Goal: Task Accomplishment & Management: Use online tool/utility

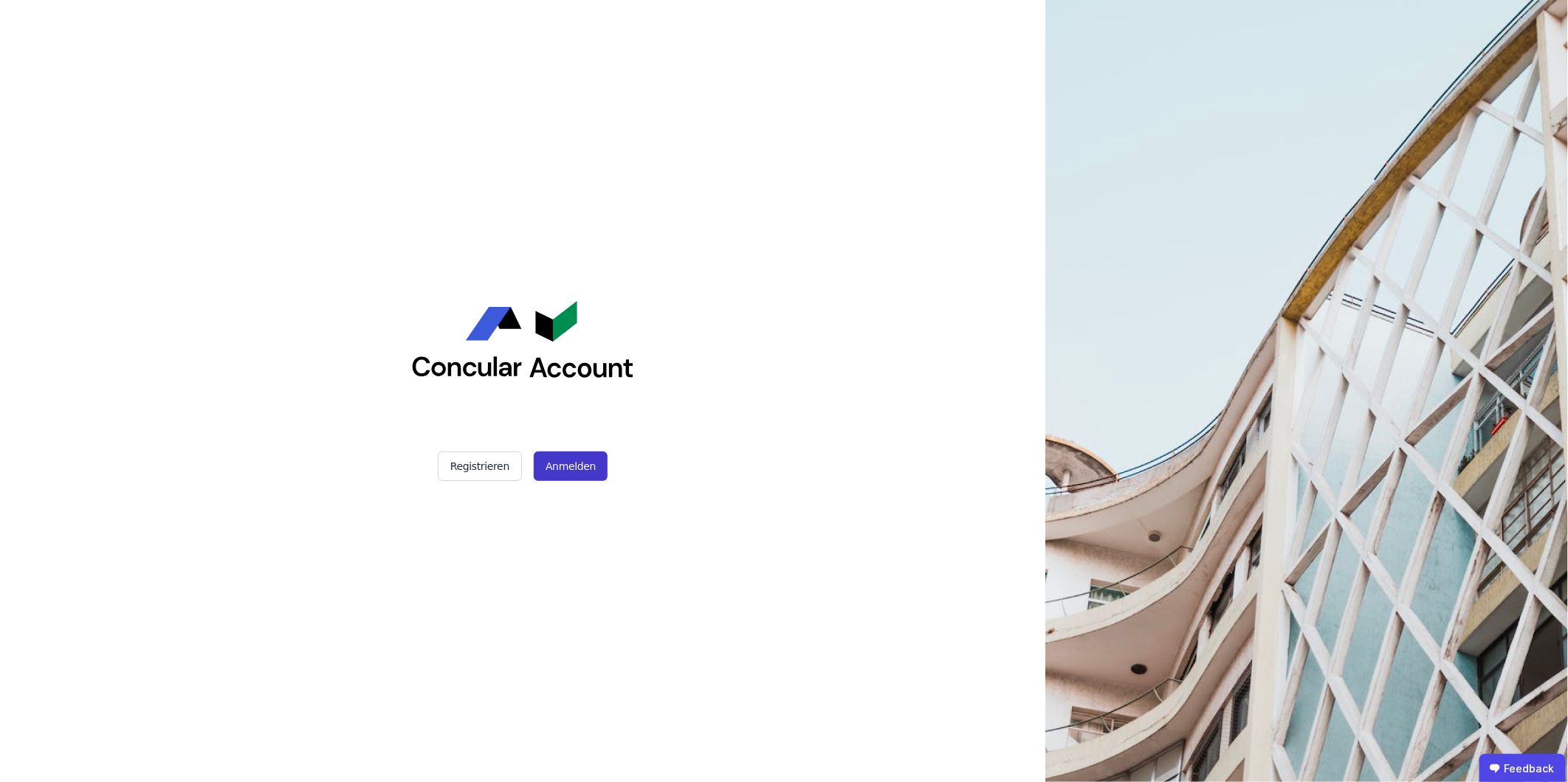
click at [567, 462] on button "Anmelden" at bounding box center [571, 467] width 74 height 29
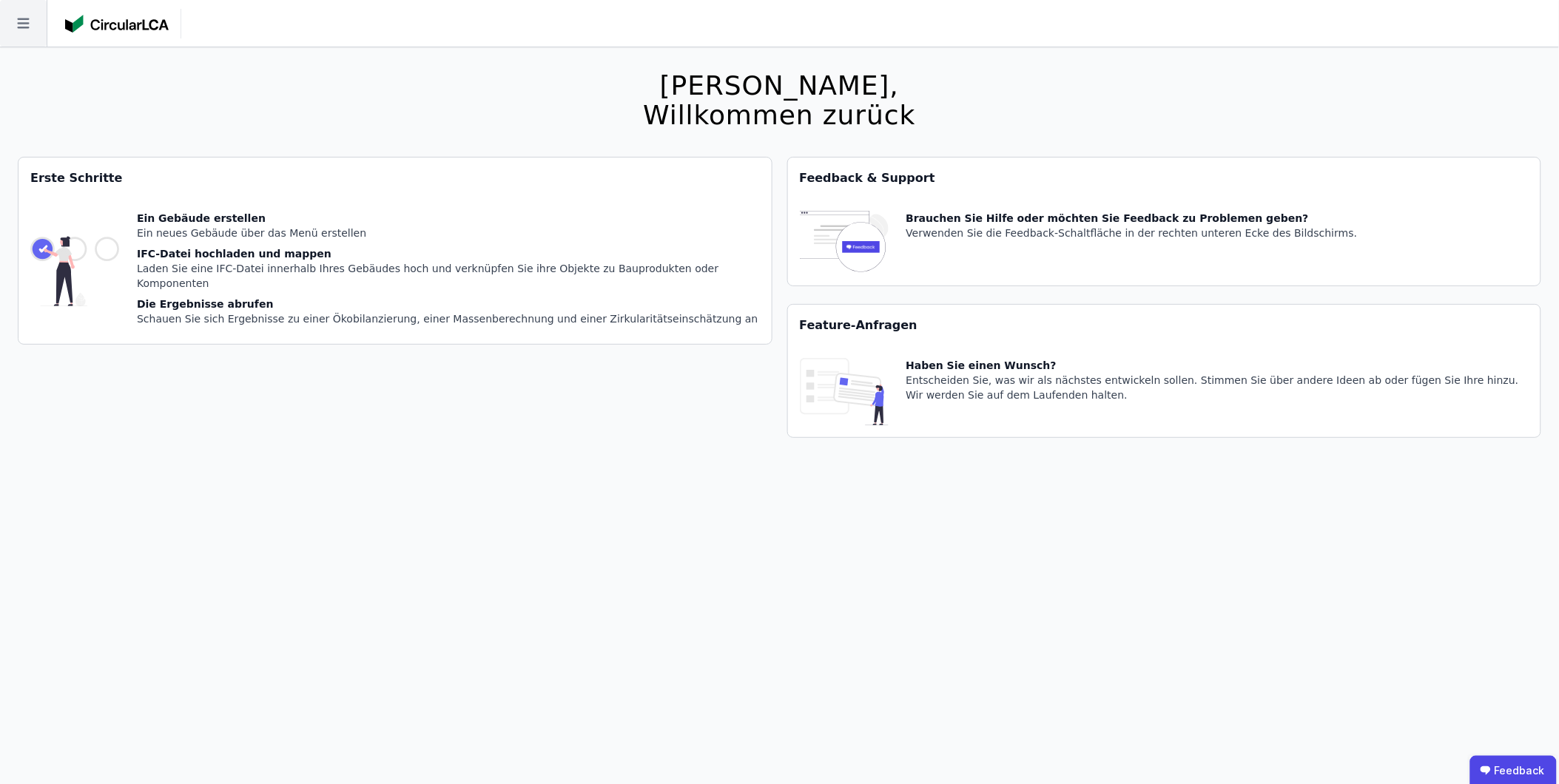
click at [40, 24] on icon at bounding box center [23, 23] width 47 height 47
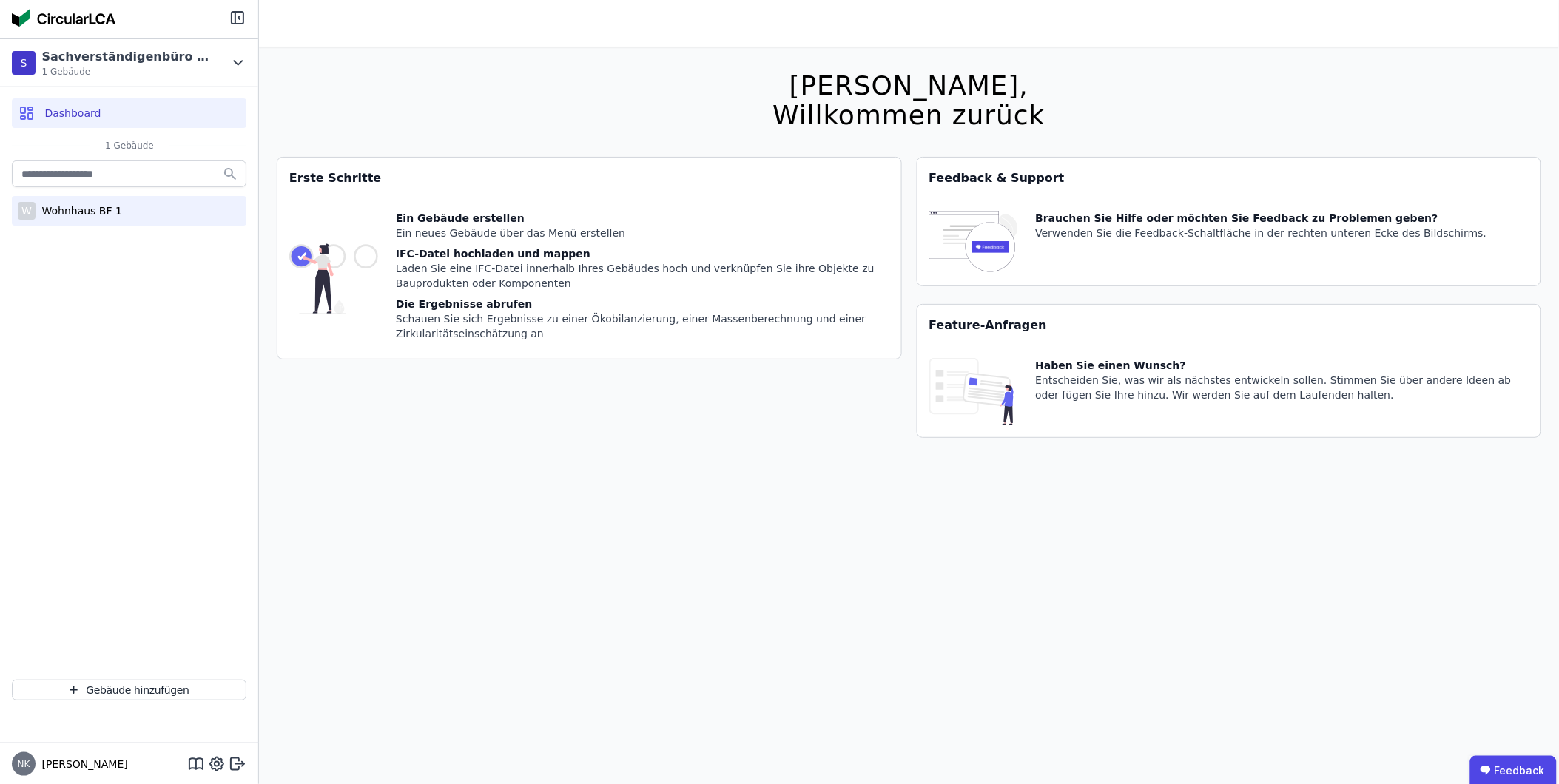
click at [64, 210] on div "Wohnhaus BF 1" at bounding box center [78, 211] width 86 height 15
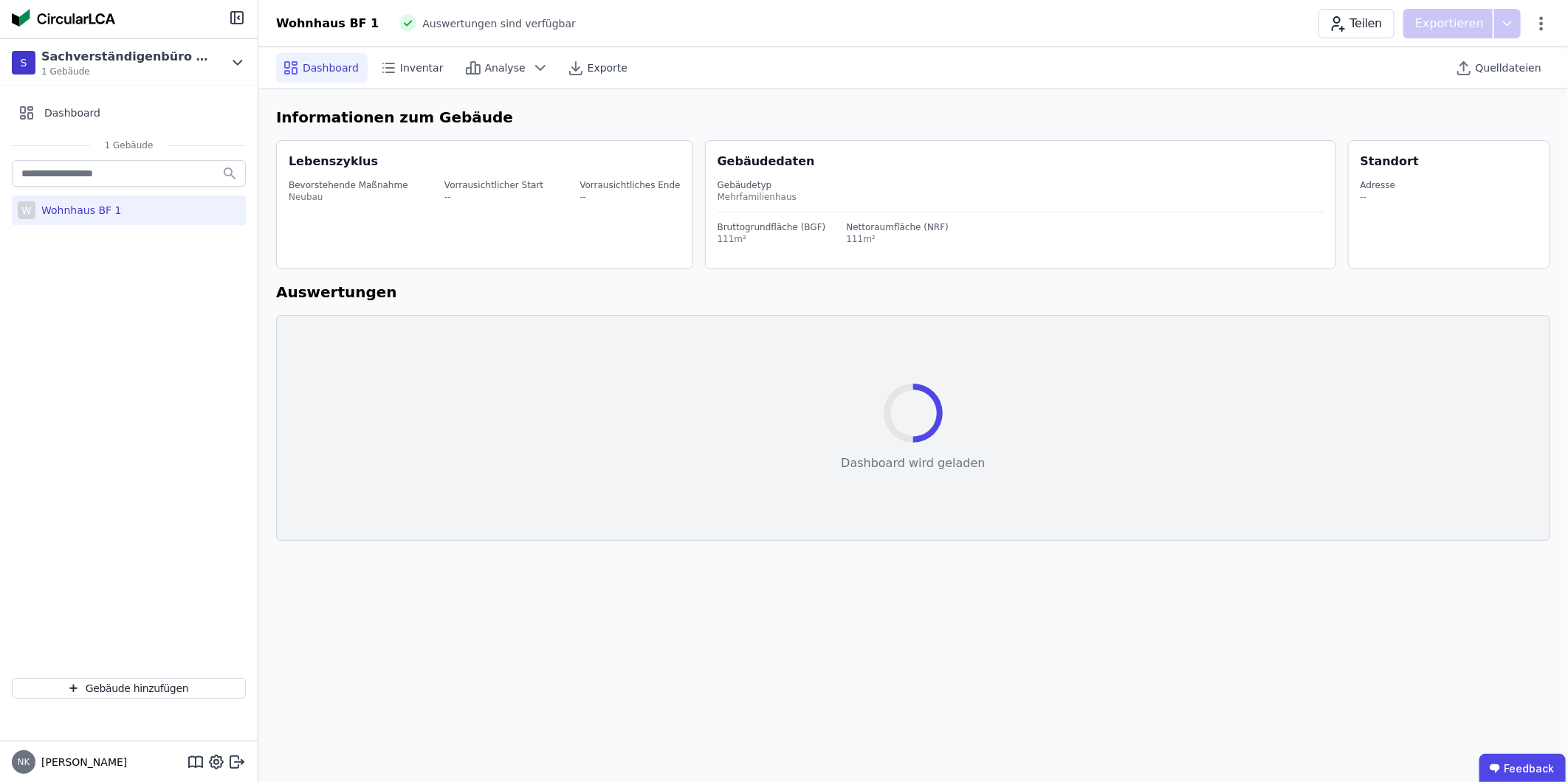
select select "*"
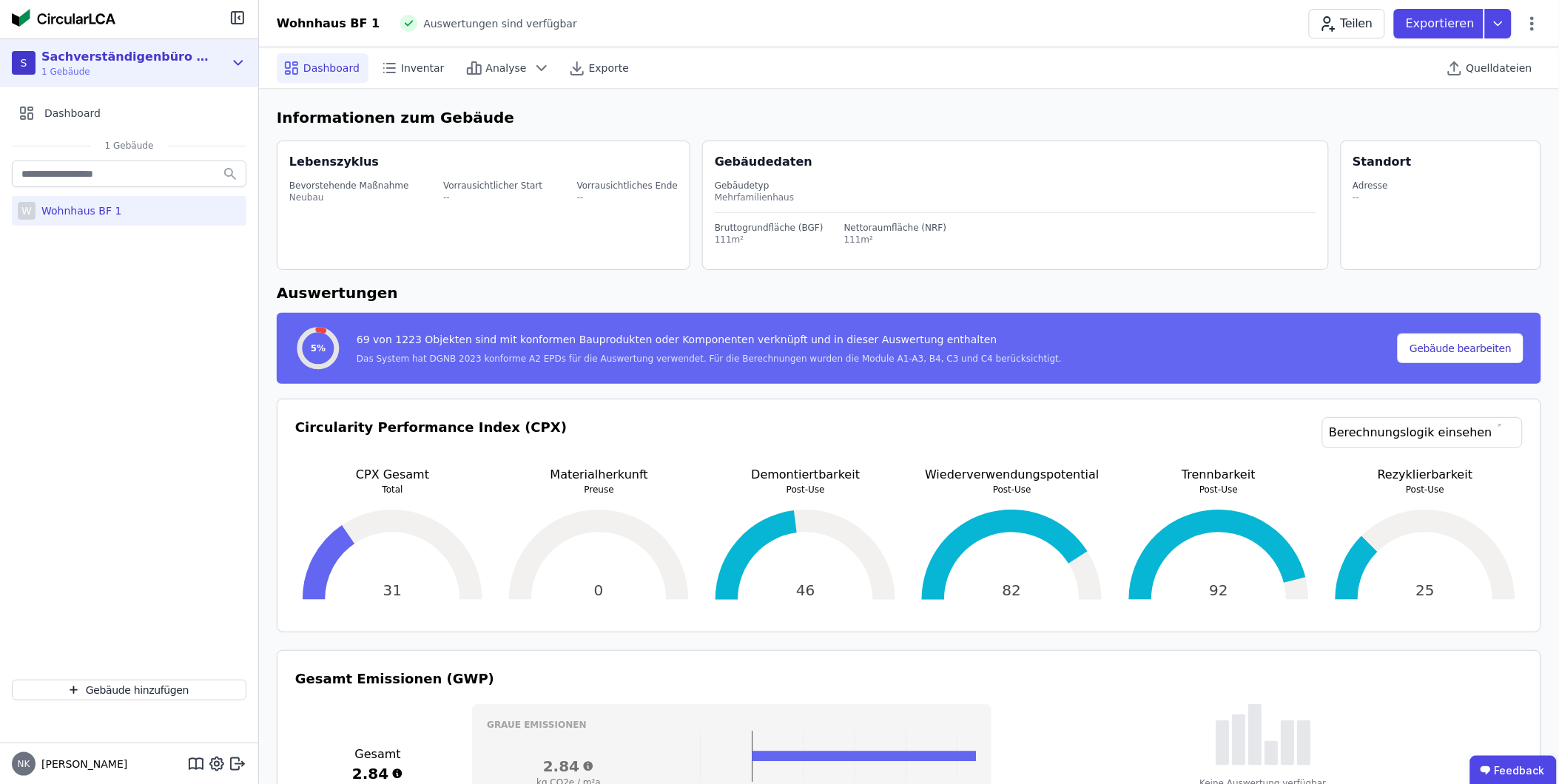
click at [102, 70] on span "1 Gebäude" at bounding box center [127, 71] width 170 height 11
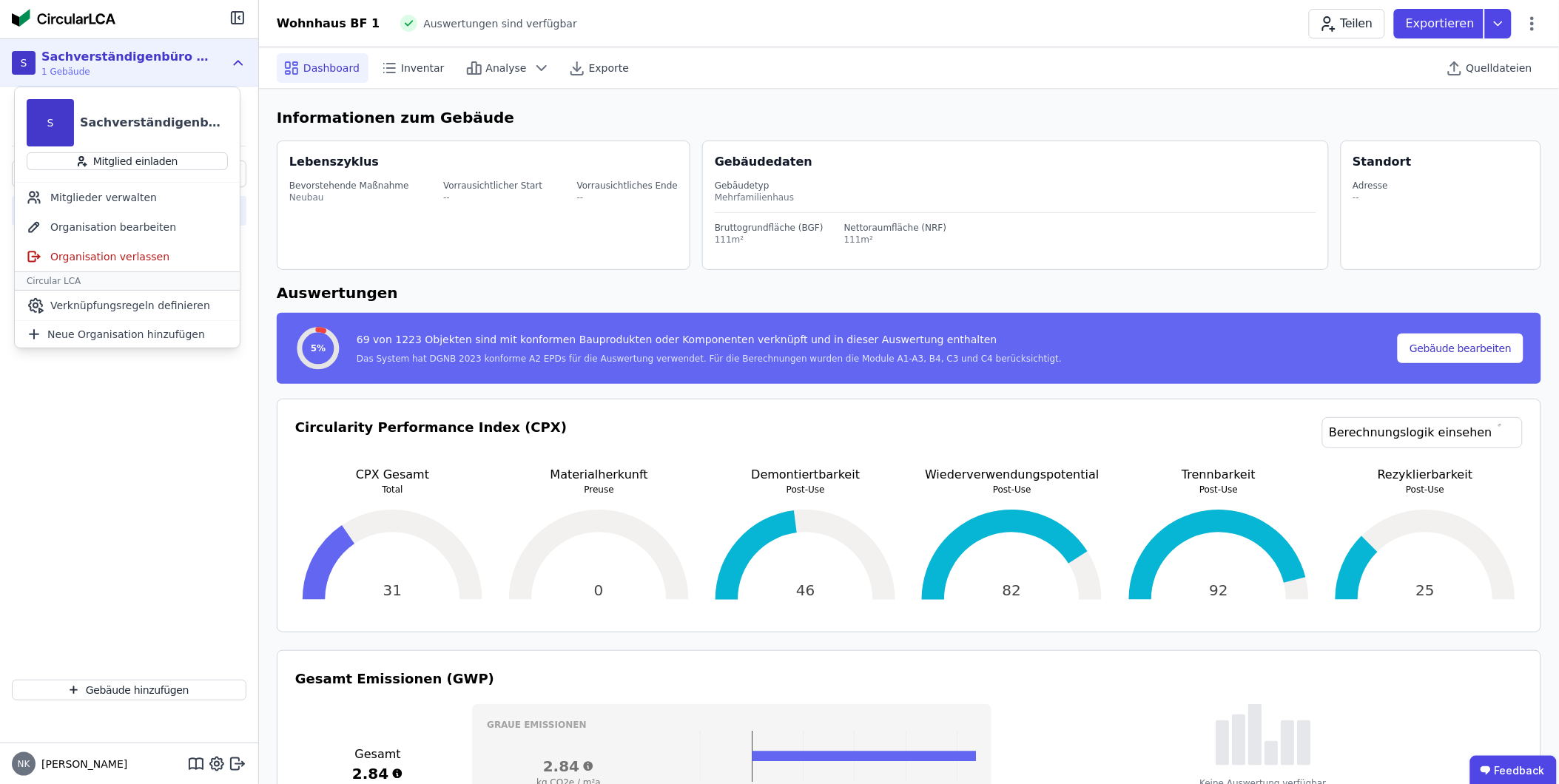
click at [146, 67] on span "1 Gebäude" at bounding box center [127, 71] width 170 height 11
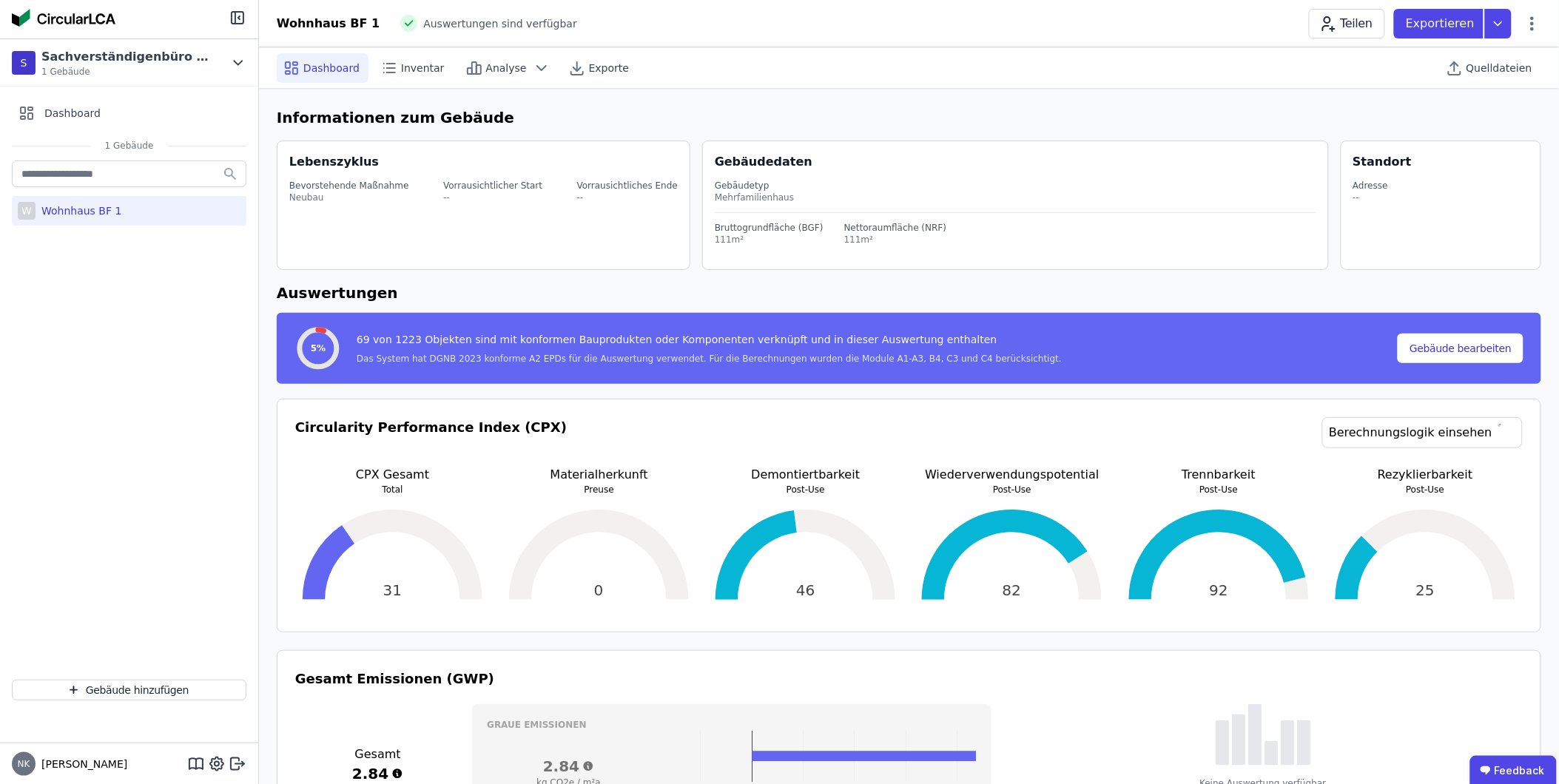
click at [300, 22] on div "Wohnhaus BF 1" at bounding box center [329, 24] width 103 height 18
drag, startPoint x: 349, startPoint y: 10, endPoint x: 397, endPoint y: 20, distance: 49.0
click at [350, 10] on div "Wohnhaus BF 1 Auswertungen sind verfügbar Teilen Exportieren" at bounding box center [909, 24] width 1300 height 29
click at [910, 205] on div "Gebäudetyp Mehrfamilienhaus" at bounding box center [1015, 192] width 601 height 42
click at [929, 240] on div "Bruttogrundfläche (BGF) 111m² Nettoraumfläche (NRF) 111m²" at bounding box center [1015, 229] width 601 height 33
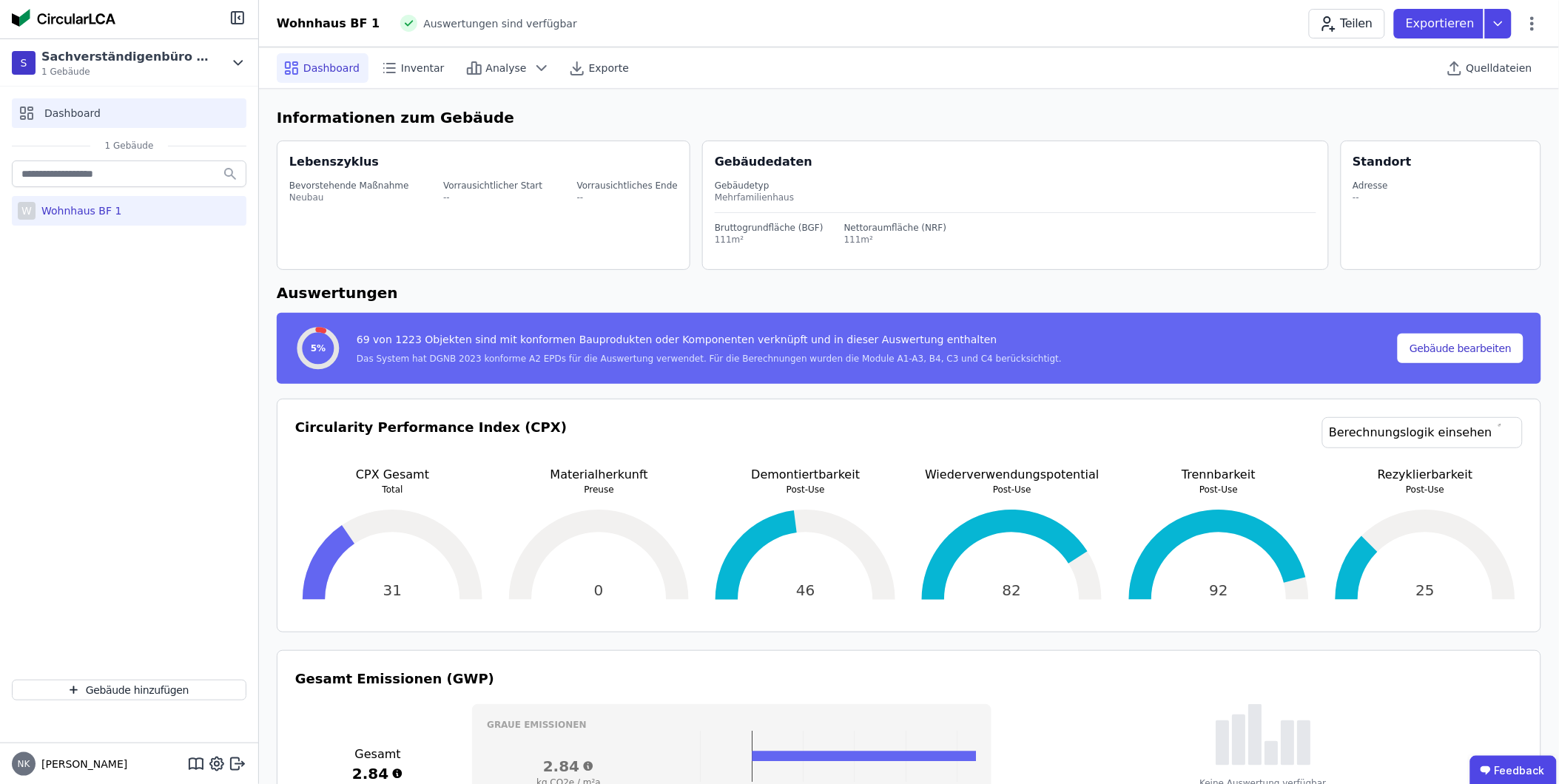
click at [56, 110] on span "Dashboard" at bounding box center [72, 113] width 57 height 15
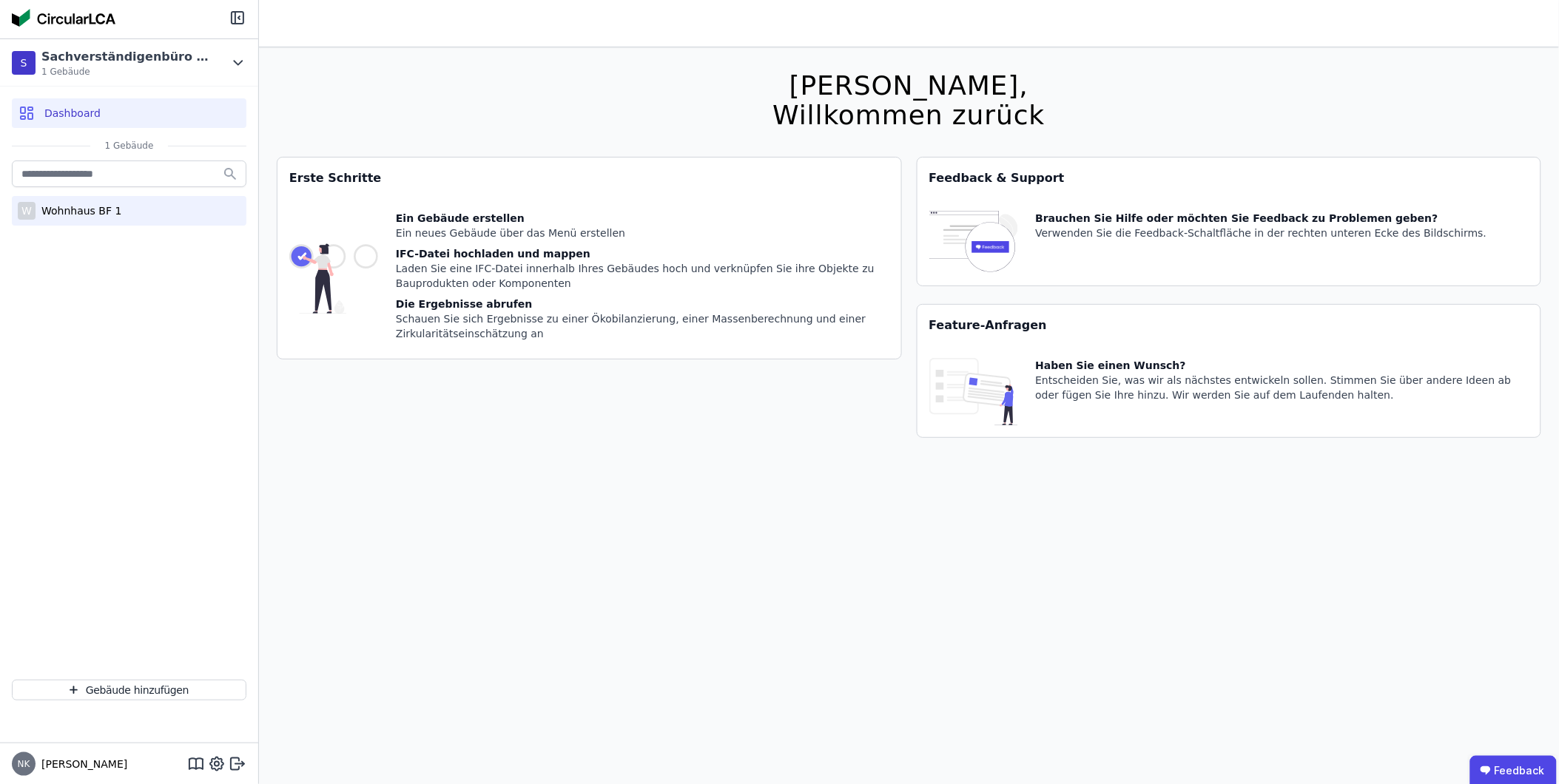
click at [72, 212] on div "Wohnhaus BF 1" at bounding box center [78, 211] width 86 height 15
select select "*"
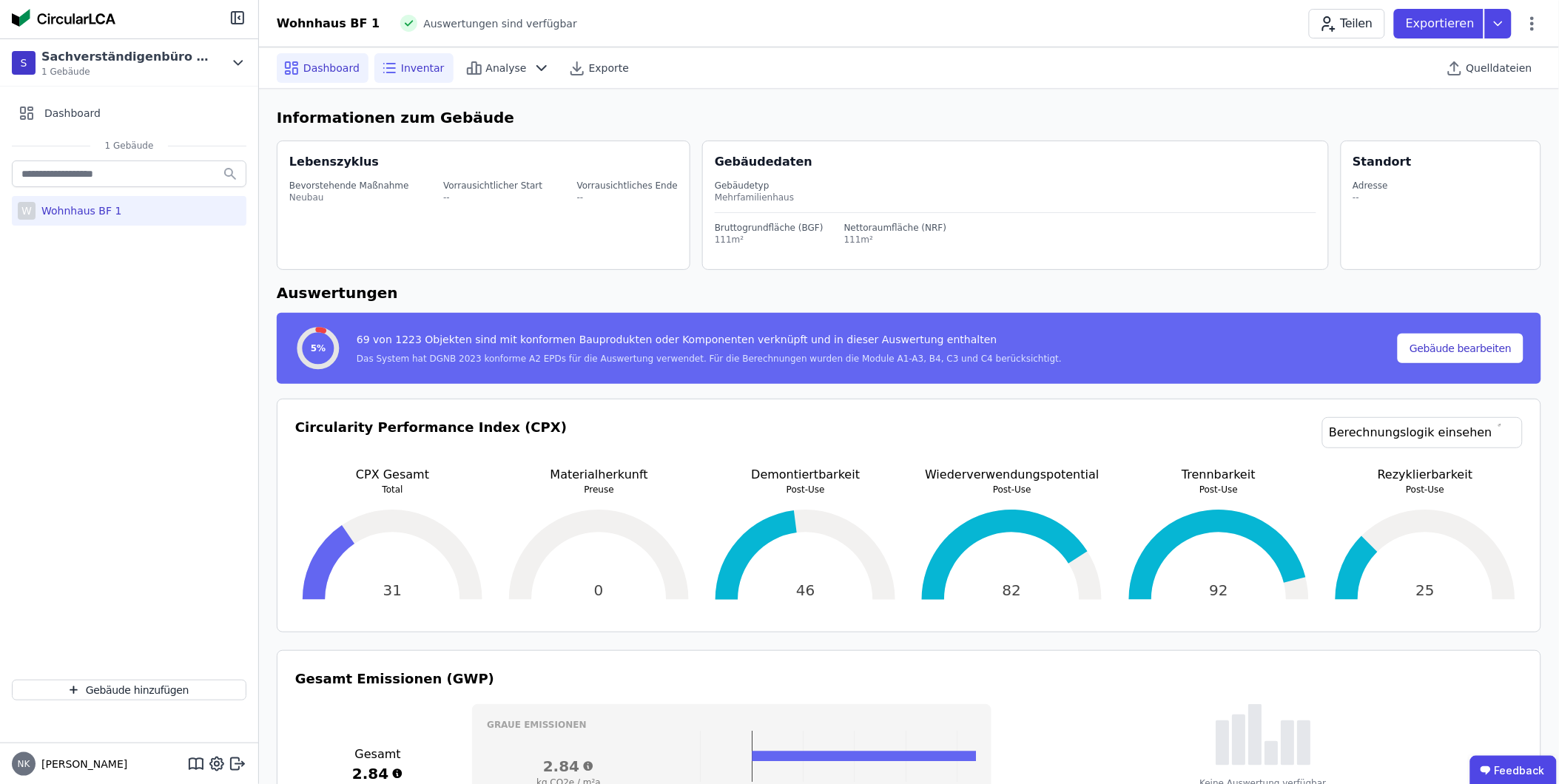
click at [422, 74] on span "Inventar" at bounding box center [422, 68] width 43 height 15
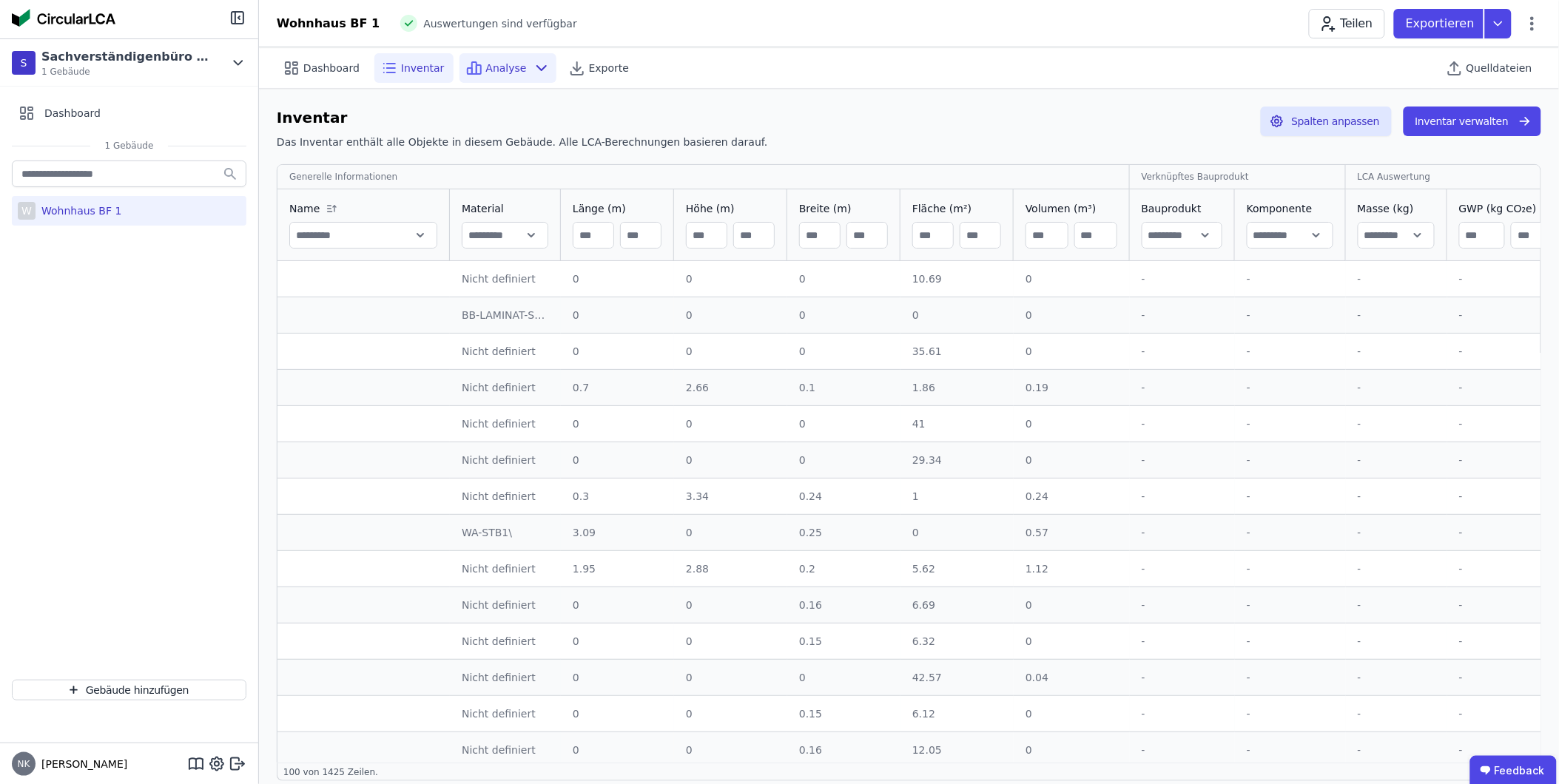
click at [475, 68] on div "Analyse" at bounding box center [508, 68] width 97 height 29
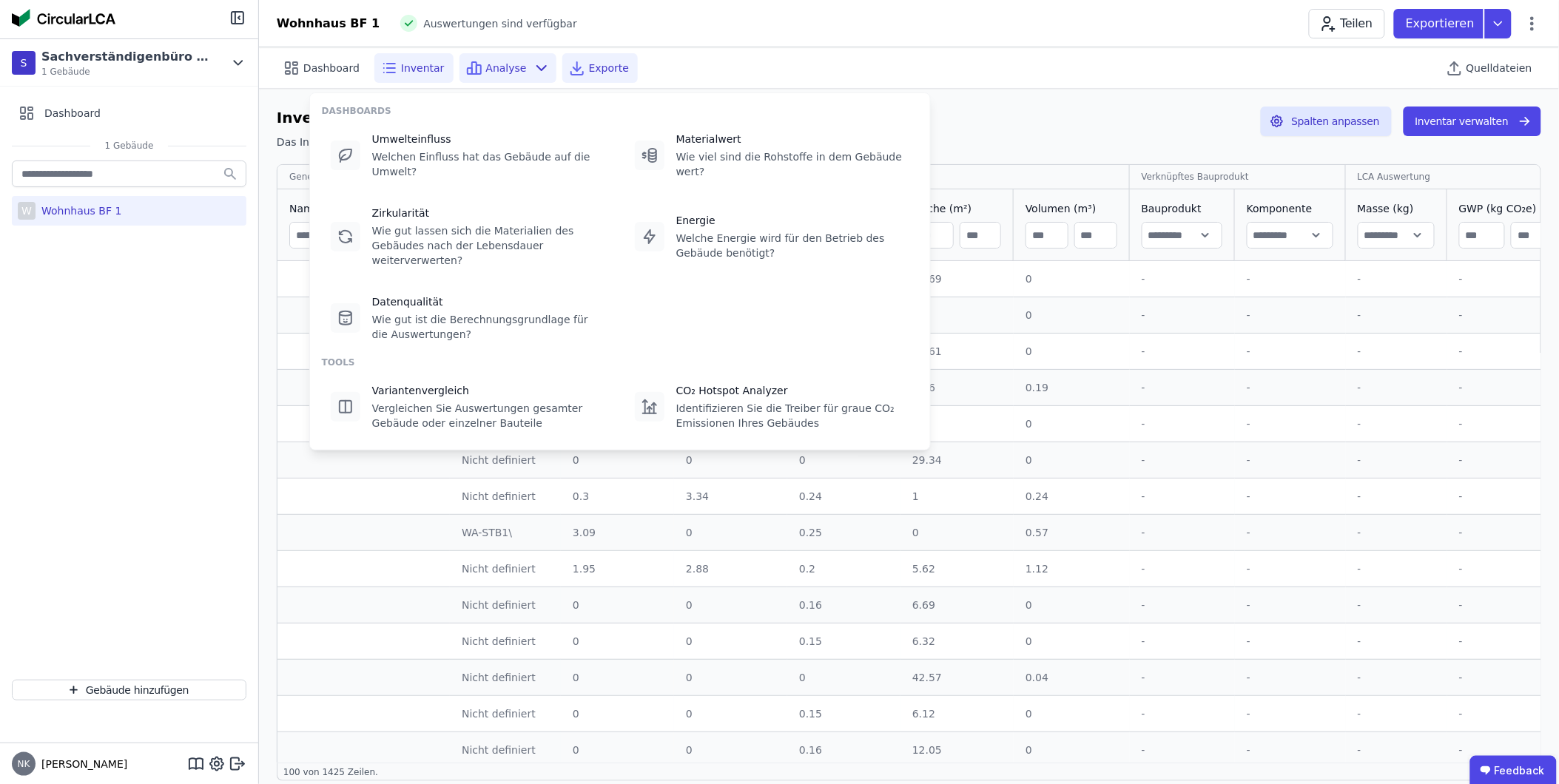
click at [589, 61] on span "Exporte" at bounding box center [609, 68] width 40 height 15
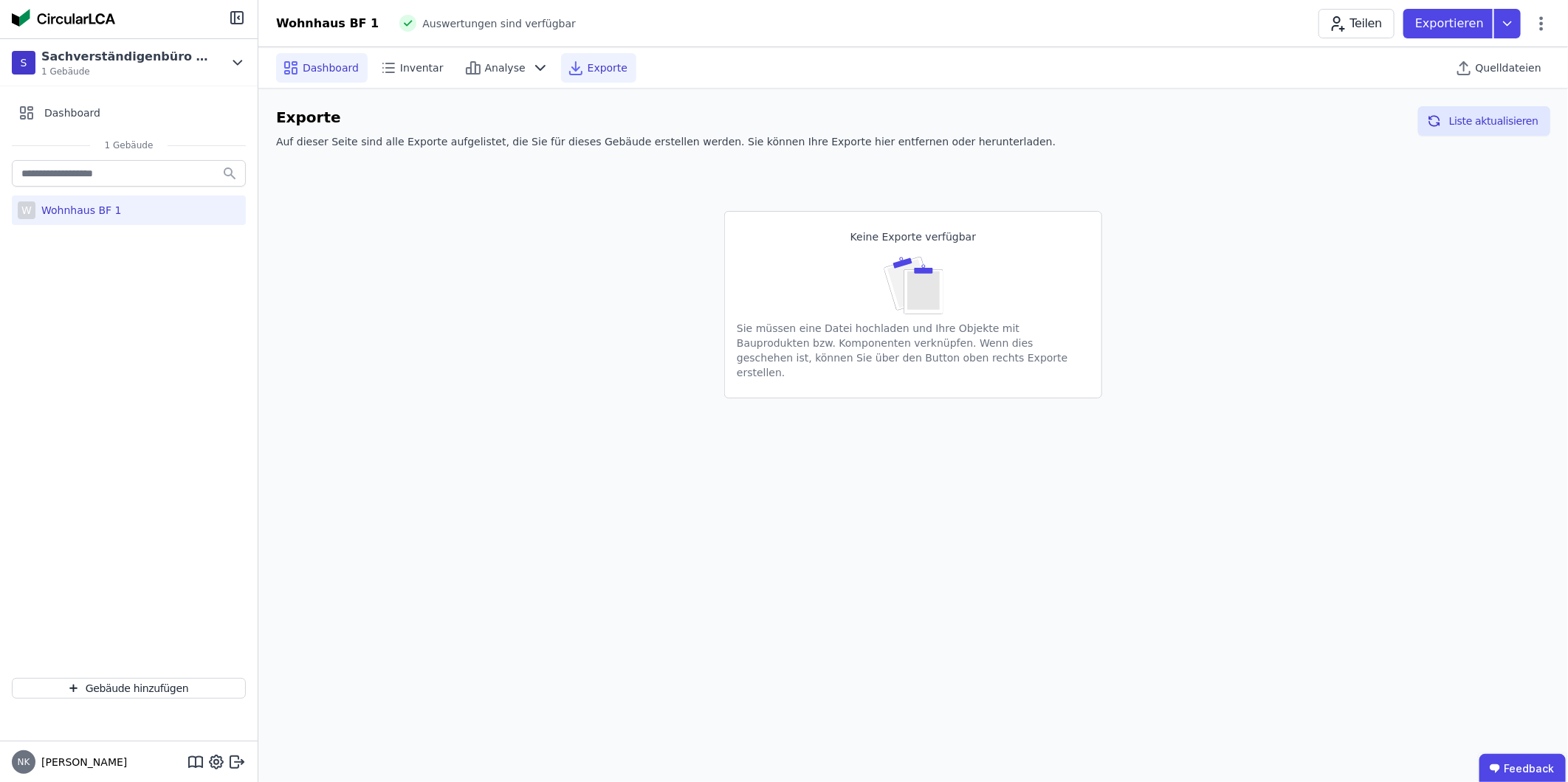
click at [319, 65] on span "Dashboard" at bounding box center [330, 68] width 56 height 15
select select "*"
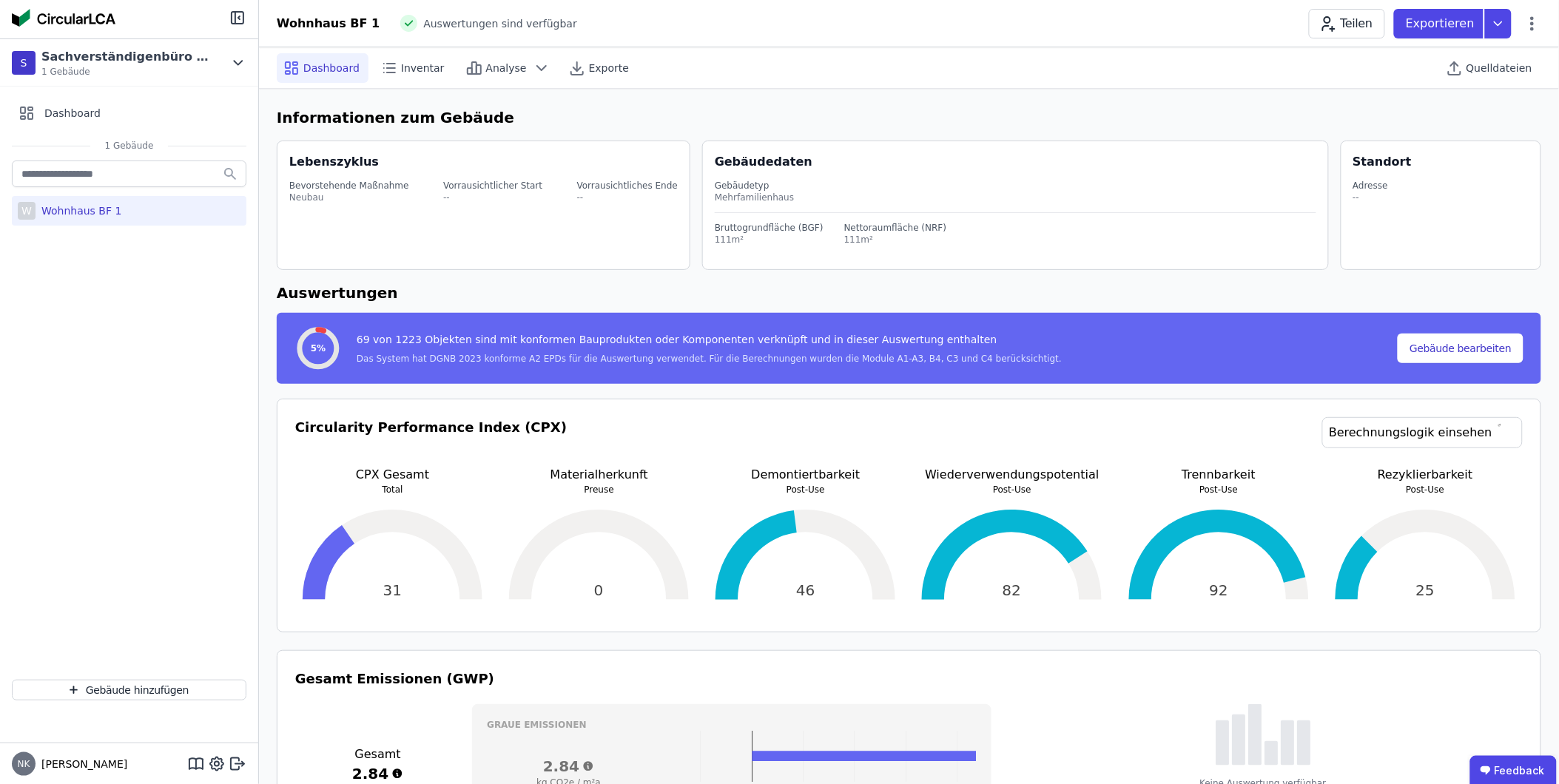
click at [301, 19] on div "Wohnhaus BF 1" at bounding box center [329, 24] width 103 height 18
click at [241, 65] on icon at bounding box center [238, 63] width 16 height 18
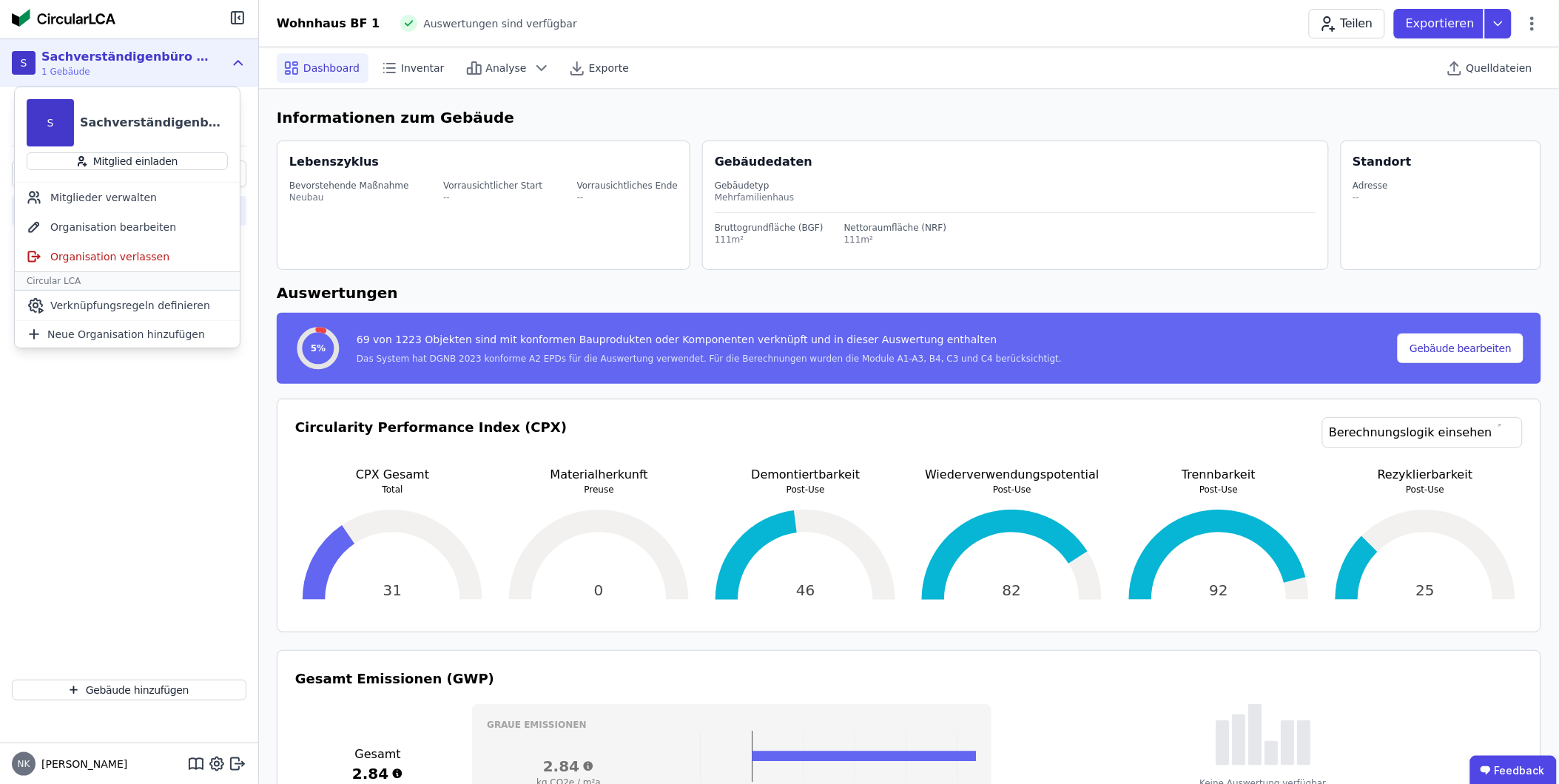
click at [241, 65] on icon at bounding box center [238, 63] width 16 height 18
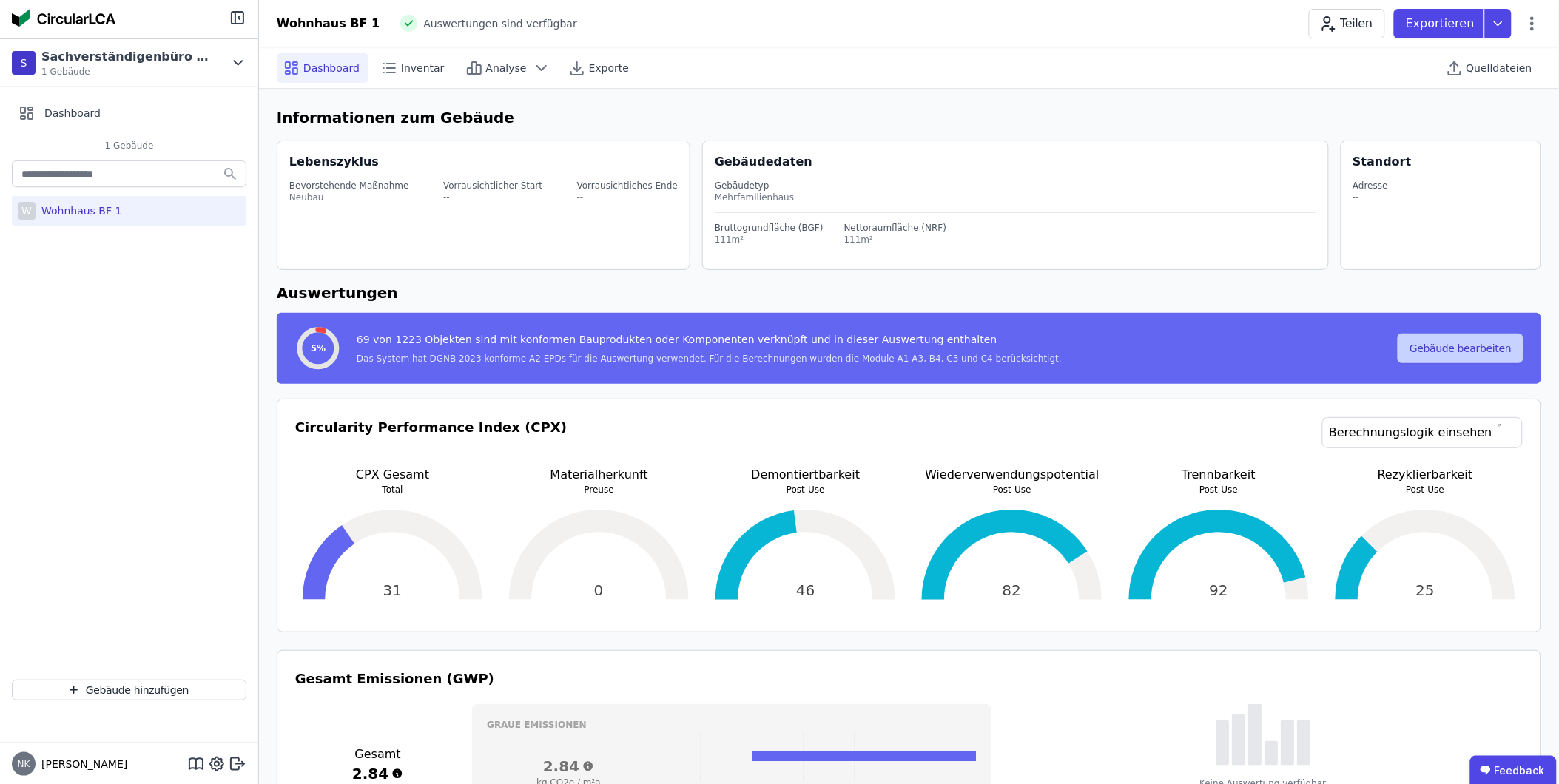
click at [1487, 347] on button "Gebäude bearbeiten" at bounding box center [1461, 348] width 126 height 29
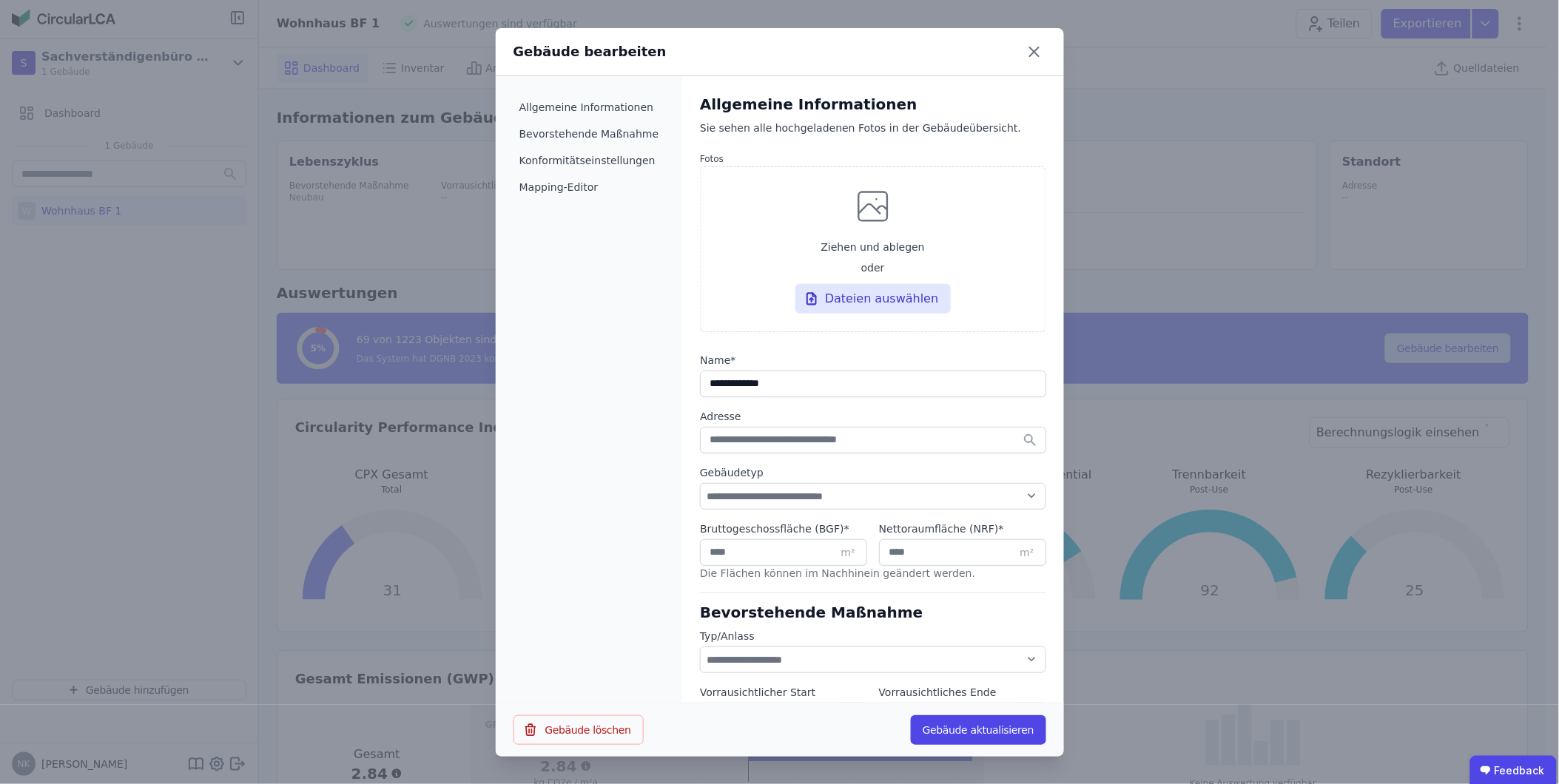
select select "**********"
select select "*"
select select "**********"
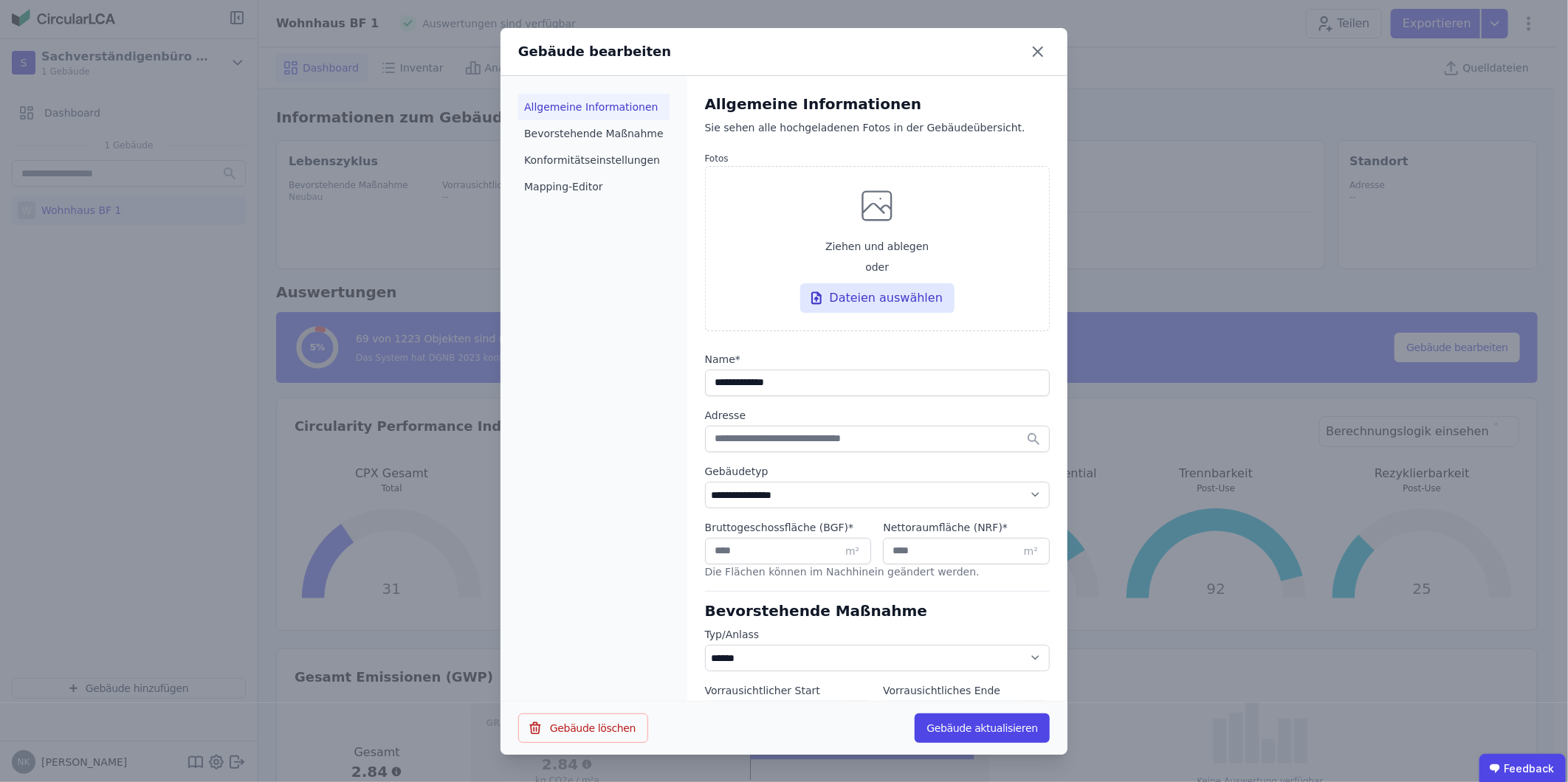
click at [585, 108] on li "Allgemeine Informationen" at bounding box center [594, 107] width 151 height 27
click at [1031, 49] on icon at bounding box center [1037, 51] width 24 height 24
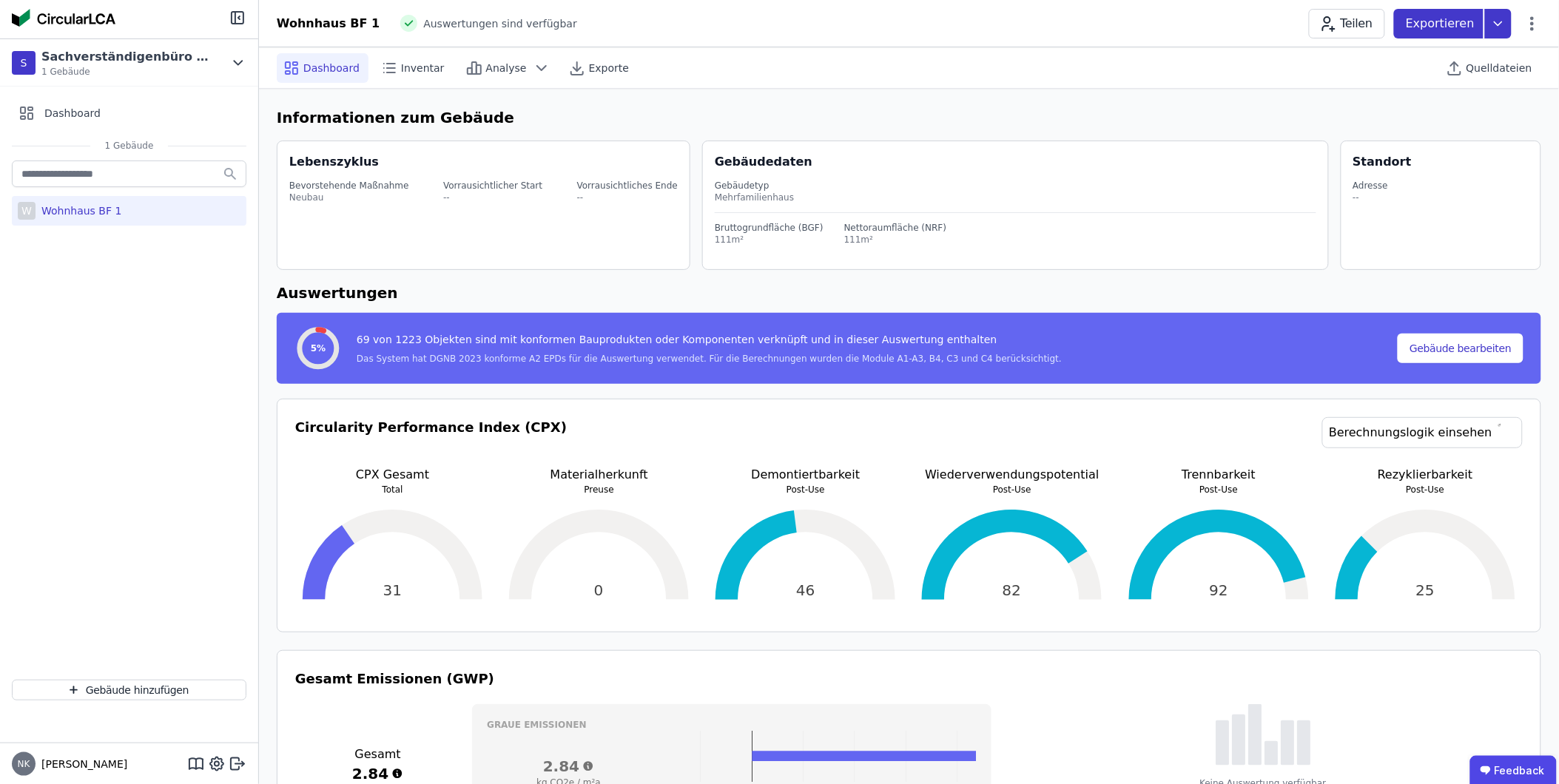
click at [1498, 19] on icon at bounding box center [1498, 24] width 27 height 29
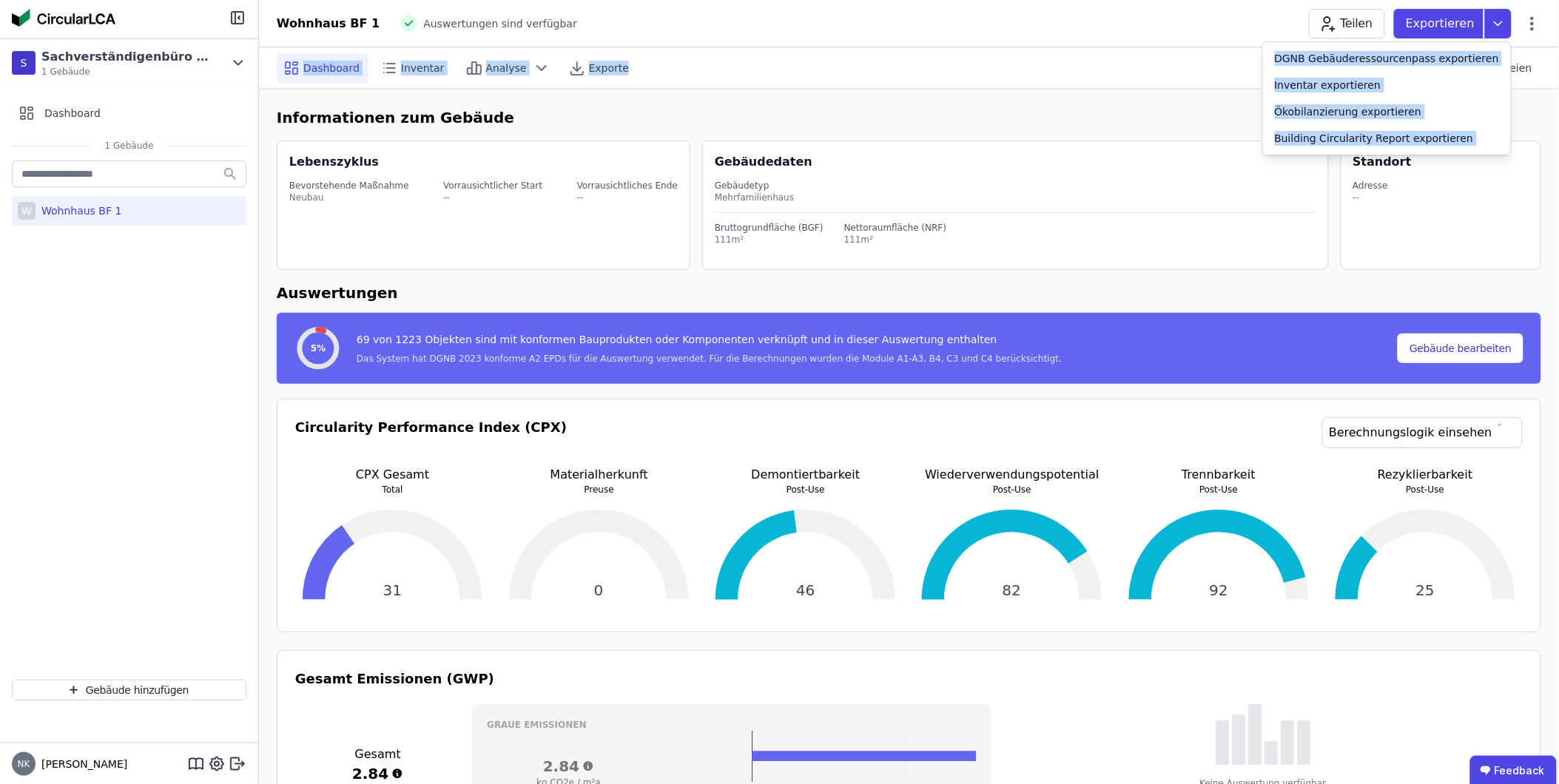
drag, startPoint x: 1491, startPoint y: 19, endPoint x: 1114, endPoint y: 75, distance: 381.1
click at [1110, 72] on div "Dashboard Inventar Analyse Exporte Quelldateien" at bounding box center [909, 68] width 1264 height 41
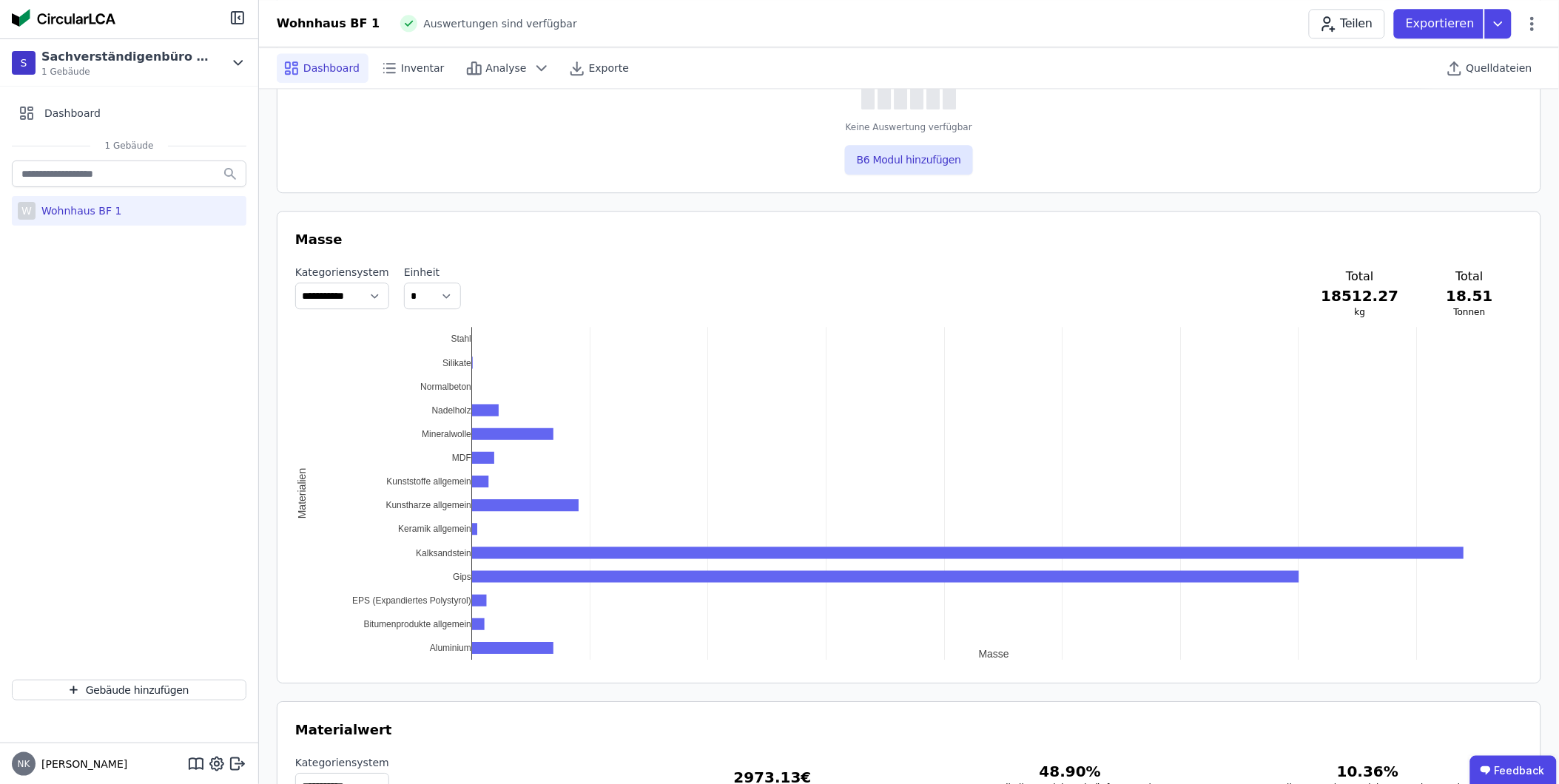
scroll to position [1794, 0]
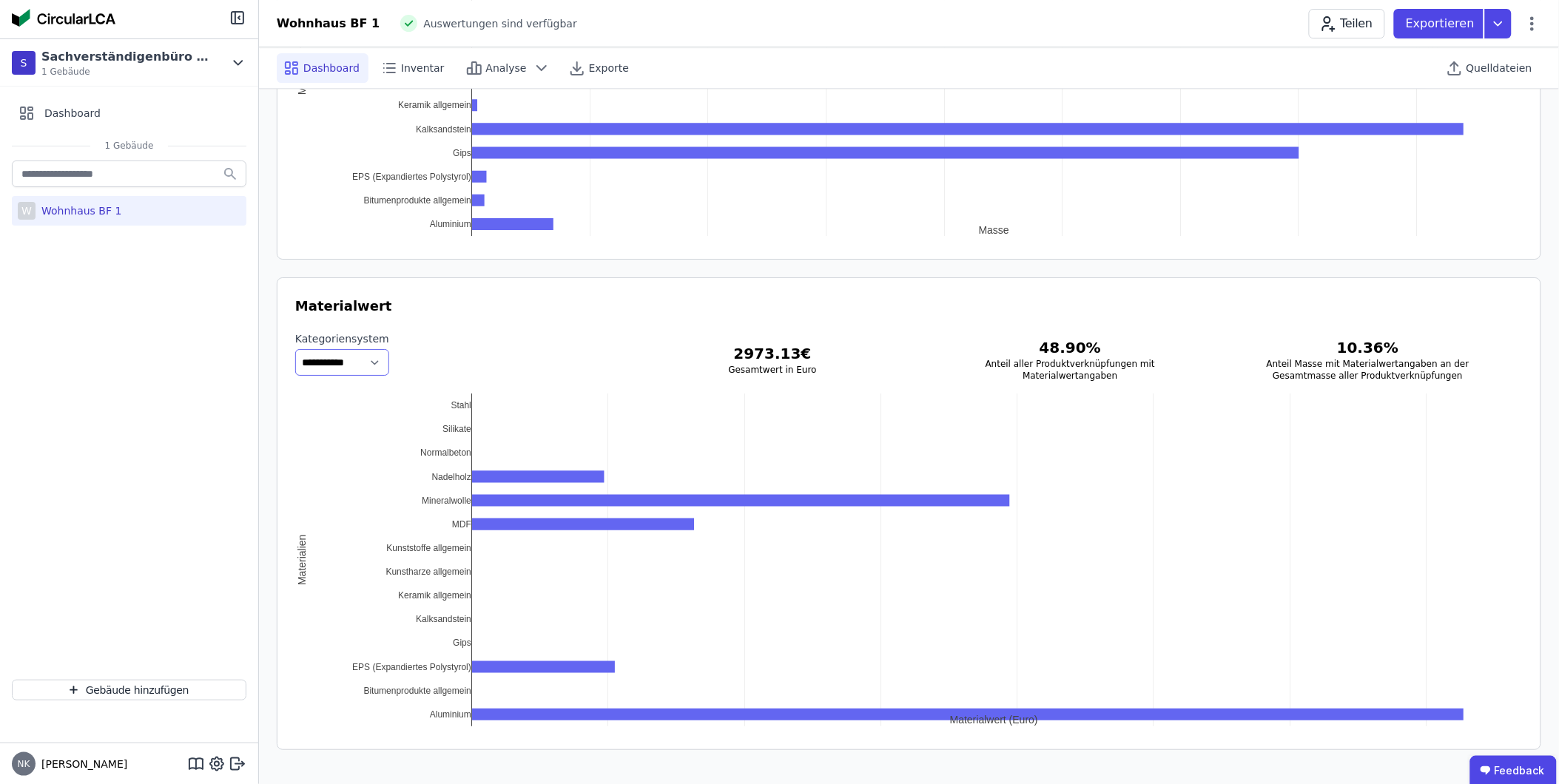
click at [373, 360] on select "**********" at bounding box center [342, 362] width 94 height 27
click at [110, 202] on div "W Wohnhaus BF 1" at bounding box center [129, 211] width 234 height 29
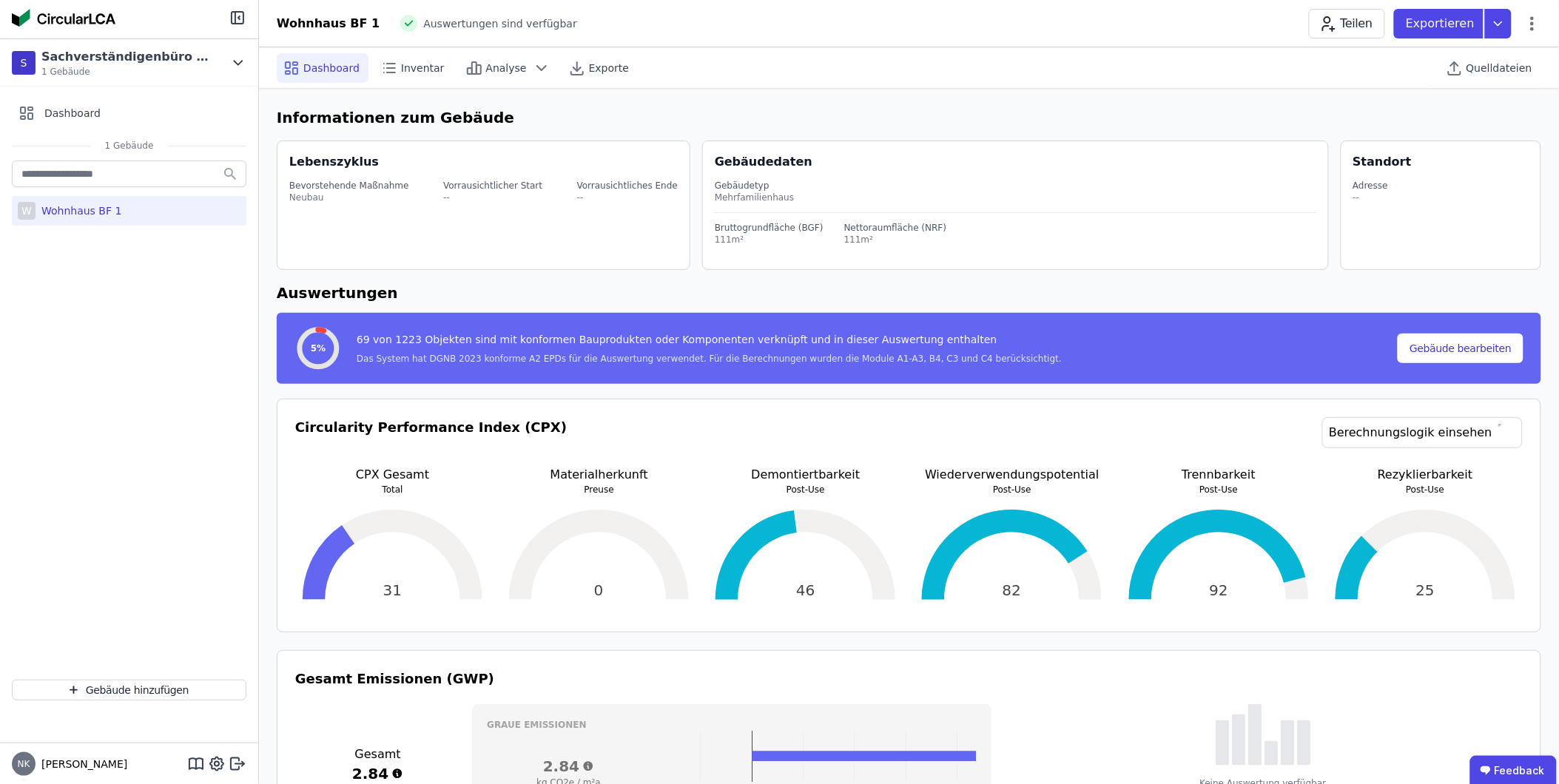
select select "*"
click at [75, 108] on span "Dashboard" at bounding box center [72, 113] width 57 height 15
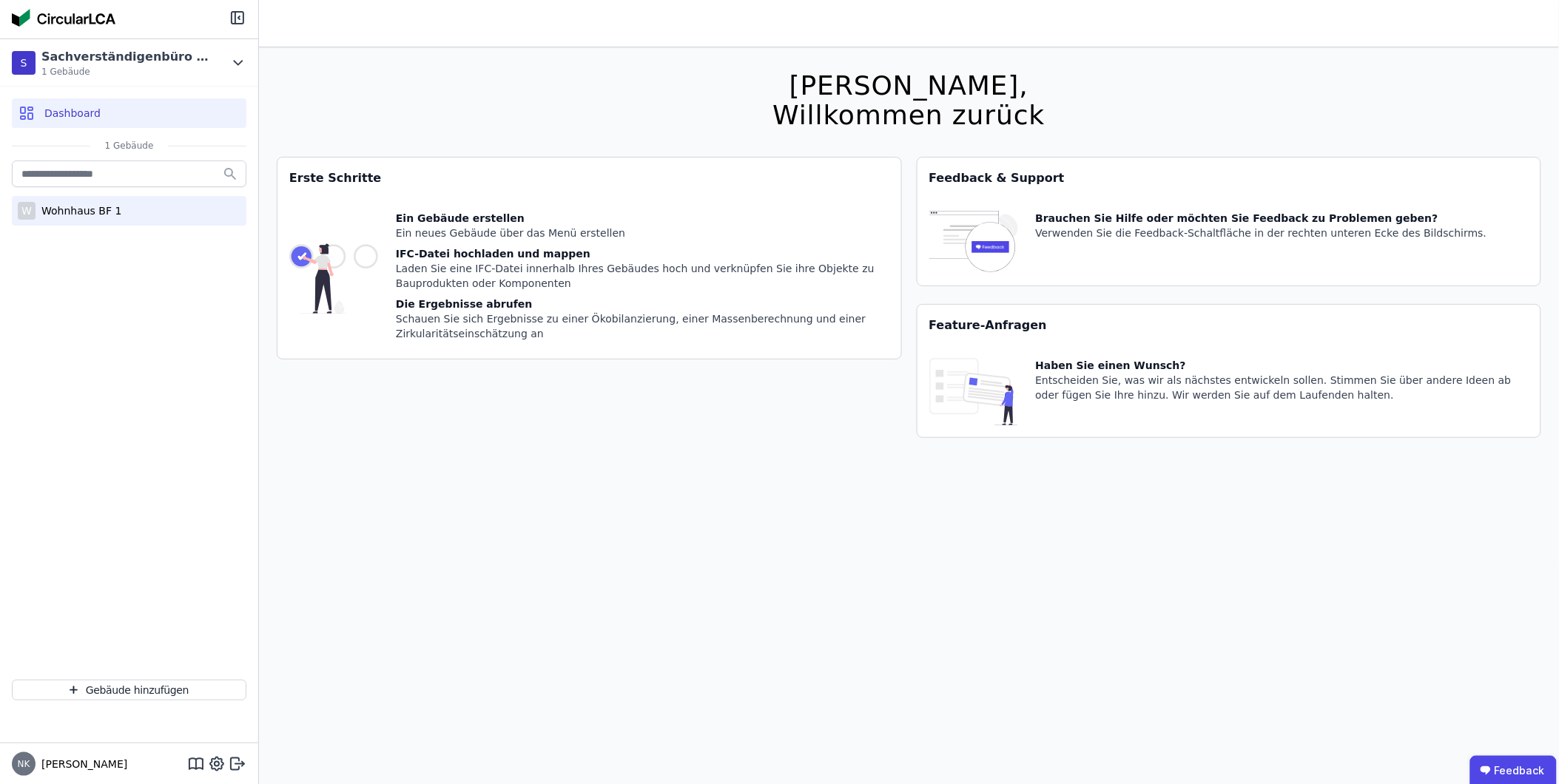
click at [100, 210] on div "Wohnhaus BF 1" at bounding box center [78, 211] width 86 height 15
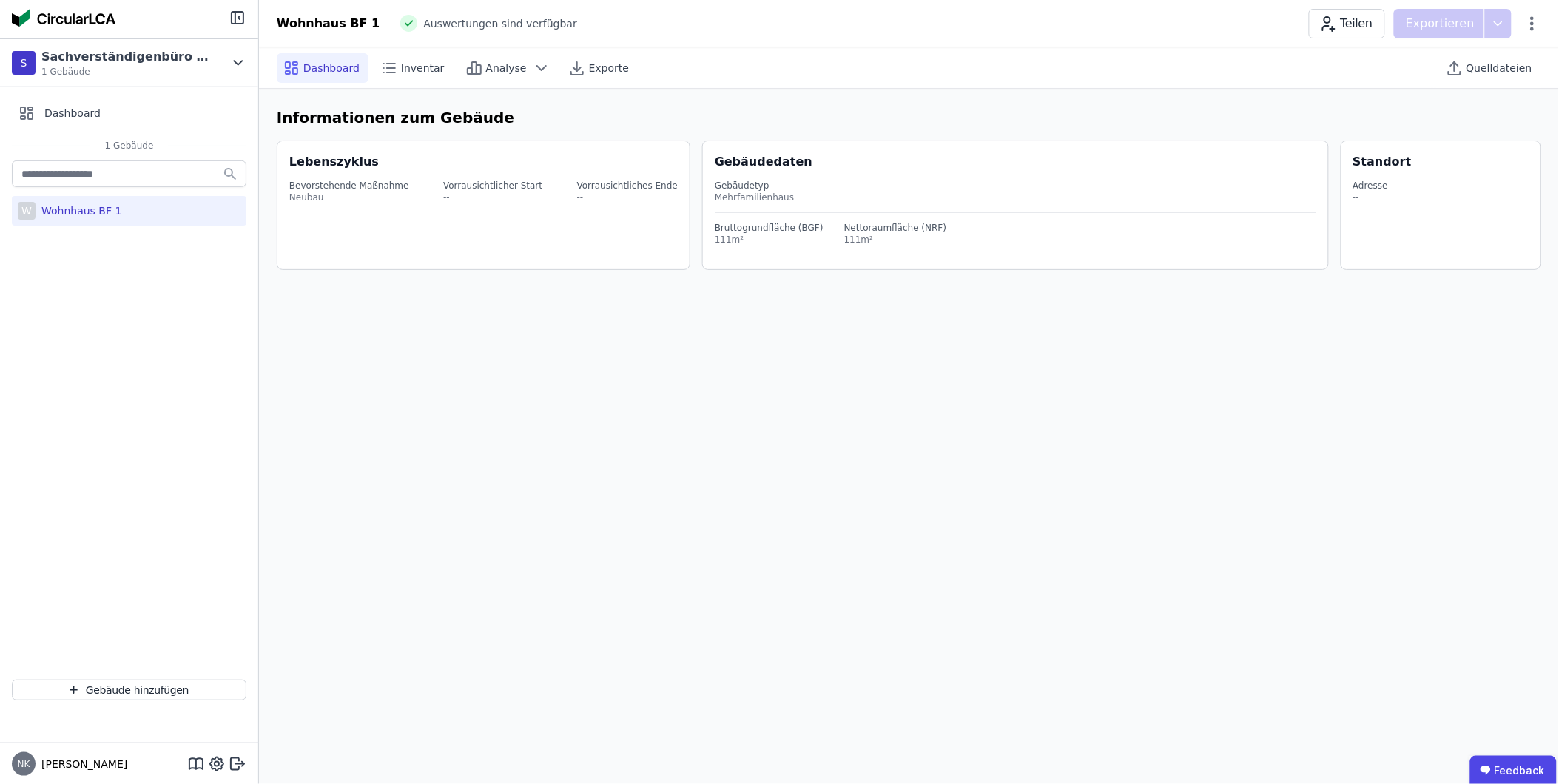
select select "*"
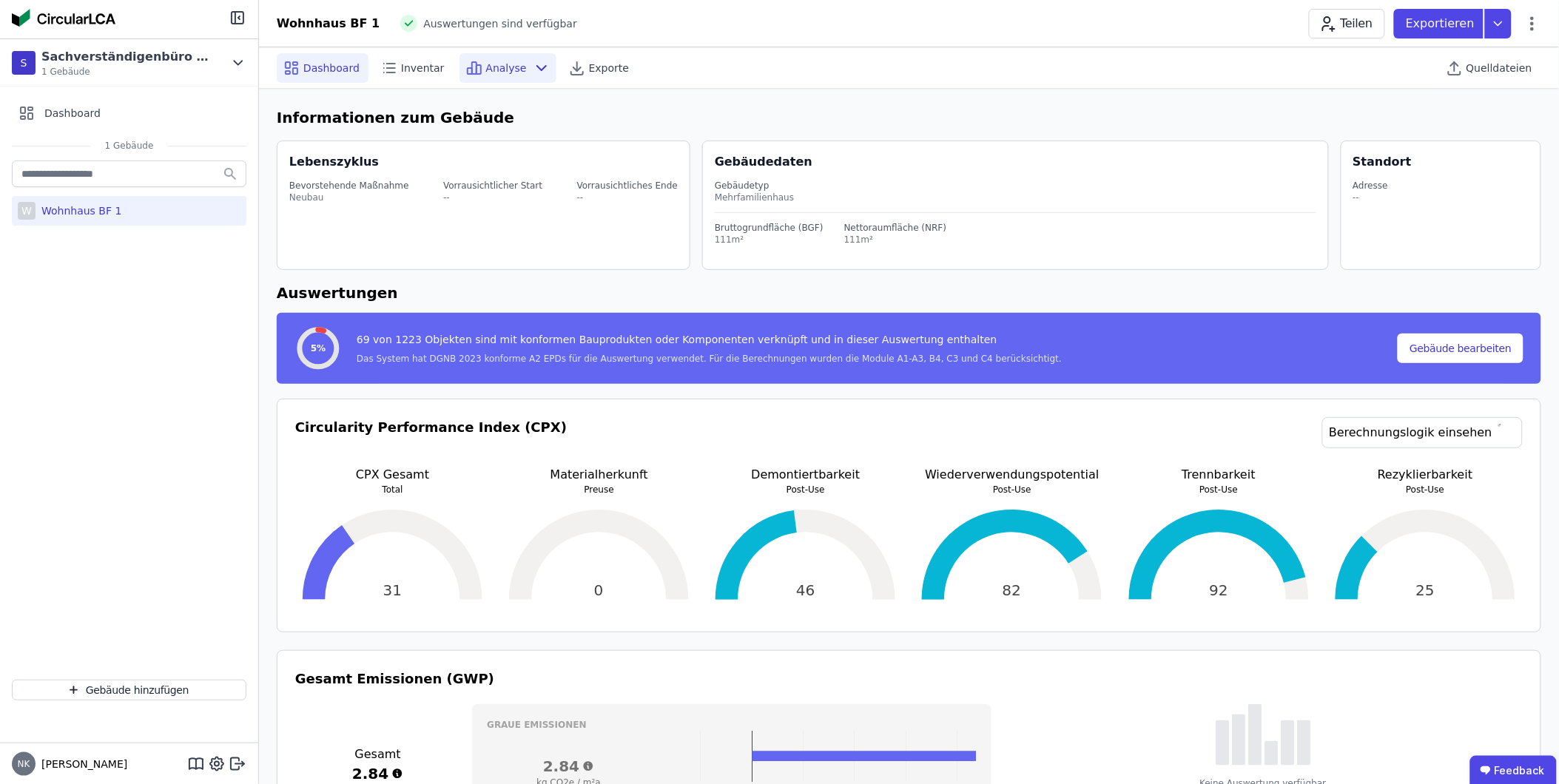
click at [507, 70] on span "Analyse" at bounding box center [506, 68] width 41 height 15
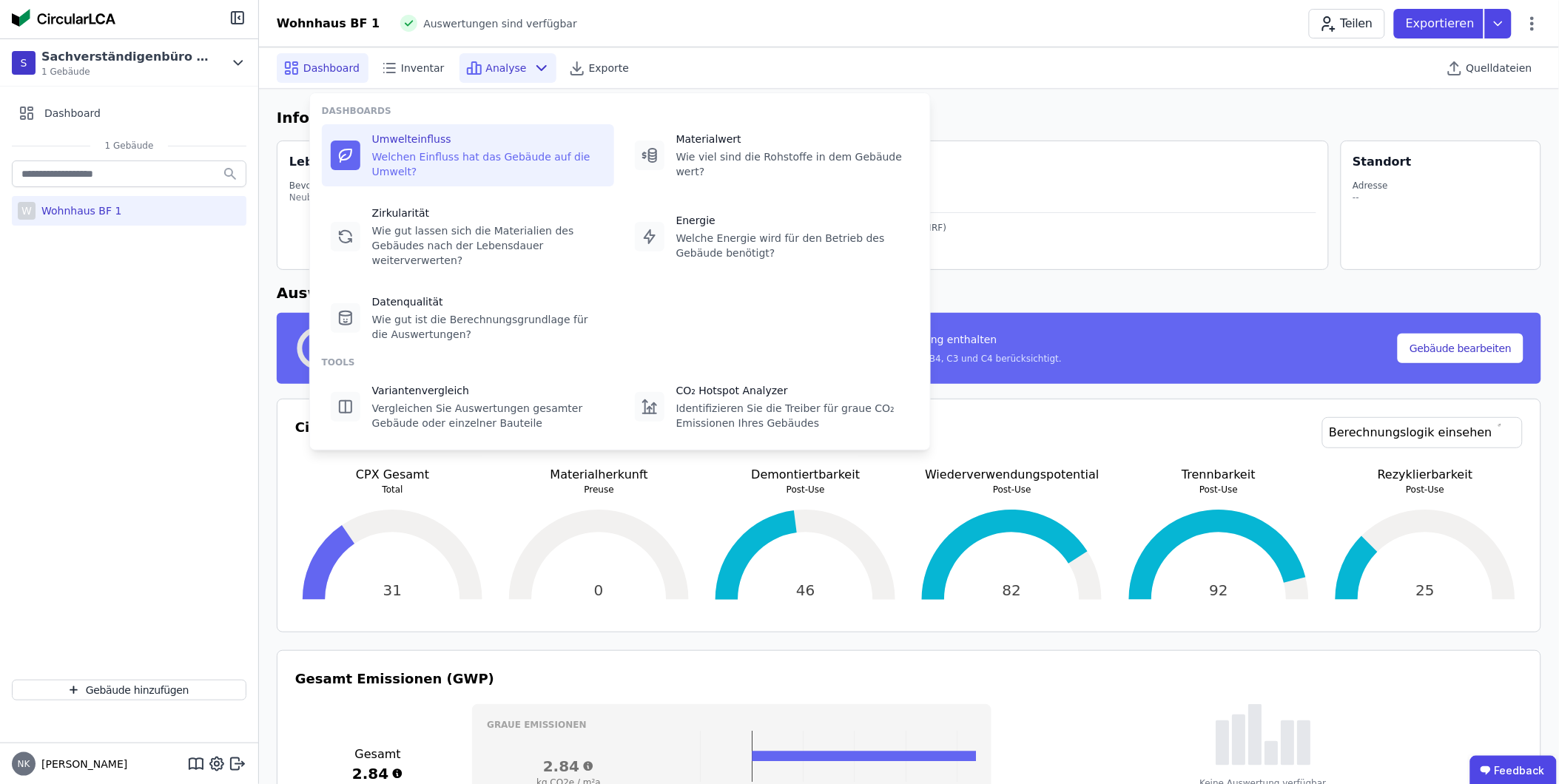
click at [411, 141] on div "Umwelteinfluss" at bounding box center [488, 139] width 233 height 15
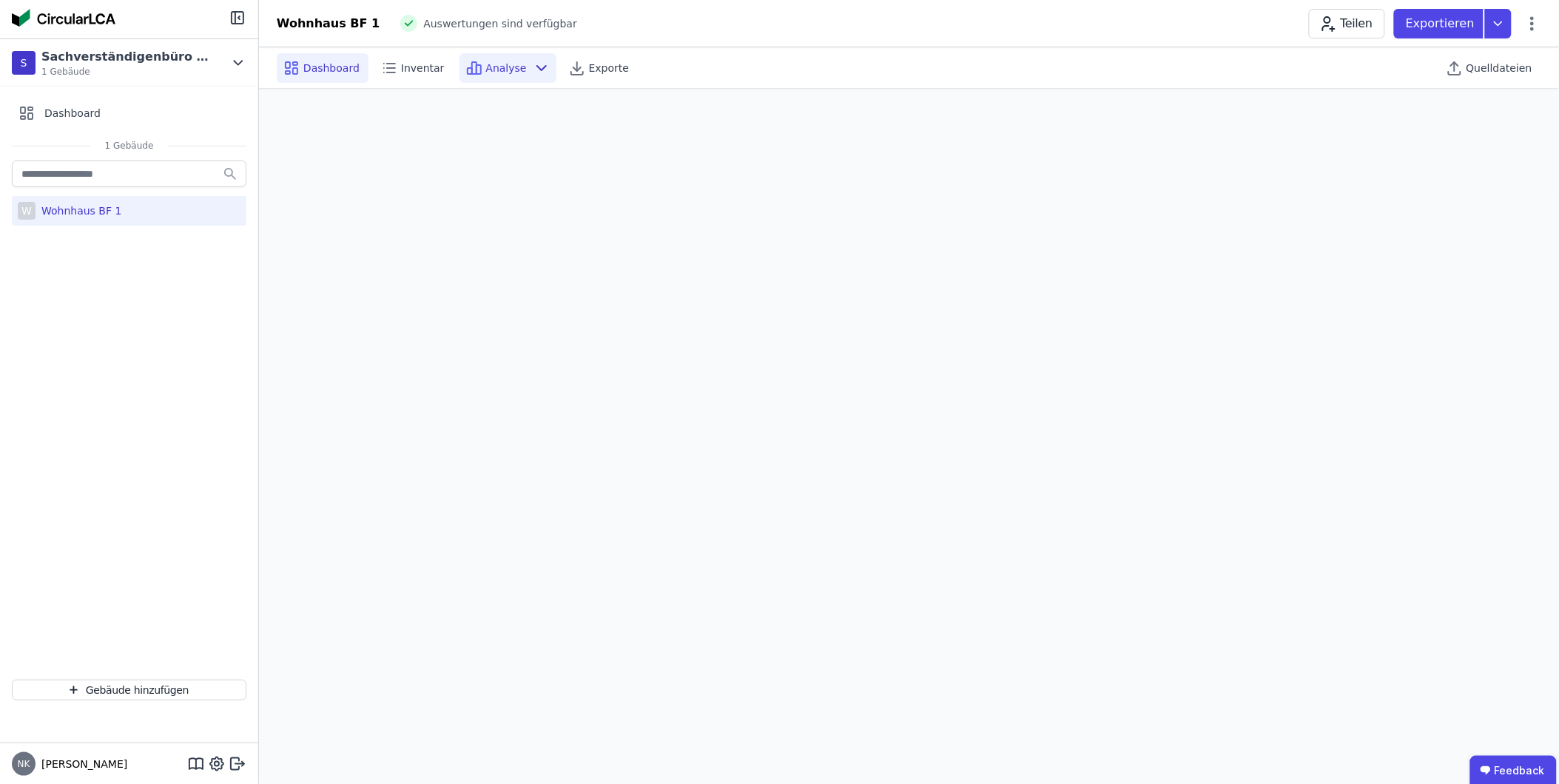
click at [319, 68] on span "Dashboard" at bounding box center [331, 68] width 57 height 15
select select "*"
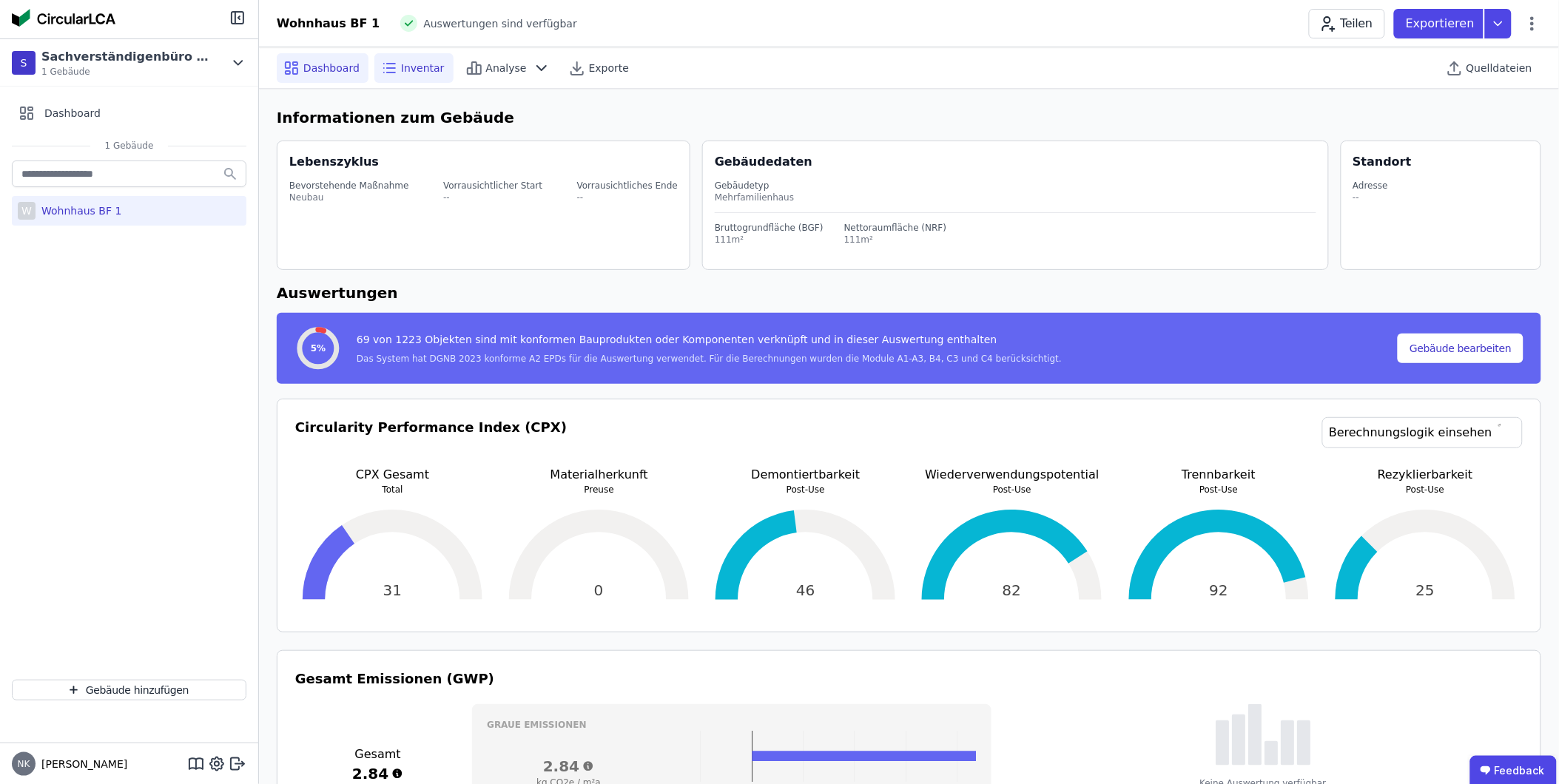
click at [380, 65] on icon at bounding box center [389, 68] width 18 height 18
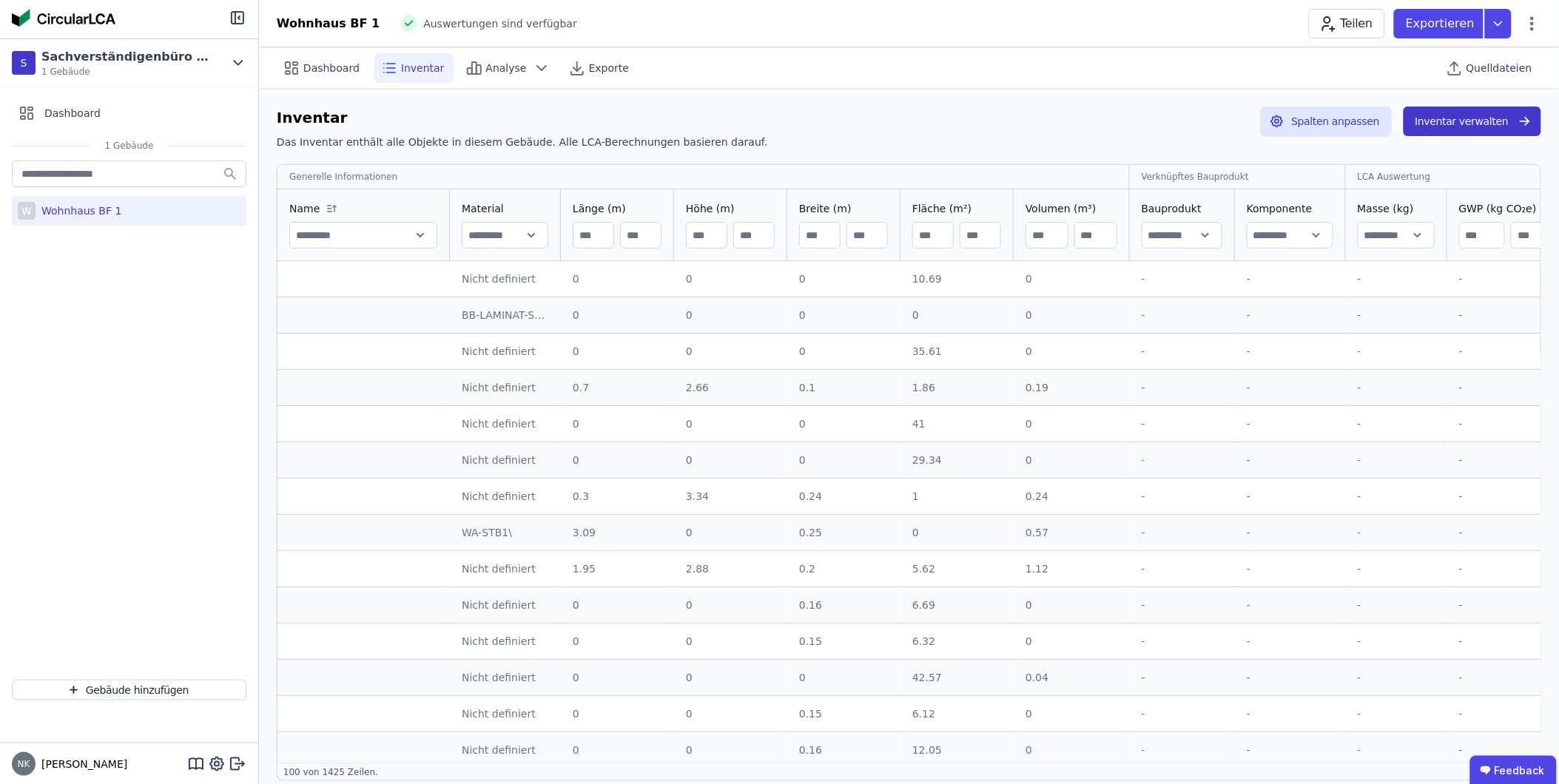
click at [1452, 123] on button "Inventar verwalten" at bounding box center [1472, 121] width 138 height 29
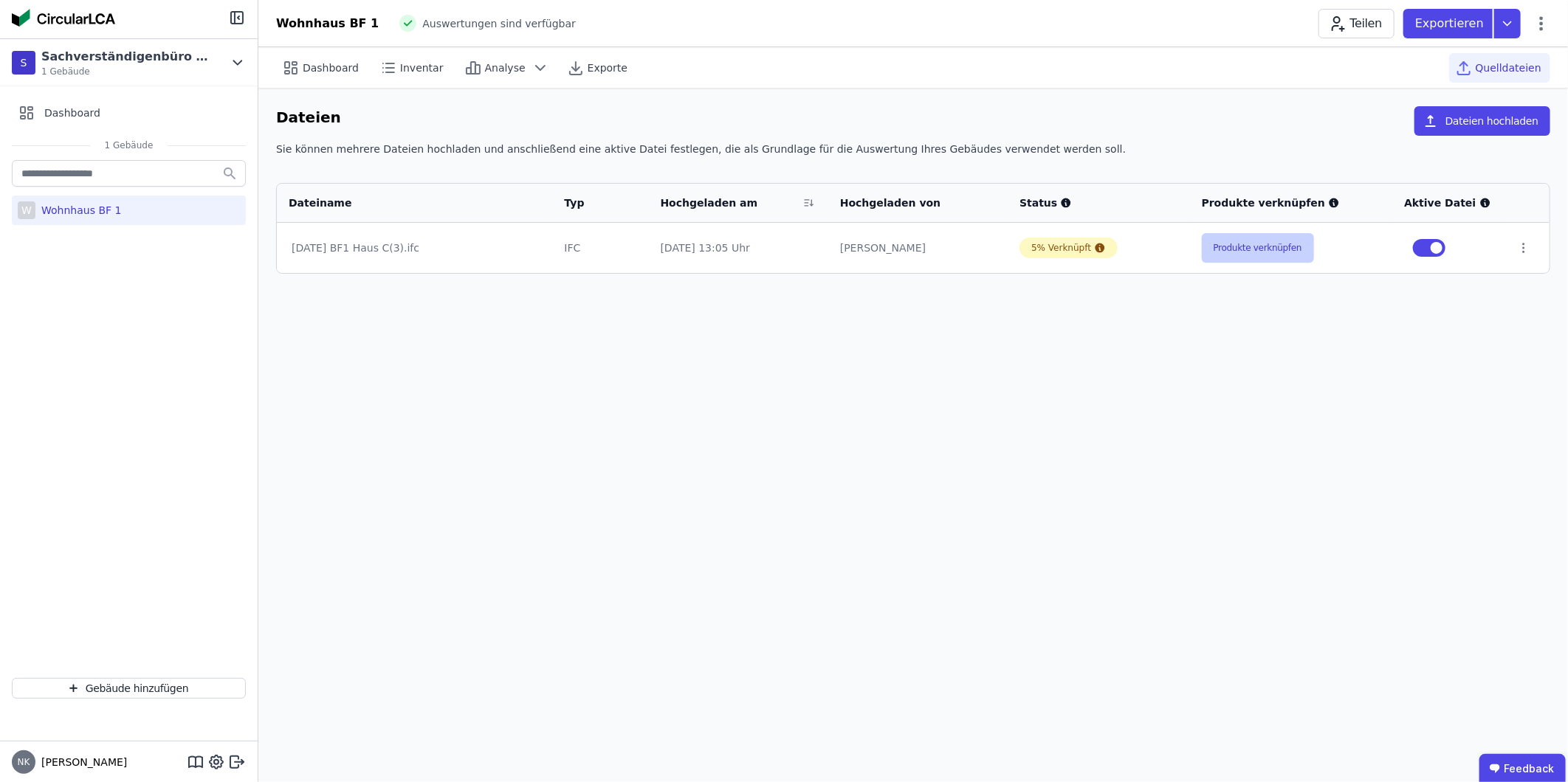
click at [1243, 252] on button "Produkte verknüpfen" at bounding box center [1257, 248] width 112 height 29
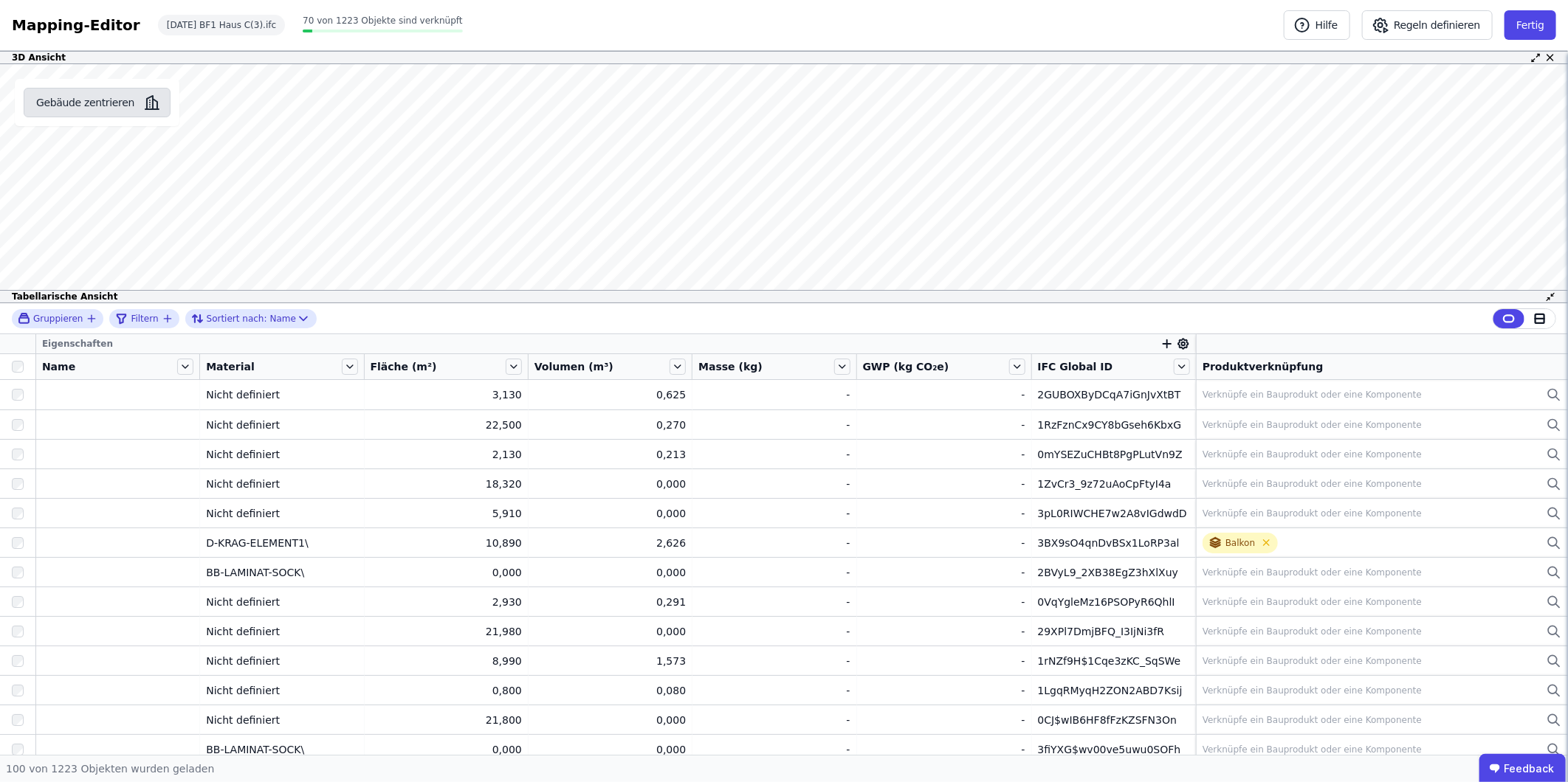
click at [98, 96] on button "Gebäude zentrieren" at bounding box center [97, 102] width 147 height 29
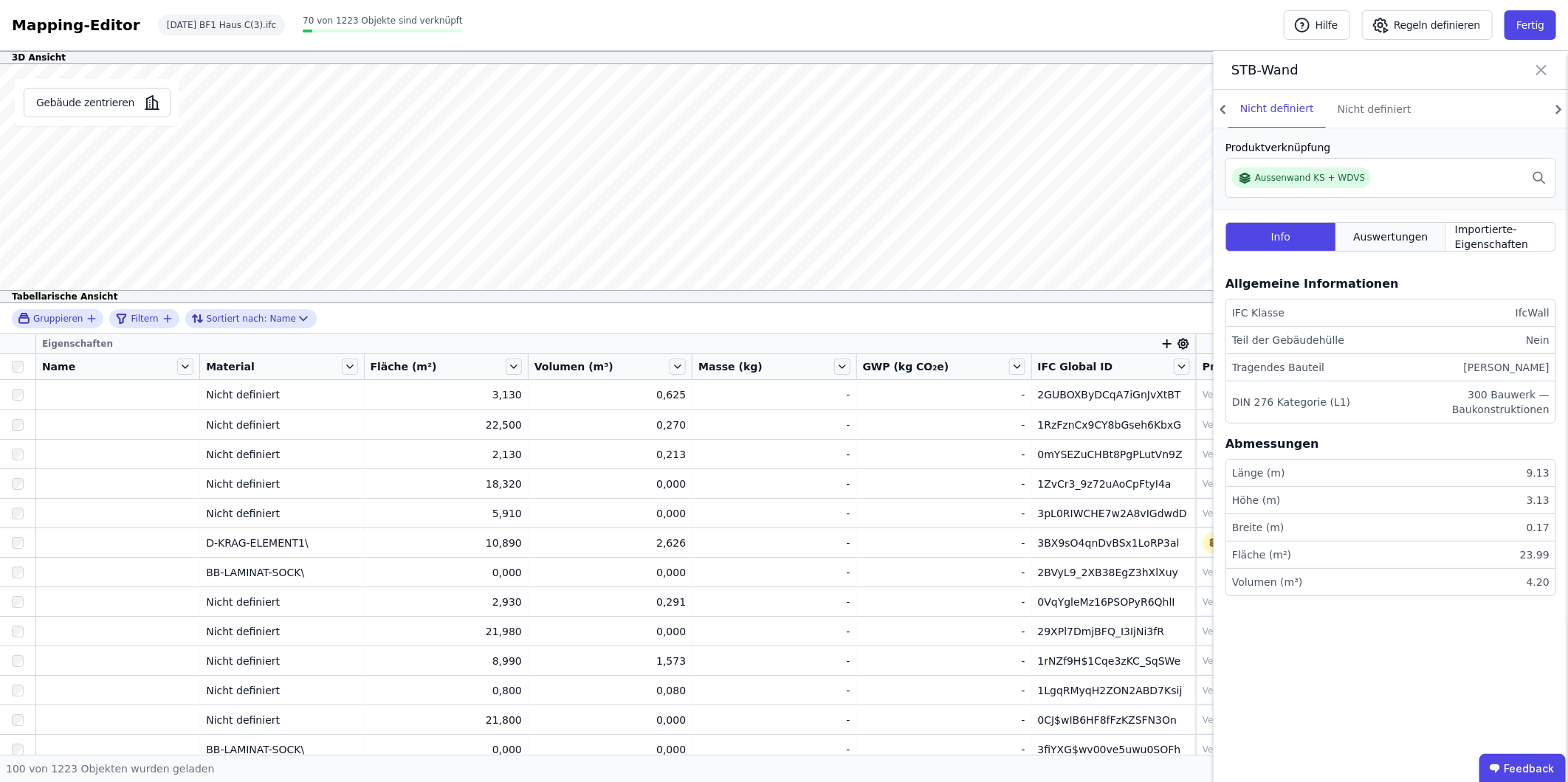
click at [1399, 231] on span "Auswertungen" at bounding box center [1390, 237] width 74 height 15
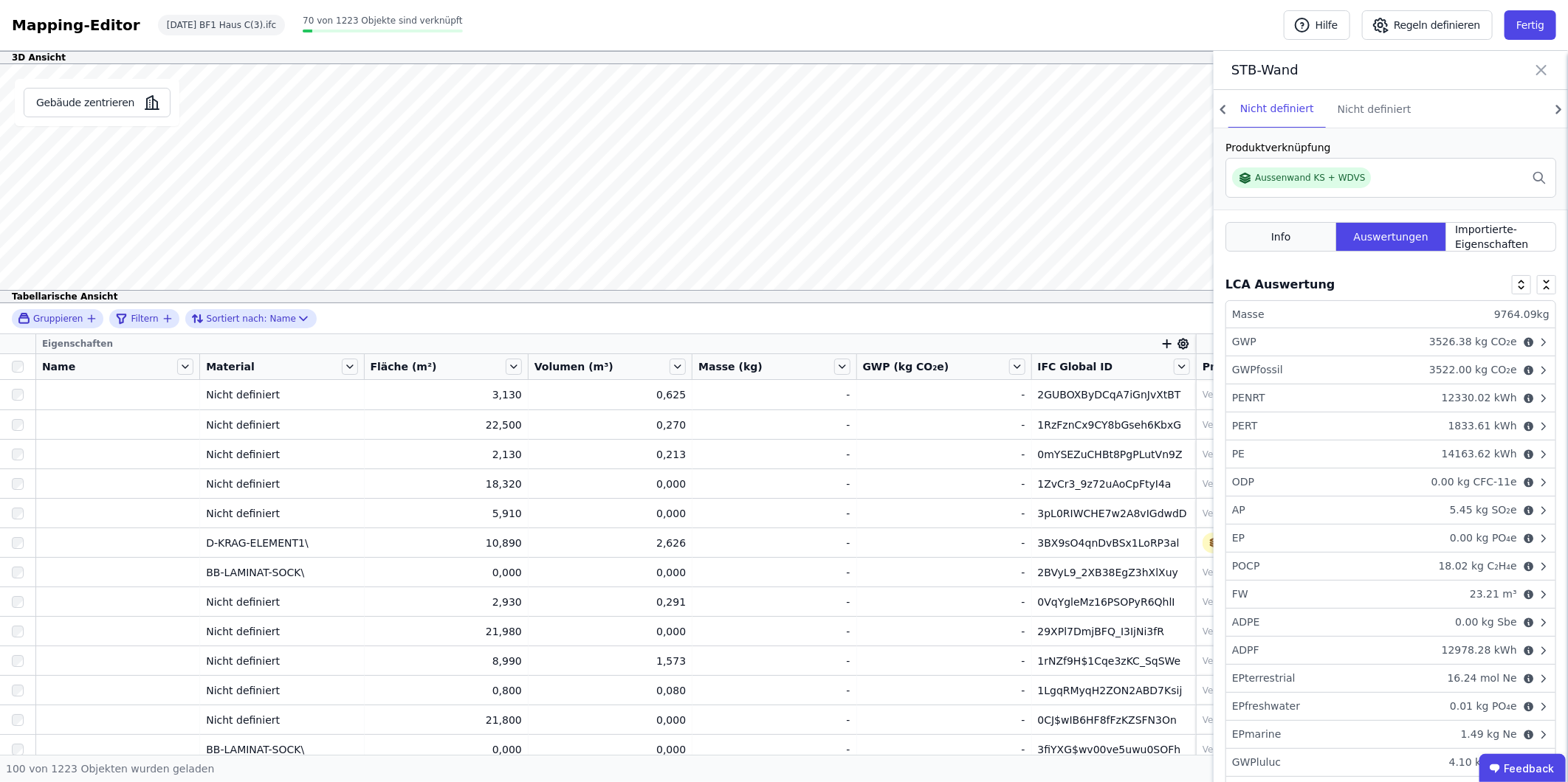
click at [1284, 242] on span "Info" at bounding box center [1281, 237] width 20 height 15
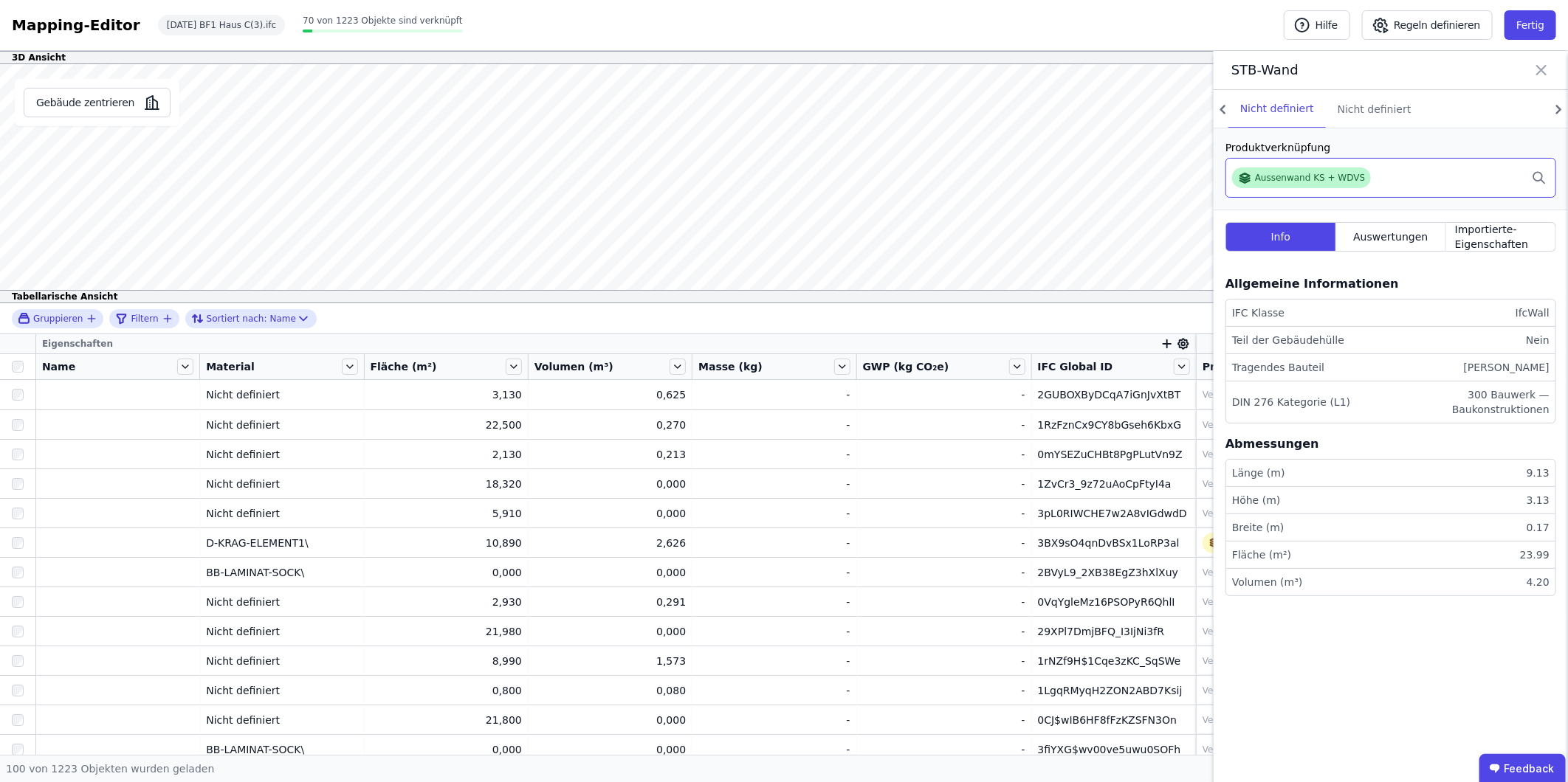
click at [1318, 172] on div "Aussenwand KS + WDVS" at bounding box center [1310, 177] width 110 height 11
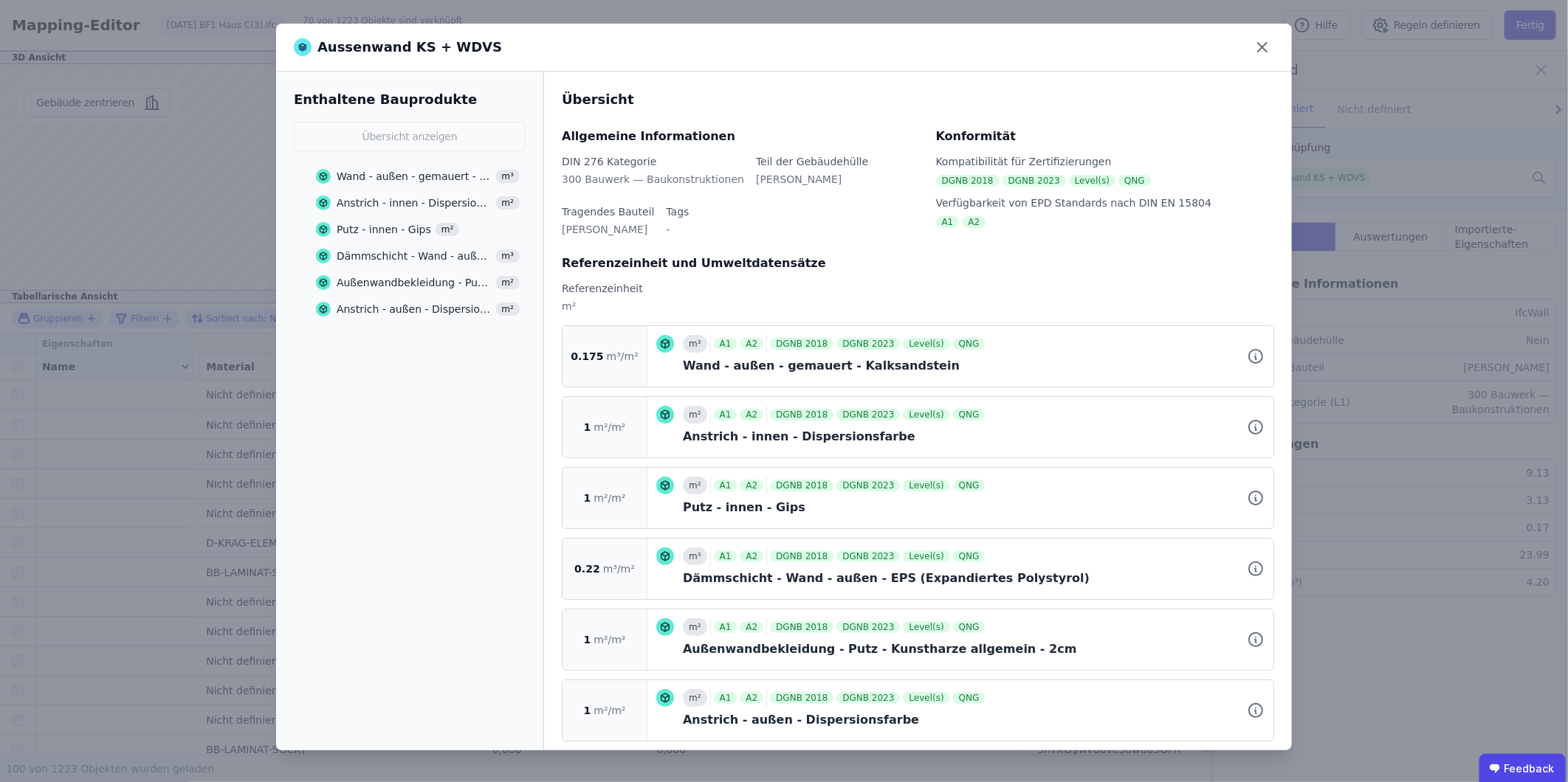
click at [440, 260] on div "Dämmschicht - Wand - außen - EPS (Expandiertes Polystyrol)" at bounding box center [414, 256] width 155 height 15
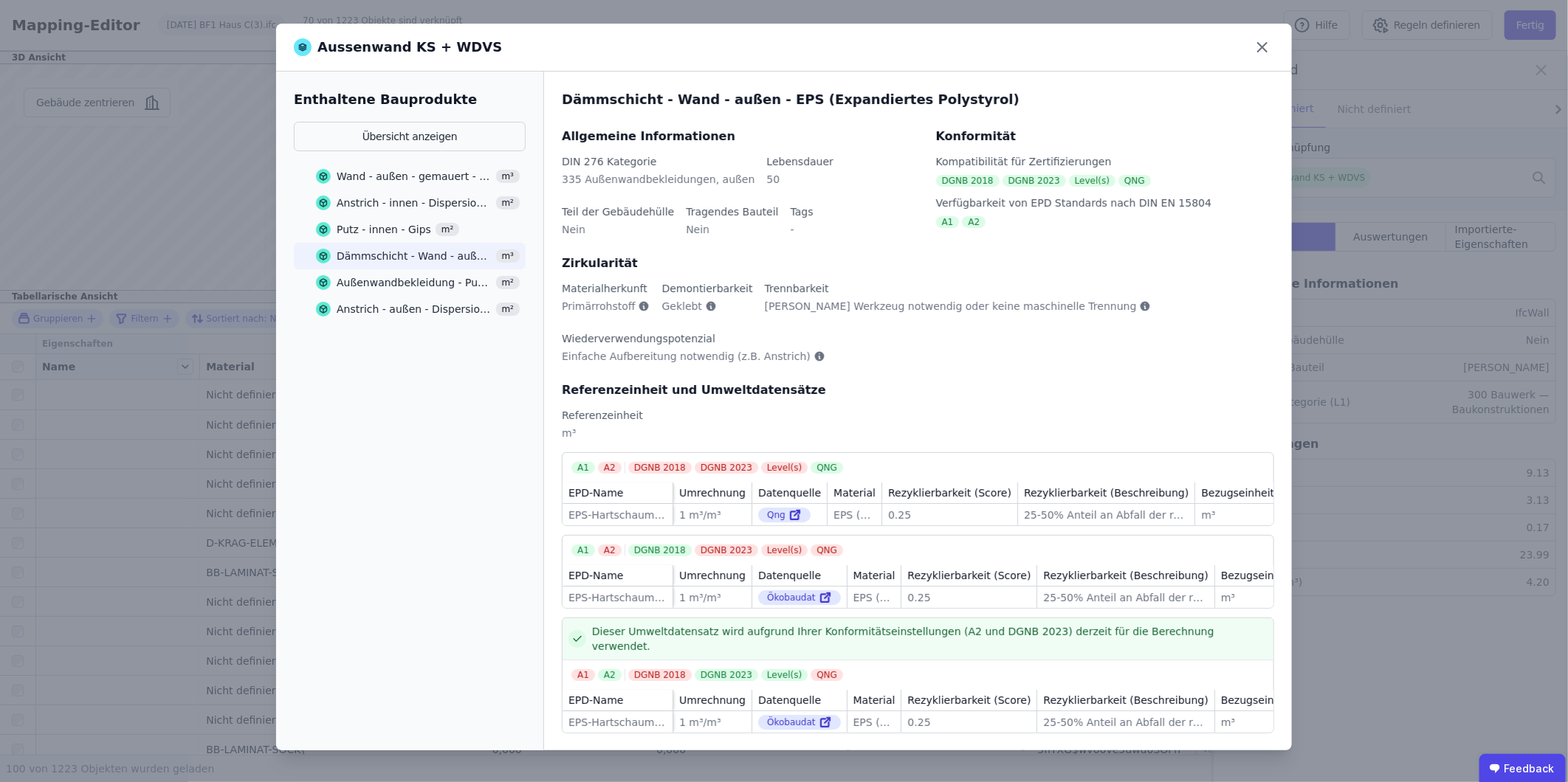
scroll to position [7, 0]
click at [400, 253] on div "Dämmschicht - Wand - außen - EPS (Expandiertes Polystyrol)" at bounding box center [414, 256] width 155 height 15
click at [629, 42] on div "Aussenwand KS + WDVS" at bounding box center [784, 47] width 1015 height 48
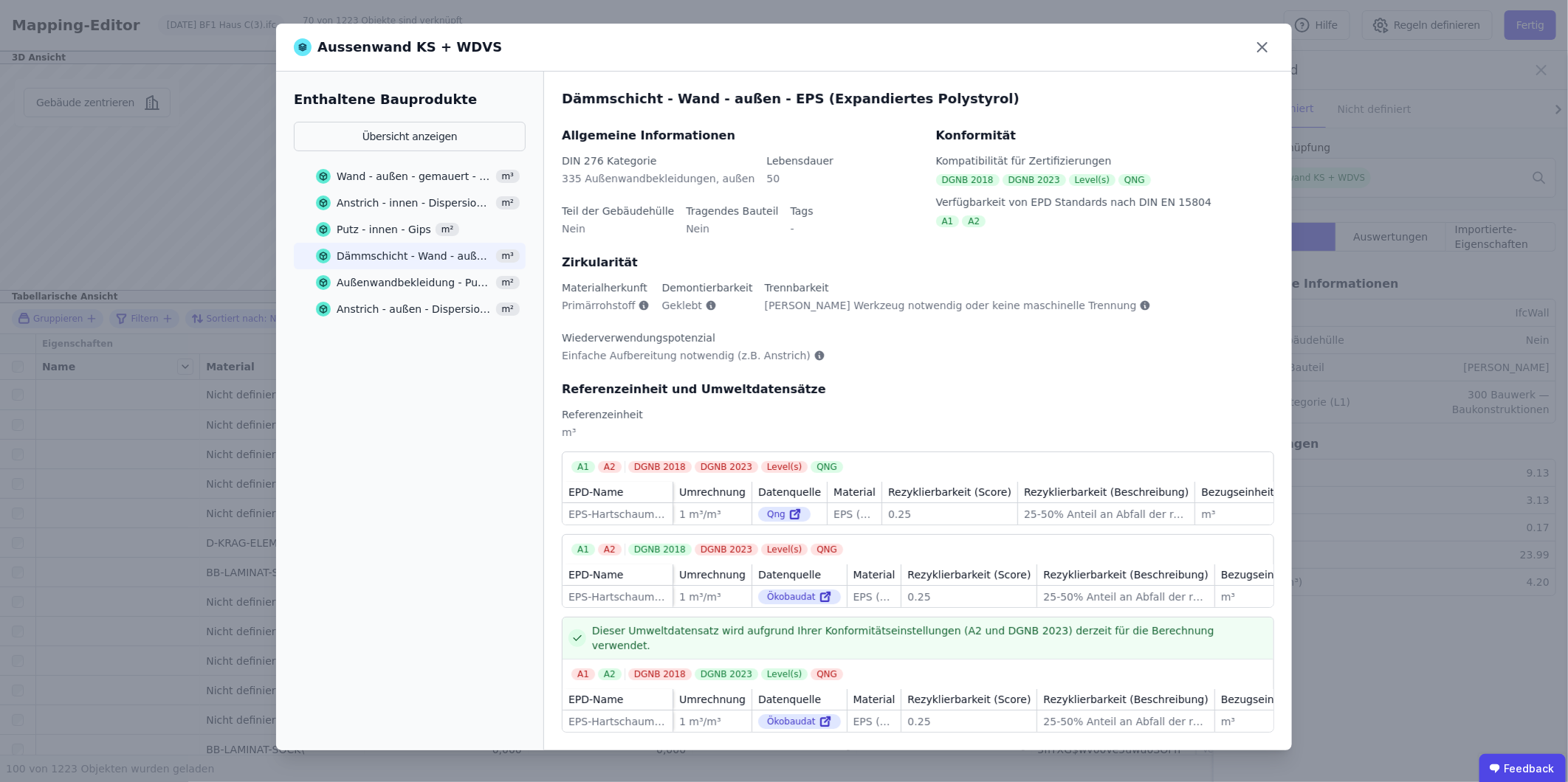
drag, startPoint x: 588, startPoint y: 50, endPoint x: 482, endPoint y: 19, distance: 110.4
click at [482, 19] on div "Aussenwand KS + WDVS Enthaltene Bauprodukte Übersicht anzeigen Wand - außen - g…" at bounding box center [784, 391] width 1568 height 782
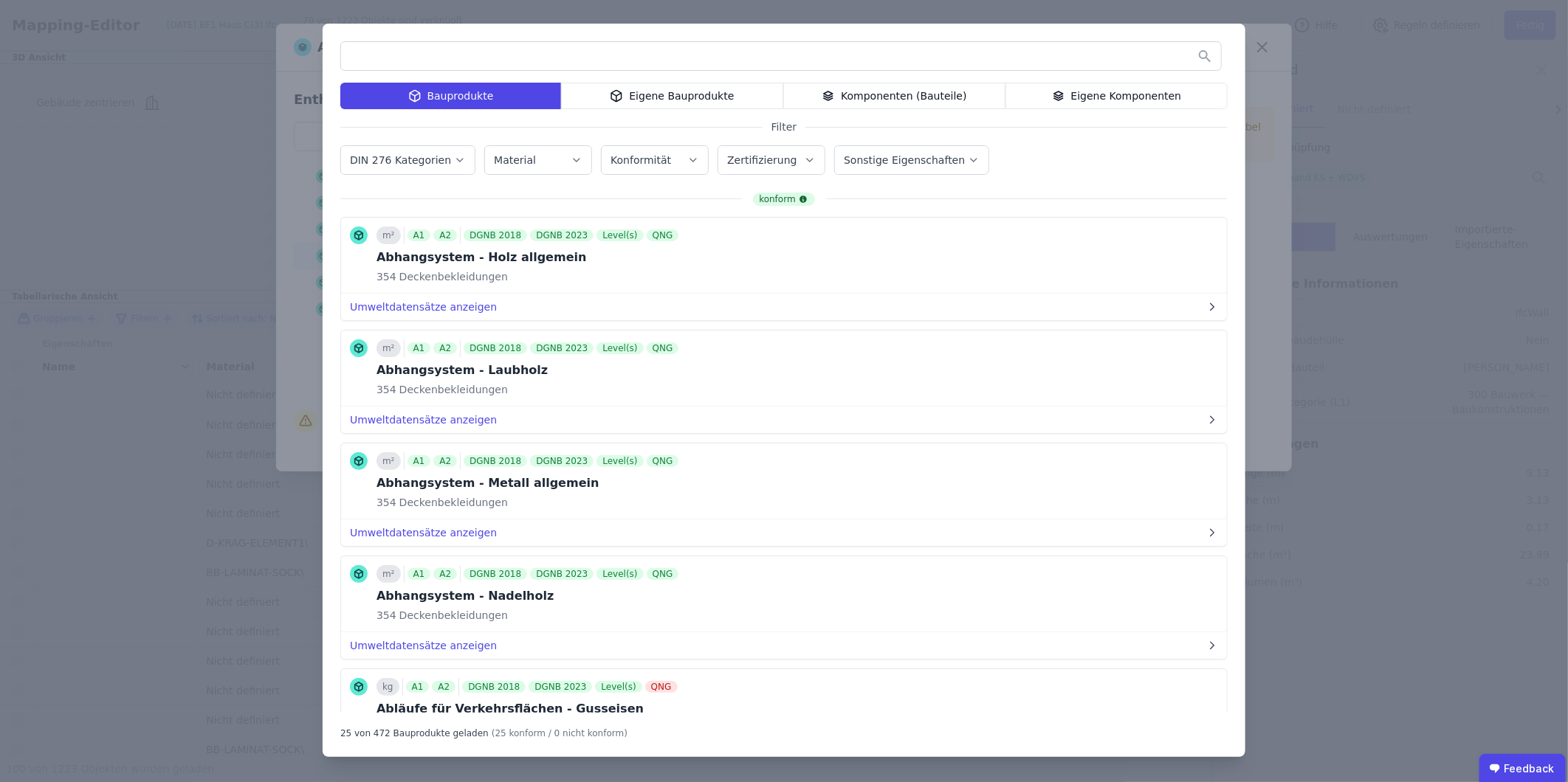
click at [1256, 76] on div "Bauprodukte Eigene Bauprodukte Komponenten (Bauteile) Eigene Komponenten Filter…" at bounding box center [784, 391] width 1568 height 782
click at [450, 81] on div "Bauprodukte Eigene Bauprodukte Komponenten (Bauteile) Eigene Komponenten Filter…" at bounding box center [784, 391] width 923 height 734
click at [1207, 59] on input "text" at bounding box center [781, 56] width 880 height 27
click at [1205, 49] on input "text" at bounding box center [781, 56] width 880 height 27
click at [952, 48] on input "text" at bounding box center [781, 56] width 880 height 27
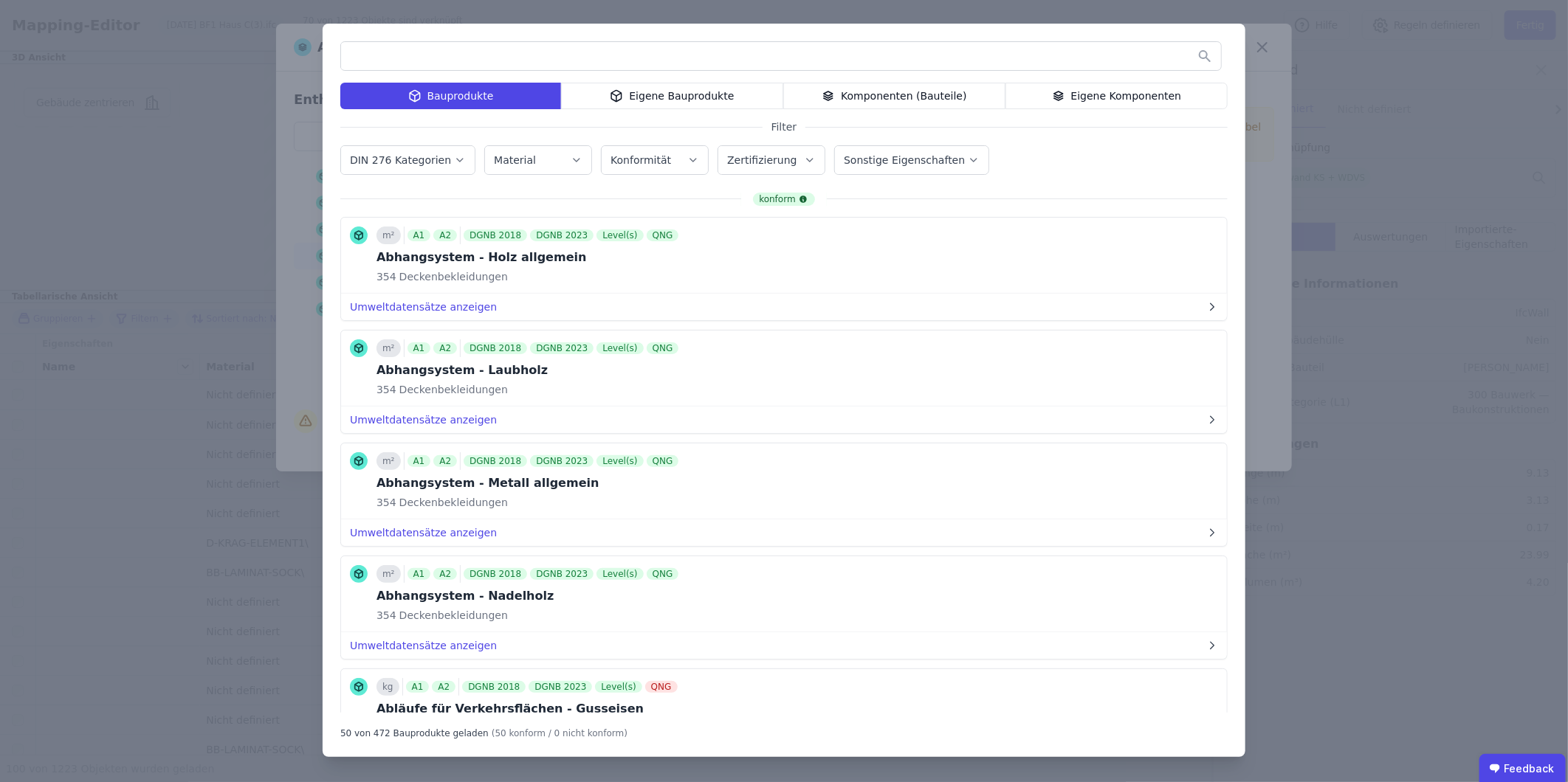
drag, startPoint x: 278, startPoint y: 144, endPoint x: 313, endPoint y: 148, distance: 35.2
click at [279, 145] on div "Bauprodukte Eigene Bauprodukte Komponenten (Bauteile) Eigene Komponenten Filter…" at bounding box center [784, 391] width 1568 height 782
click at [674, 100] on div "Eigene Bauprodukte" at bounding box center [672, 96] width 222 height 27
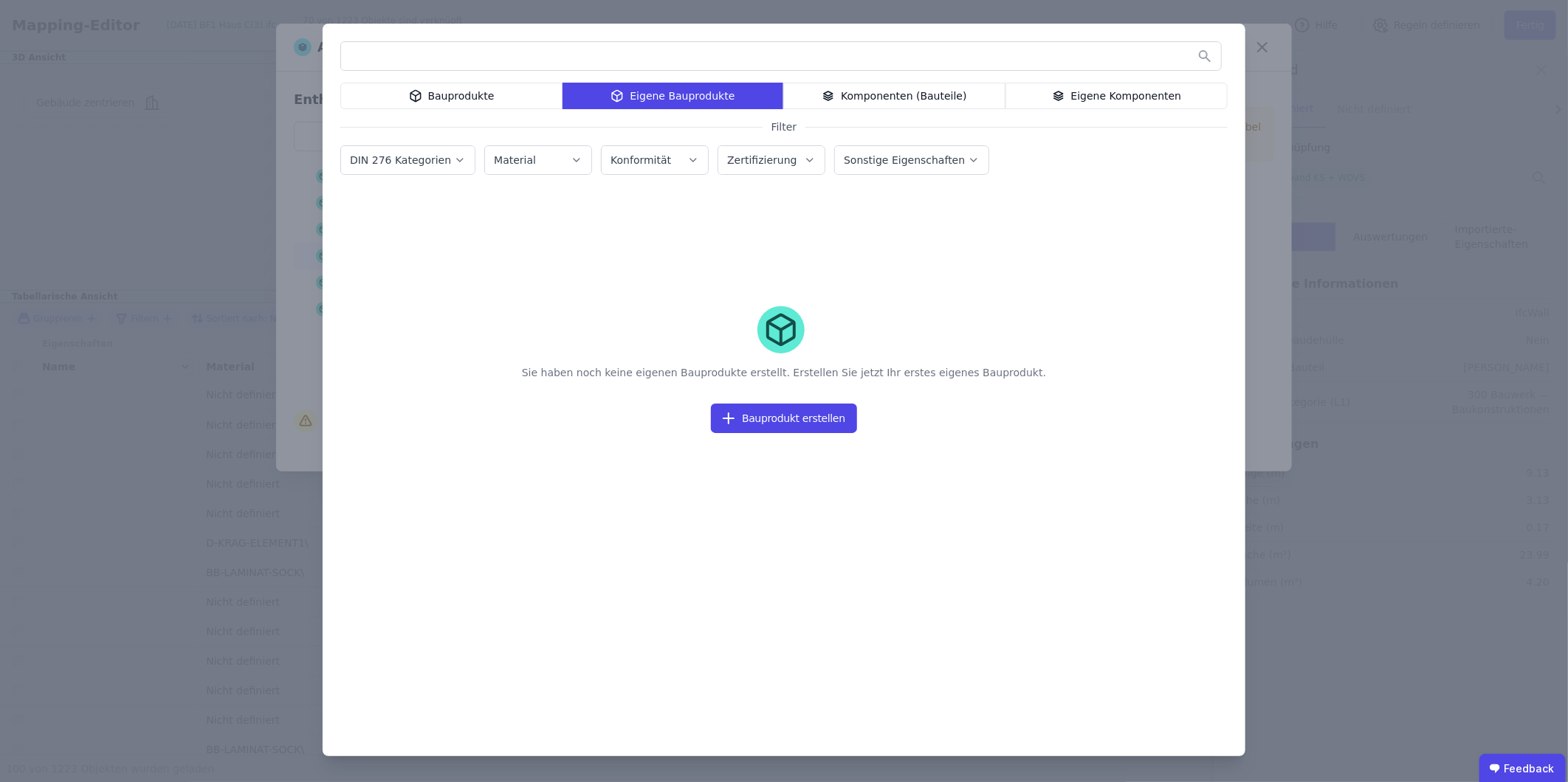
click at [905, 99] on div "Komponenten (Bauteile)" at bounding box center [894, 96] width 222 height 27
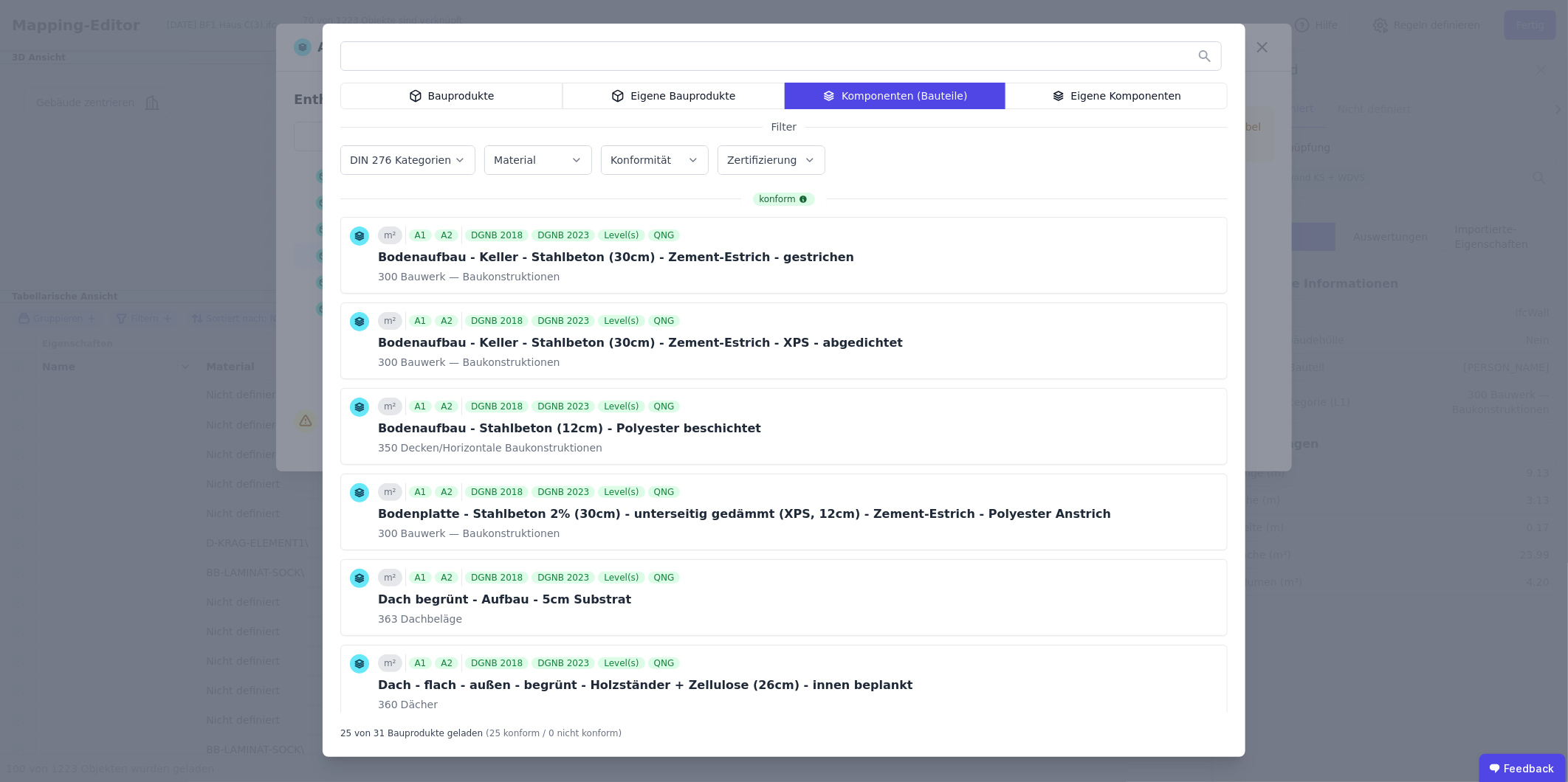
click at [1204, 83] on div "Eigene Komponenten" at bounding box center [1117, 96] width 222 height 27
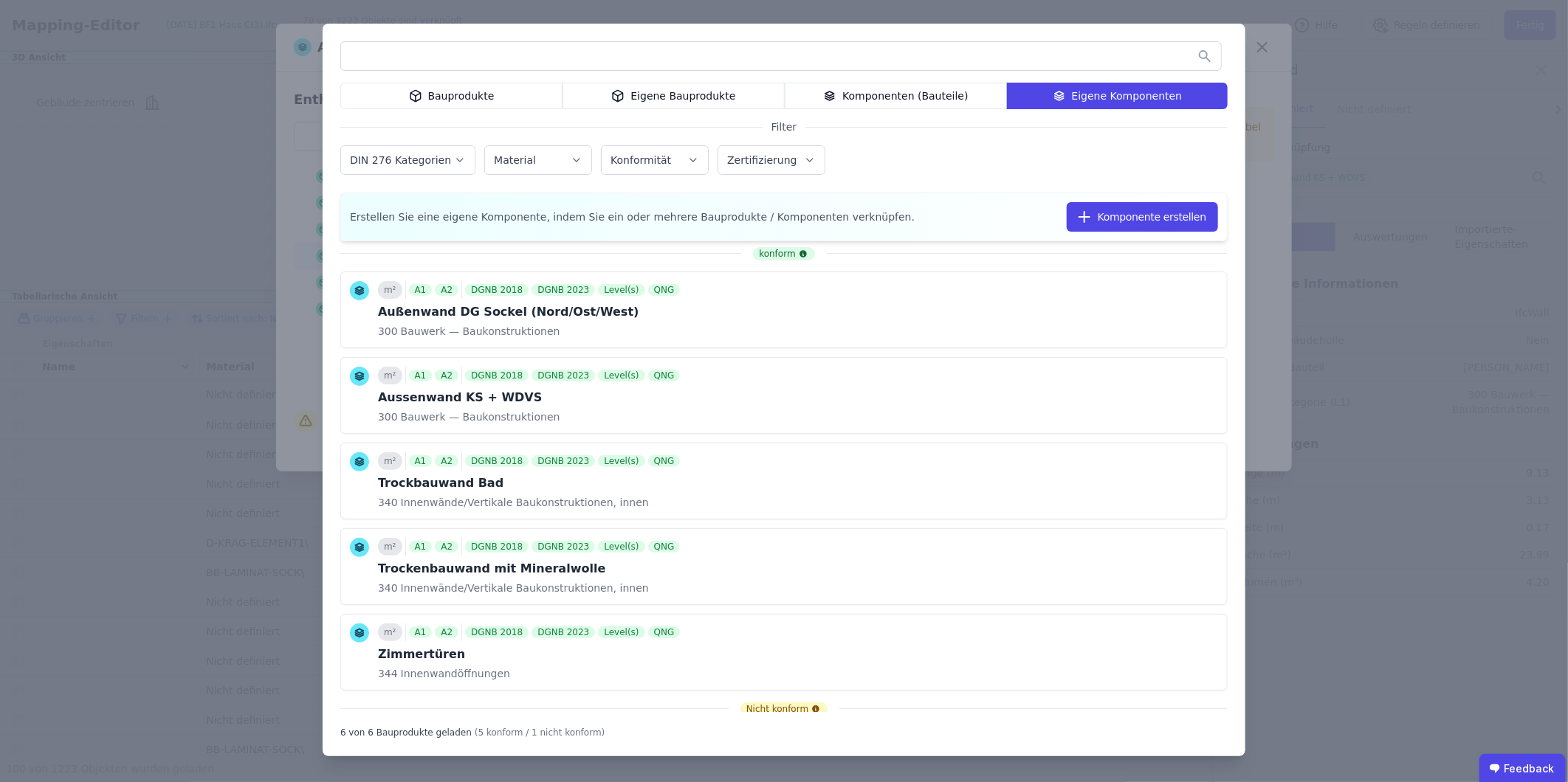
click at [1204, 83] on div "Eigene Komponenten" at bounding box center [1118, 96] width 221 height 27
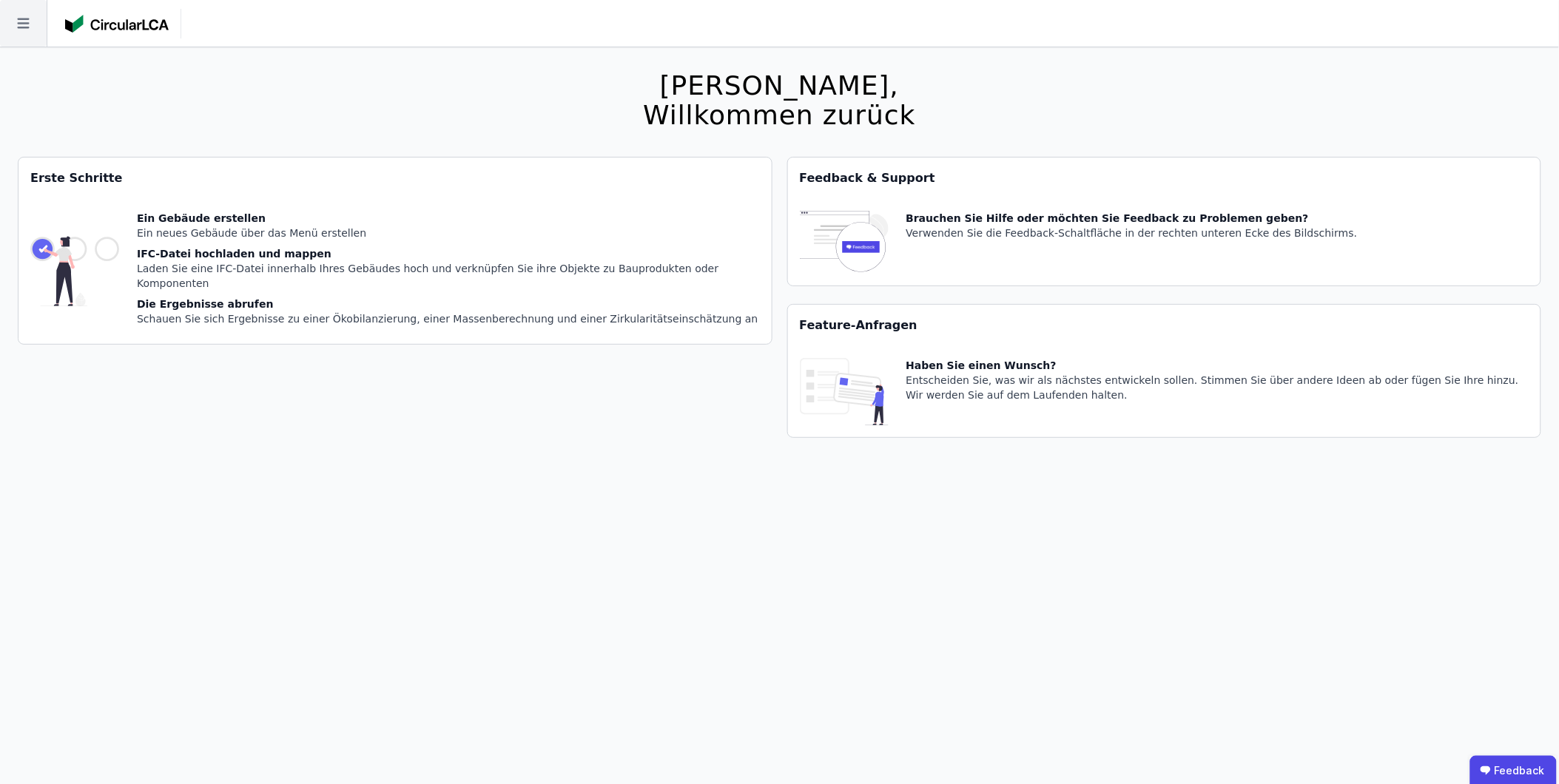
click at [25, 25] on icon at bounding box center [23, 23] width 47 height 47
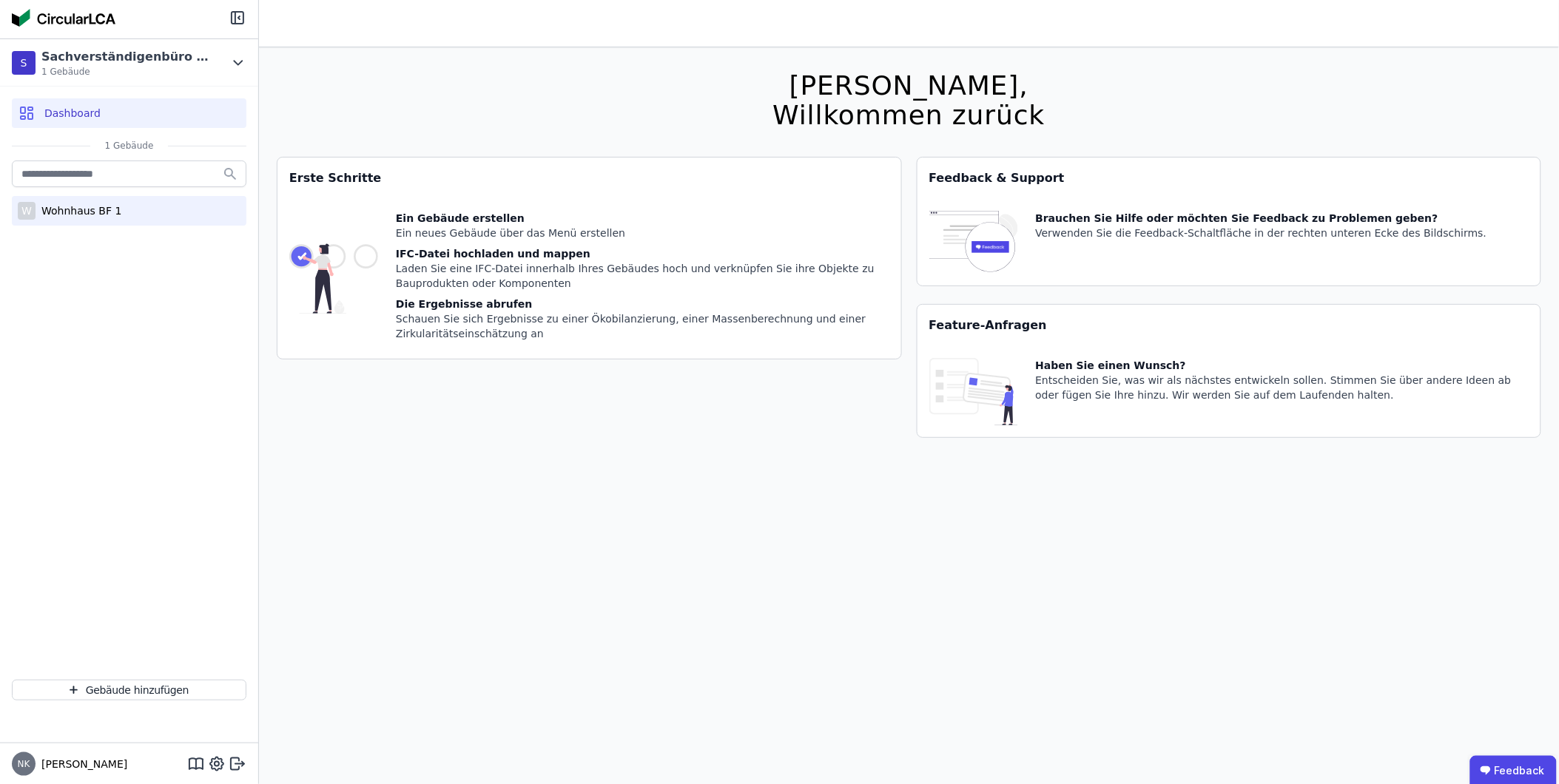
click at [88, 213] on div "Wohnhaus BF 1" at bounding box center [78, 211] width 86 height 15
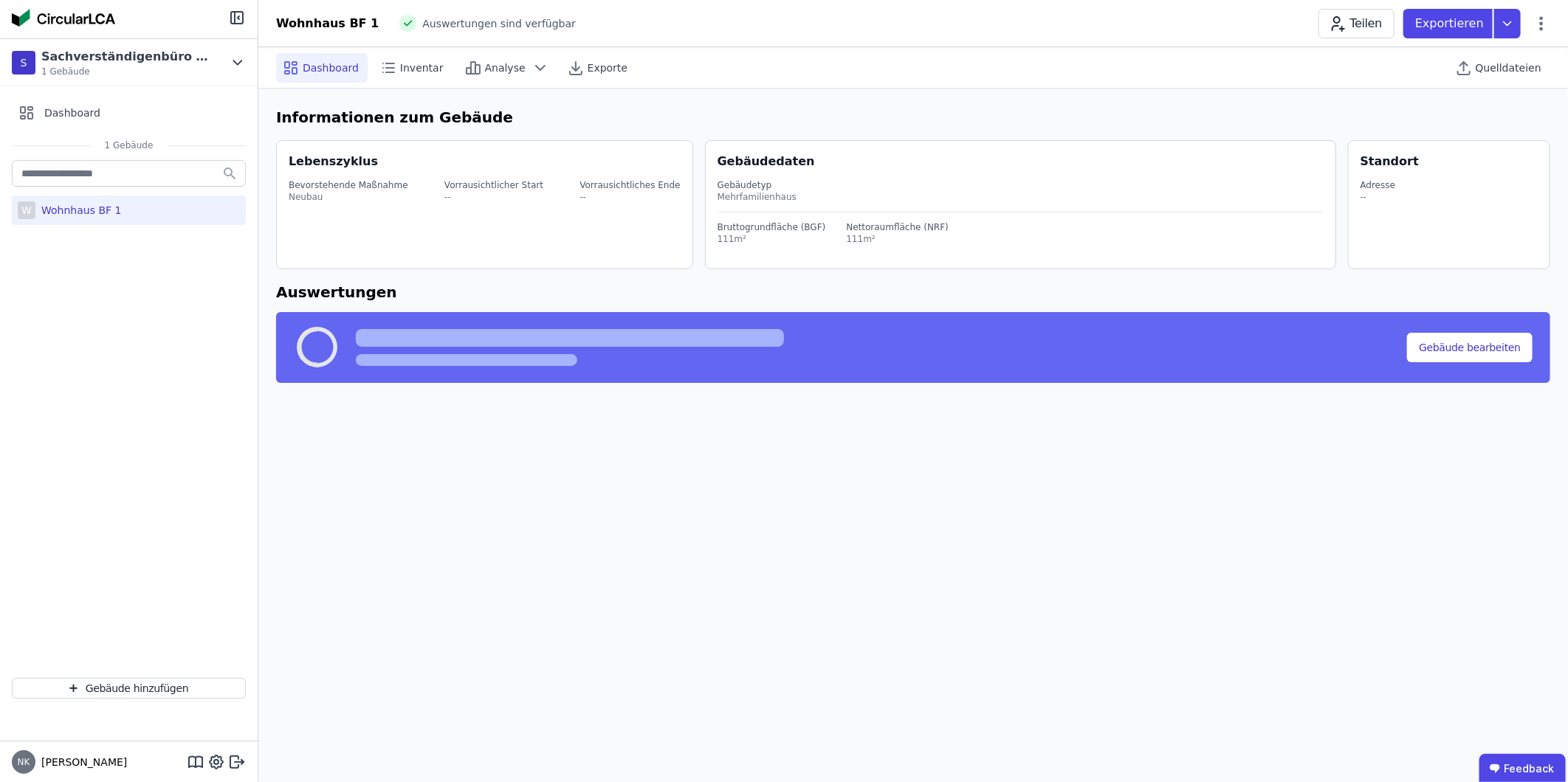
select select "*"
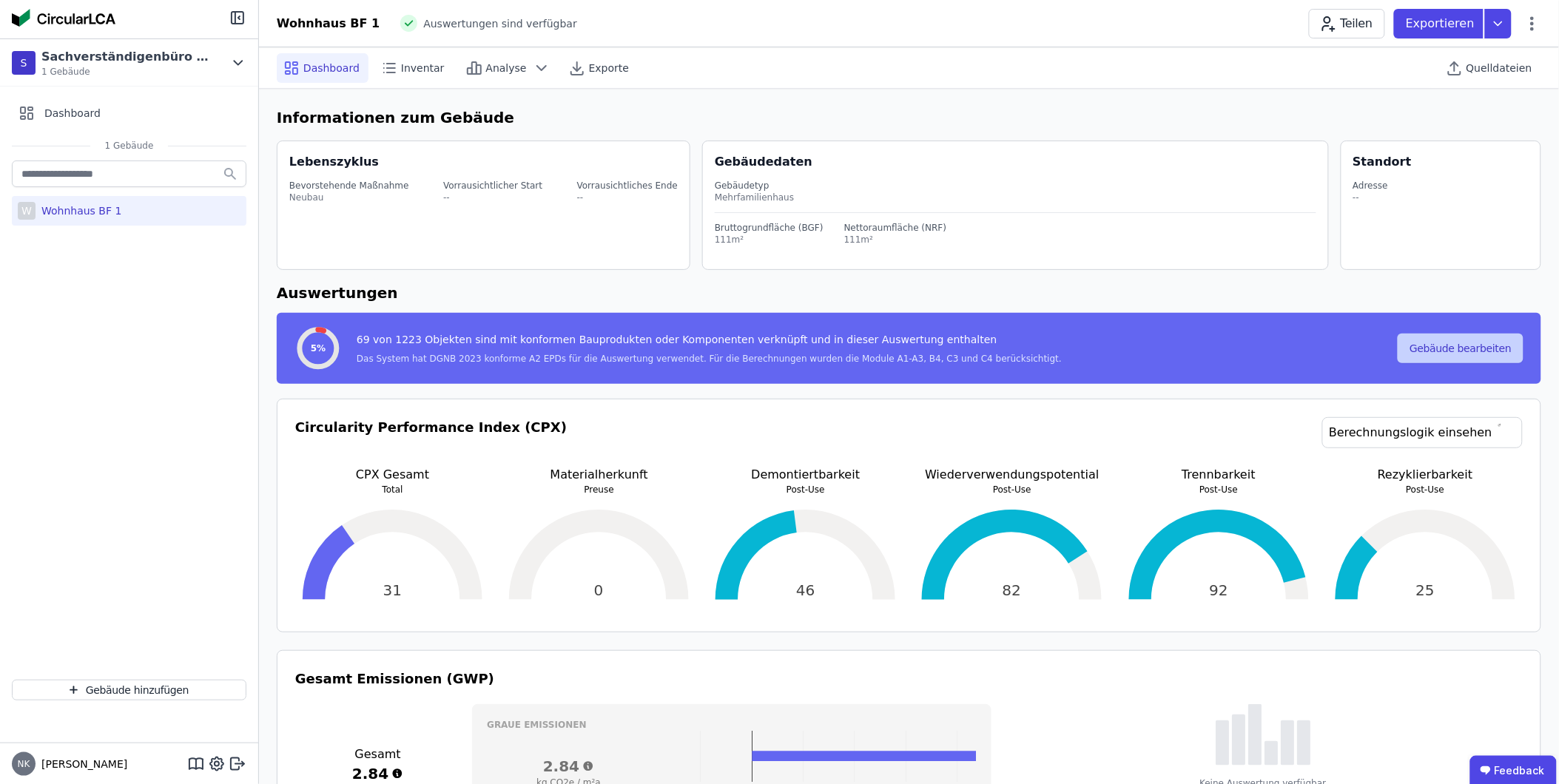
click at [1426, 342] on button "Gebäude bearbeiten" at bounding box center [1461, 348] width 126 height 29
select select "**********"
select select "*"
select select "**********"
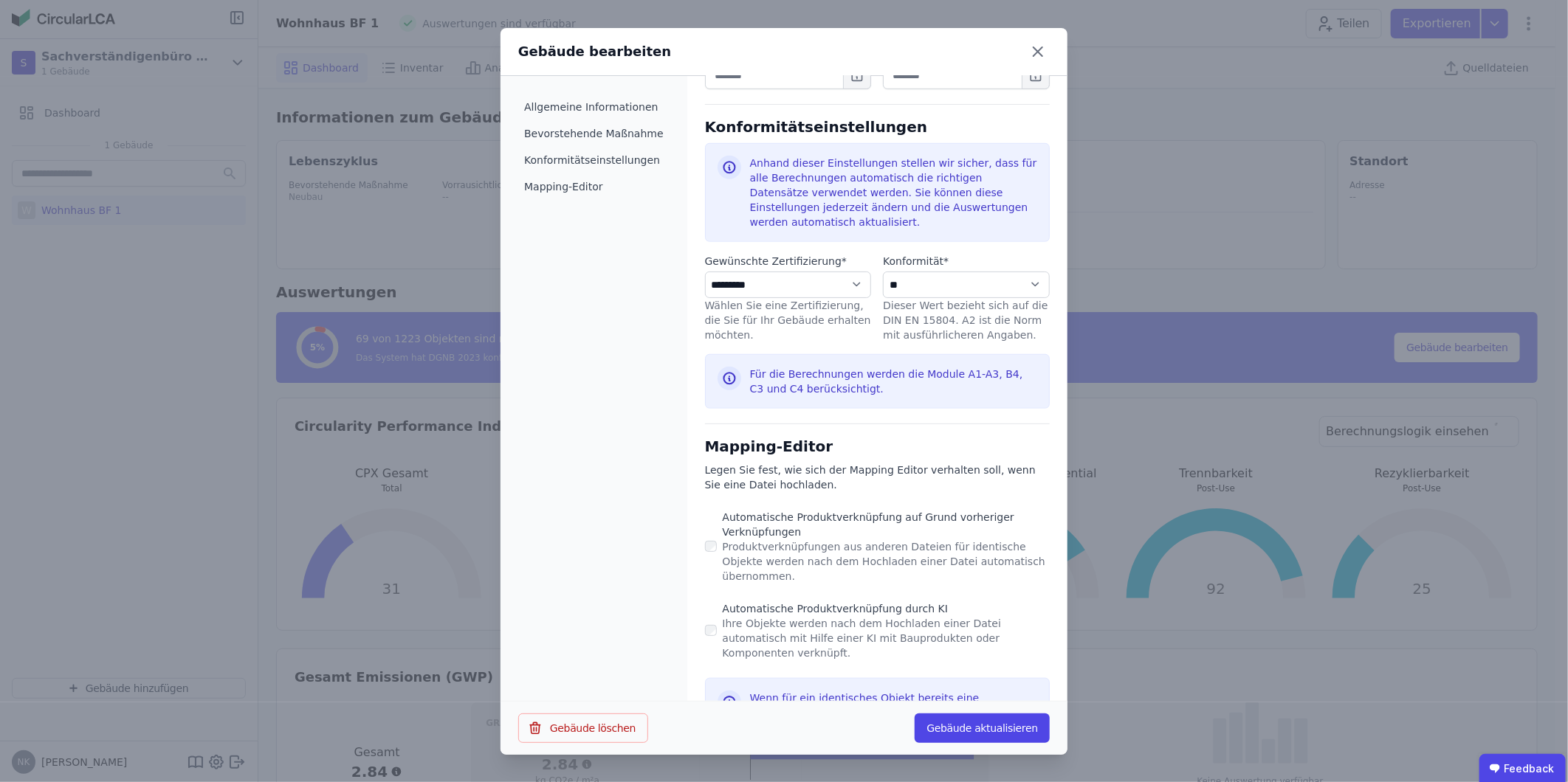
scroll to position [658, 0]
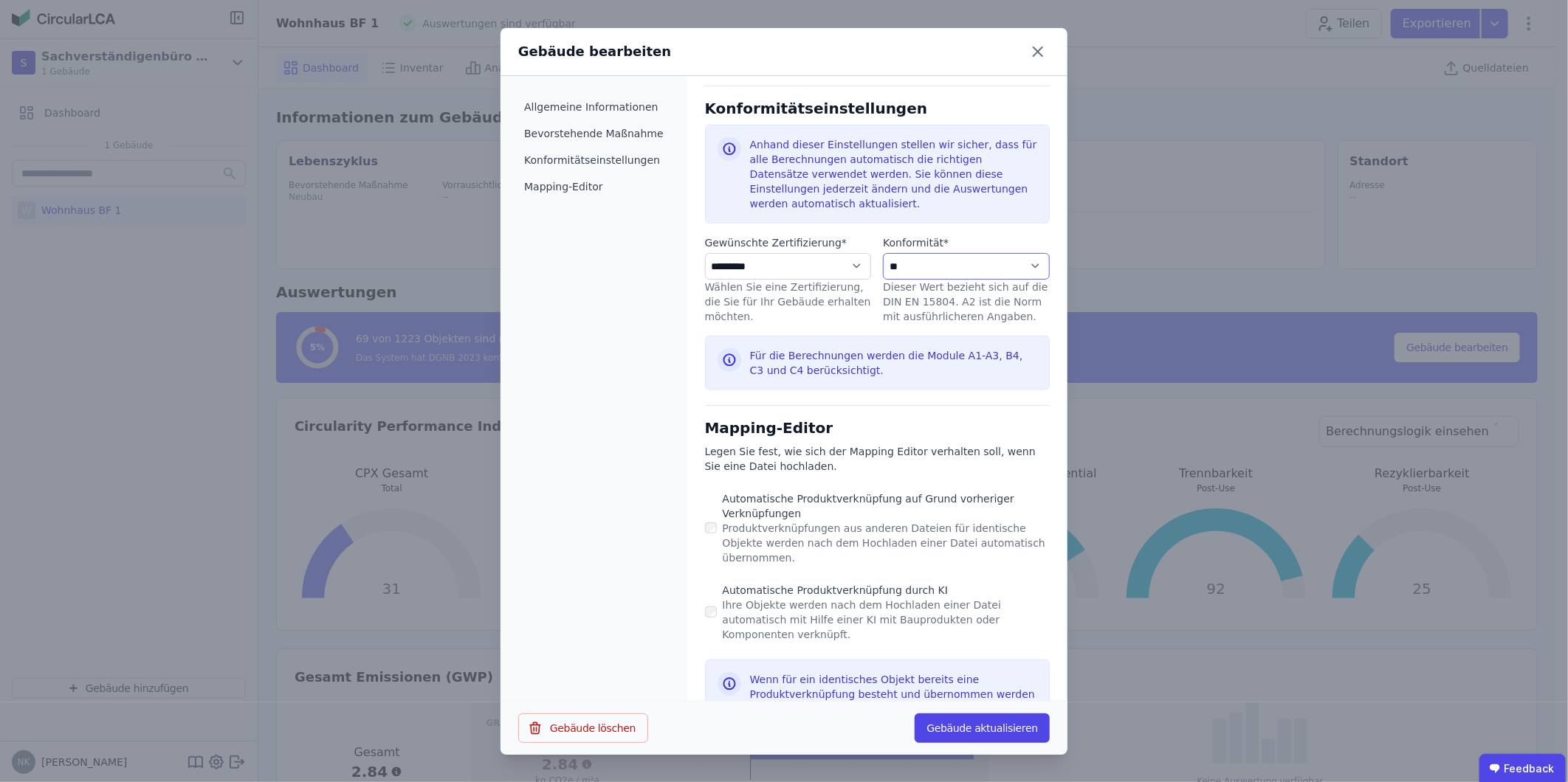
click at [977, 258] on select "**********" at bounding box center [966, 266] width 167 height 27
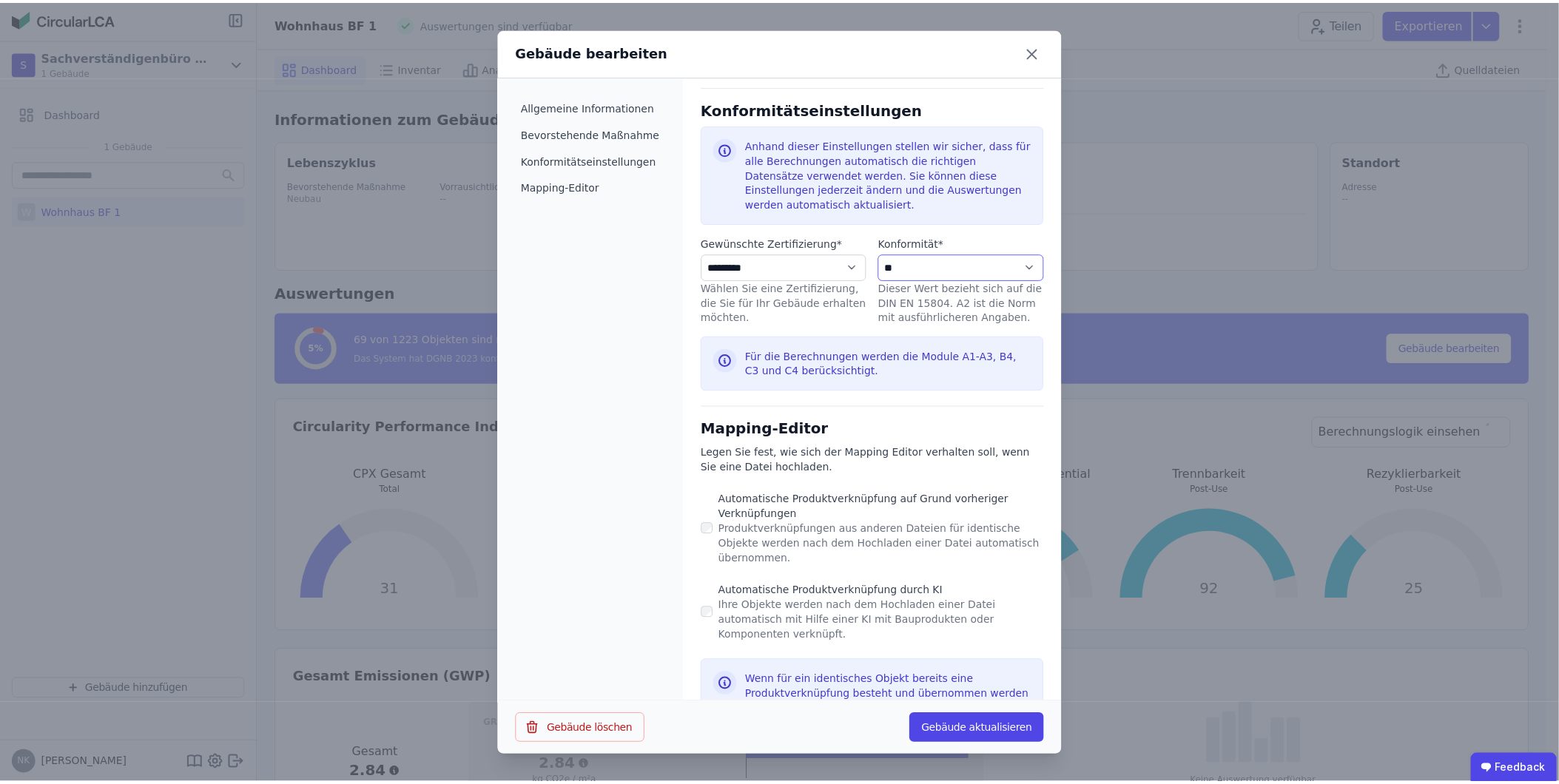
scroll to position [111, 0]
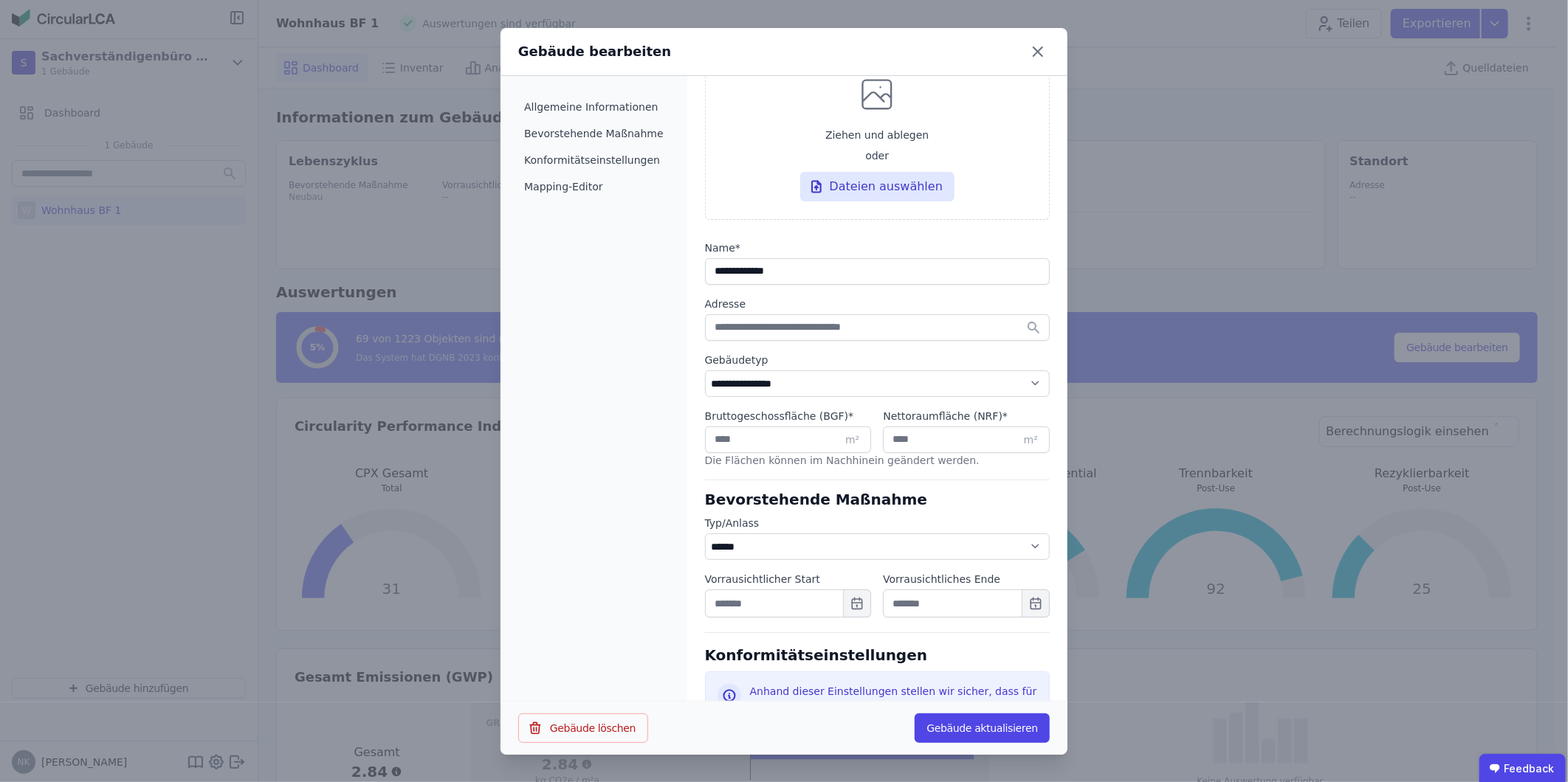
click at [1051, 48] on div "Gebäude bearbeiten" at bounding box center [783, 51] width 567 height 48
click at [1039, 47] on icon at bounding box center [1037, 51] width 24 height 24
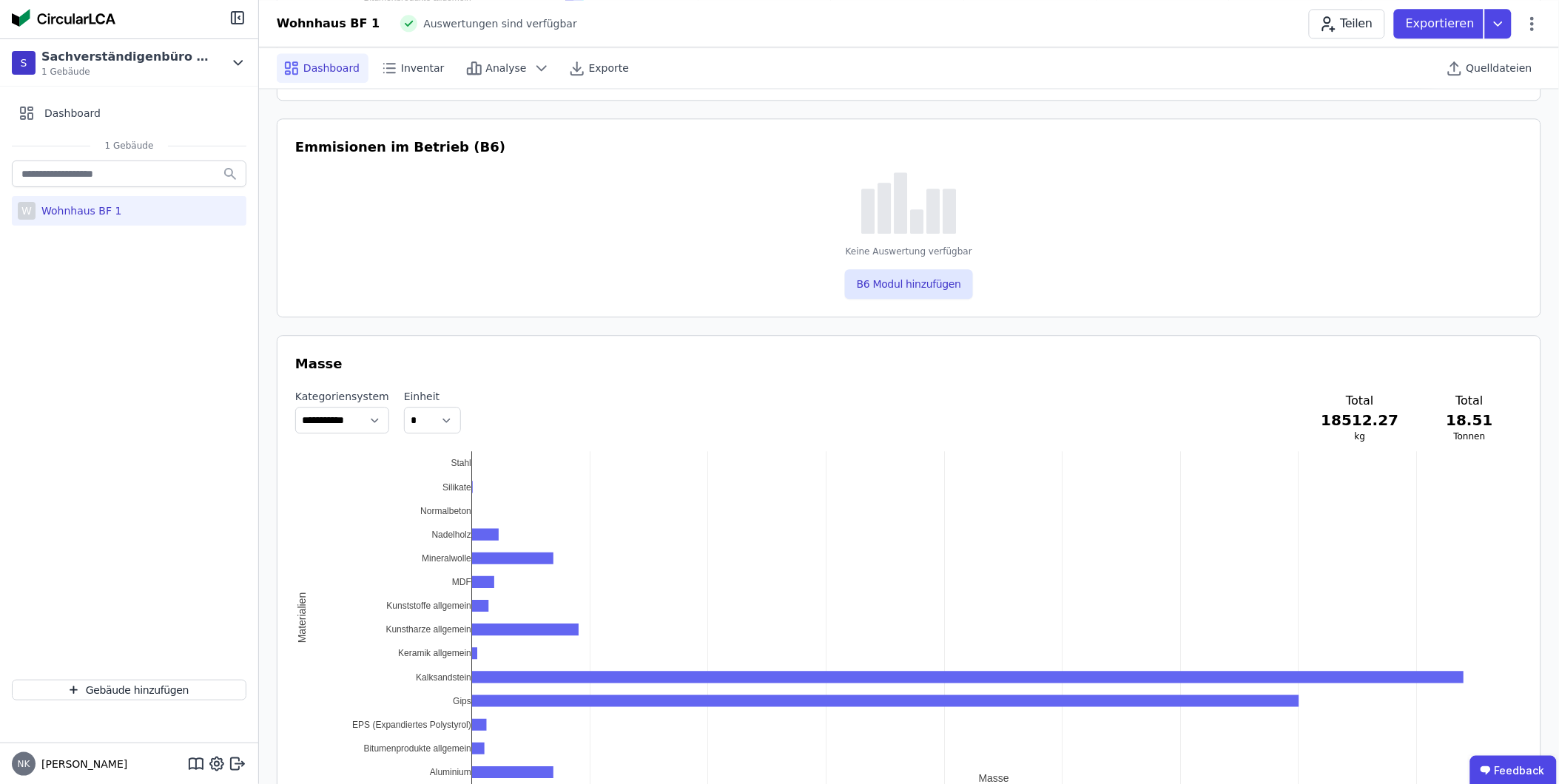
scroll to position [0, 0]
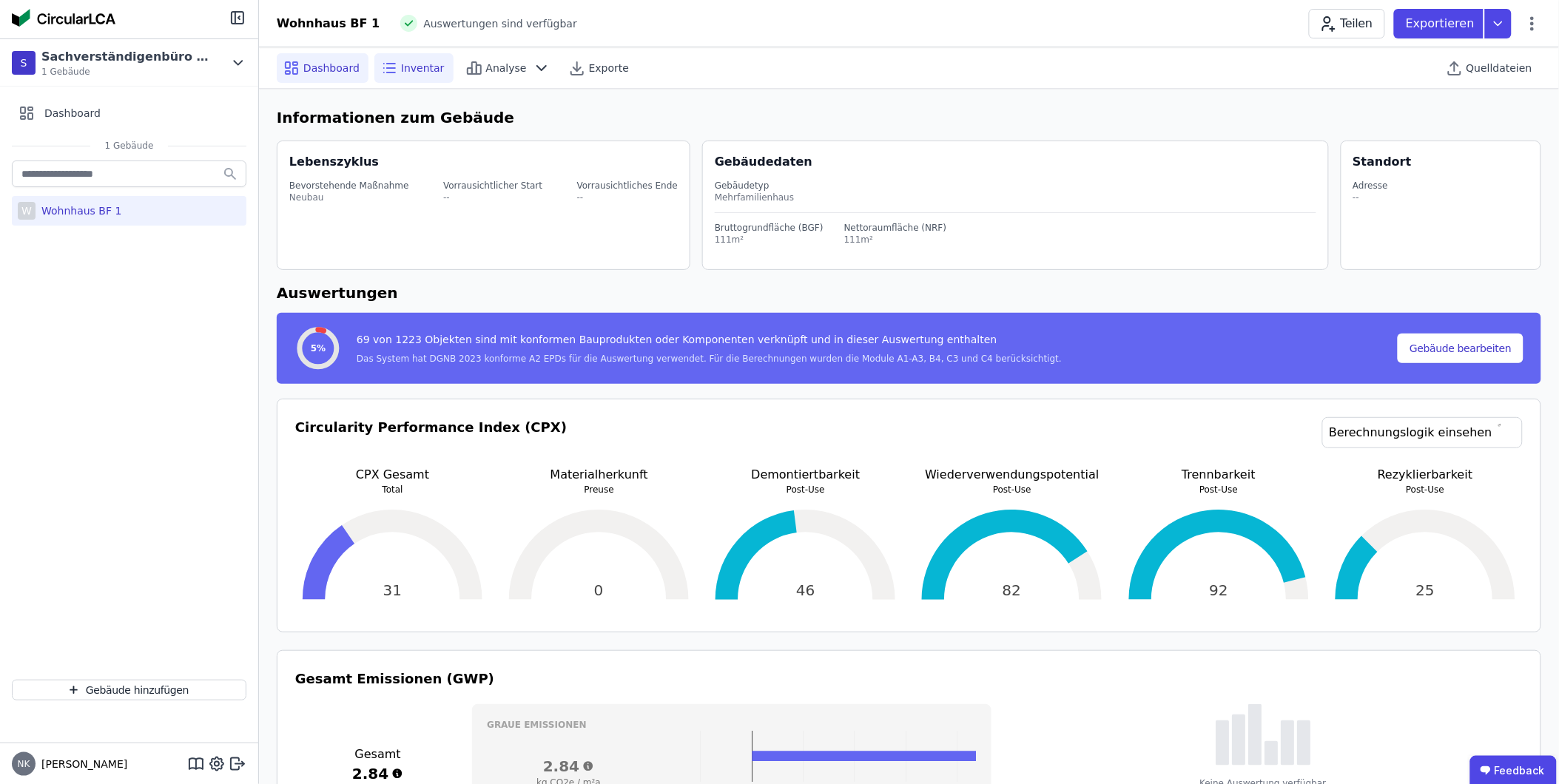
click at [387, 68] on icon at bounding box center [391, 68] width 8 height 0
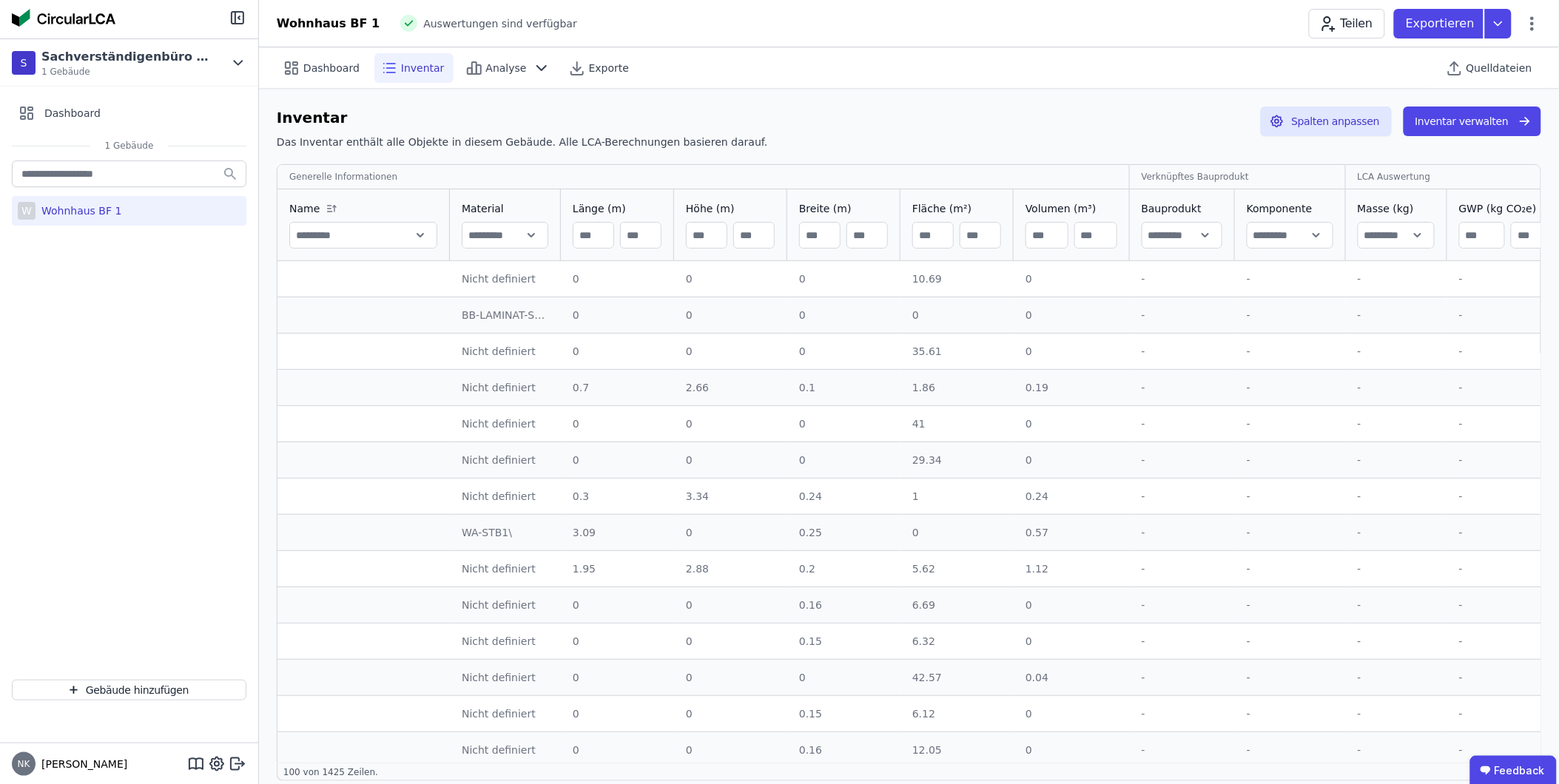
click at [597, 130] on div "Inventar Das Inventar enthält alle Objekte in diesem Gebäude. Alle LCA-Berechnu…" at bounding box center [523, 131] width 492 height 49
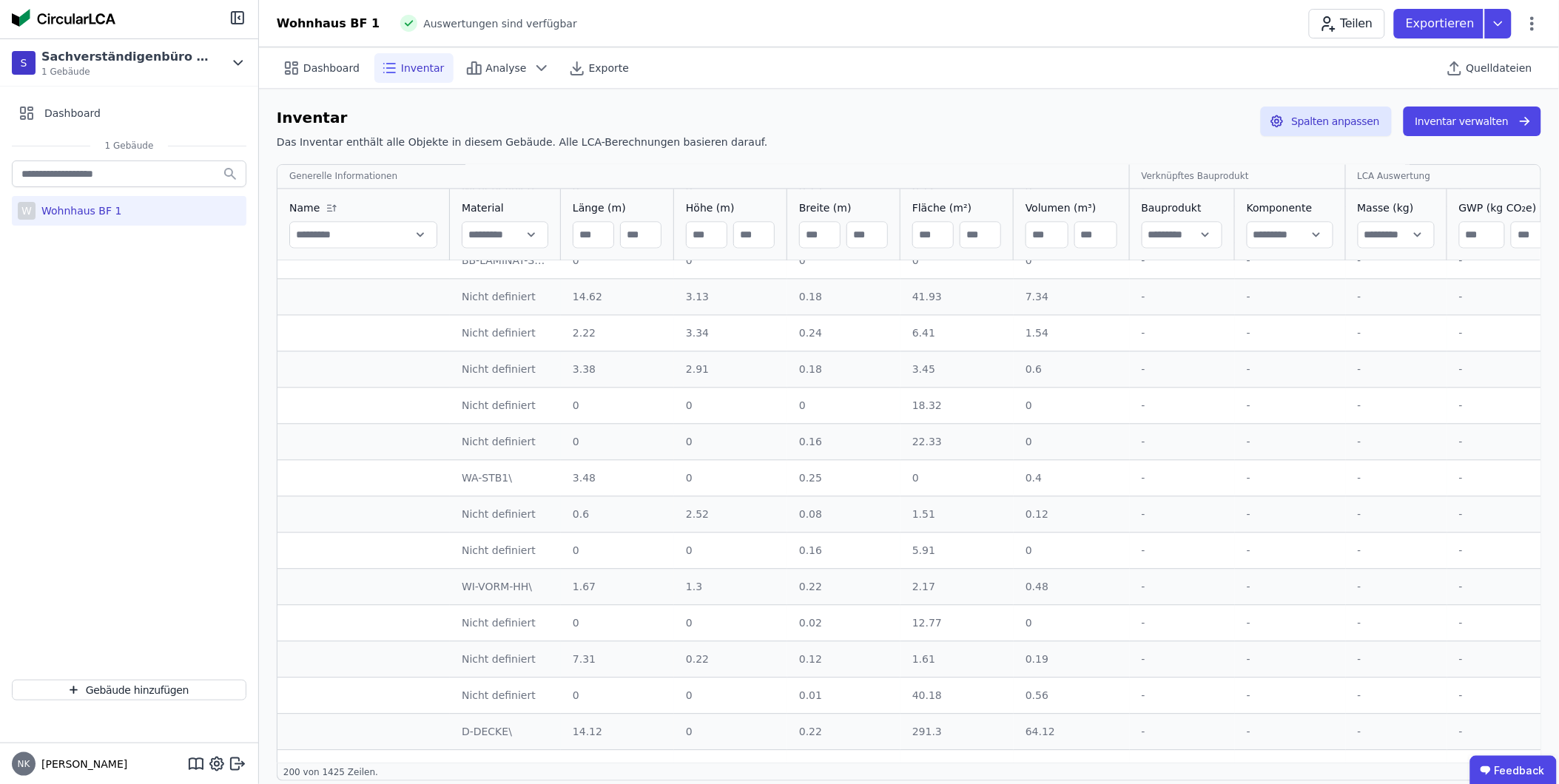
scroll to position [4231, 0]
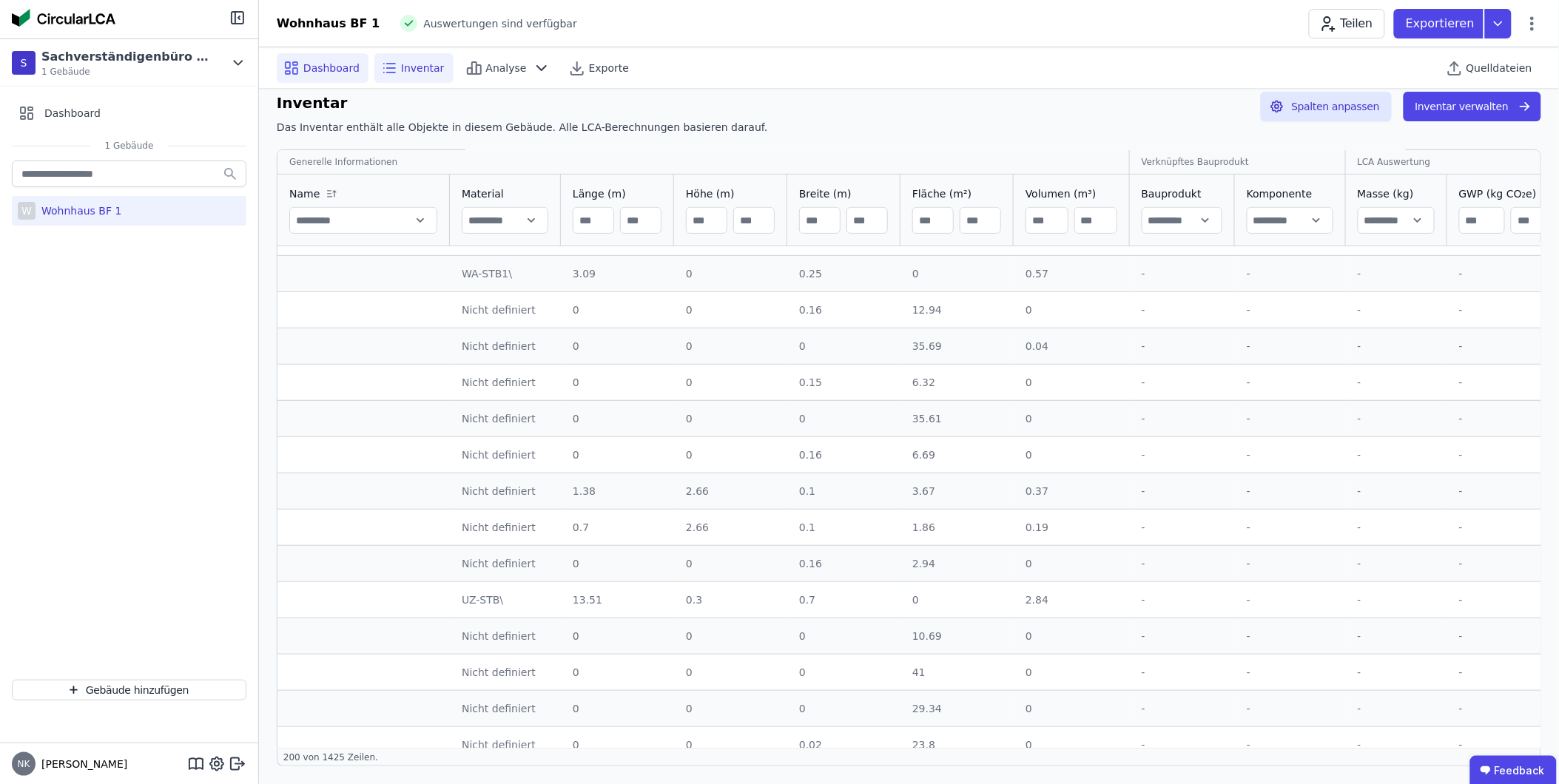
click at [306, 70] on span "Dashboard" at bounding box center [331, 68] width 57 height 15
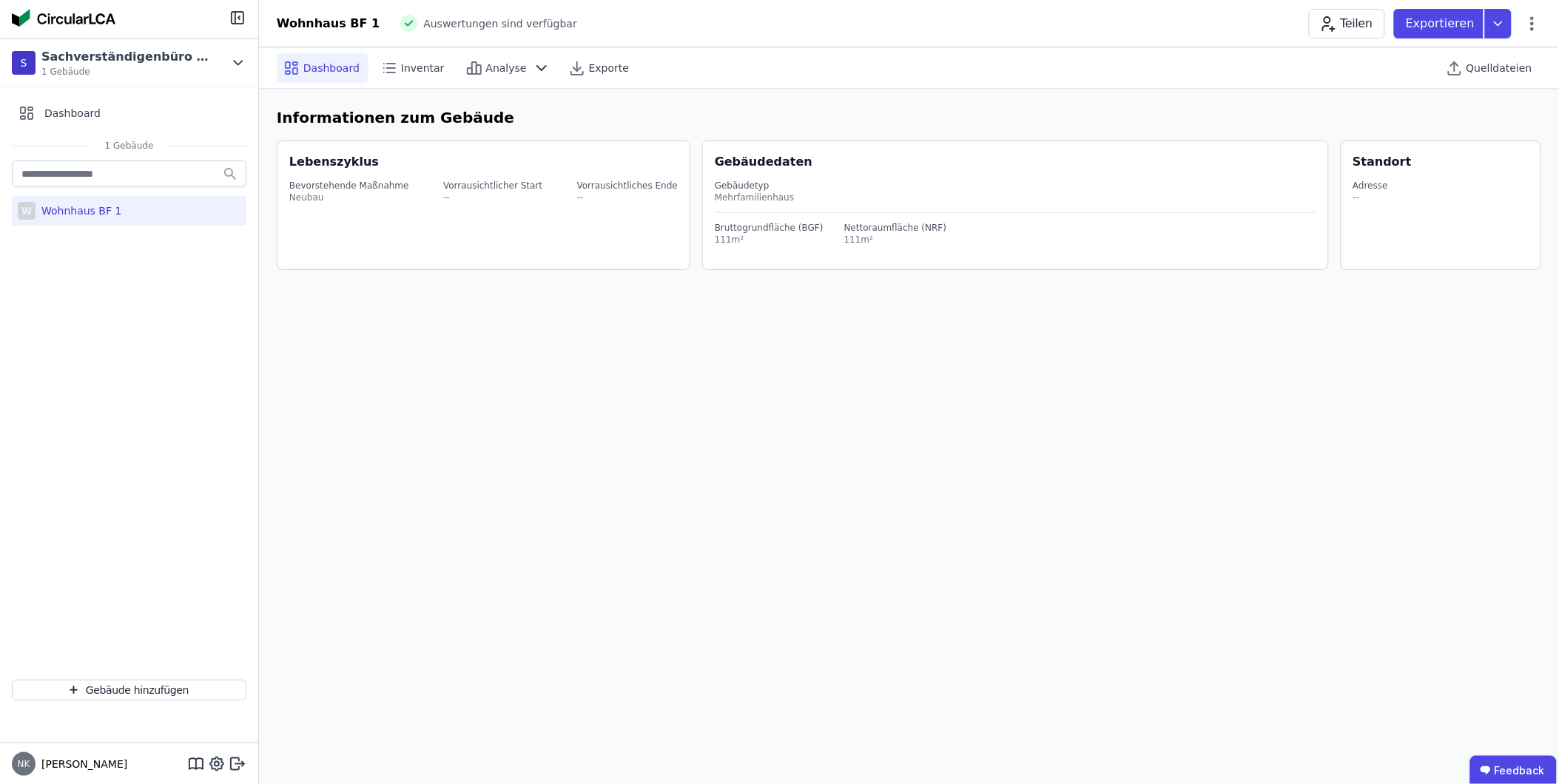
select select "*"
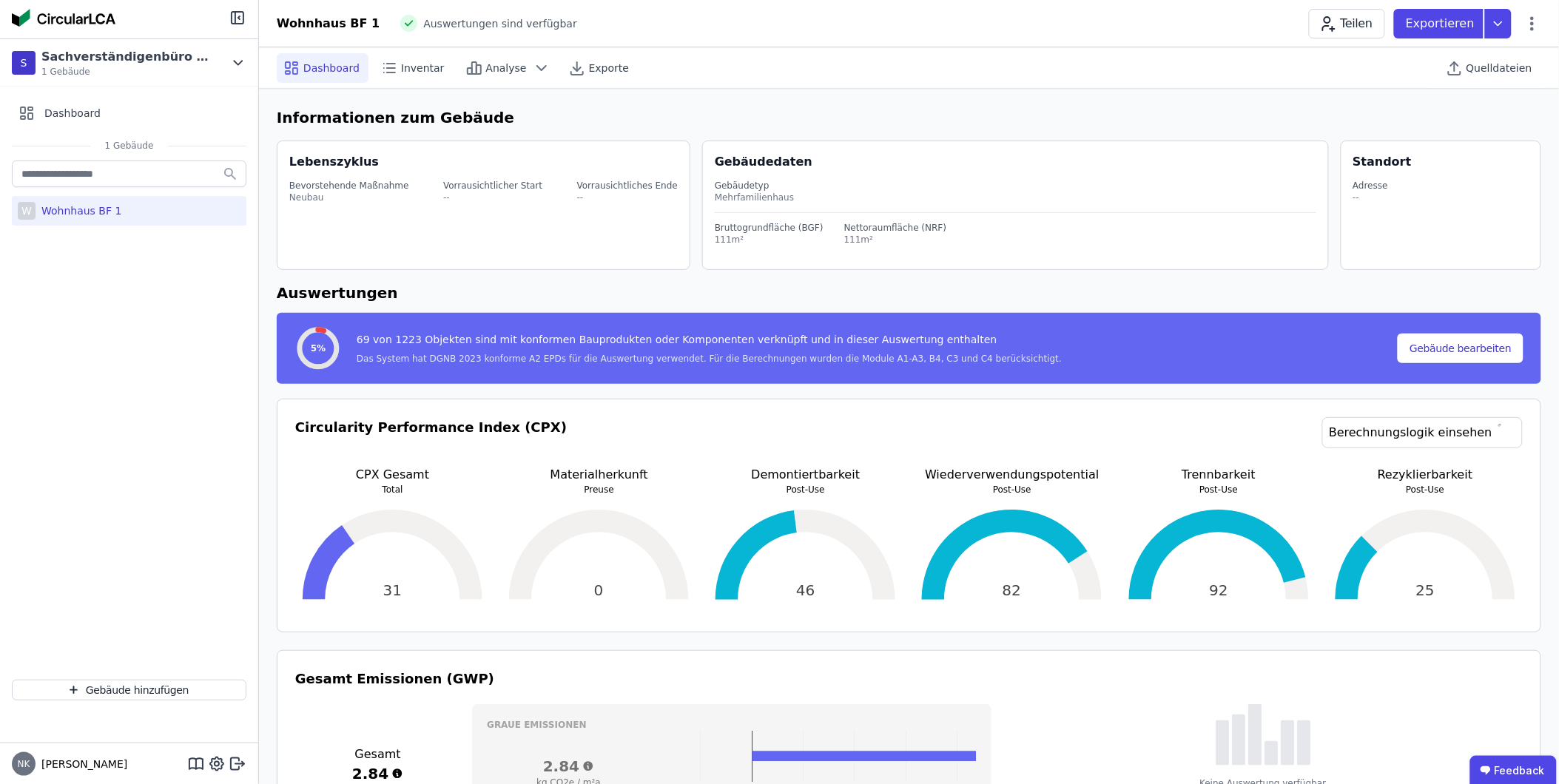
click at [108, 208] on div "Wohnhaus BF 1" at bounding box center [78, 211] width 86 height 15
select select "*"
click at [108, 208] on div "Wohnhaus BF 1" at bounding box center [78, 211] width 86 height 15
select select "*"
click at [729, 160] on div "Gebäudedaten" at bounding box center [1021, 162] width 614 height 18
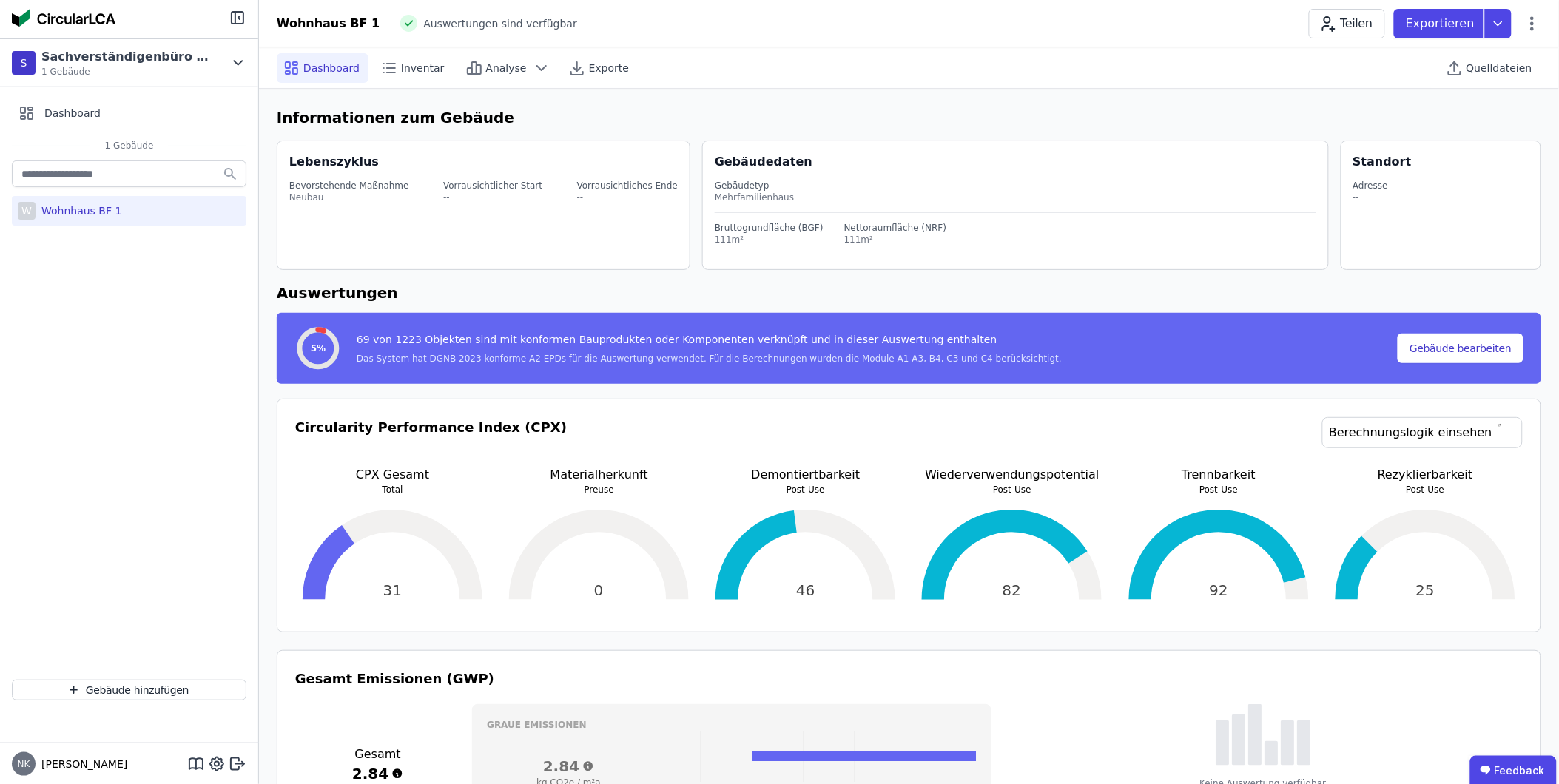
drag, startPoint x: 1376, startPoint y: 168, endPoint x: 1380, endPoint y: 175, distance: 8.1
click at [1377, 168] on div "Standort" at bounding box center [1382, 162] width 58 height 18
click at [545, 419] on div "Circularity Performance Index (CPX) Berechnungslogik einsehen" at bounding box center [909, 442] width 1227 height 49
click at [82, 212] on div "Wohnhaus BF 1" at bounding box center [78, 211] width 86 height 15
select select "*"
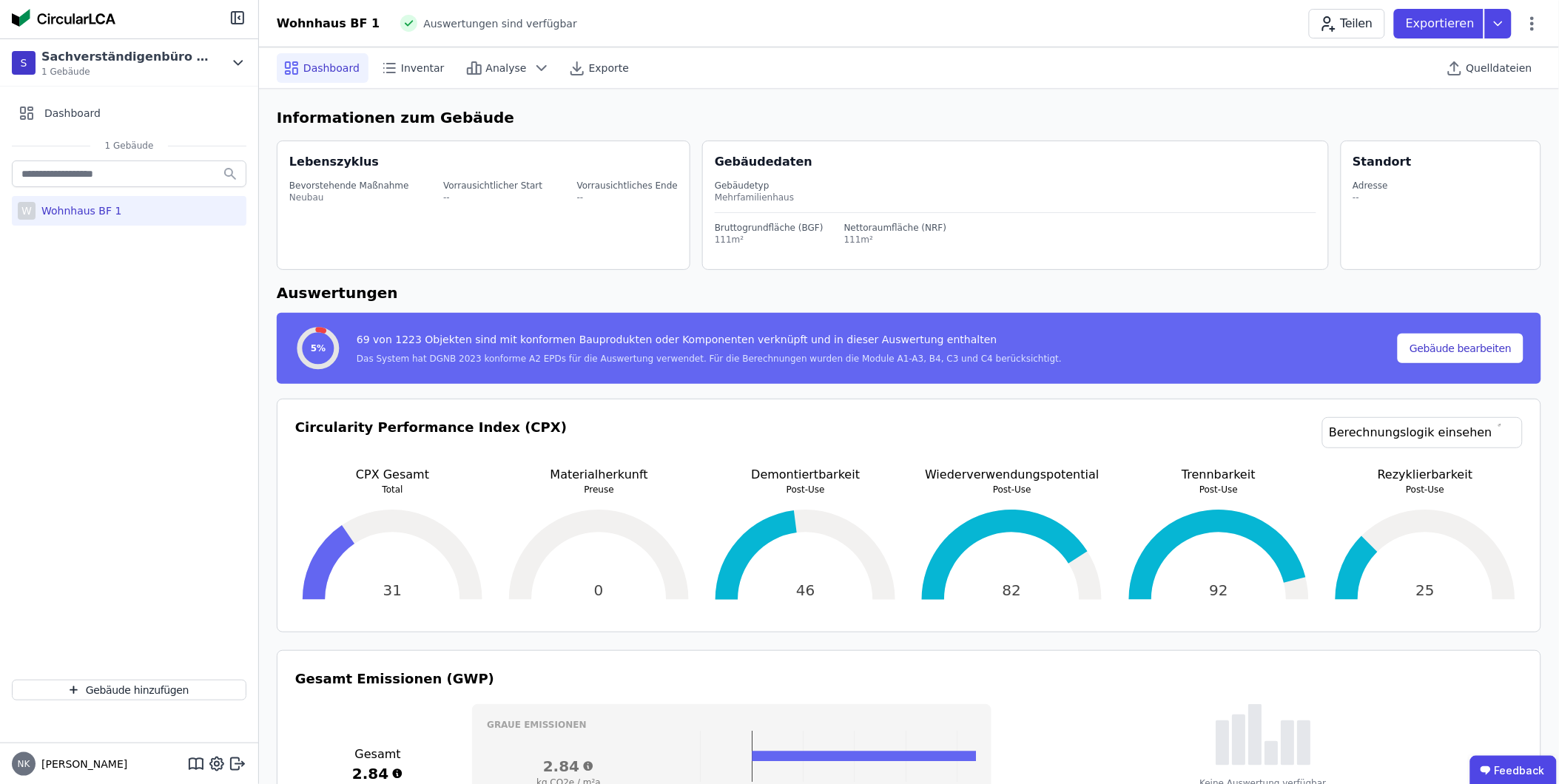
click at [82, 212] on div "Wohnhaus BF 1" at bounding box center [78, 211] width 86 height 15
select select "*"
click at [389, 68] on icon at bounding box center [391, 68] width 8 height 0
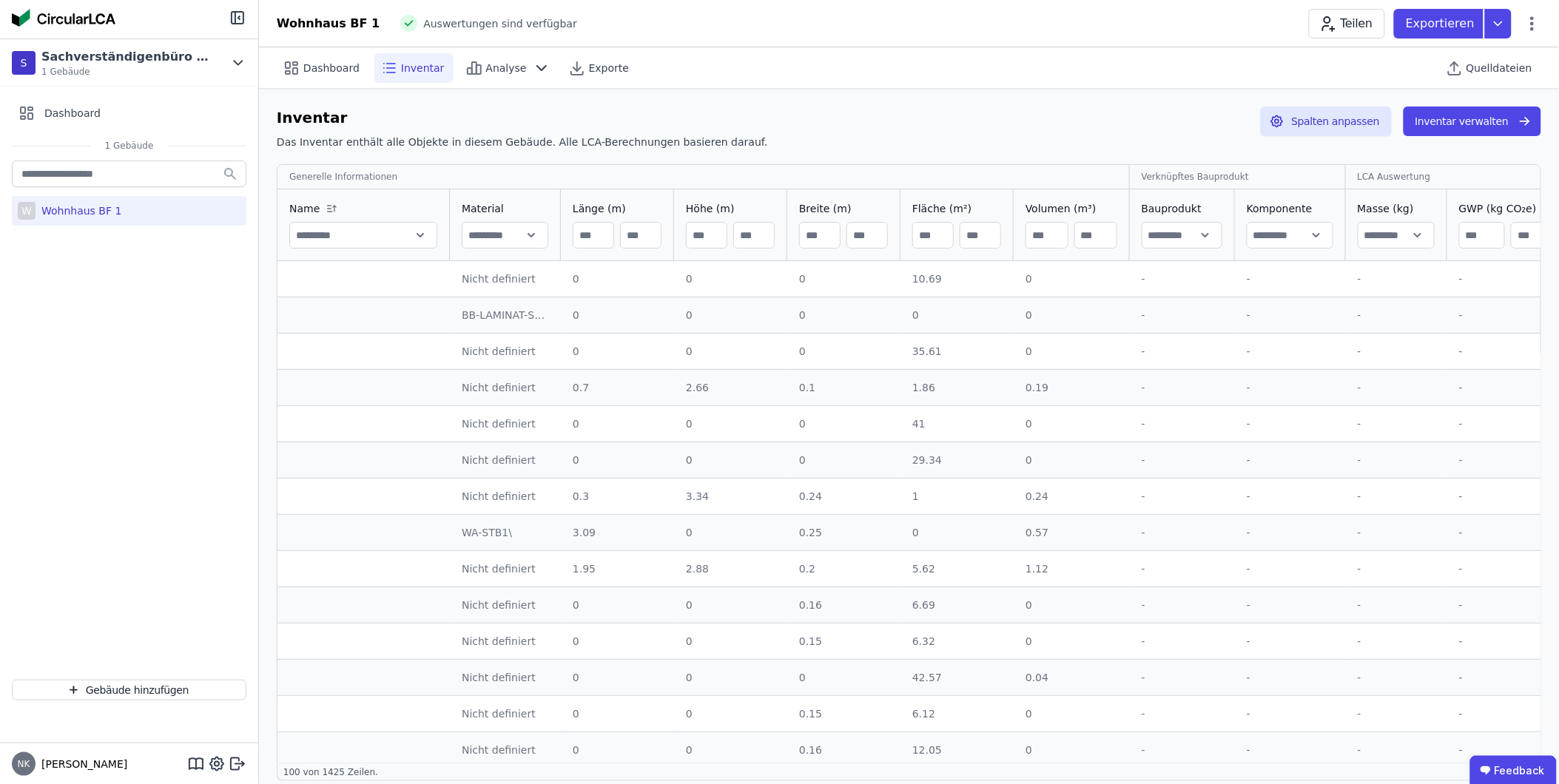
click at [388, 68] on icon at bounding box center [391, 68] width 8 height 0
click at [338, 16] on div "Wohnhaus BF 1" at bounding box center [329, 24] width 103 height 18
click at [233, 61] on icon at bounding box center [238, 63] width 16 height 18
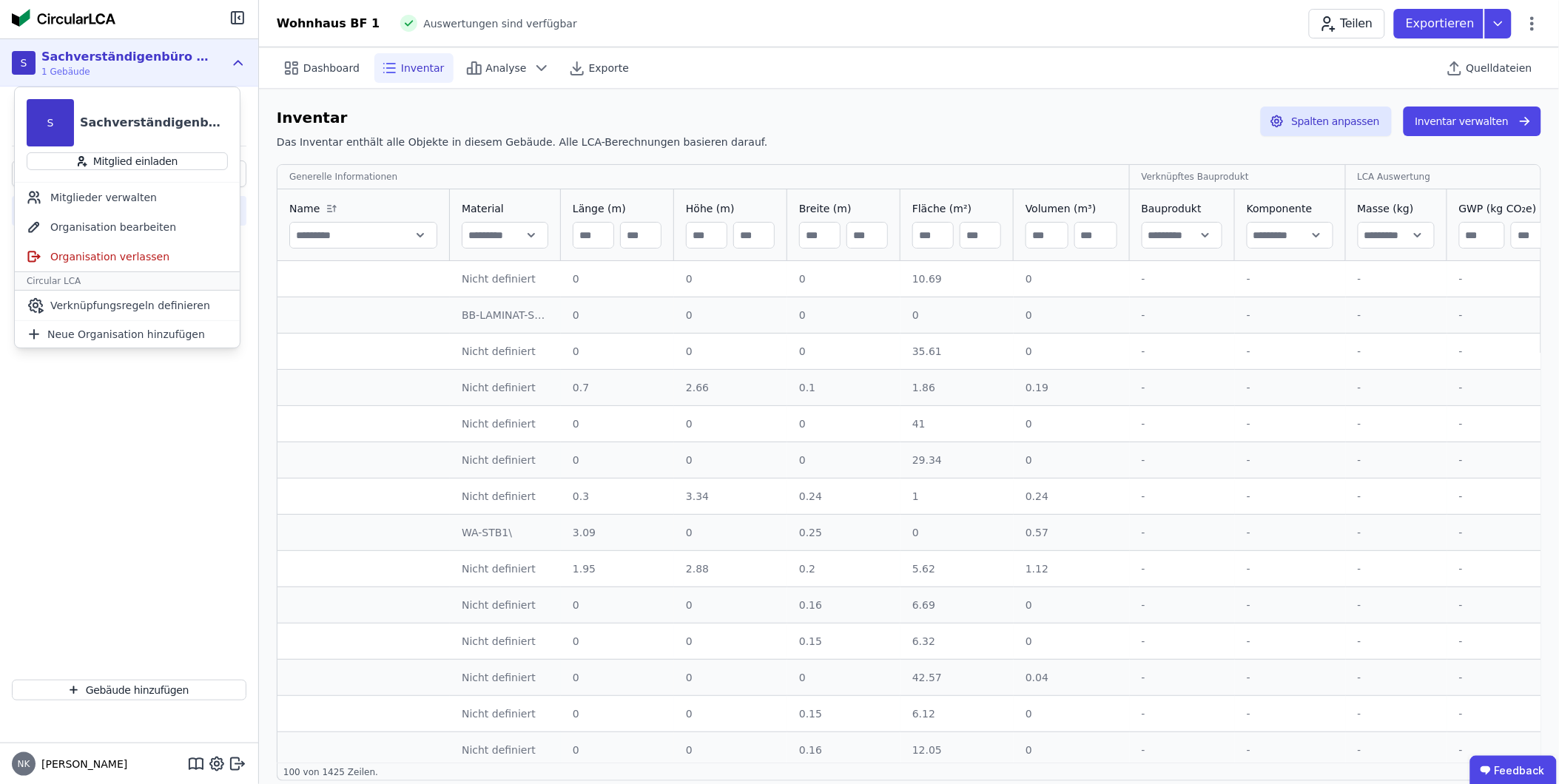
click at [233, 61] on icon at bounding box center [238, 63] width 16 height 18
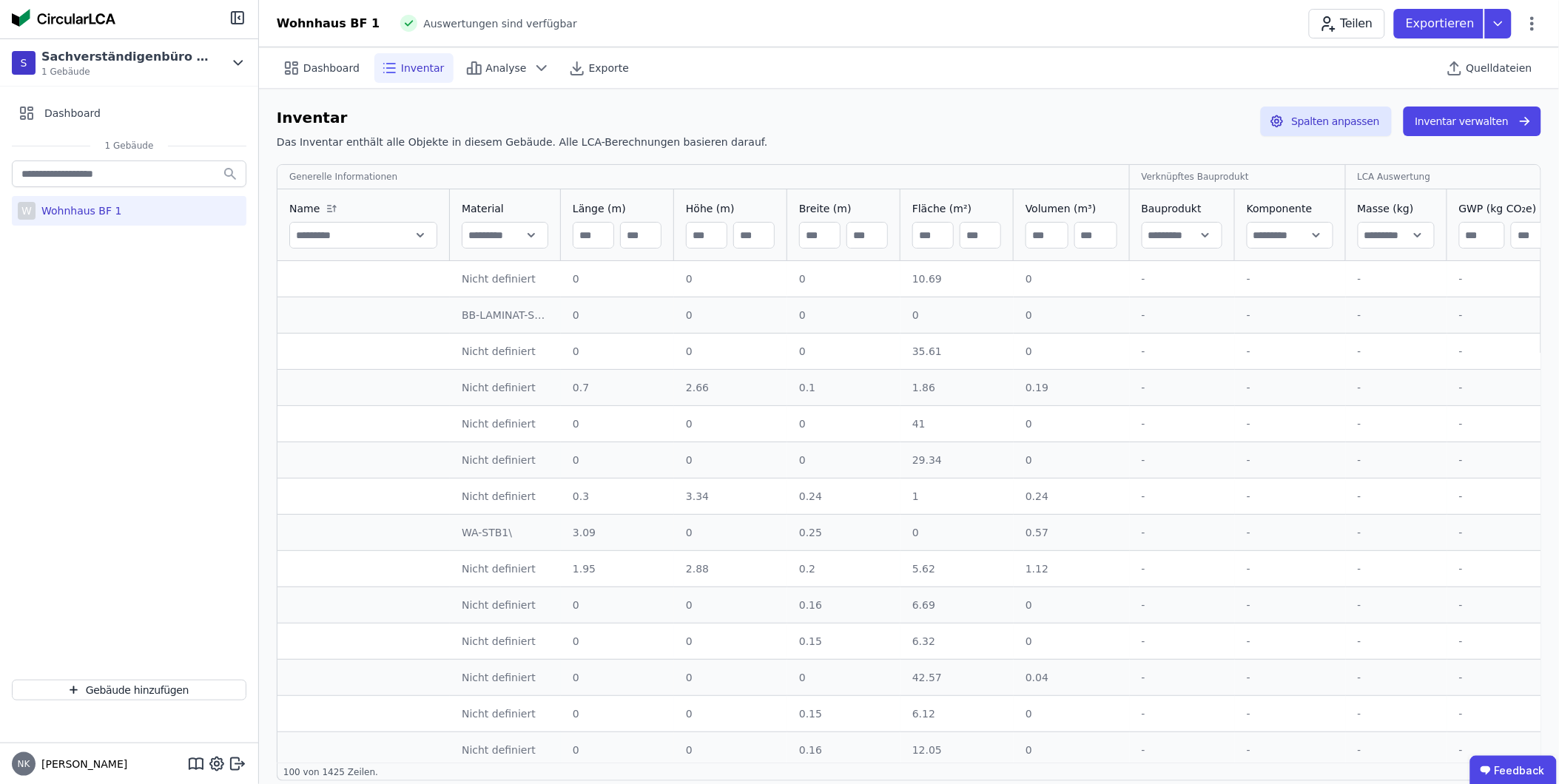
click at [238, 220] on div "W Wohnhaus BF 1" at bounding box center [129, 211] width 234 height 29
select select "*"
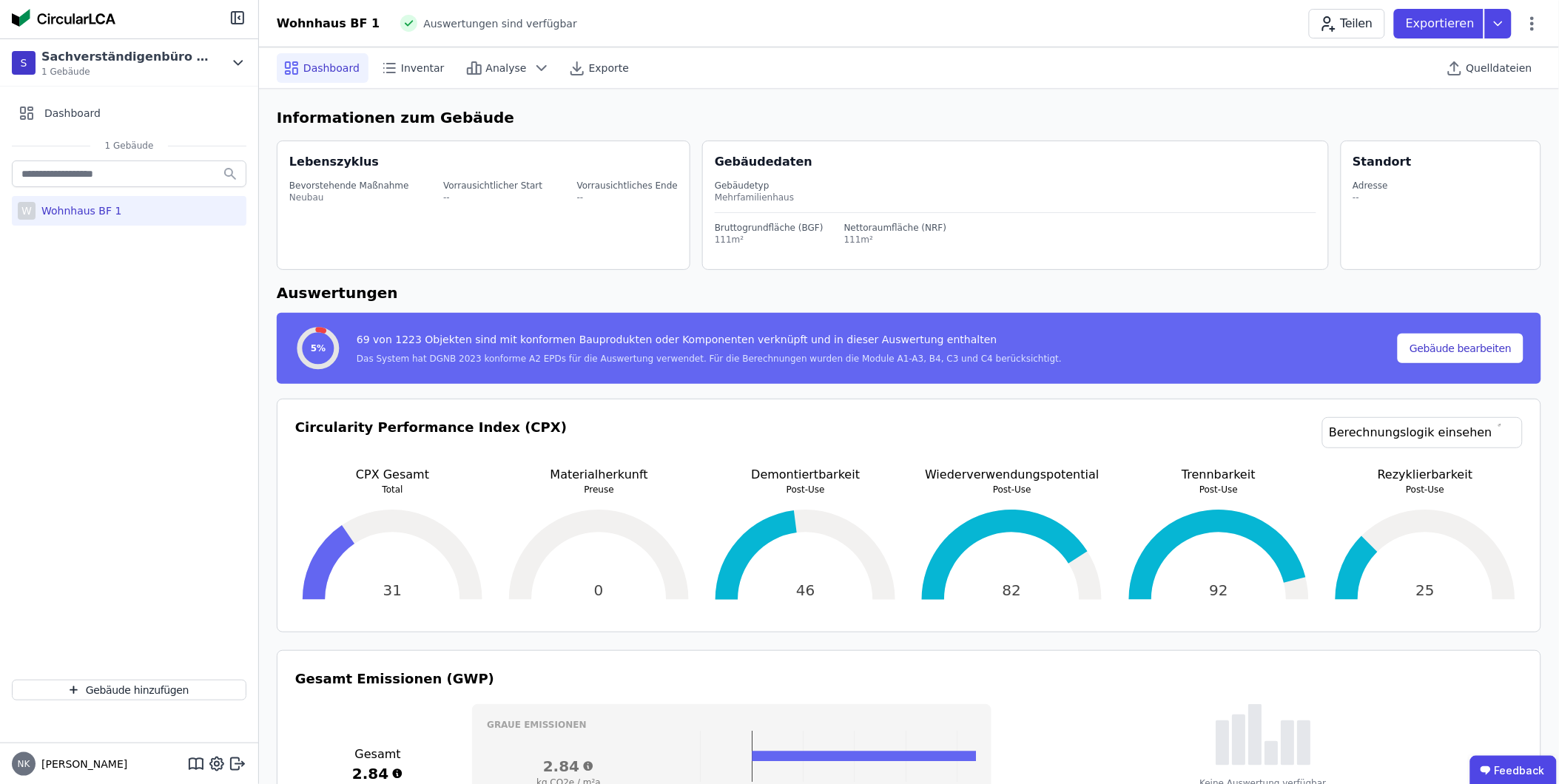
click at [699, 343] on div "69 von 1223 Objekten sind mit konformen Bauprodukten oder Komponenten verknüpft…" at bounding box center [709, 342] width 705 height 20
click at [330, 341] on circle at bounding box center [318, 348] width 37 height 37
click at [403, 338] on div "69 von 1223 Objekten sind mit konformen Bauprodukten oder Komponenten verknüpft…" at bounding box center [709, 342] width 705 height 20
click at [406, 338] on div "69 von 1223 Objekten sind mit konformen Bauprodukten oder Komponenten verknüpft…" at bounding box center [709, 342] width 705 height 20
click at [468, 362] on div "Das System hat DGNB 2023 konforme A2 EPDs für die Auswertung verwendet. Für die…" at bounding box center [709, 359] width 705 height 11
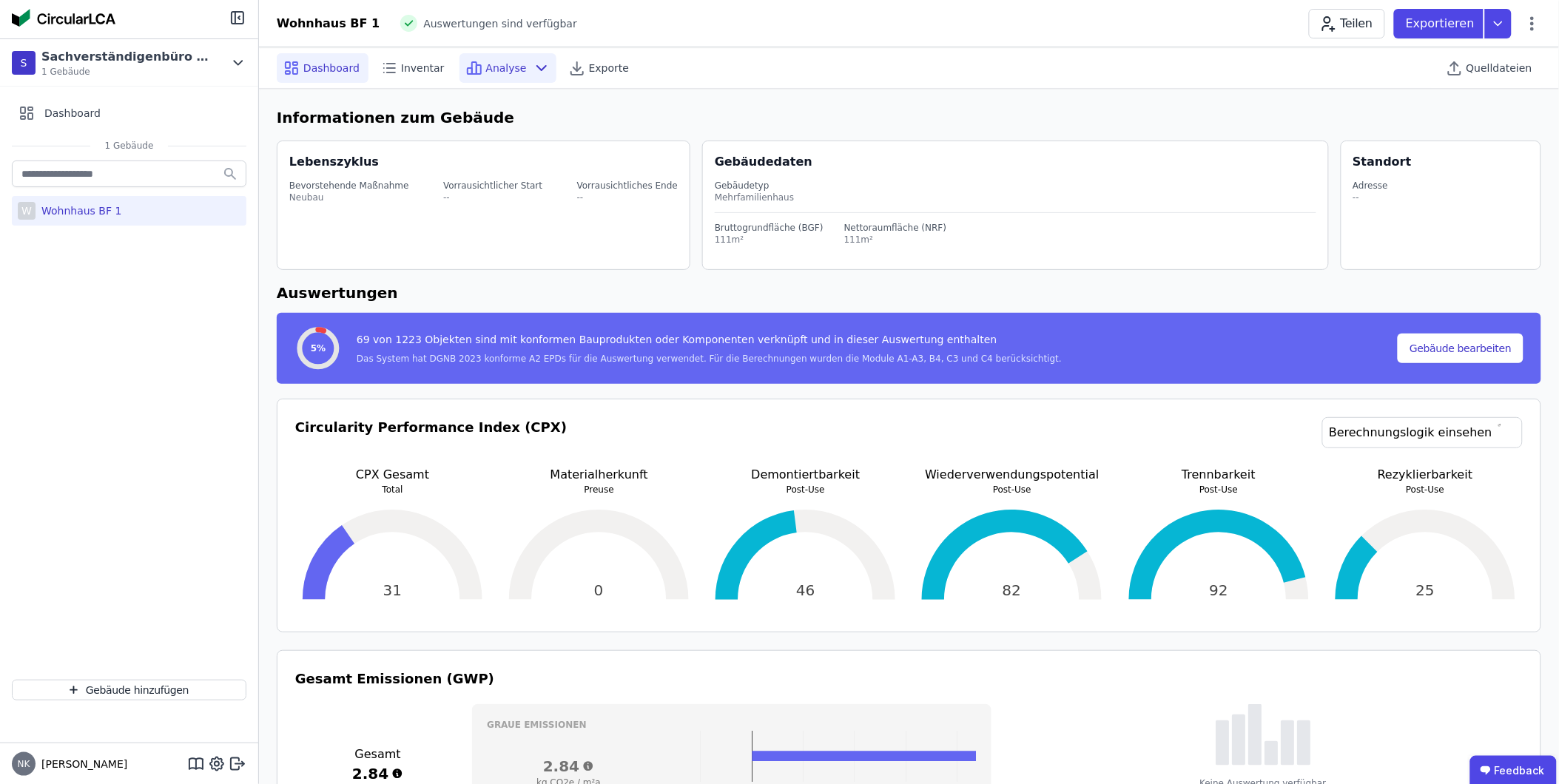
click at [533, 68] on icon at bounding box center [542, 68] width 18 height 18
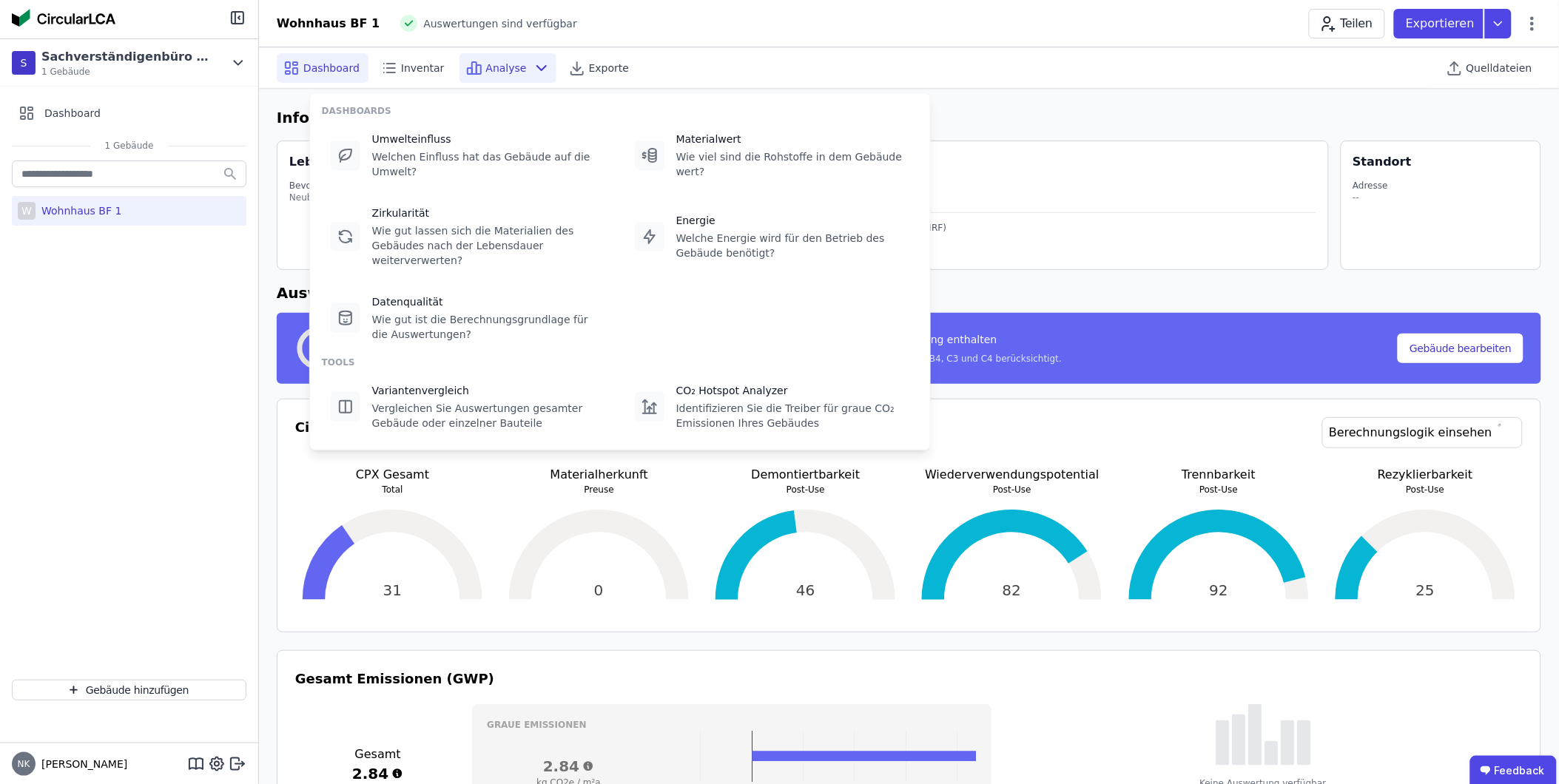
click at [533, 68] on icon at bounding box center [542, 68] width 18 height 18
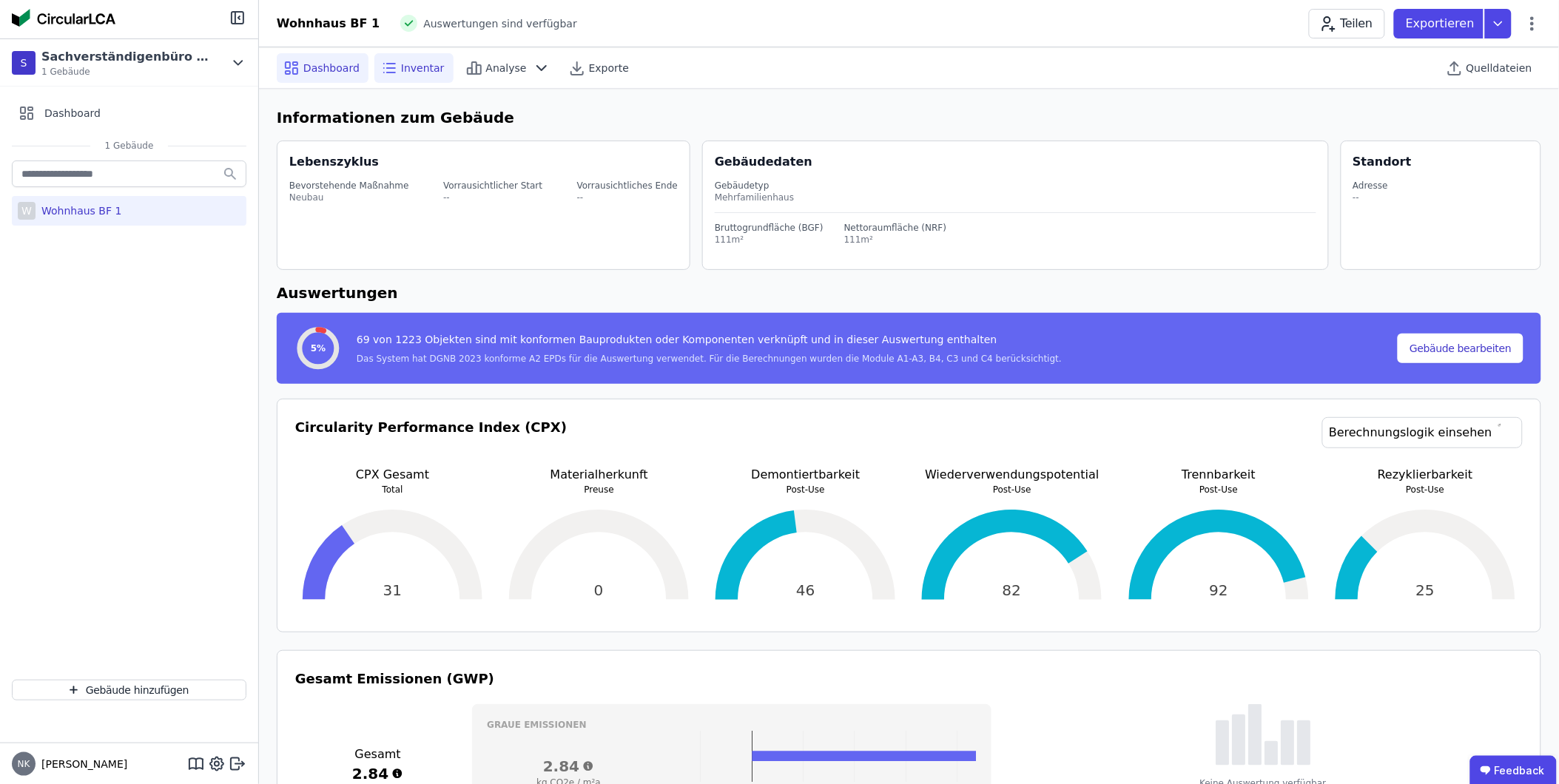
click at [425, 61] on span "Inventar" at bounding box center [422, 68] width 43 height 15
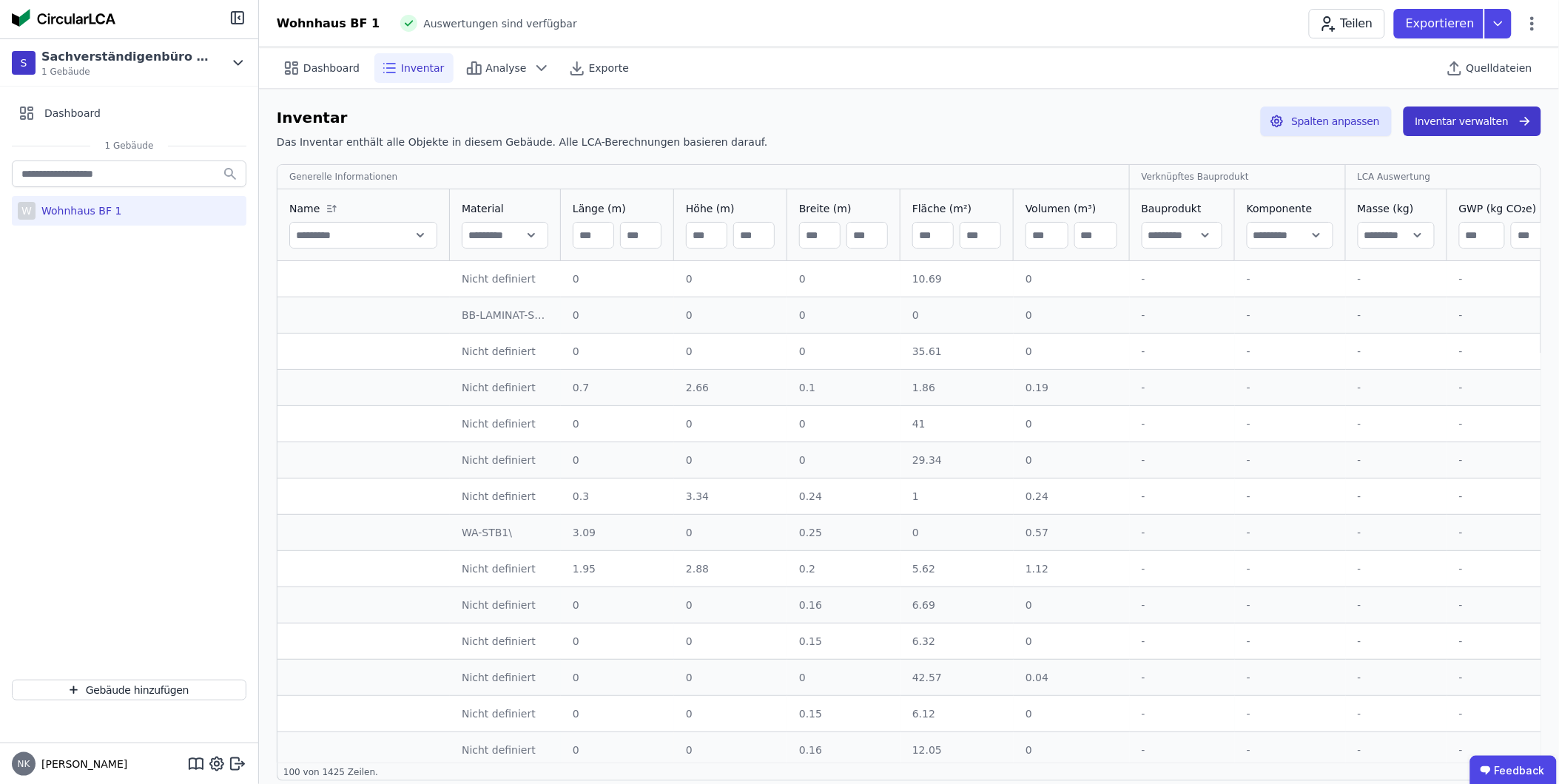
click at [1453, 118] on button "Inventar verwalten" at bounding box center [1472, 121] width 138 height 29
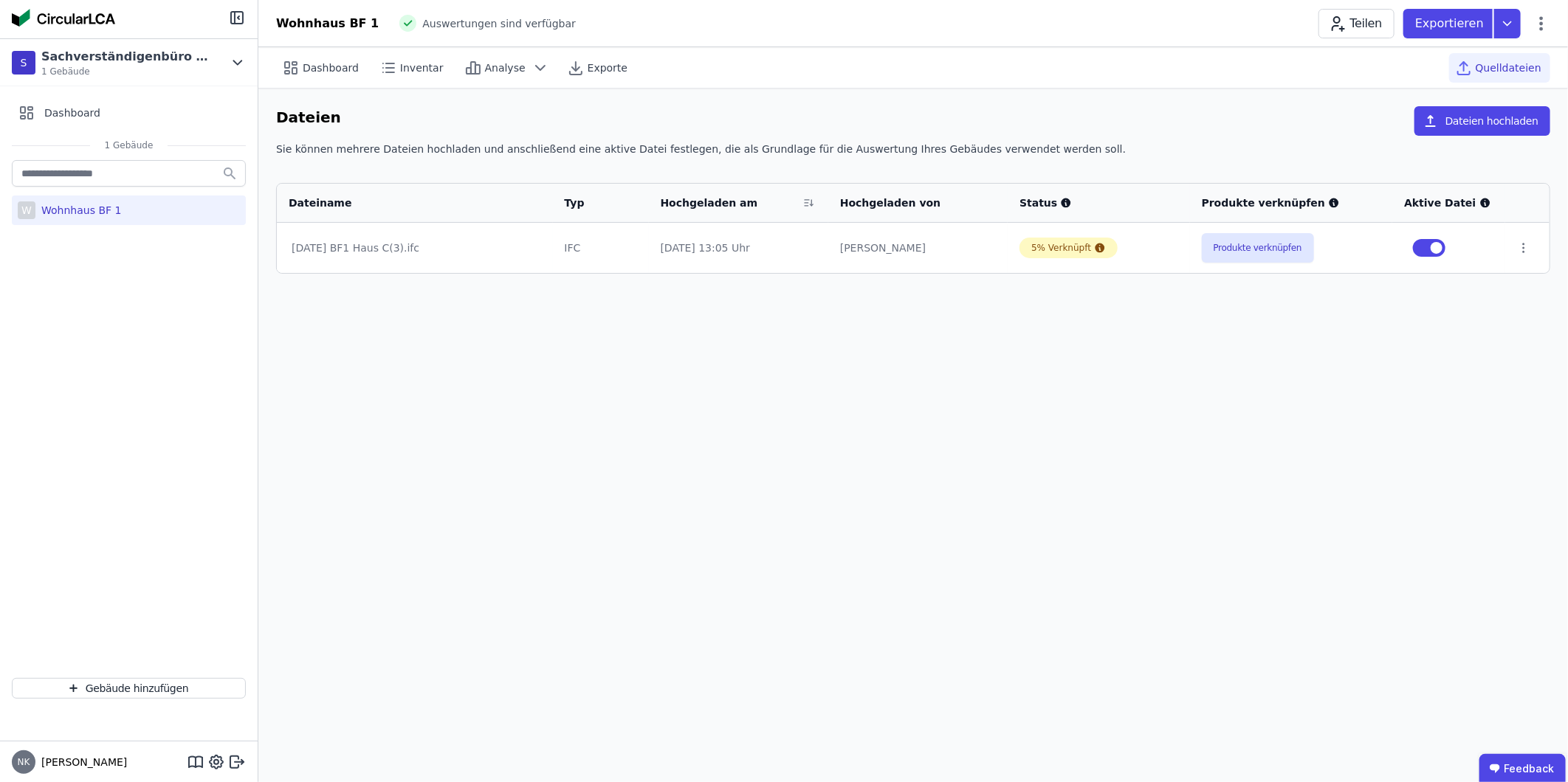
click at [352, 248] on div "[DATE] BF1 Haus C(3).ifc" at bounding box center [415, 248] width 247 height 15
click at [1249, 239] on button "Produkte verknüpfen" at bounding box center [1257, 248] width 112 height 29
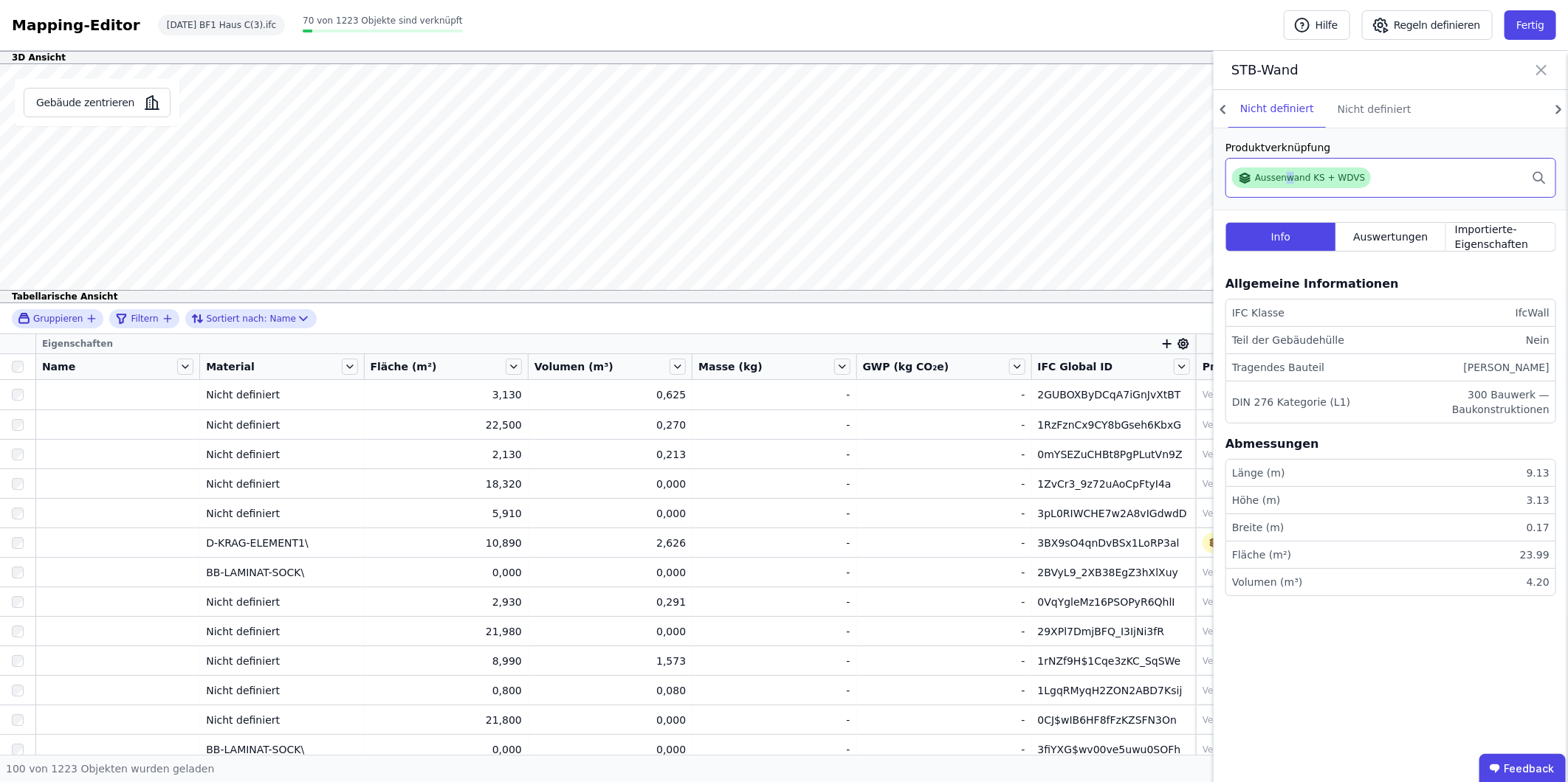
click at [1288, 174] on div "Aussenwand KS + WDVS" at bounding box center [1310, 177] width 110 height 11
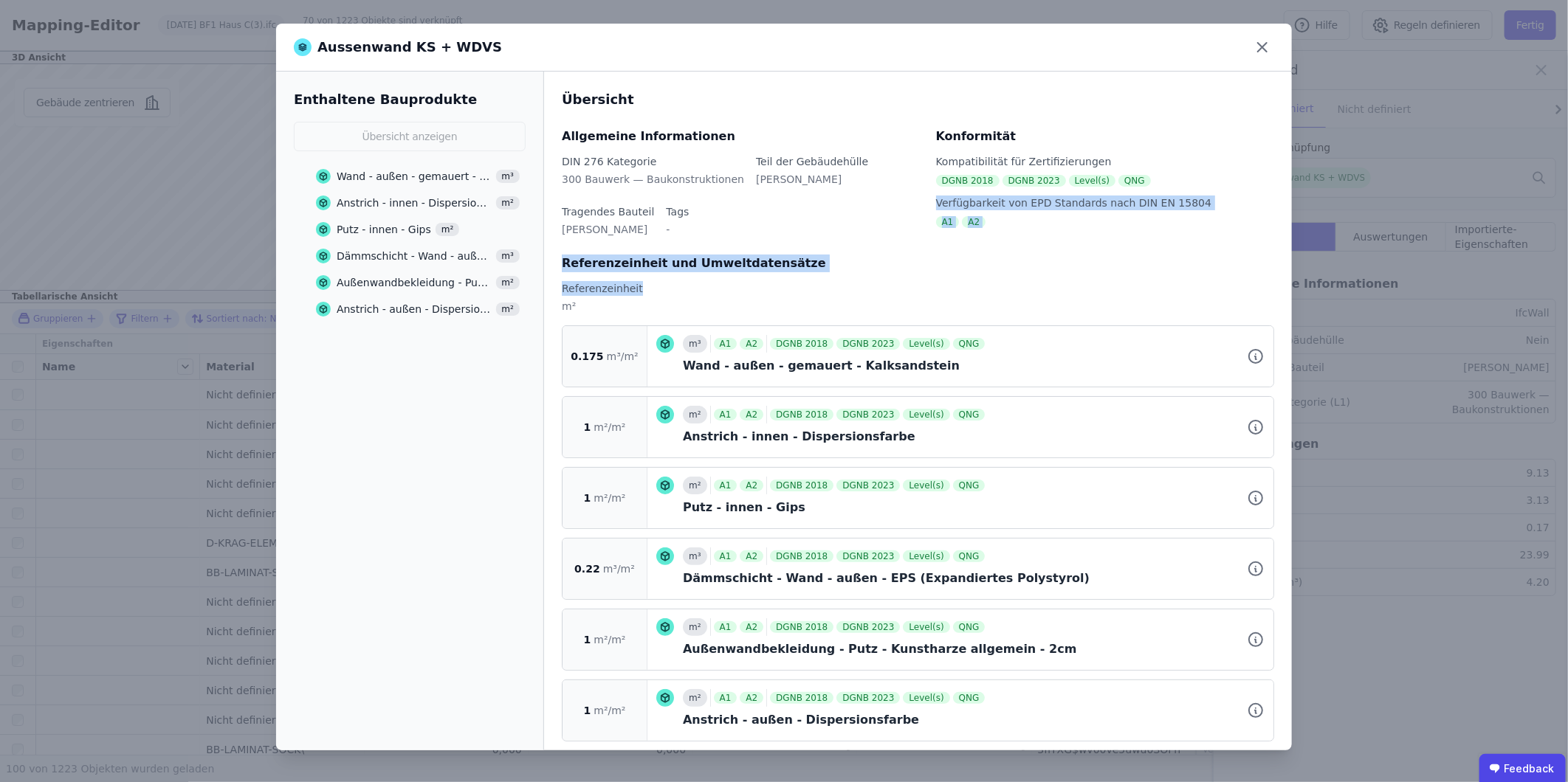
drag, startPoint x: 1288, startPoint y: 174, endPoint x: 1002, endPoint y: 273, distance: 302.6
click at [1002, 273] on div "Übersicht Allgemeine Informationen DIN 276 Kategorie 300 Bauwerk — Baukonstrukt…" at bounding box center [917, 411] width 748 height 679
drag, startPoint x: 1002, startPoint y: 273, endPoint x: 1026, endPoint y: 275, distance: 24.1
click at [1026, 275] on div "Referenzeinheit und Umweltdatensätze Referenzeinheit m²" at bounding box center [917, 290] width 712 height 71
click at [596, 562] on span "0.22" at bounding box center [588, 569] width 26 height 15
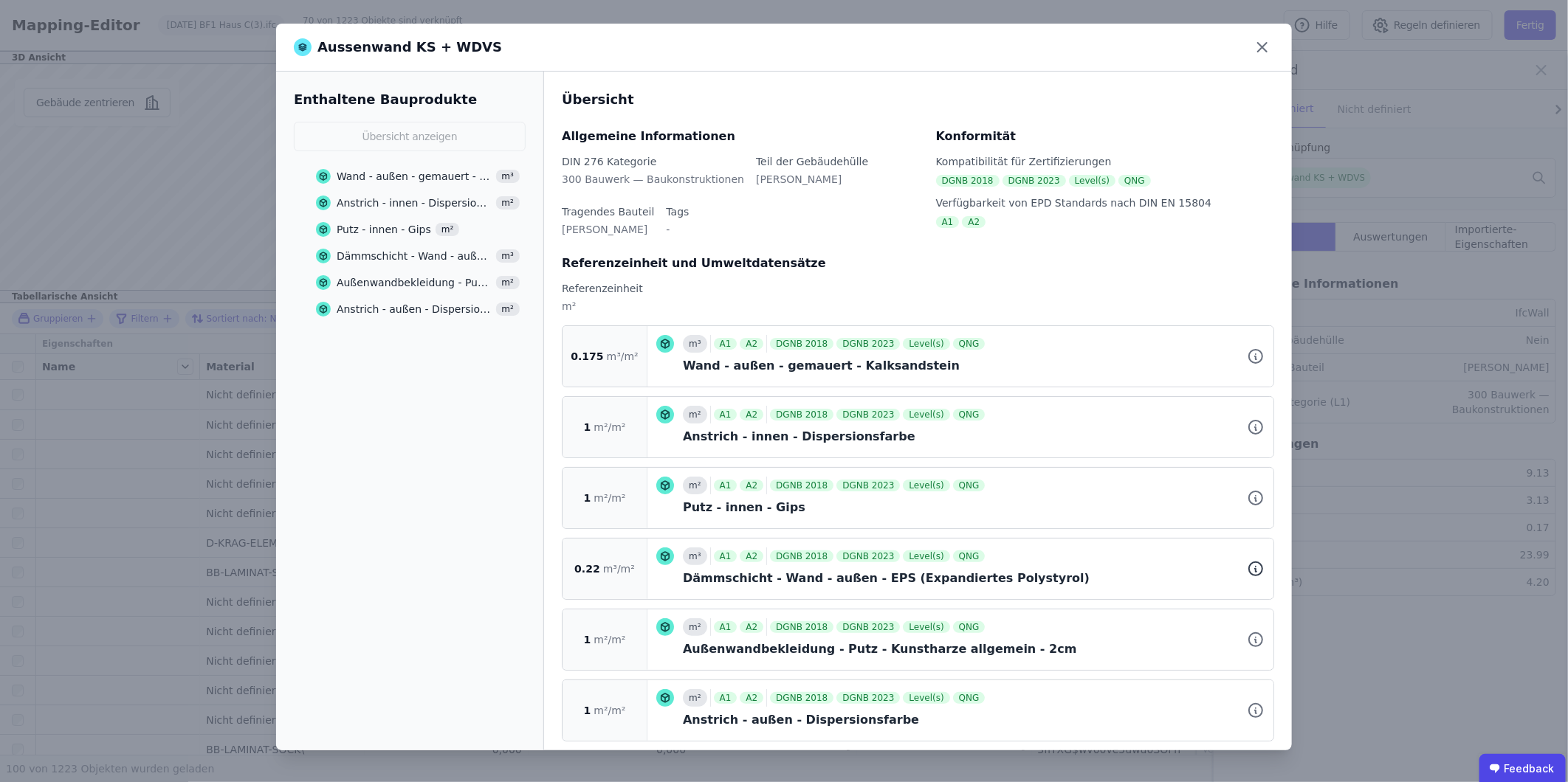
click at [1256, 566] on icon at bounding box center [1256, 566] width 0 height 0
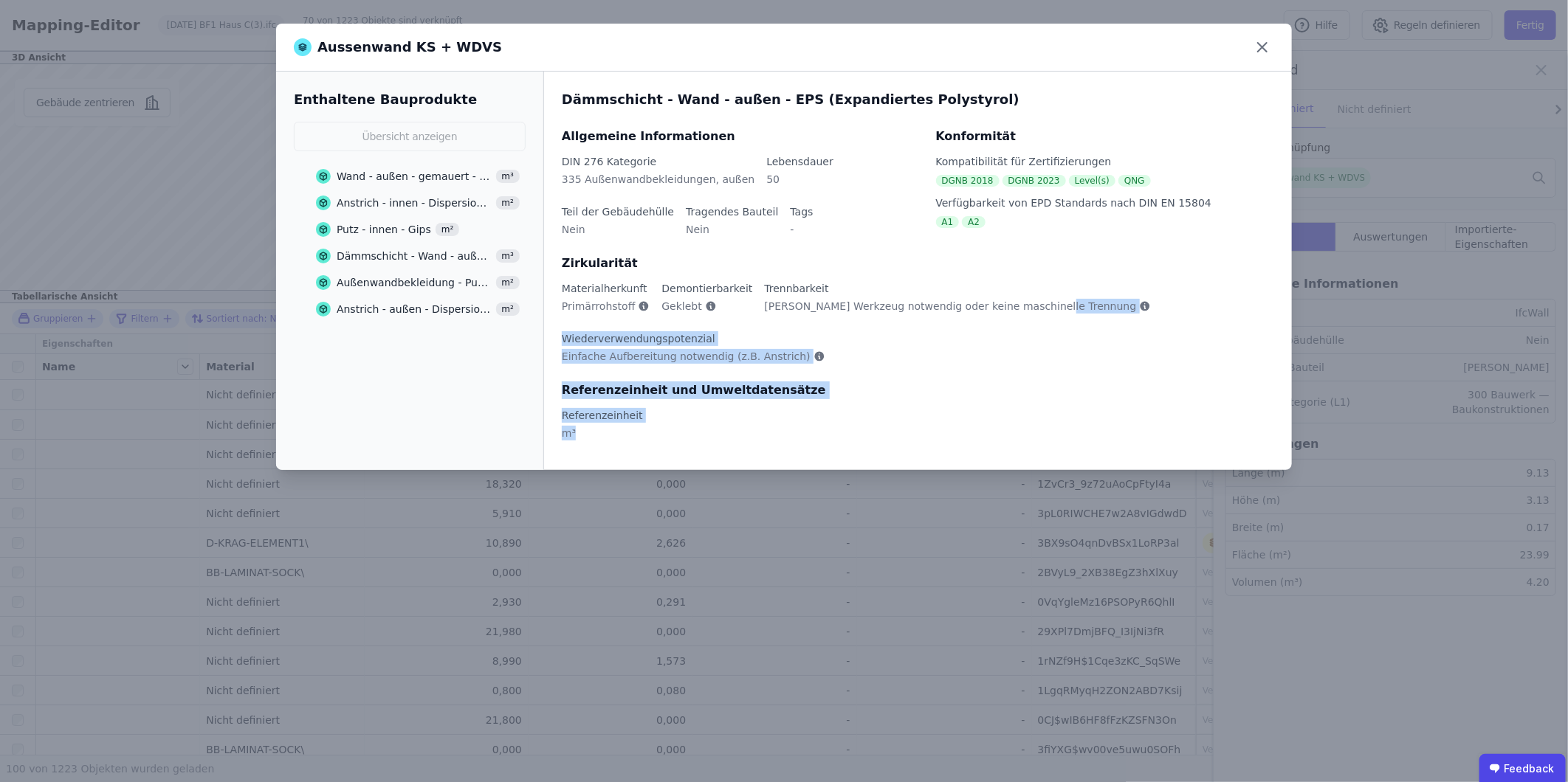
drag, startPoint x: 1243, startPoint y: 566, endPoint x: 999, endPoint y: 373, distance: 311.1
click at [999, 373] on div "Aussenwand KS + WDVS Enthaltene Bauprodukte Übersicht anzeigen Wand - außen - g…" at bounding box center [784, 391] width 1568 height 782
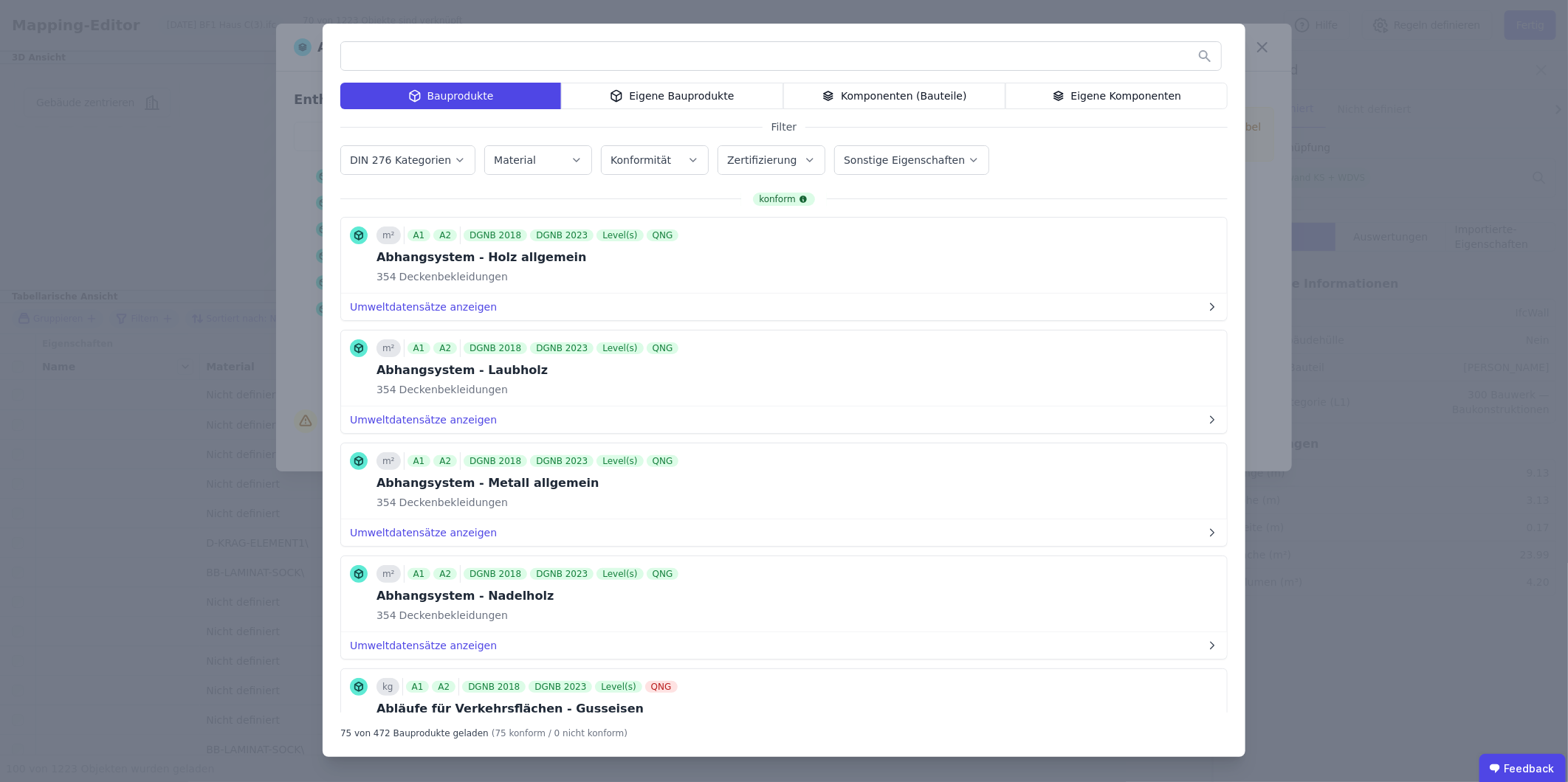
drag, startPoint x: 1266, startPoint y: 46, endPoint x: 1274, endPoint y: 44, distance: 8.2
click at [1266, 46] on div "Bauprodukte Eigene Bauprodukte Komponenten (Bauteile) Eigene Komponenten Filter…" at bounding box center [784, 391] width 1568 height 782
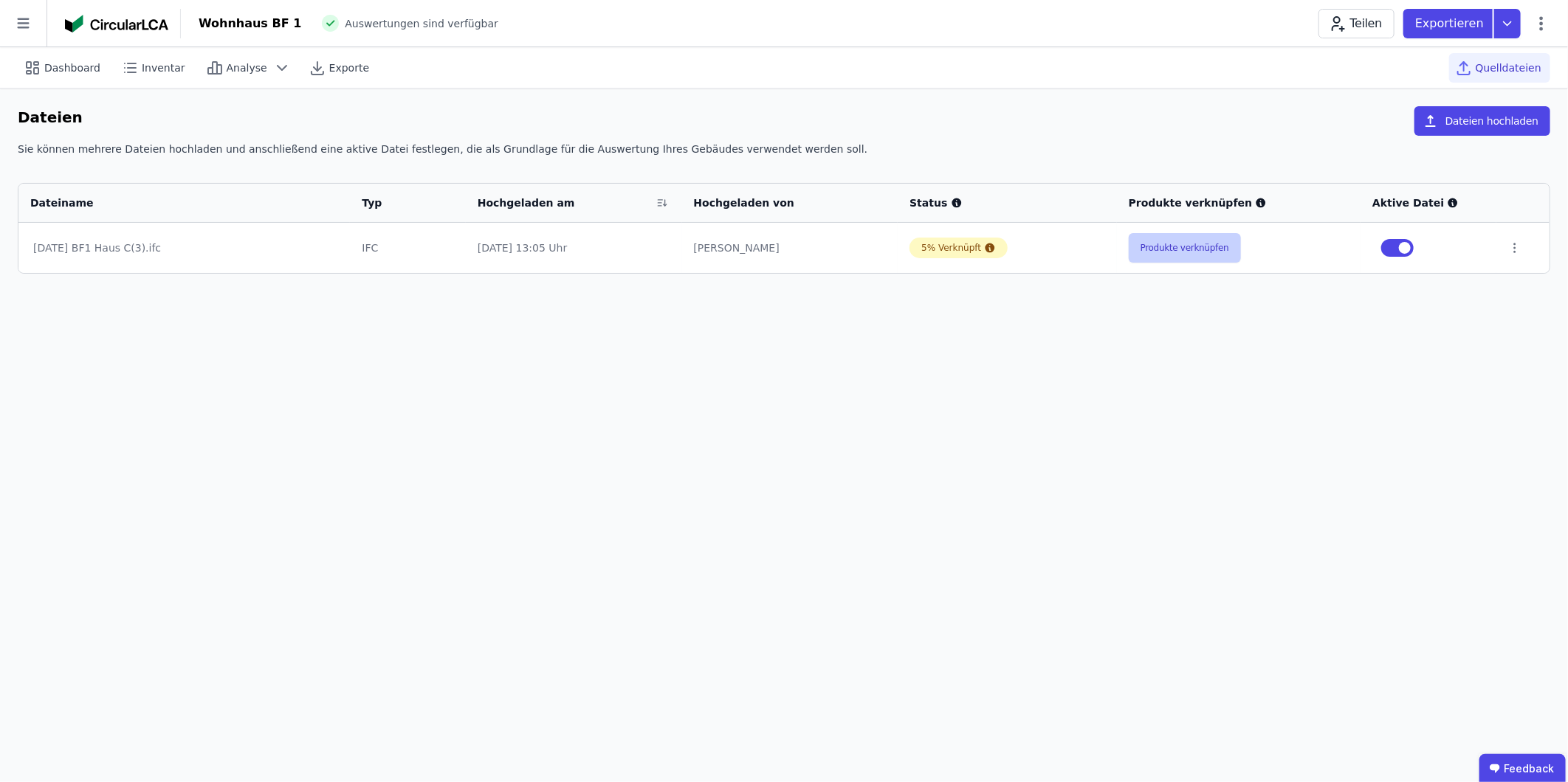
click at [1160, 248] on button "Produkte verknüpfen" at bounding box center [1185, 248] width 112 height 29
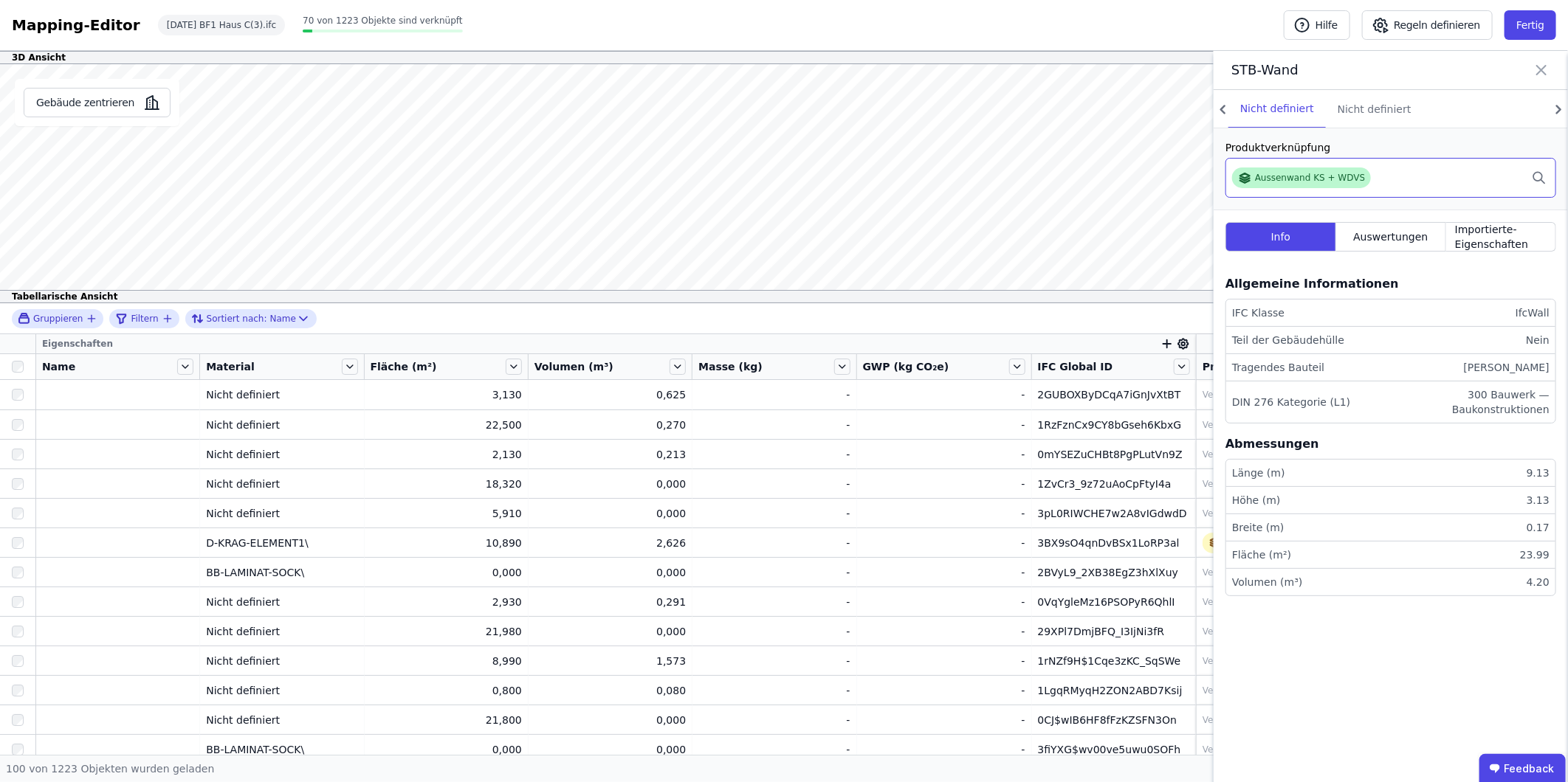
click at [1274, 185] on div "Aussenwand KS + WDVS" at bounding box center [1301, 177] width 139 height 20
click at [1272, 185] on div "Aussenwand KS + WDVS" at bounding box center [1301, 177] width 139 height 20
click at [1300, 171] on div "Aussenwand KS + WDVS" at bounding box center [1301, 177] width 127 height 14
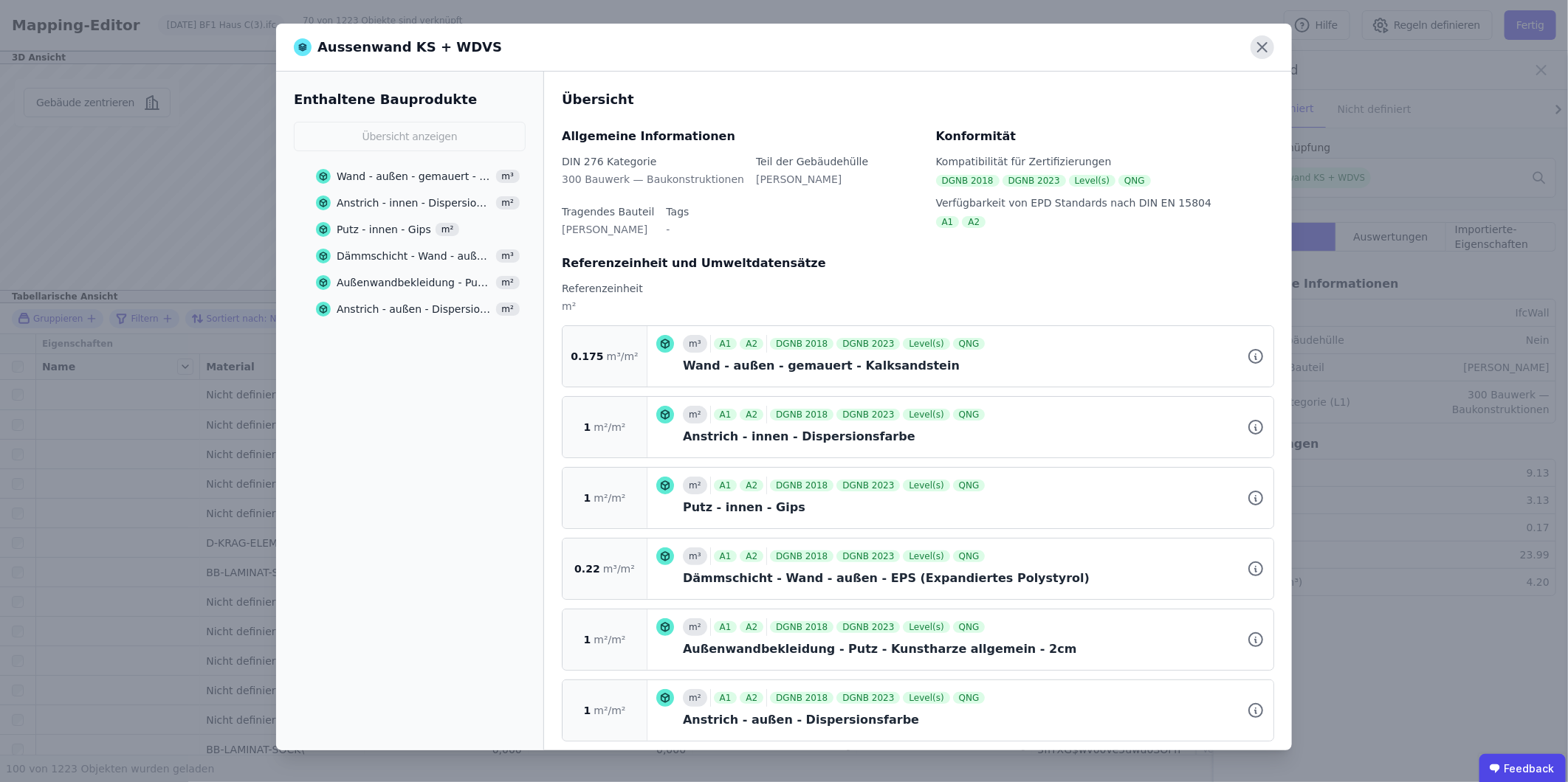
click at [1267, 45] on icon at bounding box center [1262, 47] width 24 height 24
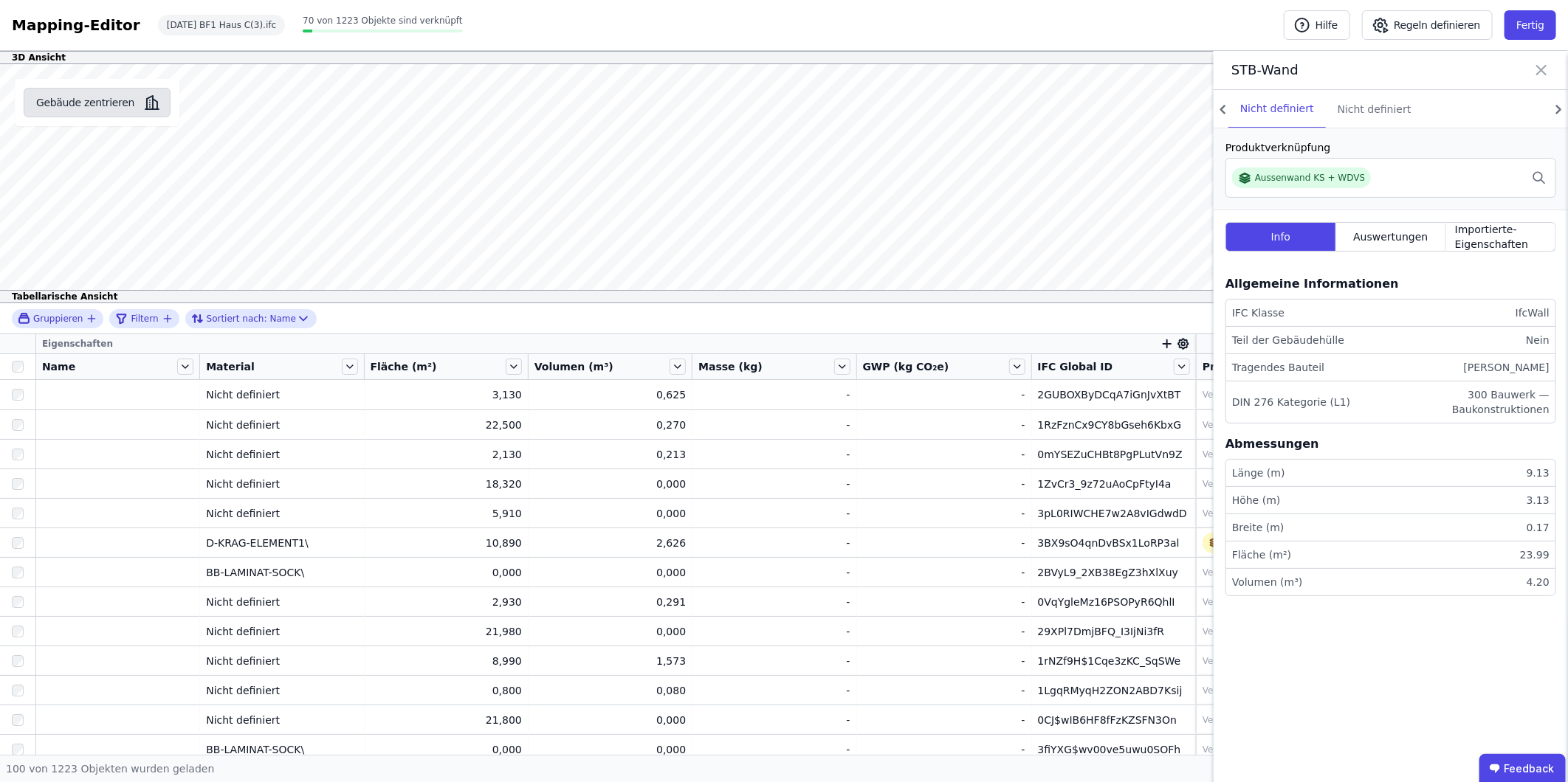
click at [96, 103] on button "Gebäude zentrieren" at bounding box center [97, 102] width 147 height 29
click at [97, 101] on button "Gebäude zentrieren" at bounding box center [97, 102] width 147 height 29
click at [76, 104] on button "Gebäude zentrieren" at bounding box center [97, 102] width 147 height 29
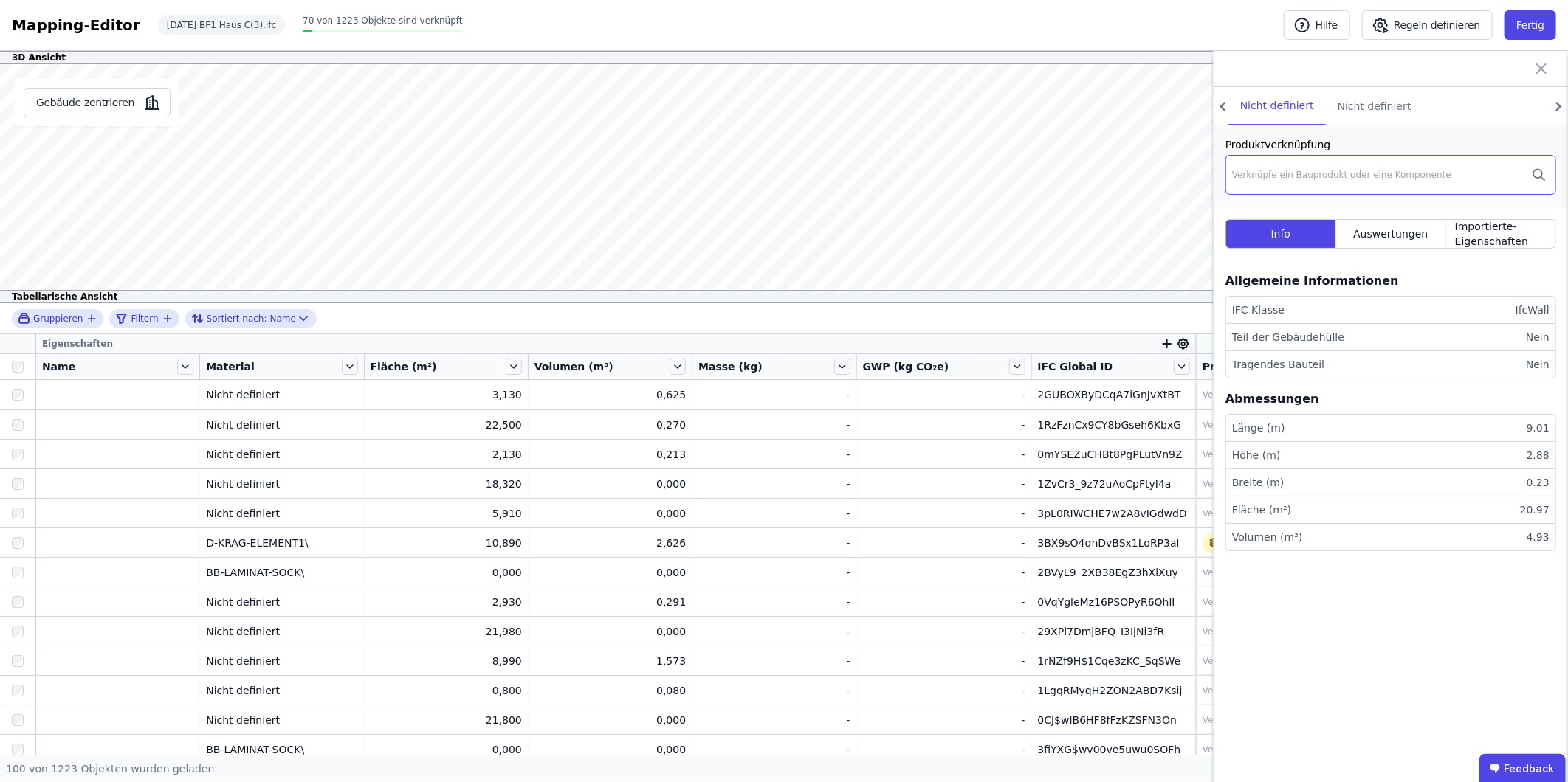
click at [1288, 176] on div "Verknüpfe ein Bauprodukt oder eine Komponente" at bounding box center [1342, 175] width 219 height 11
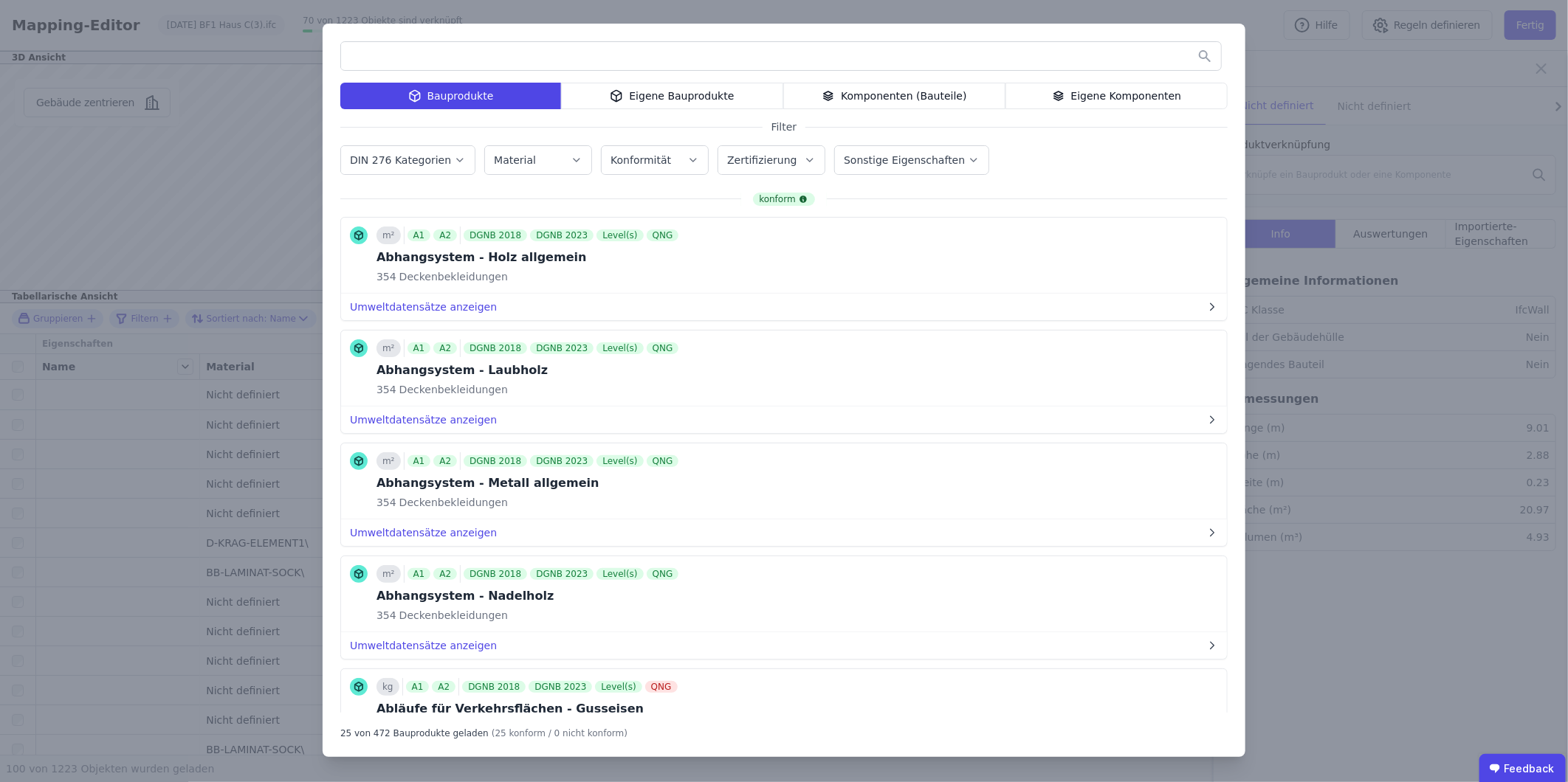
click at [700, 97] on div "Eigene Bauprodukte" at bounding box center [672, 96] width 222 height 27
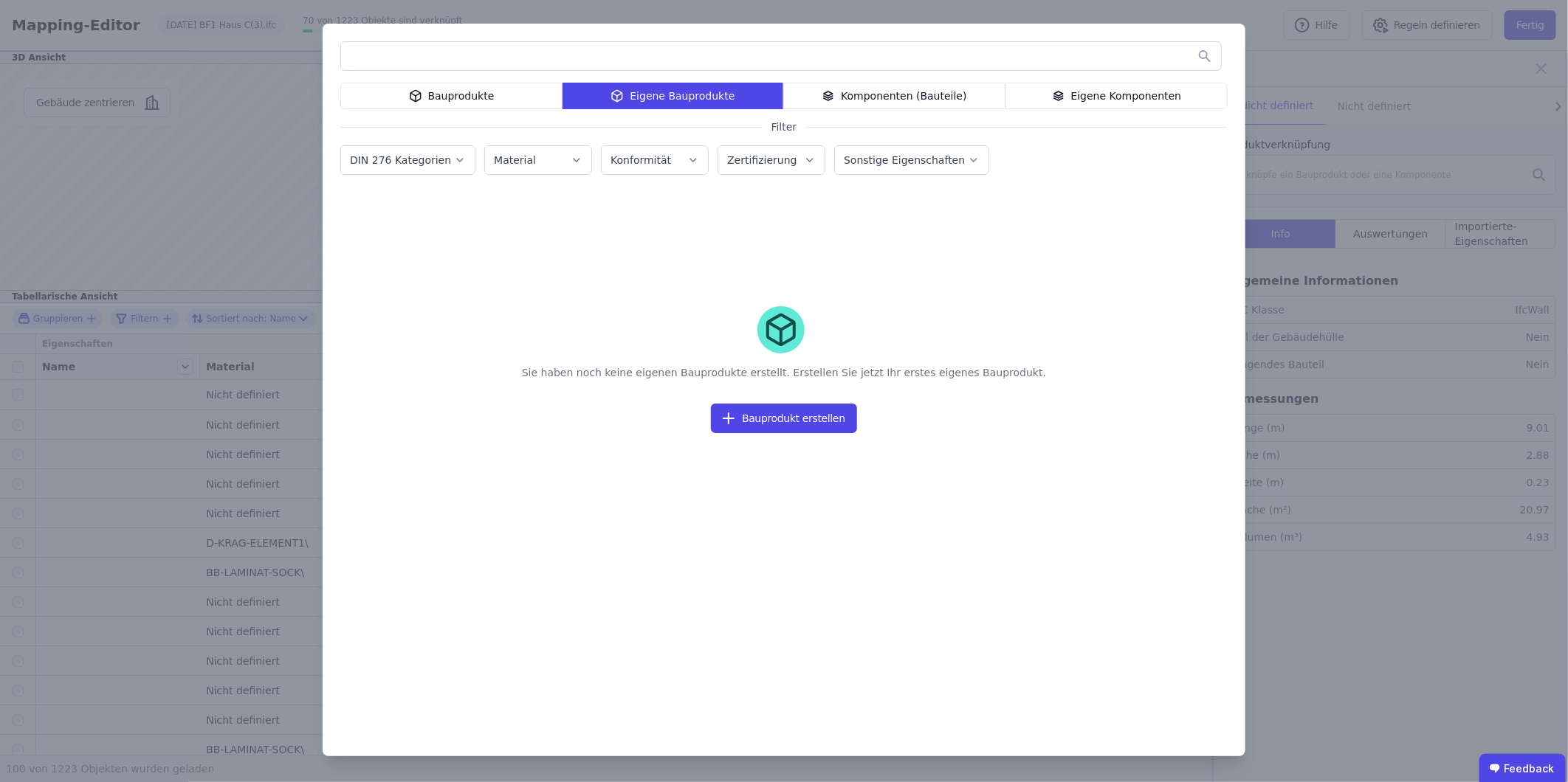
click at [1100, 92] on div "Eigene Komponenten" at bounding box center [1117, 96] width 222 height 27
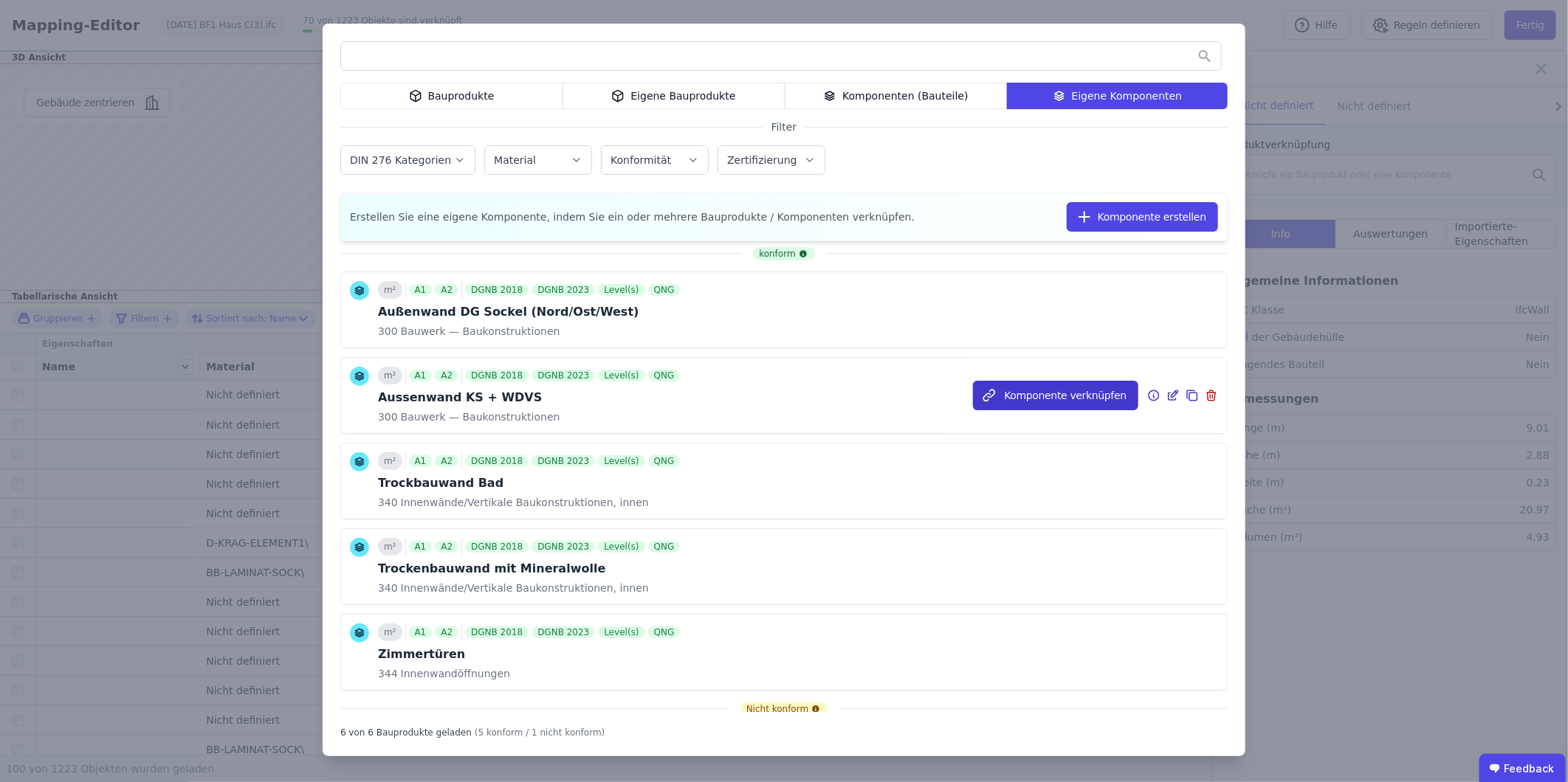
click at [1052, 393] on button "Komponente verknüpfen" at bounding box center [1055, 395] width 165 height 29
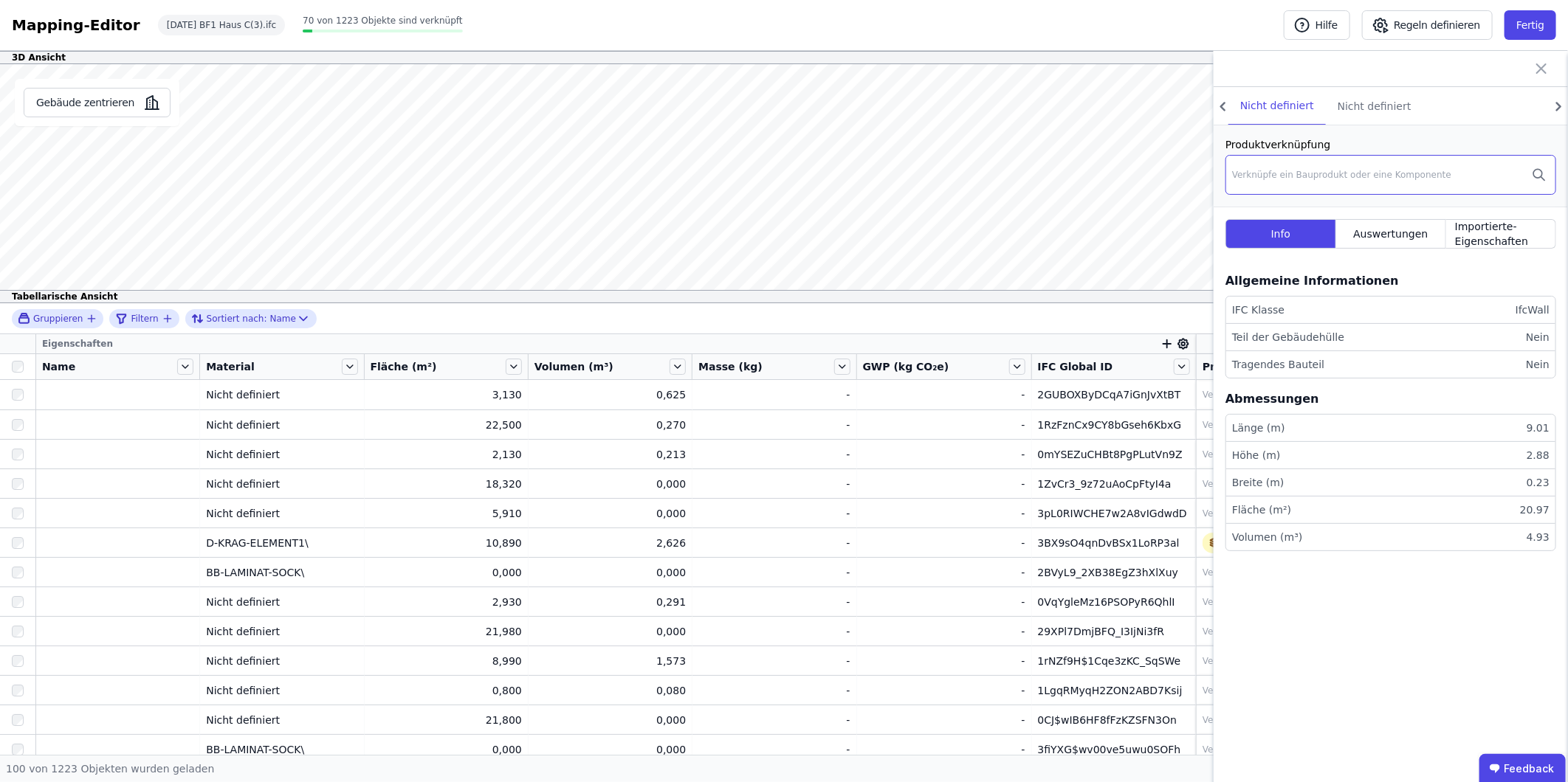
click at [1358, 172] on div "Verknüpfe ein Bauprodukt oder eine Komponente" at bounding box center [1342, 175] width 219 height 11
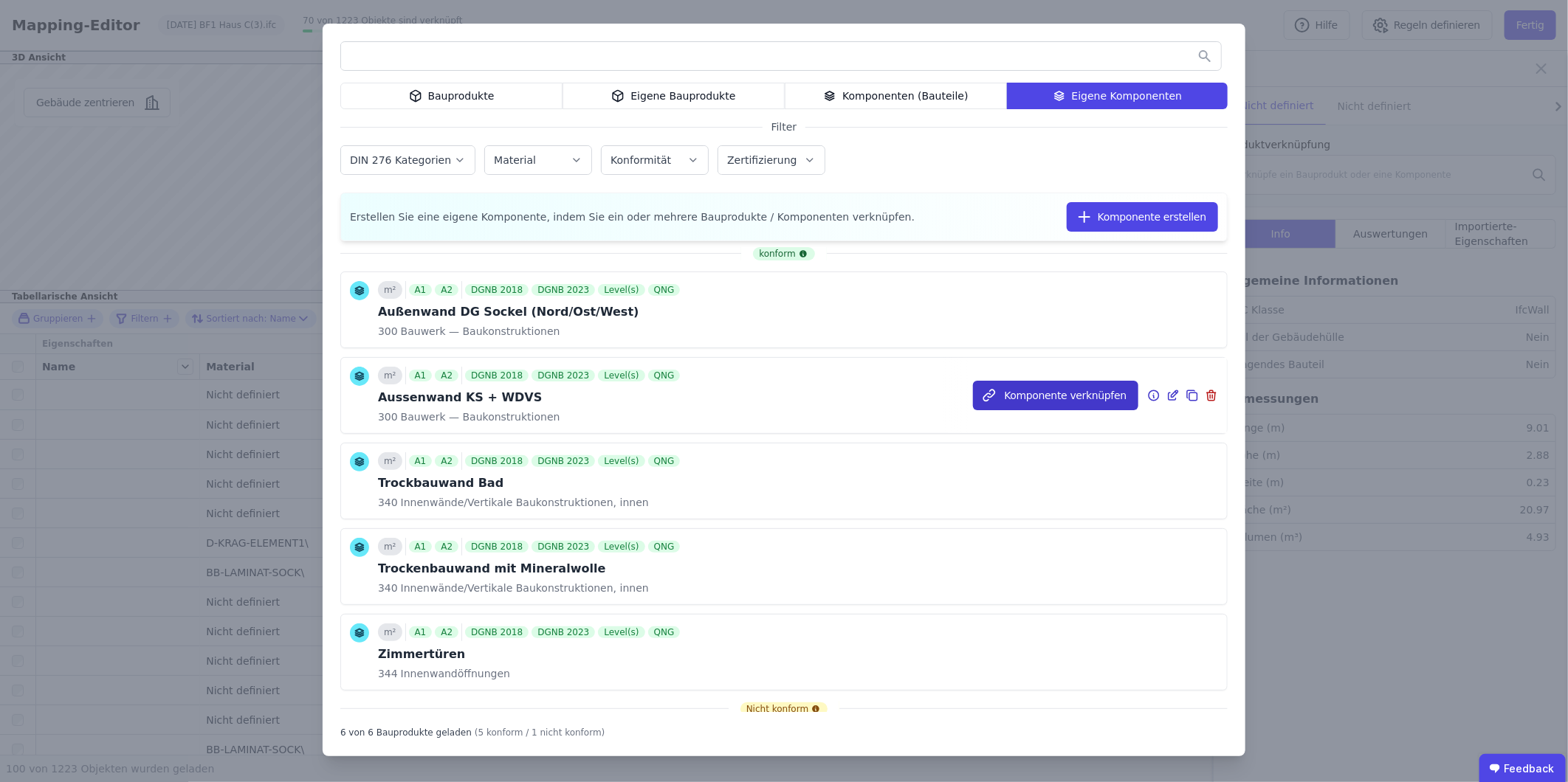
click at [1051, 389] on button "Komponente verknüpfen" at bounding box center [1055, 395] width 165 height 29
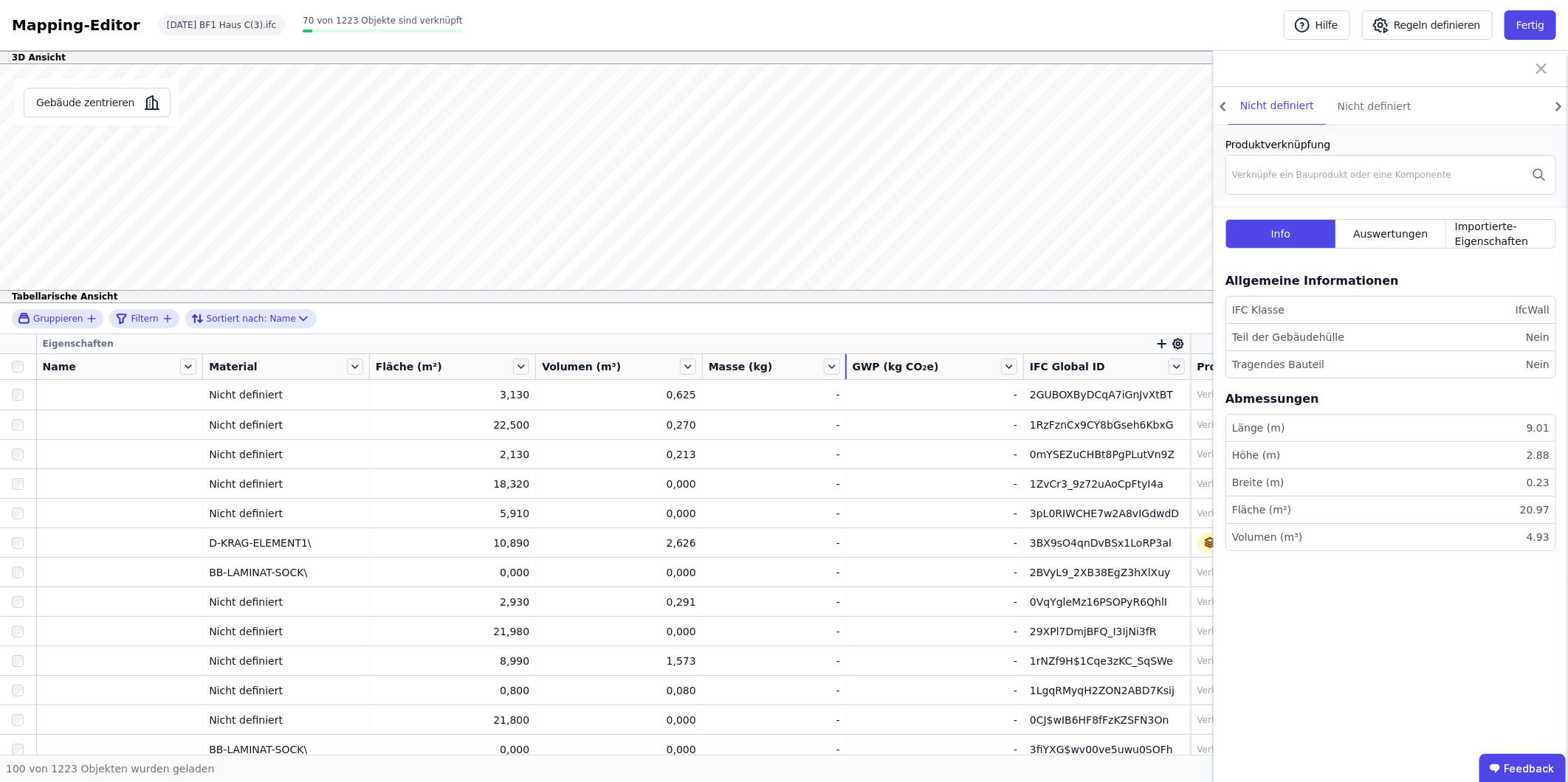
drag, startPoint x: 854, startPoint y: 365, endPoint x: 747, endPoint y: 364, distance: 107.0
click at [749, 362] on div "Masse (kg)" at bounding box center [774, 366] width 143 height 25
click at [1344, 177] on div "Verknüpfe ein Bauprodukt oder eine Komponente" at bounding box center [1342, 175] width 219 height 11
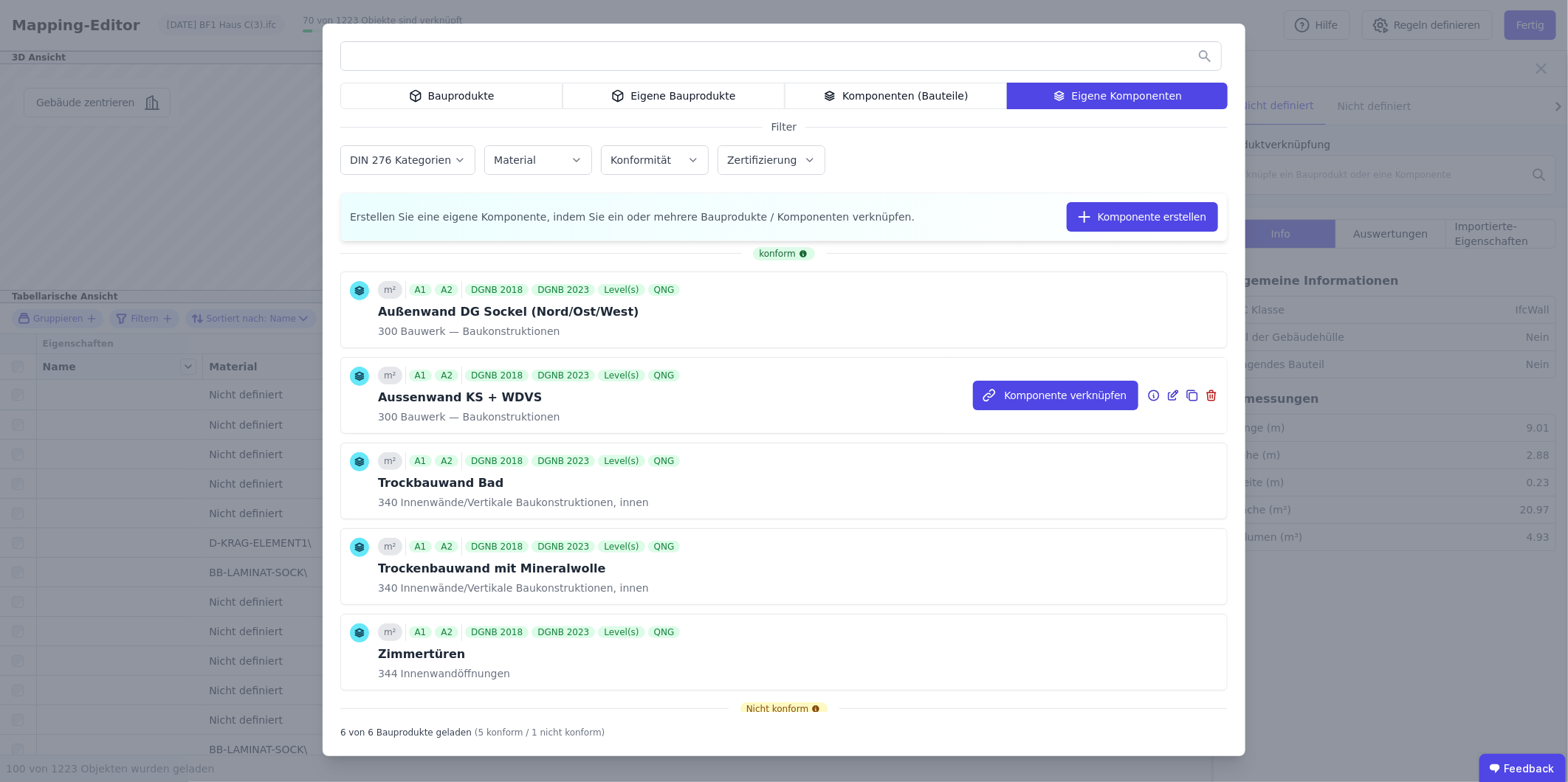
click at [455, 409] on span "Bauwerk — Baukonstruktionen" at bounding box center [479, 417] width 163 height 15
click at [1041, 387] on button "Komponente verknüpfen" at bounding box center [1055, 395] width 165 height 29
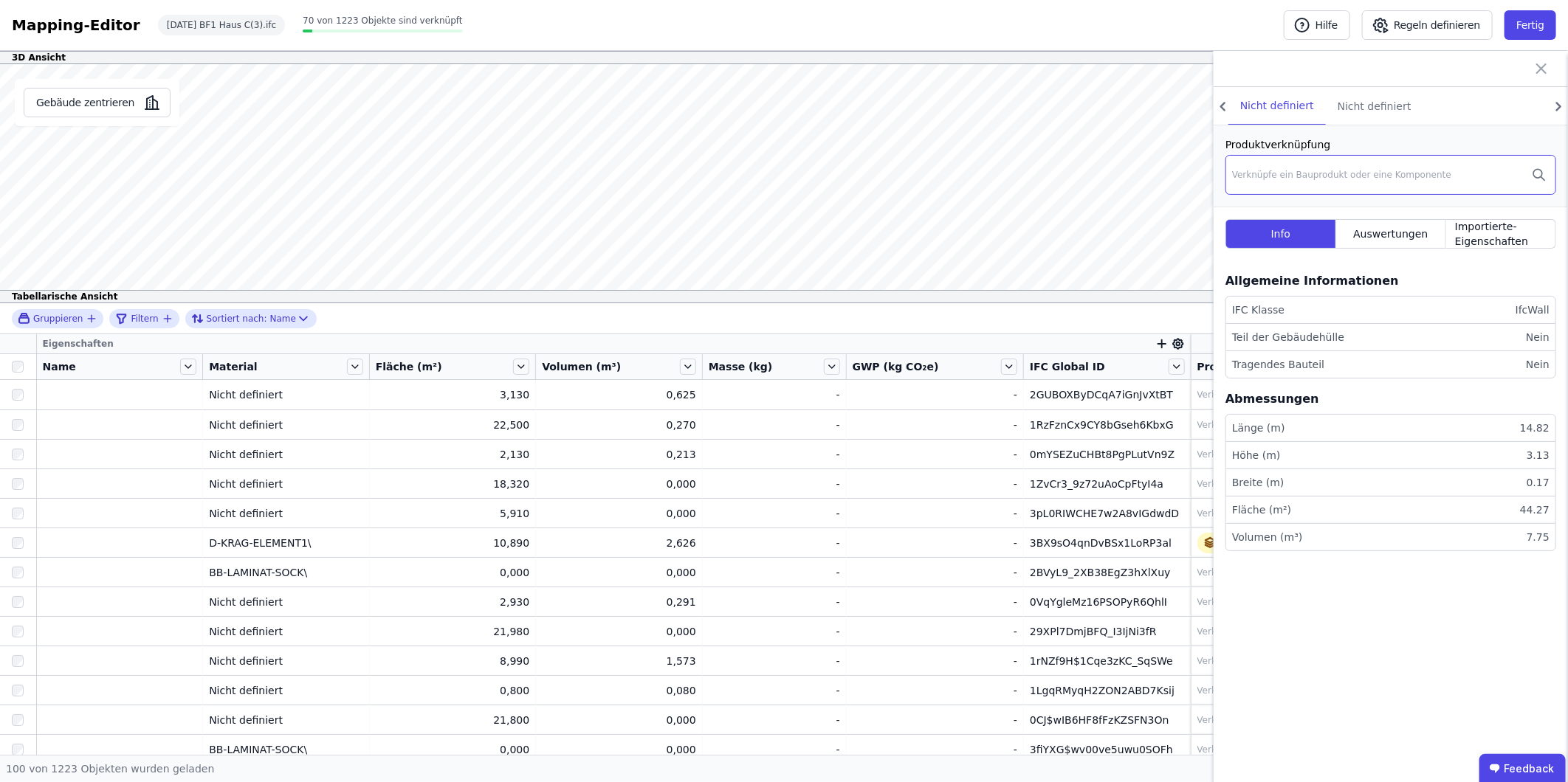
click at [1265, 173] on div "Verknüpfe ein Bauprodukt oder eine Komponente" at bounding box center [1342, 175] width 219 height 11
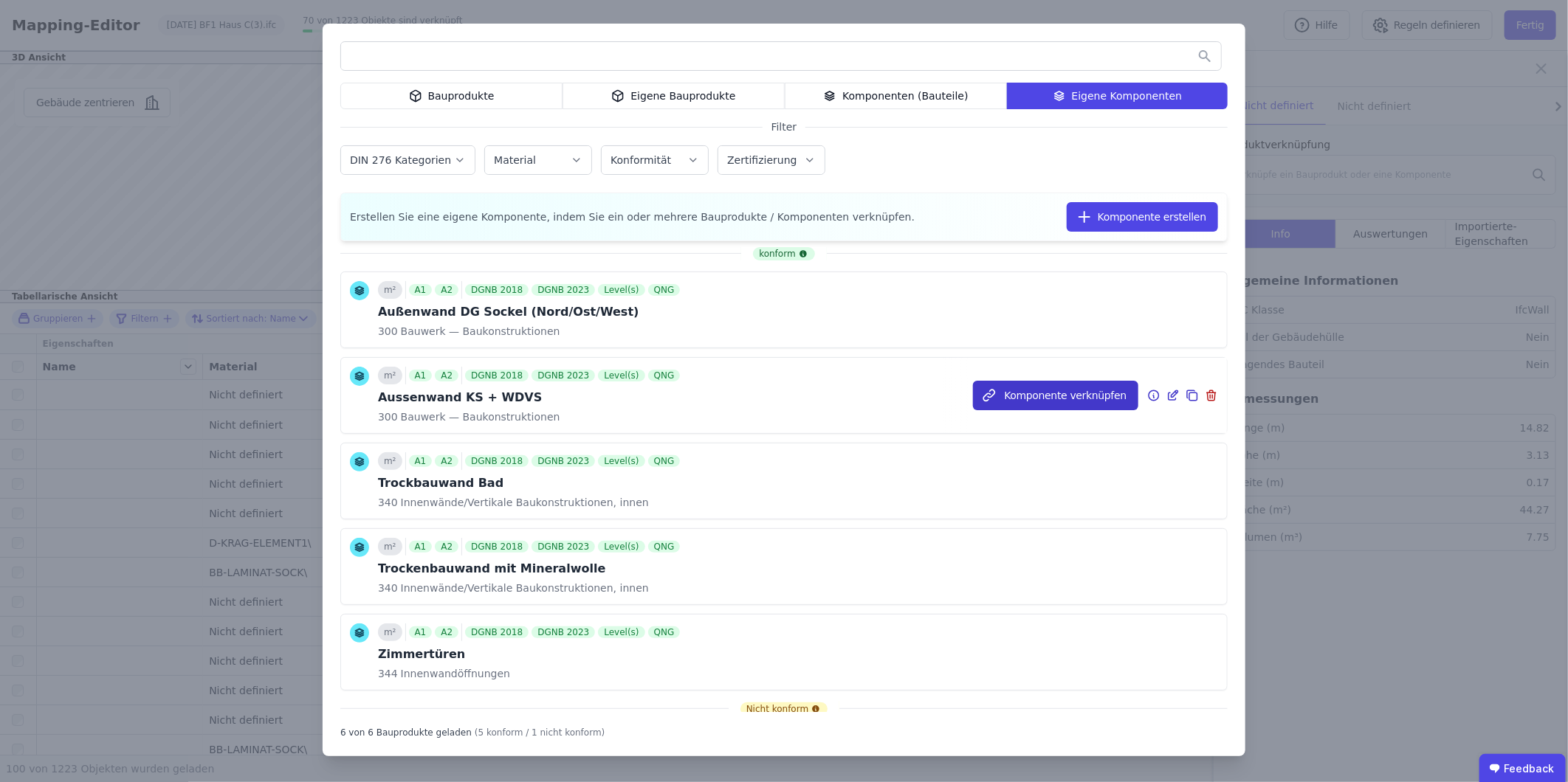
click at [1046, 394] on button "Komponente verknüpfen" at bounding box center [1055, 395] width 165 height 29
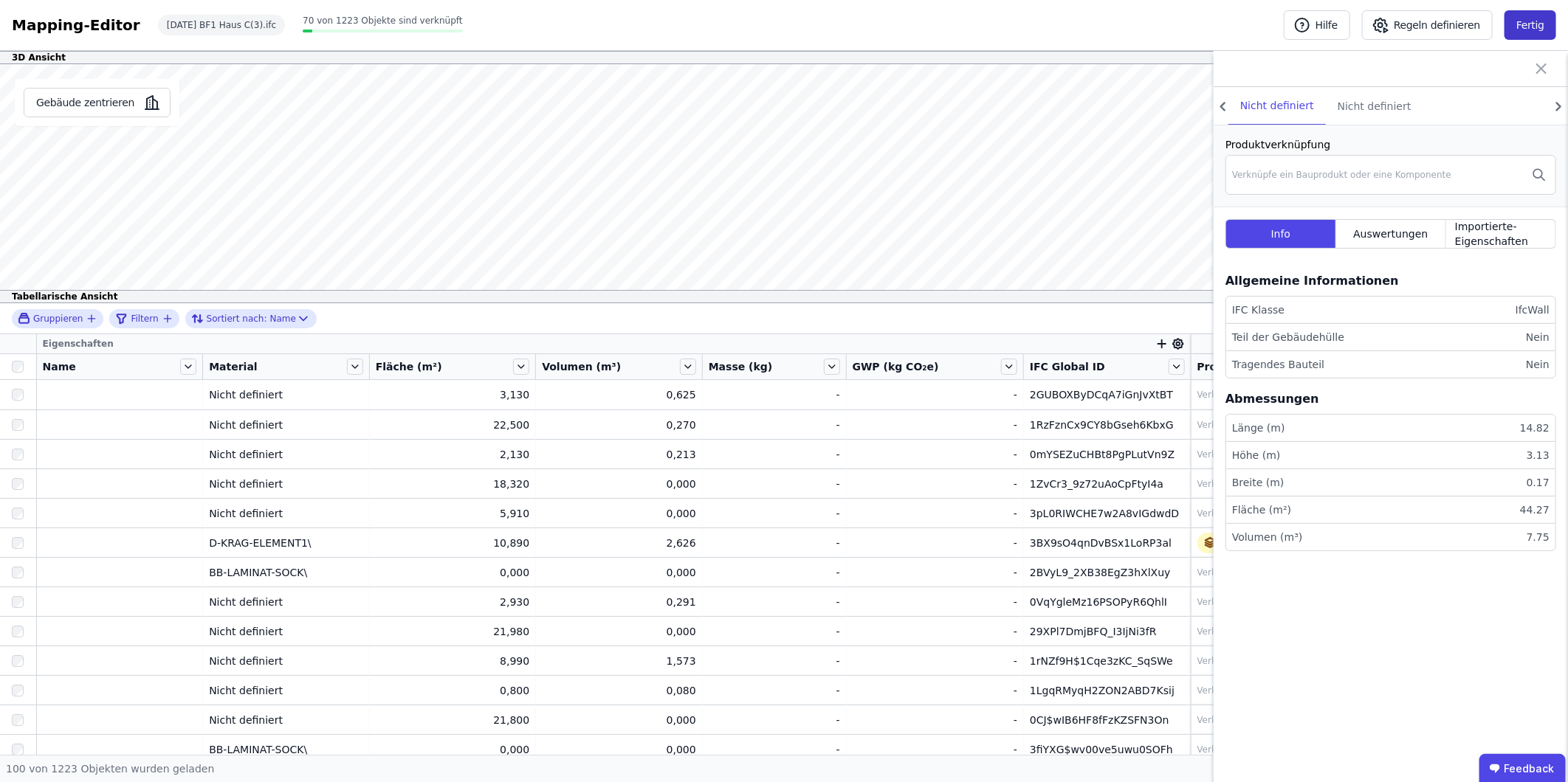
click at [1536, 13] on button "Fertig" at bounding box center [1530, 25] width 52 height 29
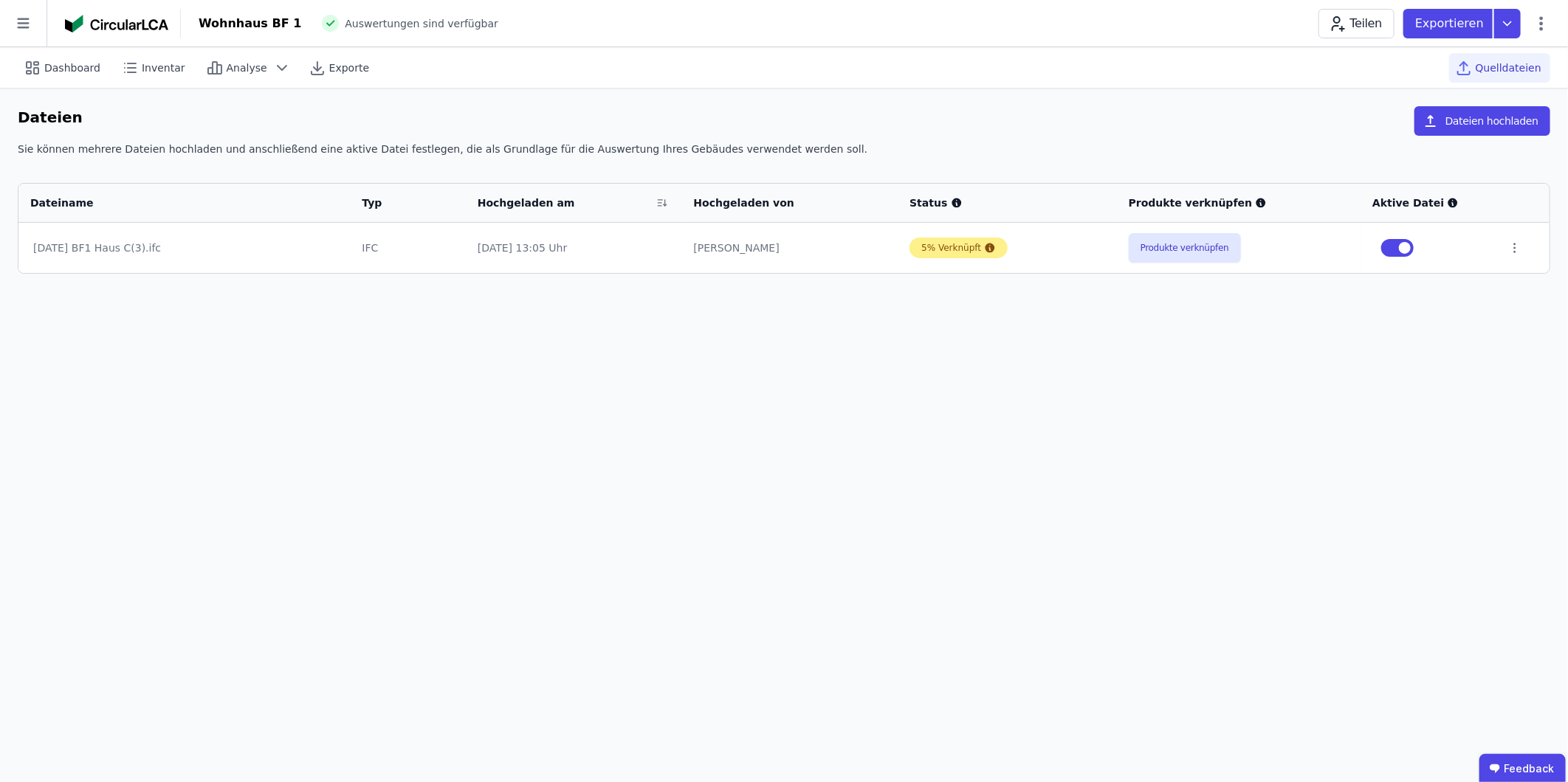
click at [953, 248] on div "5% Verknüpft" at bounding box center [951, 248] width 60 height 11
click at [1192, 254] on button "Produkte verknüpfen" at bounding box center [1185, 248] width 112 height 29
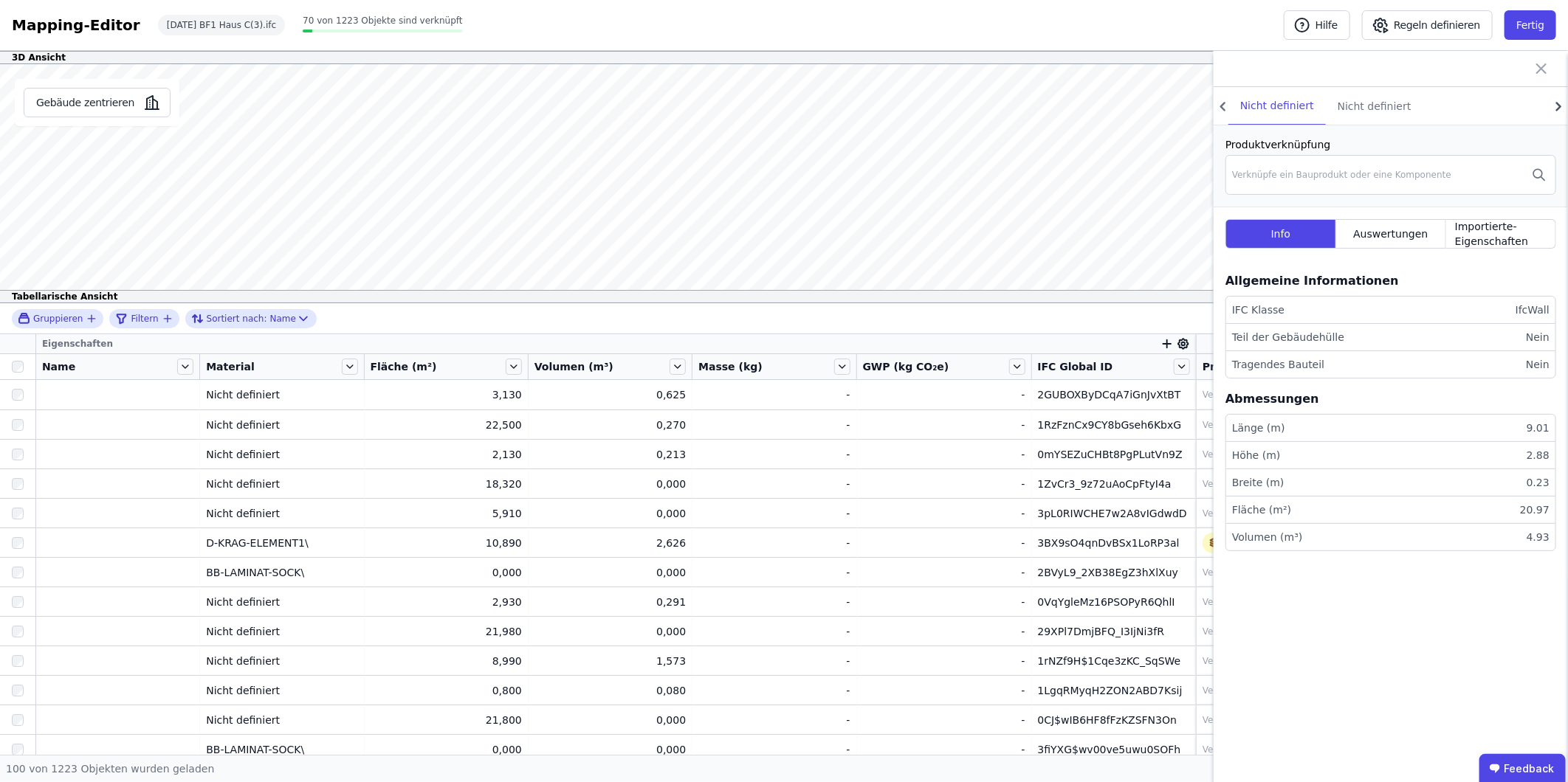
click at [1565, 104] on icon at bounding box center [1558, 106] width 19 height 21
click at [1330, 172] on div "Verknüpfe ein Bauprodukt oder eine Komponente" at bounding box center [1342, 175] width 219 height 11
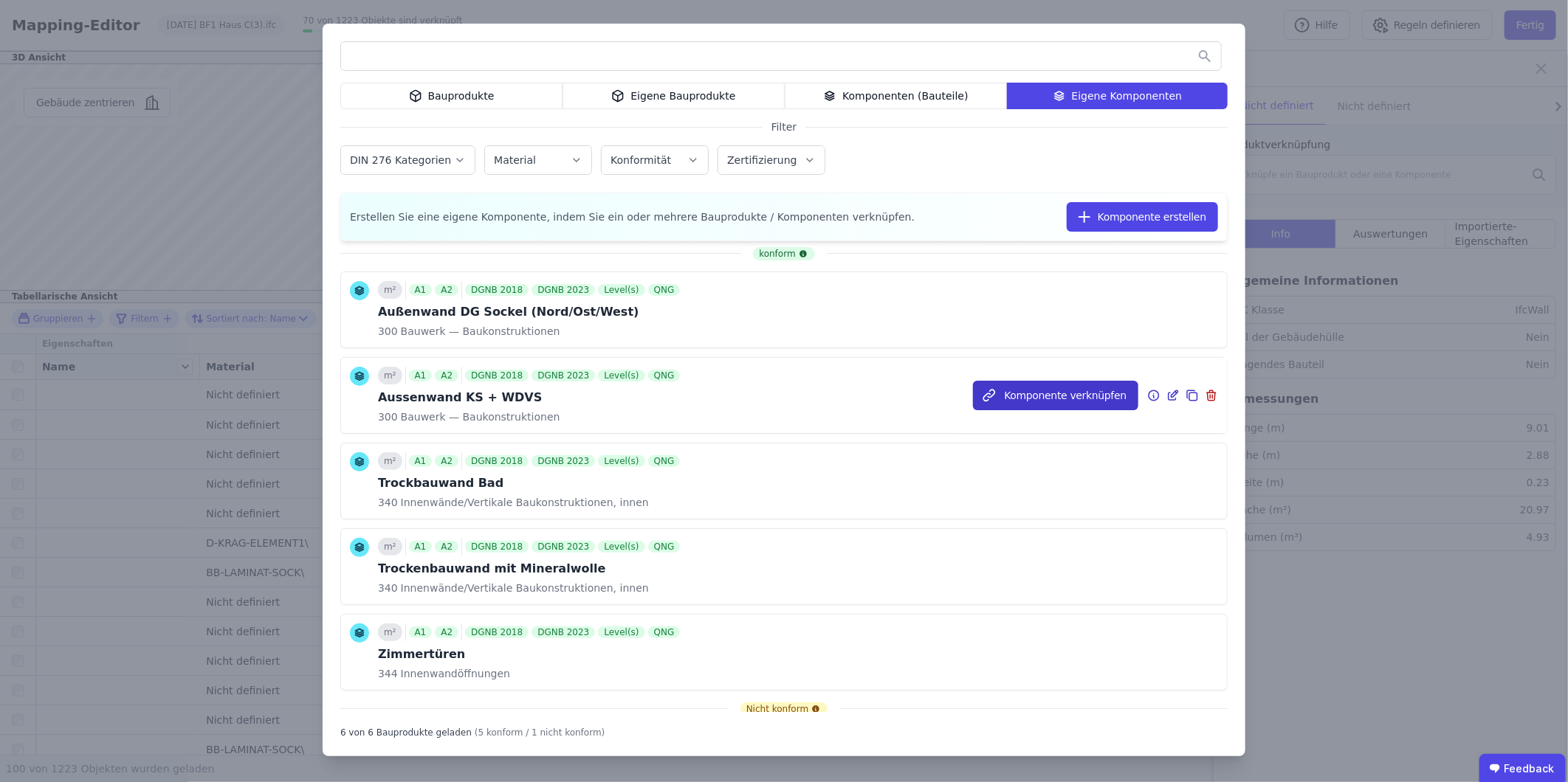
click at [1010, 394] on button "Komponente verknüpfen" at bounding box center [1055, 395] width 165 height 29
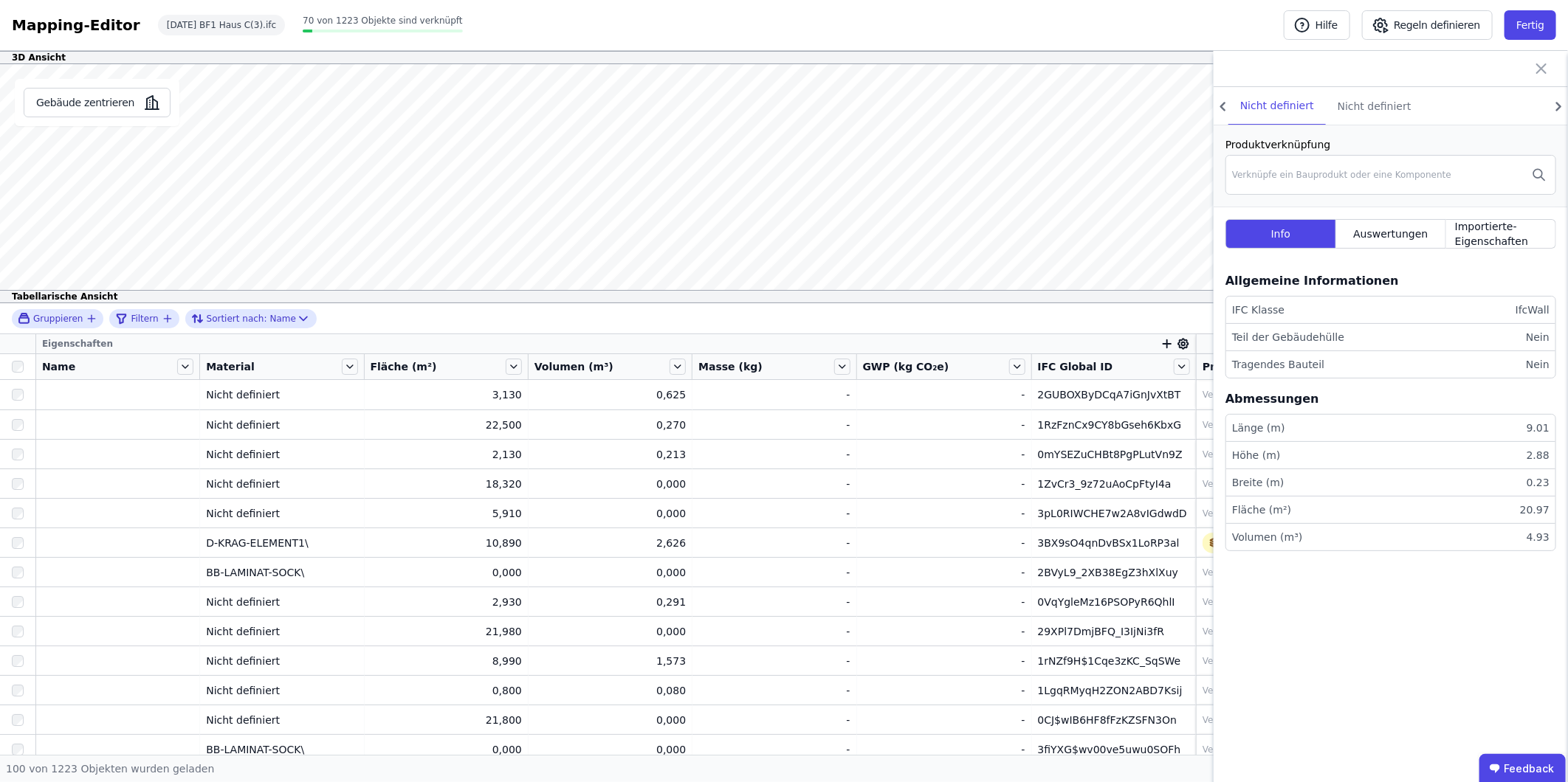
click at [1544, 63] on icon at bounding box center [1542, 69] width 18 height 18
click at [1543, 65] on icon at bounding box center [1542, 69] width 18 height 18
click at [1545, 69] on icon at bounding box center [1542, 69] width 18 height 18
click at [1546, 68] on icon at bounding box center [1542, 69] width 18 height 18
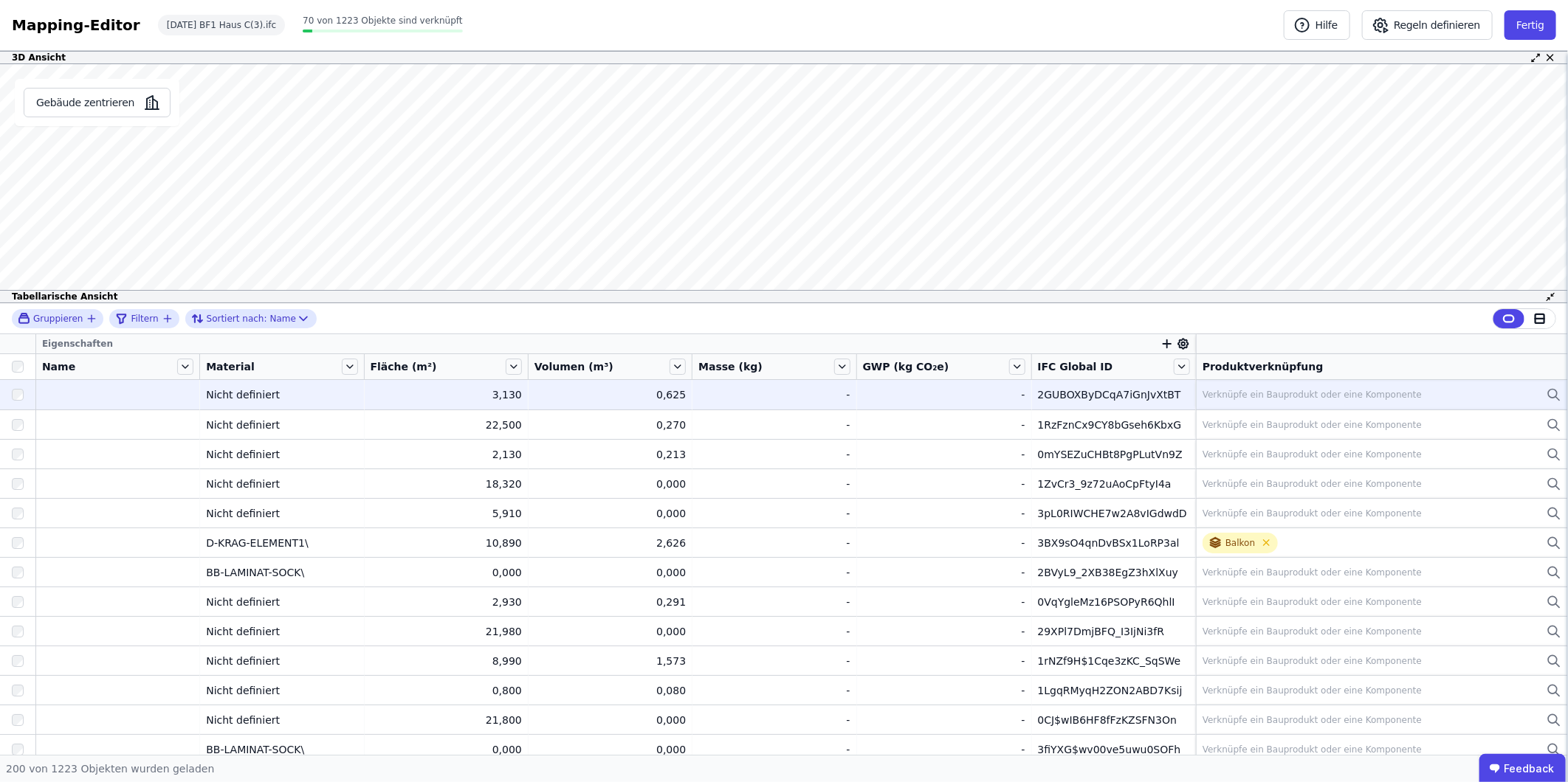
click at [1080, 395] on div "2GUBOXByDCqA7iGnJvXtBT" at bounding box center [1113, 395] width 151 height 15
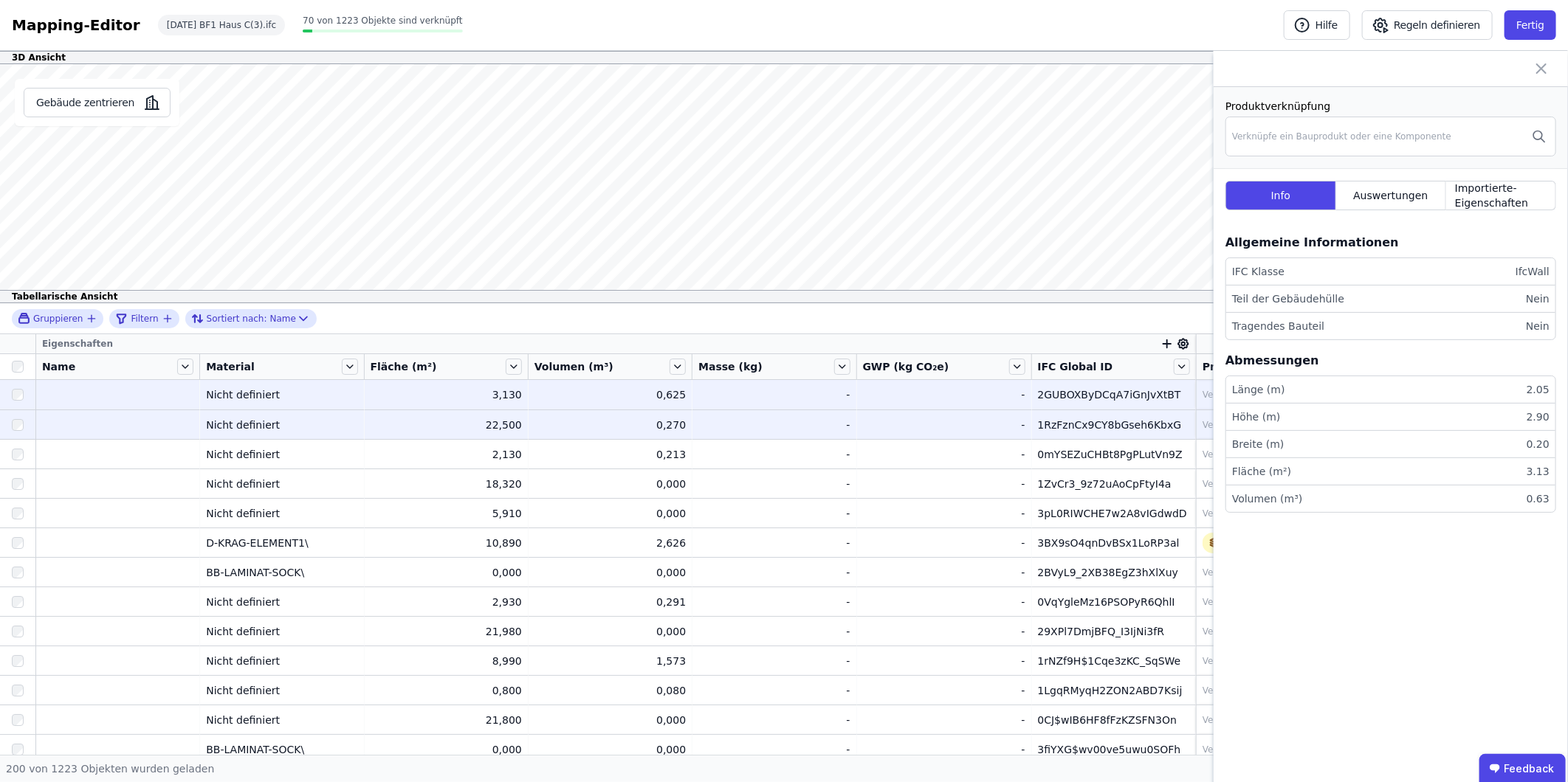
click at [1068, 424] on div "1RzFznCx9CY8bGseh6KbxG" at bounding box center [1113, 425] width 151 height 15
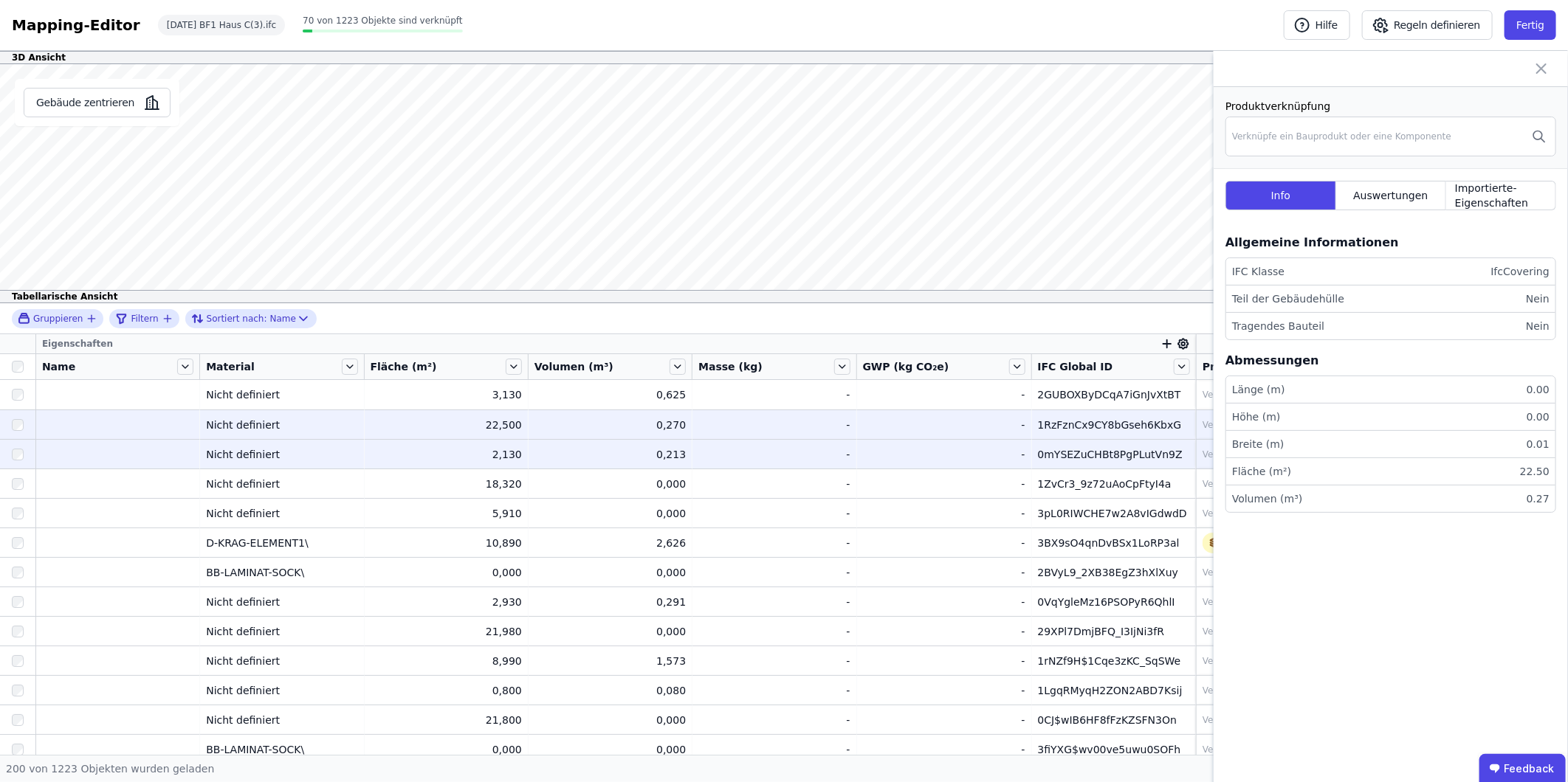
click at [1065, 456] on div "0mYSEZuCHBt8PgPLutVn9Z" at bounding box center [1113, 454] width 151 height 15
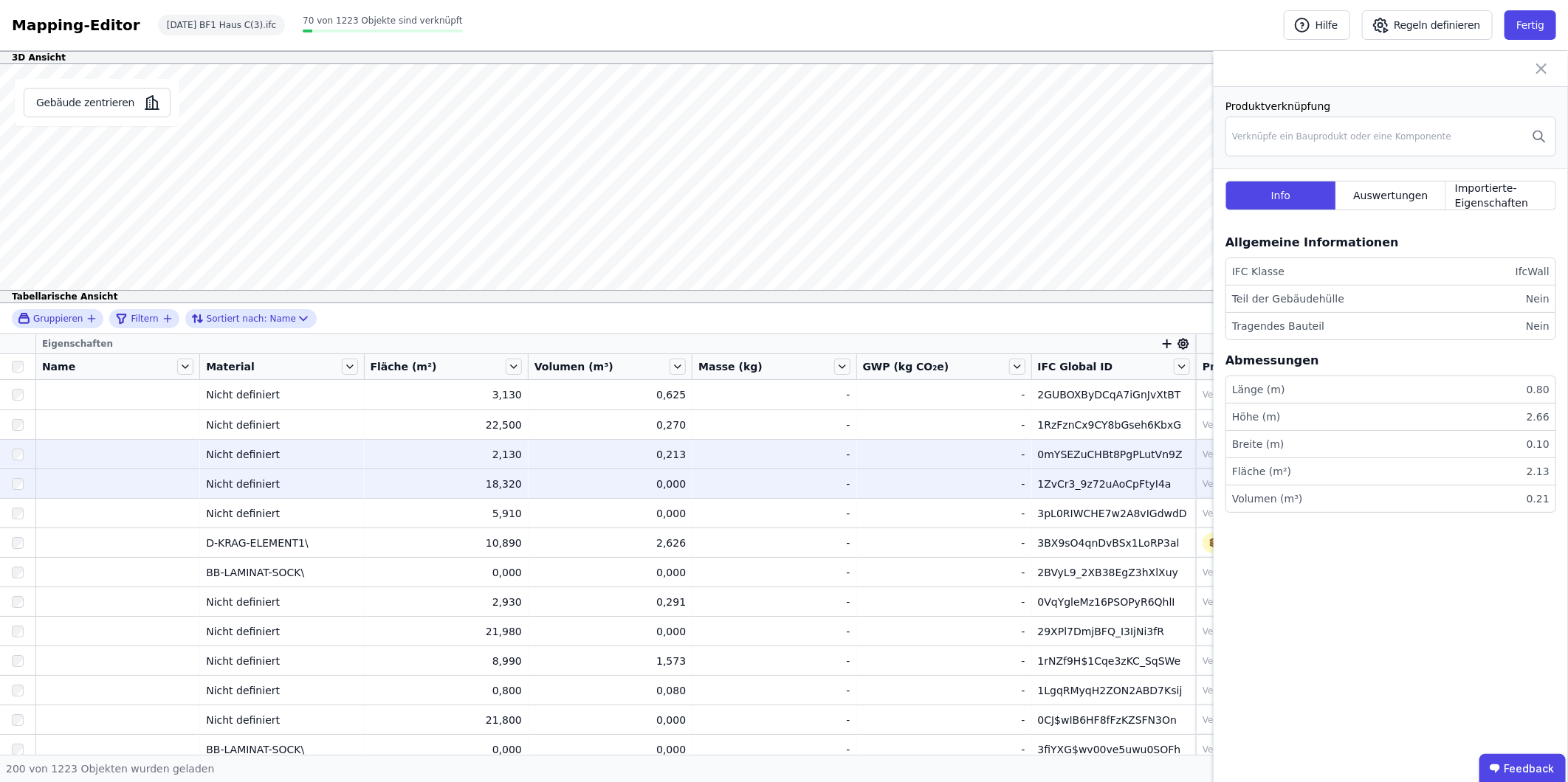
click at [1063, 490] on div "1ZvCr3_9z72uAoCpFtyI4a" at bounding box center [1113, 484] width 151 height 15
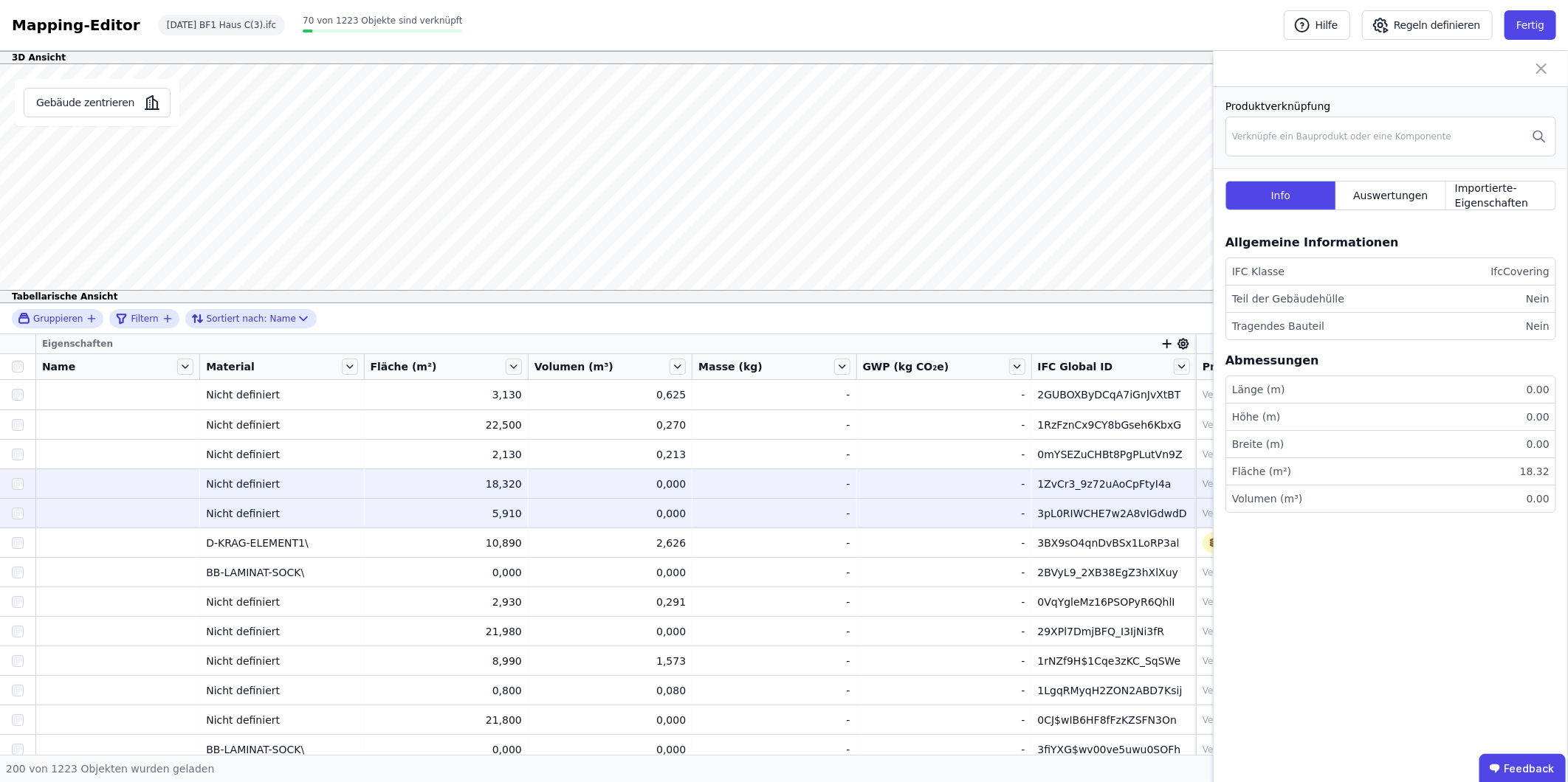
click at [1068, 519] on div "3pL0RIWCHE7w2A8vIGdwdD" at bounding box center [1113, 513] width 151 height 15
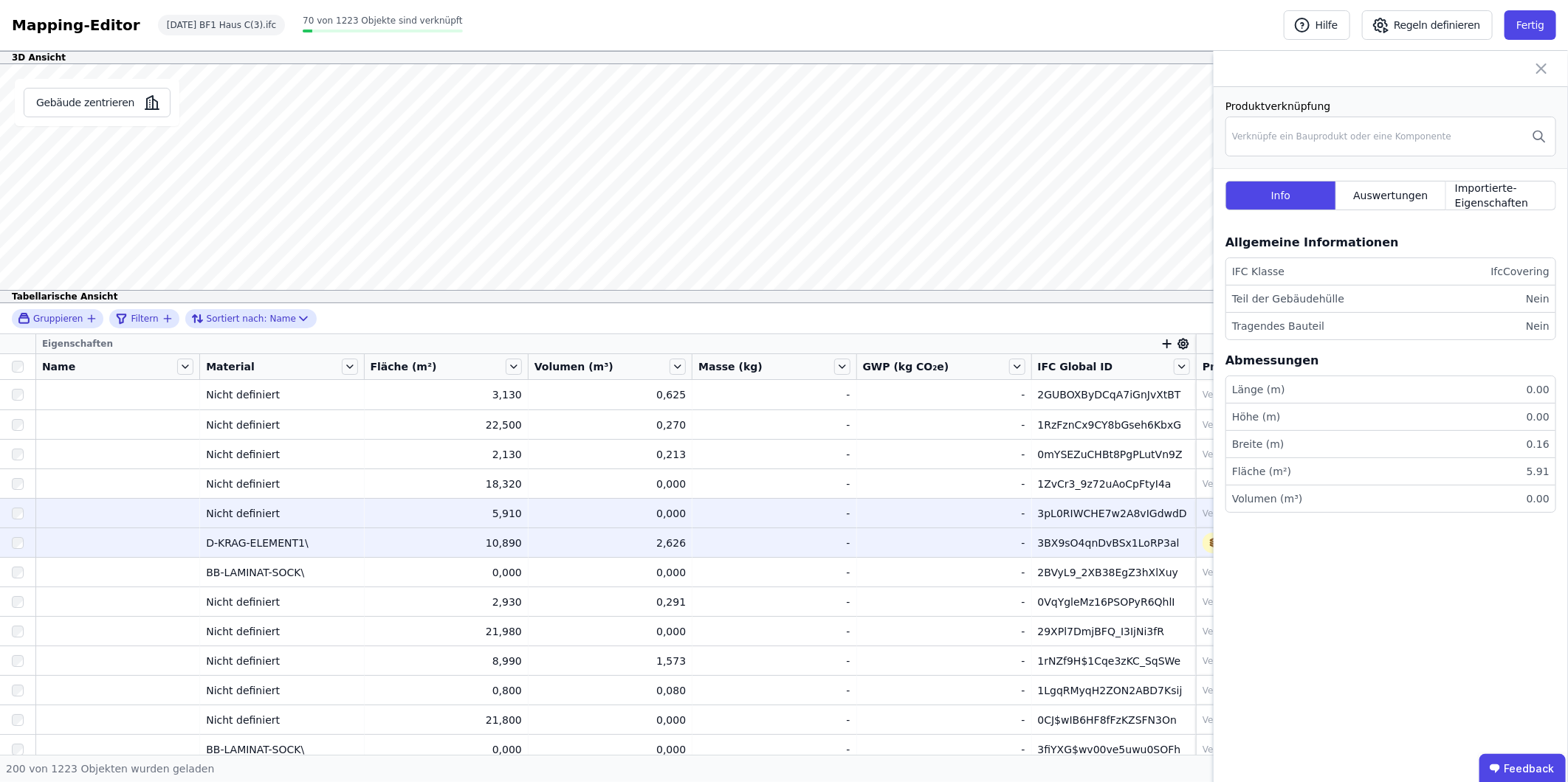
click at [1064, 543] on div "3BX9sO4qnDvBSx1LoRP3al" at bounding box center [1113, 543] width 151 height 15
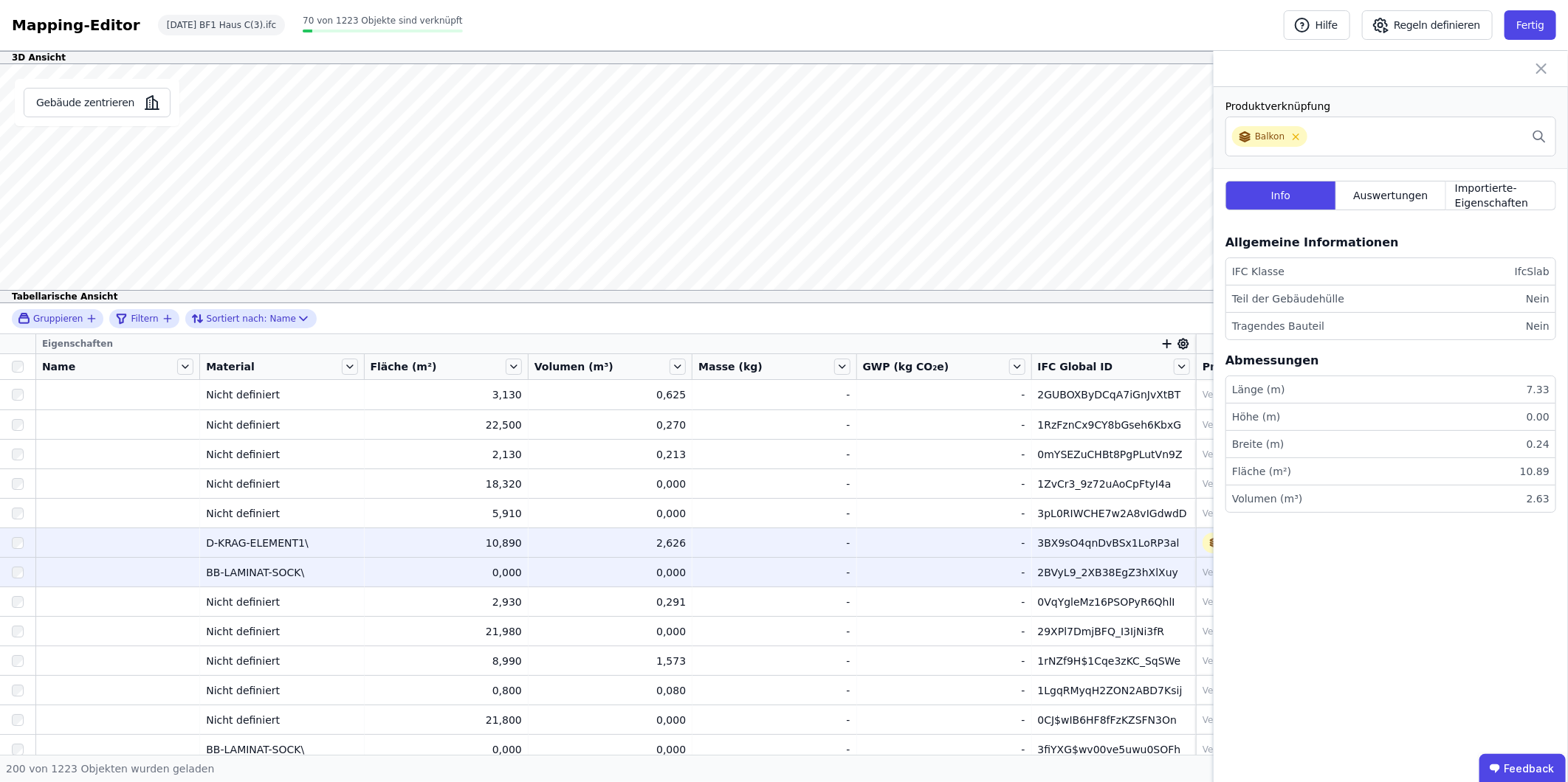
click at [1065, 570] on div "2BVyL9_2XB38EgZ3hXlXuy" at bounding box center [1113, 573] width 151 height 15
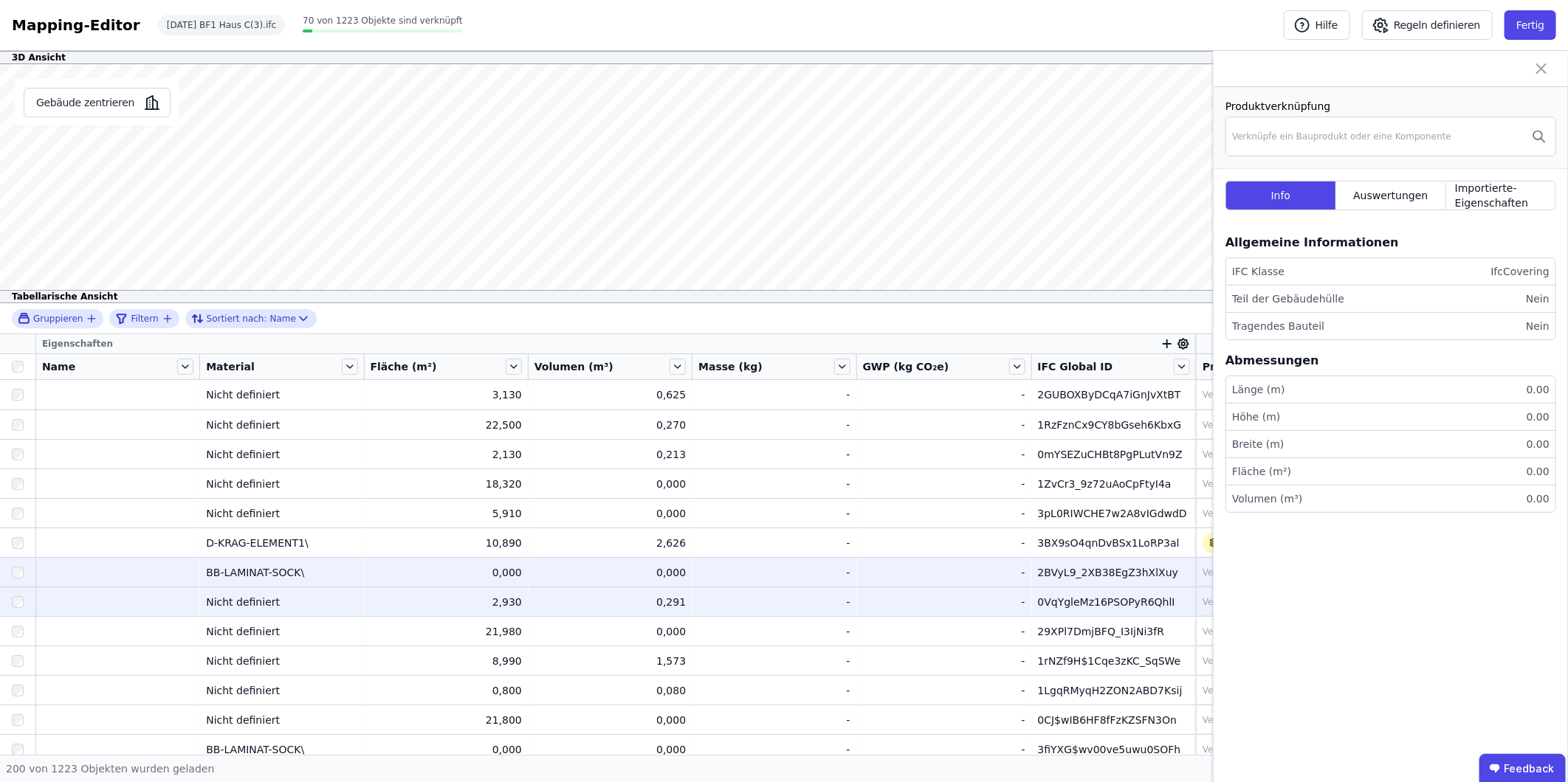
click at [1066, 603] on div "0VqYgleMz16PSOPyR6QhlI" at bounding box center [1113, 602] width 151 height 15
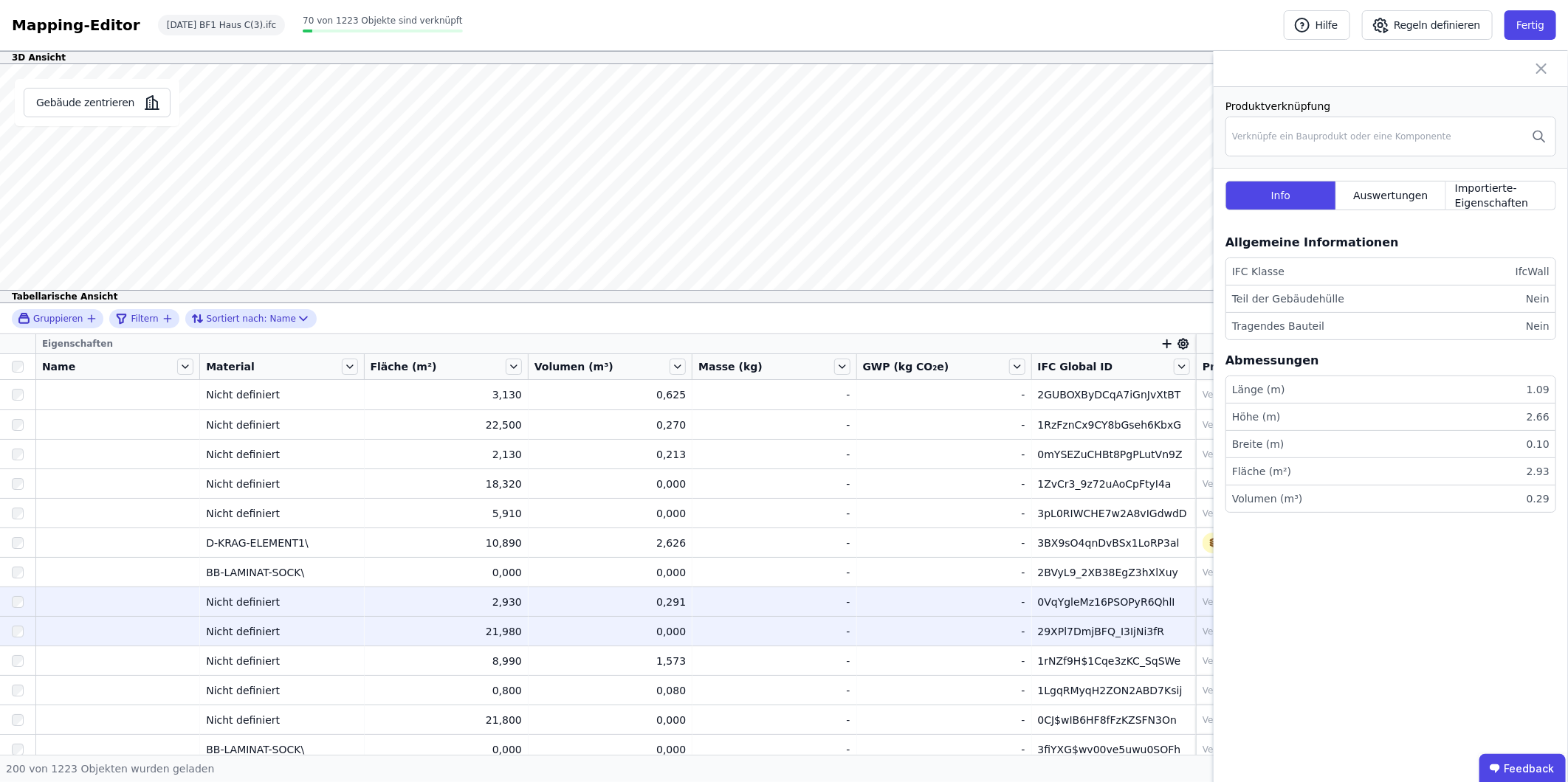
click at [1072, 630] on div "29XPl7DmjBFQ_I3IjNi3fR" at bounding box center [1113, 632] width 151 height 15
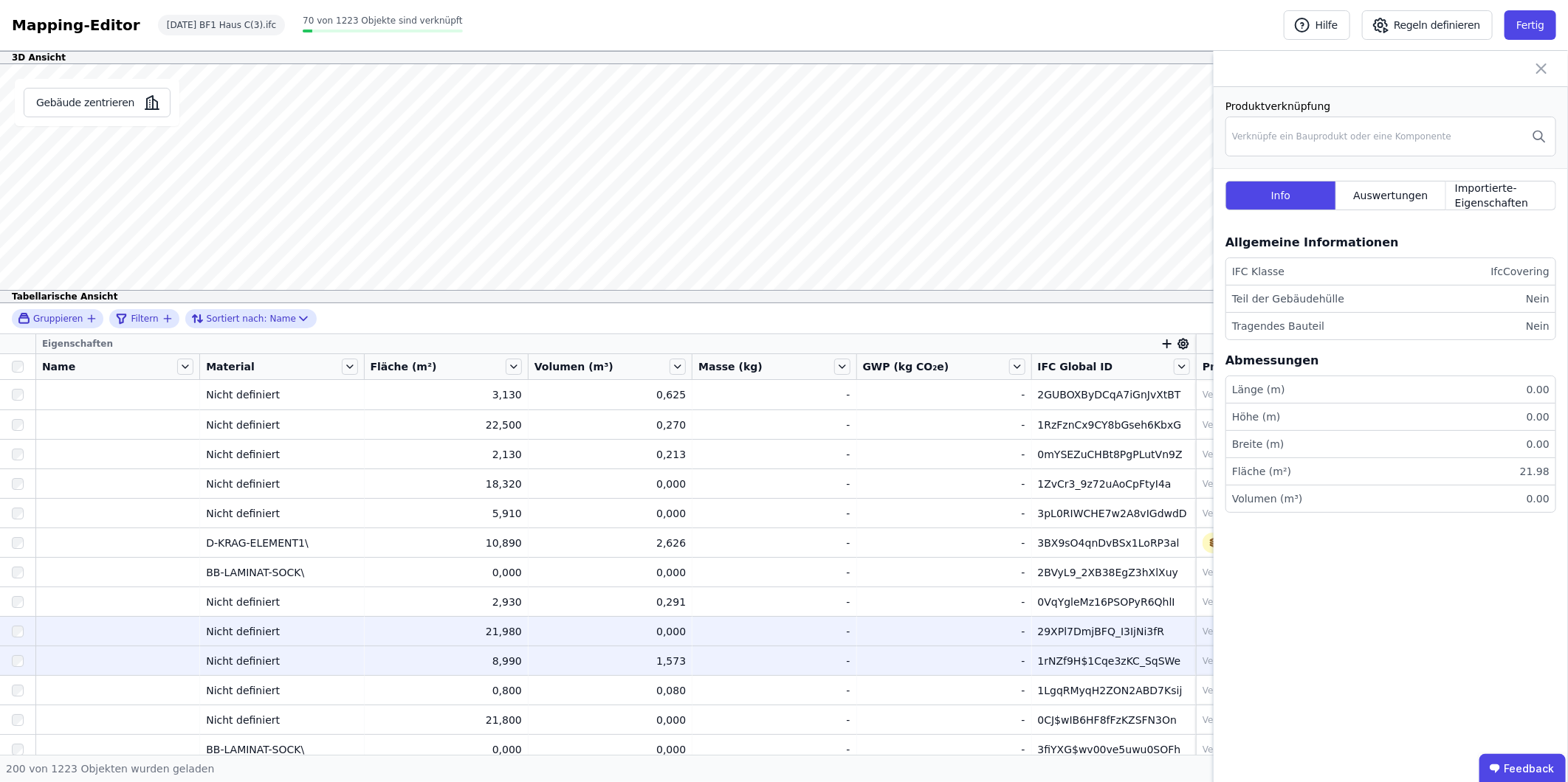
click at [1070, 663] on div "1rNZf9H$1Cqe3zKC_SqSWe" at bounding box center [1113, 661] width 151 height 15
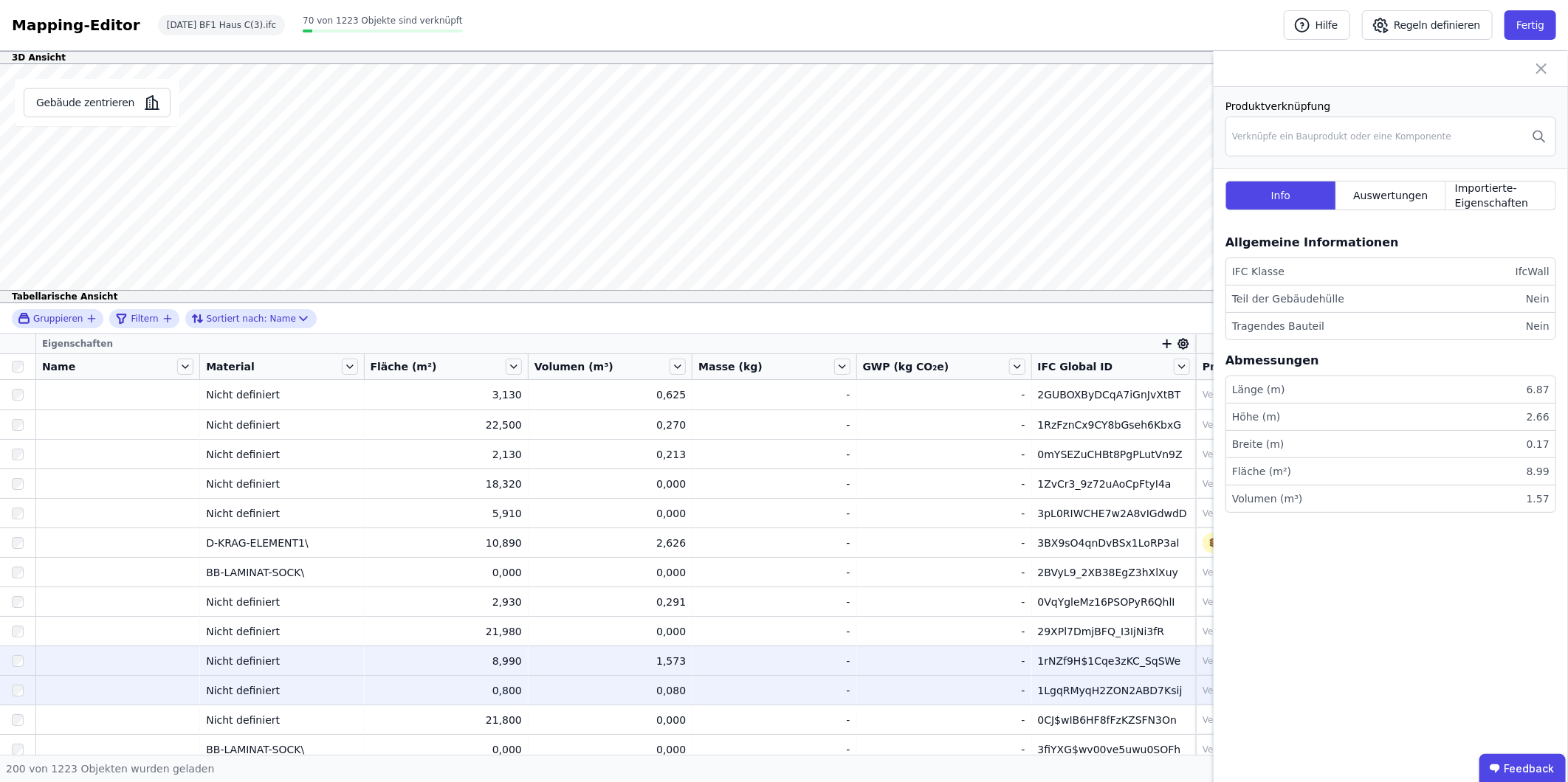
click at [1073, 689] on div "1LgqRMyqH2ZON2ABD7Ksij" at bounding box center [1113, 690] width 151 height 15
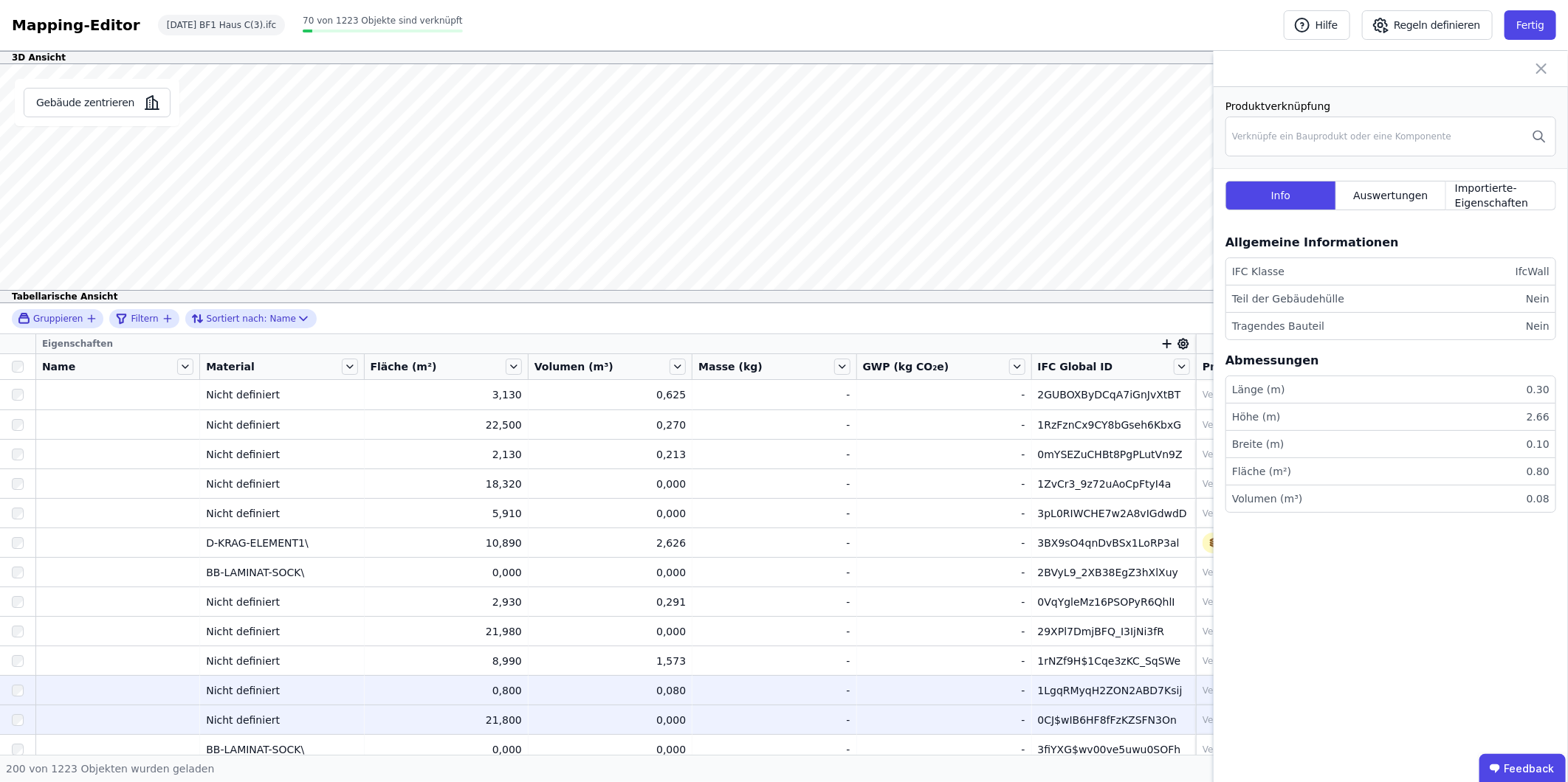
click at [1065, 717] on div "0CJ$wIB6HF8fFzKZSFN3On" at bounding box center [1113, 720] width 151 height 15
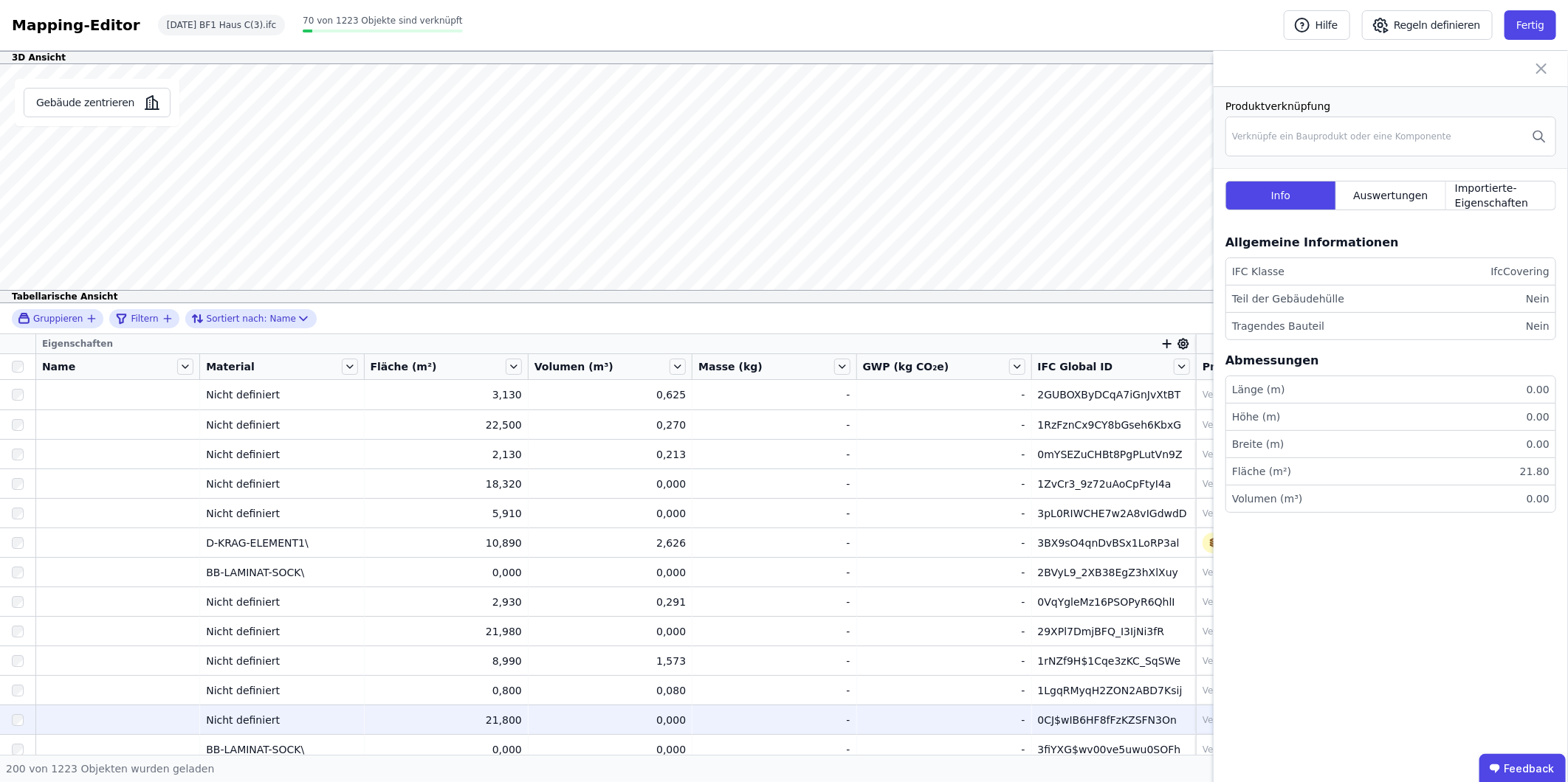
click at [1533, 63] on icon at bounding box center [1542, 69] width 18 height 18
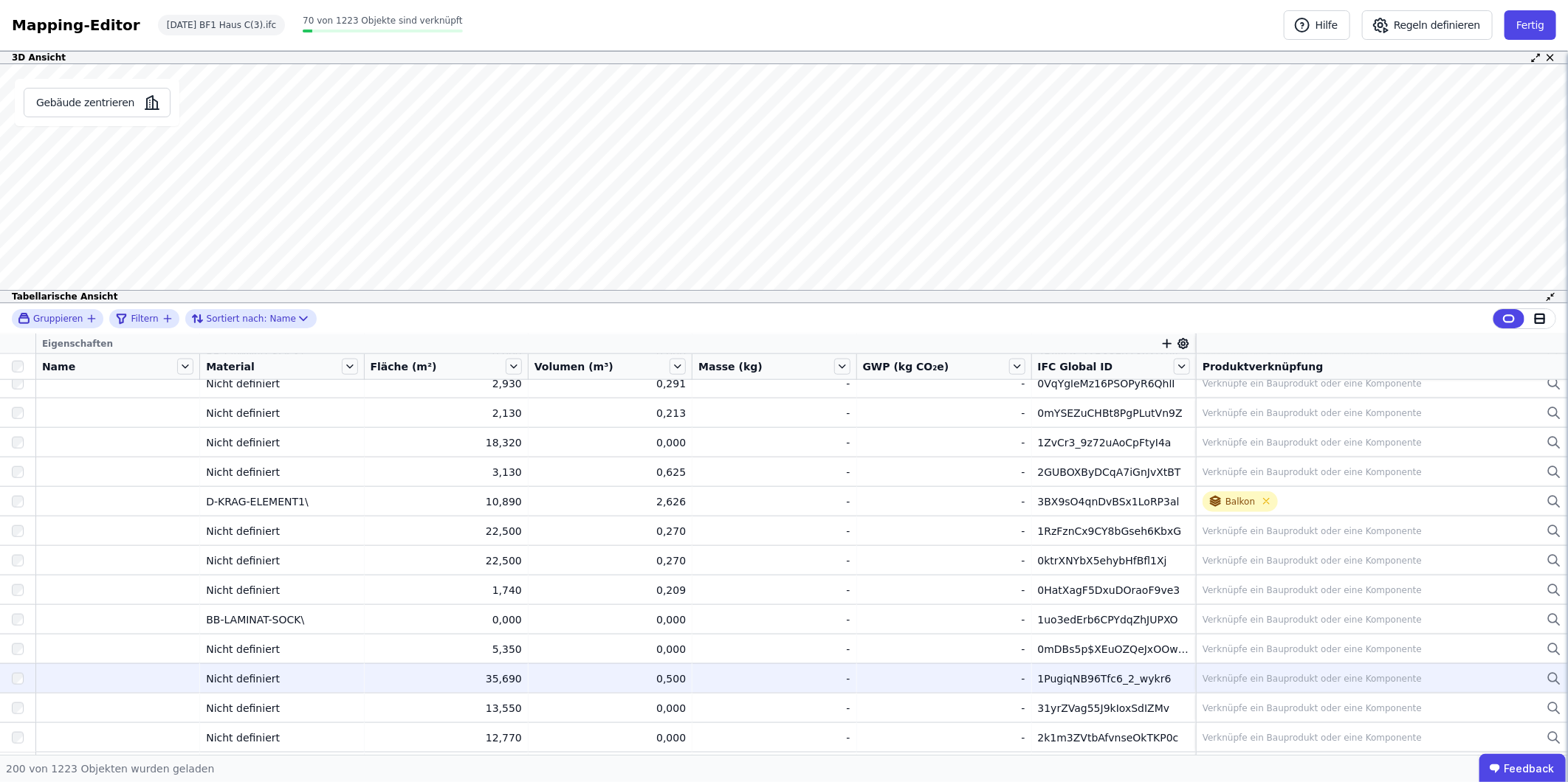
scroll to position [5529, 0]
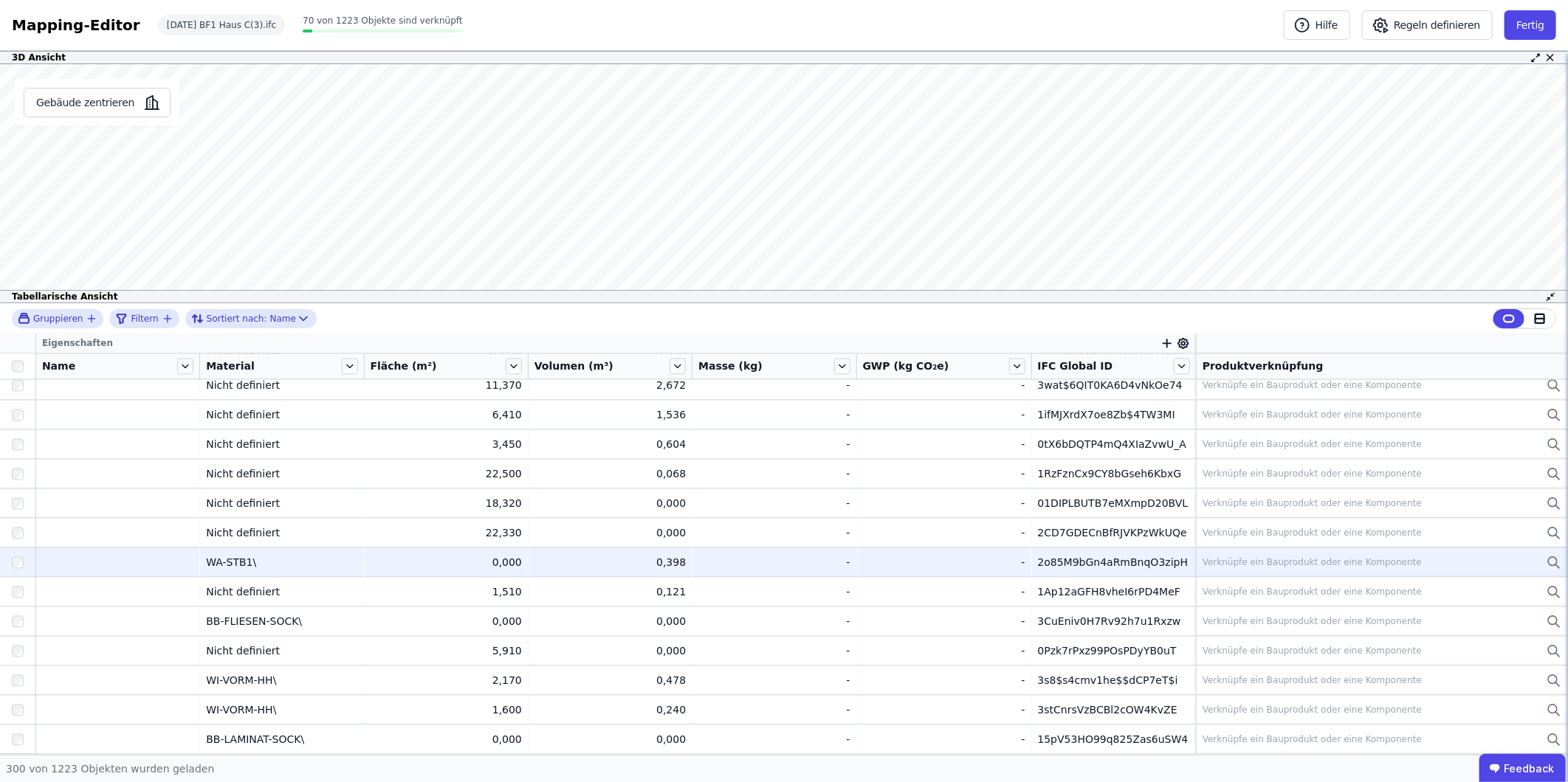
click at [1086, 559] on div "2o85M9bGn4aRmBnqO3zipH" at bounding box center [1113, 563] width 151 height 15
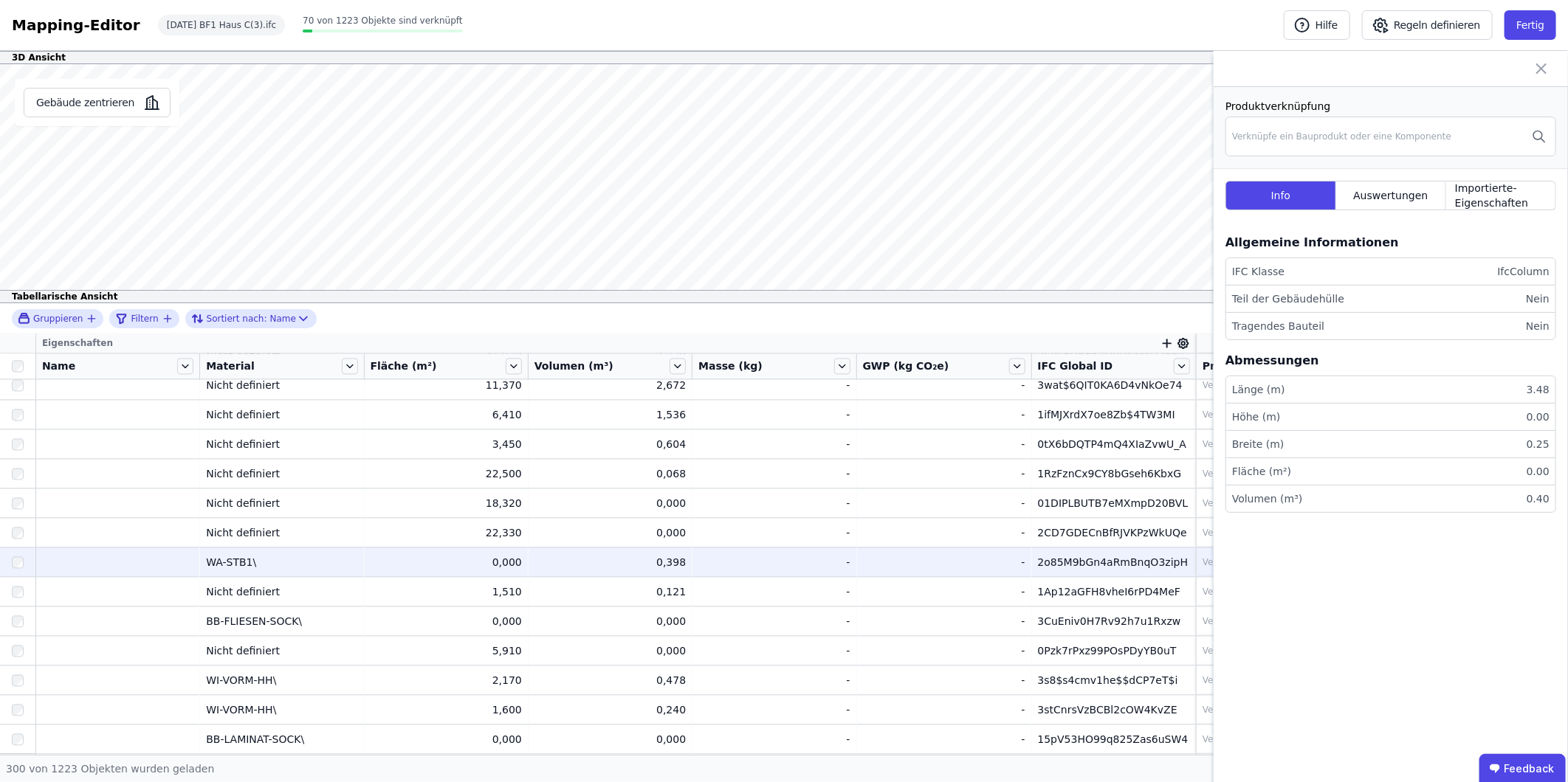
click at [1036, 550] on td "2o85M9bGn4aRmBnqO3zipH 2o85M9bGn4aRmBnqO3zipH" at bounding box center [1113, 562] width 164 height 29
click at [1203, 557] on div "Verknüpfe ein Bauprodukt oder eine Komponente" at bounding box center [1312, 563] width 219 height 11
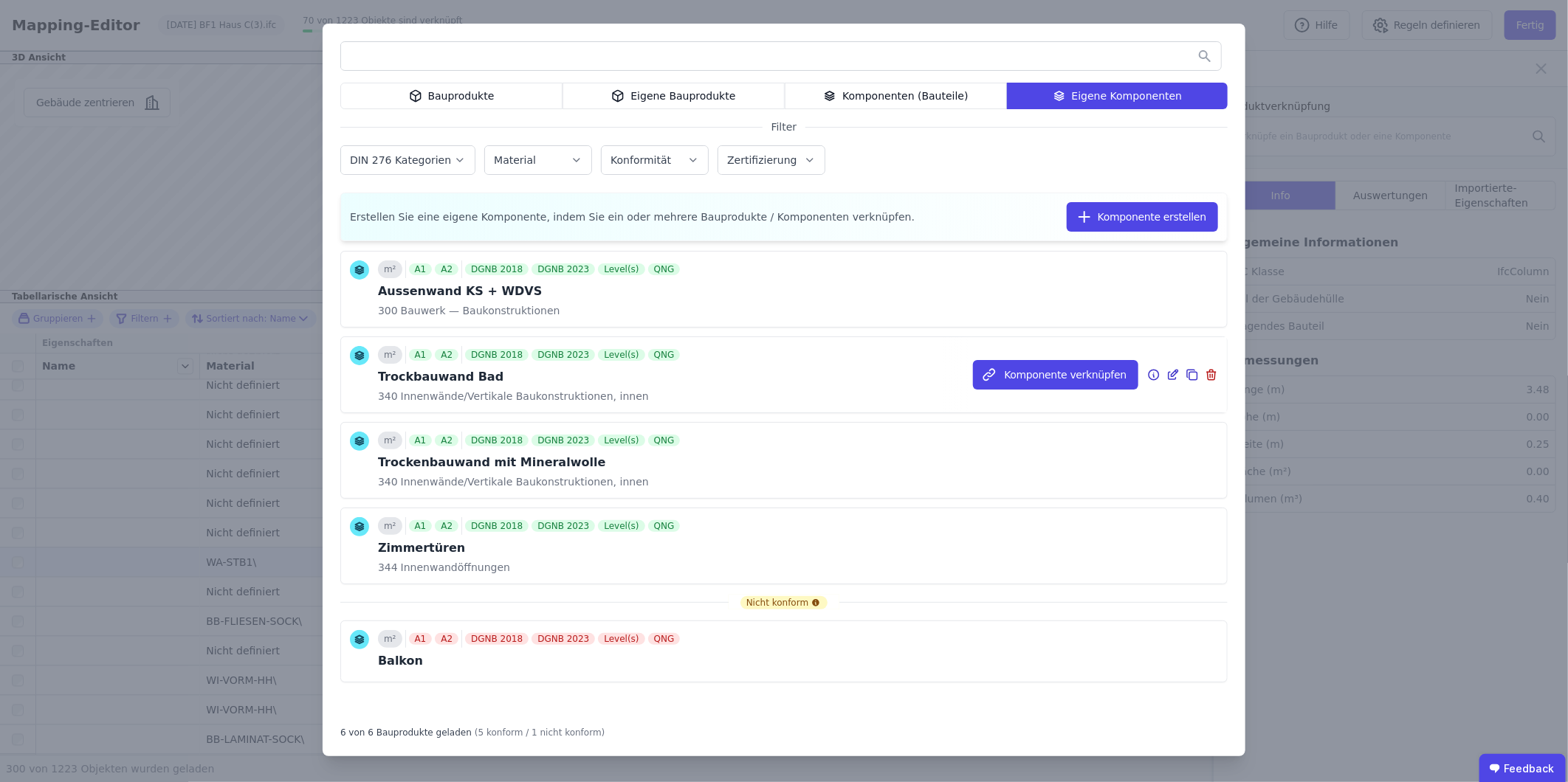
scroll to position [0, 0]
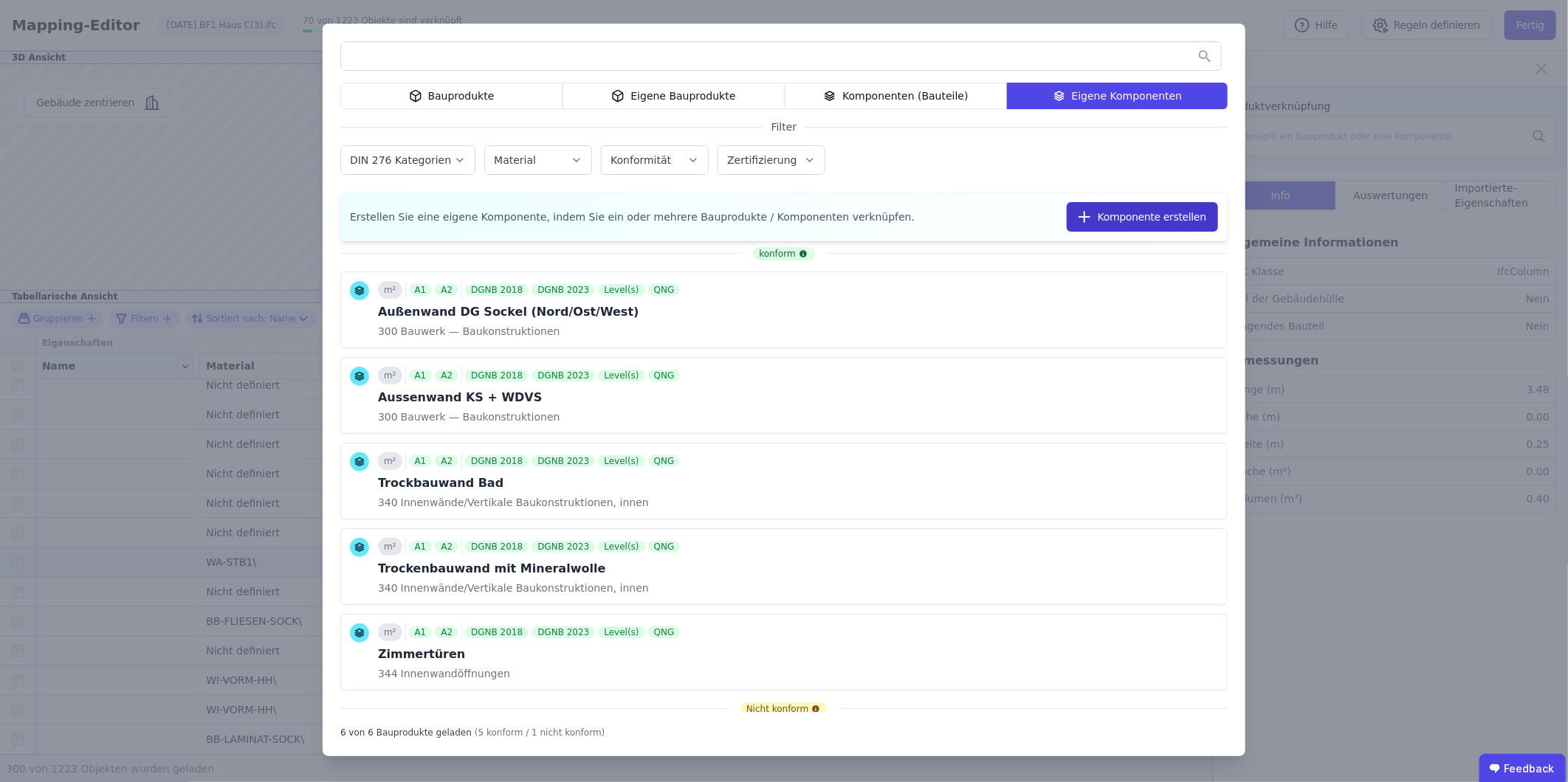
click at [1093, 216] on icon "button" at bounding box center [1085, 217] width 18 height 18
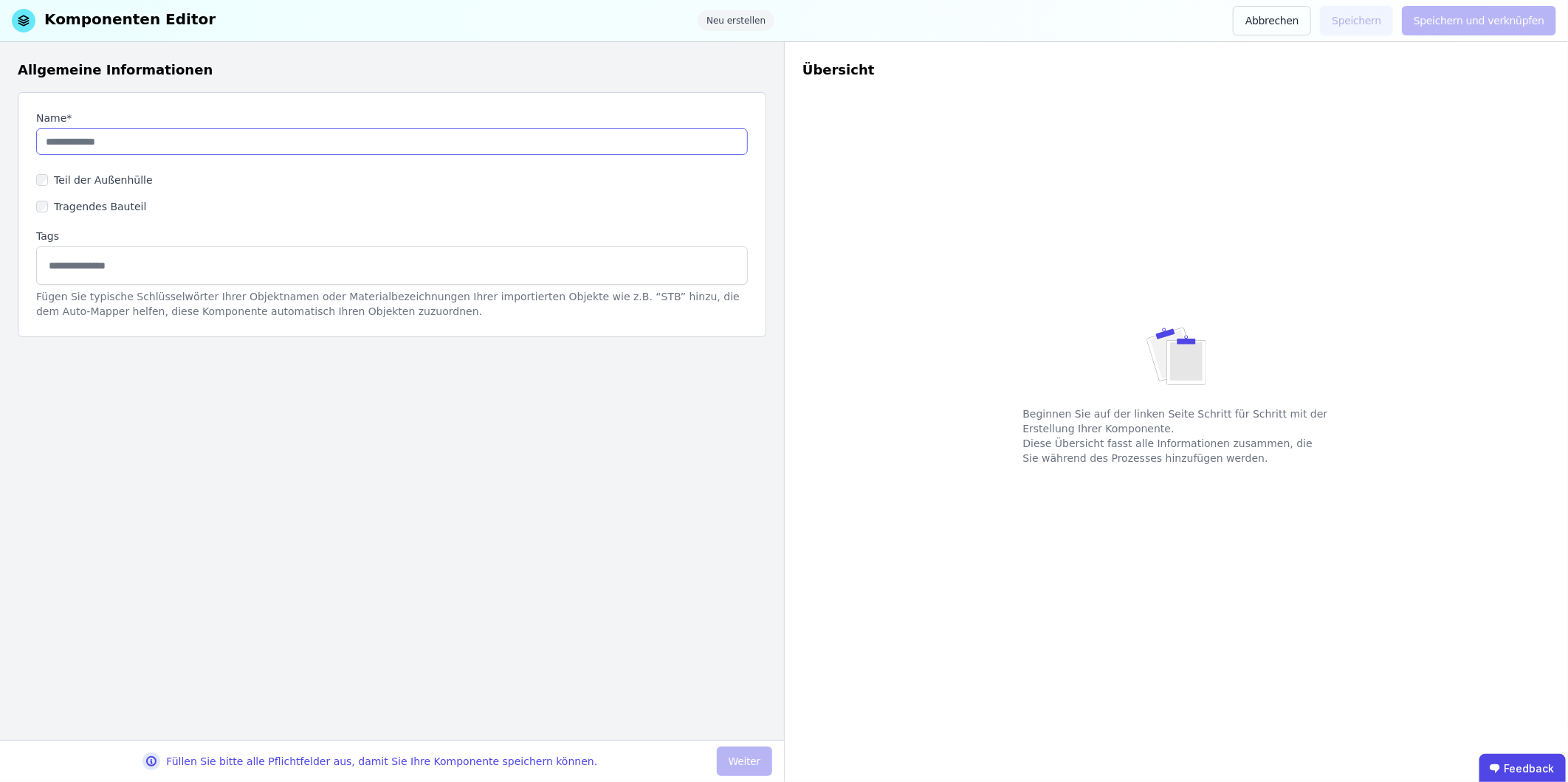
click at [279, 136] on input "string" at bounding box center [392, 141] width 711 height 27
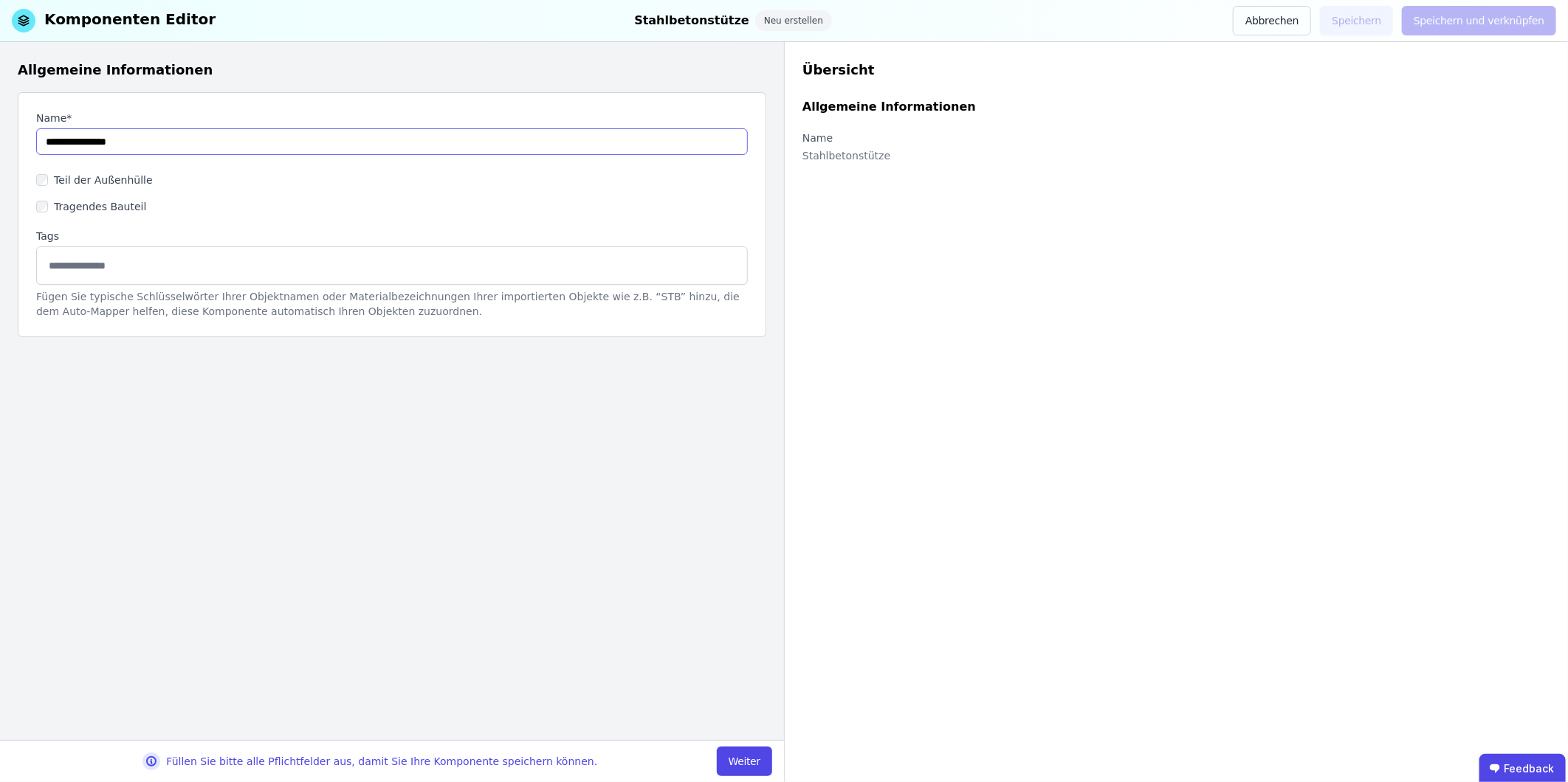
type input "**********"
click at [92, 195] on div "Tragendes Bauteil" at bounding box center [392, 207] width 711 height 27
click at [87, 208] on label "Tragendes Bauteil" at bounding box center [97, 207] width 98 height 15
click at [747, 756] on button "Weiter" at bounding box center [745, 762] width 56 height 29
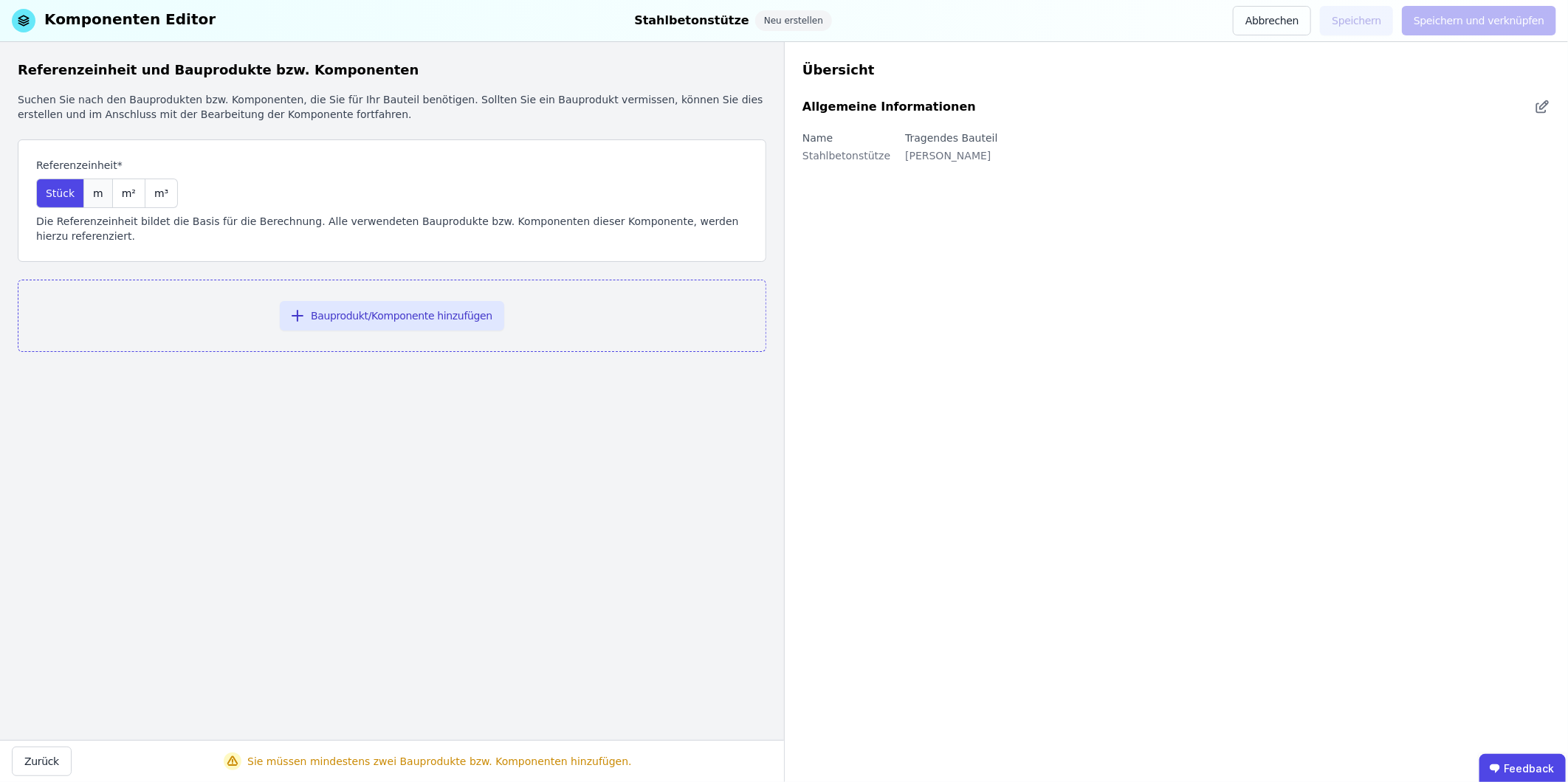
click at [97, 200] on span "m" at bounding box center [98, 194] width 11 height 15
click at [356, 304] on button "Bauprodukt/Komponente hinzufügen" at bounding box center [392, 315] width 225 height 29
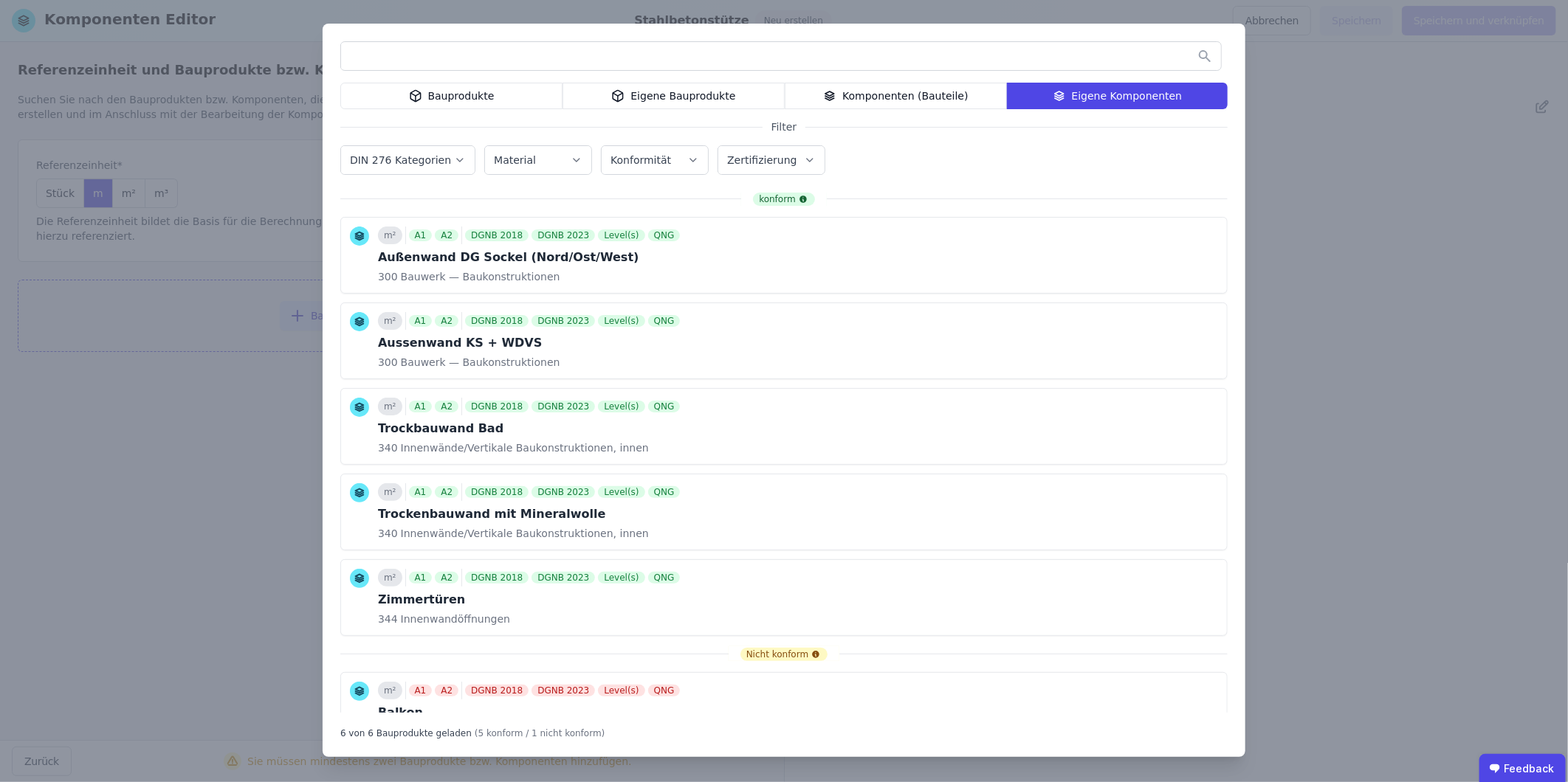
click at [522, 158] on label "Material" at bounding box center [516, 160] width 45 height 11
type input "***"
click at [512, 341] on div "Stahlbeton" at bounding box center [538, 341] width 62 height 15
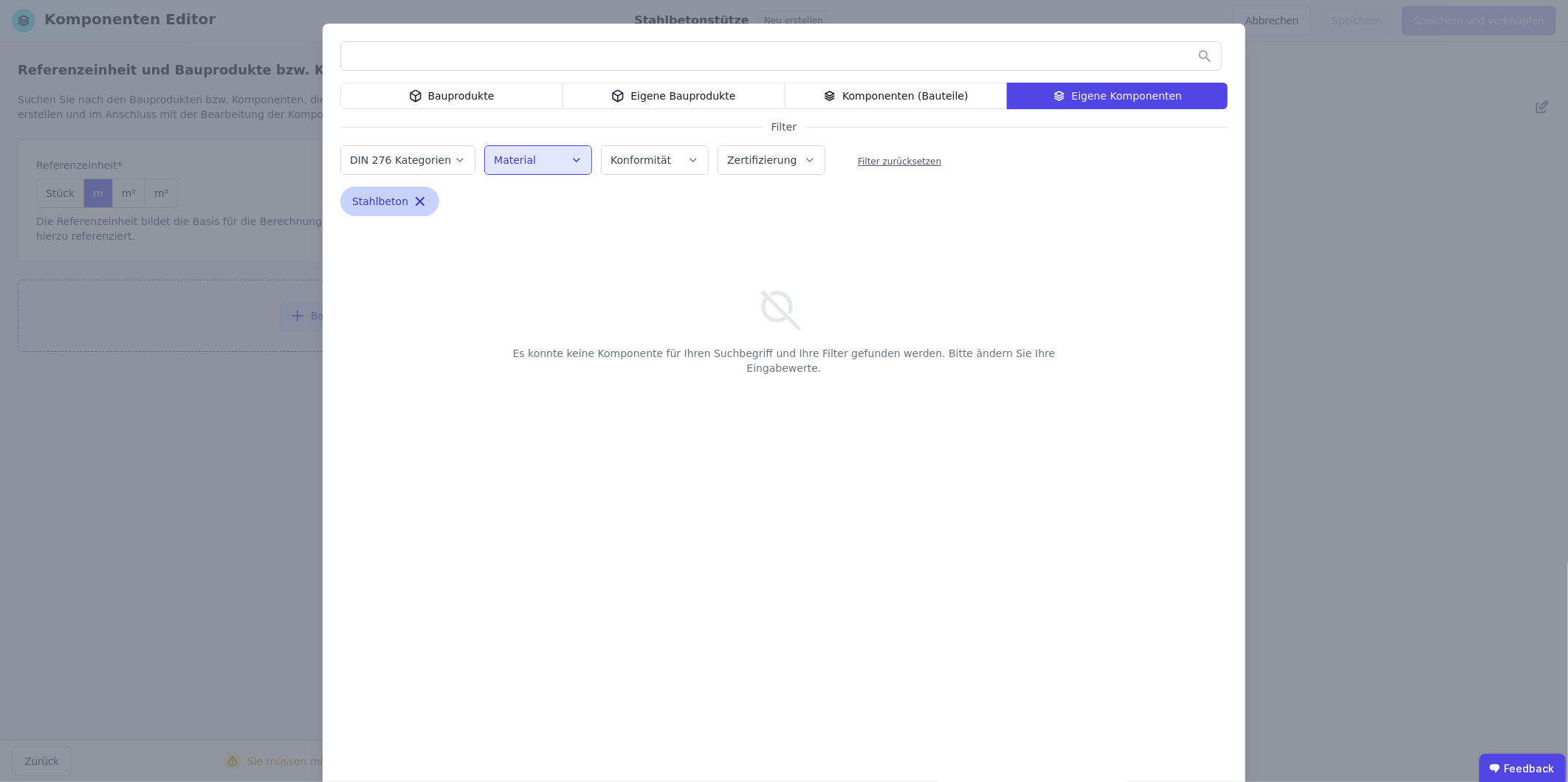
click at [413, 200] on icon "button" at bounding box center [420, 201] width 15 height 15
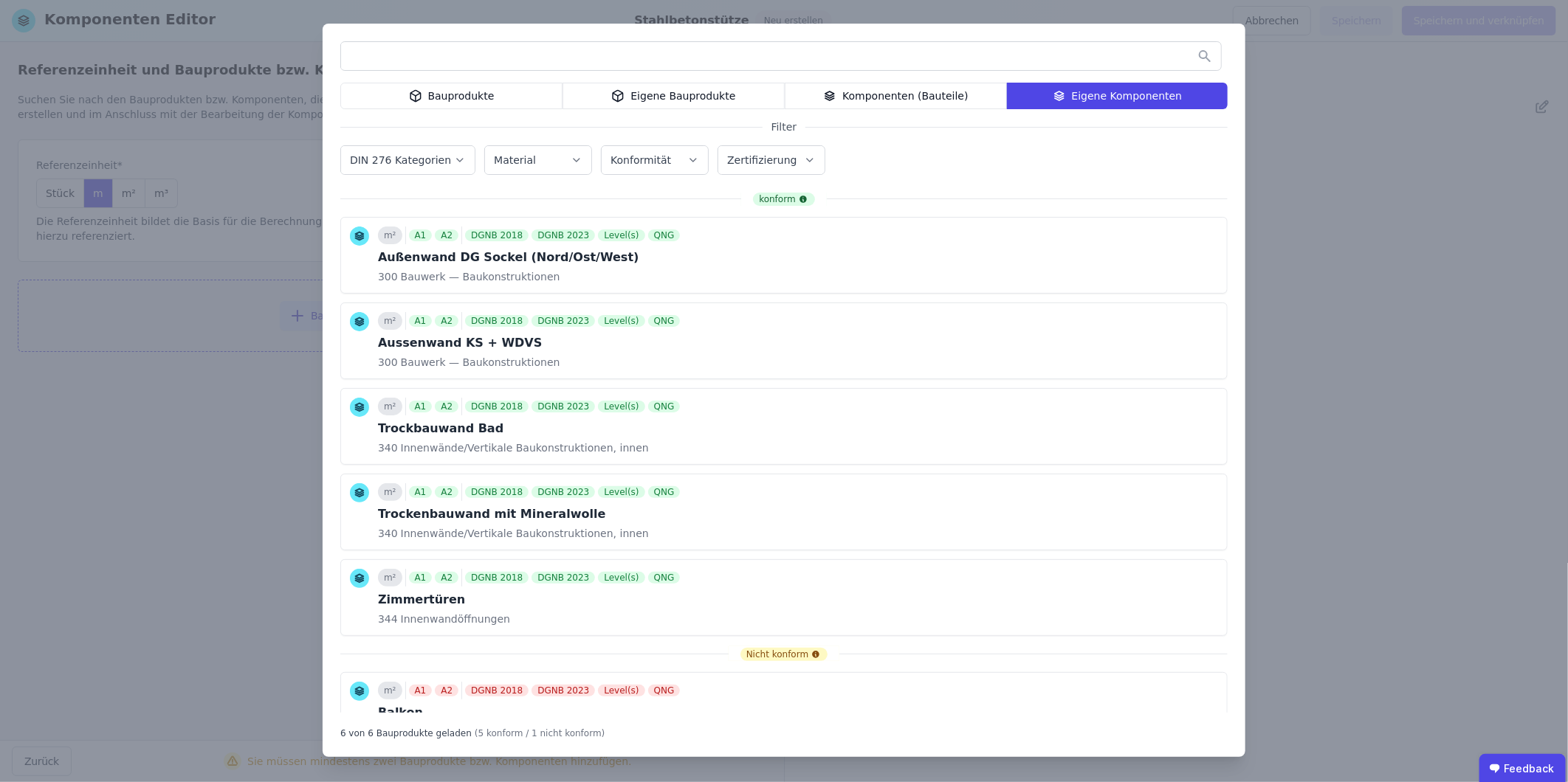
click at [536, 159] on div "Material" at bounding box center [538, 160] width 88 height 15
type input "***"
click at [544, 232] on div "Beton allgemein" at bounding box center [552, 235] width 90 height 15
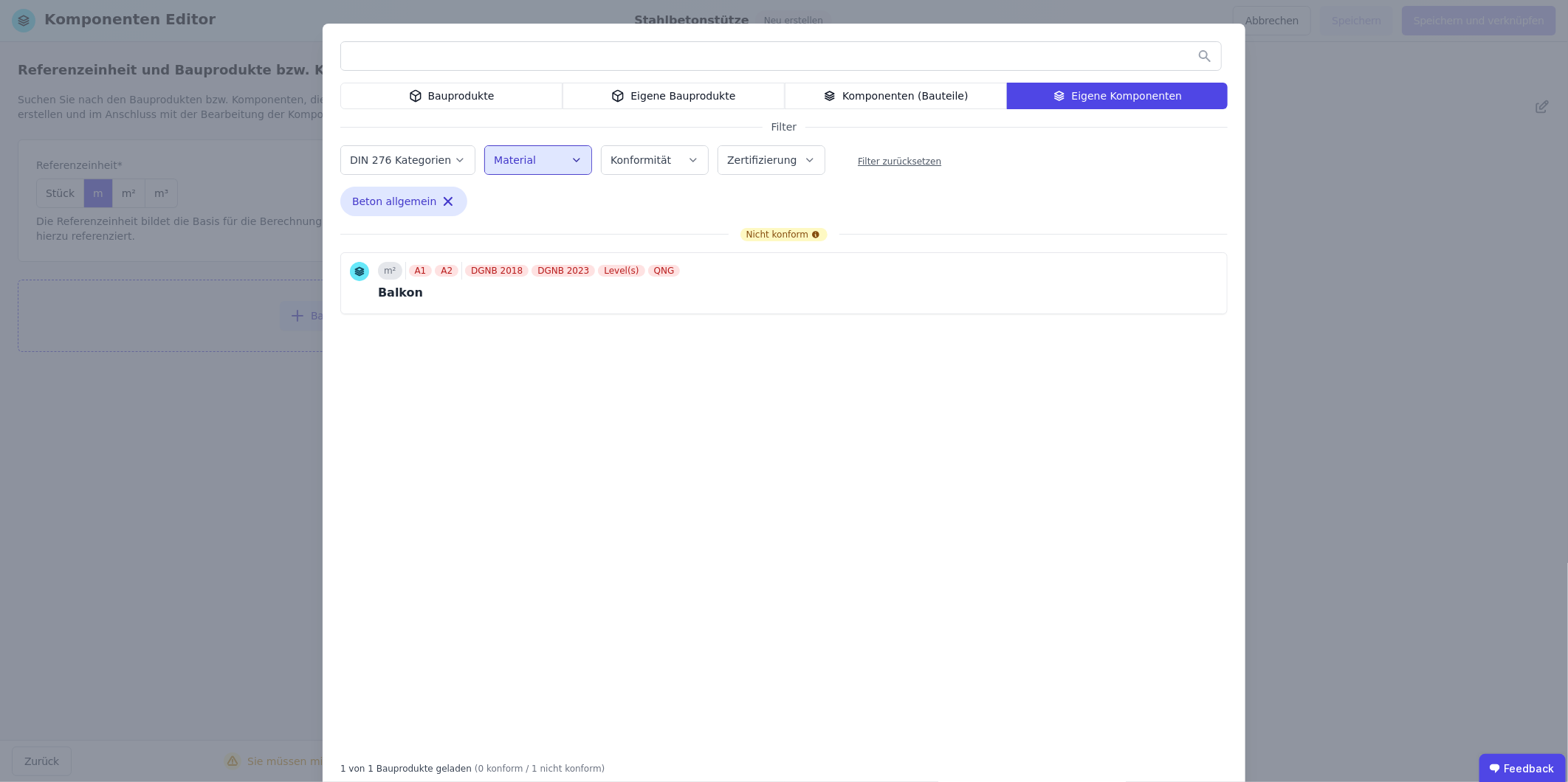
click at [535, 156] on div "Material" at bounding box center [538, 160] width 88 height 15
click at [414, 154] on label "DIN 276 Kategorien" at bounding box center [401, 160] width 104 height 11
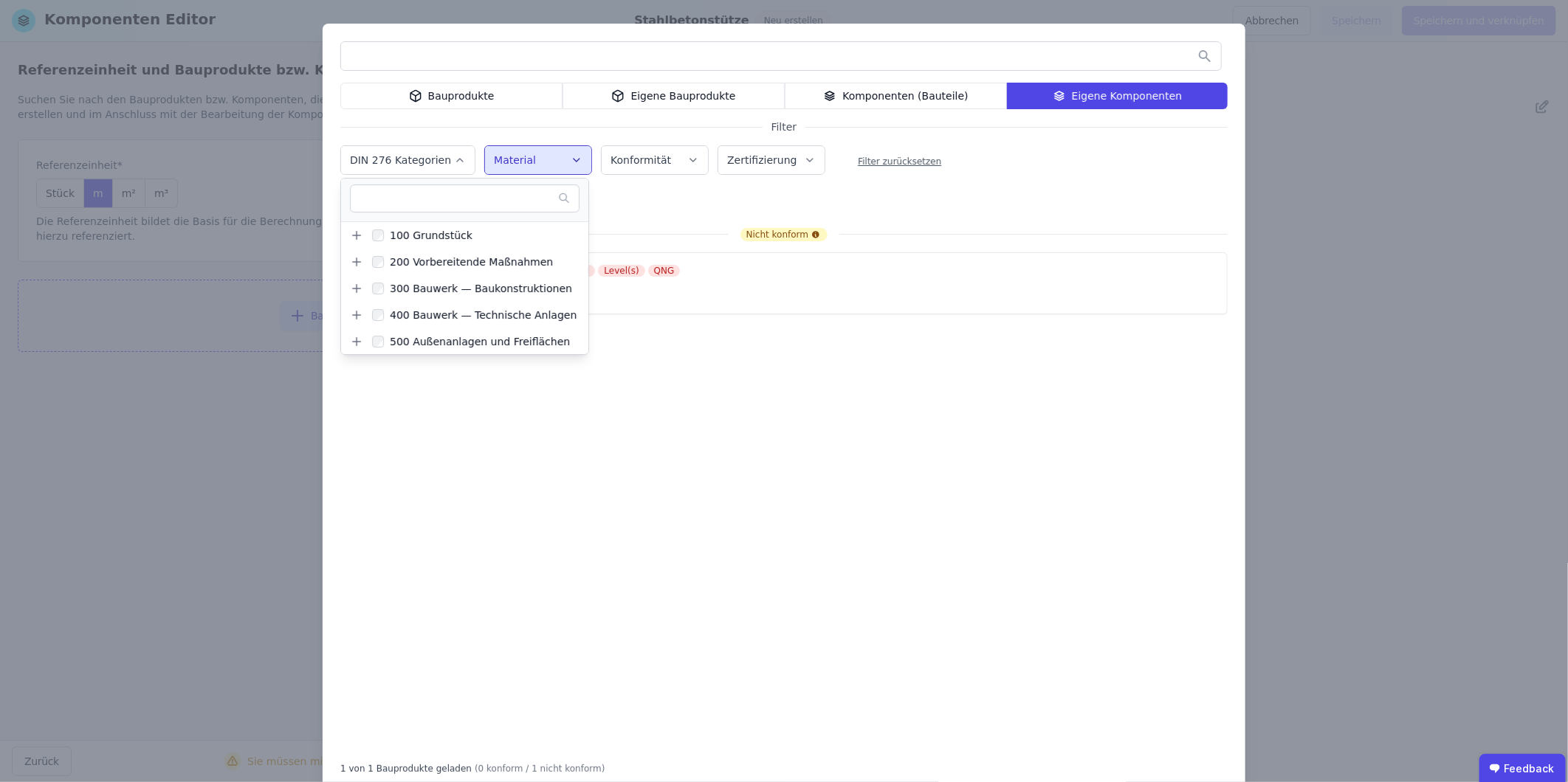
click at [526, 149] on button "Material" at bounding box center [538, 160] width 106 height 28
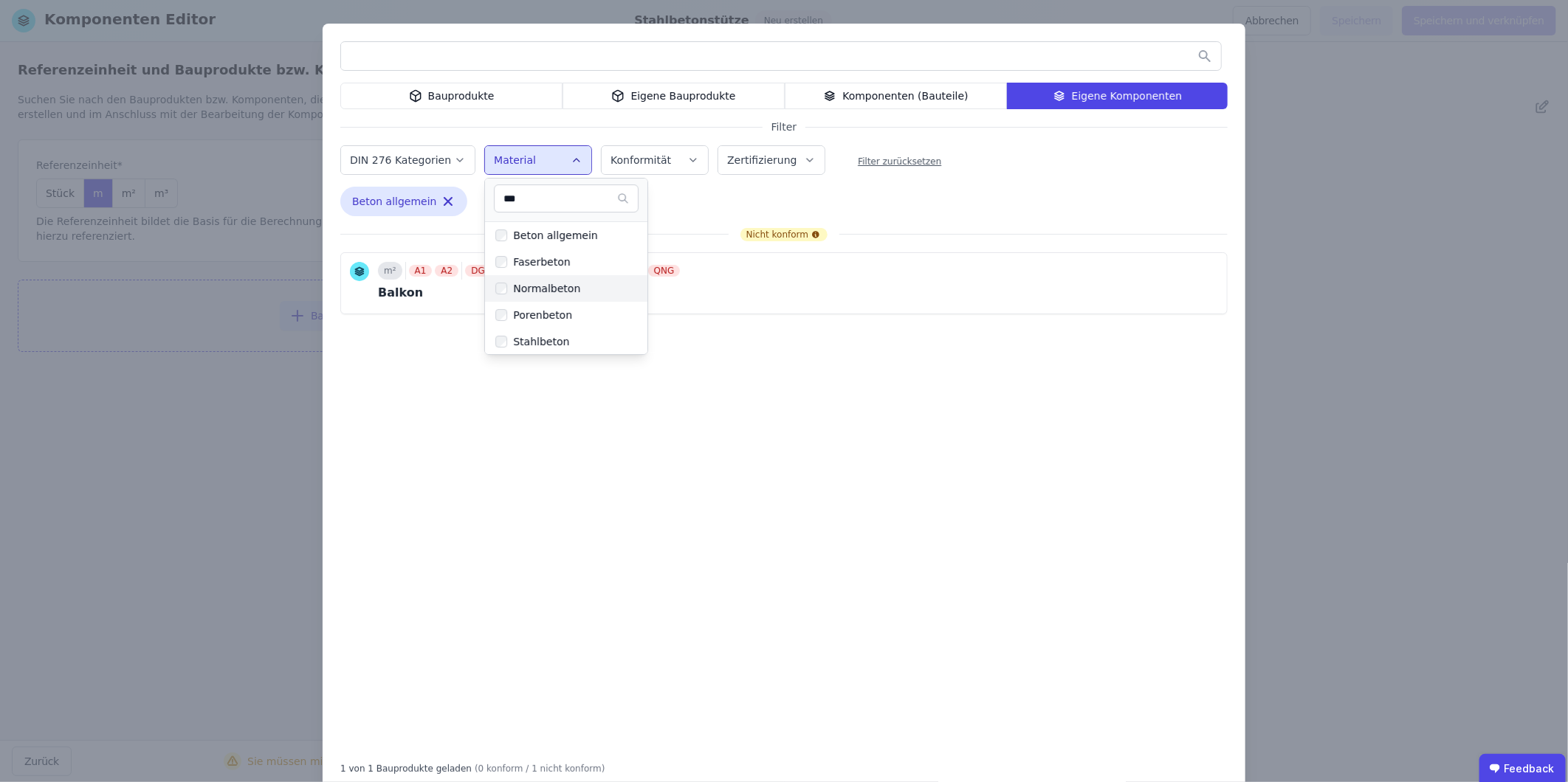
type input "***"
click at [551, 282] on div "Normalbeton" at bounding box center [543, 288] width 73 height 15
drag, startPoint x: 551, startPoint y: 282, endPoint x: 499, endPoint y: 336, distance: 75.0
click at [510, 350] on div "Nicht konform m² A1 A2 DGNB 2018 DGNB 2023 Level(s) QNG Balkon Komponente hinzu…" at bounding box center [783, 488] width 887 height 521
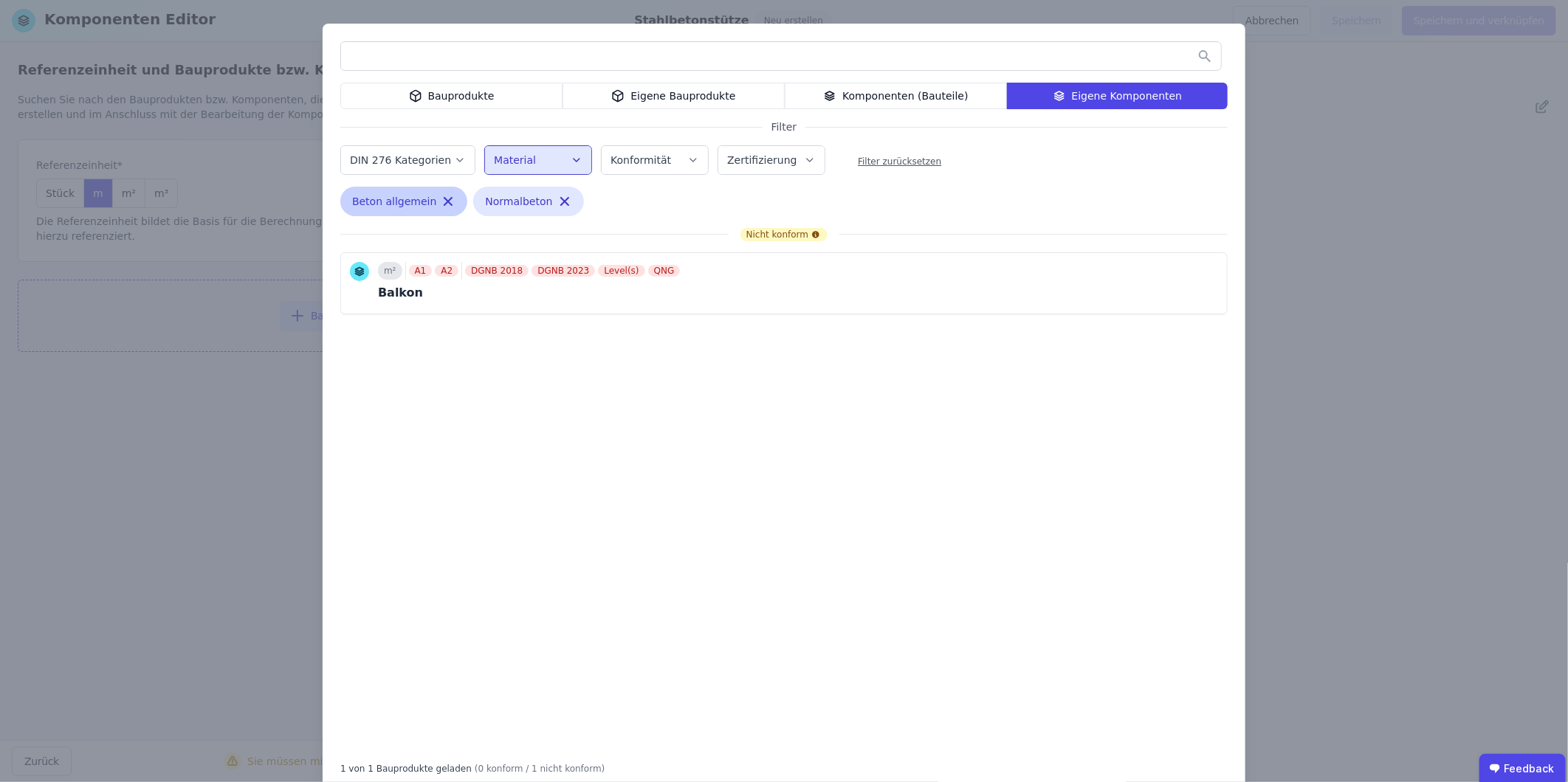
click at [445, 203] on icon "button" at bounding box center [448, 201] width 7 height 7
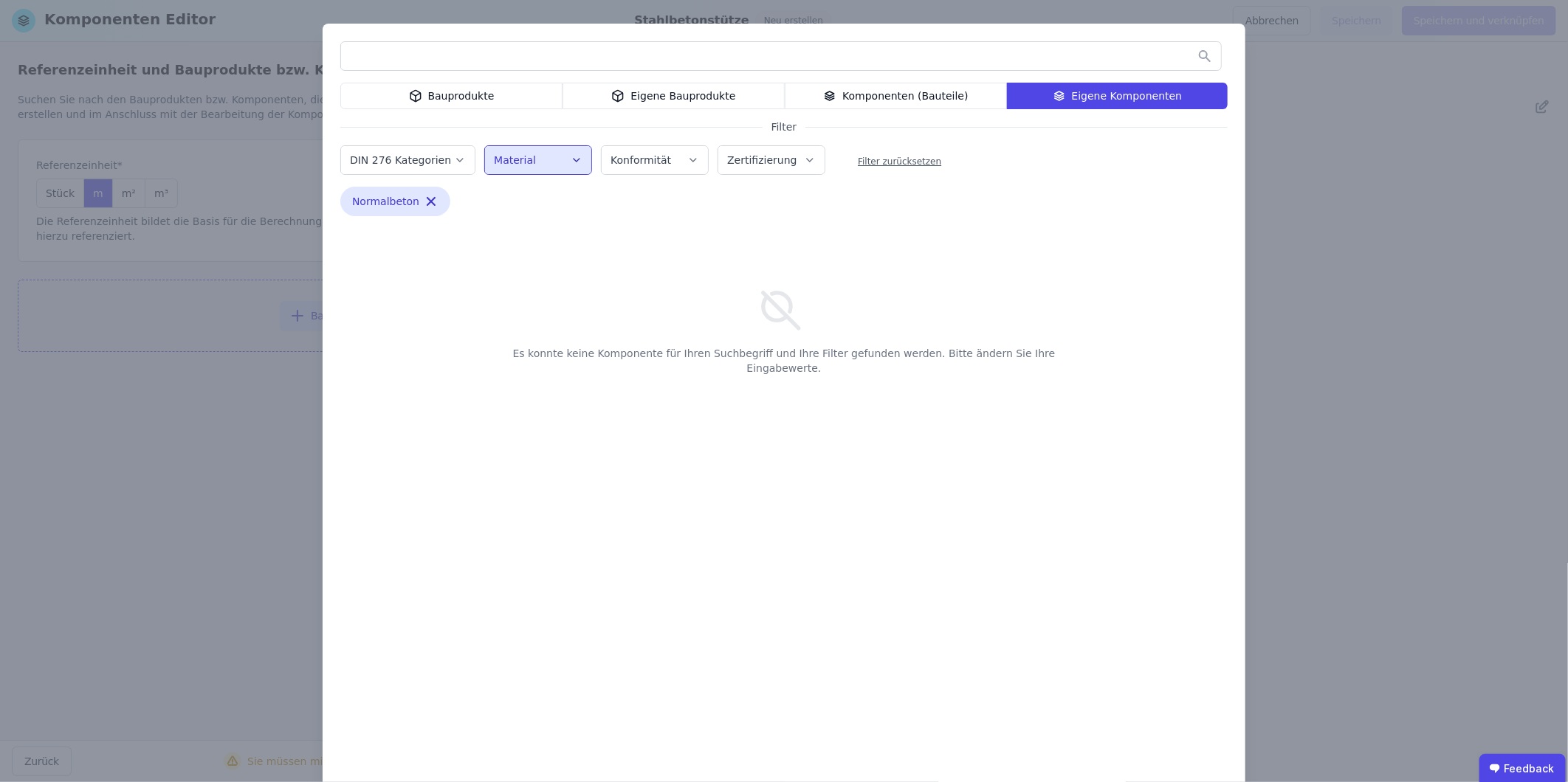
click at [506, 91] on div "Bauprodukte" at bounding box center [451, 96] width 222 height 27
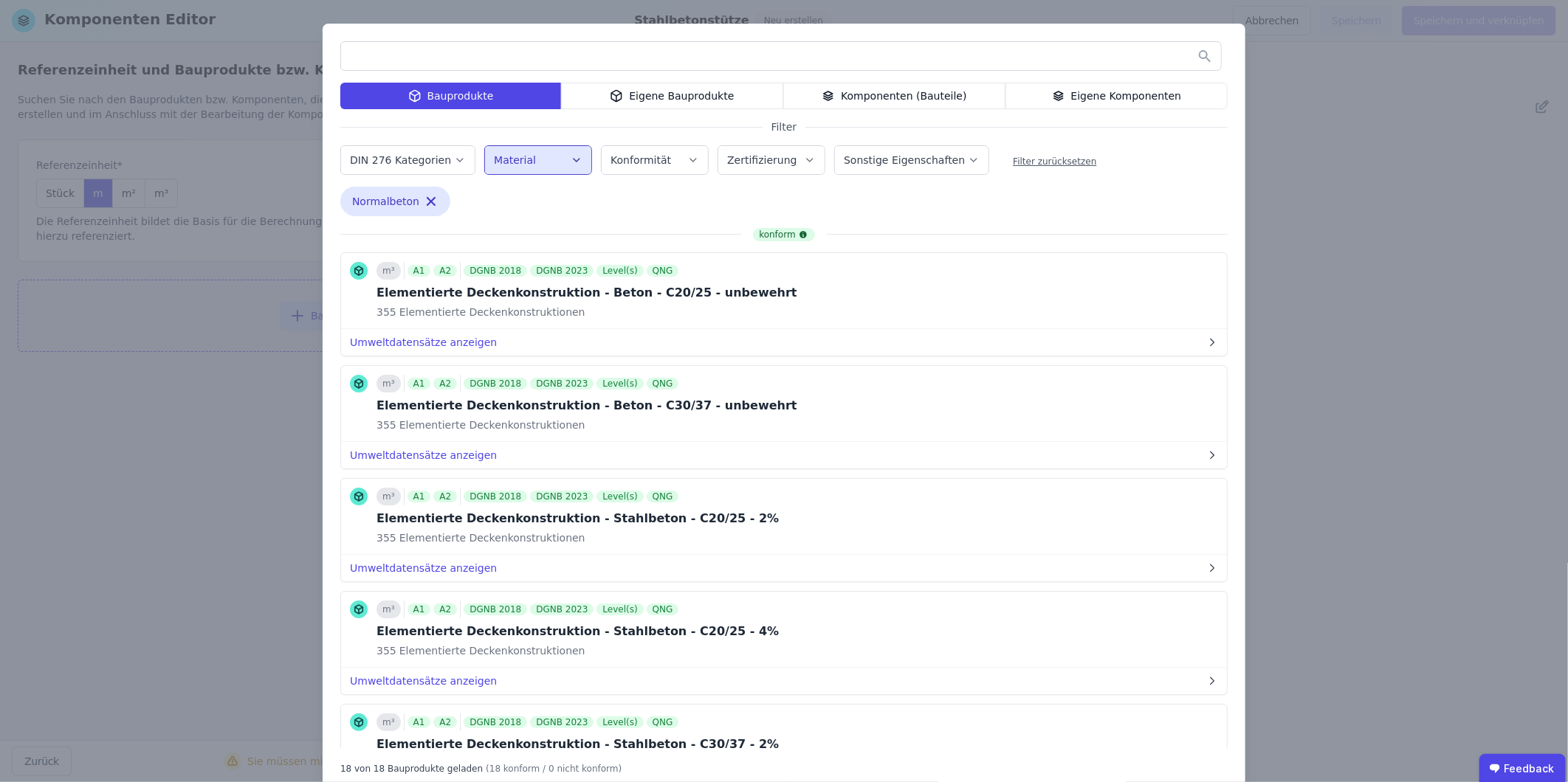
click at [541, 161] on div "Material" at bounding box center [538, 160] width 88 height 15
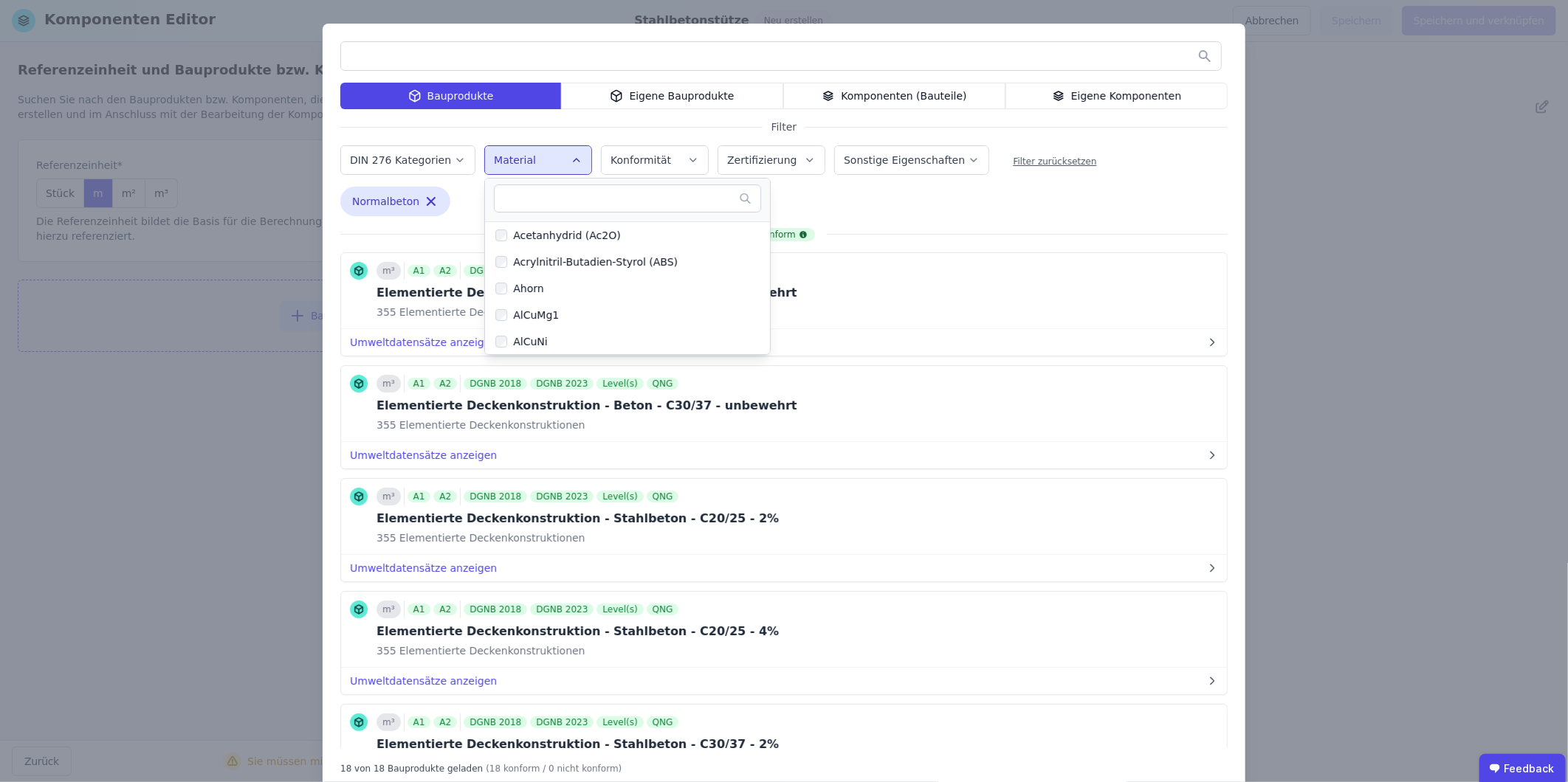
click at [537, 202] on input "text" at bounding box center [619, 199] width 238 height 27
type input "****"
click at [507, 339] on div "Stahlbeton" at bounding box center [538, 342] width 62 height 15
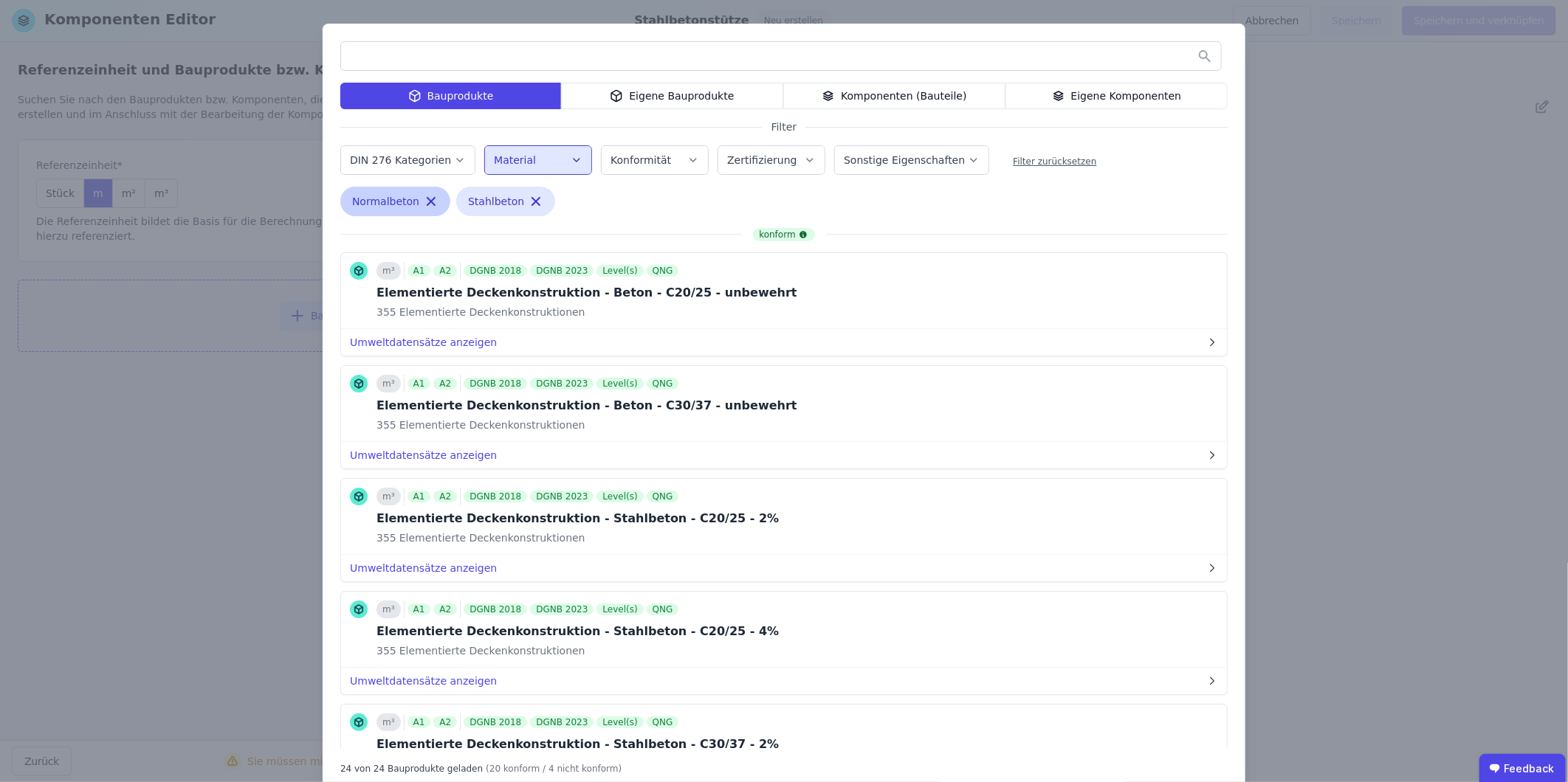
click at [423, 196] on icon "button" at bounding box center [431, 201] width 15 height 15
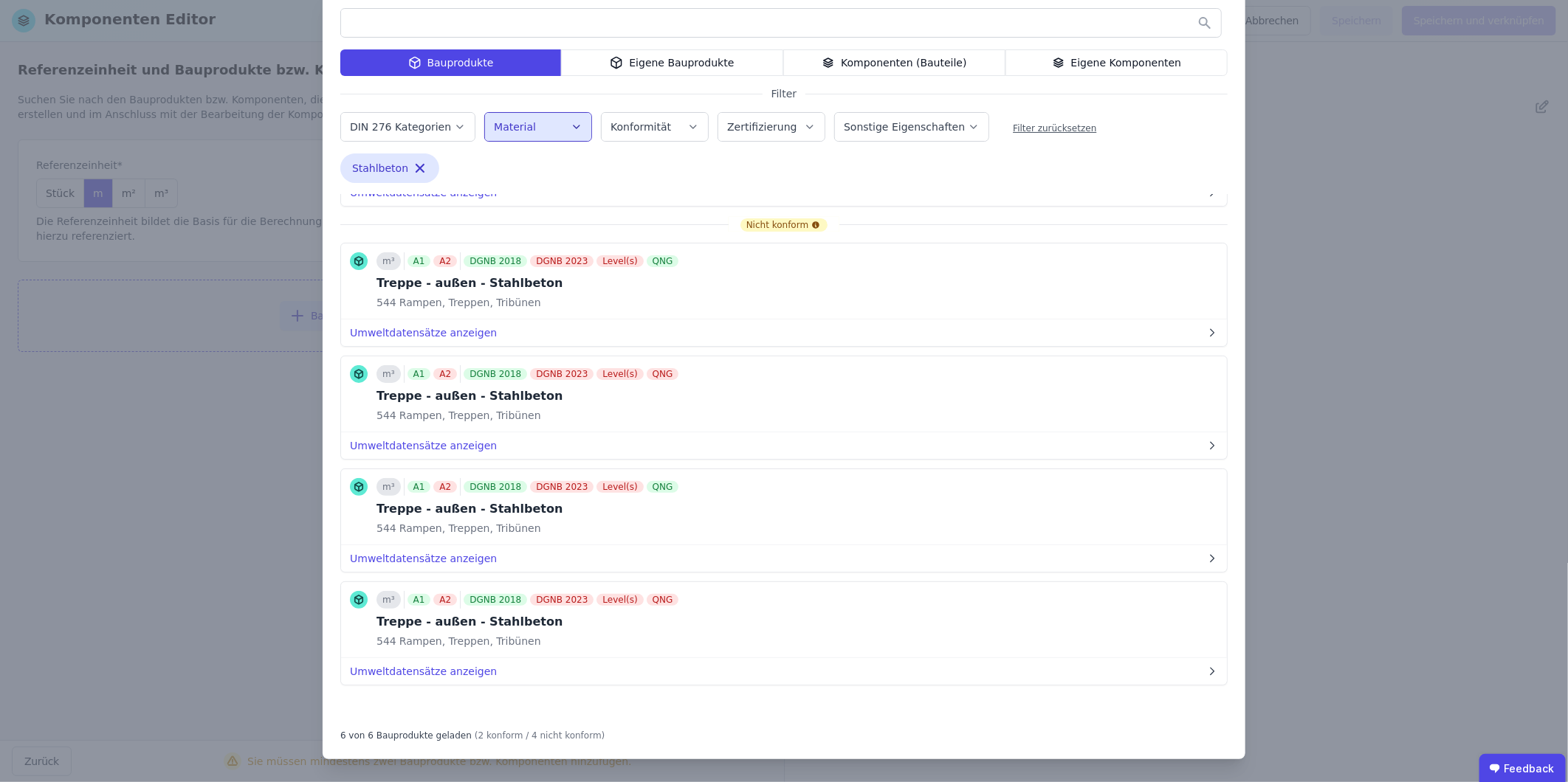
scroll to position [0, 0]
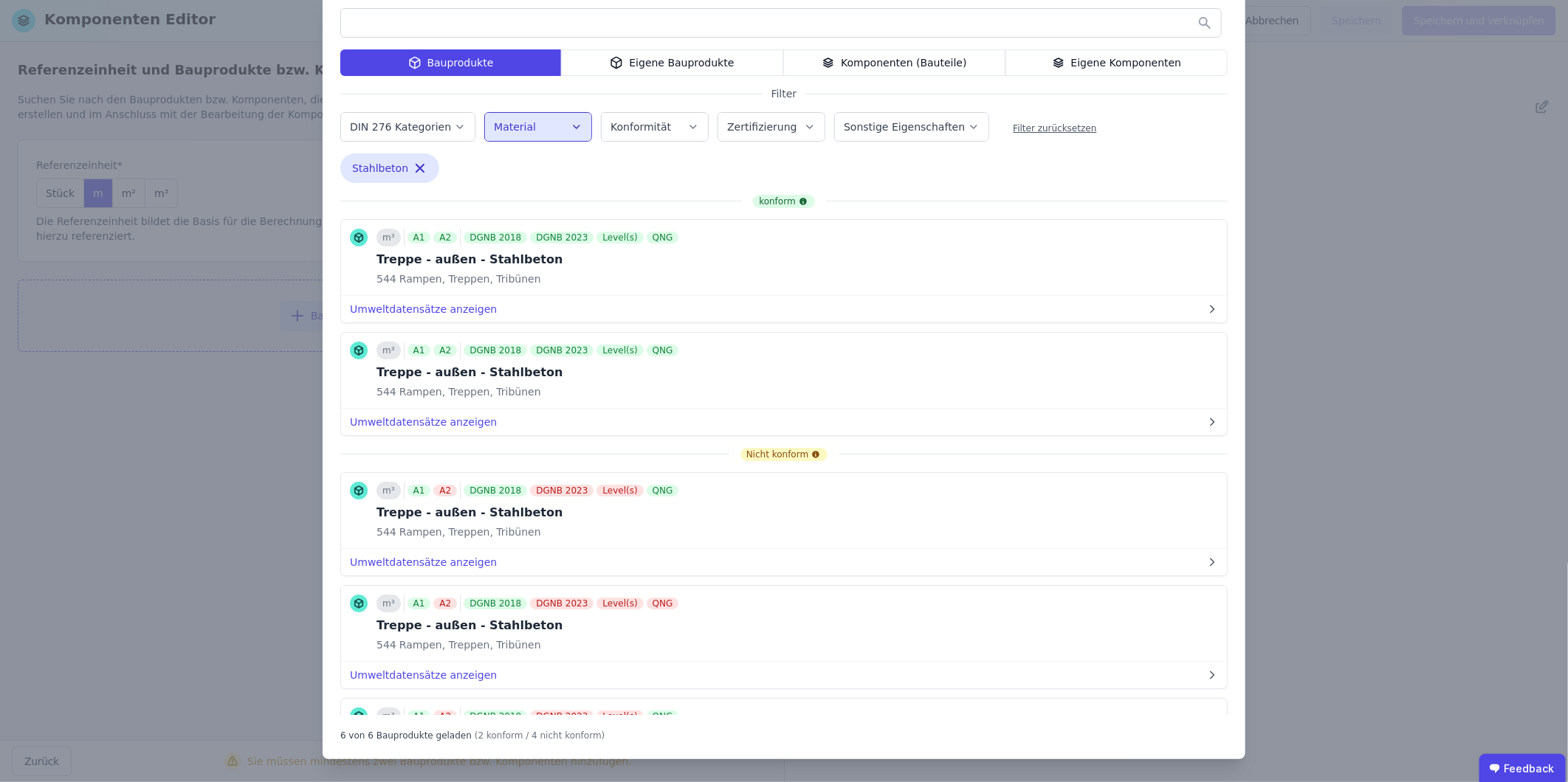
click at [571, 129] on icon "button" at bounding box center [576, 127] width 11 height 15
type input "***"
click at [563, 200] on div "Beton allgemein" at bounding box center [552, 202] width 90 height 15
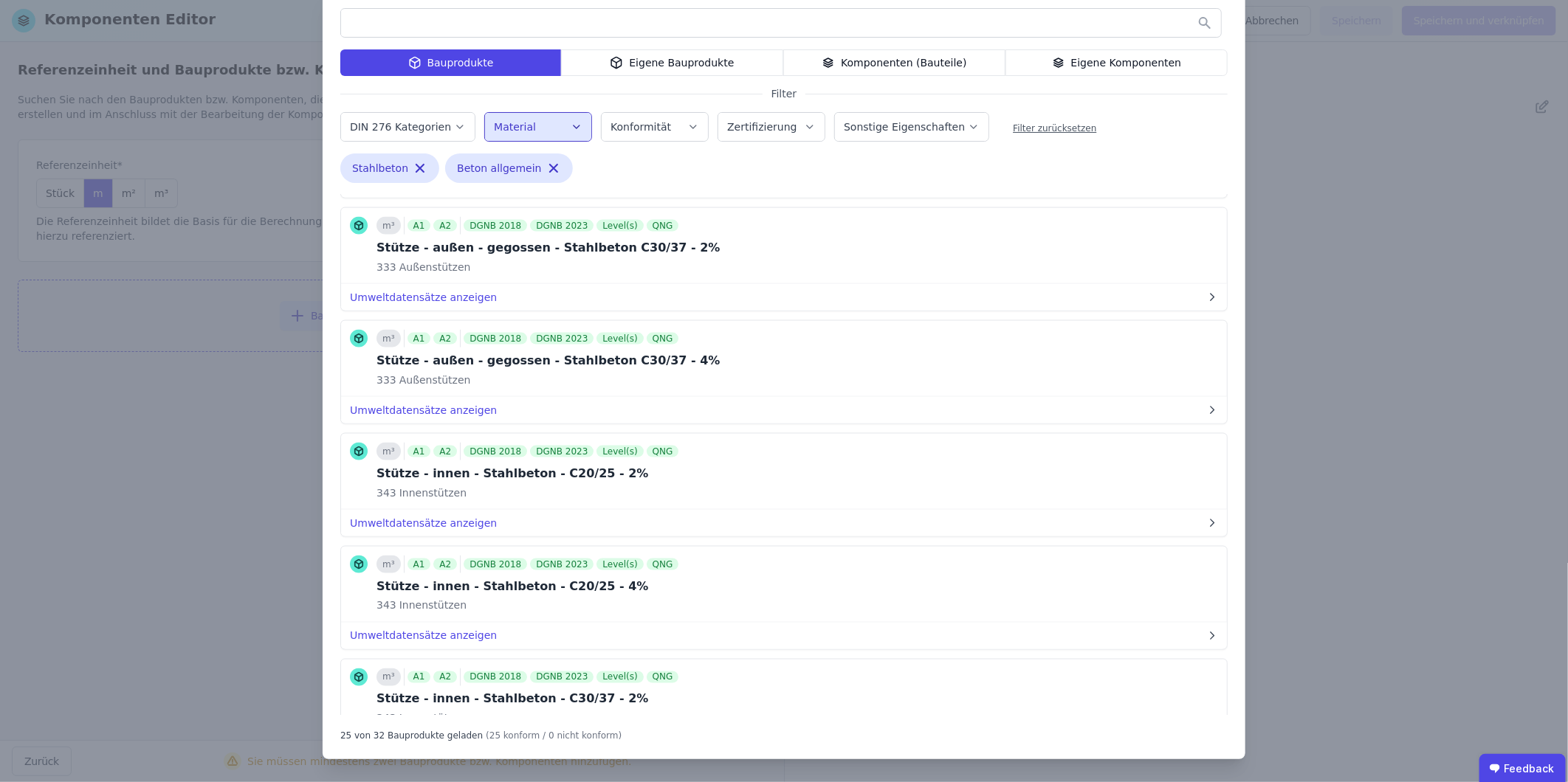
scroll to position [1639, 0]
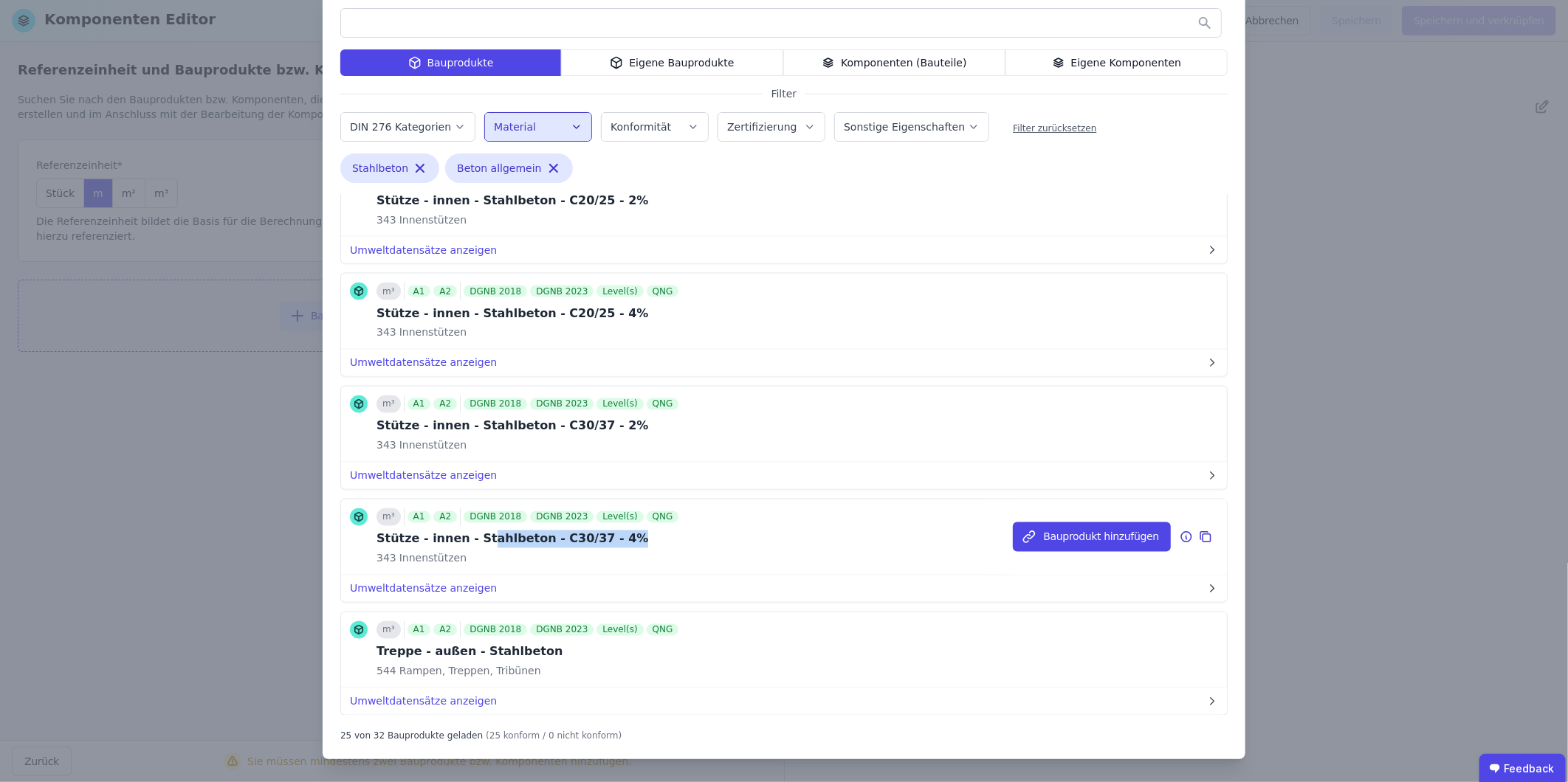
drag, startPoint x: 468, startPoint y: 543, endPoint x: 755, endPoint y: 531, distance: 287.3
click at [755, 531] on div "m³ A1 A2 DGNB 2018 DGNB 2023 Level(s) QNG Stütze - innen - Stahlbeton - C30/37 …" at bounding box center [784, 537] width 886 height 76
click at [1046, 530] on button "Bauprodukt hinzufügen" at bounding box center [1091, 537] width 158 height 29
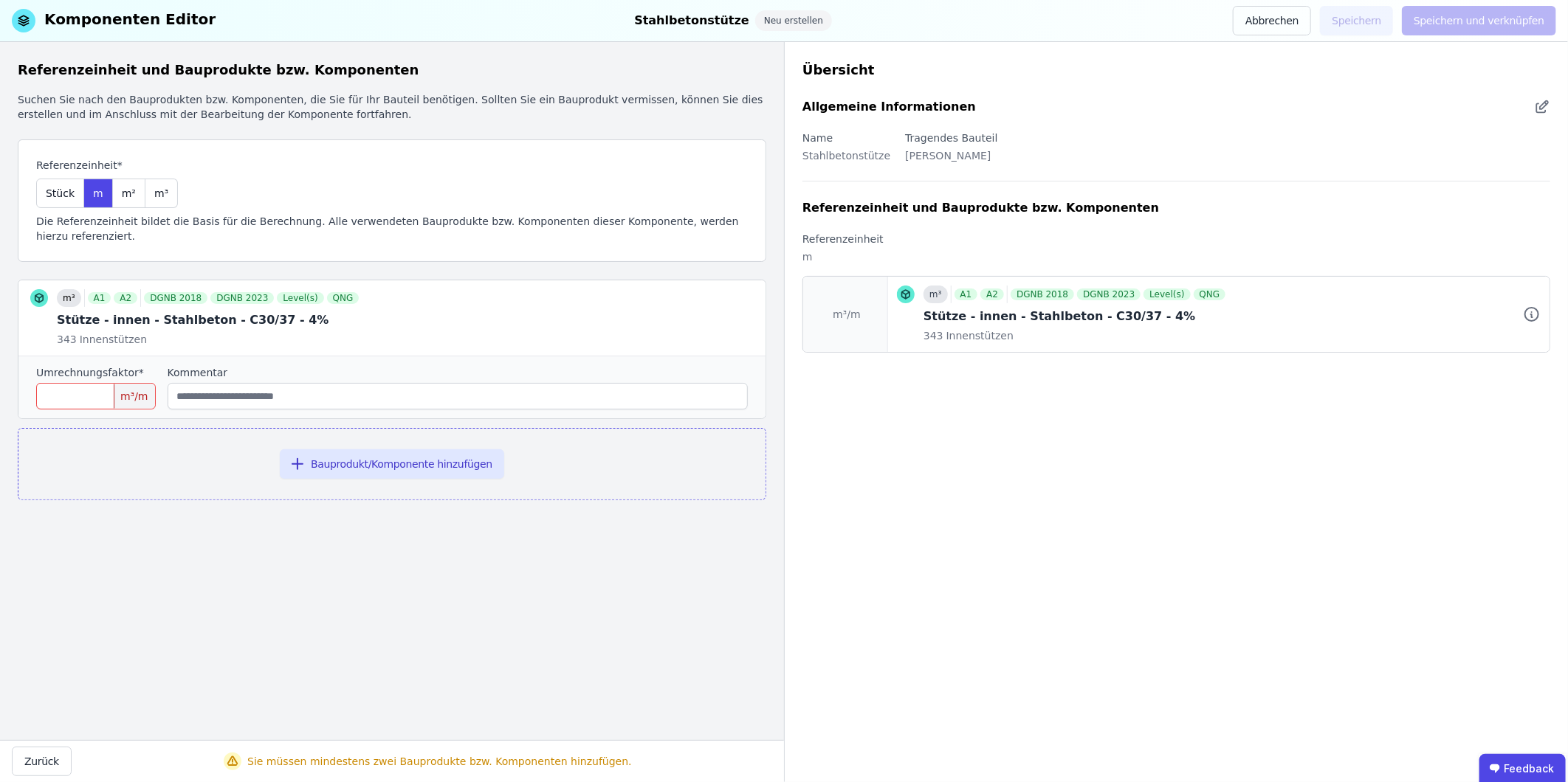
scroll to position [0, 0]
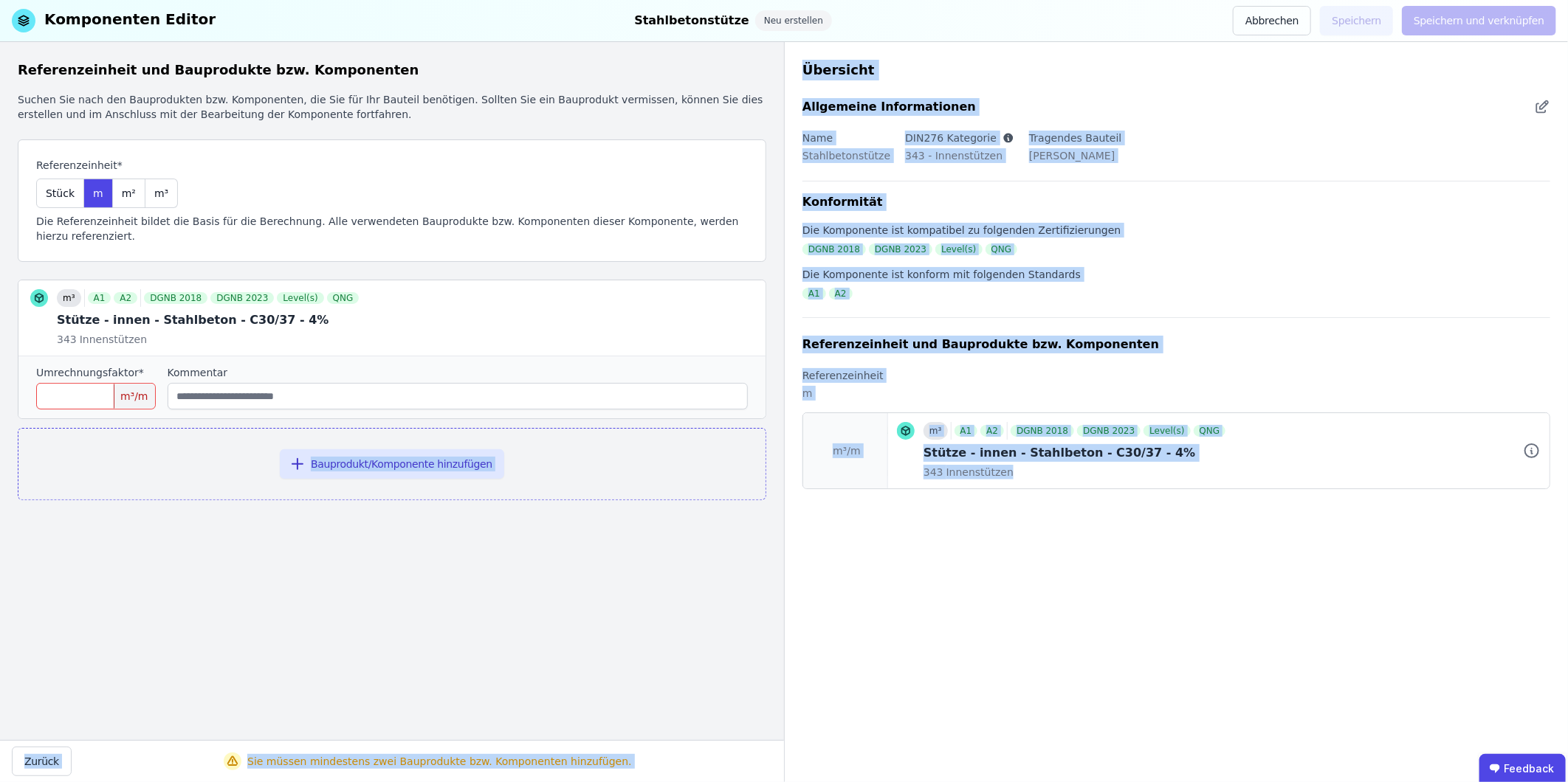
drag, startPoint x: 1046, startPoint y: 530, endPoint x: 49, endPoint y: 412, distance: 1004.0
click at [49, 412] on div "Referenzeinheit und Bauprodukte bzw. Komponenten Suchen Sie nach den Bauprodukt…" at bounding box center [784, 412] width 1568 height 740
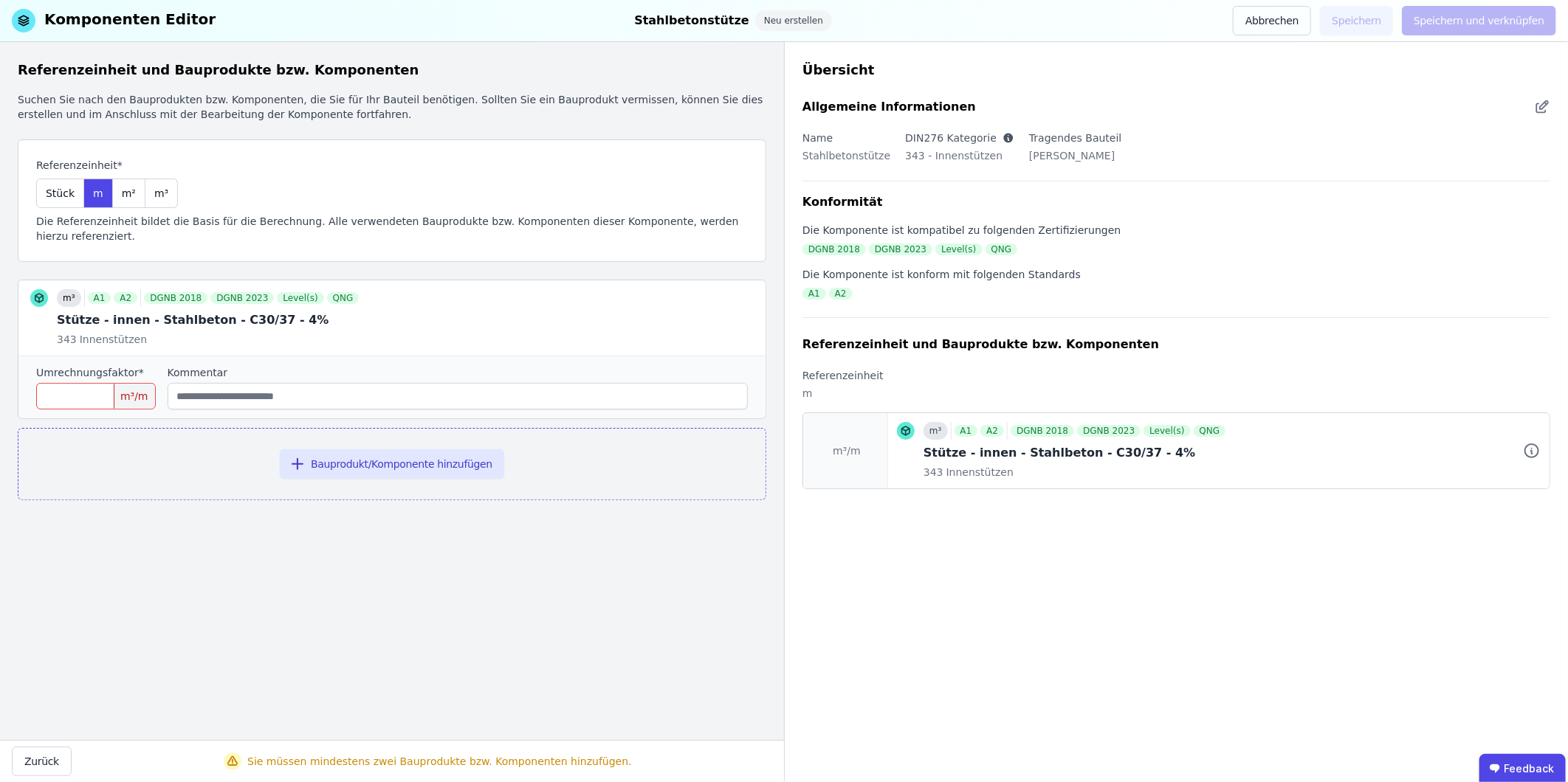
click at [87, 383] on input "number" at bounding box center [96, 396] width 119 height 27
type input "*****"
drag, startPoint x: 357, startPoint y: 450, endPoint x: 515, endPoint y: 578, distance: 203.3
click at [517, 578] on div "Referenzeinheit und Bauprodukte bzw. Komponenten Suchen Sie nach den Bauprodukt…" at bounding box center [392, 391] width 784 height 698
click at [241, 383] on input "string" at bounding box center [458, 396] width 580 height 27
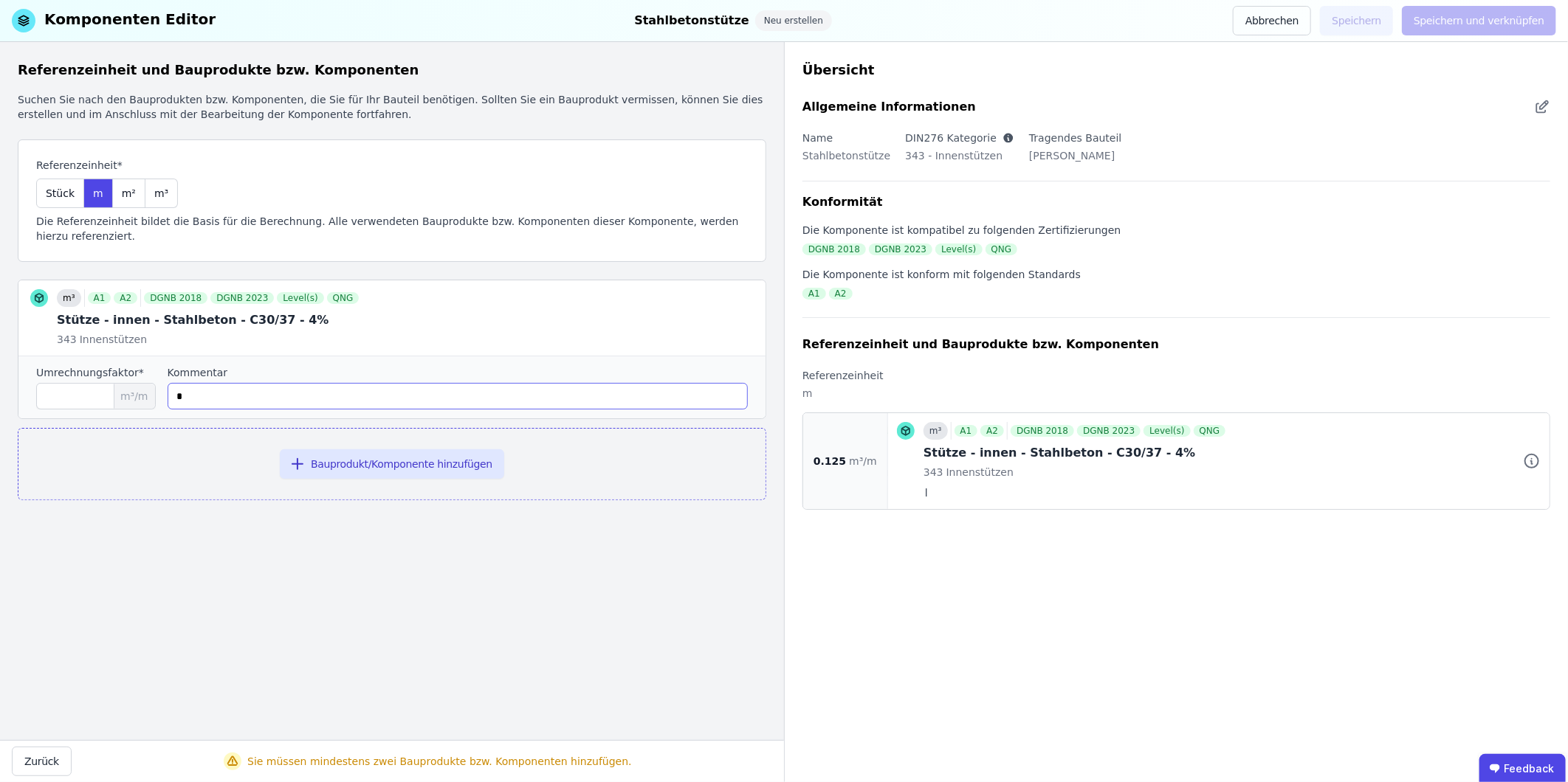
drag, startPoint x: 238, startPoint y: 372, endPoint x: 163, endPoint y: 392, distance: 77.6
click at [163, 380] on div "Umrechnungsfaktor* ***** m³/m Kommentar" at bounding box center [392, 387] width 747 height 63
type input "**********"
click at [377, 449] on button "Bauprodukt/Komponente hinzufügen" at bounding box center [392, 464] width 225 height 29
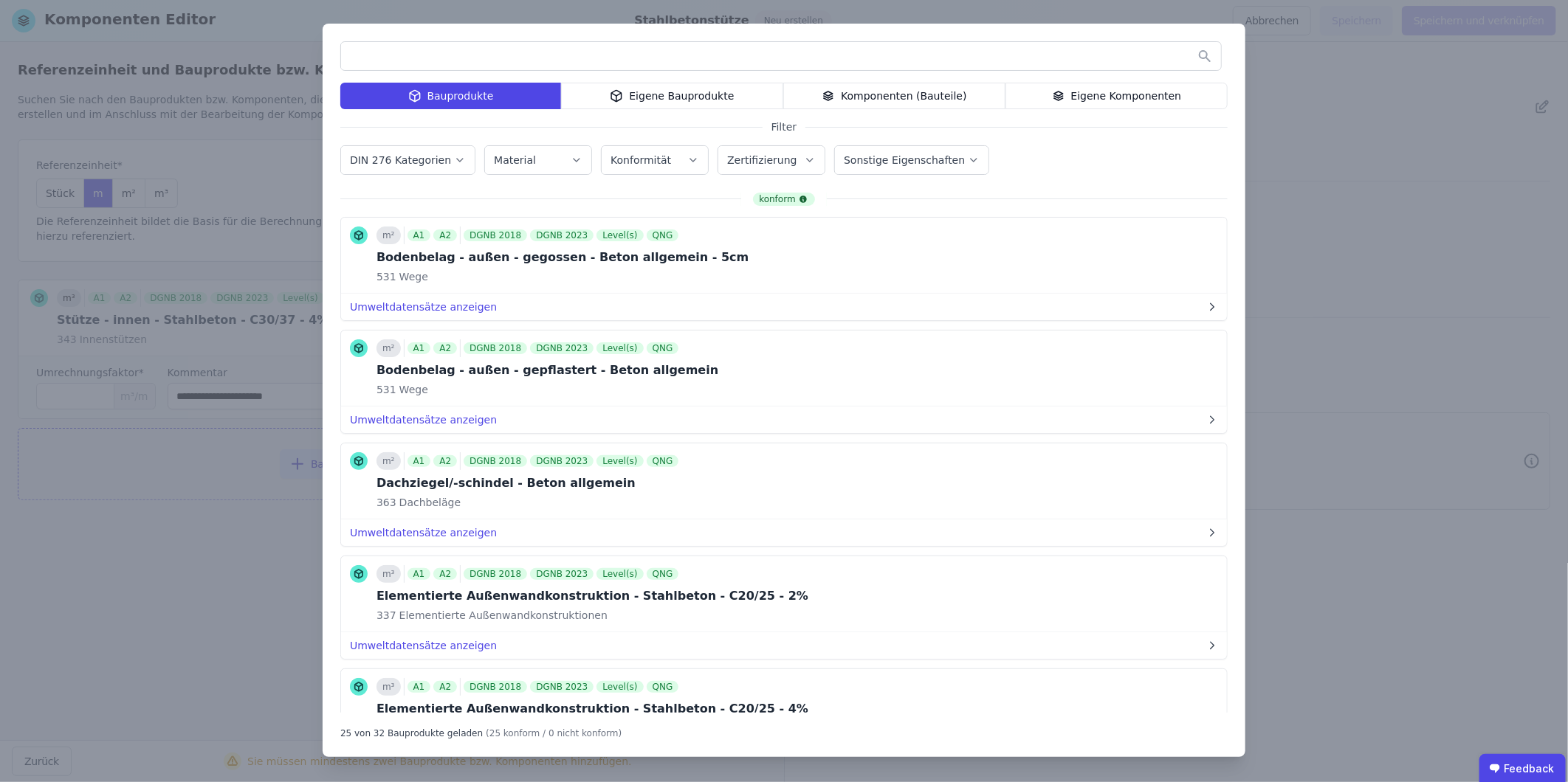
click at [389, 157] on label "DIN 276 Kategorien" at bounding box center [401, 160] width 104 height 11
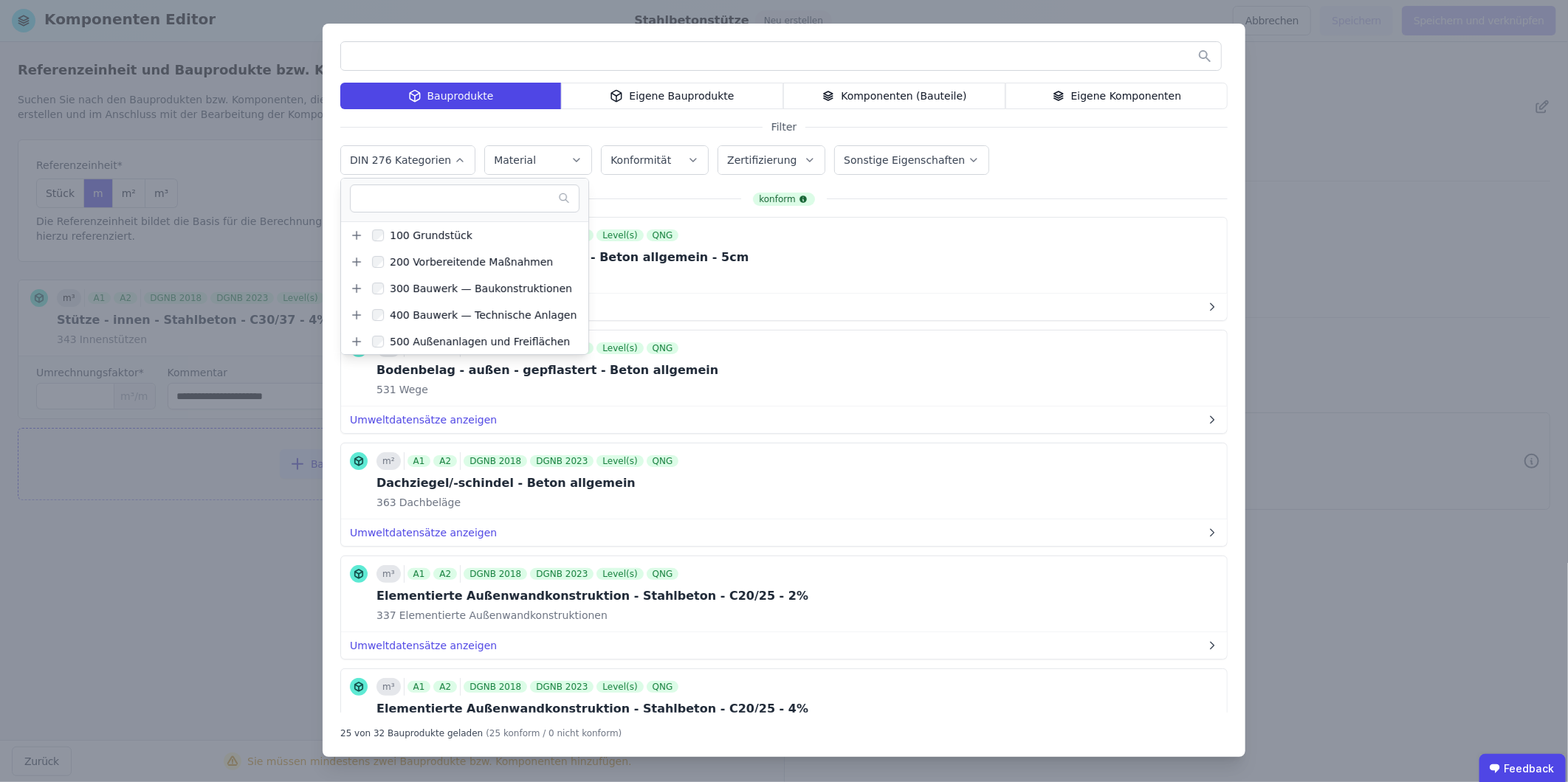
click at [558, 199] on icon at bounding box center [564, 199] width 12 height 18
click at [180, 496] on div "Bauprodukte Eigene Bauprodukte Komponenten (Bauteile) Eigene Komponenten Filter…" at bounding box center [784, 391] width 1568 height 782
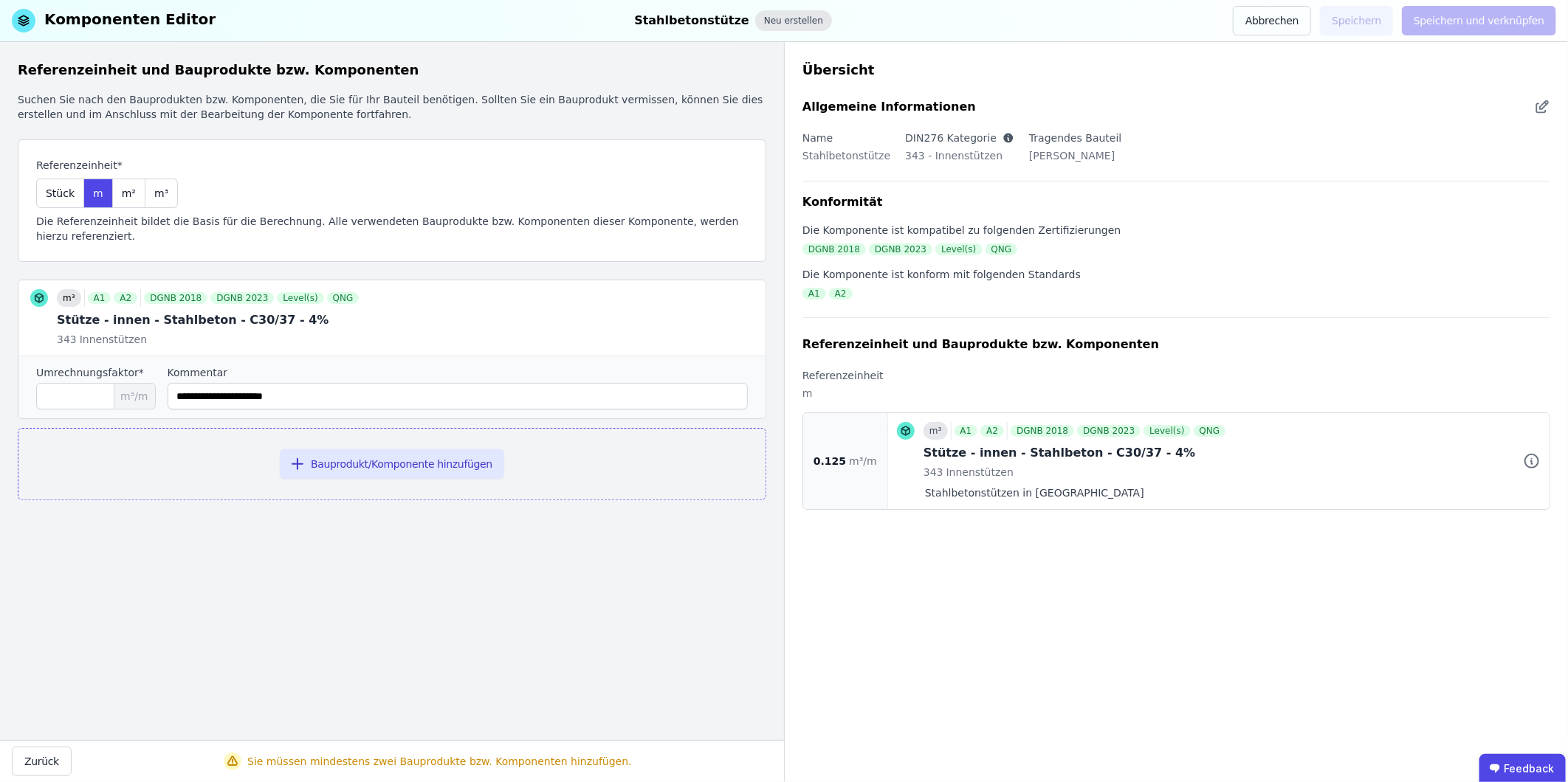
click at [780, 20] on div "Neu erstellen" at bounding box center [794, 20] width 77 height 20
click at [386, 449] on button "Bauprodukt/Komponente hinzufügen" at bounding box center [392, 464] width 225 height 29
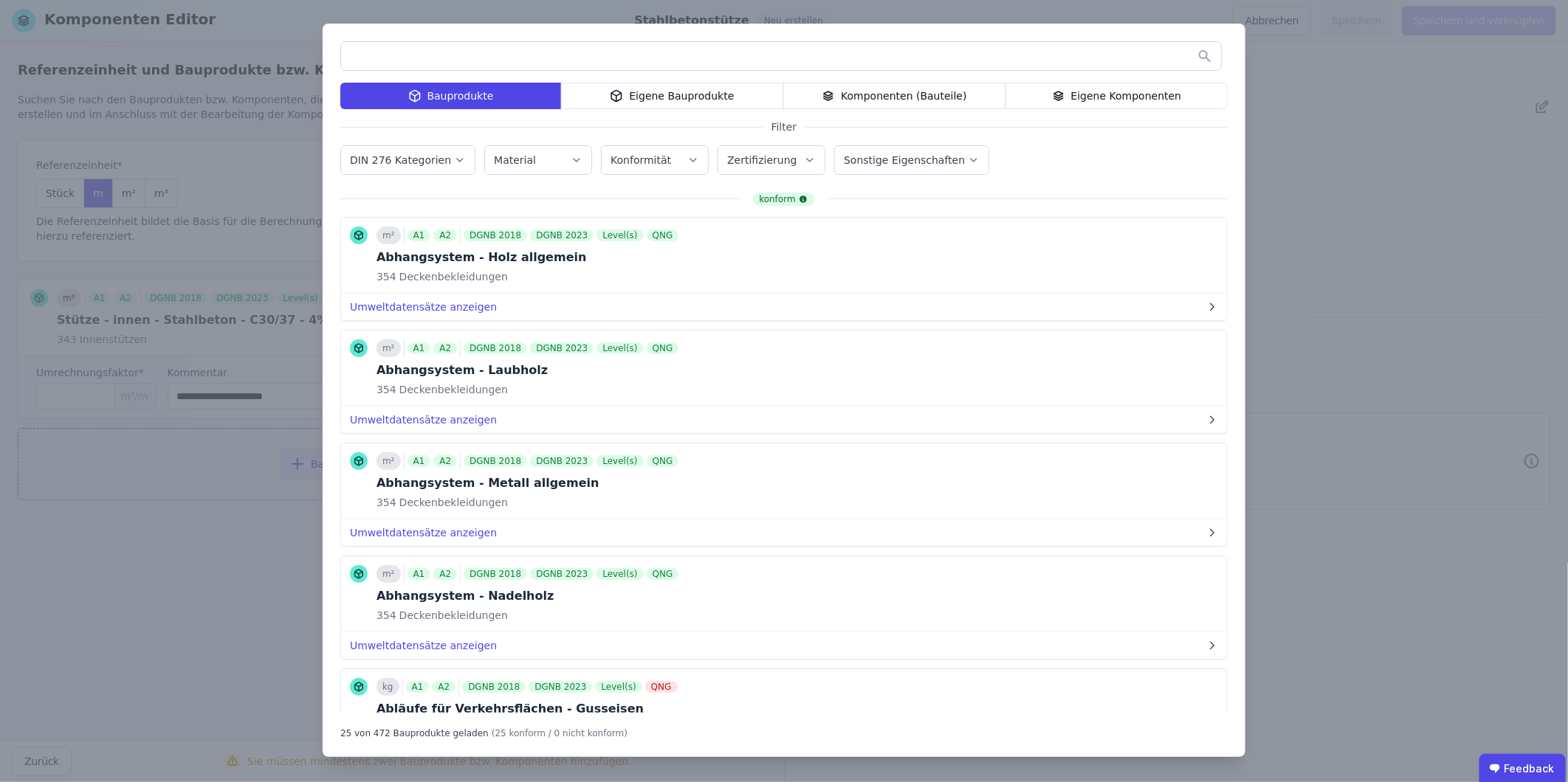
click at [571, 153] on icon "button" at bounding box center [576, 160] width 11 height 15
click at [571, 197] on input "text" at bounding box center [619, 199] width 238 height 27
type input "*"
type input "****"
click at [549, 266] on div "Stahl" at bounding box center [561, 261] width 149 height 24
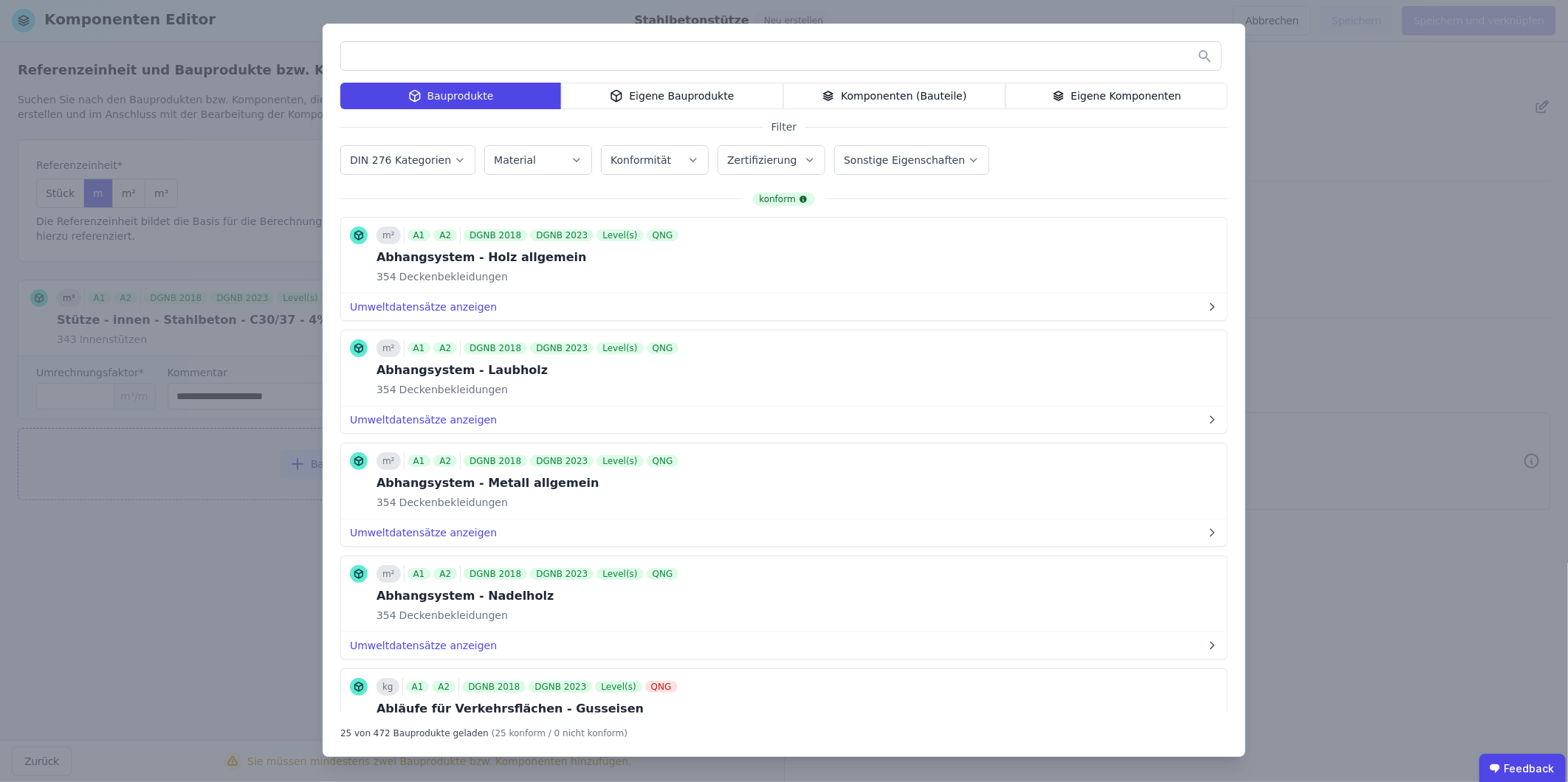
click at [571, 159] on icon "button" at bounding box center [576, 160] width 11 height 15
click at [540, 202] on input "text" at bounding box center [619, 199] width 238 height 27
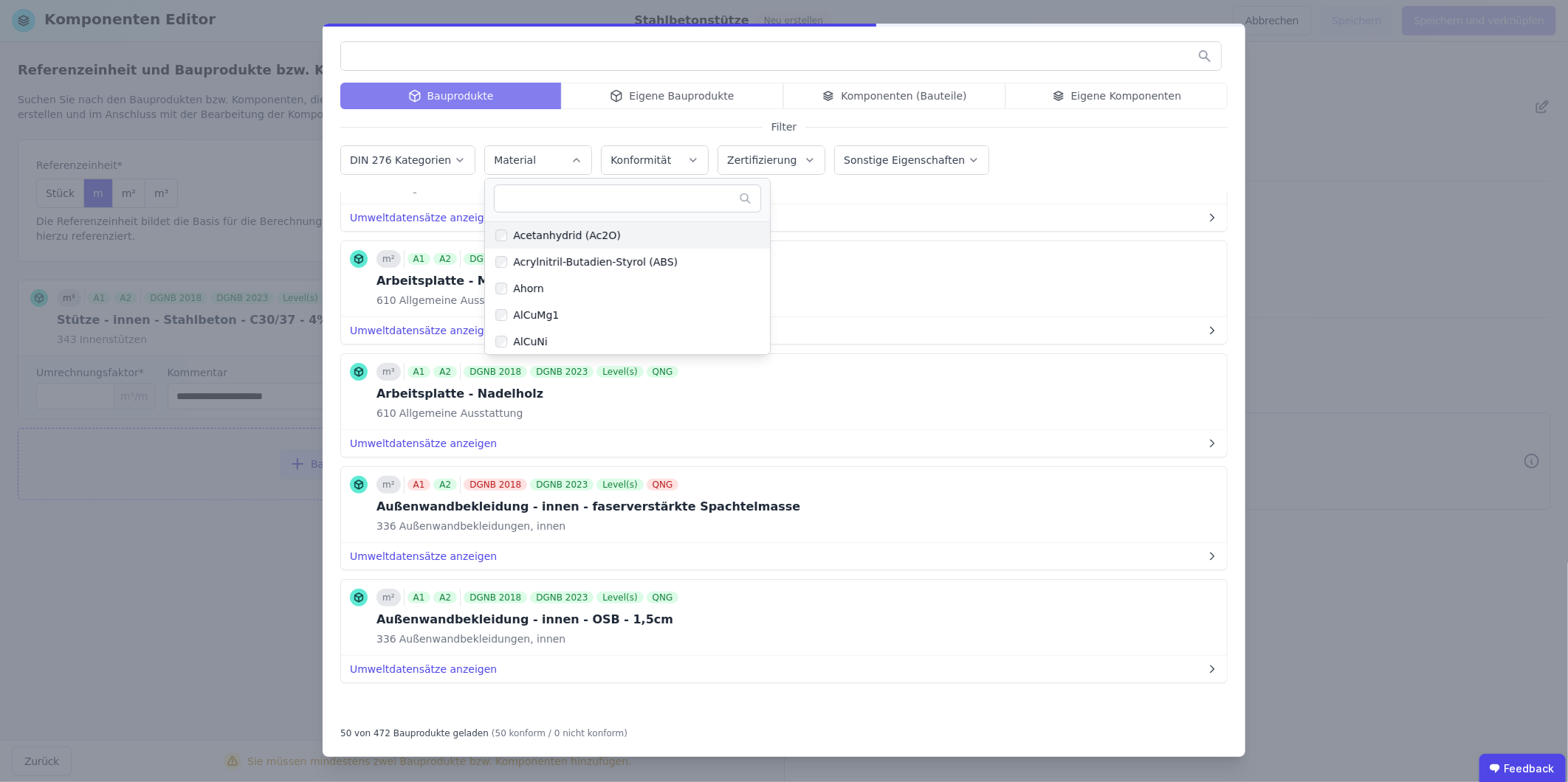
scroll to position [5178, 0]
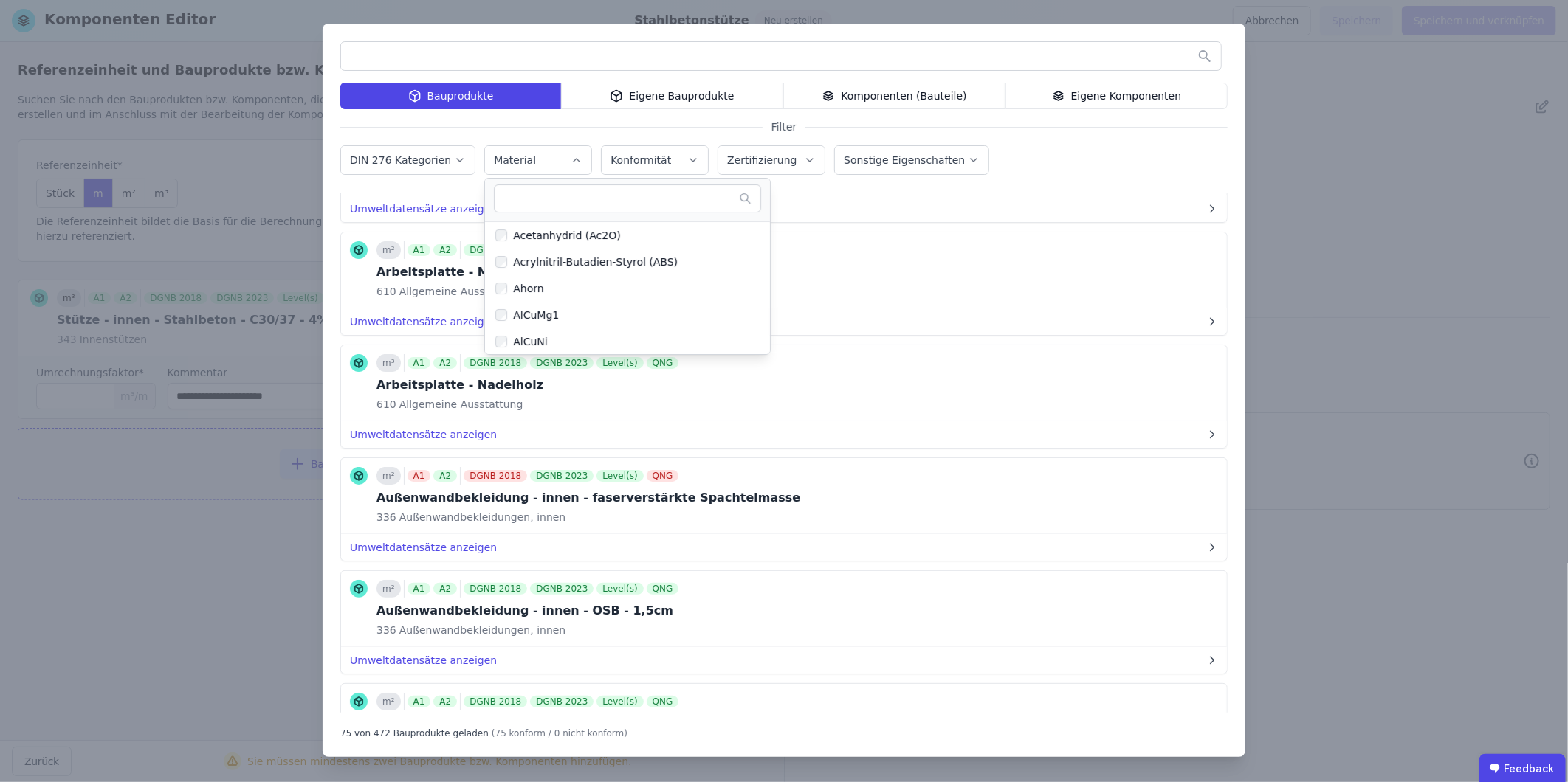
click at [547, 209] on input "text" at bounding box center [619, 199] width 238 height 27
type input "****"
click at [507, 258] on div "Stahl" at bounding box center [523, 262] width 33 height 15
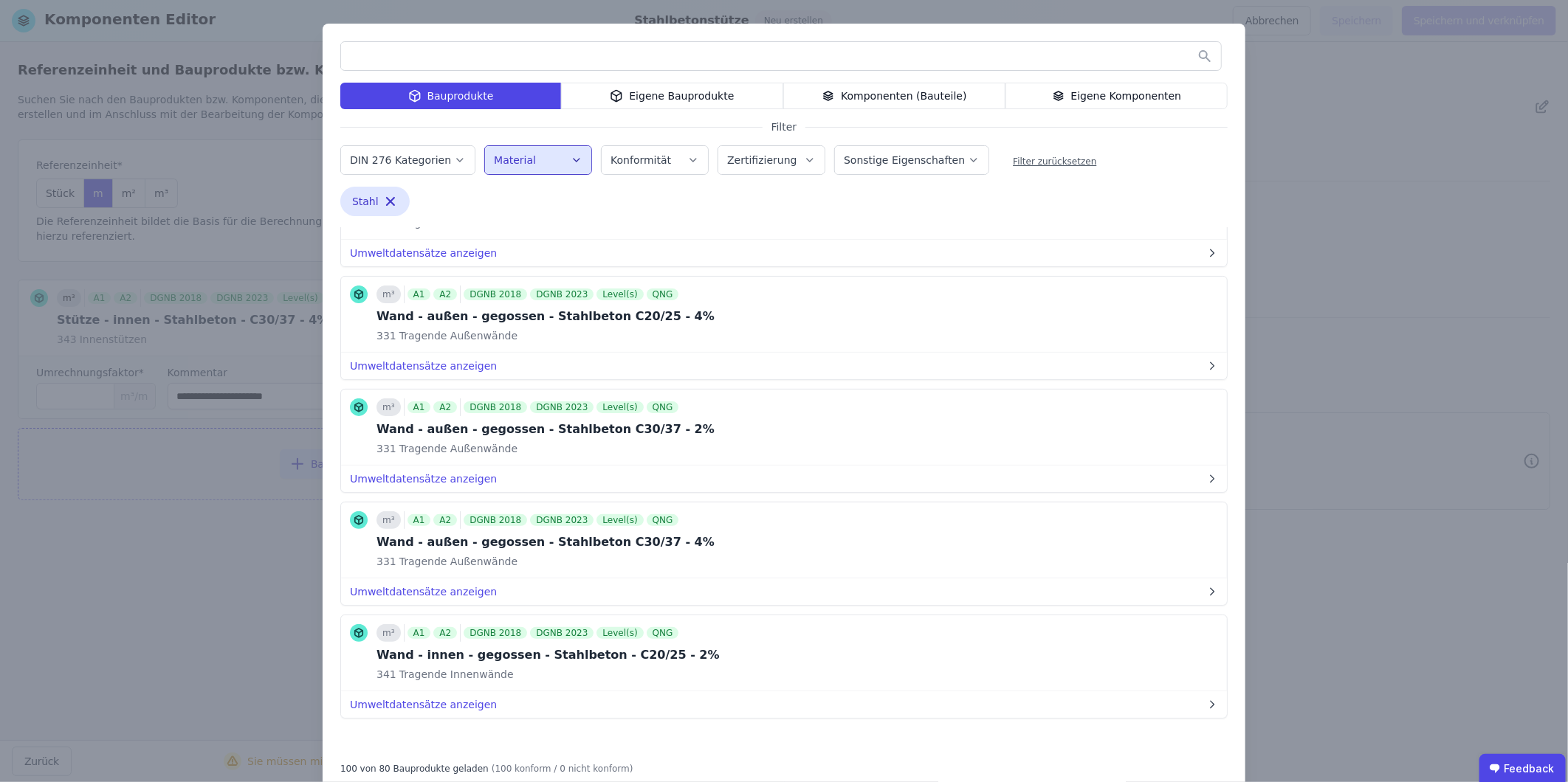
scroll to position [34, 0]
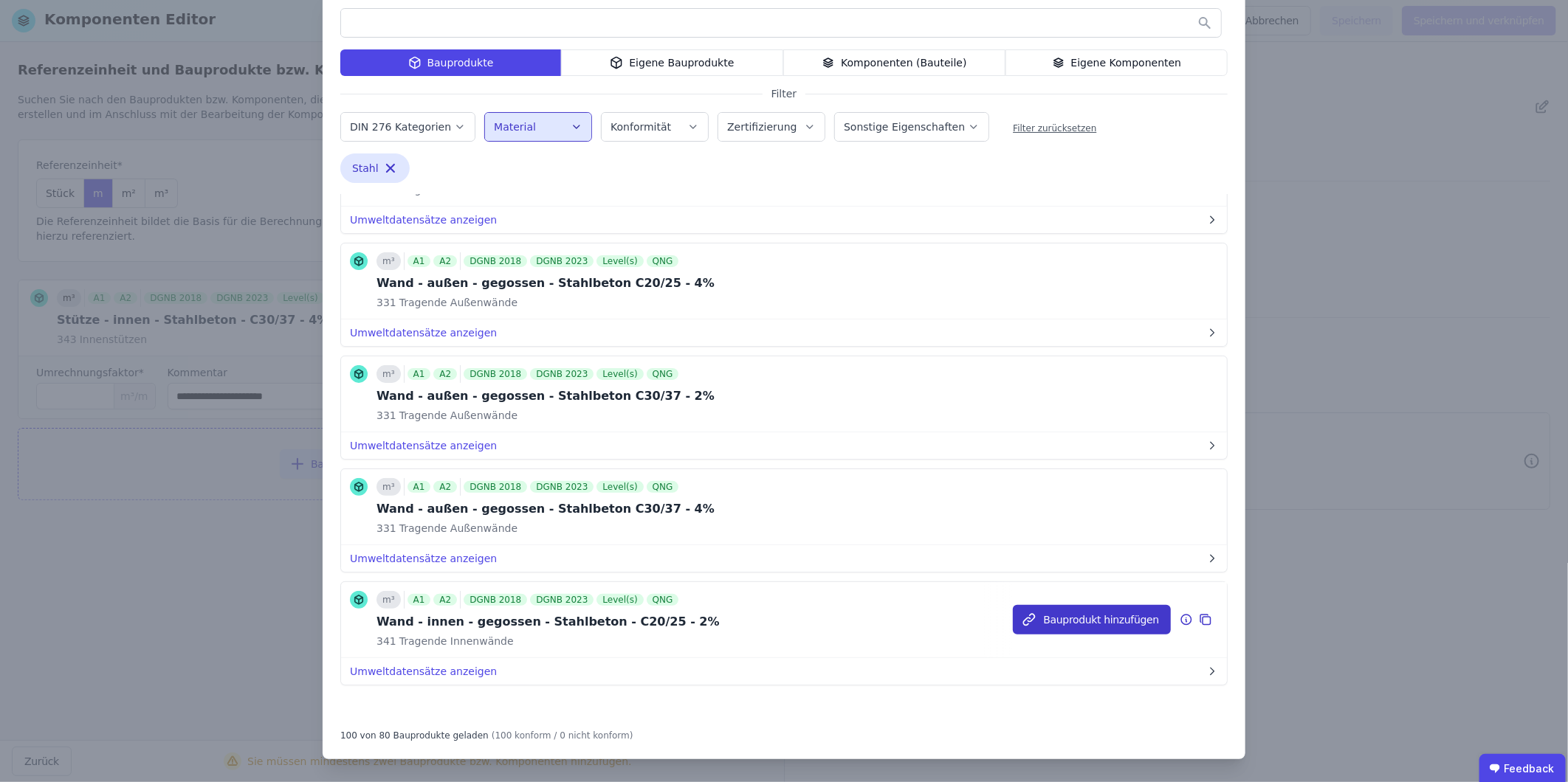
click at [1081, 623] on button "Bauprodukt hinzufügen" at bounding box center [1091, 619] width 158 height 29
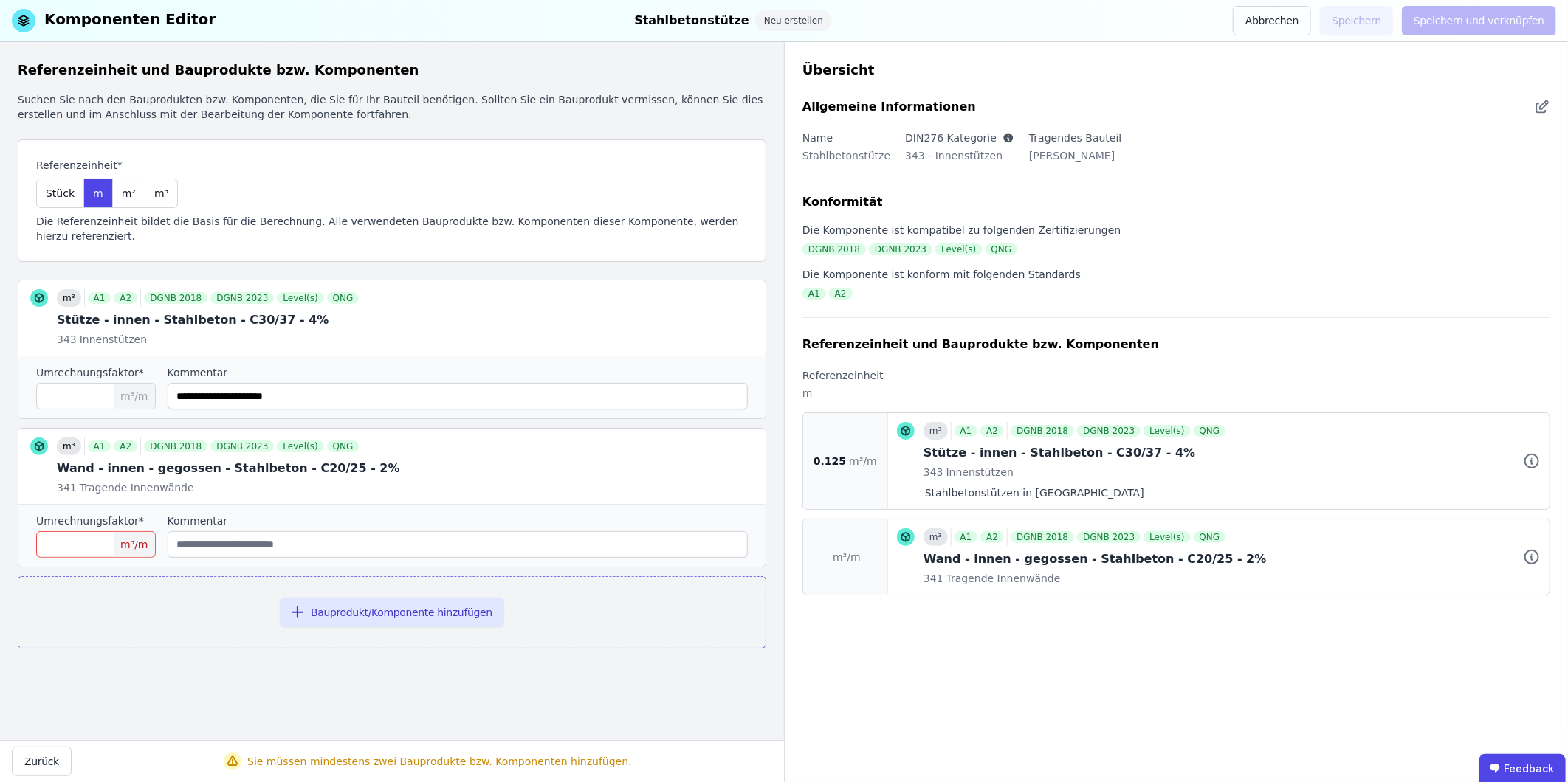
scroll to position [0, 0]
click at [747, 460] on icon at bounding box center [744, 462] width 4 height 3
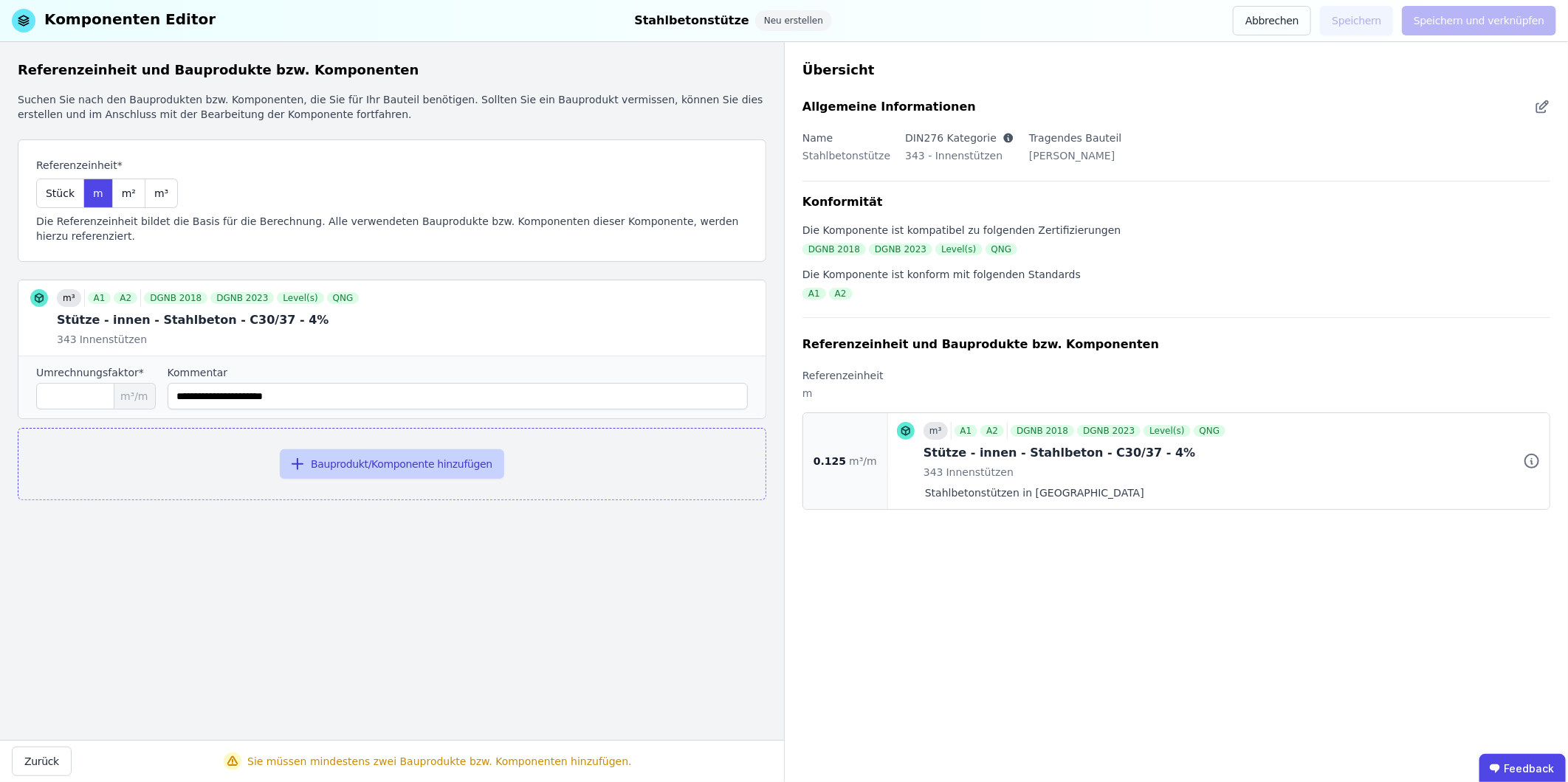
click at [439, 449] on button "Bauprodukt/Komponente hinzufügen" at bounding box center [392, 464] width 225 height 29
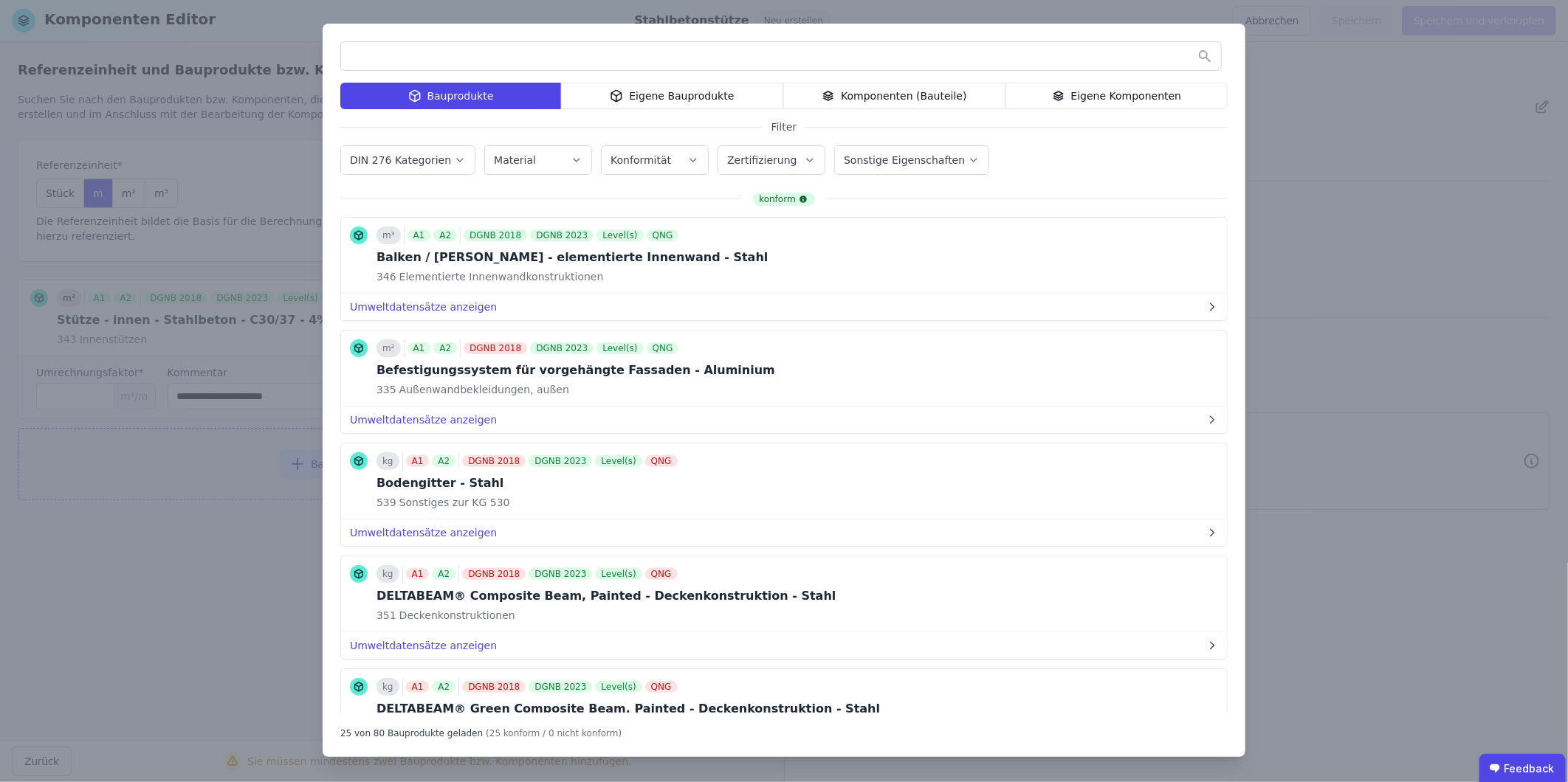
click at [540, 61] on input "text" at bounding box center [781, 56] width 880 height 27
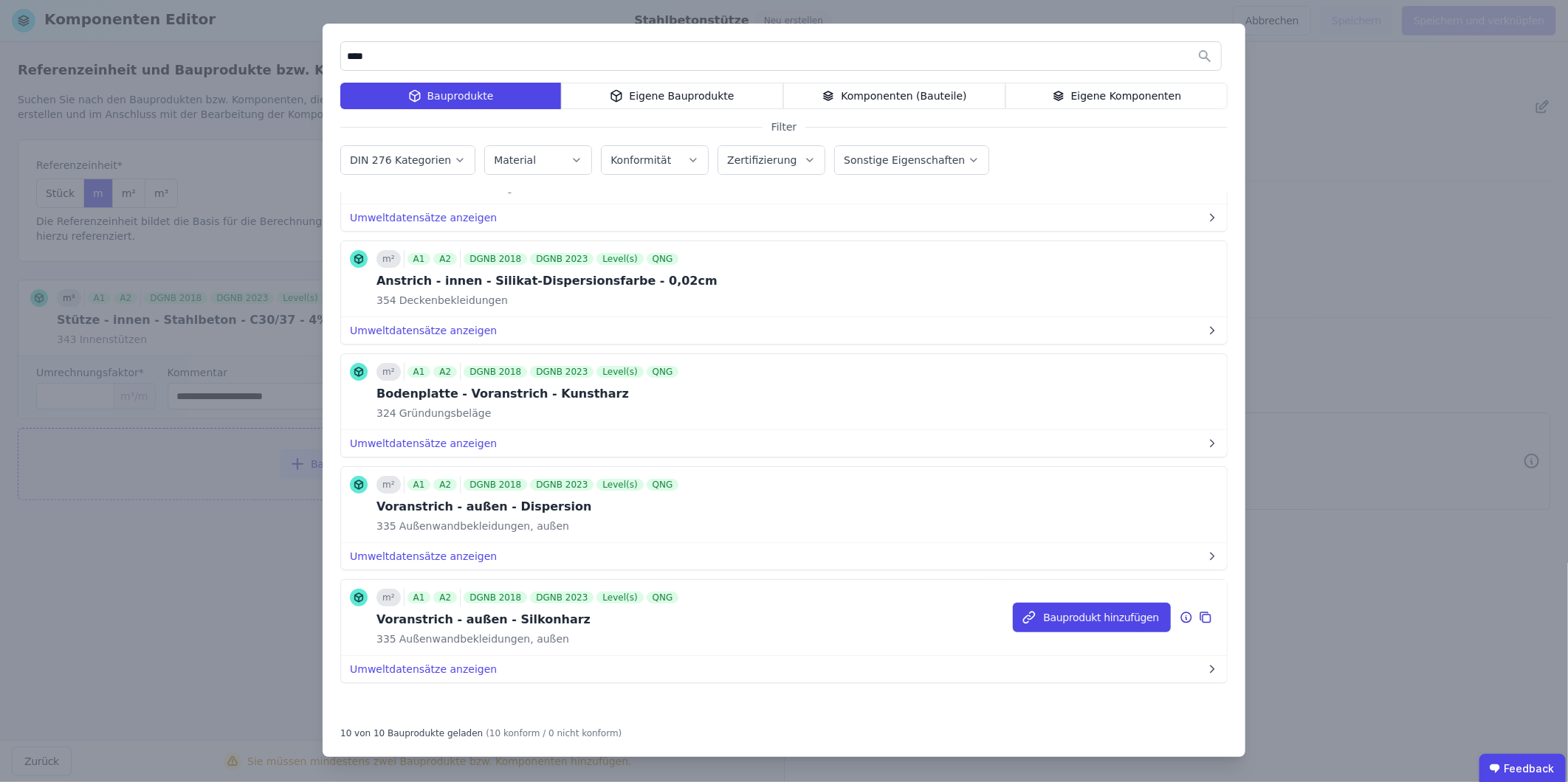
scroll to position [382, 0]
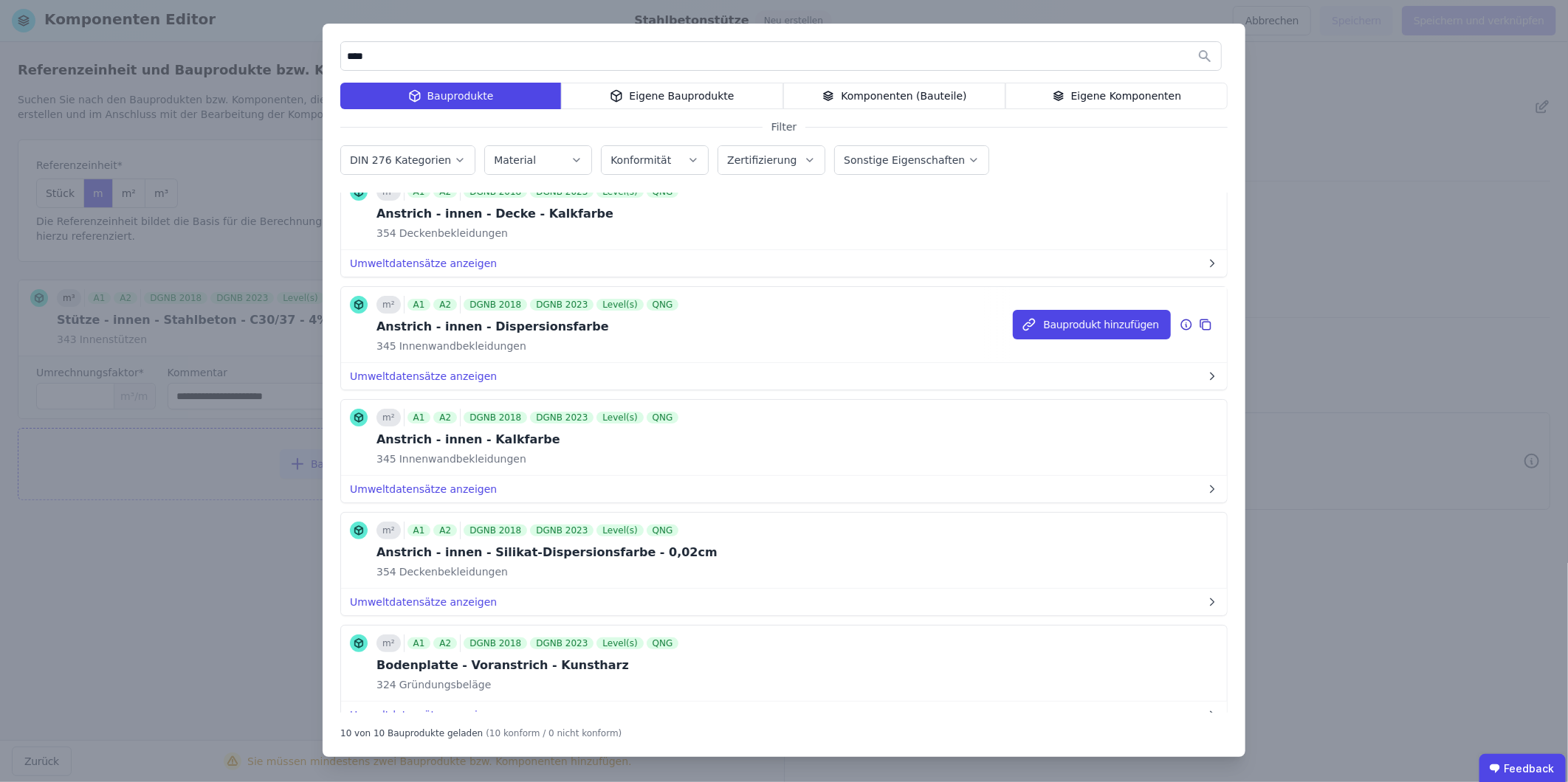
type input "****"
click at [495, 329] on div "Anstrich - innen - Dispersionsfarbe" at bounding box center [529, 327] width 305 height 18
click at [1110, 327] on button "Bauprodukt hinzufügen" at bounding box center [1091, 324] width 158 height 29
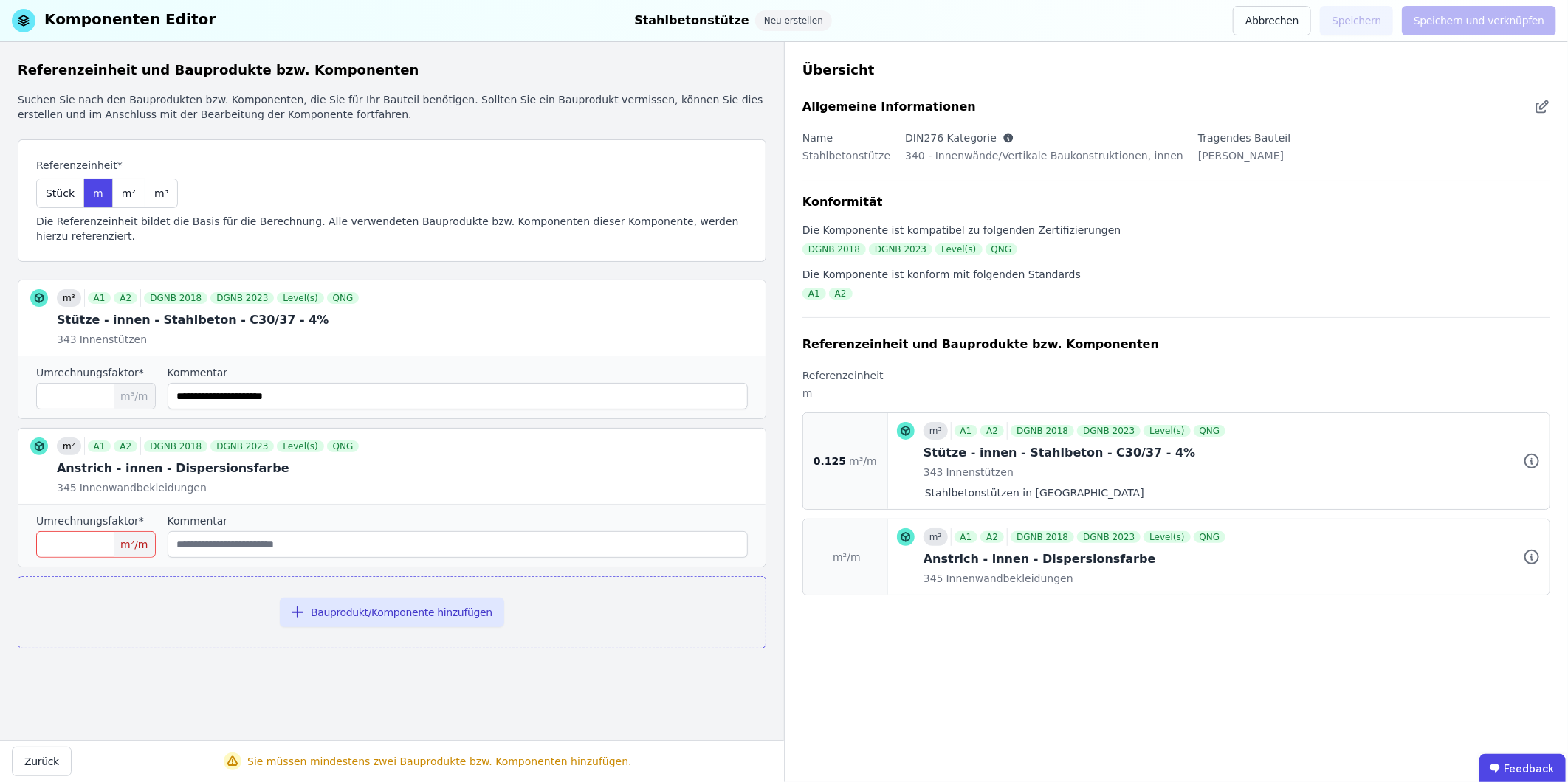
click at [57, 531] on input "number" at bounding box center [96, 544] width 119 height 27
click at [110, 531] on input "number" at bounding box center [96, 544] width 119 height 27
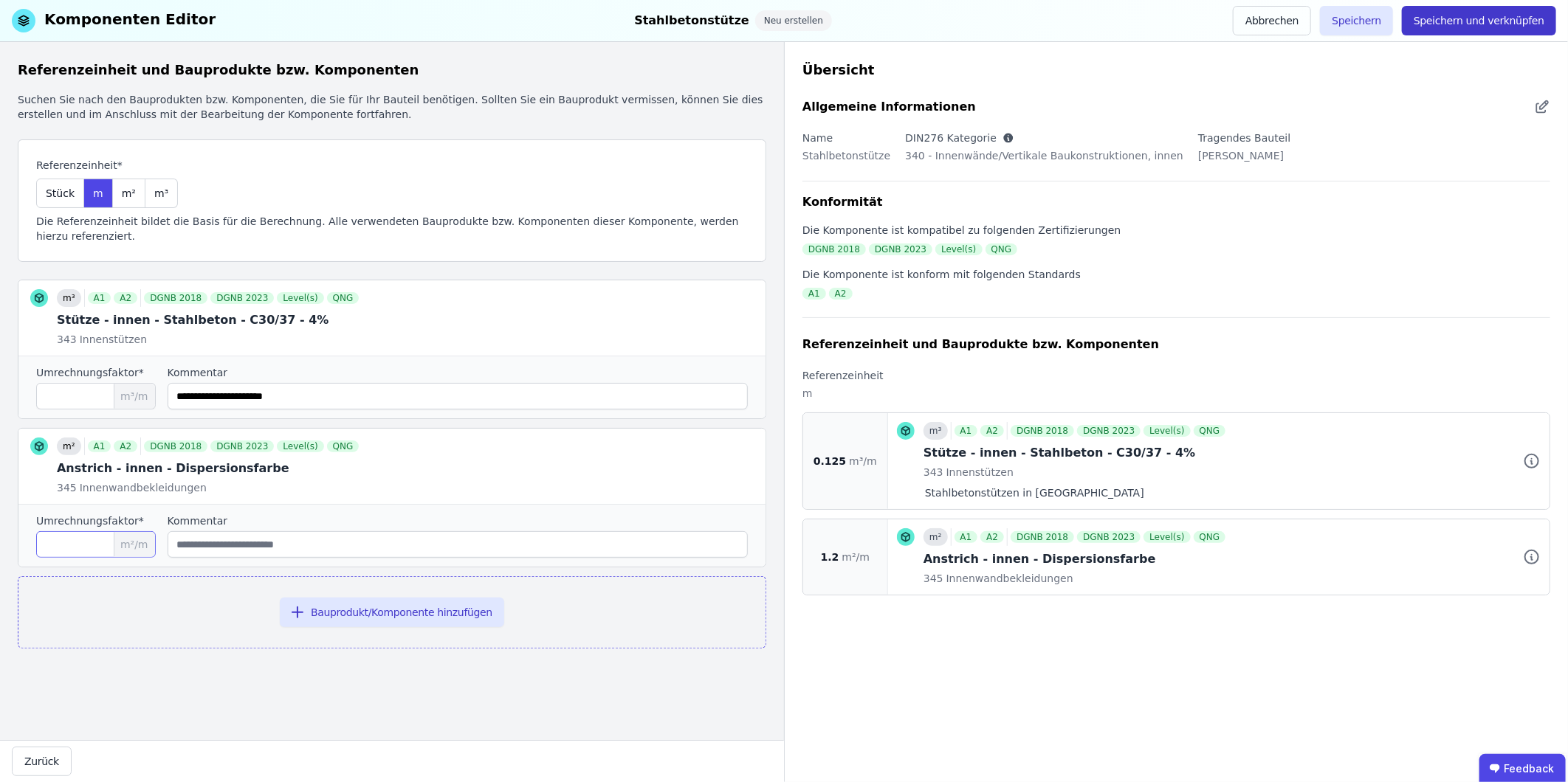
type input "***"
click at [1470, 23] on button "Speichern und verknüpfen" at bounding box center [1479, 20] width 155 height 29
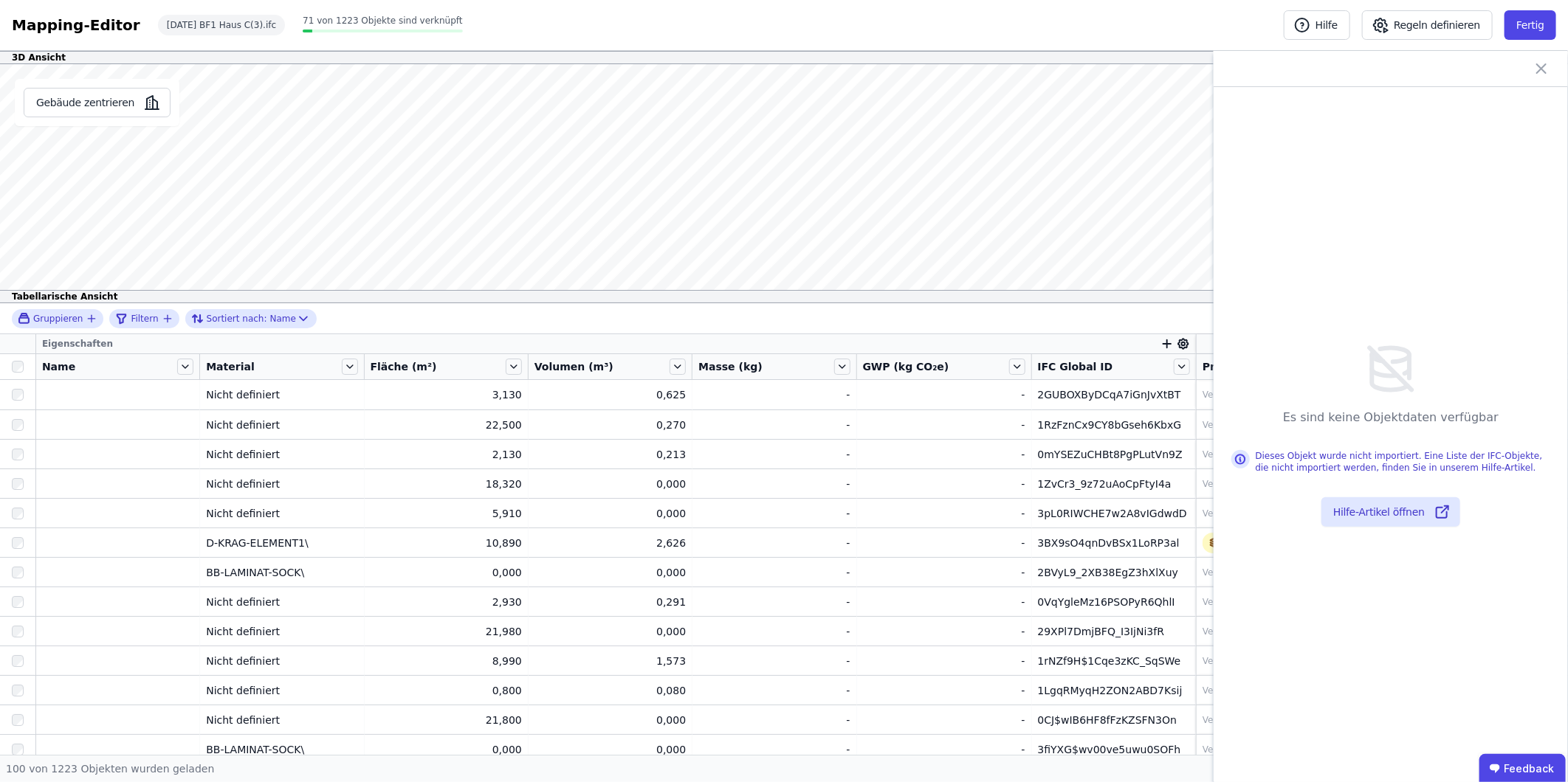
click at [1539, 63] on icon at bounding box center [1542, 69] width 18 height 18
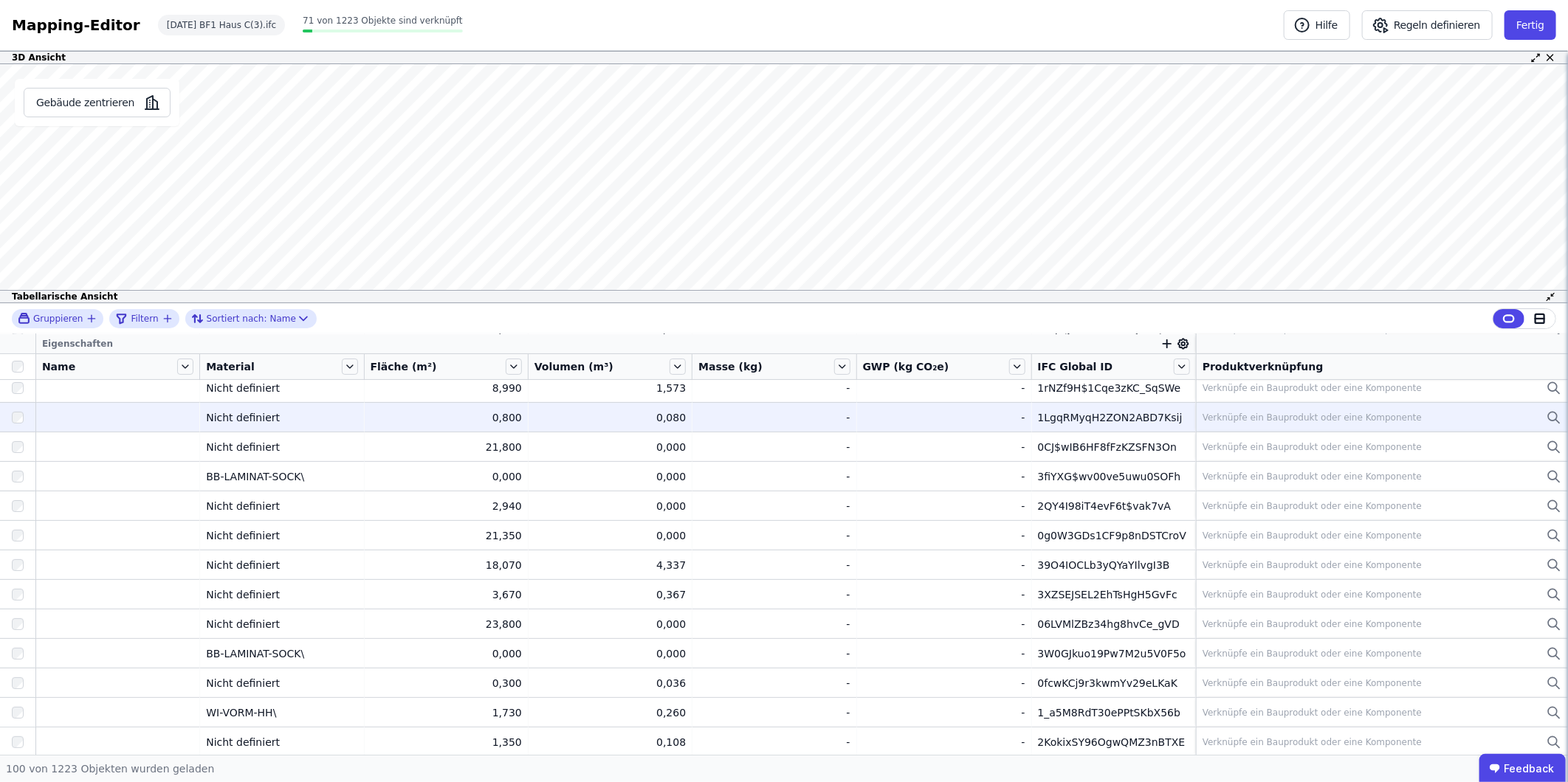
scroll to position [547, 0]
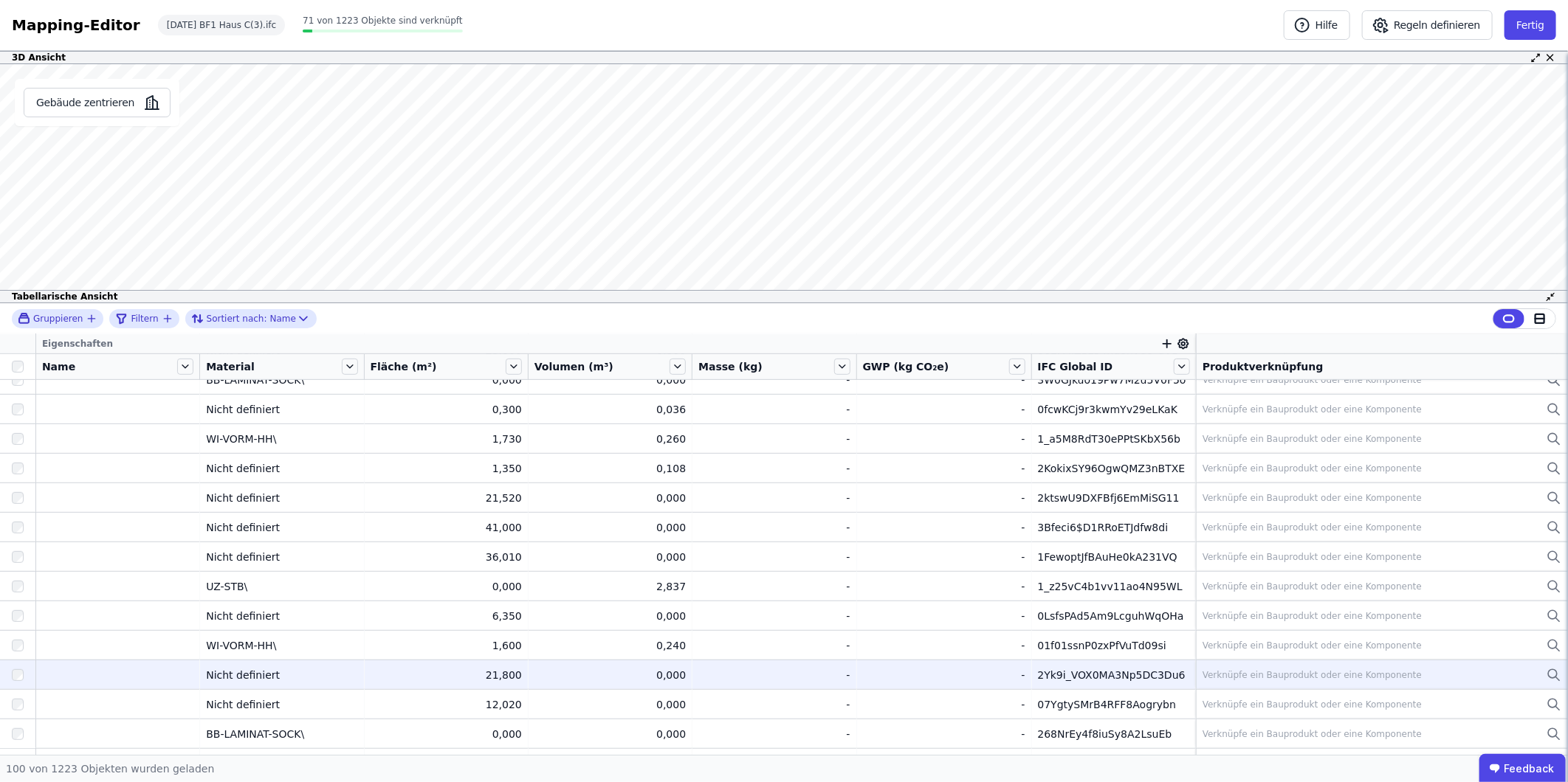
click at [1160, 682] on td "2Yk9i_VOX0MA3Np5DC3Du6 2Yk9i_VOX0MA3Np5DC3Du6" at bounding box center [1113, 674] width 164 height 29
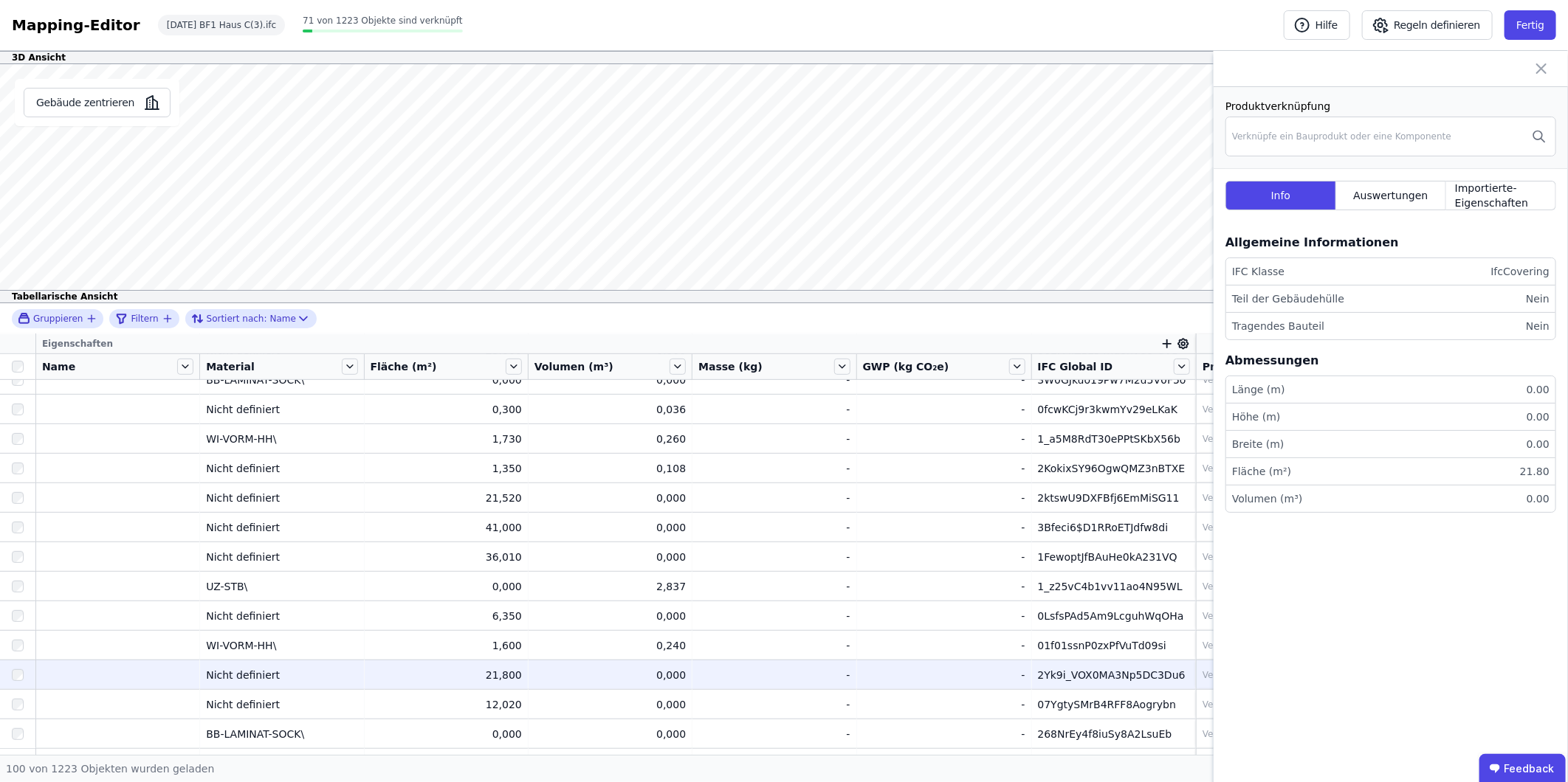
click at [1109, 674] on div "2Yk9i_VOX0MA3Np5DC3Du6" at bounding box center [1113, 675] width 151 height 15
click at [1109, 674] on div "2Yk9i_VOX0MA3Np5DC3Du6" at bounding box center [1113, 675] width 151 height 15
click at [1139, 673] on div "2Yk9i_VOX0MA3Np5DC3Du6" at bounding box center [1113, 675] width 151 height 15
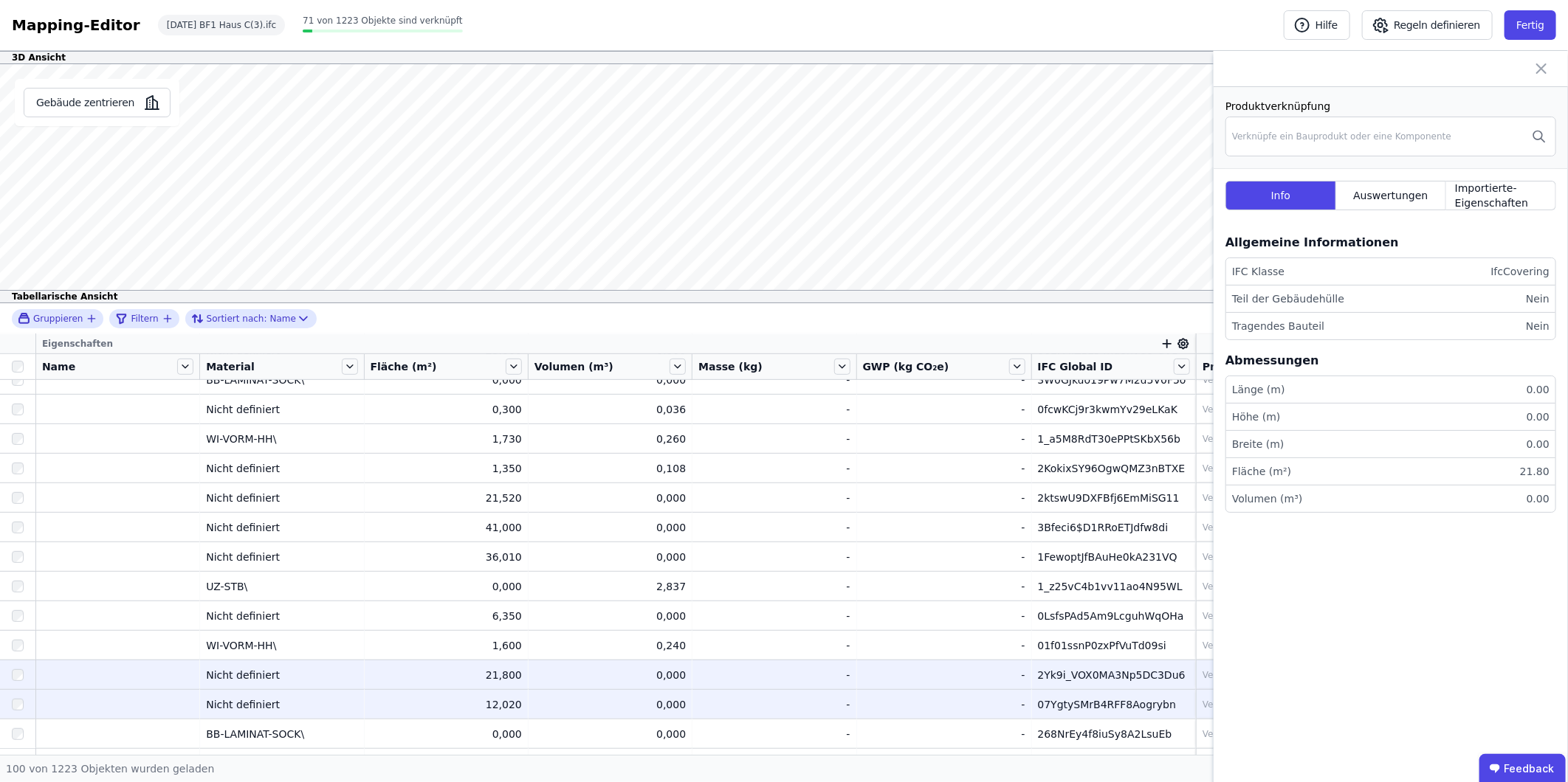
click at [1082, 710] on div "07YgtySMrB4RFF8Aogrybn" at bounding box center [1113, 704] width 151 height 15
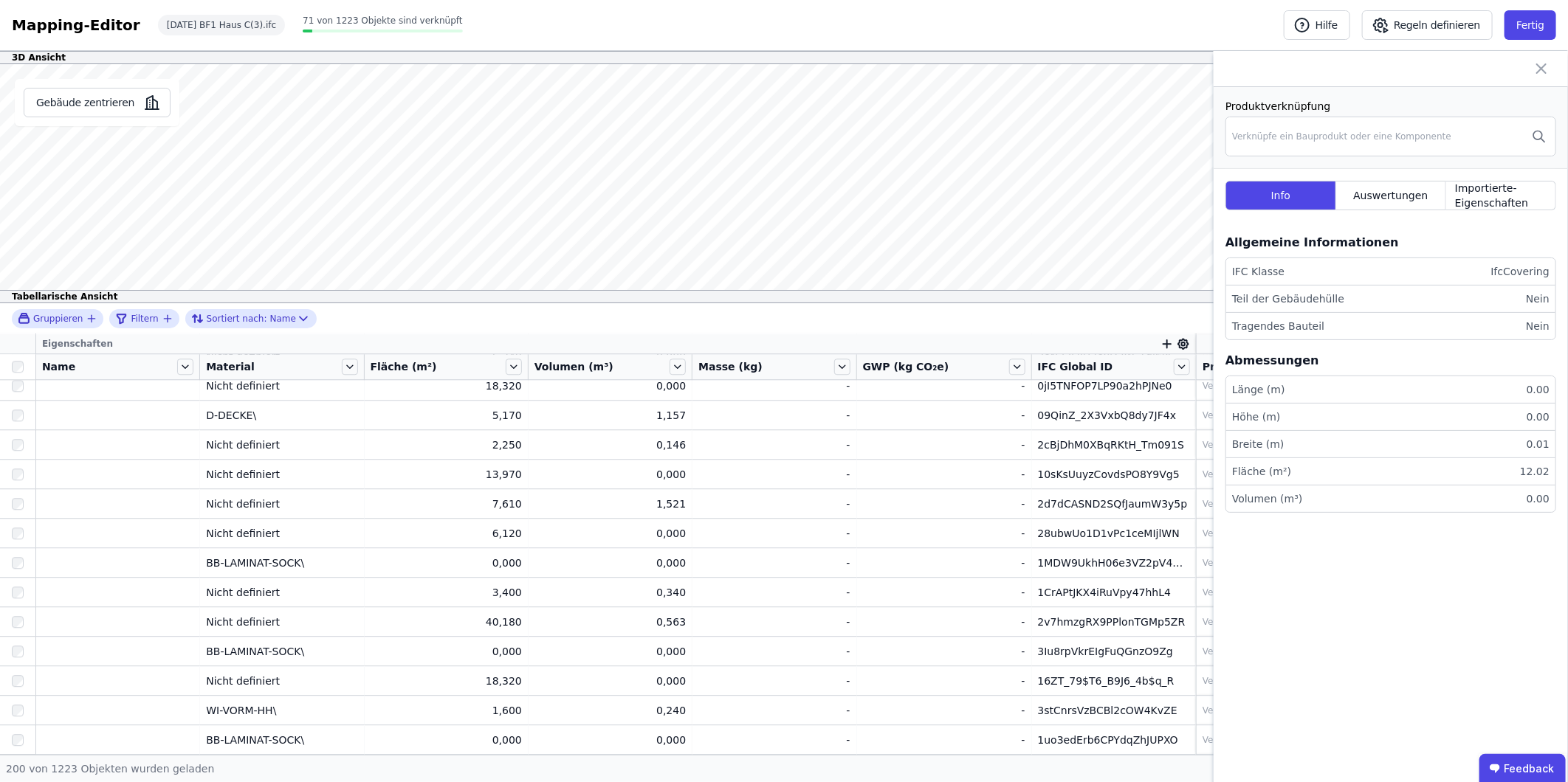
scroll to position [2850, 0]
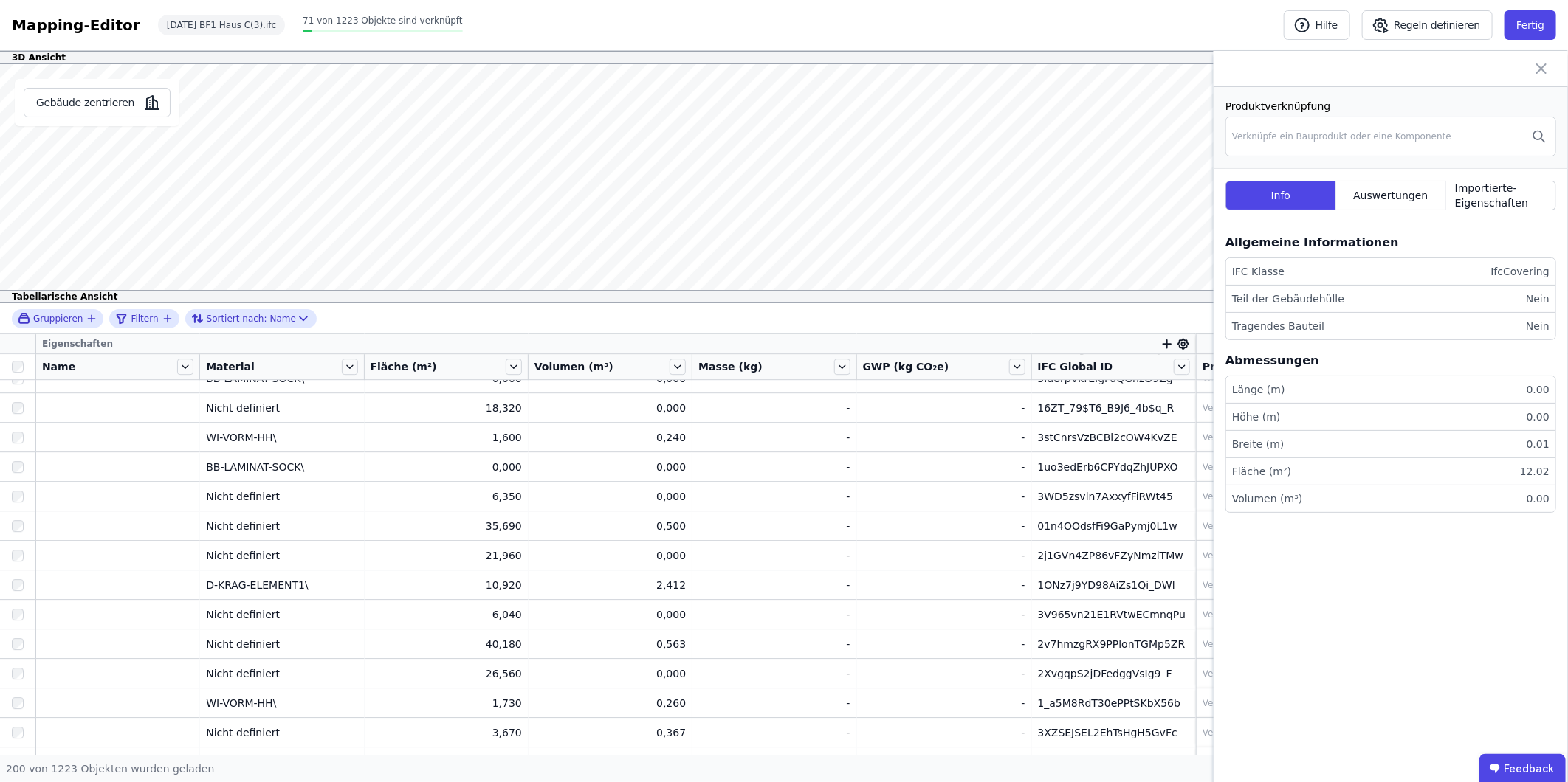
click at [1031, 293] on div "Tabellarische Ansicht" at bounding box center [784, 297] width 1568 height 13
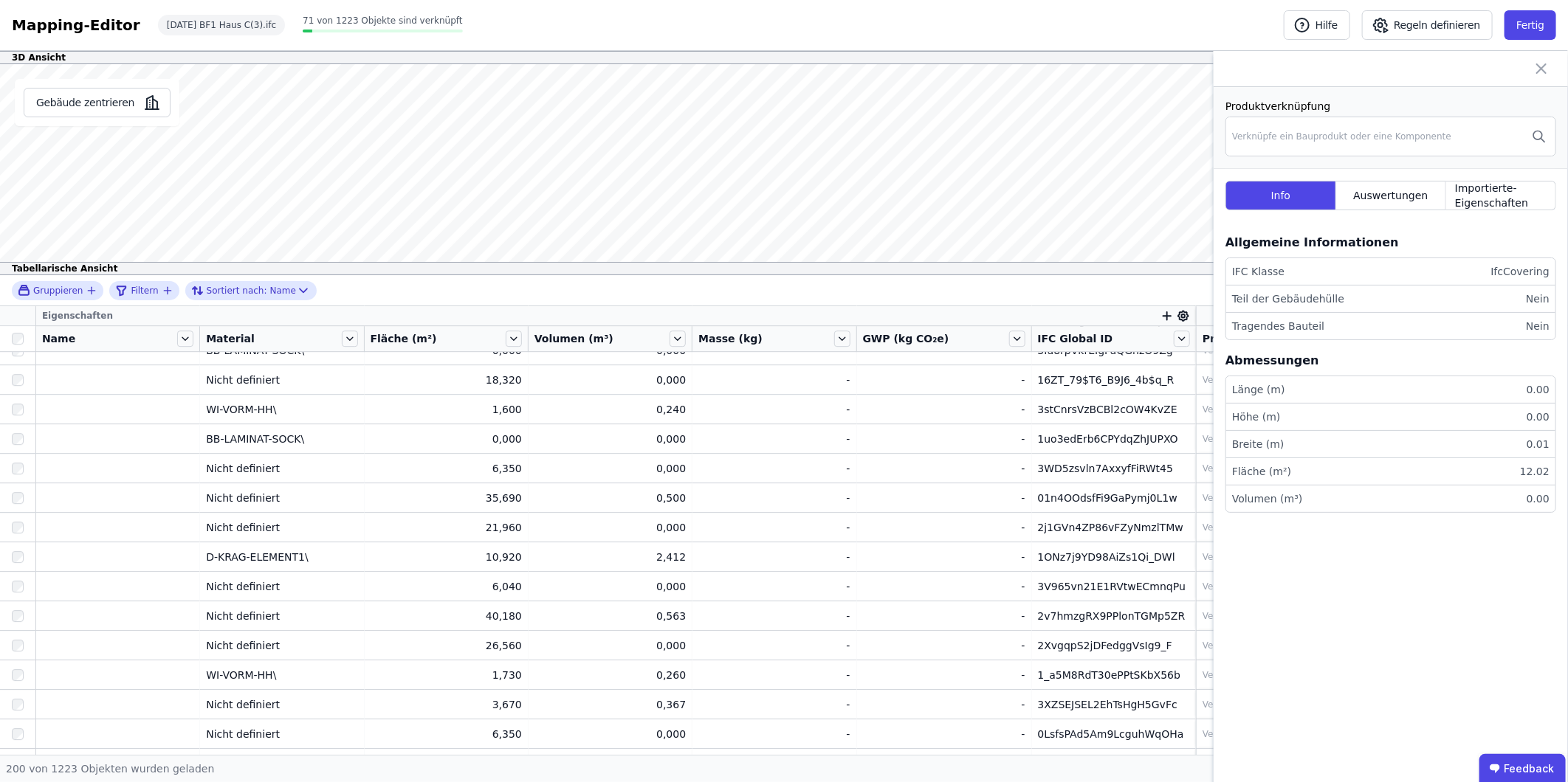
click at [934, 438] on div "3D Ansicht Gebäude zentrieren Nicht definiert Nicht definiert Produktverknüpfun…" at bounding box center [784, 402] width 1568 height 704
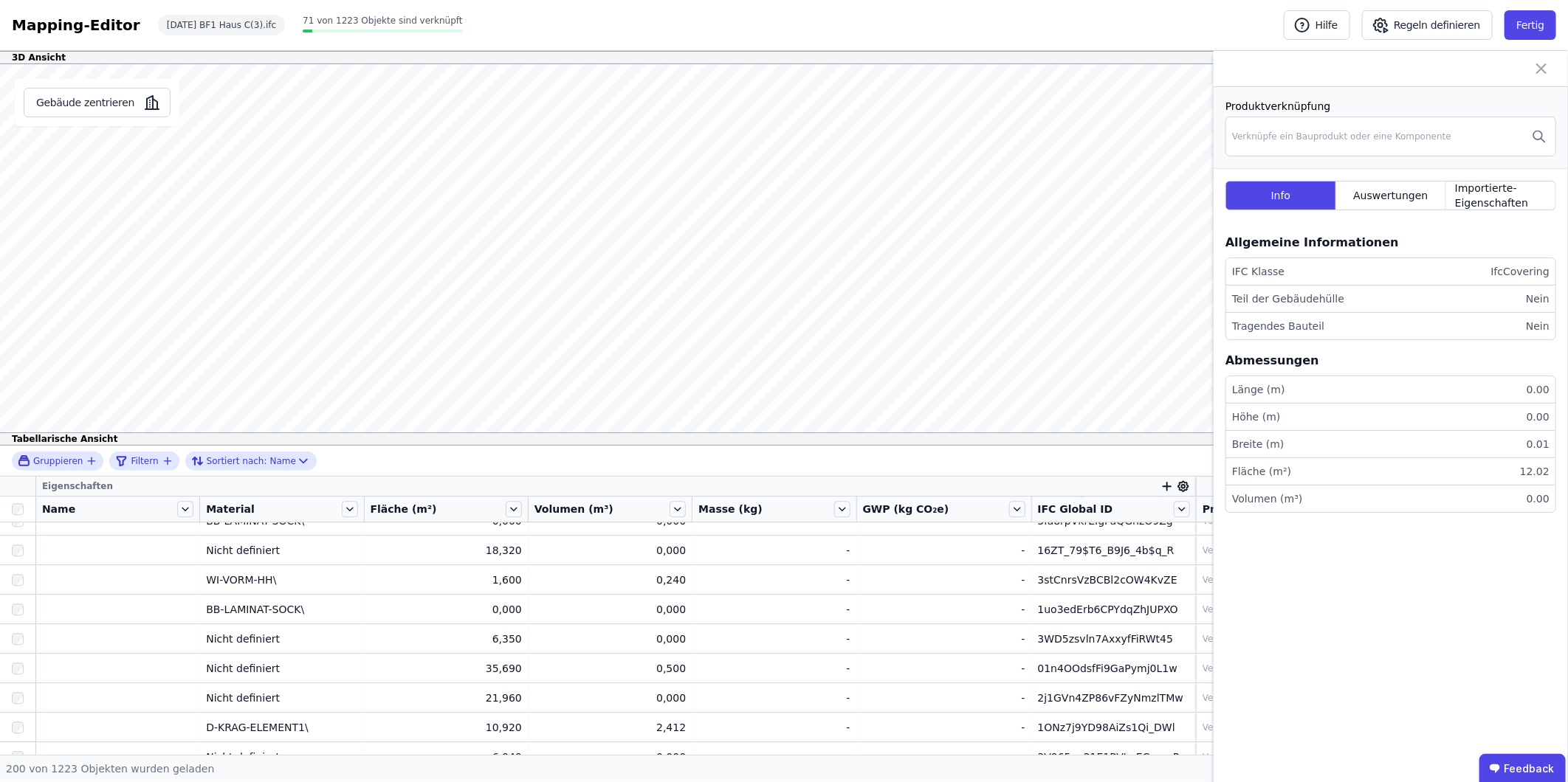
click at [982, 92] on div "3D Ansicht Gebäude zentrieren Nicht definiert Nicht definiert Produktverknüpfun…" at bounding box center [784, 402] width 1568 height 704
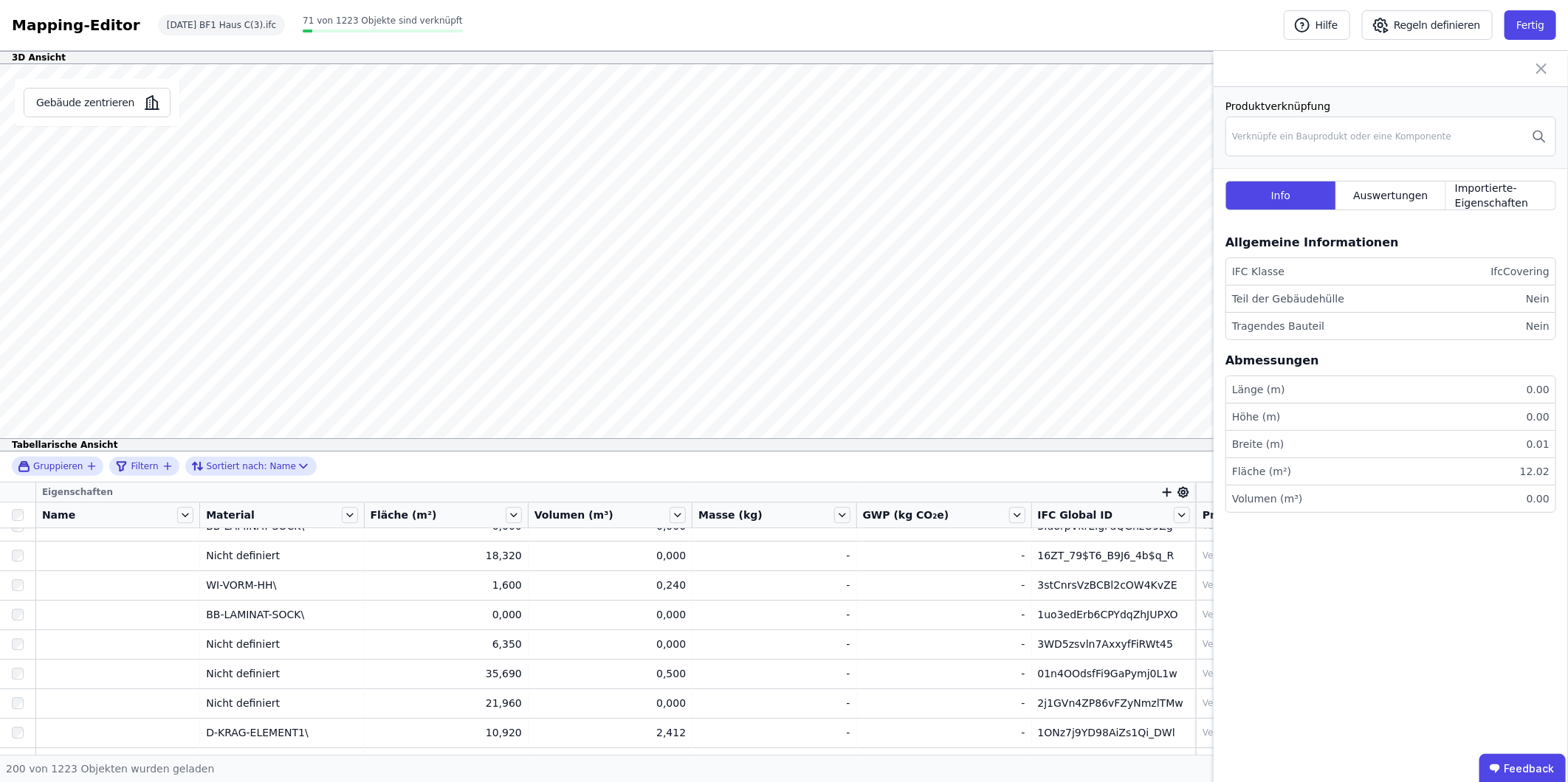
click at [941, 194] on div "3D Ansicht Gebäude zentrieren Nicht definiert Nicht definiert Produktverknüpfun…" at bounding box center [784, 402] width 1568 height 704
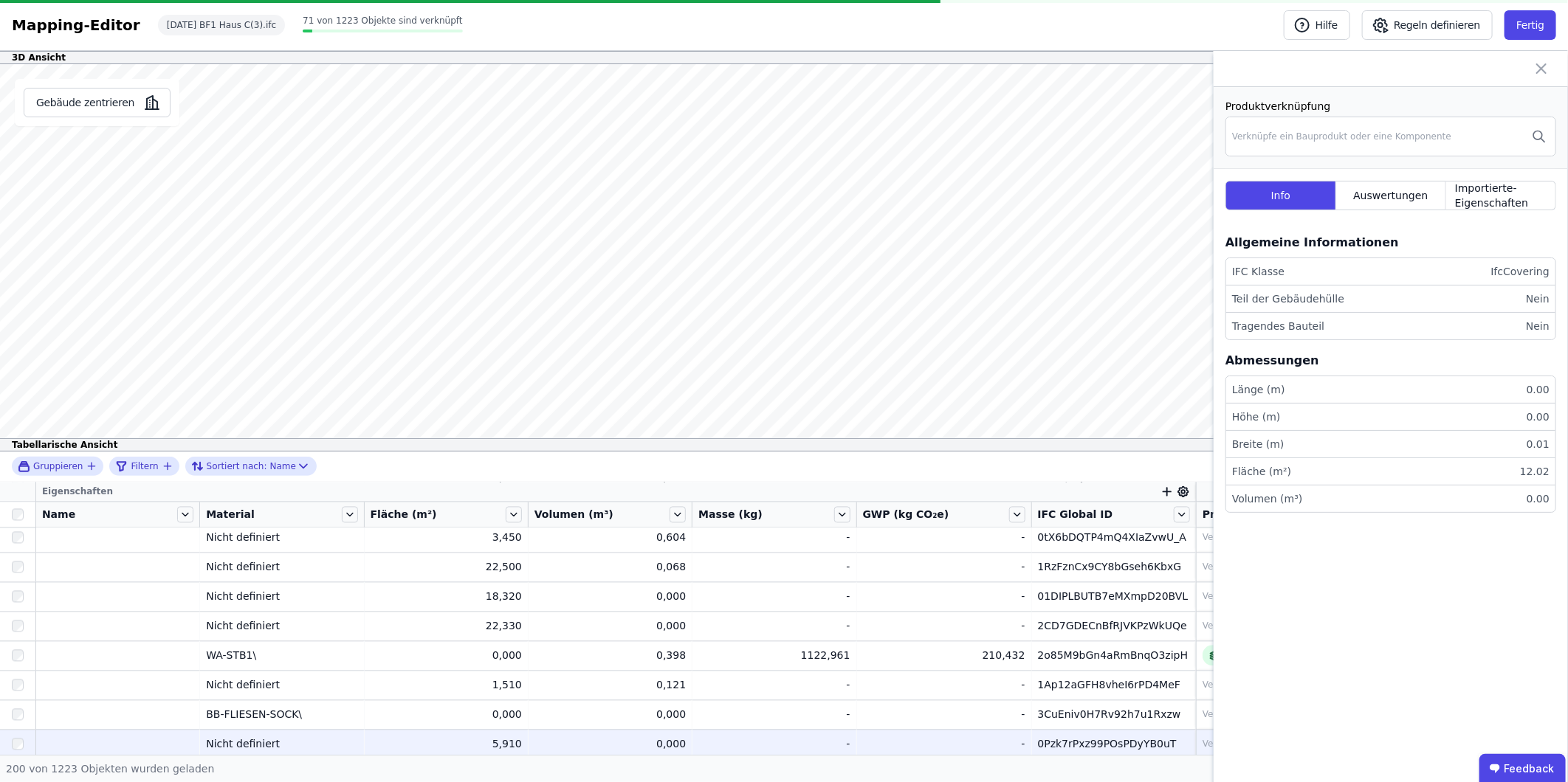
scroll to position [5677, 0]
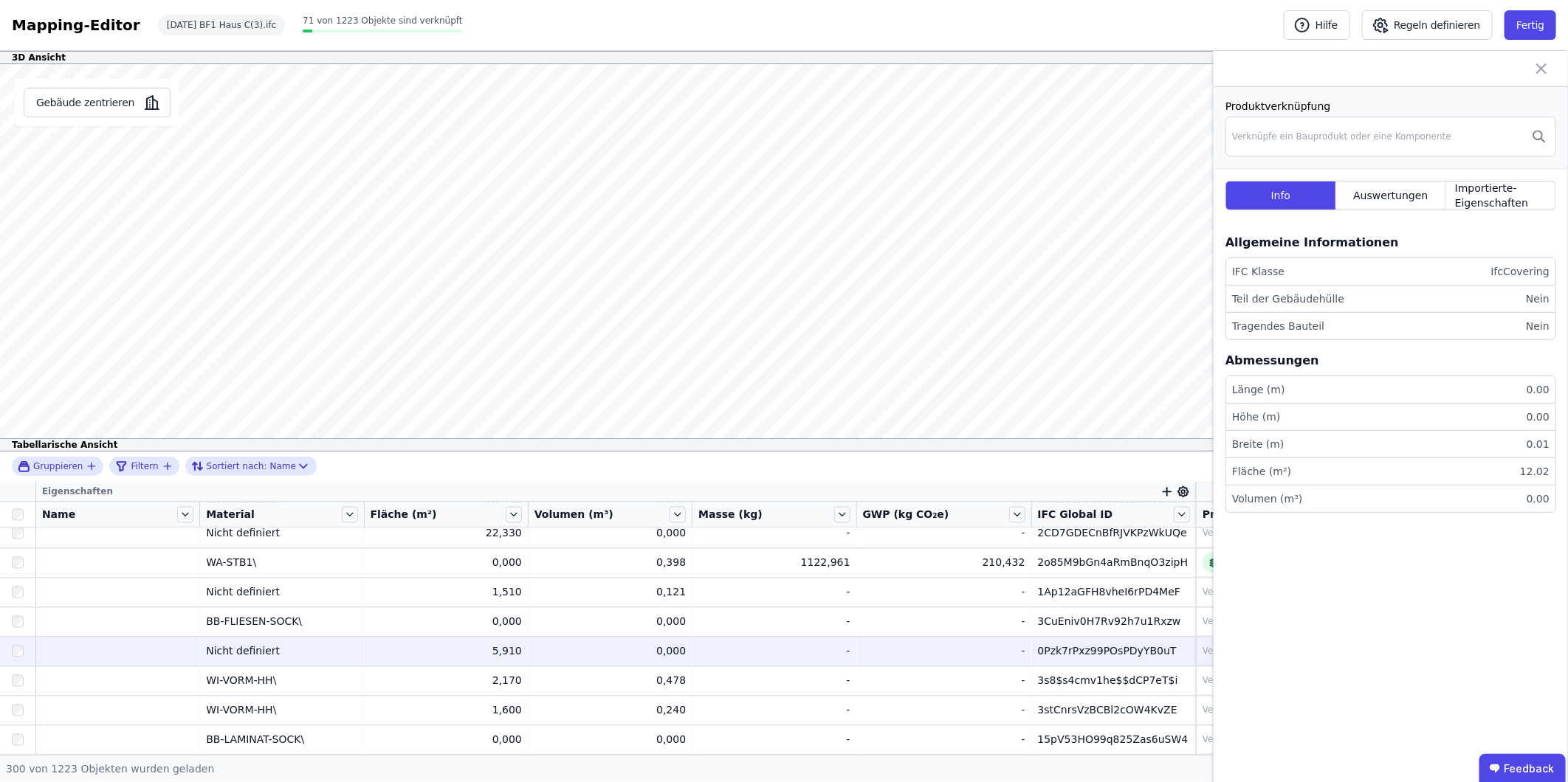
click at [1055, 644] on div "0Pzk7rPxz99POsPDyYB0uT" at bounding box center [1113, 651] width 151 height 15
click at [1096, 650] on div "0Pzk7rPxz99POsPDyYB0uT" at bounding box center [1113, 651] width 151 height 15
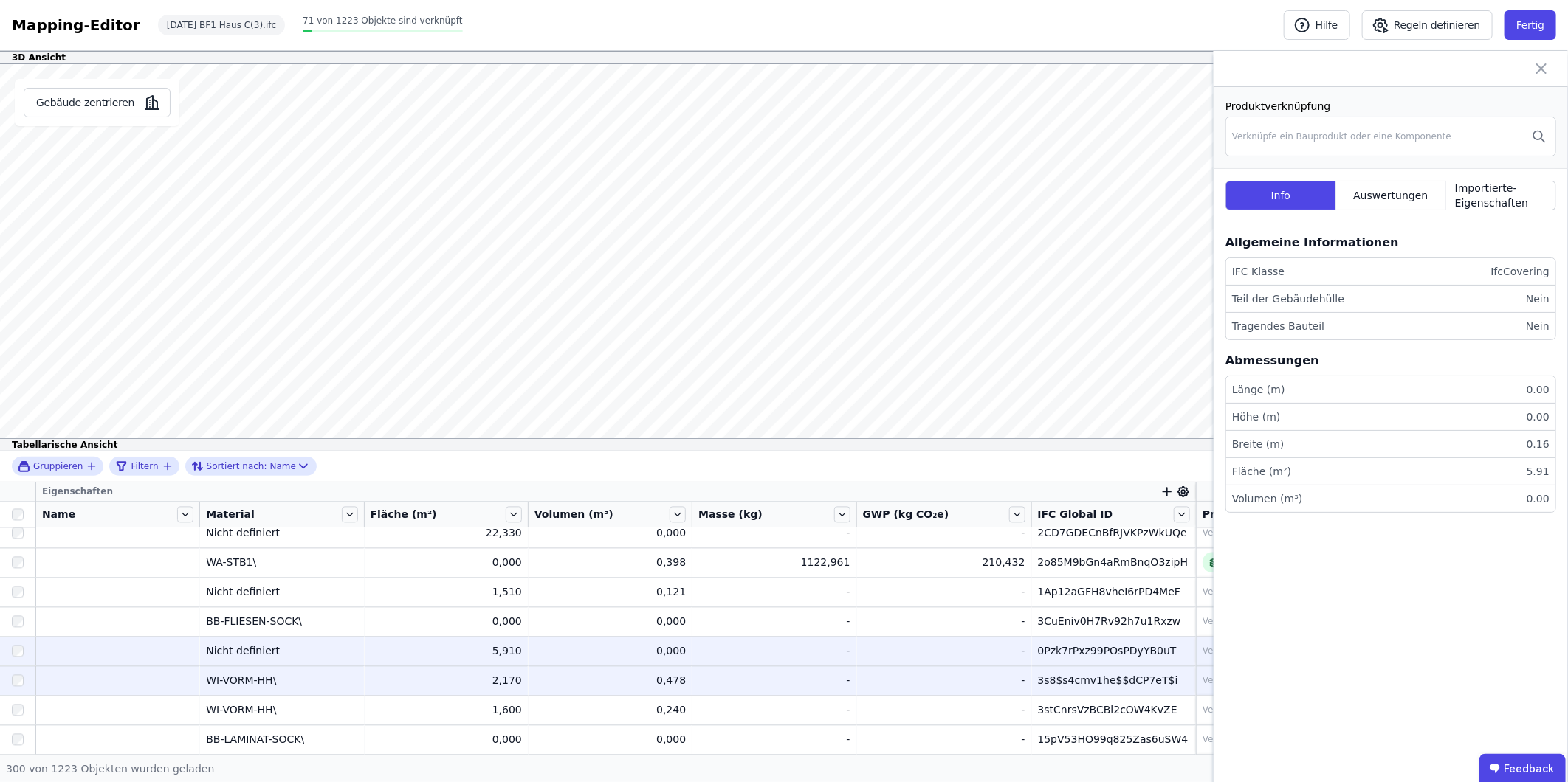
click at [1094, 675] on div "3s8$s4cmv1he$$dCP7eT$i" at bounding box center [1113, 681] width 151 height 15
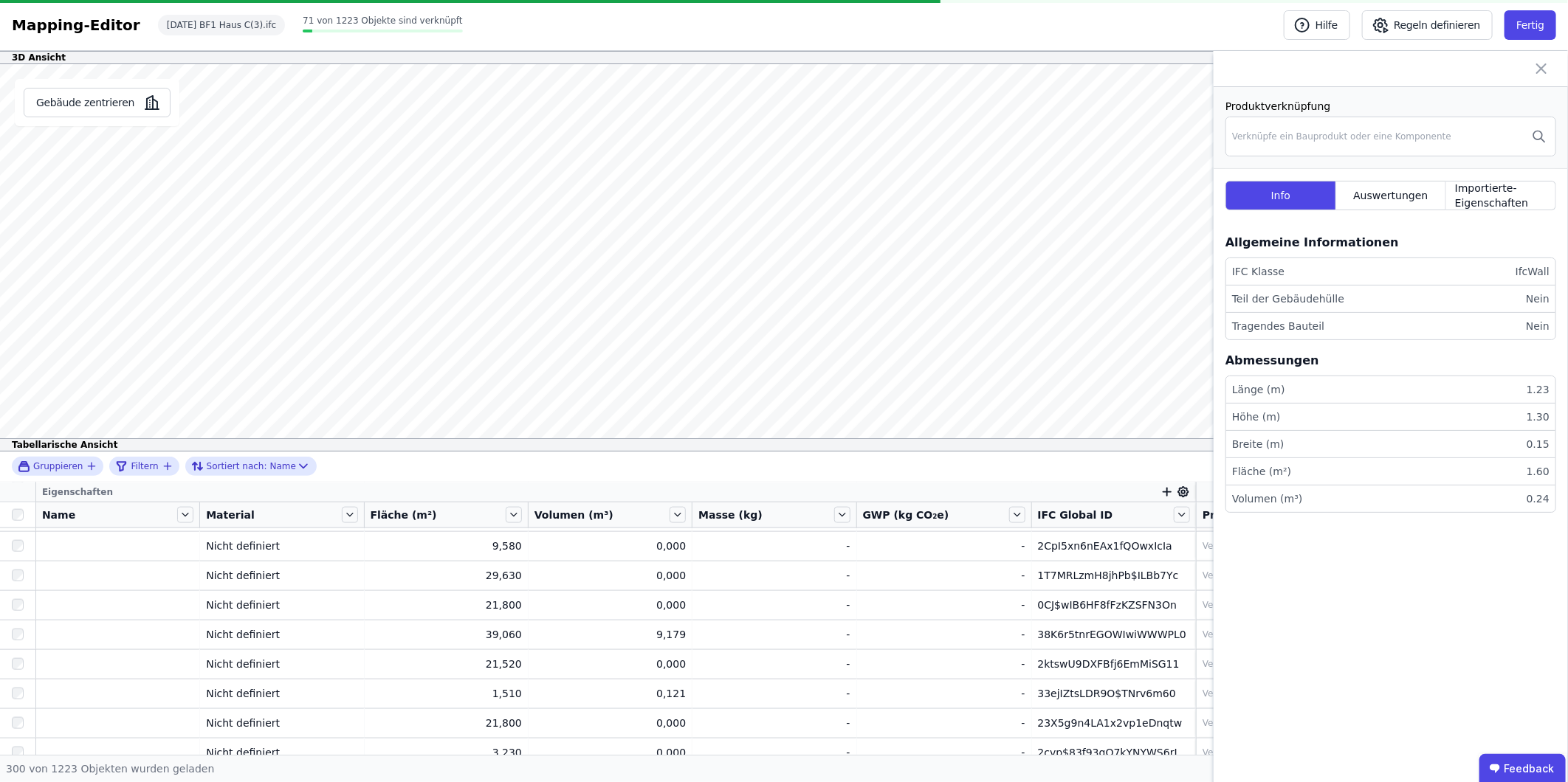
scroll to position [8627, 0]
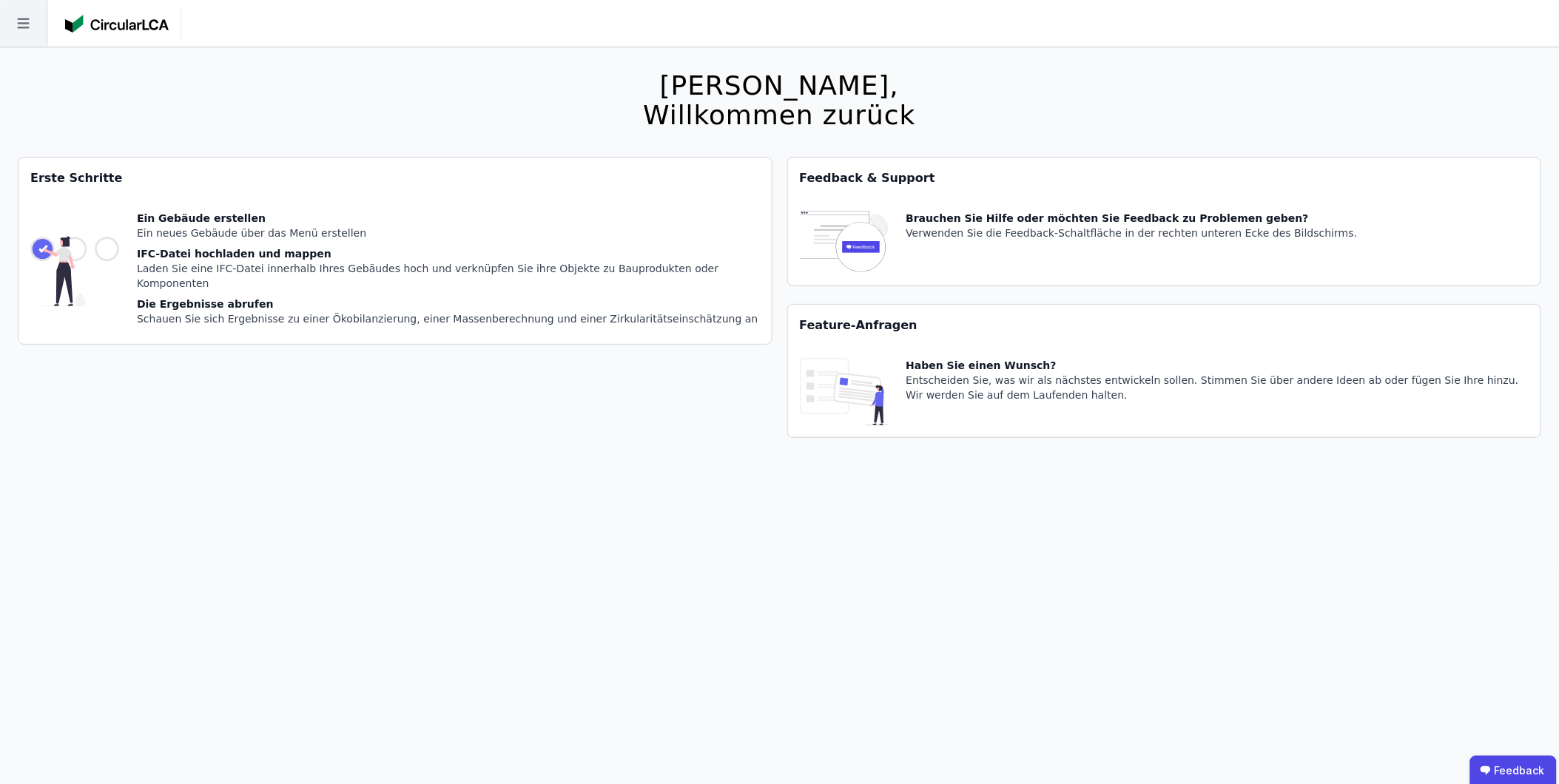
click at [31, 20] on icon at bounding box center [23, 23] width 47 height 47
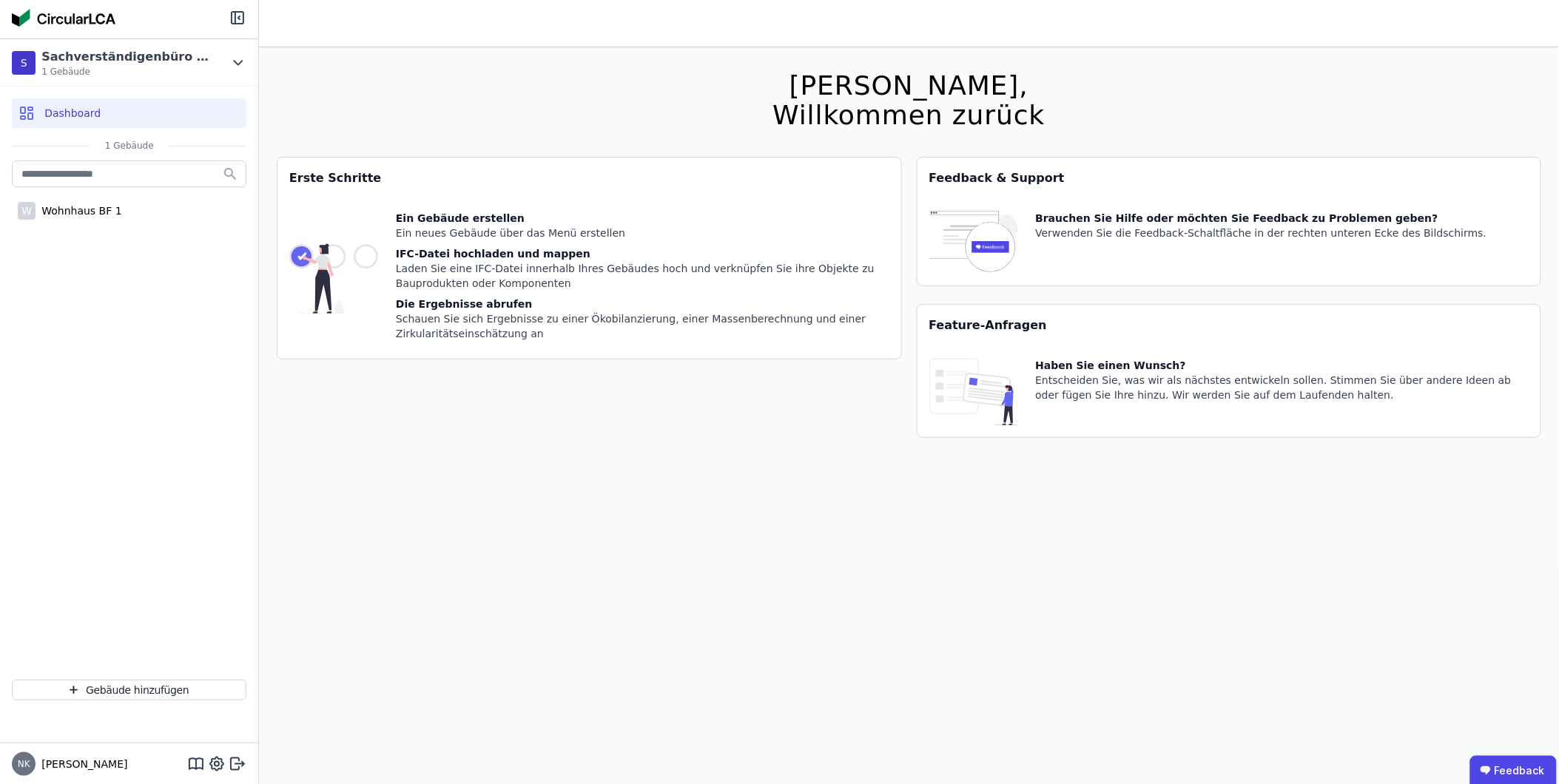
click at [64, 111] on span "Dashboard" at bounding box center [72, 113] width 57 height 15
click at [74, 215] on div "Wohnhaus BF 1" at bounding box center [78, 211] width 86 height 15
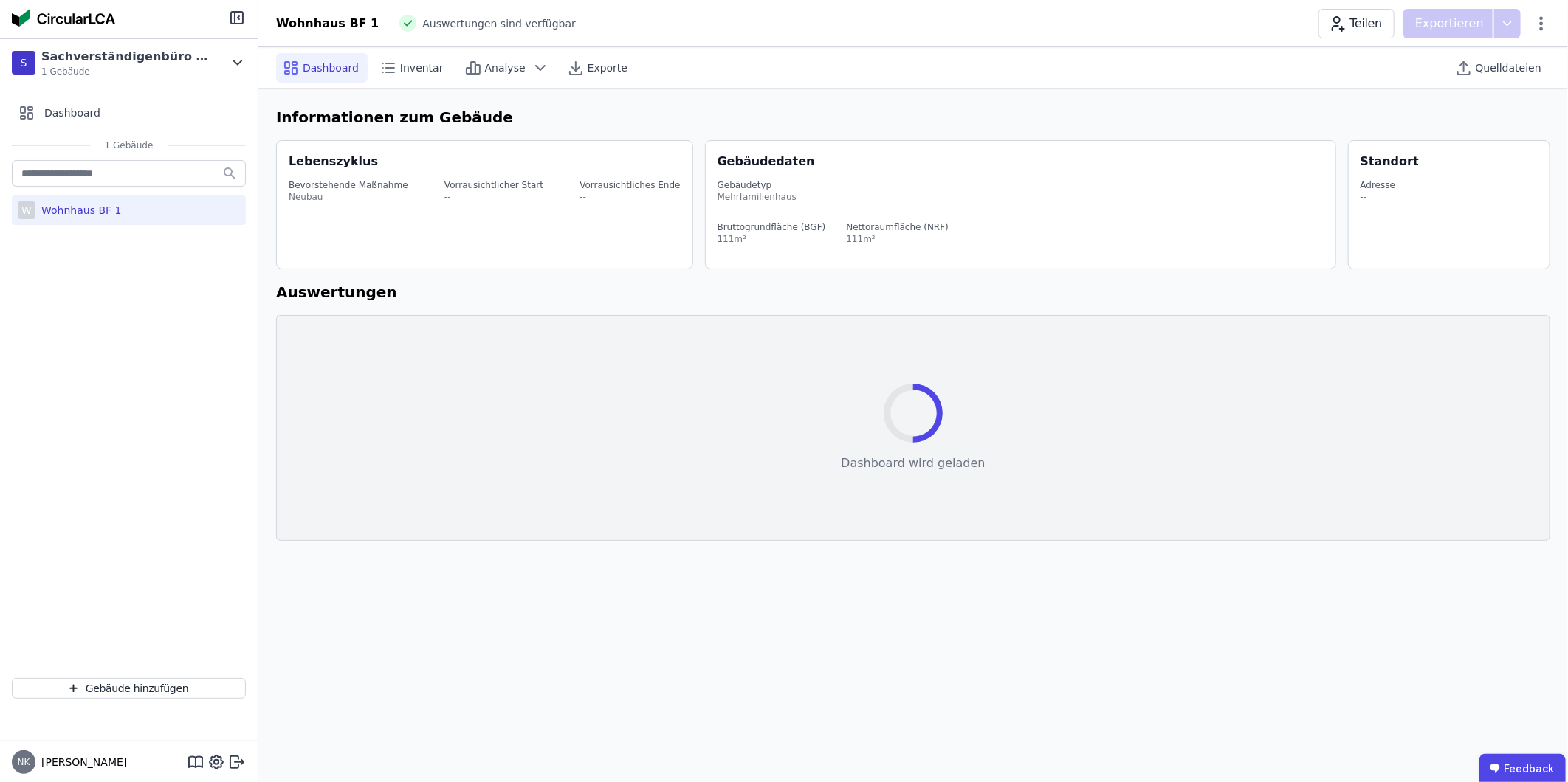
select select "*"
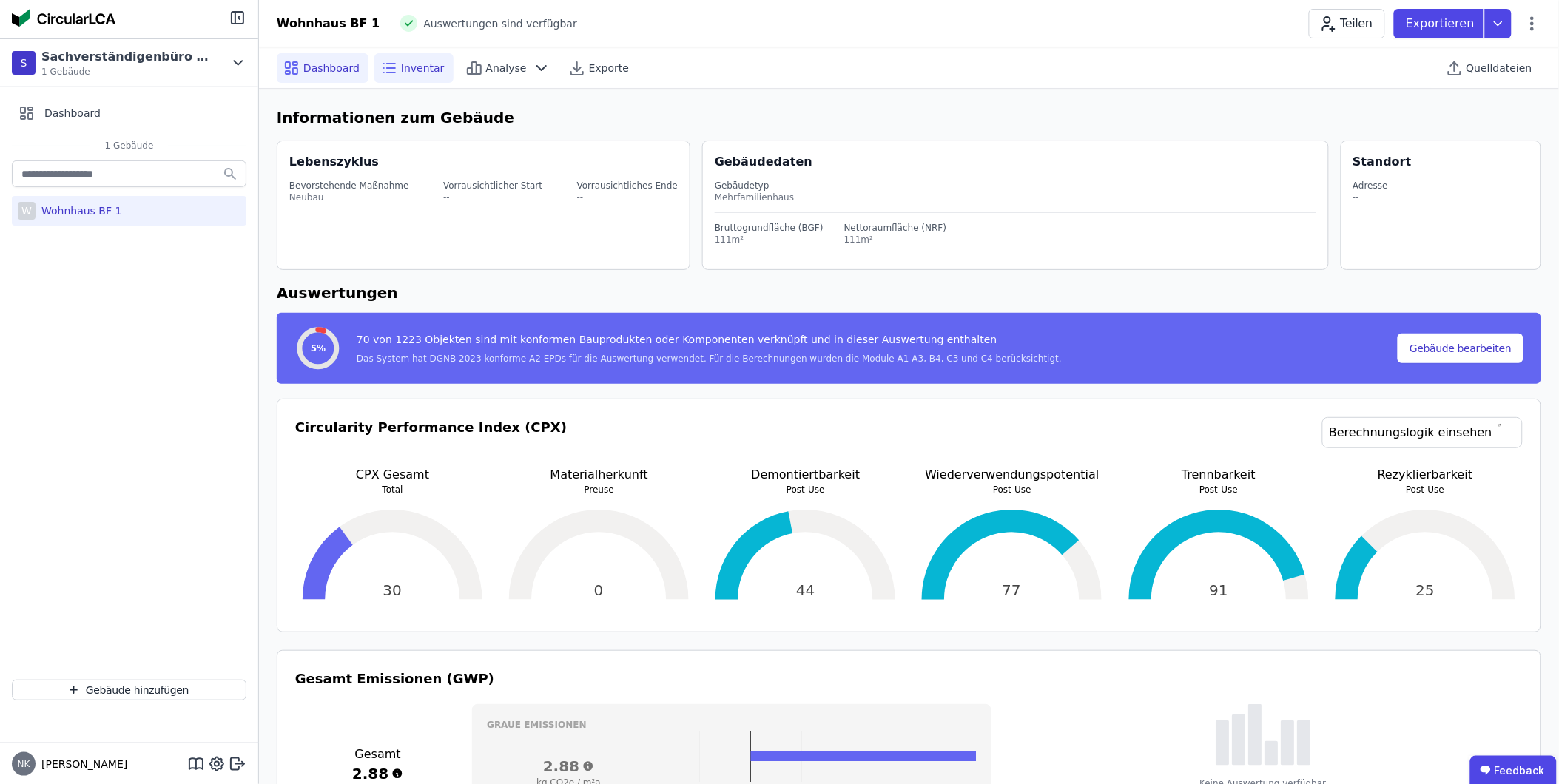
click at [419, 76] on div "Inventar" at bounding box center [414, 68] width 79 height 29
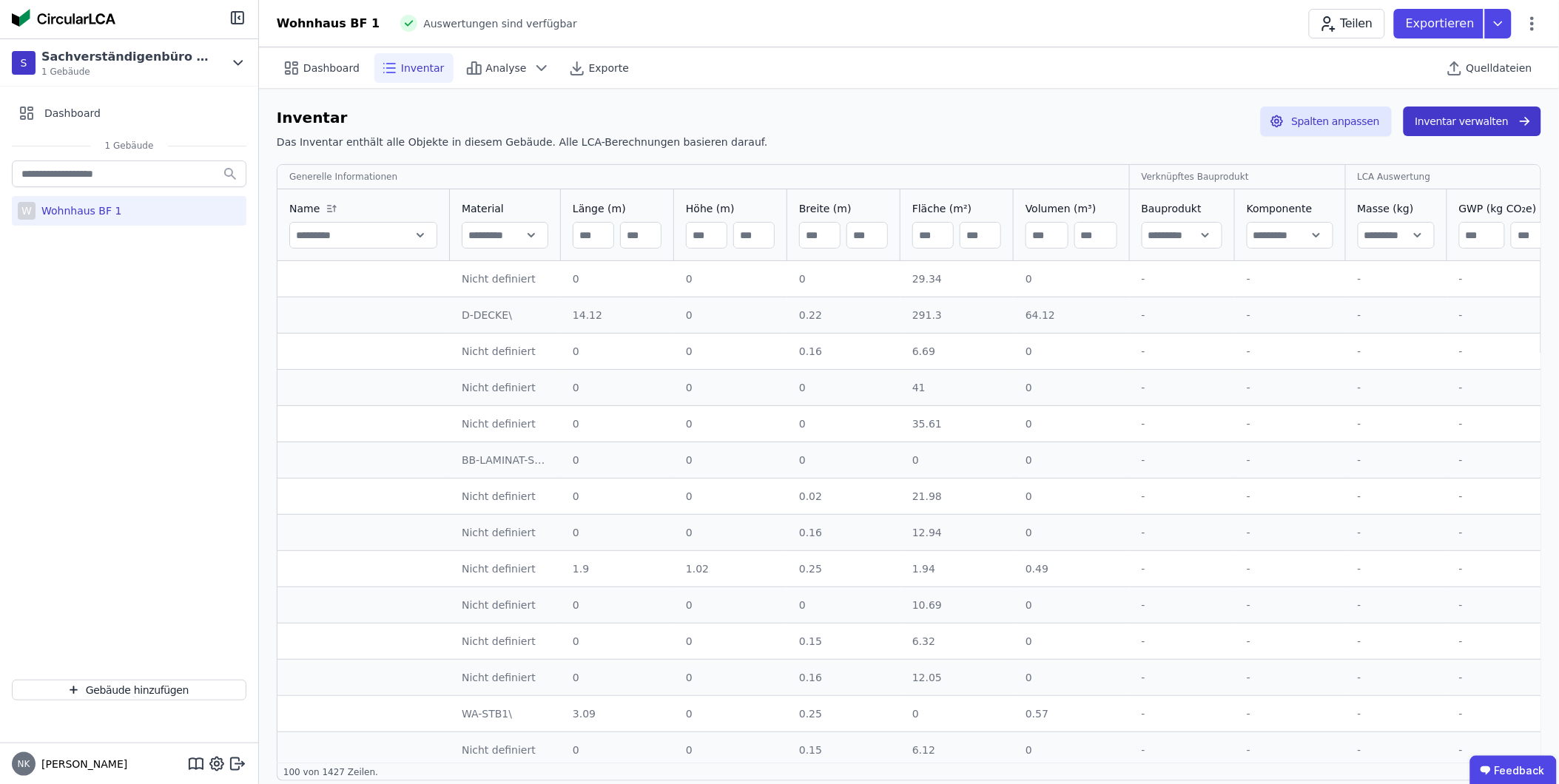
click at [1444, 120] on button "Inventar verwalten" at bounding box center [1472, 121] width 138 height 29
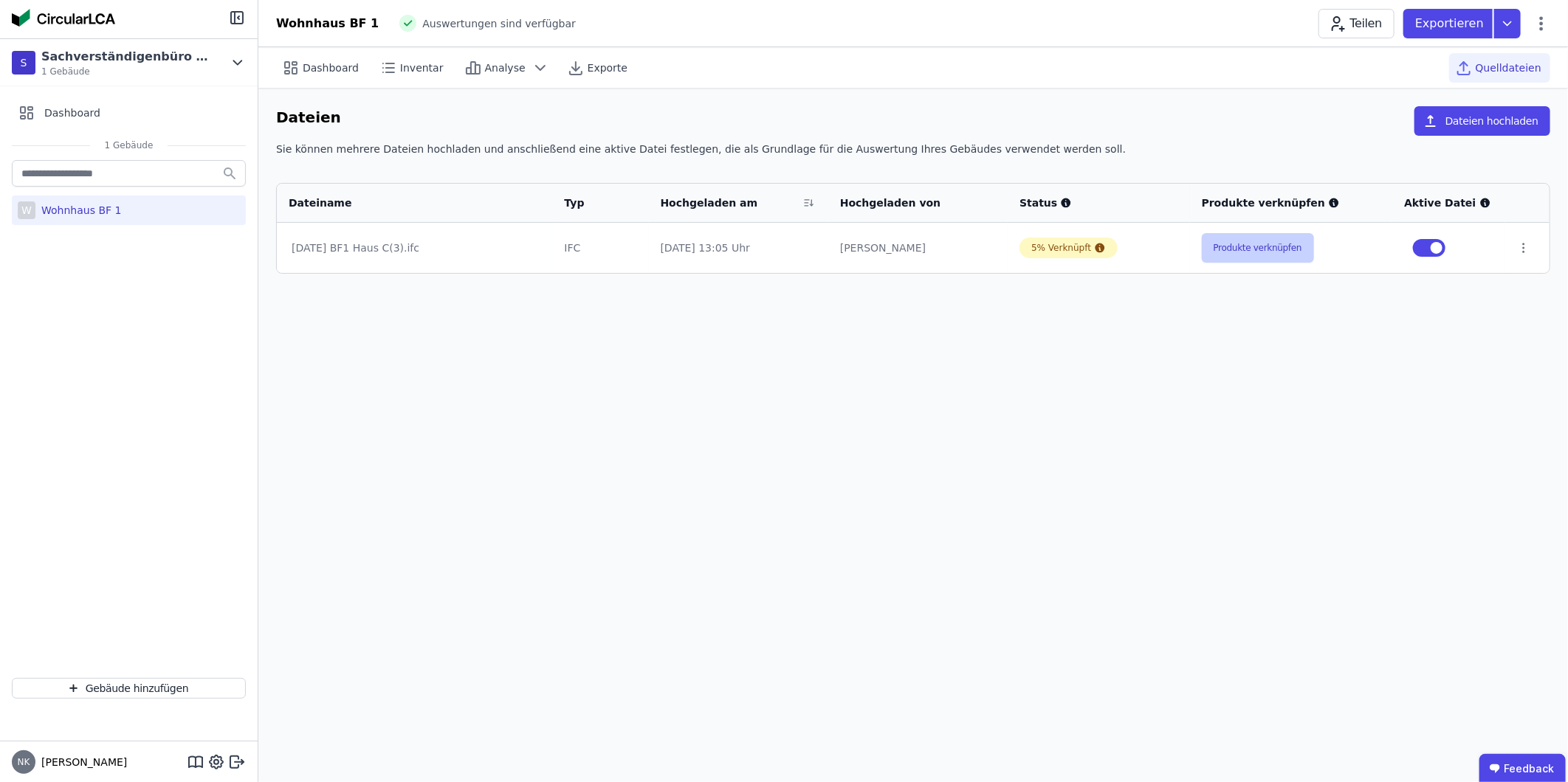
click at [1239, 249] on button "Produkte verknüpfen" at bounding box center [1257, 248] width 112 height 29
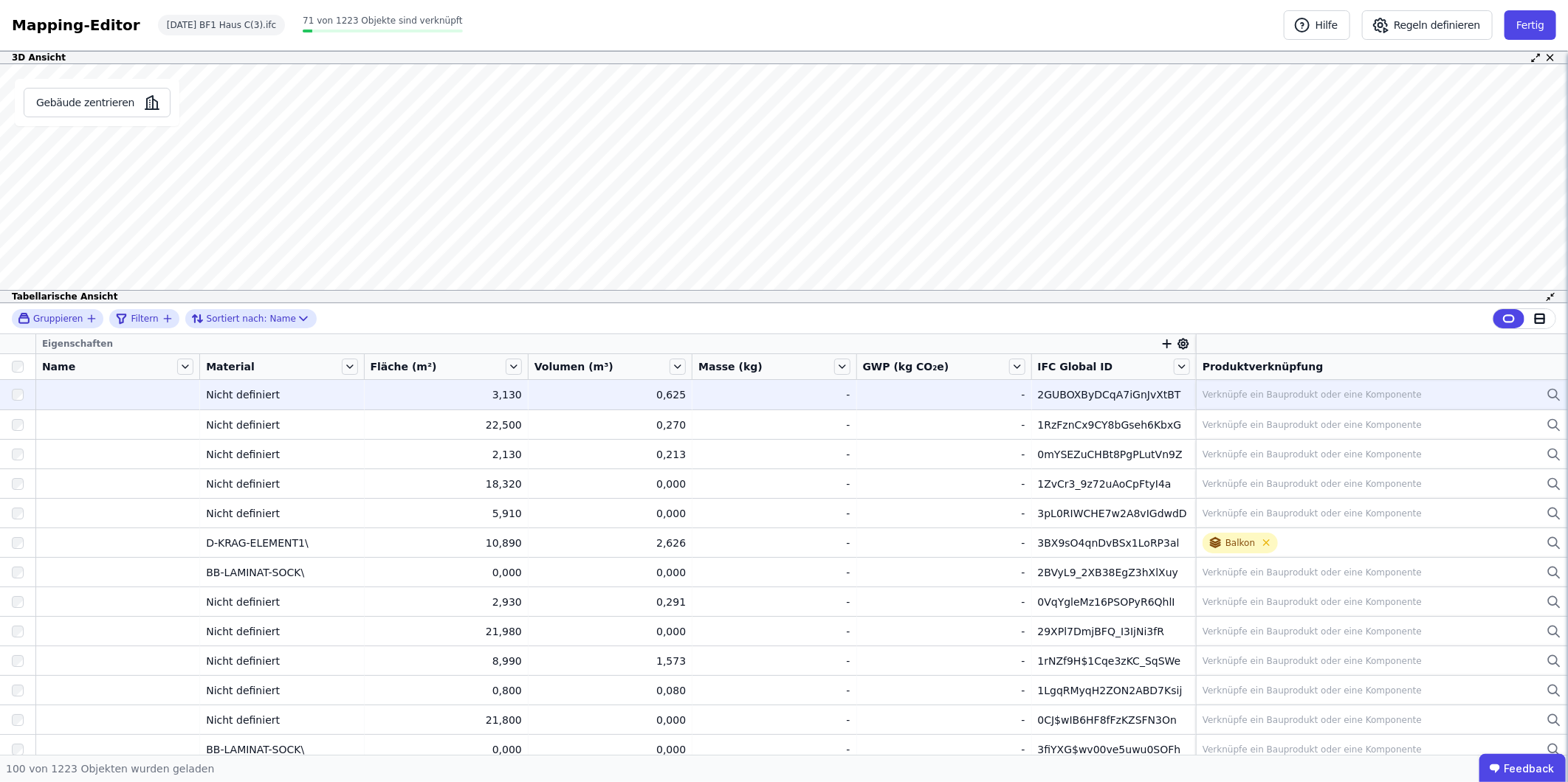
click at [1082, 395] on div "2GUBOXByDCqA7iGnJvXtBT" at bounding box center [1113, 395] width 151 height 15
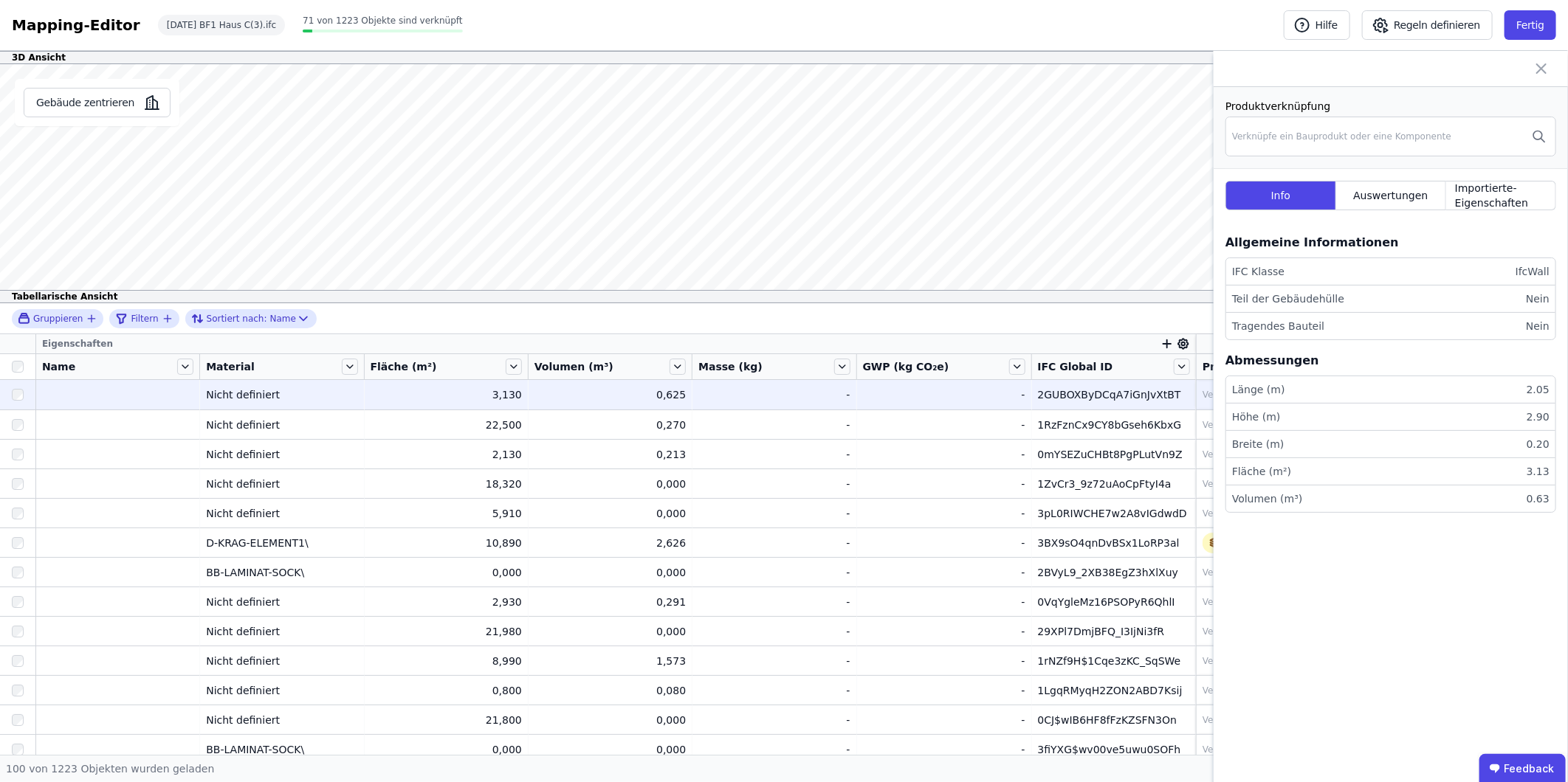
click at [1082, 395] on div "2GUBOXByDCqA7iGnJvXtBT" at bounding box center [1113, 395] width 151 height 15
click at [1041, 399] on div "2GUBOXByDCqA7iGnJvXtBT" at bounding box center [1113, 395] width 151 height 15
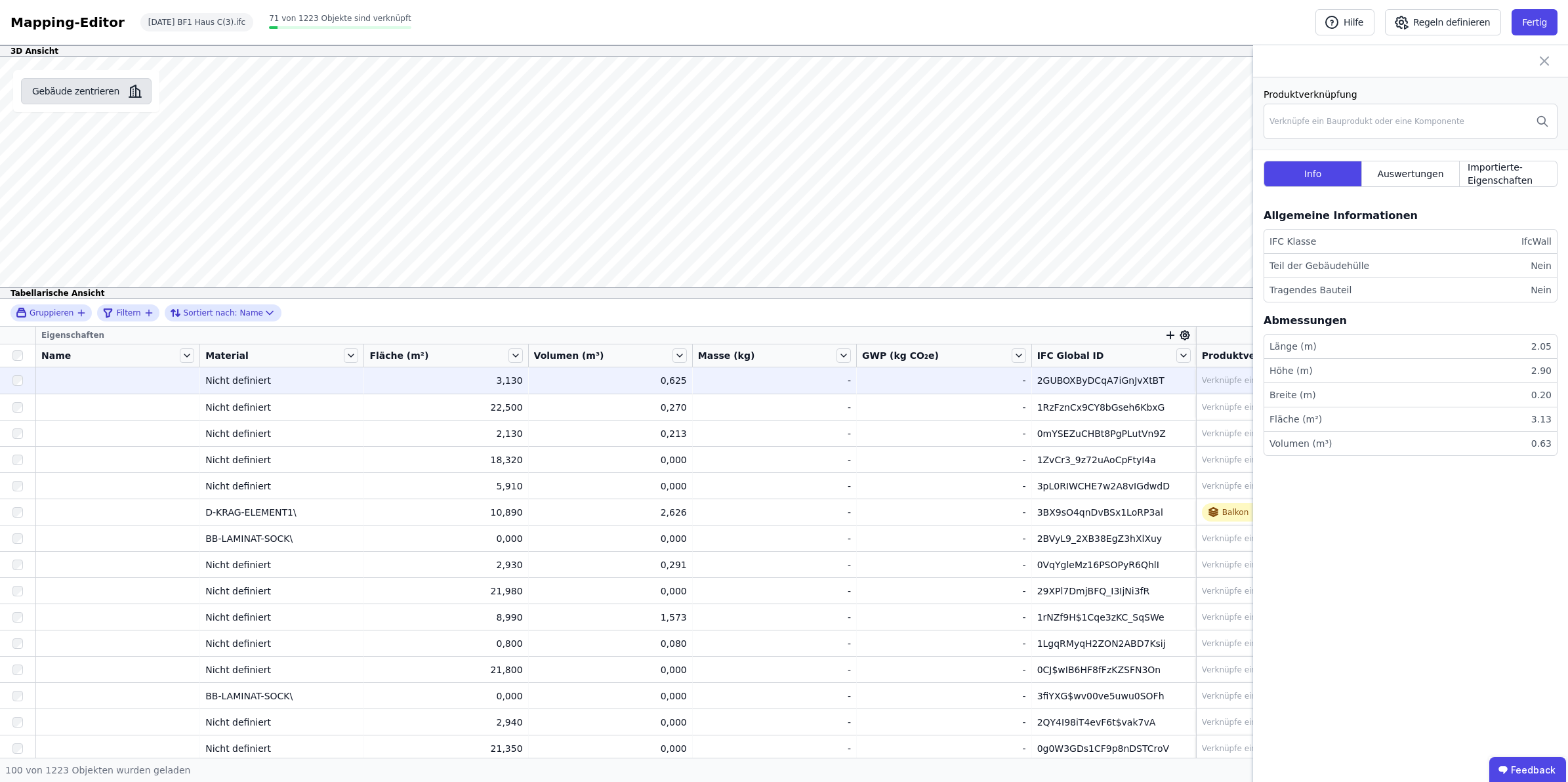
click at [86, 100] on button "Gebäude zentrieren" at bounding box center [86, 91] width 131 height 26
click at [1202, 375] on div "Verknüpfe ein Bauprodukt oder eine Komponente" at bounding box center [1382, 381] width 360 height 16
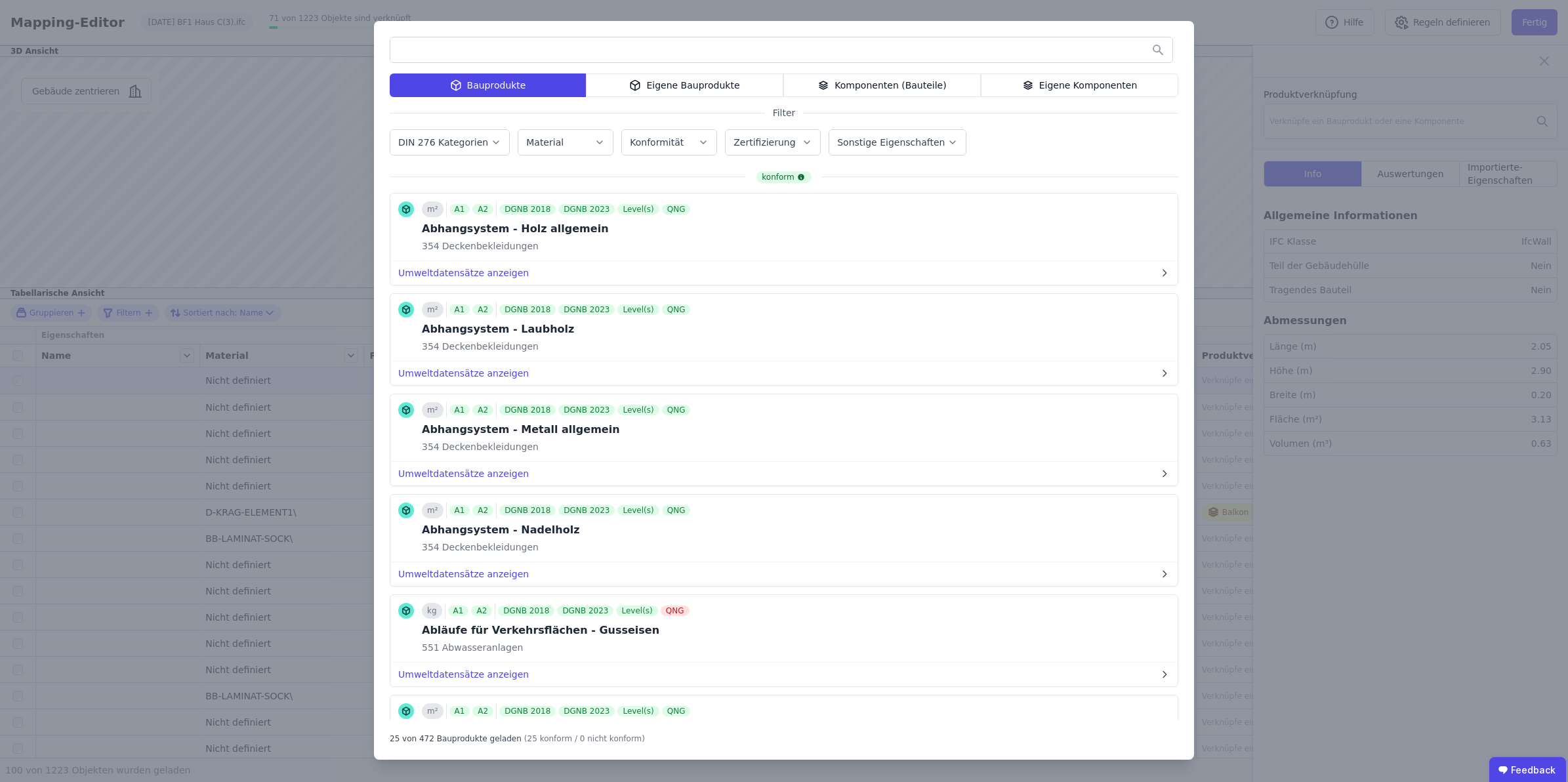
click at [549, 52] on input "text" at bounding box center [781, 49] width 782 height 24
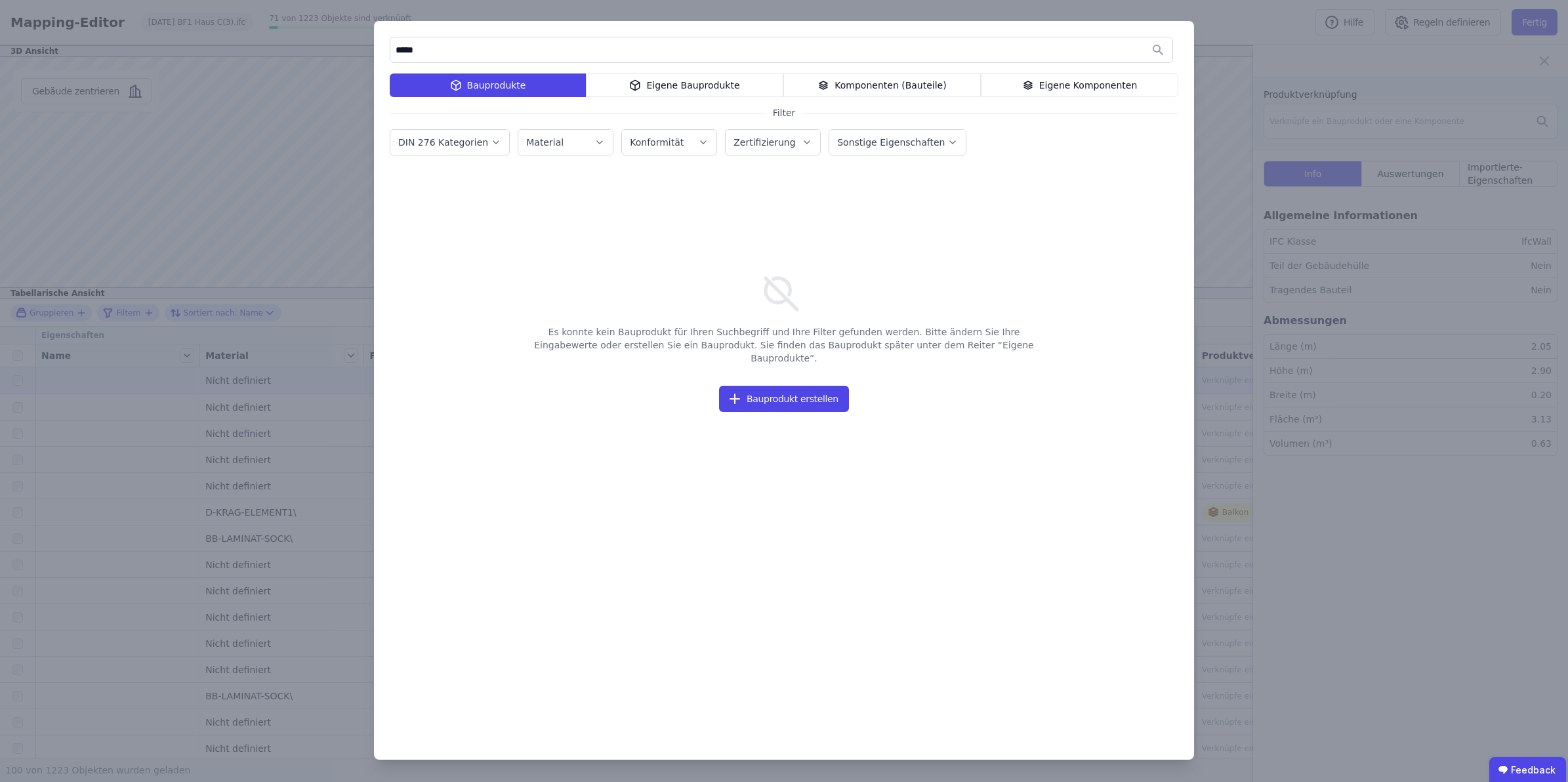
drag, startPoint x: 448, startPoint y: 51, endPoint x: 336, endPoint y: 44, distance: 112.2
click at [336, 44] on div "***** Bauprodukte Eigene Bauprodukte Komponenten (Bauteile) Eigene Komponenten …" at bounding box center [784, 391] width 1568 height 782
drag, startPoint x: 437, startPoint y: 46, endPoint x: 336, endPoint y: 33, distance: 101.8
click at [336, 33] on div "****** Bauprodukte Eigene Bauprodukte Komponenten (Bauteile) Eigene Komponenten…" at bounding box center [784, 391] width 1568 height 782
click at [887, 83] on div "Komponenten (Bauteile)" at bounding box center [882, 85] width 198 height 24
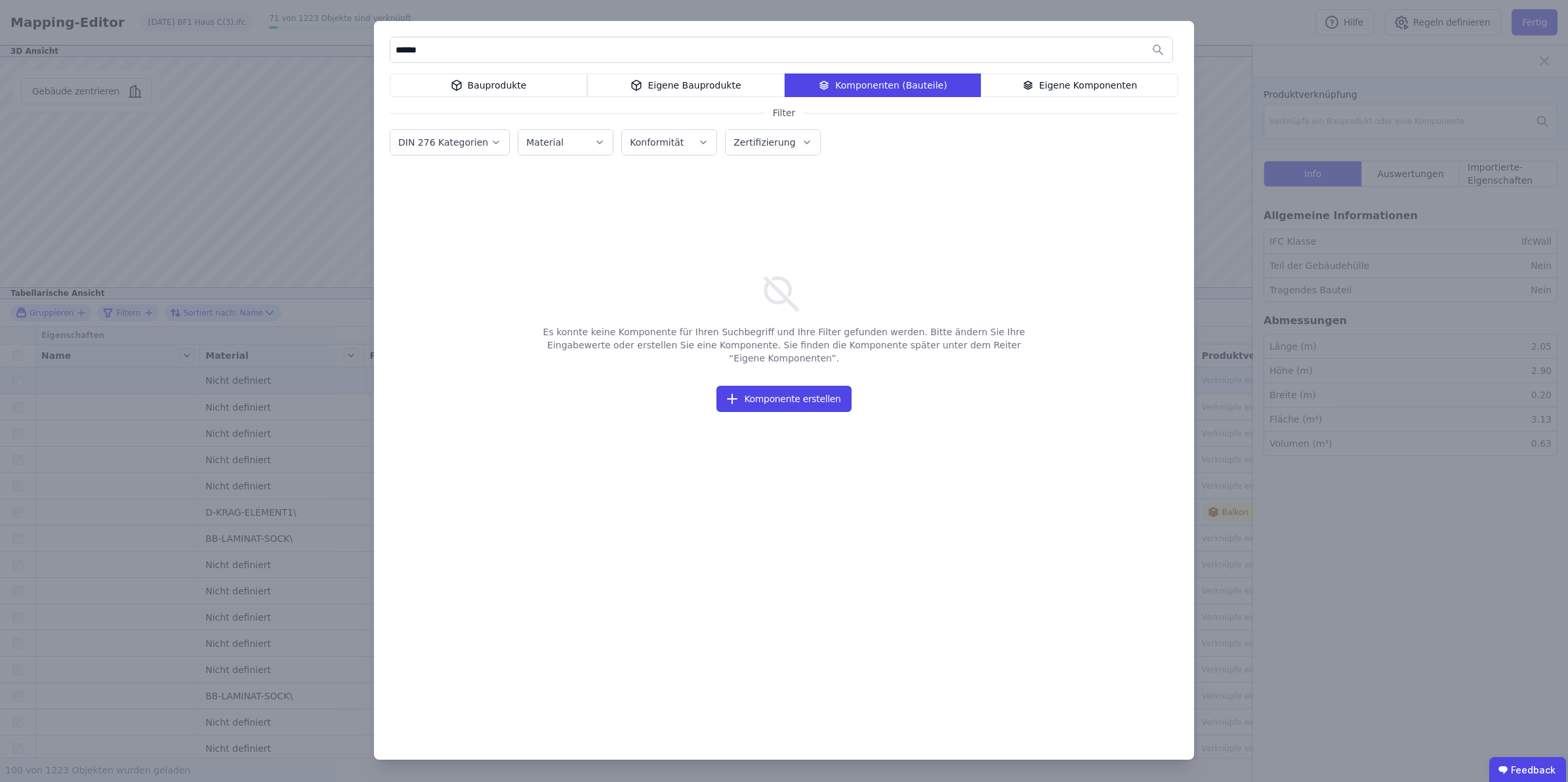
drag, startPoint x: 538, startPoint y: 53, endPoint x: 357, endPoint y: 37, distance: 181.7
click at [362, 37] on div "****** Bauprodukte Eigene Bauprodukte Komponenten (Bauteile) Eigene Komponenten…" at bounding box center [784, 391] width 1568 height 782
type input "*****"
click at [1067, 85] on div "Eigene Komponenten" at bounding box center [1080, 85] width 198 height 24
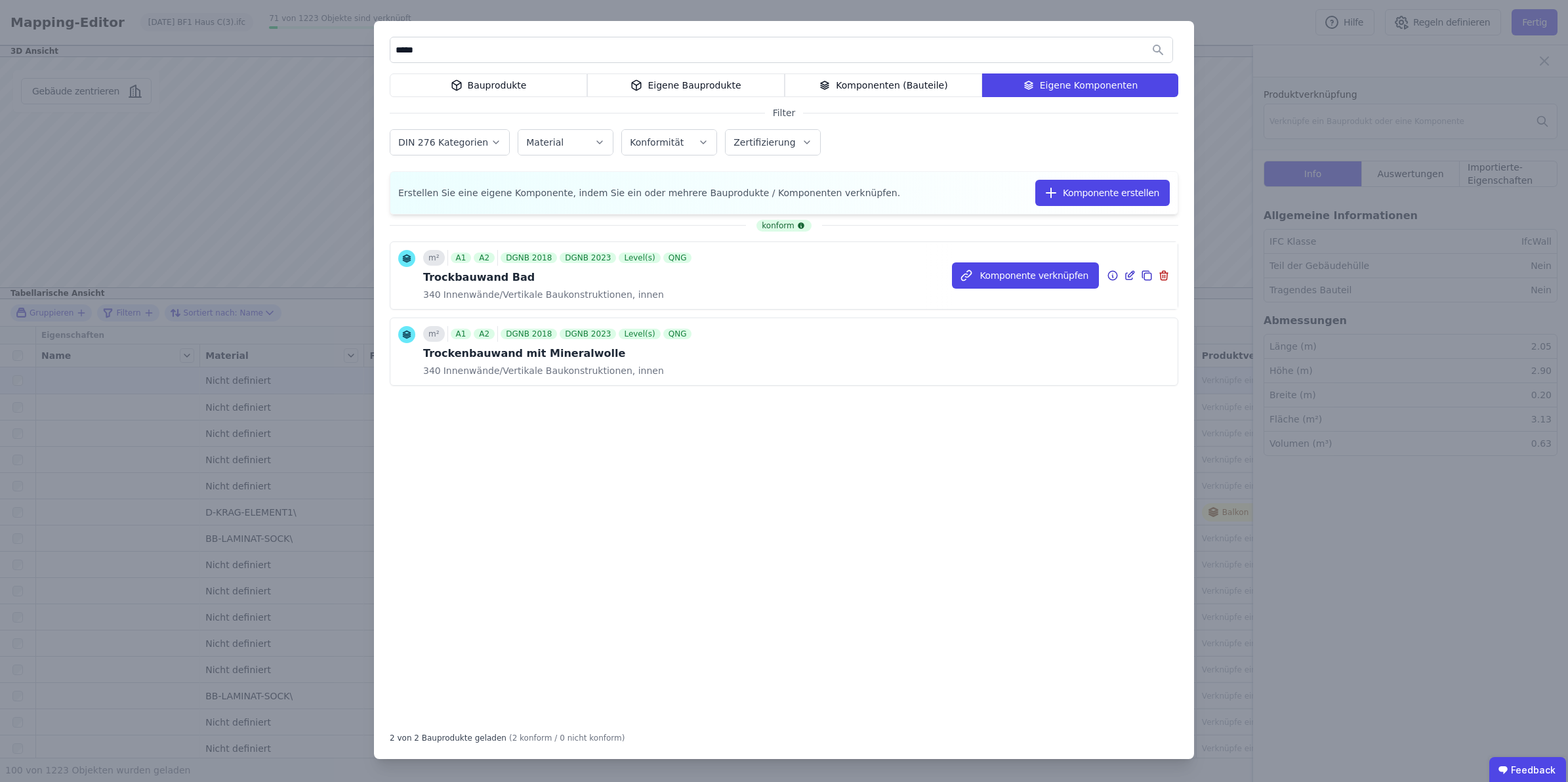
click at [517, 291] on span "Innenwände/Vertikale Baukonstruktionen, innen" at bounding box center [552, 294] width 223 height 13
click at [1022, 278] on button "Komponente verknüpfen" at bounding box center [1025, 275] width 147 height 26
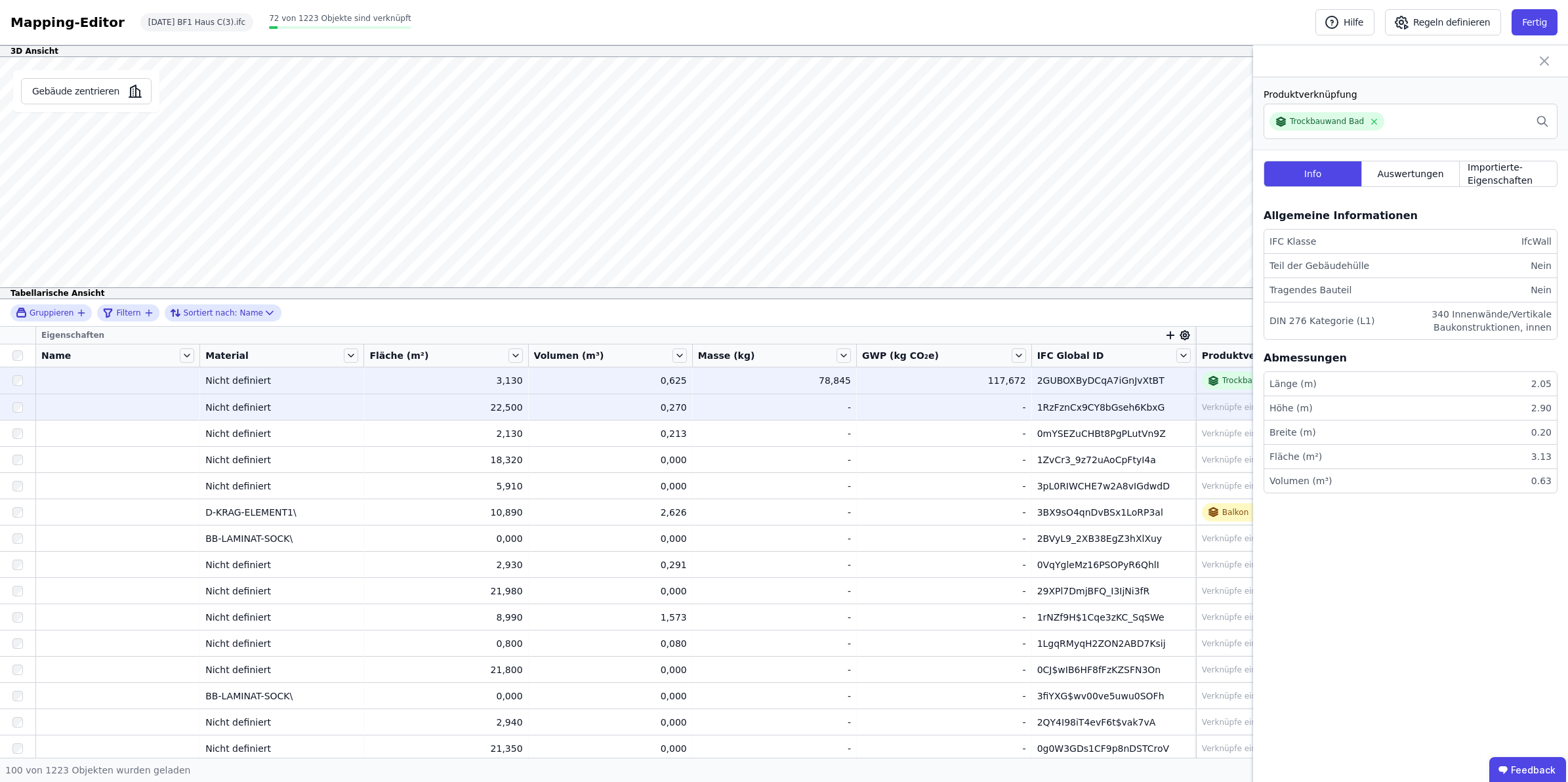
click at [1120, 403] on div "1RzFznCx9CY8bGseh6KbxG" at bounding box center [1114, 408] width 153 height 13
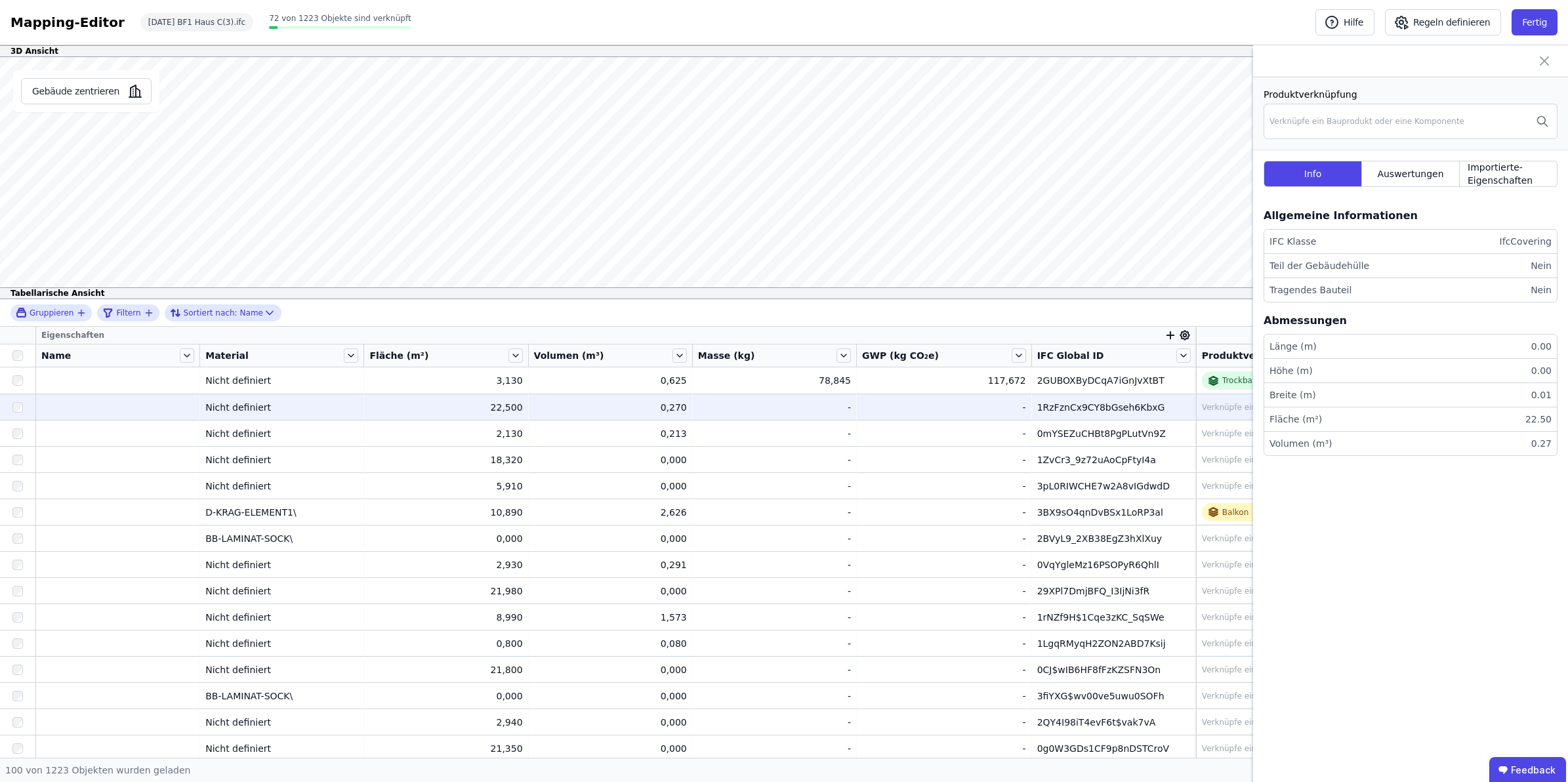
click at [1211, 401] on div "Verknüpfe ein Bauprodukt oder eine Komponente" at bounding box center [1382, 408] width 360 height 16
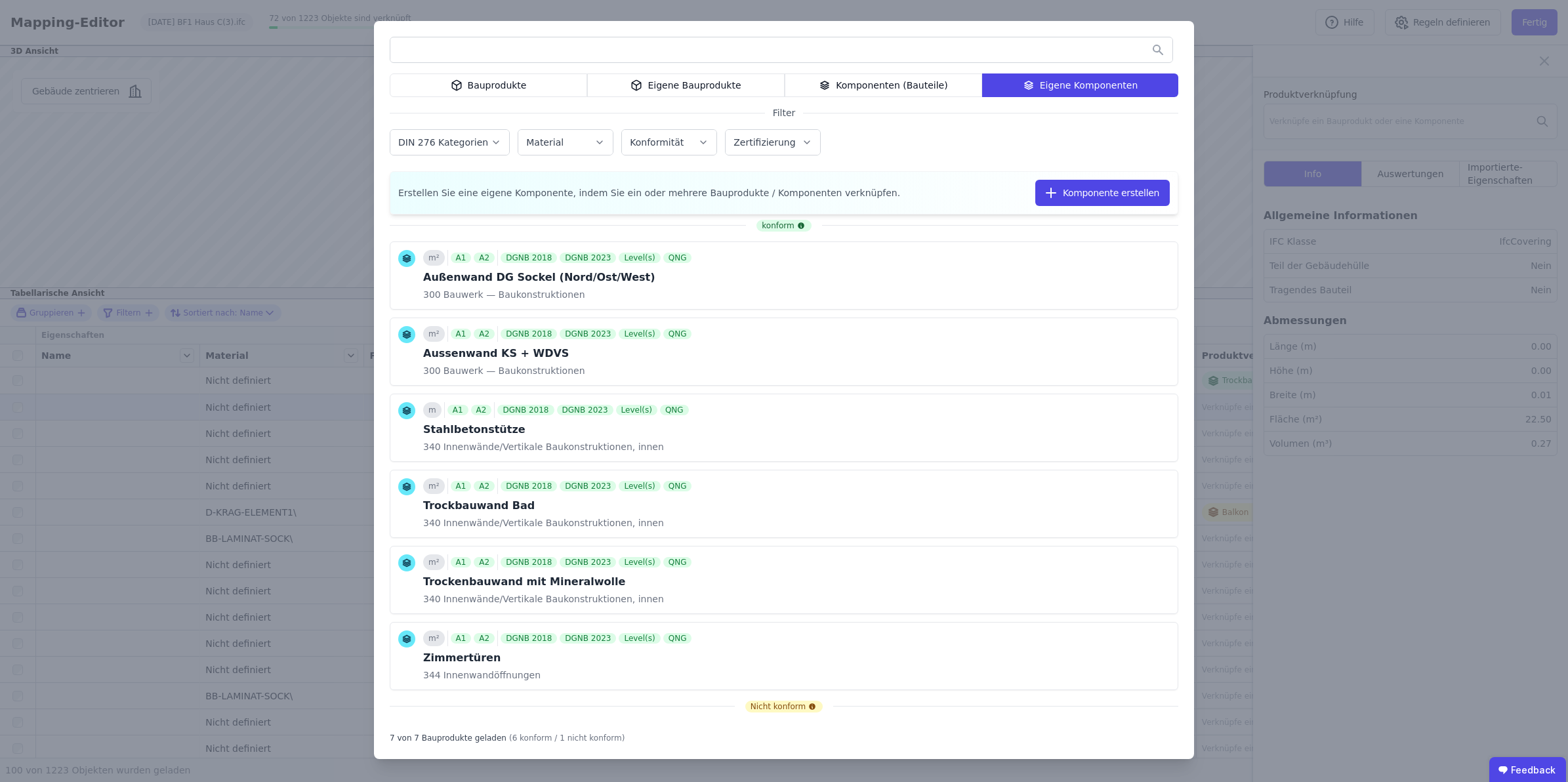
click at [525, 55] on input "text" at bounding box center [781, 49] width 782 height 24
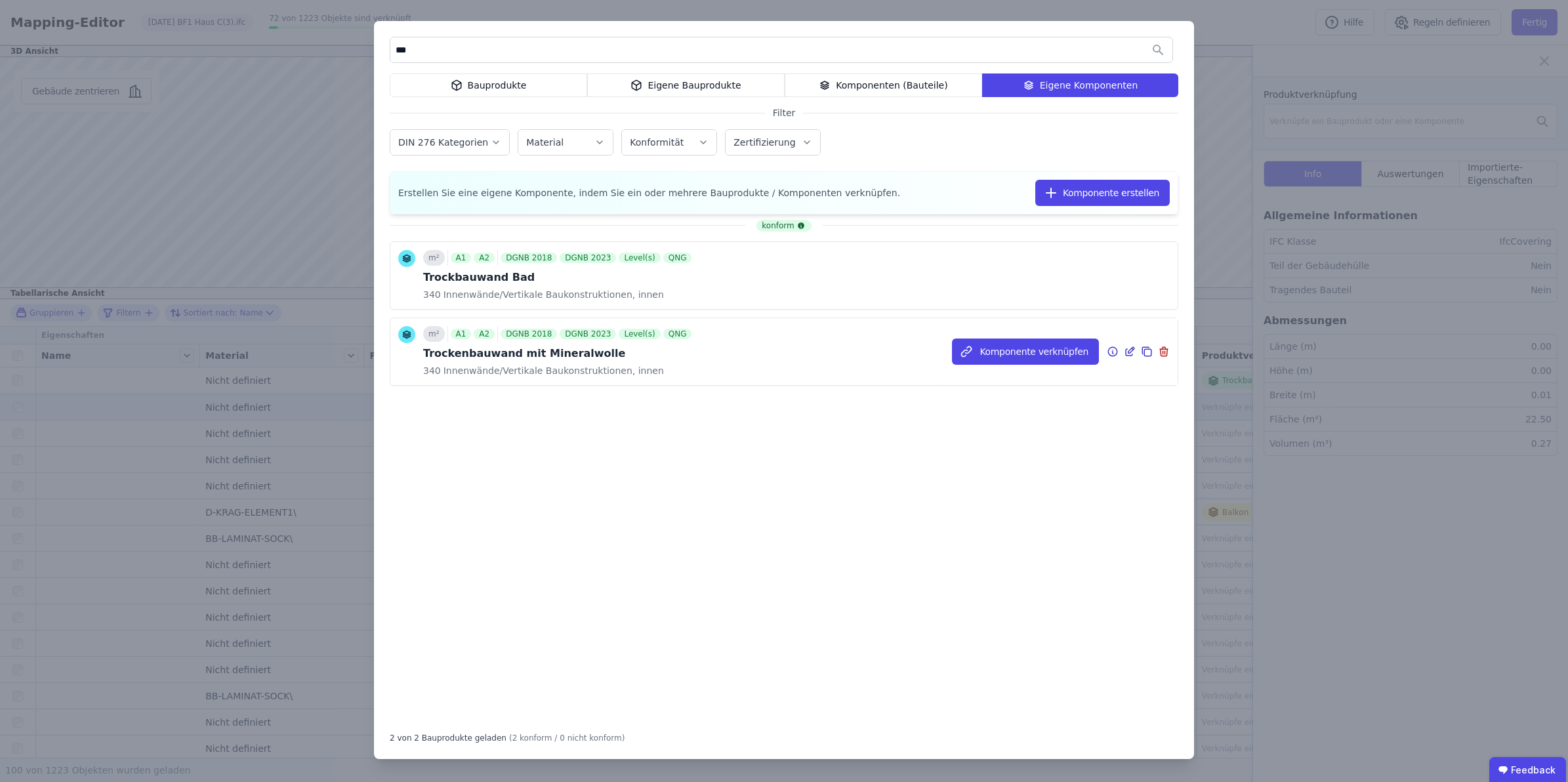
type input "***"
click at [492, 347] on div "Trockenbauwand mit Mineralwolle" at bounding box center [558, 354] width 271 height 16
click at [1025, 355] on button "Komponente verknüpfen" at bounding box center [1025, 352] width 147 height 26
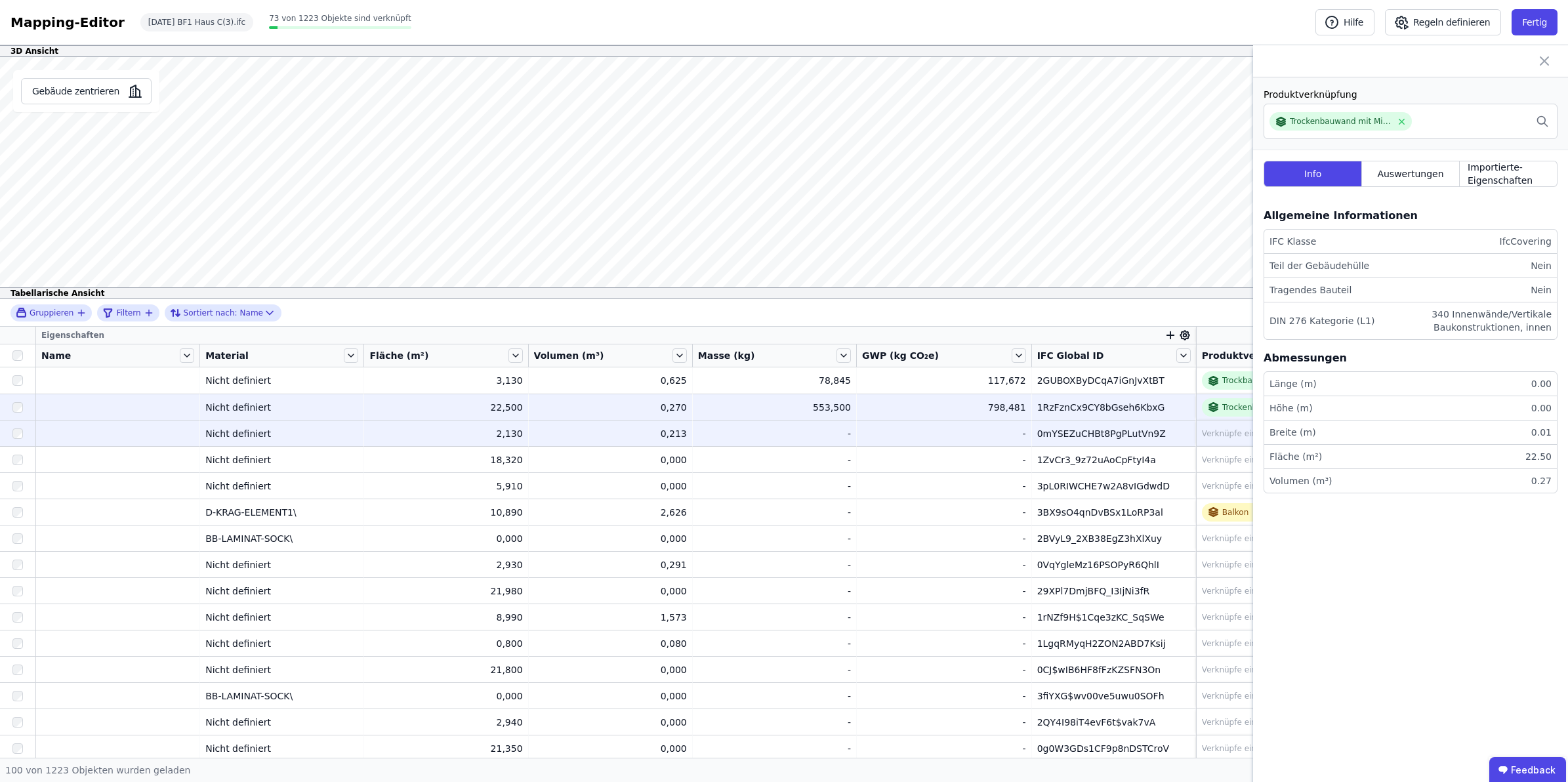
click at [1216, 430] on div "Verknüpfe ein Bauprodukt oder eine Komponente" at bounding box center [1299, 434] width 195 height 10
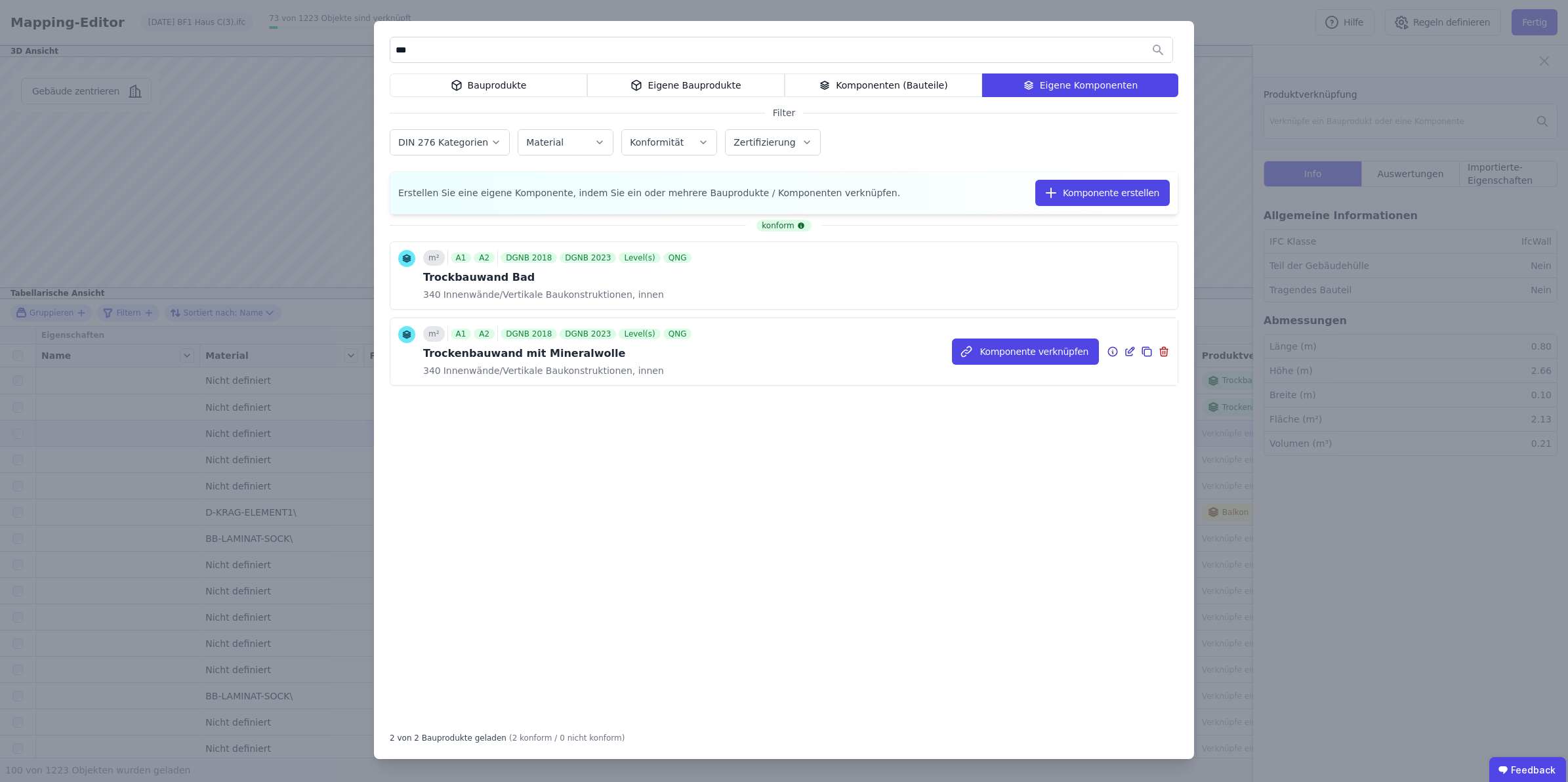
type input "***"
click at [486, 339] on div "A2" at bounding box center [484, 334] width 21 height 10
click at [1070, 355] on button "Komponente verknüpfen" at bounding box center [1025, 352] width 147 height 26
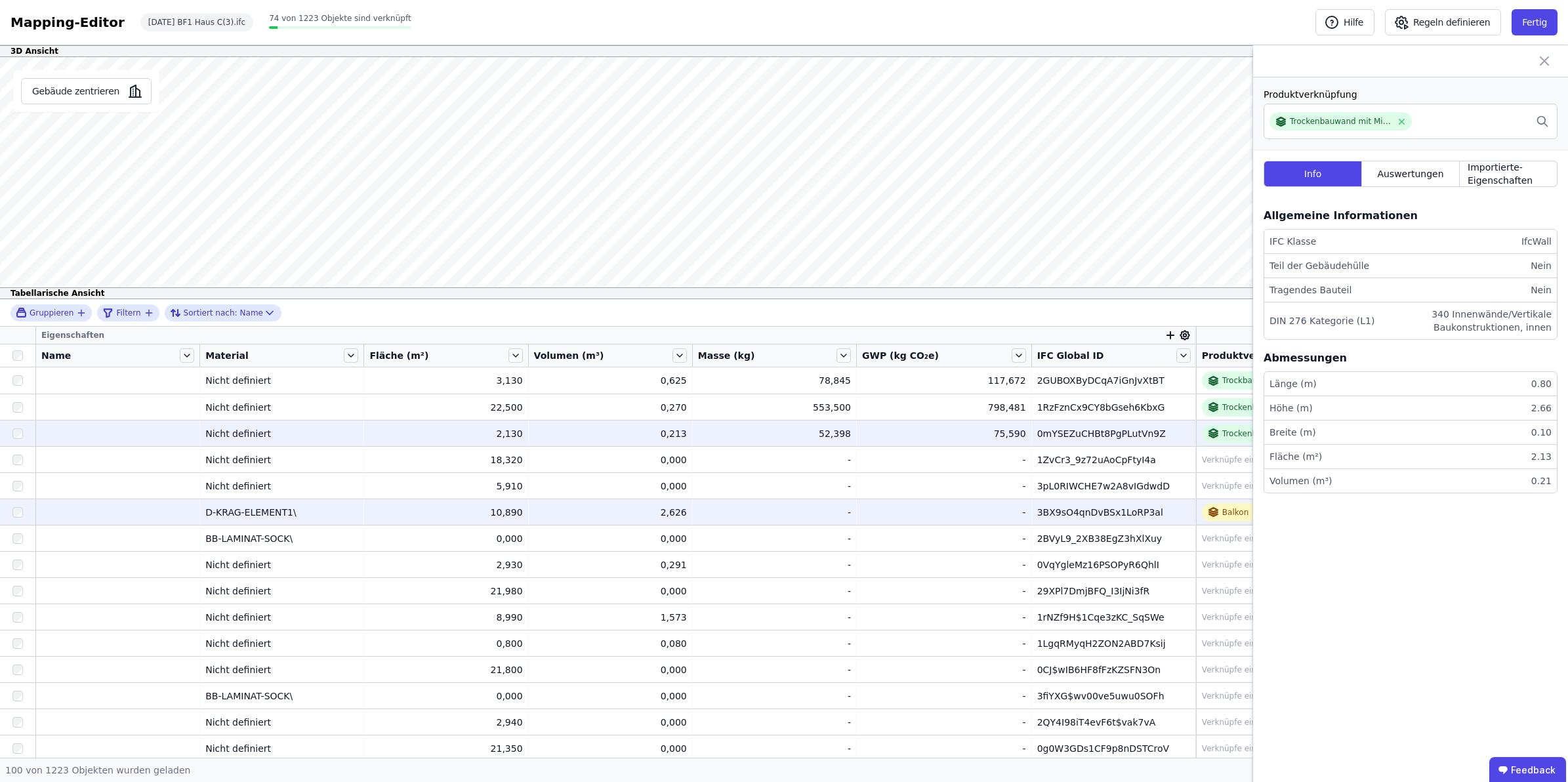
click at [1128, 516] on div "3BX9sO4qnDvBSx1LoRP3al" at bounding box center [1114, 512] width 153 height 13
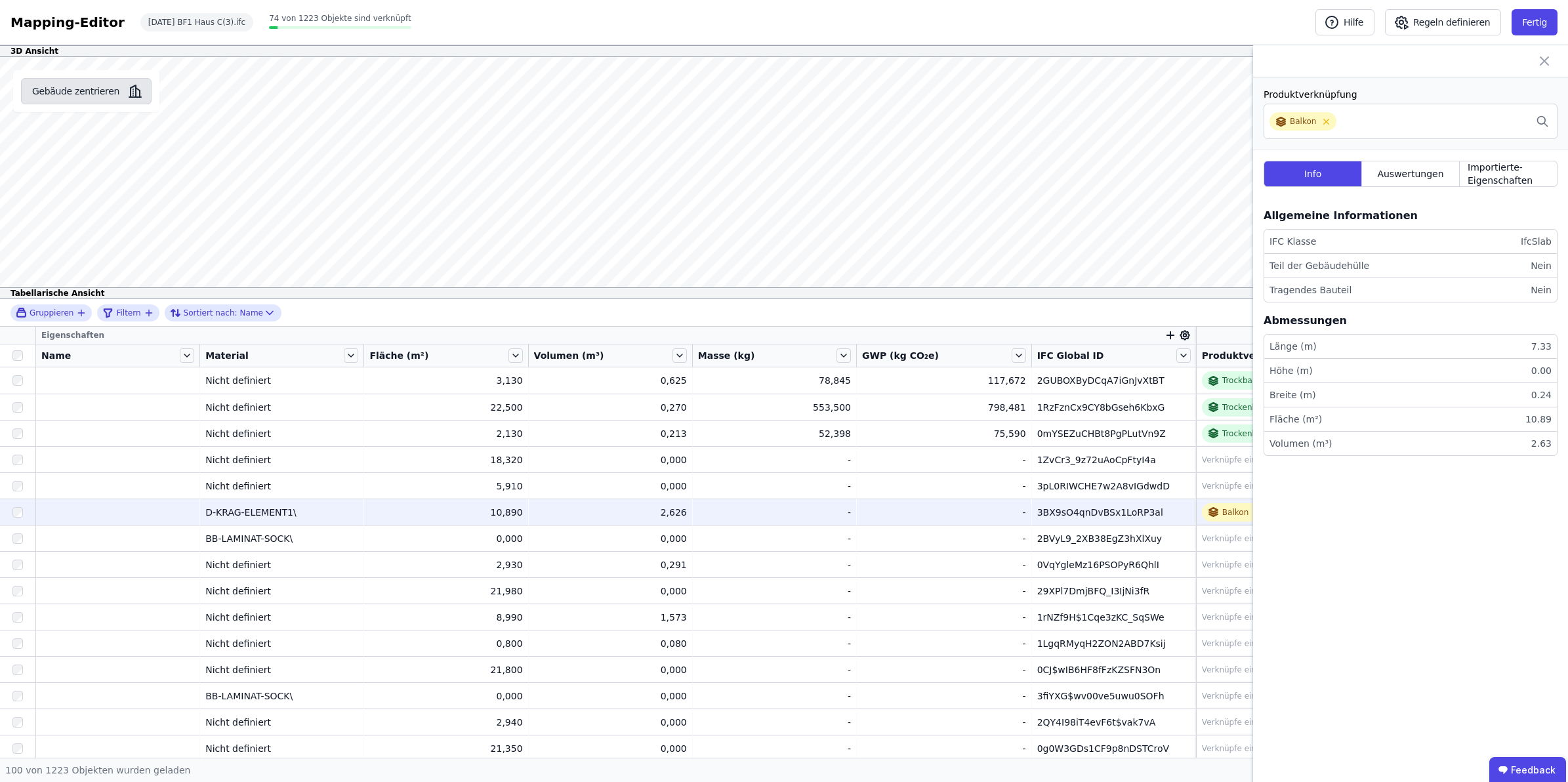
click at [90, 89] on button "Gebäude zentrieren" at bounding box center [86, 91] width 131 height 26
click at [1217, 507] on div "Balkon" at bounding box center [1227, 512] width 41 height 12
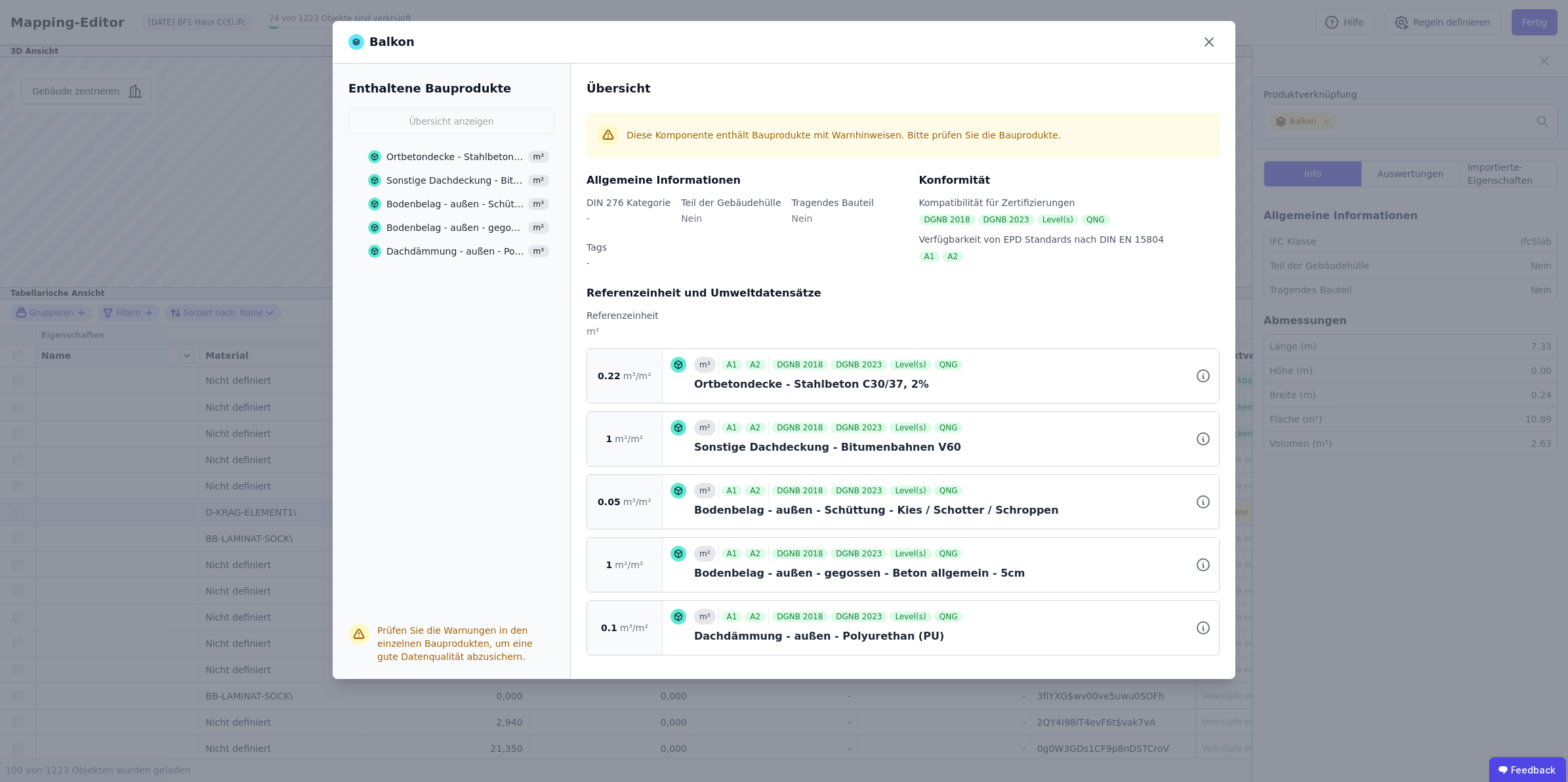
click at [817, 440] on div "Sonstige Dachdeckung - Bitumenbahnen V60" at bounding box center [953, 448] width 517 height 16
click at [1211, 41] on icon at bounding box center [1209, 41] width 21 height 21
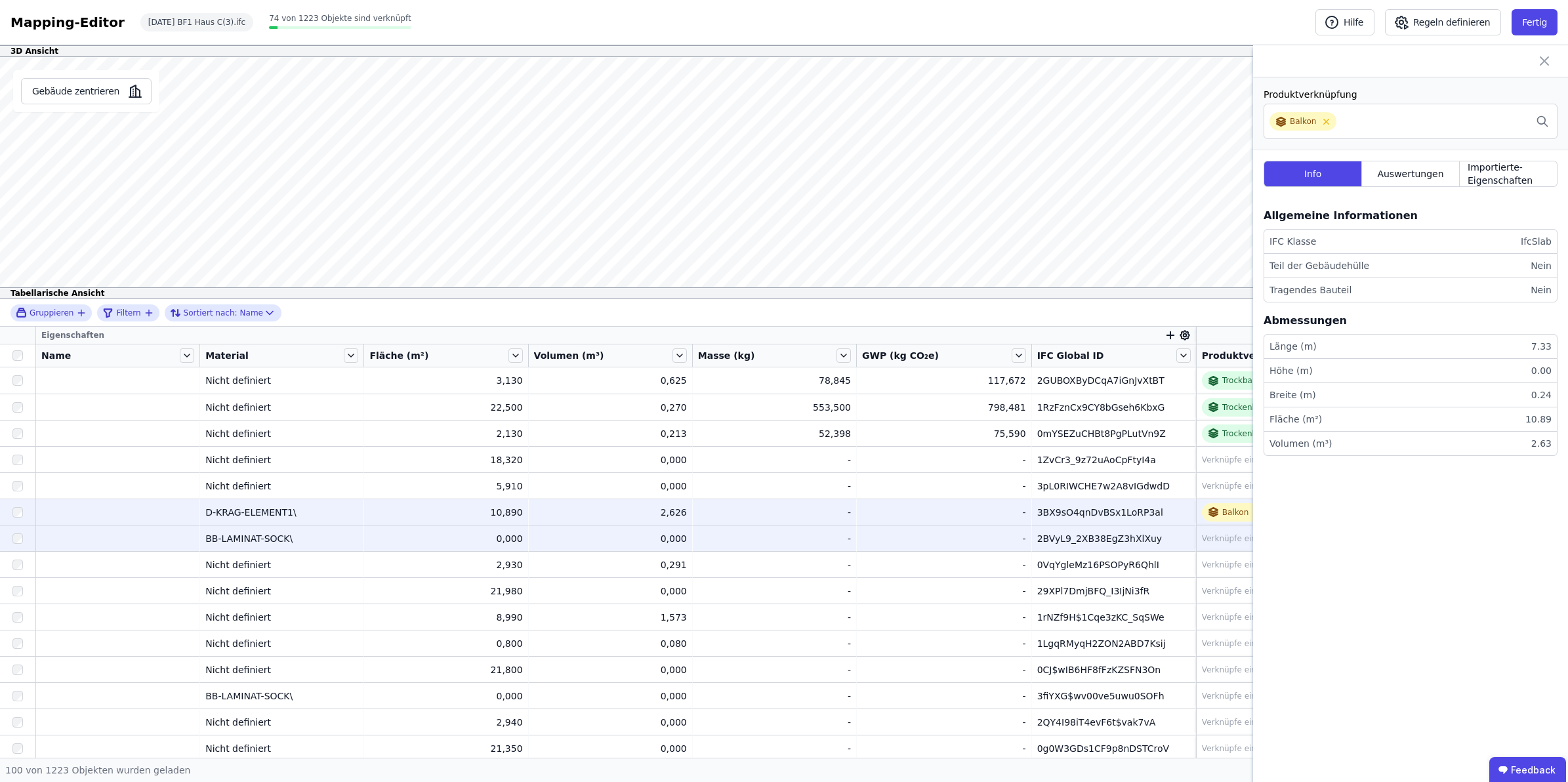
click at [1123, 543] on div "2BVyL9_2XB38EgZ3hXlXuy" at bounding box center [1114, 539] width 153 height 13
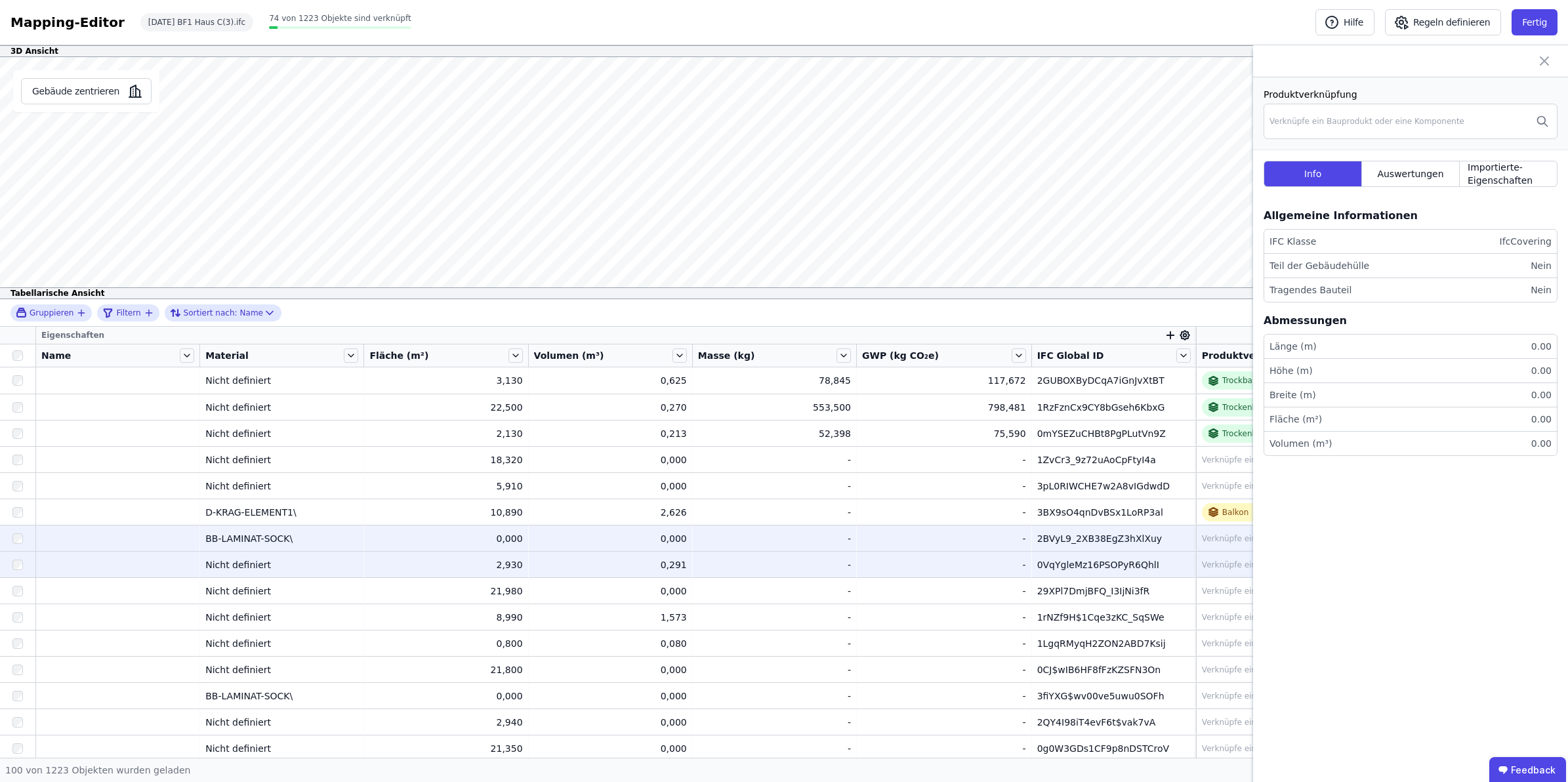
click at [1091, 565] on div "0VqYgleMz16PSOPyR6QhlI" at bounding box center [1114, 565] width 153 height 13
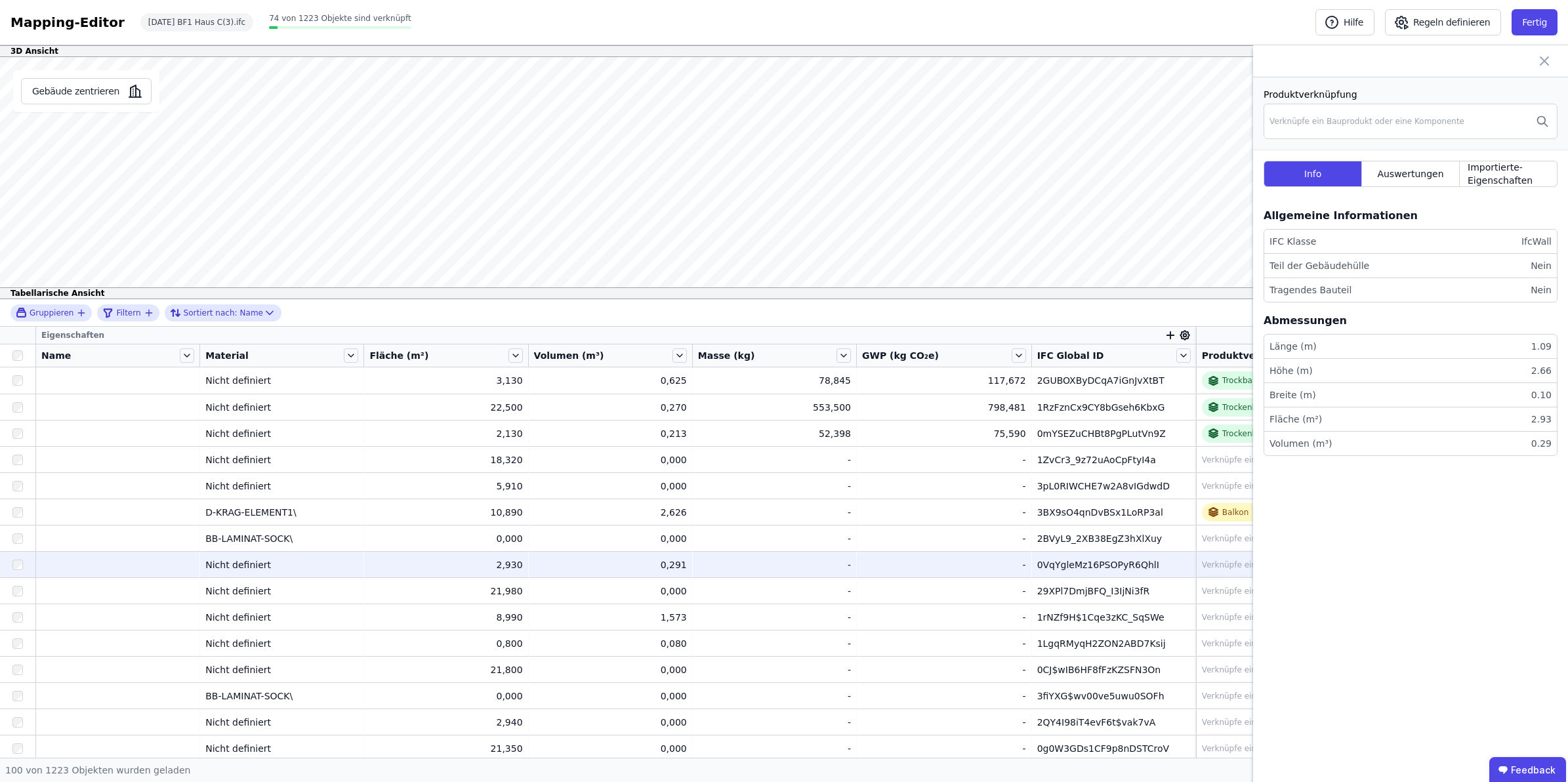
click at [1229, 560] on div "Verknüpfe ein Bauprodukt oder eine Komponente" at bounding box center [1299, 565] width 195 height 10
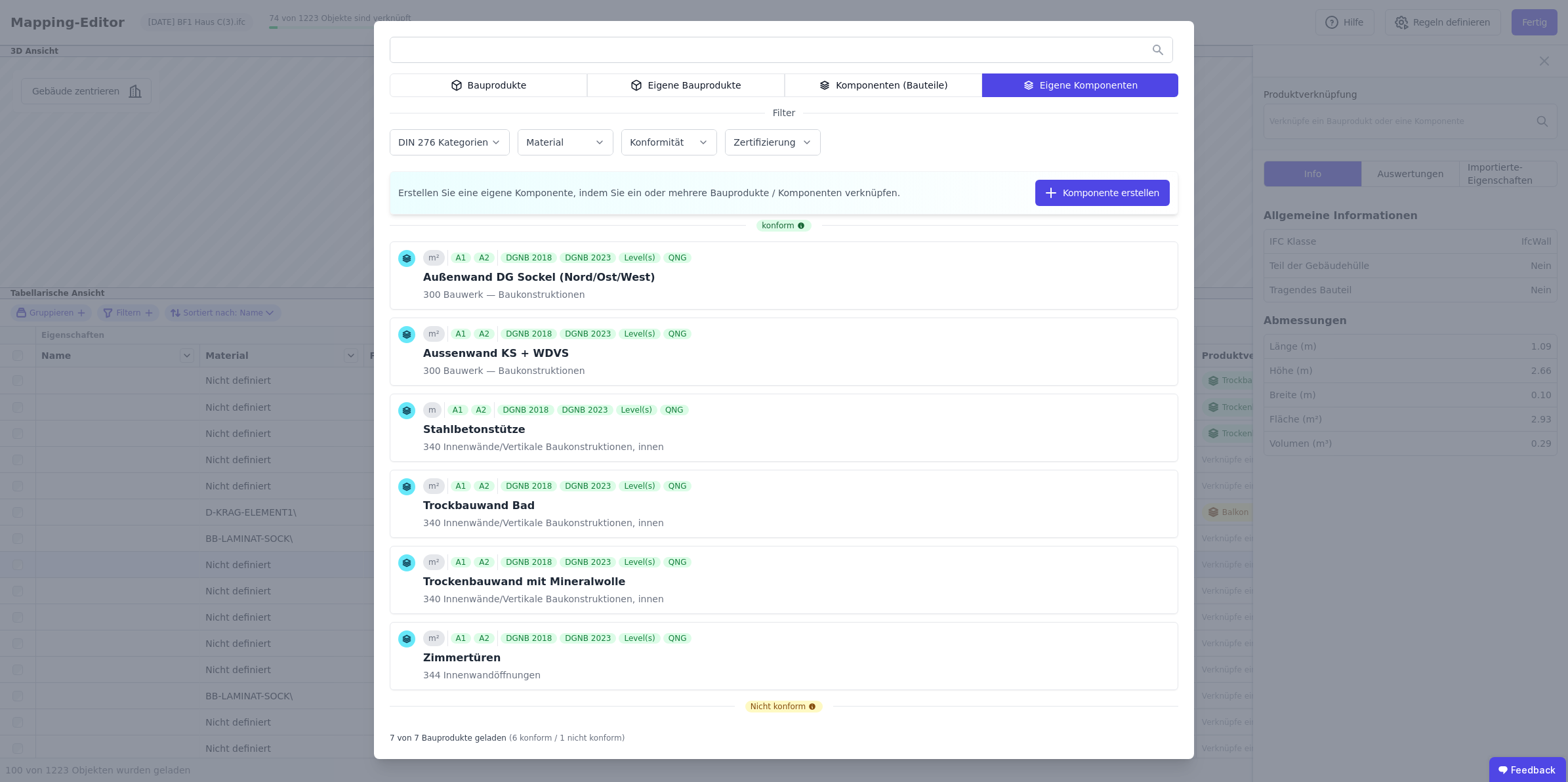
click at [537, 49] on input "text" at bounding box center [781, 49] width 782 height 24
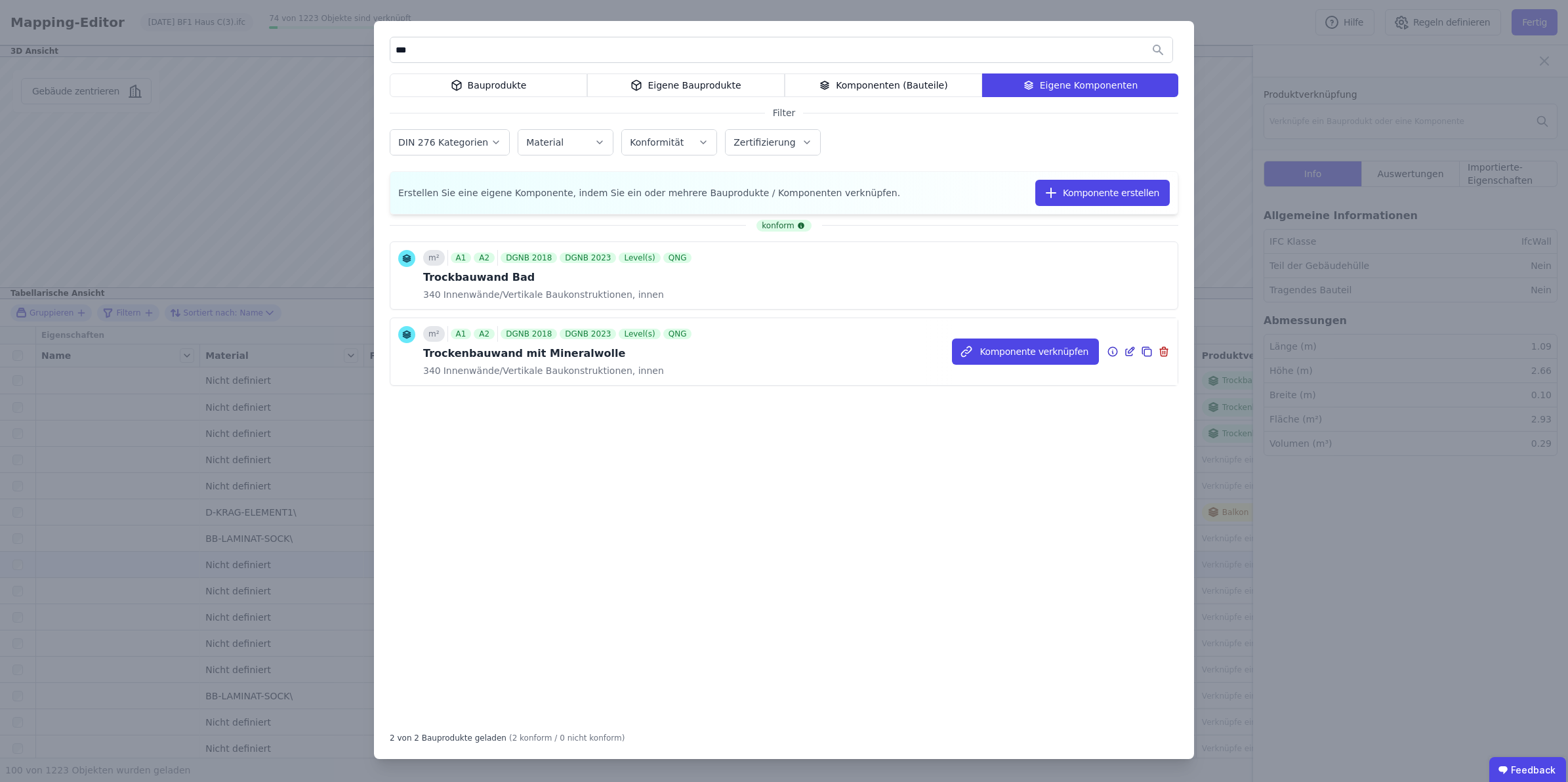
type input "***"
click at [551, 351] on div "Trockenbauwand mit Mineralwolle" at bounding box center [558, 354] width 271 height 16
click at [0, 0] on button "Komponente verknüpfen" at bounding box center [0, 0] width 0 height 0
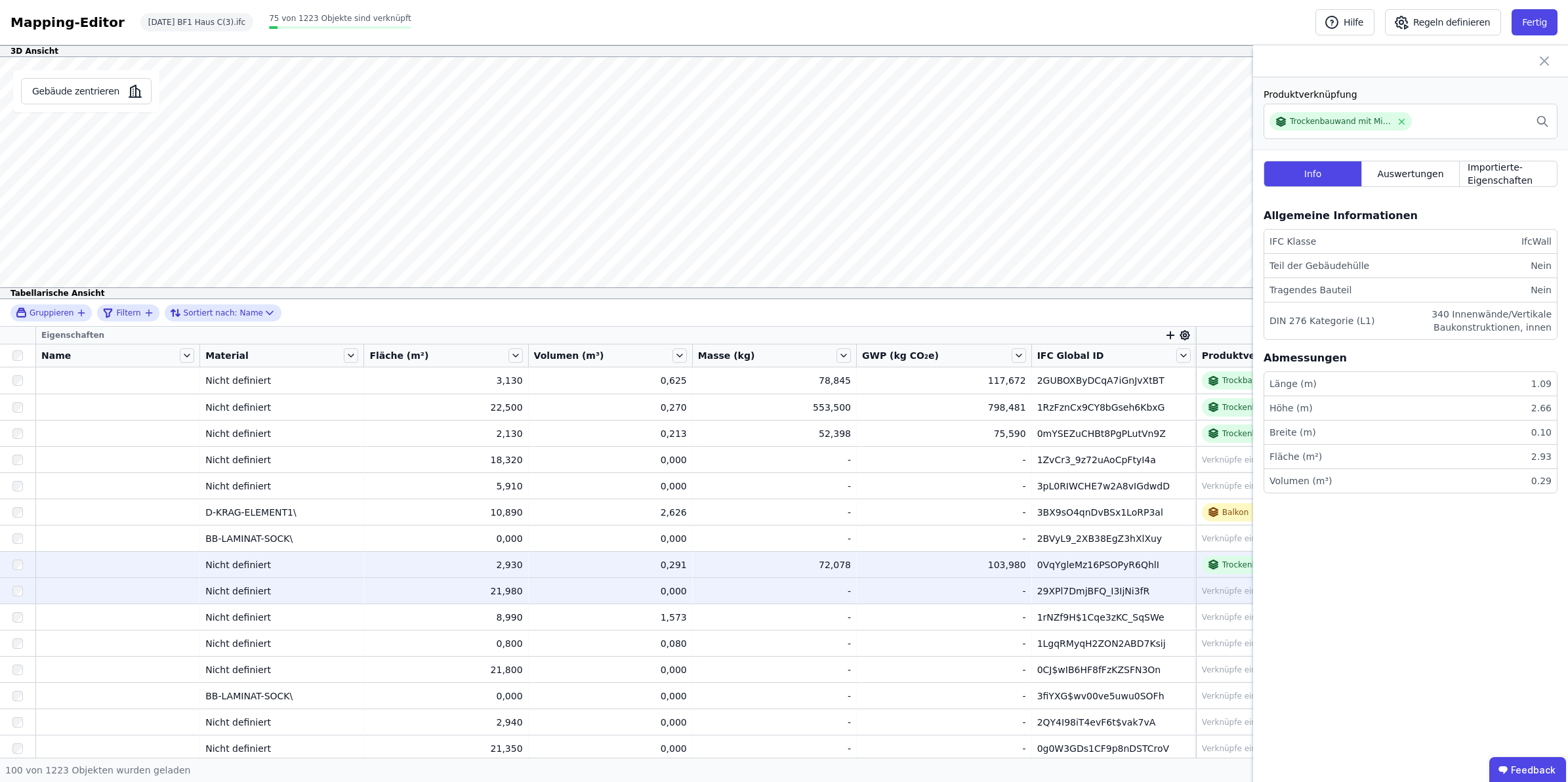
click at [1127, 591] on div "29XPl7DmjBFQ_I3IjNi3fR" at bounding box center [1114, 592] width 153 height 13
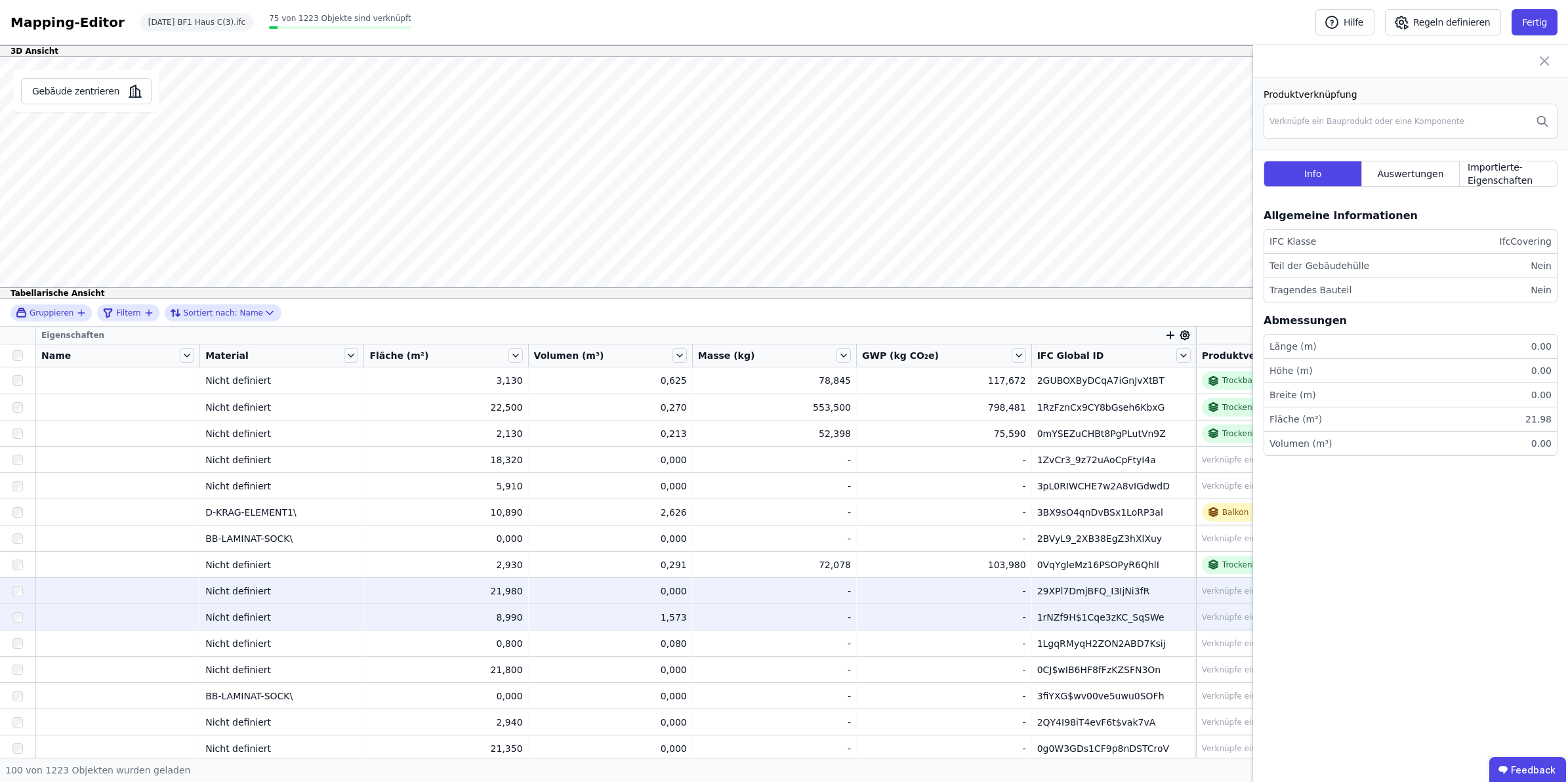
click at [1056, 615] on div "1rNZf9H$1Cqe3zKC_SqSWe" at bounding box center [1114, 618] width 153 height 13
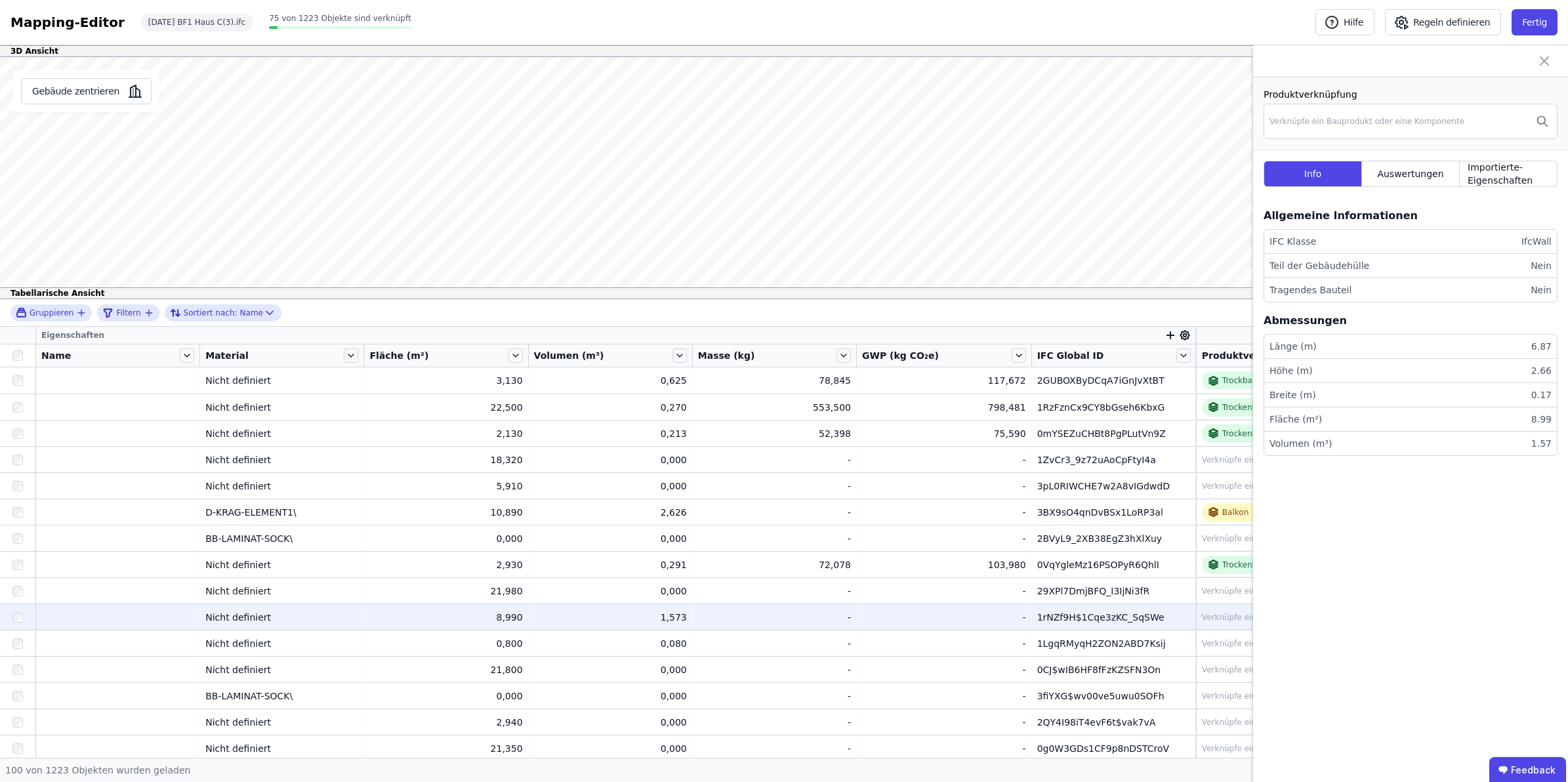
click at [1221, 613] on div "Verknüpfe ein Bauprodukt oder eine Komponente" at bounding box center [1299, 617] width 195 height 10
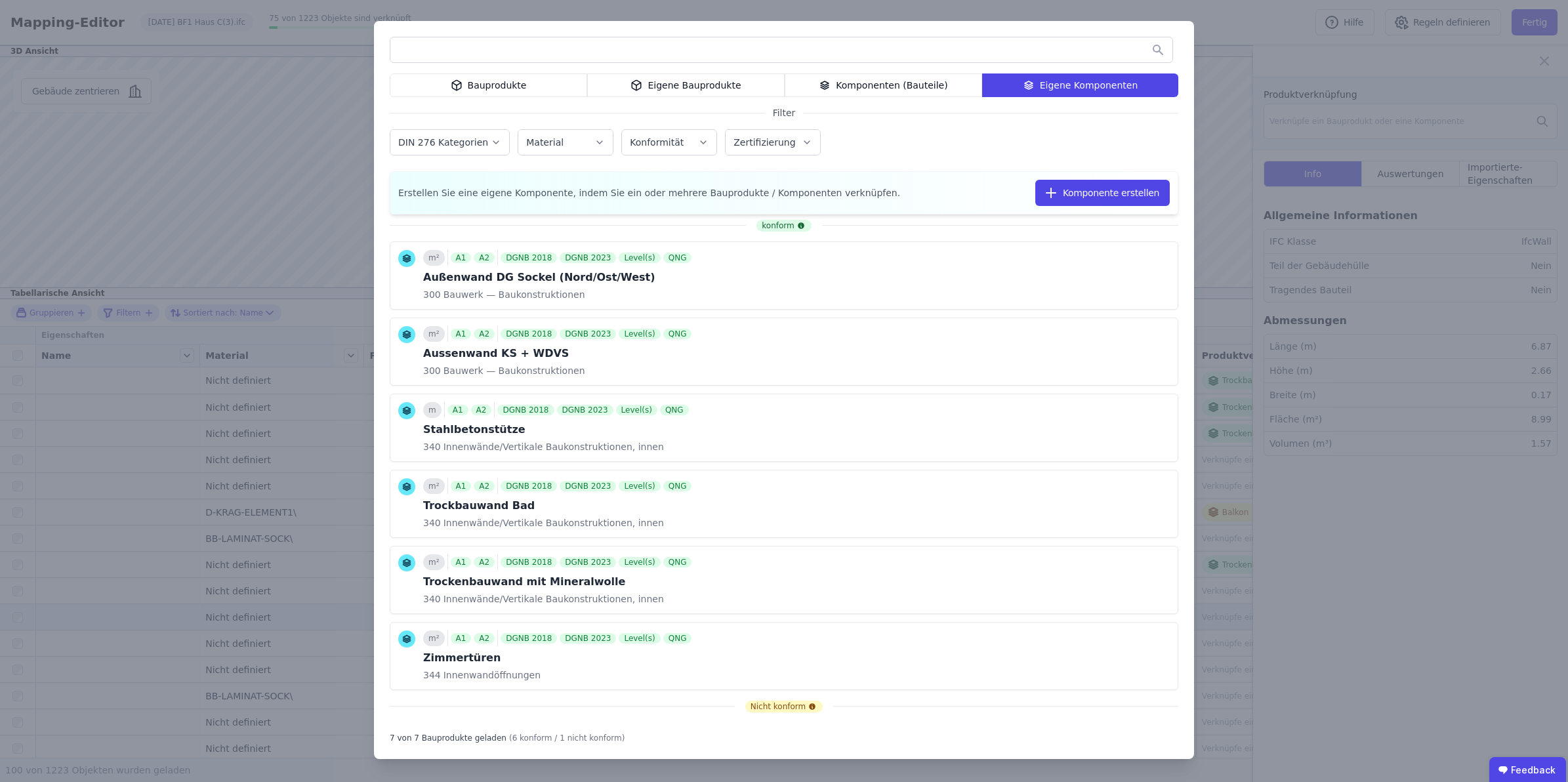
click at [796, 44] on input "text" at bounding box center [781, 49] width 782 height 24
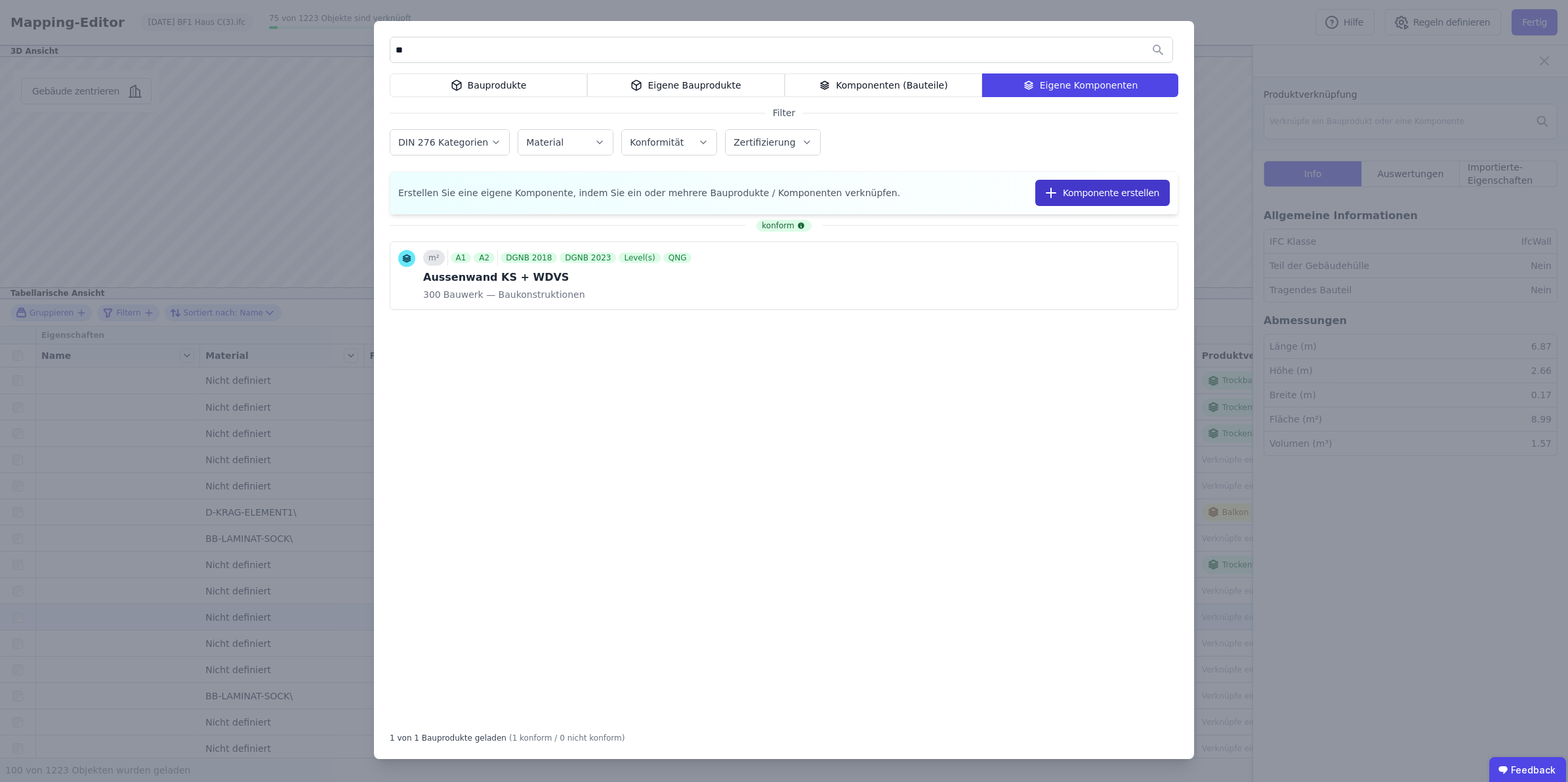
type input "**"
click at [1089, 188] on button "Komponente erstellen" at bounding box center [1102, 193] width 134 height 26
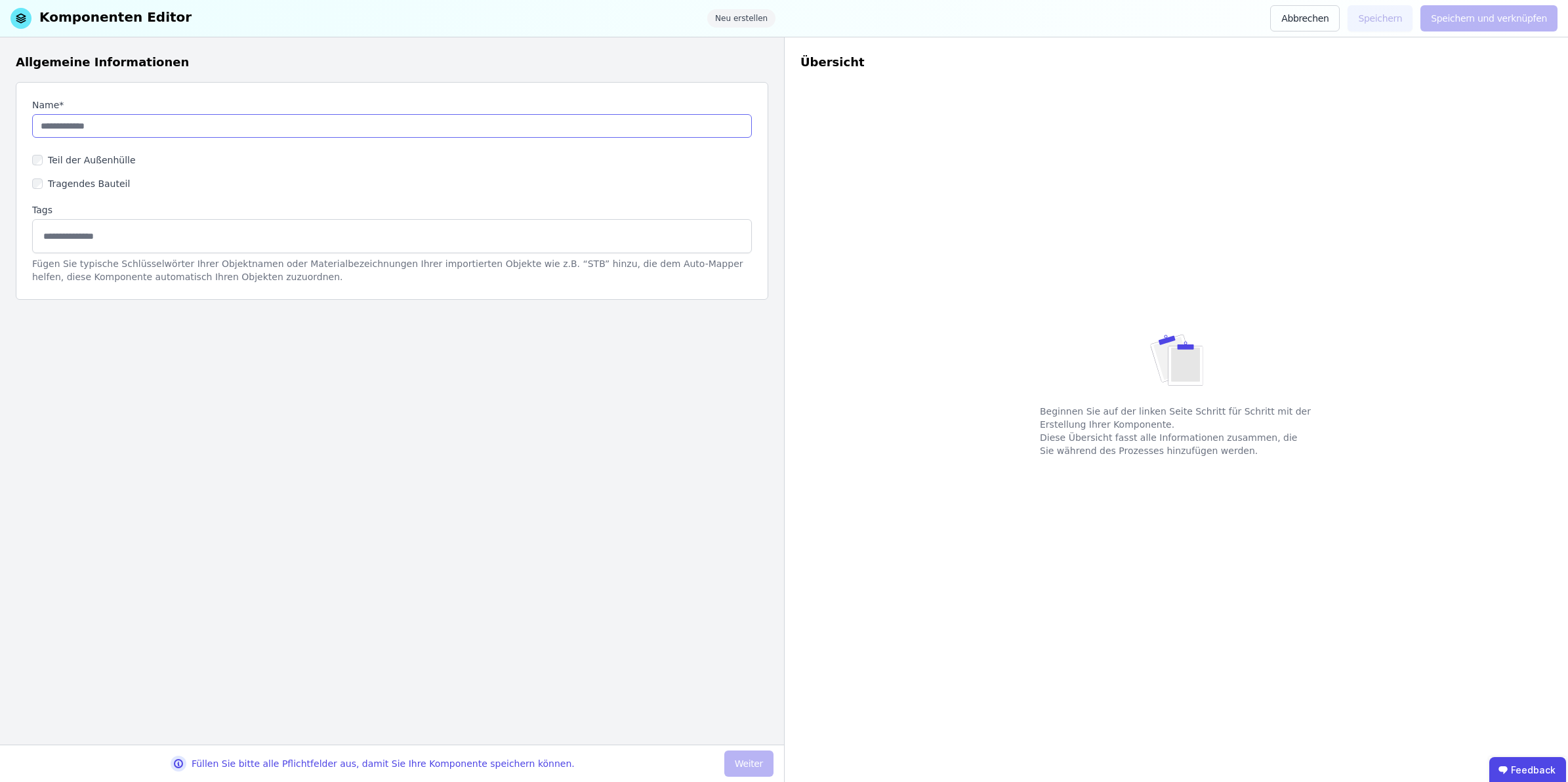
click at [185, 133] on input "string" at bounding box center [392, 126] width 720 height 24
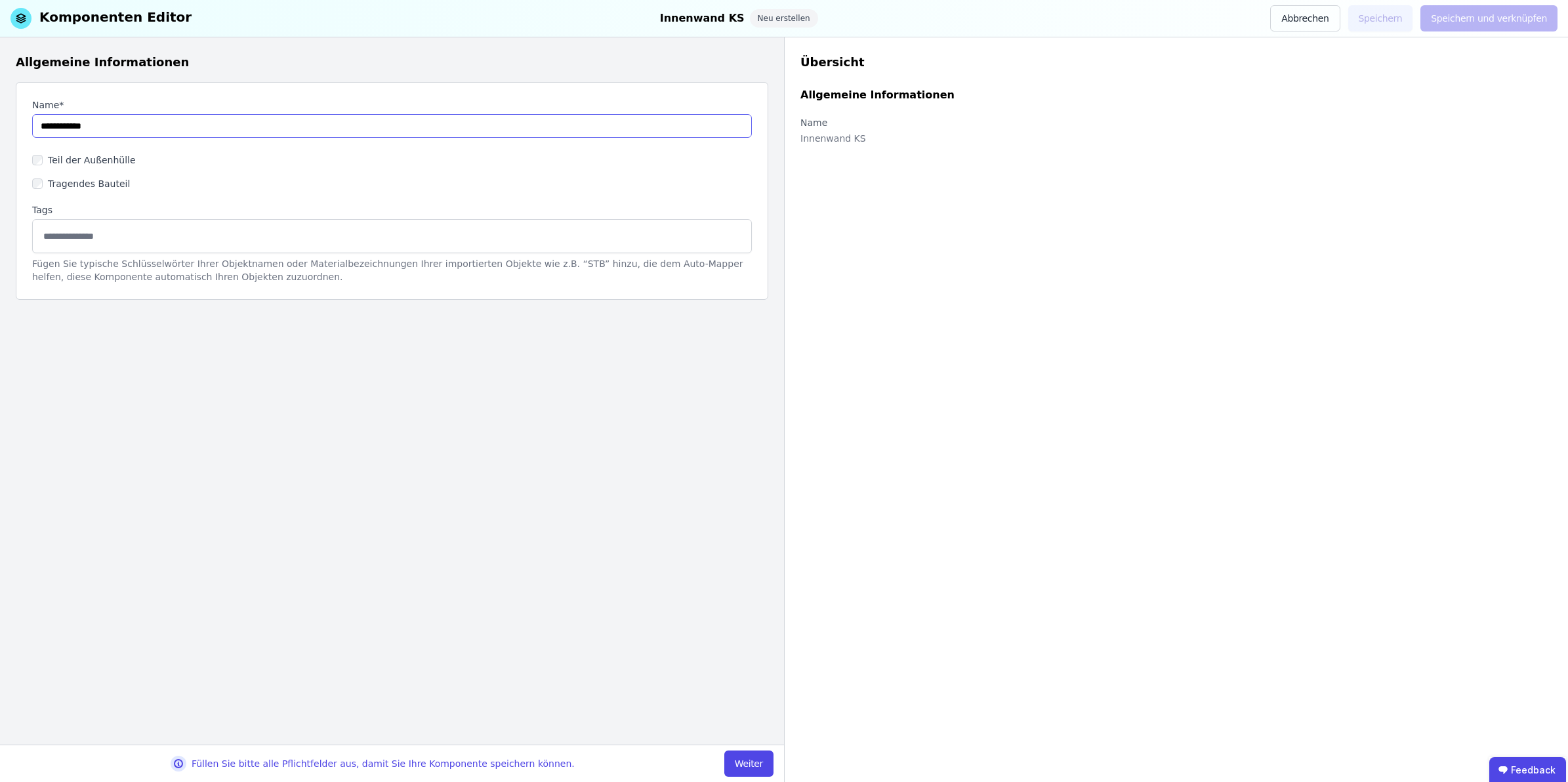
type input "**********"
click at [92, 177] on label "Tragendes Bauteil" at bounding box center [86, 184] width 87 height 13
click at [756, 695] on button "Weiter" at bounding box center [749, 764] width 49 height 26
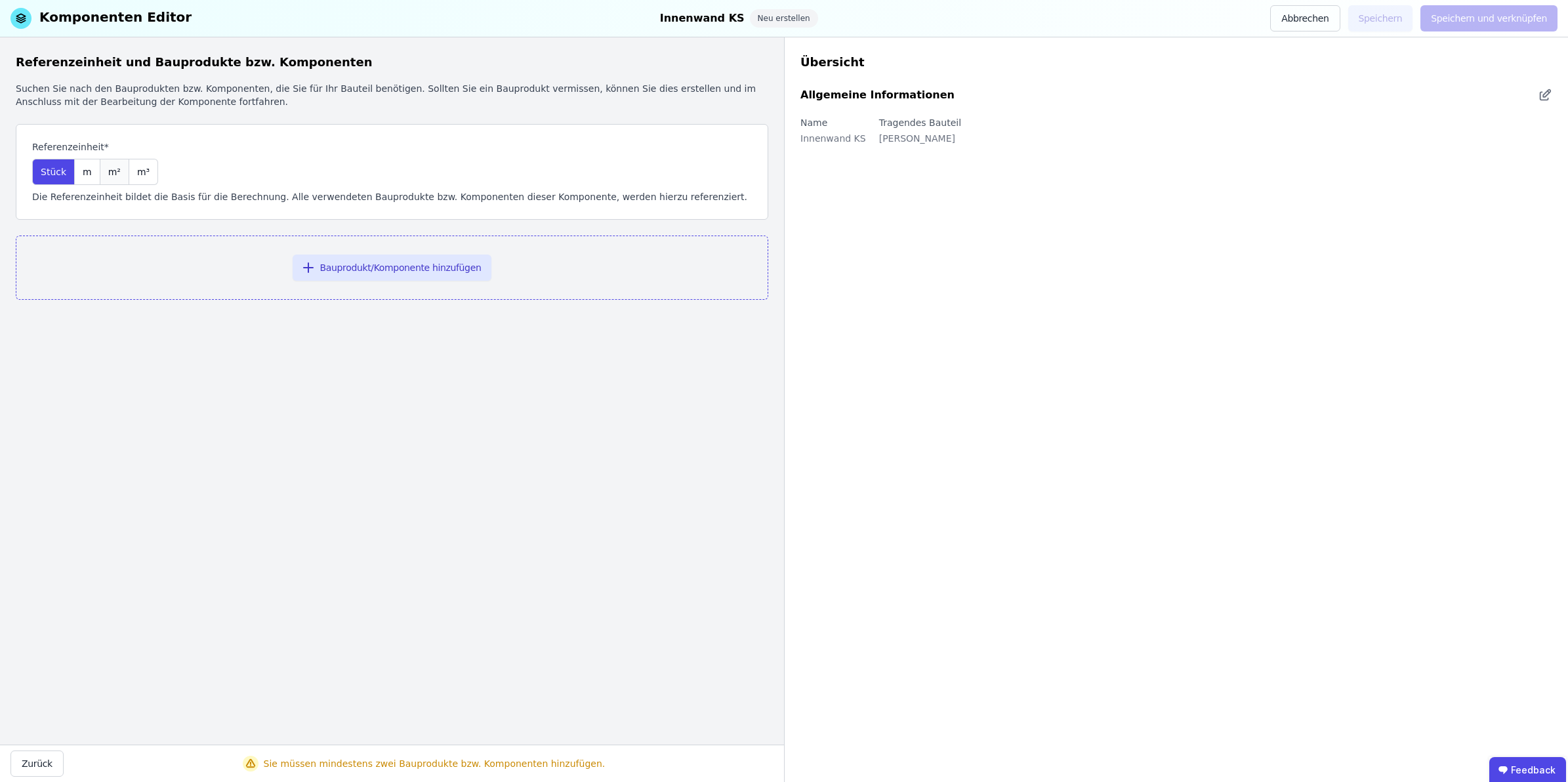
click at [109, 172] on span "m²" at bounding box center [114, 172] width 12 height 13
click at [372, 263] on button "Bauprodukt/Komponente hinzufügen" at bounding box center [392, 267] width 200 height 26
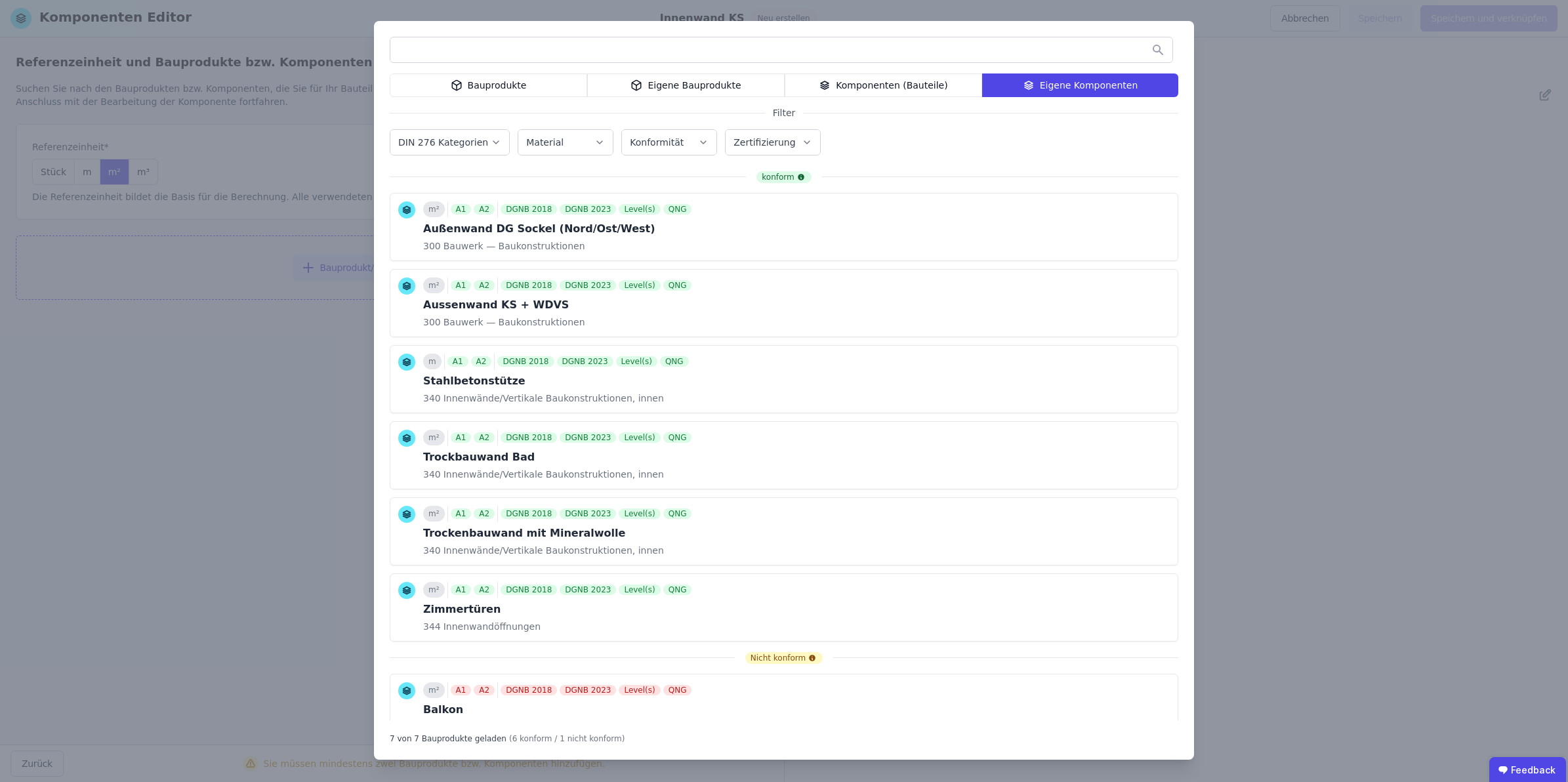
click at [637, 51] on input "text" at bounding box center [781, 49] width 782 height 24
click at [538, 83] on div "Bauprodukte" at bounding box center [488, 85] width 198 height 24
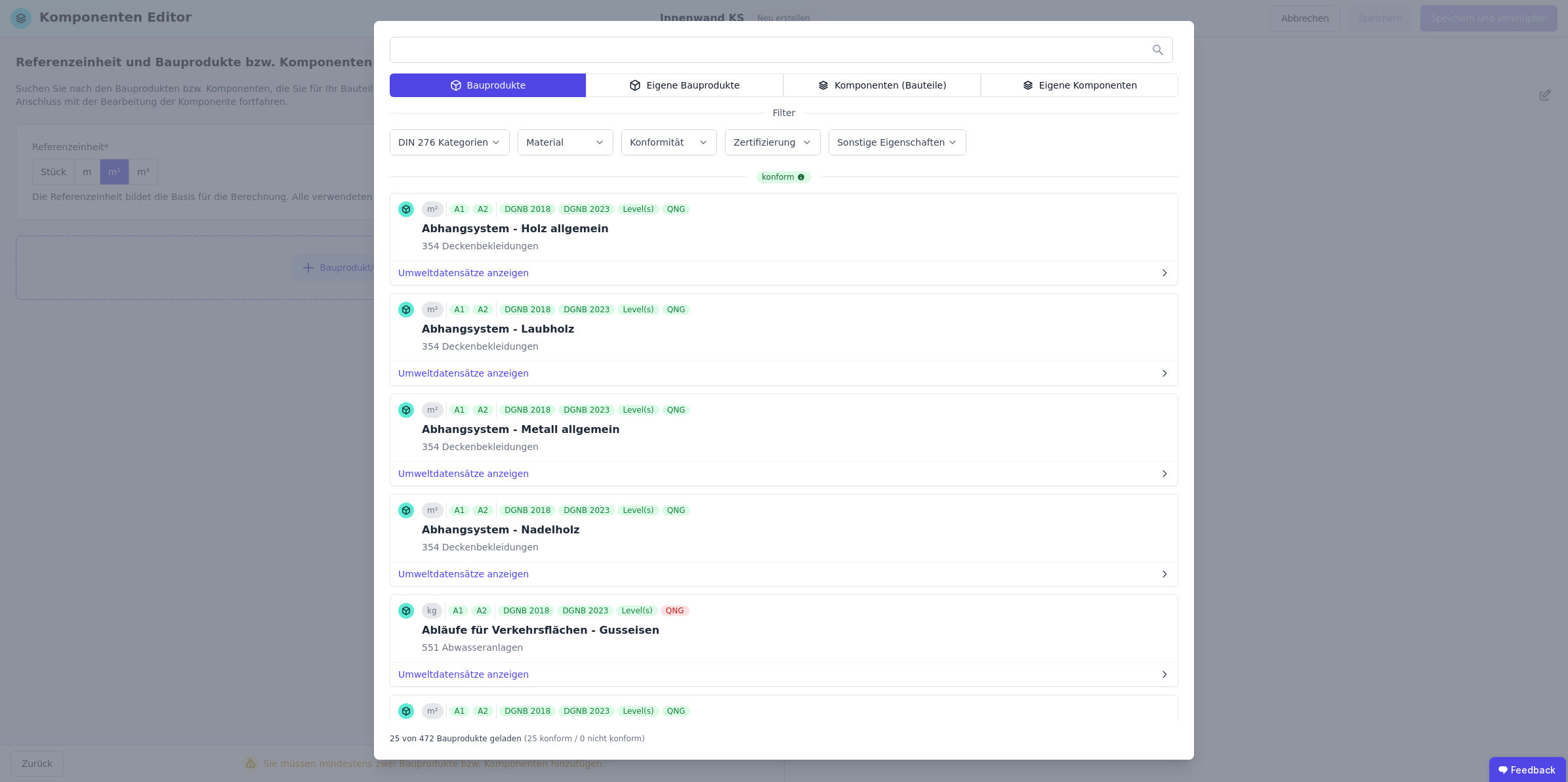
click at [537, 48] on input "text" at bounding box center [781, 49] width 782 height 24
type input "*"
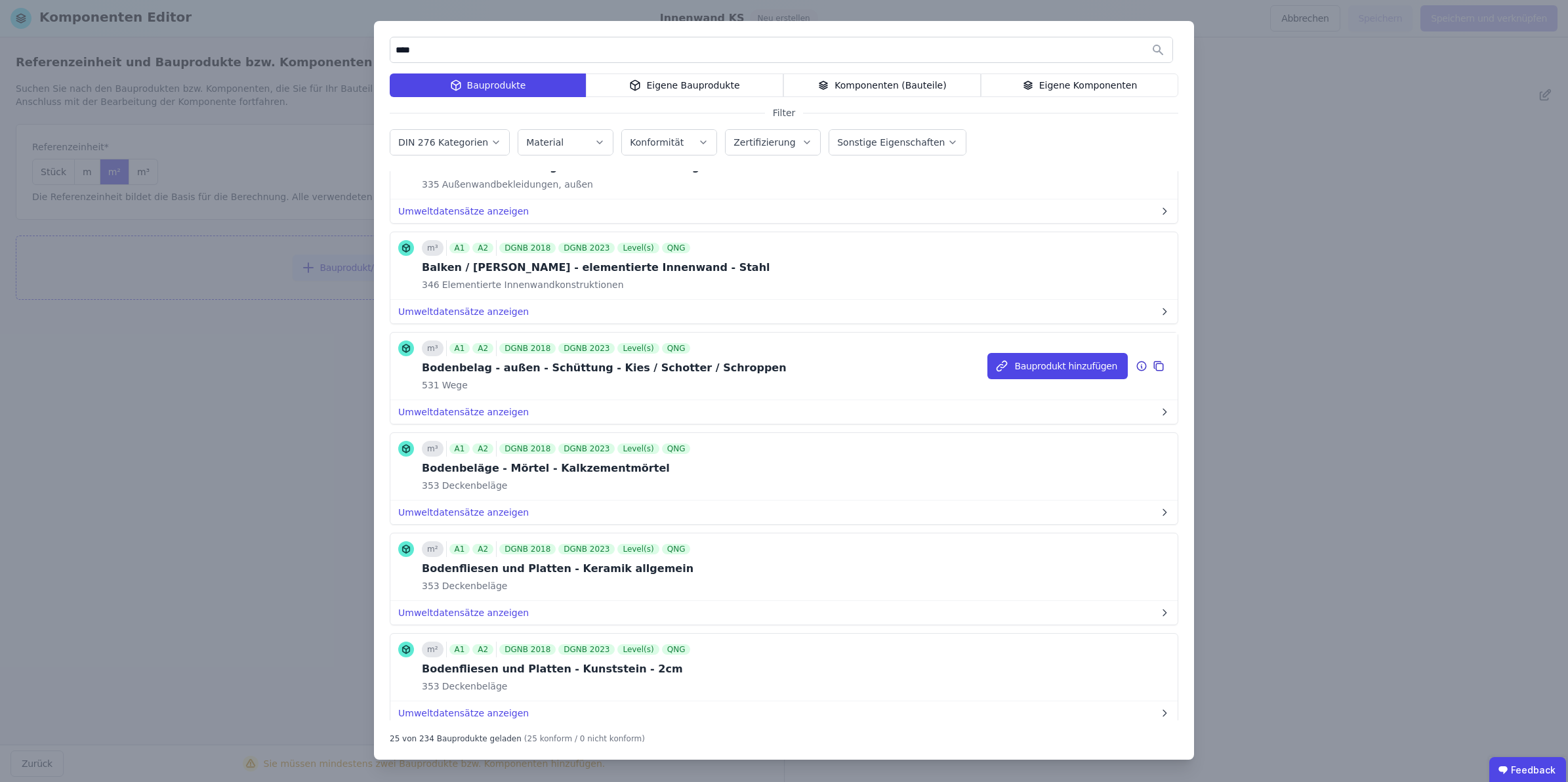
scroll to position [821, 0]
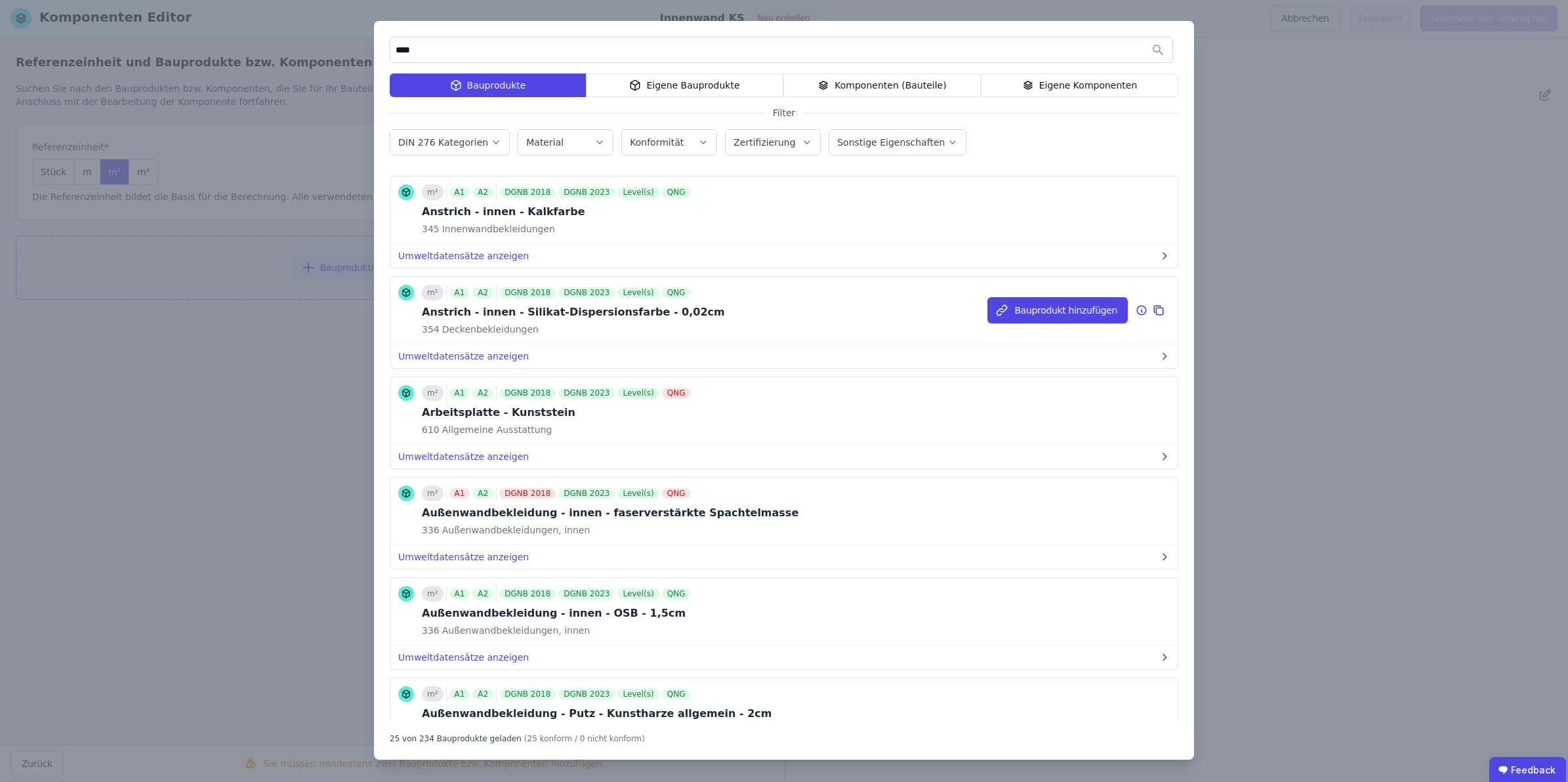
type input "****"
click at [525, 319] on div "Anstrich - innen - Silikat-Dispersionsfarbe - 0,02cm" at bounding box center [573, 313] width 303 height 16
click at [1077, 317] on button "Bauprodukt hinzufügen" at bounding box center [1057, 310] width 140 height 26
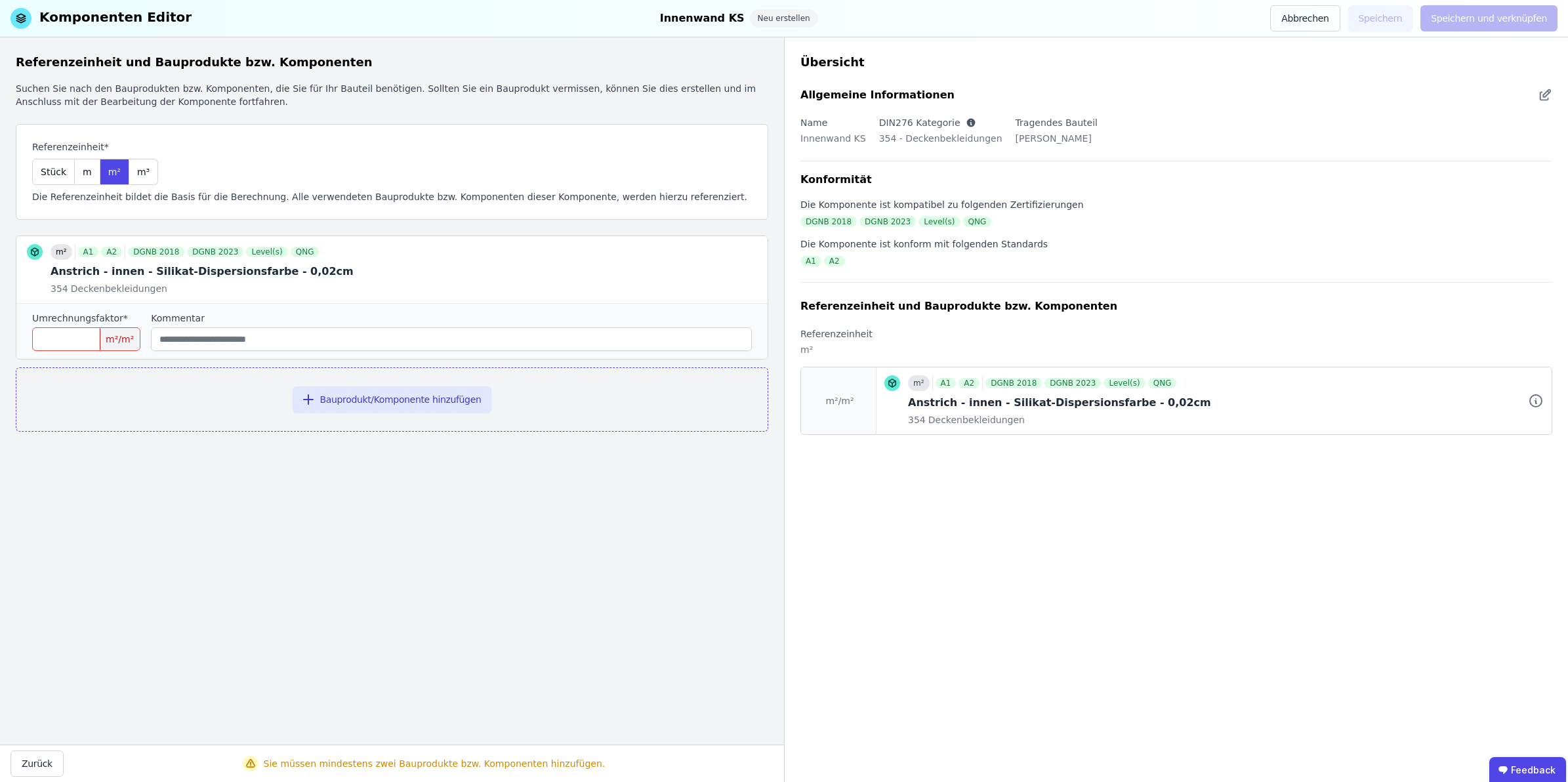
click at [47, 336] on input "number" at bounding box center [86, 339] width 108 height 24
type input "*"
click at [379, 402] on button "Bauprodukt/Komponente hinzufügen" at bounding box center [392, 400] width 200 height 26
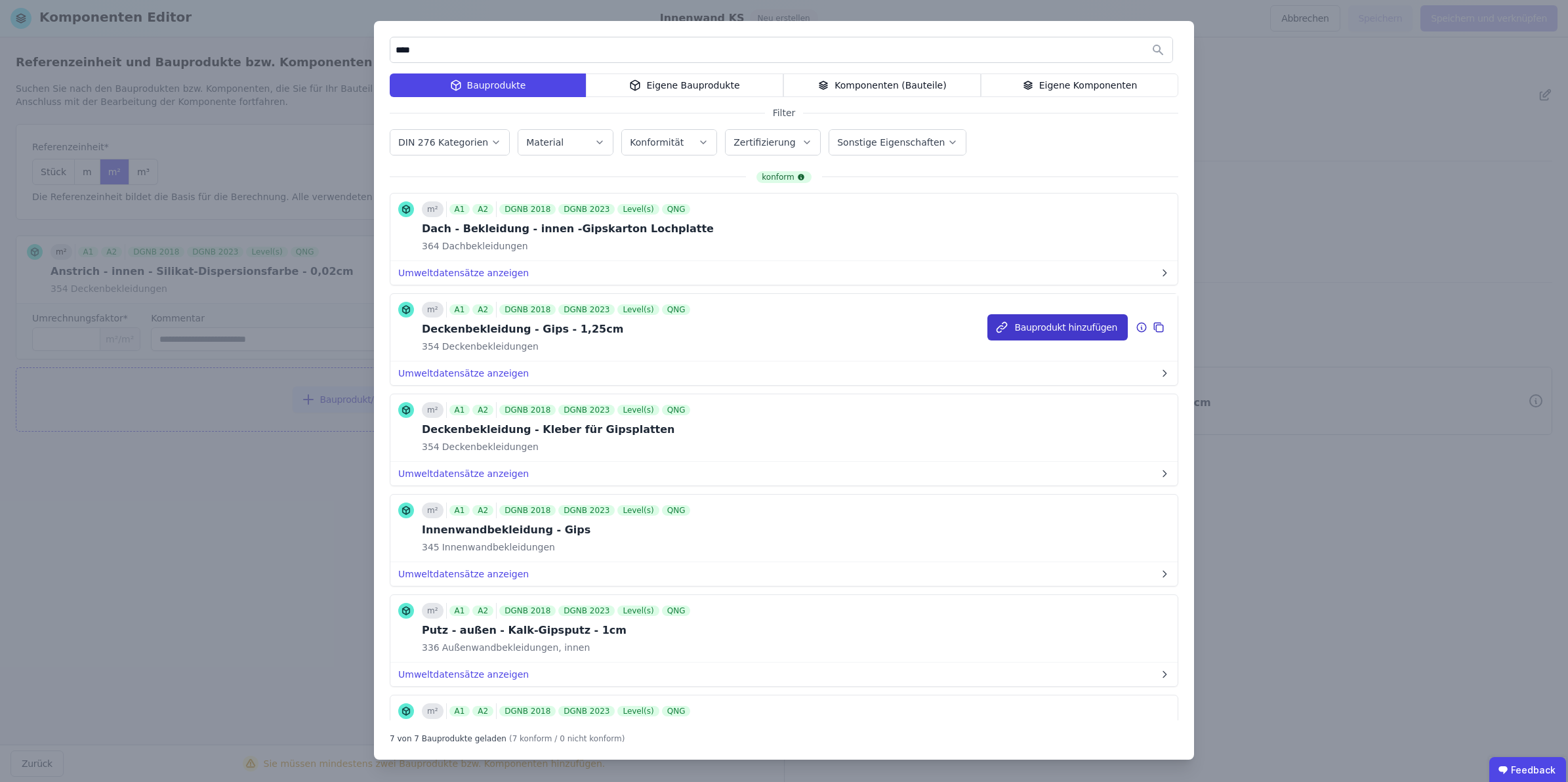
click at [1038, 322] on button "Bauprodukt hinzufügen" at bounding box center [1057, 328] width 140 height 26
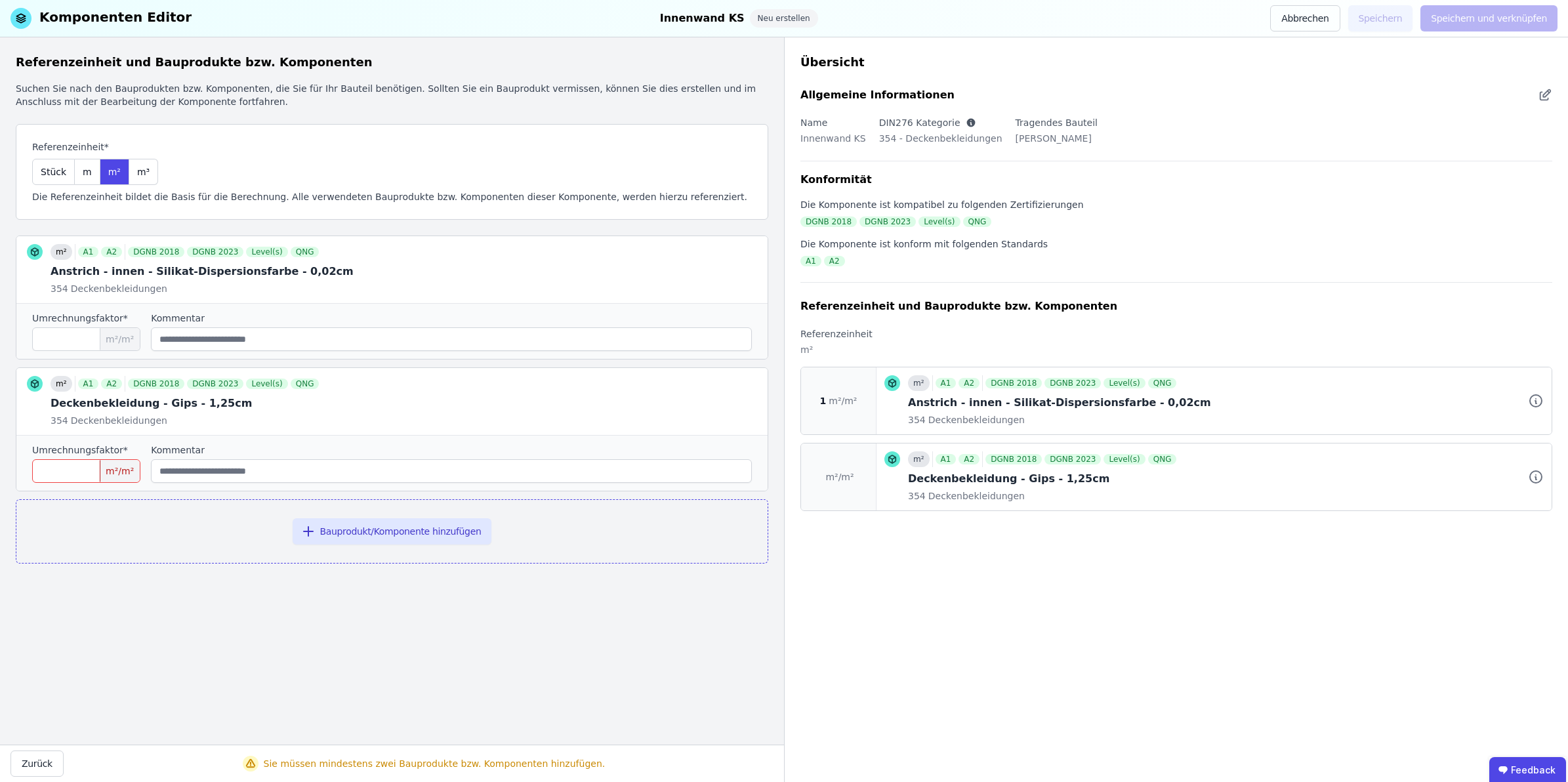
click at [57, 477] on input "number" at bounding box center [86, 471] width 108 height 24
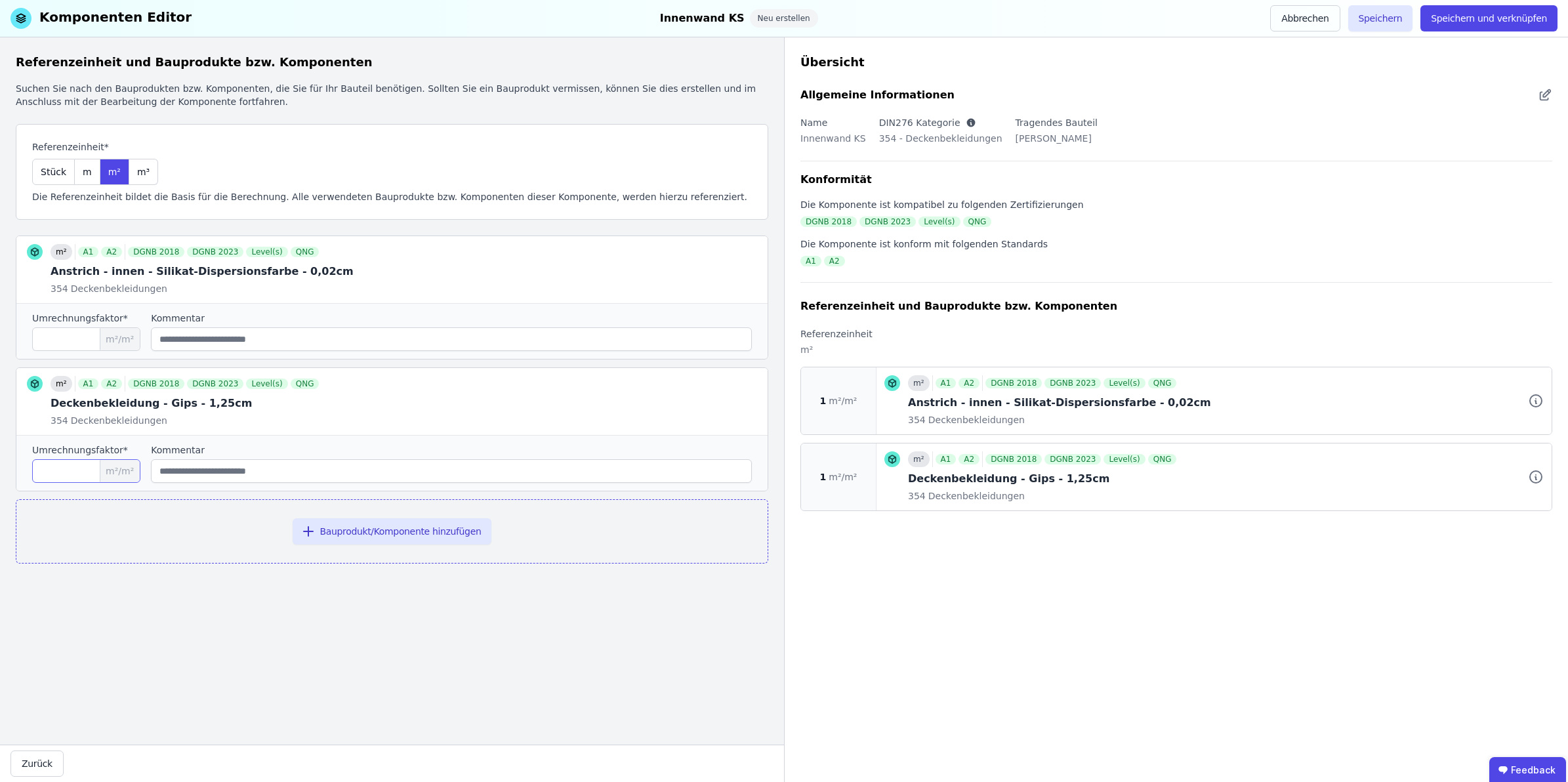
type input "*"
click at [387, 531] on button "Bauprodukt/Komponente hinzufügen" at bounding box center [392, 531] width 200 height 26
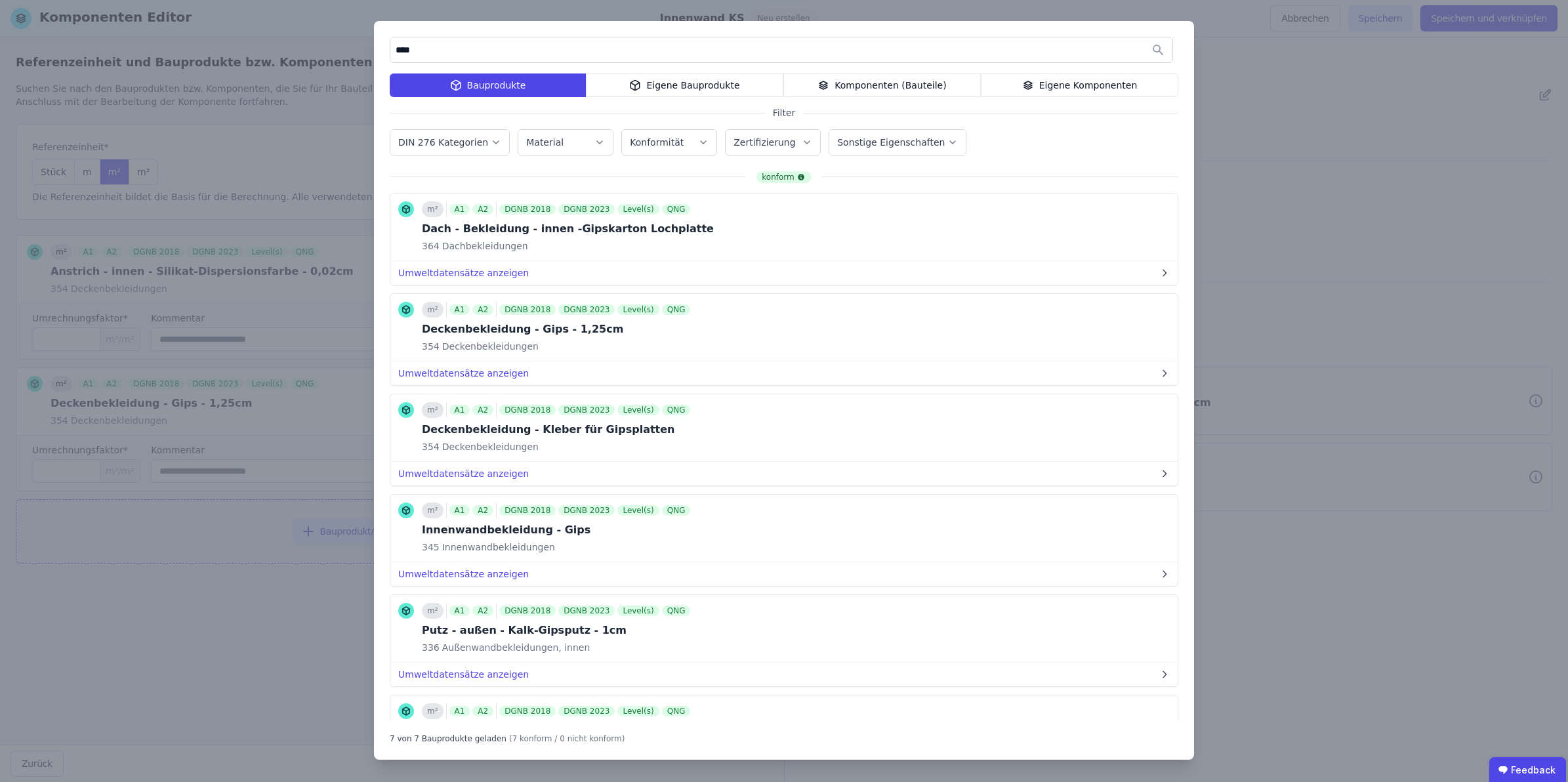
drag, startPoint x: 498, startPoint y: 52, endPoint x: 319, endPoint y: 51, distance: 179.0
click at [320, 51] on div "**** Bauprodukte Eigene Bauprodukte Komponenten (Bauteile) Eigene Komponenten F…" at bounding box center [784, 391] width 1568 height 782
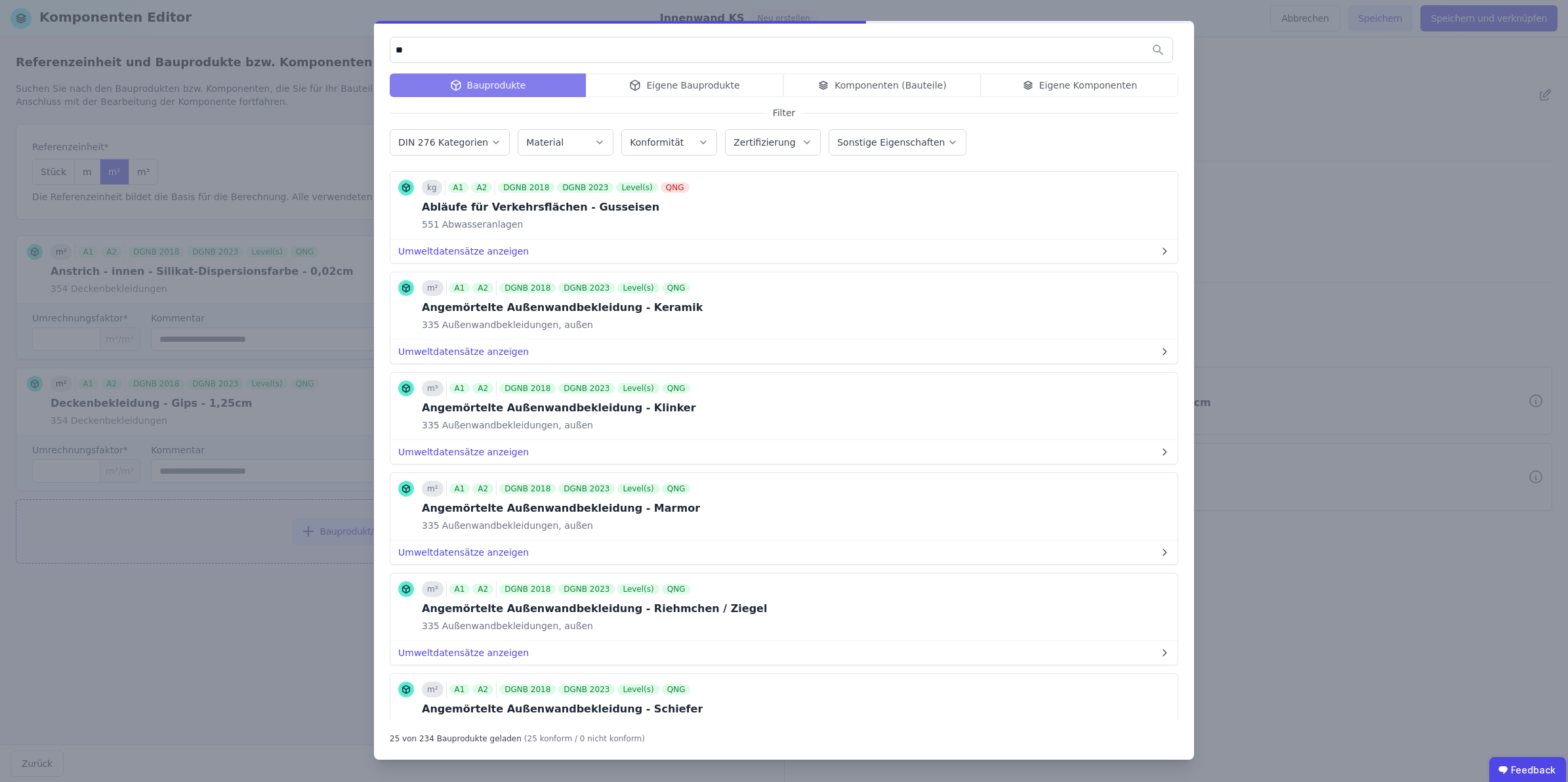
drag, startPoint x: 411, startPoint y: 55, endPoint x: 340, endPoint y: 46, distance: 71.6
click at [345, 47] on div "** Bauprodukte Eigene Bauprodukte Komponenten (Bauteile) Eigene Komponenten Fil…" at bounding box center [784, 391] width 1568 height 782
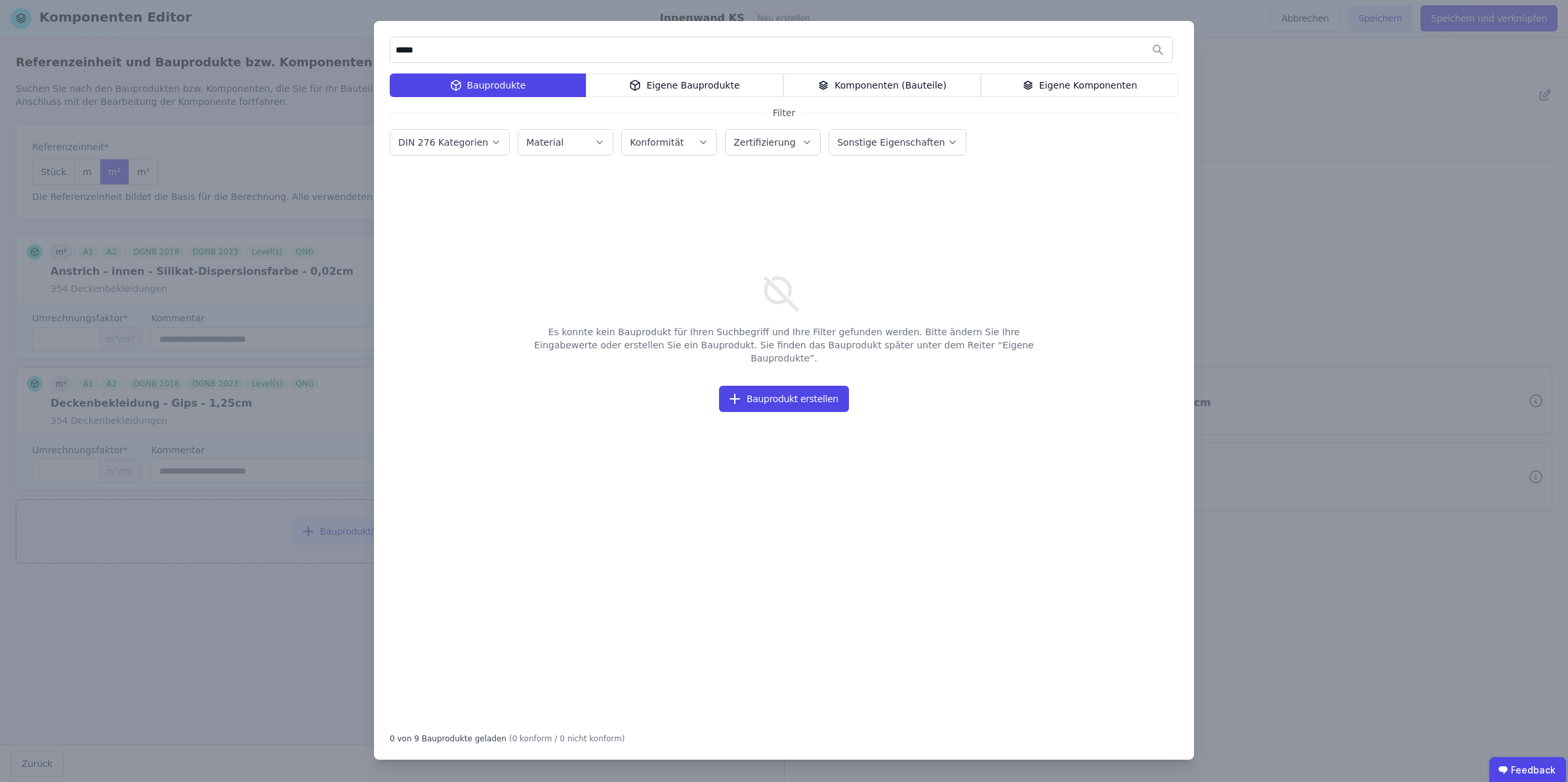
drag, startPoint x: 483, startPoint y: 51, endPoint x: 355, endPoint y: 51, distance: 128.0
click at [355, 51] on div "***** Bauprodukte Eigene Bauprodukte Komponenten (Bauteile) Eigene Komponenten …" at bounding box center [784, 391] width 1568 height 782
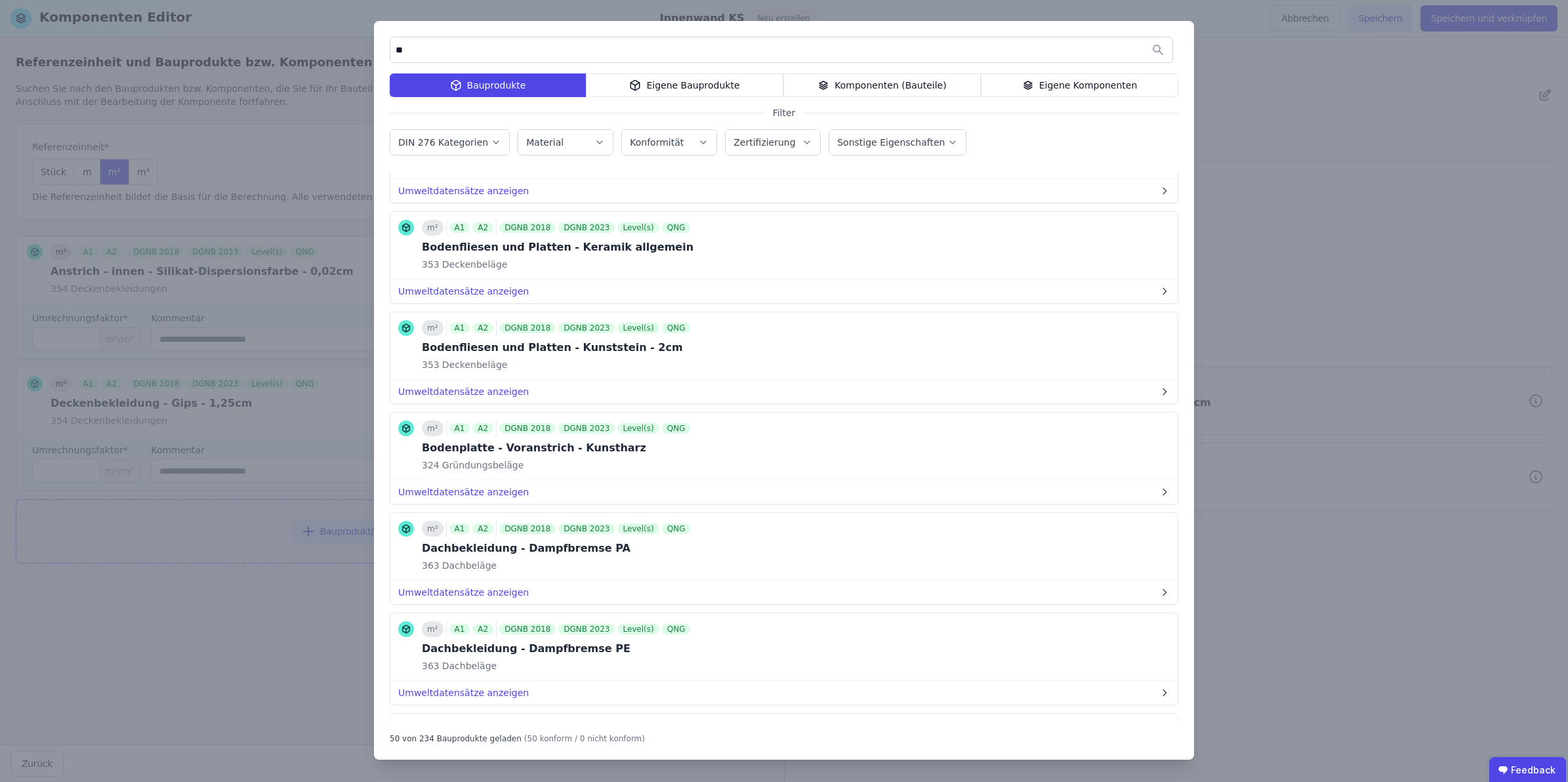
scroll to position [4510, 0]
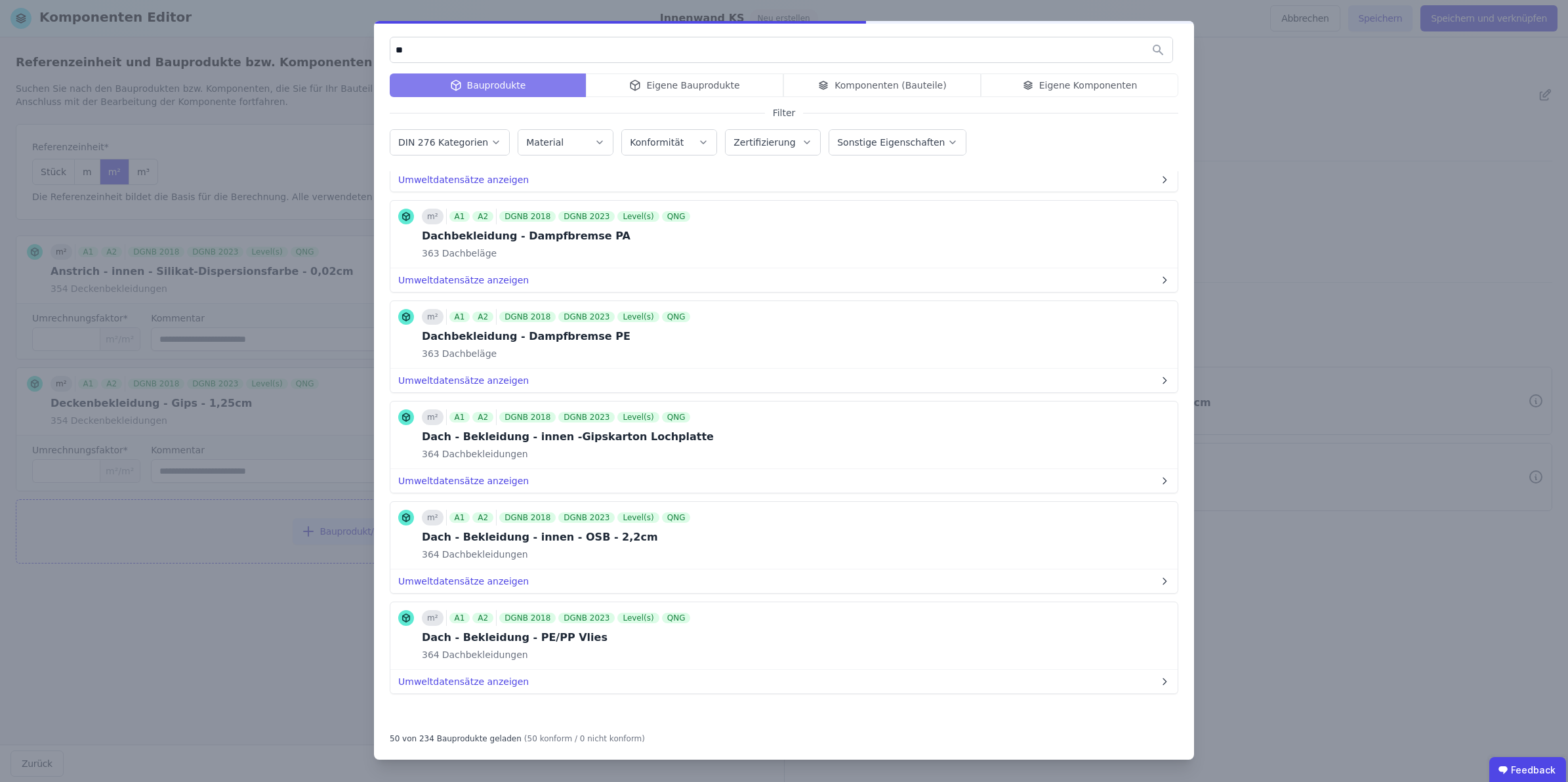
drag, startPoint x: 425, startPoint y: 50, endPoint x: 334, endPoint y: 60, distance: 91.5
click at [339, 59] on div "** Bauprodukte Eigene Bauprodukte Komponenten (Bauteile) Eigene Komponenten Fil…" at bounding box center [784, 391] width 1568 height 782
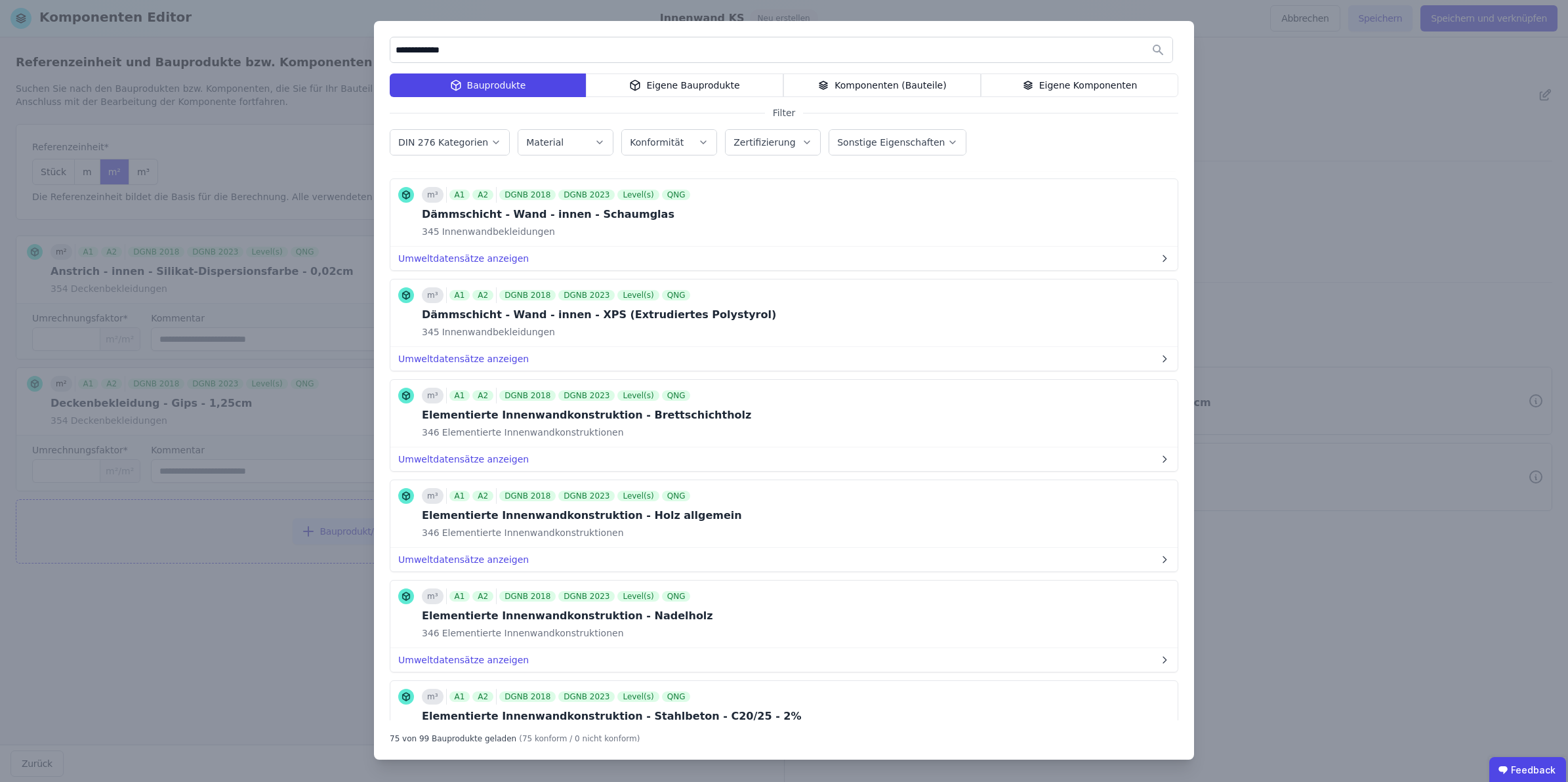
scroll to position [0, 0]
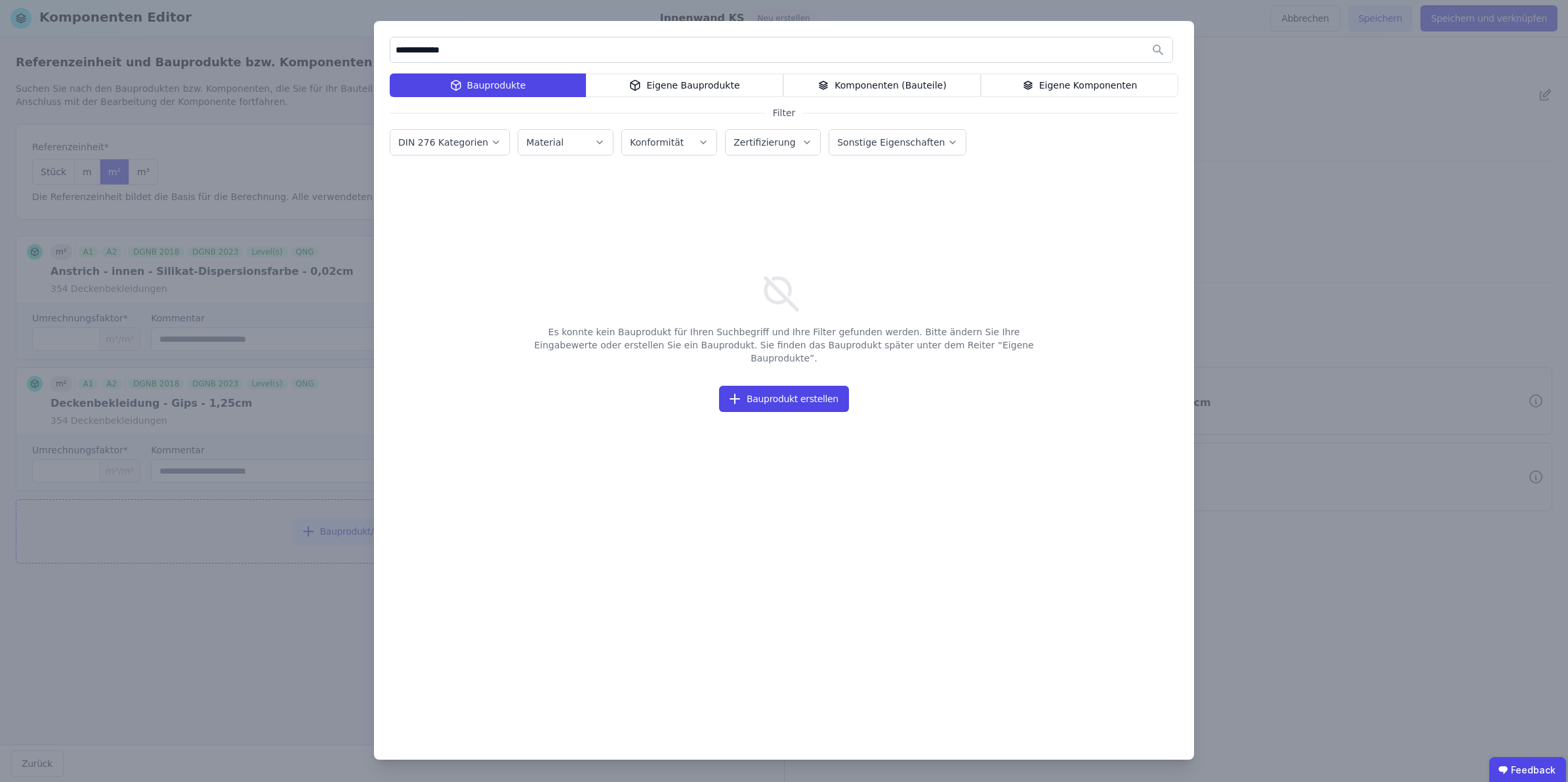
drag, startPoint x: 419, startPoint y: 47, endPoint x: 480, endPoint y: 68, distance: 64.5
click at [420, 47] on input "**********" at bounding box center [781, 49] width 782 height 24
drag, startPoint x: 480, startPoint y: 47, endPoint x: 353, endPoint y: 41, distance: 127.1
click at [357, 44] on div "**********" at bounding box center [784, 391] width 1568 height 782
drag, startPoint x: 450, startPoint y: 55, endPoint x: 312, endPoint y: 53, distance: 138.0
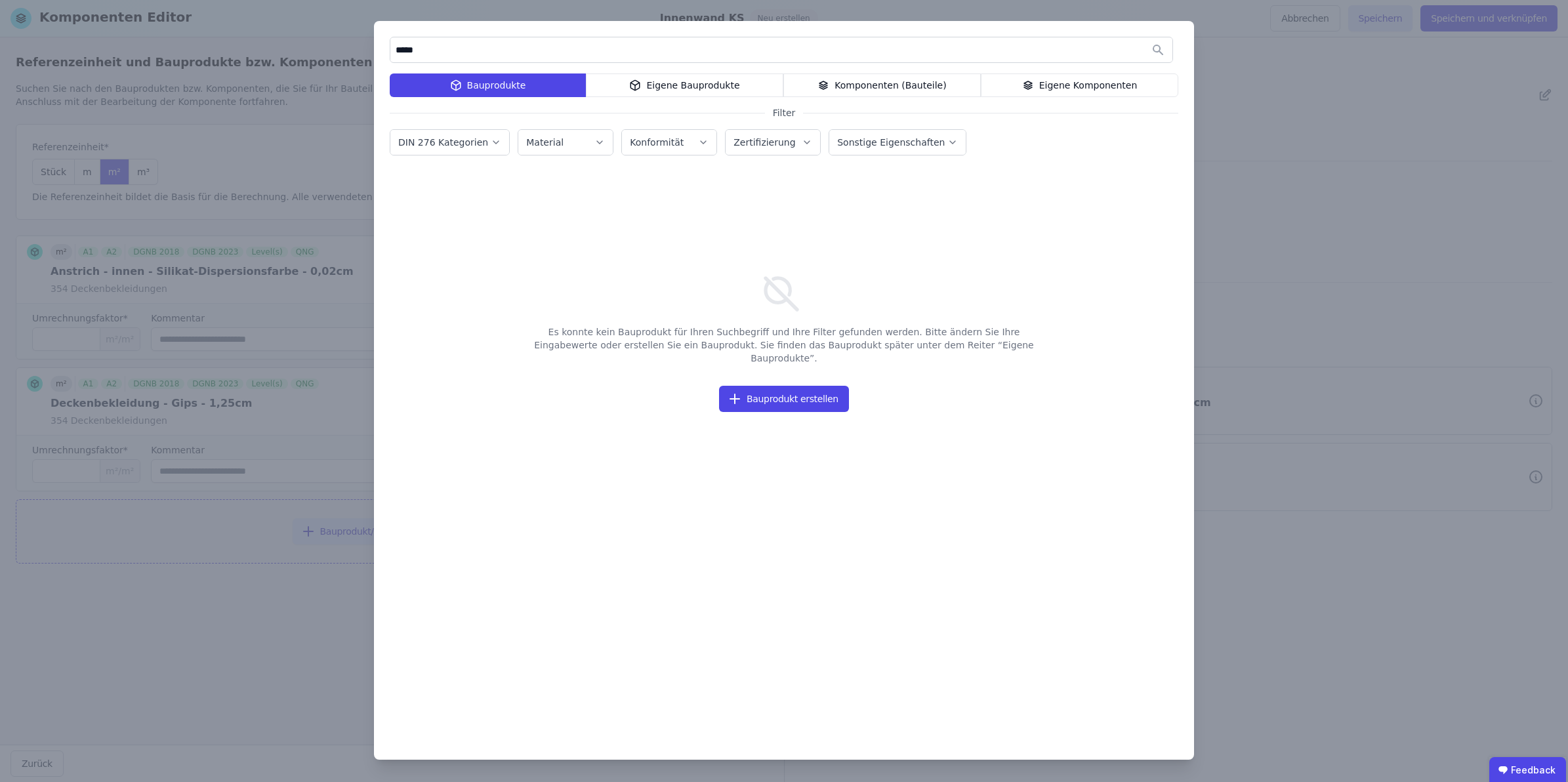
click at [308, 48] on div "***** Bauprodukte Eigene Bauprodukte Komponenten (Bauteile) Eigene Komponenten …" at bounding box center [784, 391] width 1568 height 782
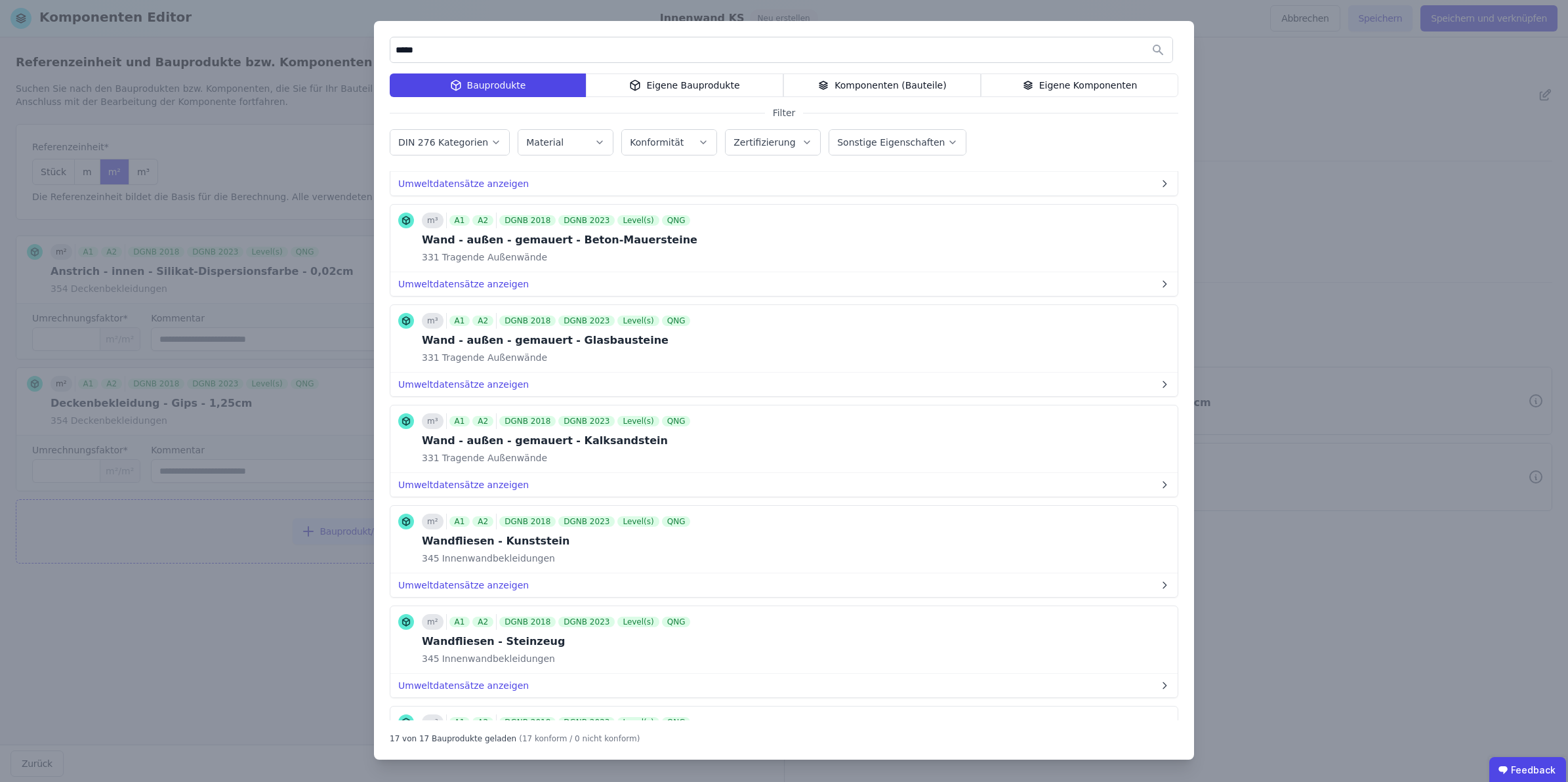
scroll to position [1205, 0]
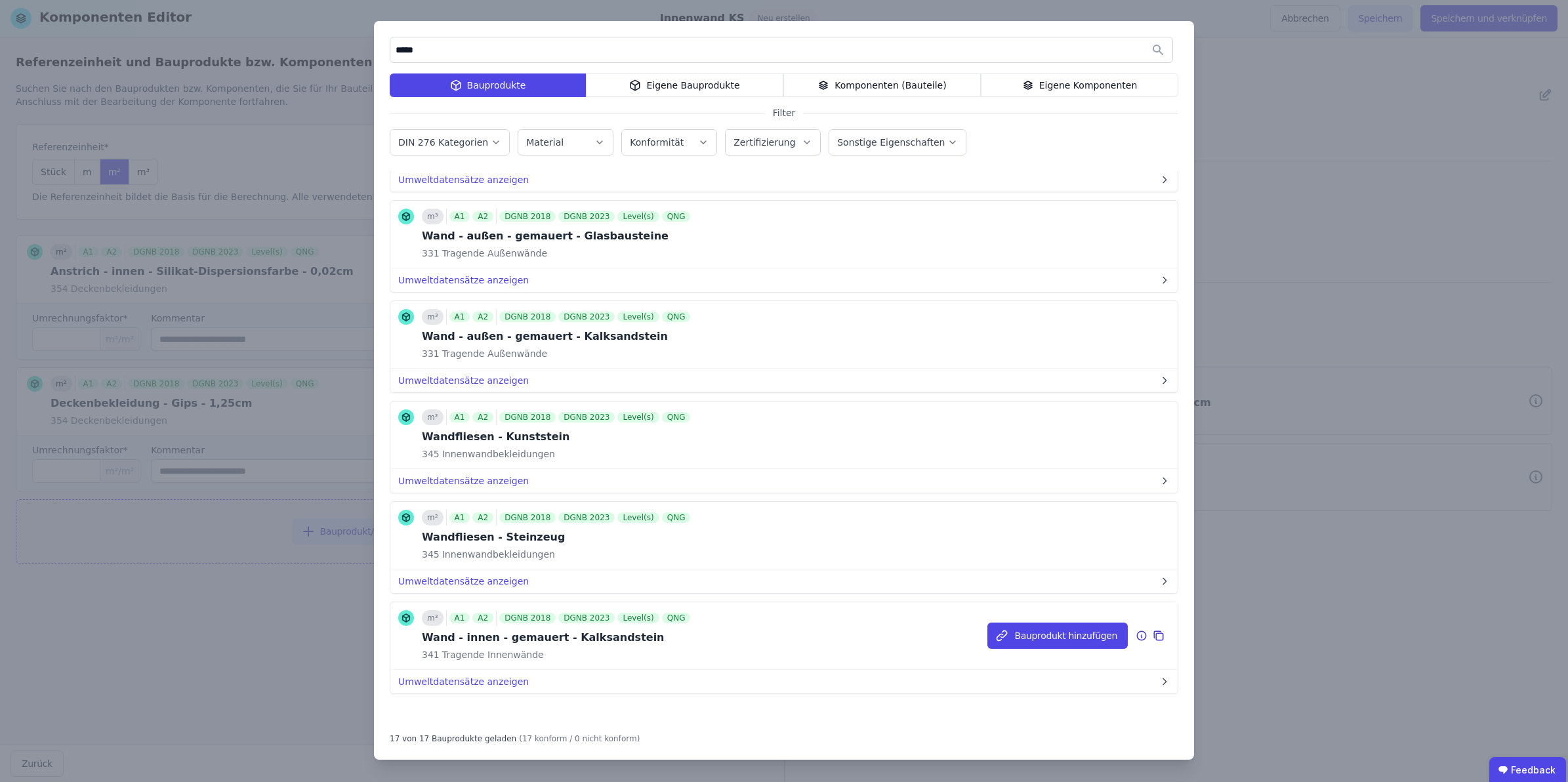
type input "*****"
click at [506, 633] on div "Wand - innen - gemauert - Kalksandstein" at bounding box center [557, 638] width 271 height 16
click at [1047, 639] on button "Bauprodukt hinzufügen" at bounding box center [1057, 636] width 140 height 26
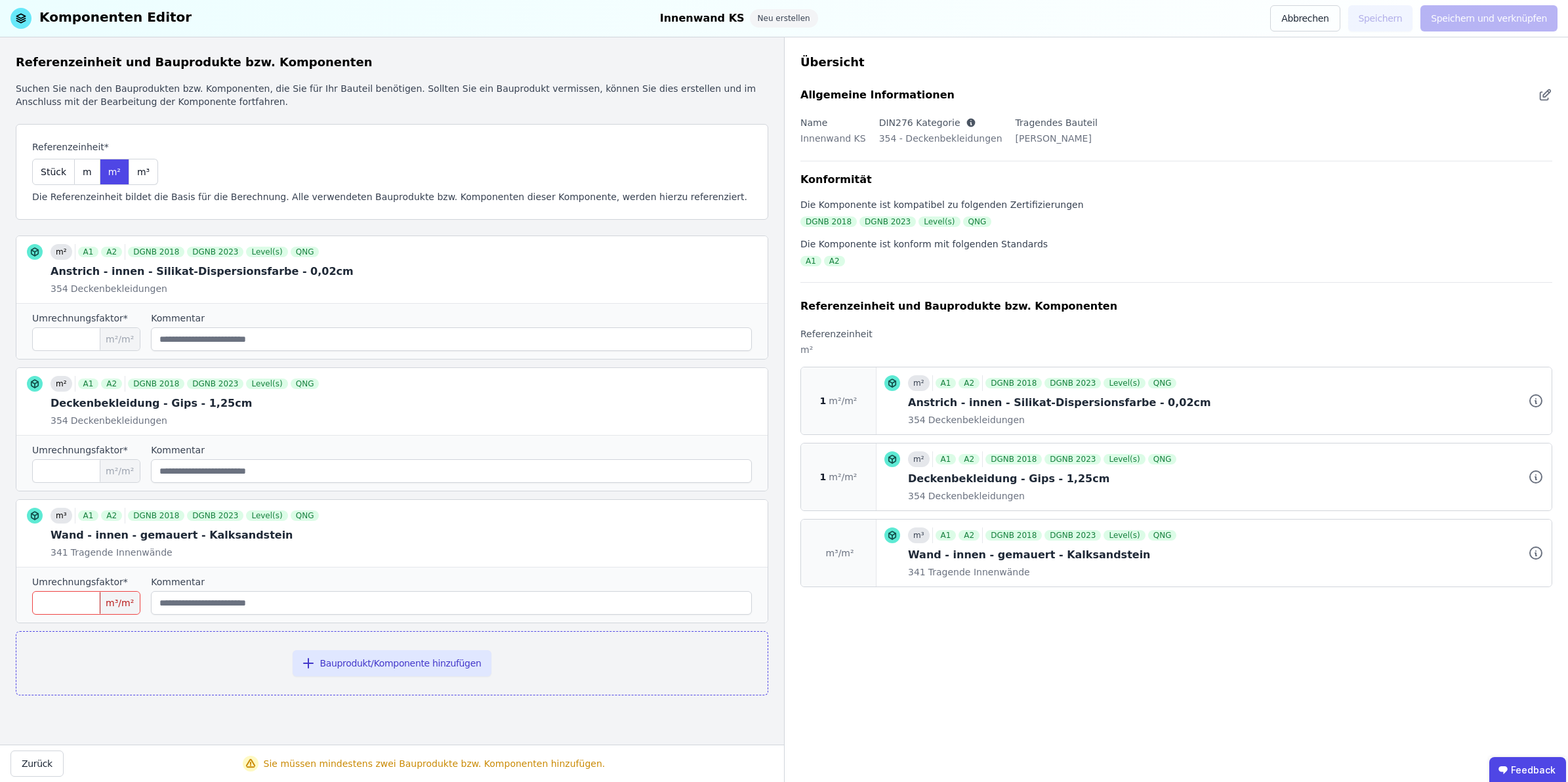
scroll to position [0, 0]
click at [73, 604] on input "number" at bounding box center [86, 603] width 108 height 24
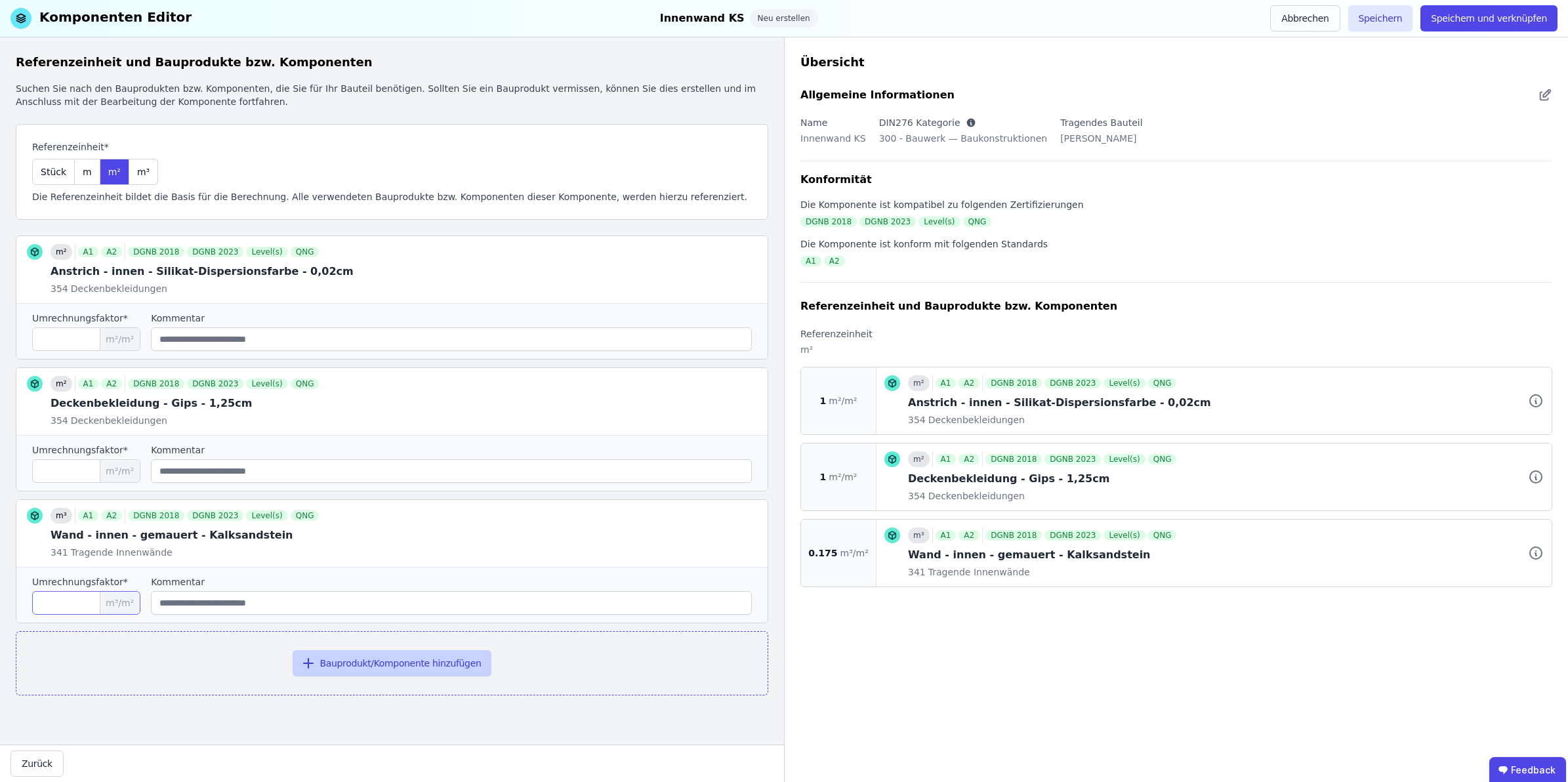
type input "*****"
click at [369, 658] on button "Bauprodukt/Komponente hinzufügen" at bounding box center [392, 664] width 200 height 26
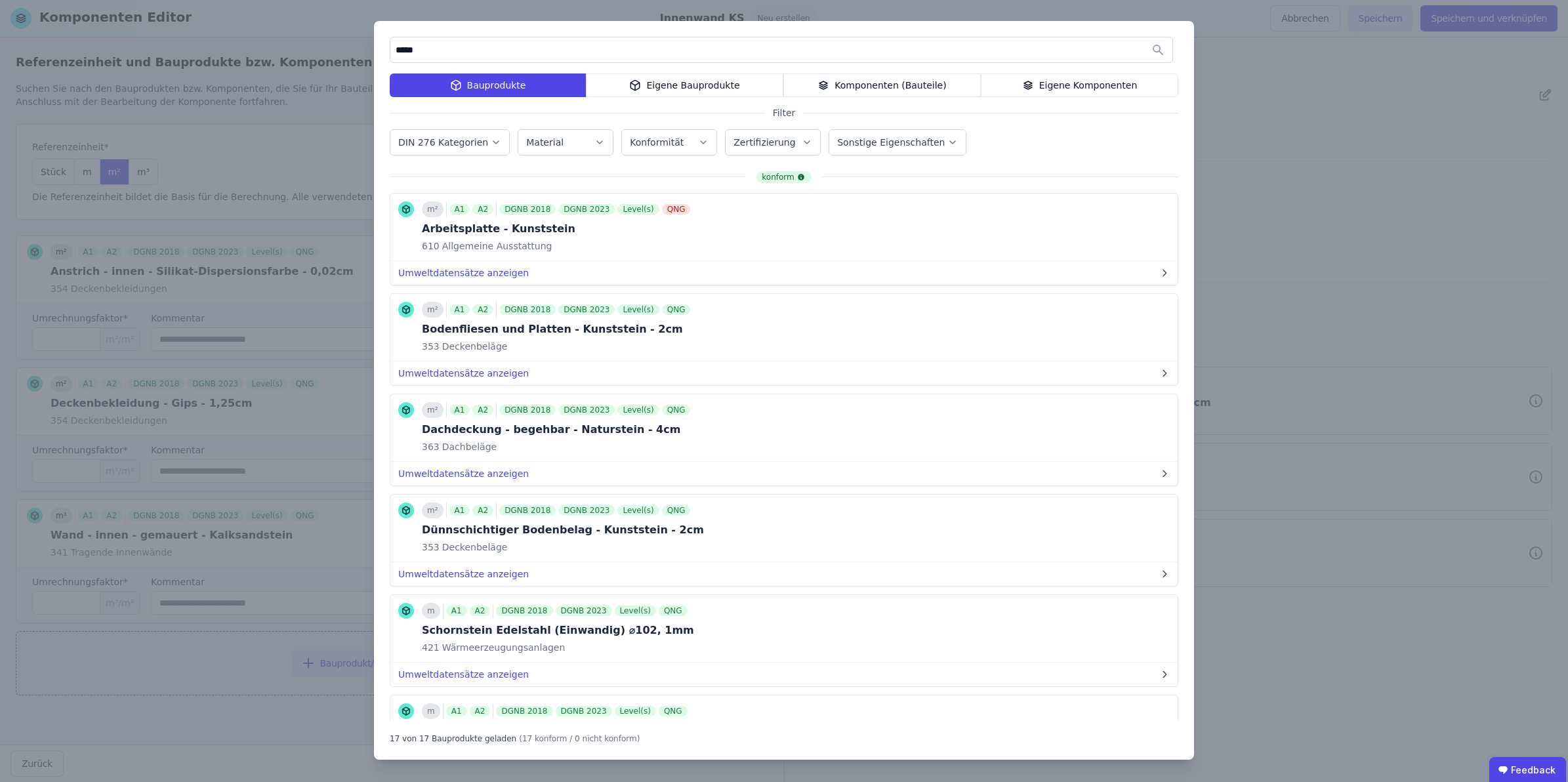
drag, startPoint x: 500, startPoint y: 41, endPoint x: 364, endPoint y: 51, distance: 136.4
click at [364, 51] on div "***** Bauprodukte Eigene Bauprodukte Komponenten (Bauteile) Eigene Komponenten …" at bounding box center [784, 391] width 1568 height 782
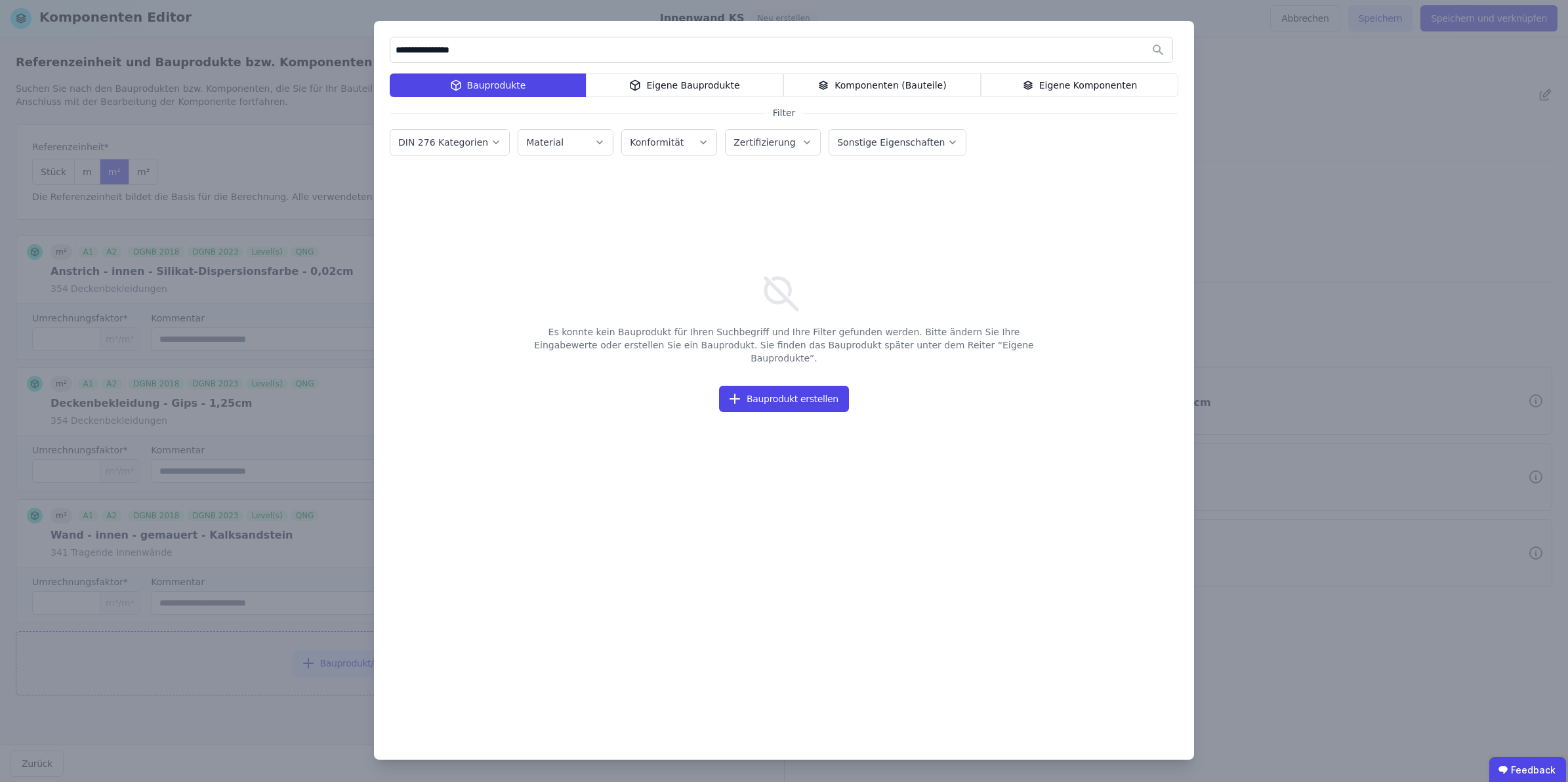
click at [405, 51] on input "**********" at bounding box center [781, 49] width 782 height 24
click at [434, 46] on input "**********" at bounding box center [781, 49] width 782 height 24
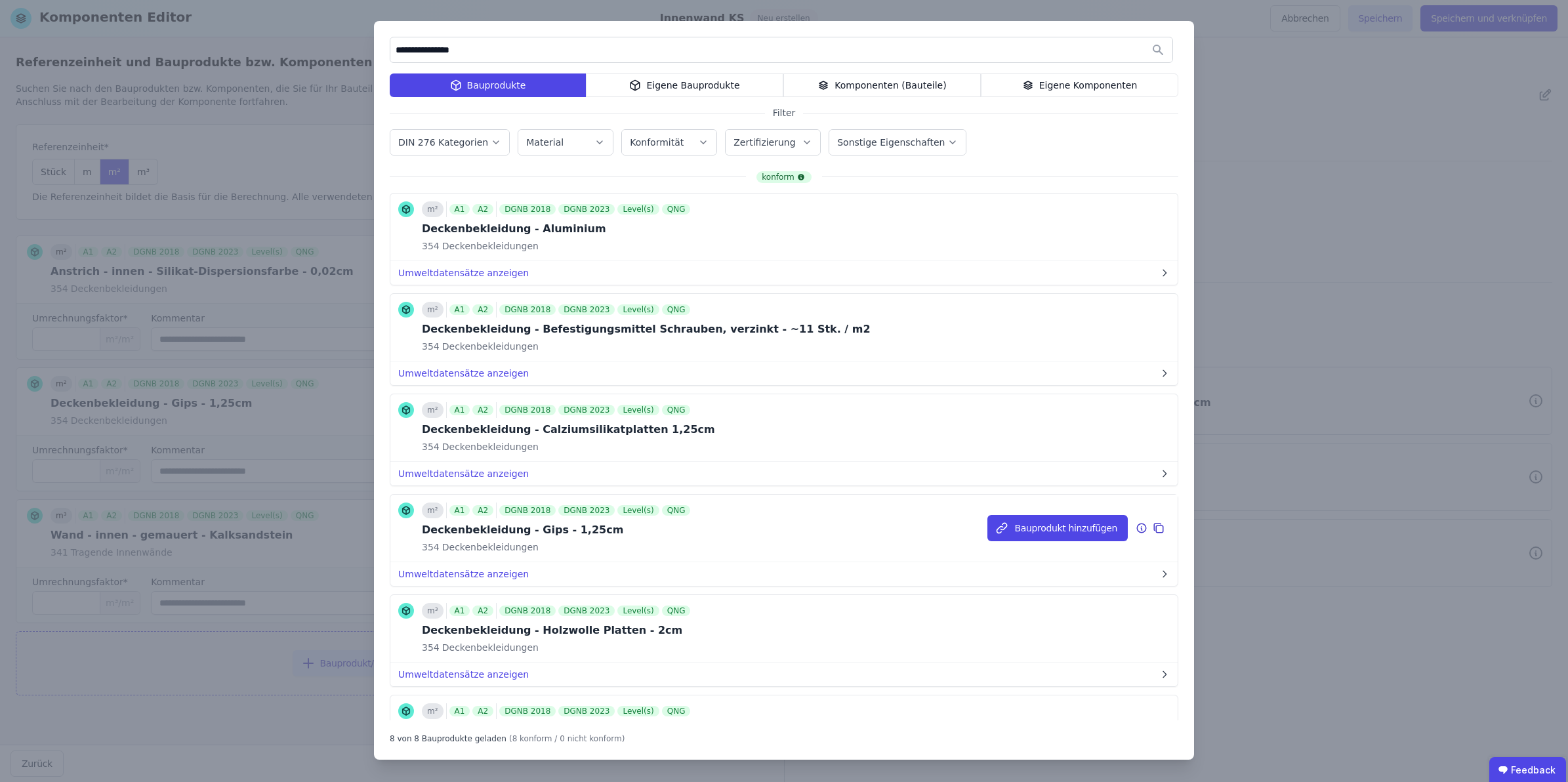
type input "**********"
click at [525, 528] on div "Deckenbekleidung - Gips - 1,25cm" at bounding box center [557, 531] width 271 height 16
click at [1090, 531] on button "Bauprodukt hinzufügen" at bounding box center [1057, 528] width 140 height 26
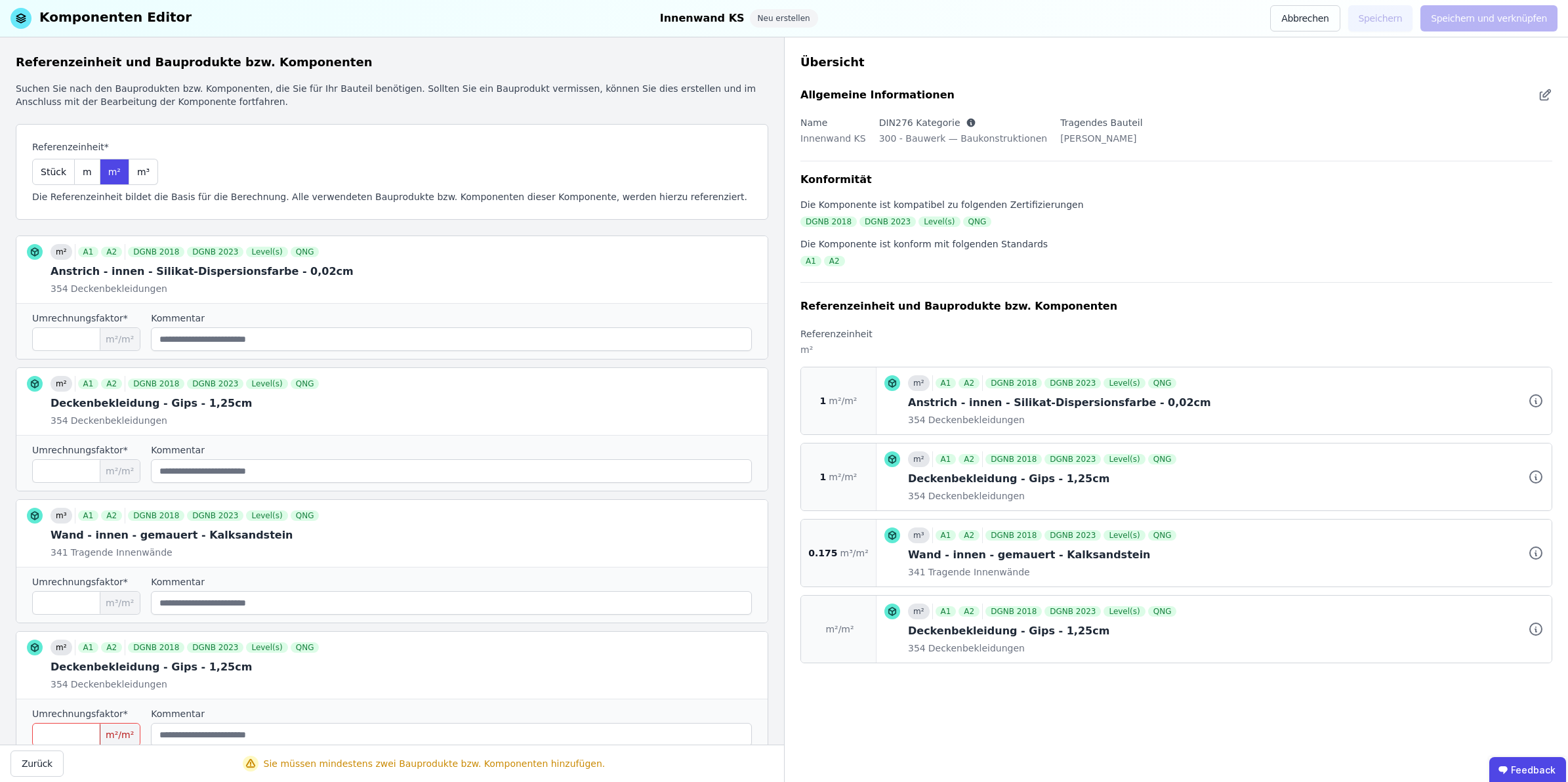
click at [61, 695] on input "number" at bounding box center [86, 735] width 108 height 24
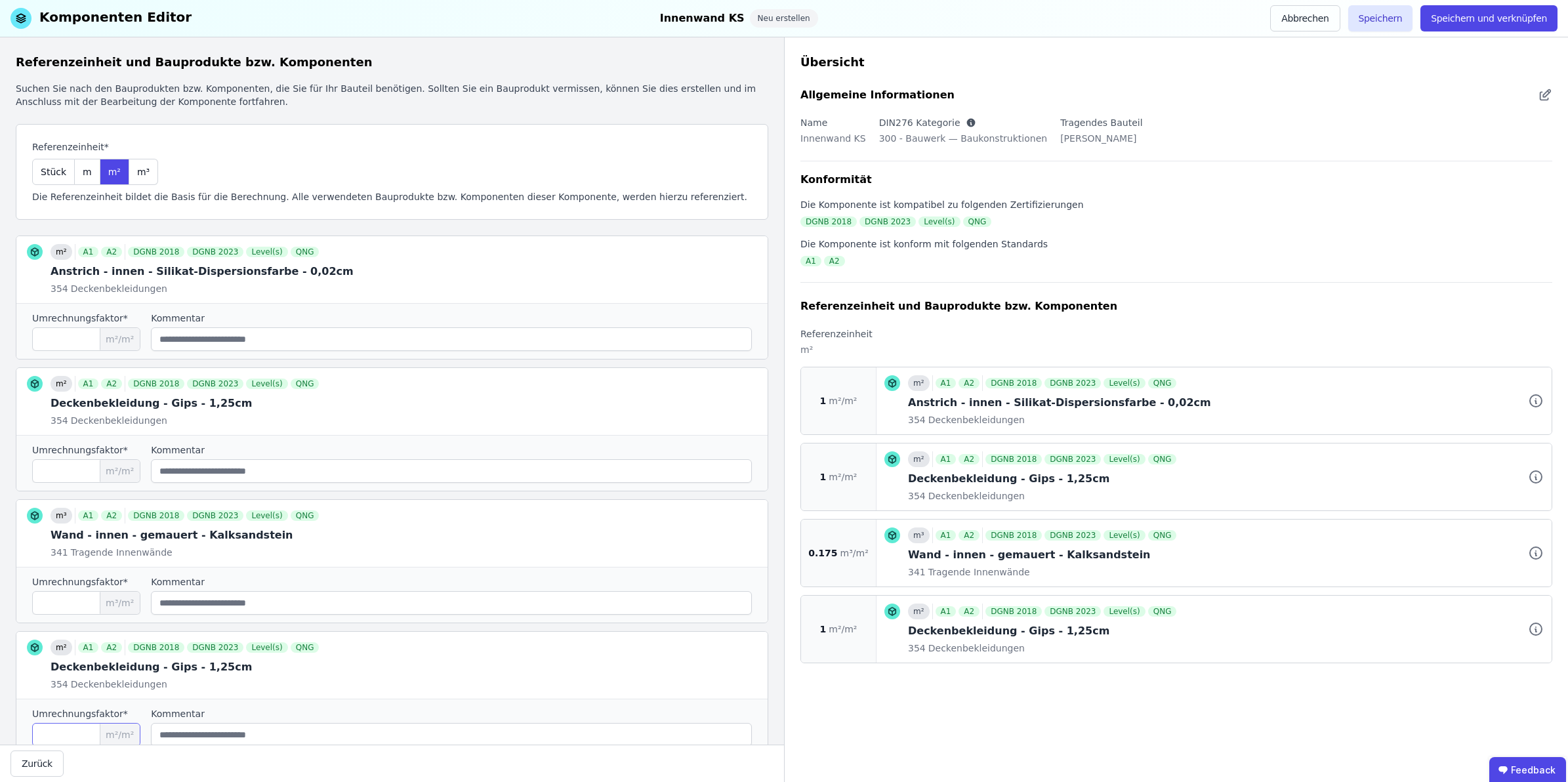
scroll to position [112, 0]
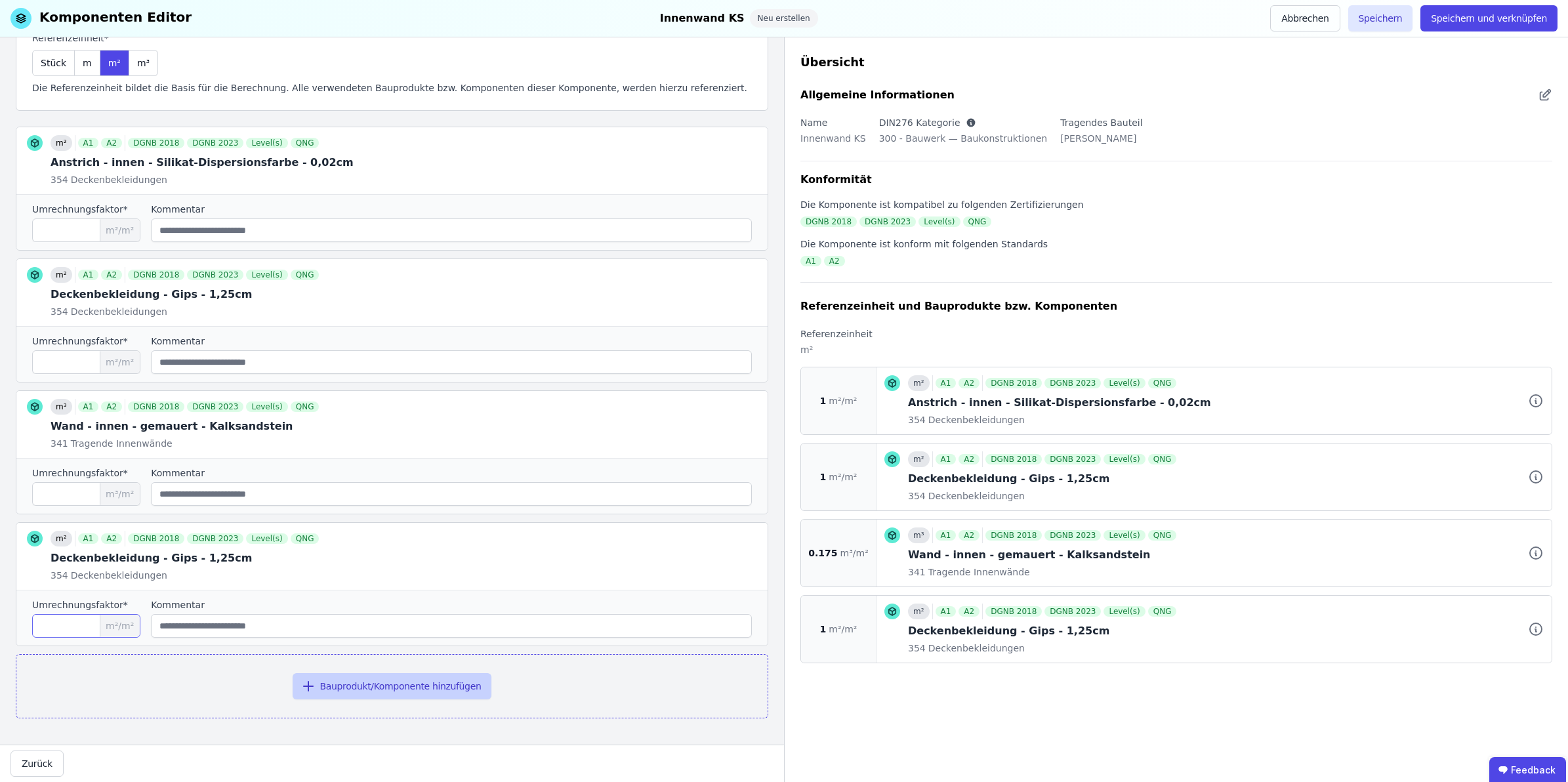
type input "*"
click at [369, 686] on button "Bauprodukt/Komponente hinzufügen" at bounding box center [392, 686] width 200 height 26
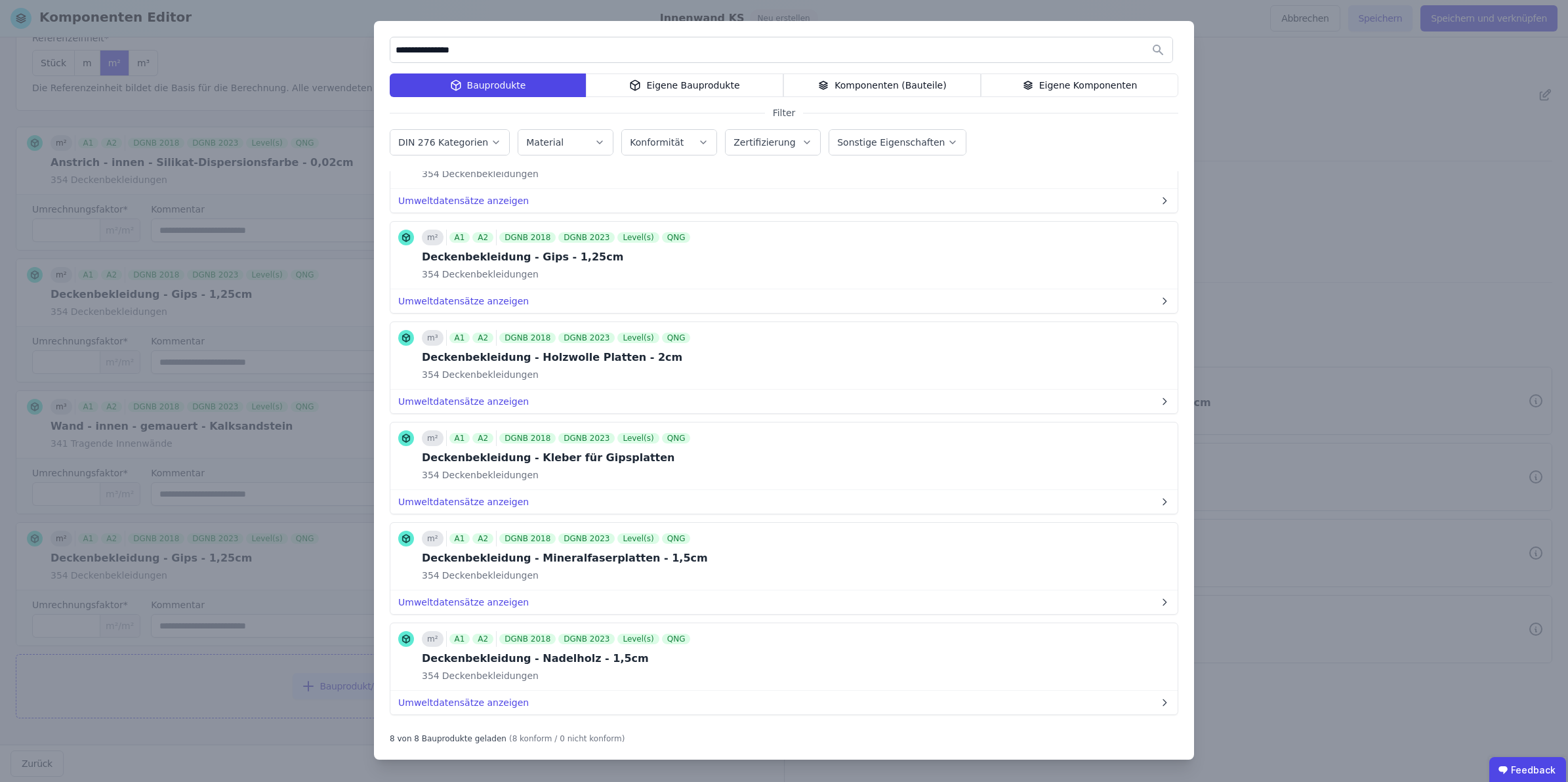
scroll to position [297, 0]
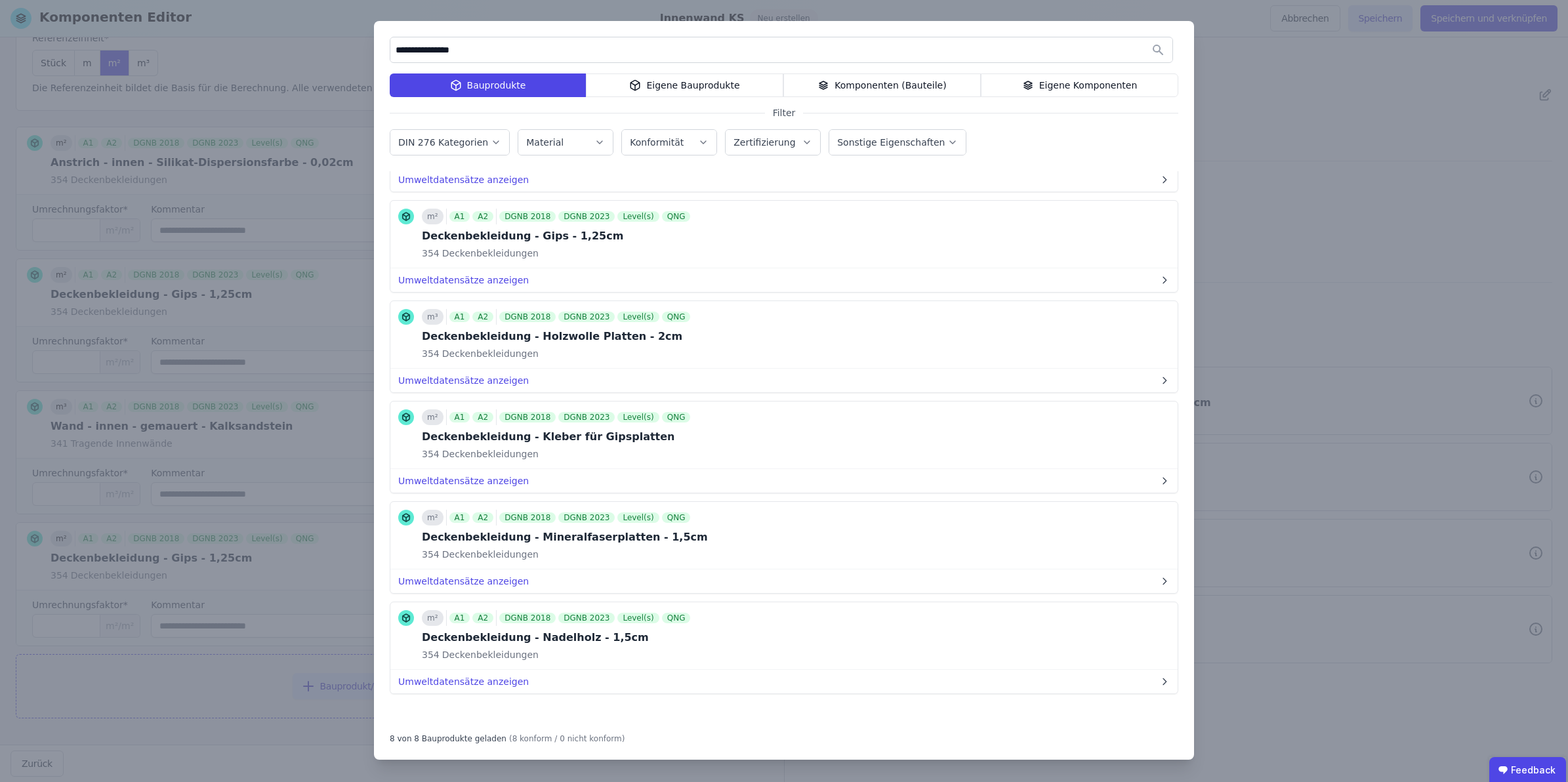
drag, startPoint x: 497, startPoint y: 47, endPoint x: 303, endPoint y: 41, distance: 194.1
click at [307, 44] on div "**********" at bounding box center [784, 391] width 1568 height 782
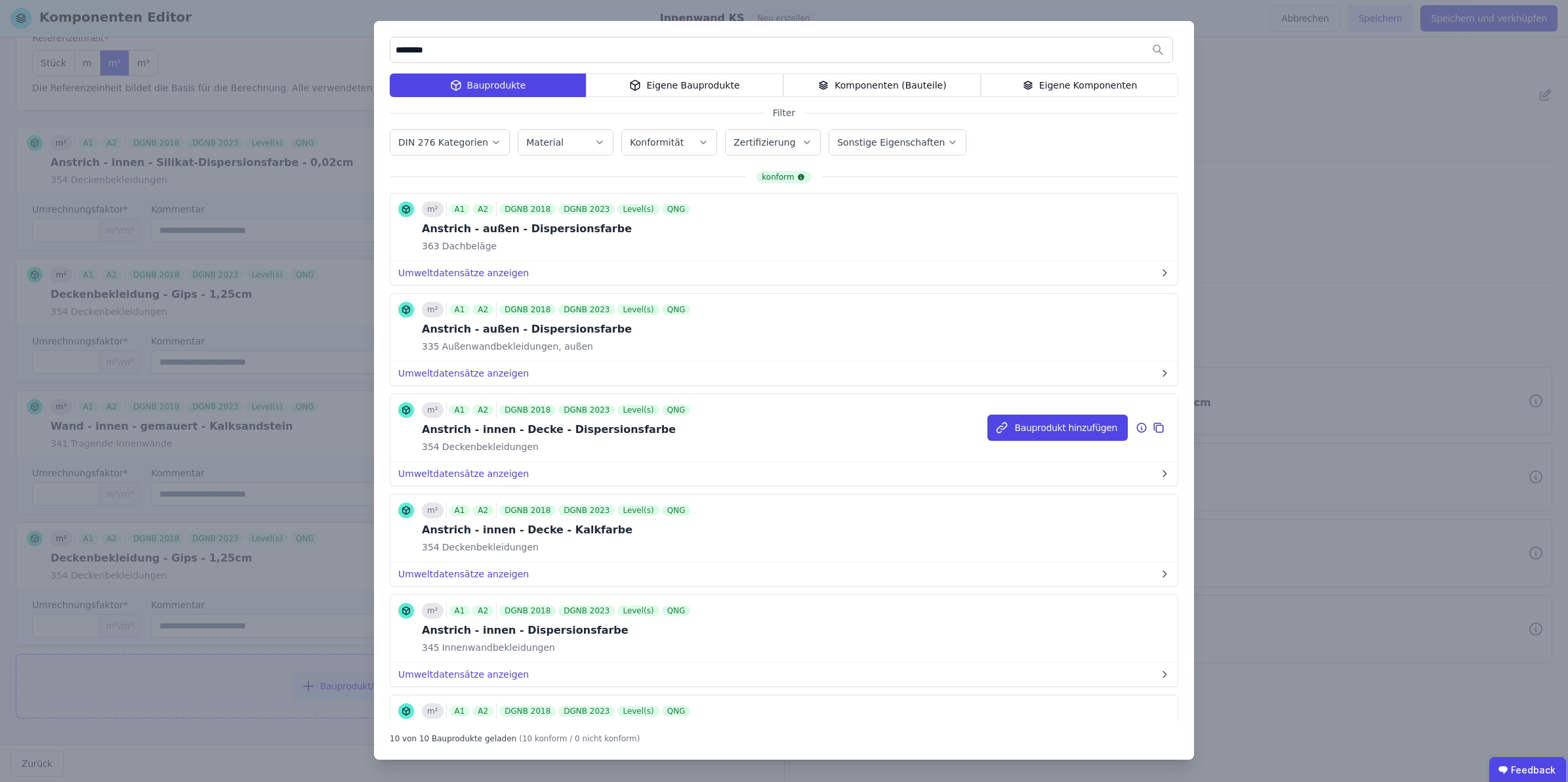
type input "********"
click at [578, 435] on div "Anstrich - innen - Decke - Dispersionsfarbe" at bounding box center [557, 430] width 271 height 16
click at [0, 0] on button "Bauprodukt hinzufügen" at bounding box center [0, 0] width 0 height 0
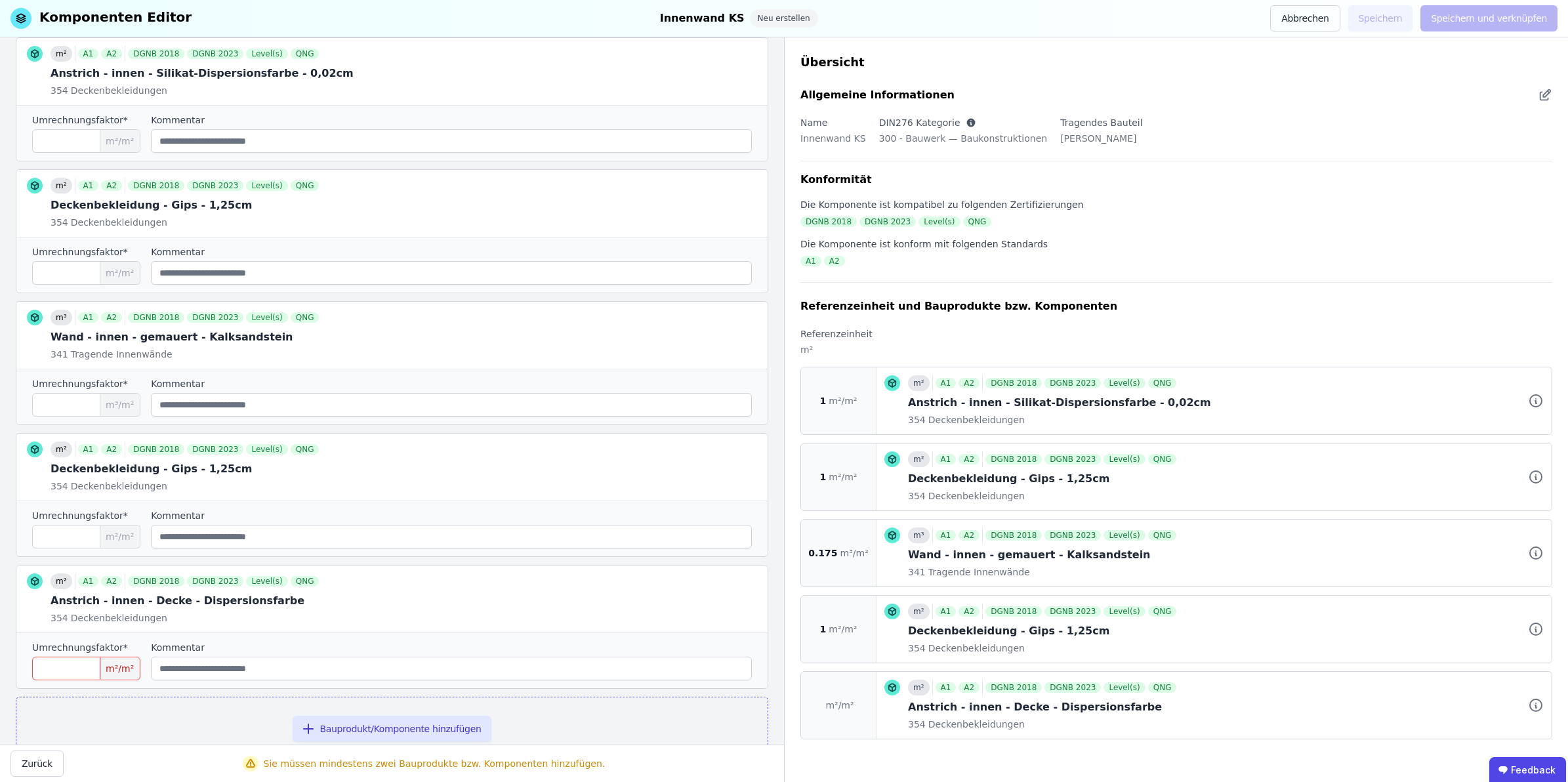
scroll to position [244, 0]
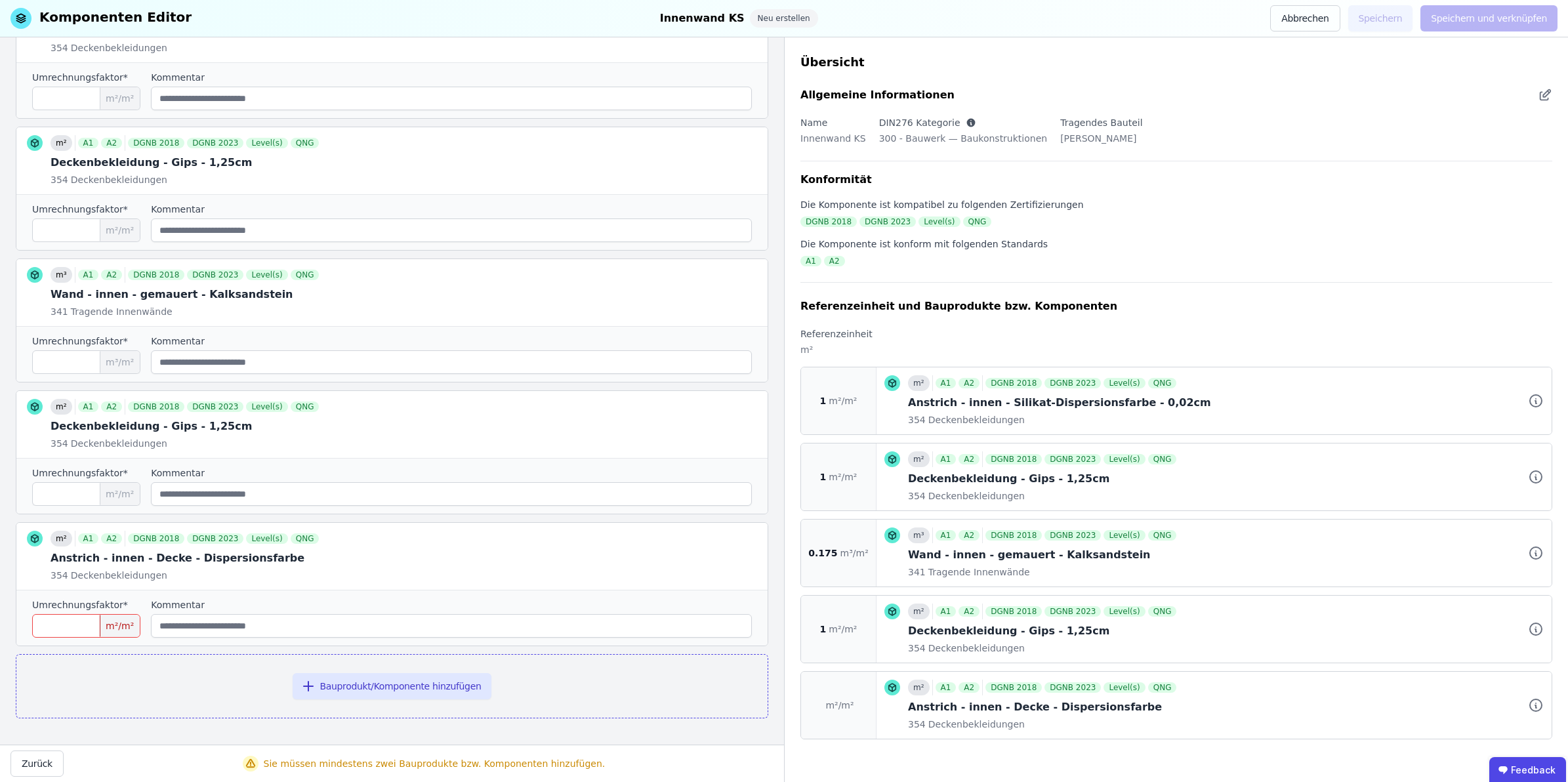
click at [59, 624] on input "number" at bounding box center [86, 626] width 108 height 24
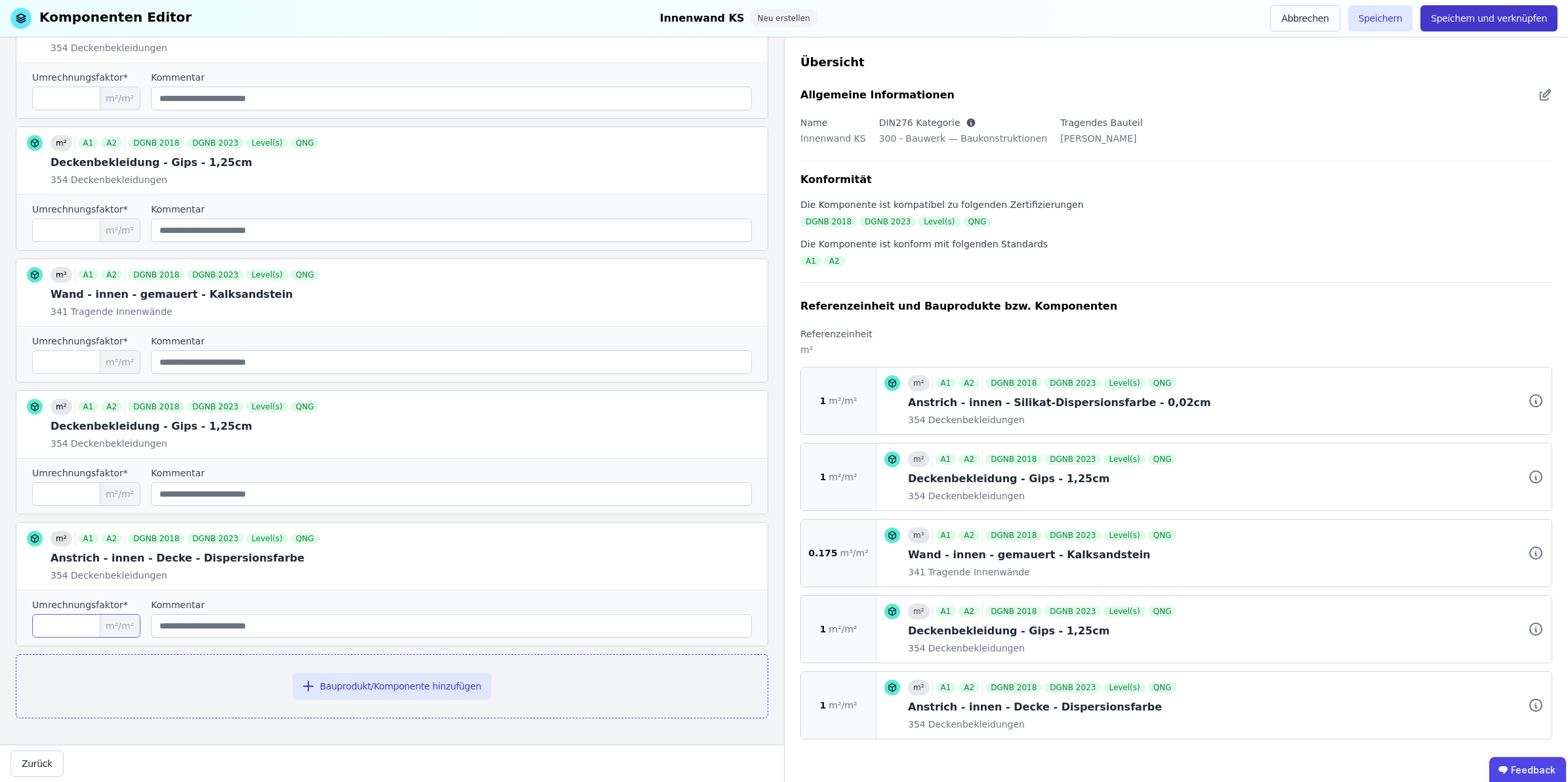
type input "*"
click at [1393, 20] on button "Speichern und verknüpfen" at bounding box center [1489, 18] width 137 height 26
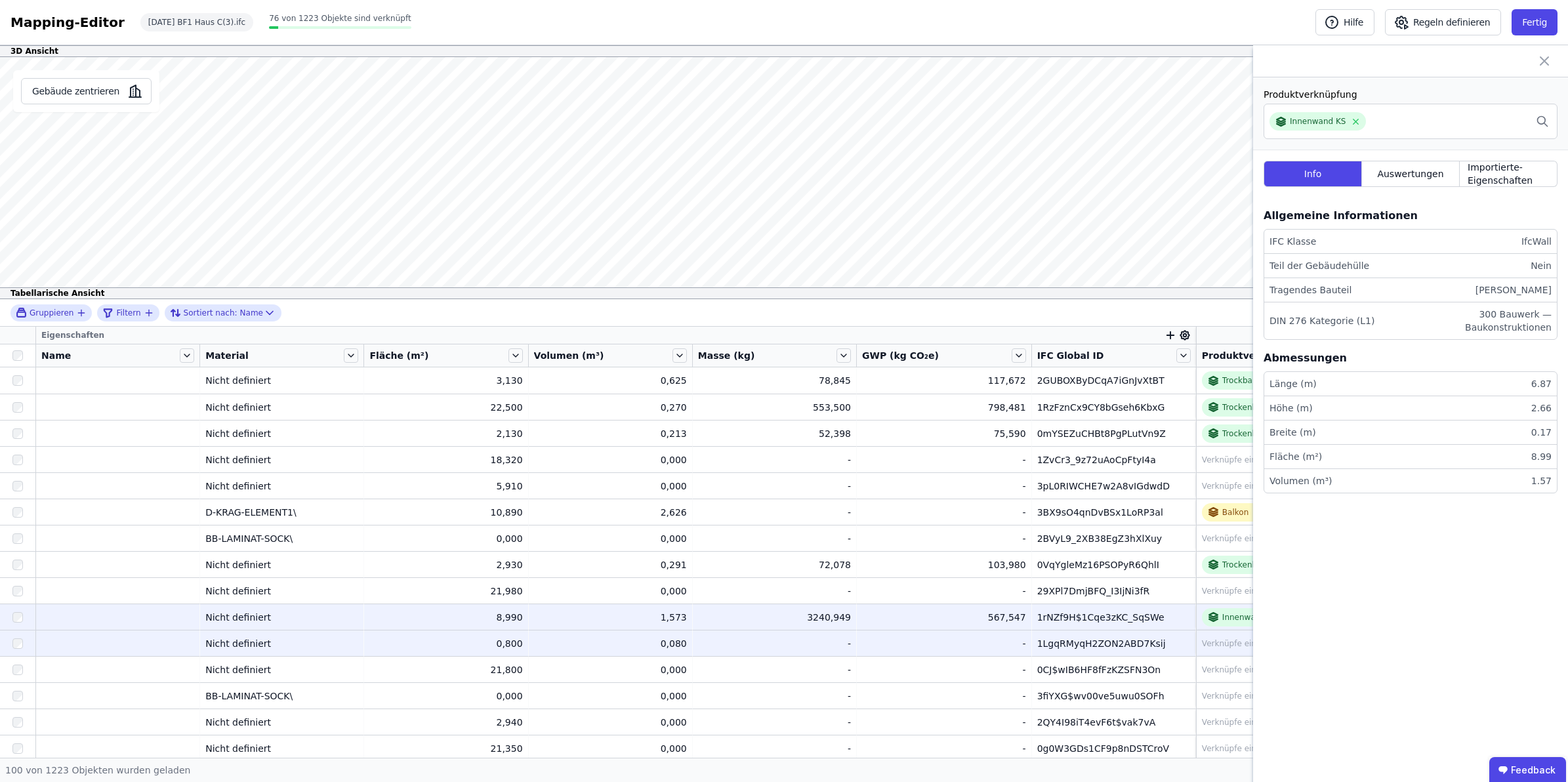
click at [1221, 646] on div "Verknüpfe ein Bauprodukt oder eine Komponente" at bounding box center [1299, 644] width 195 height 10
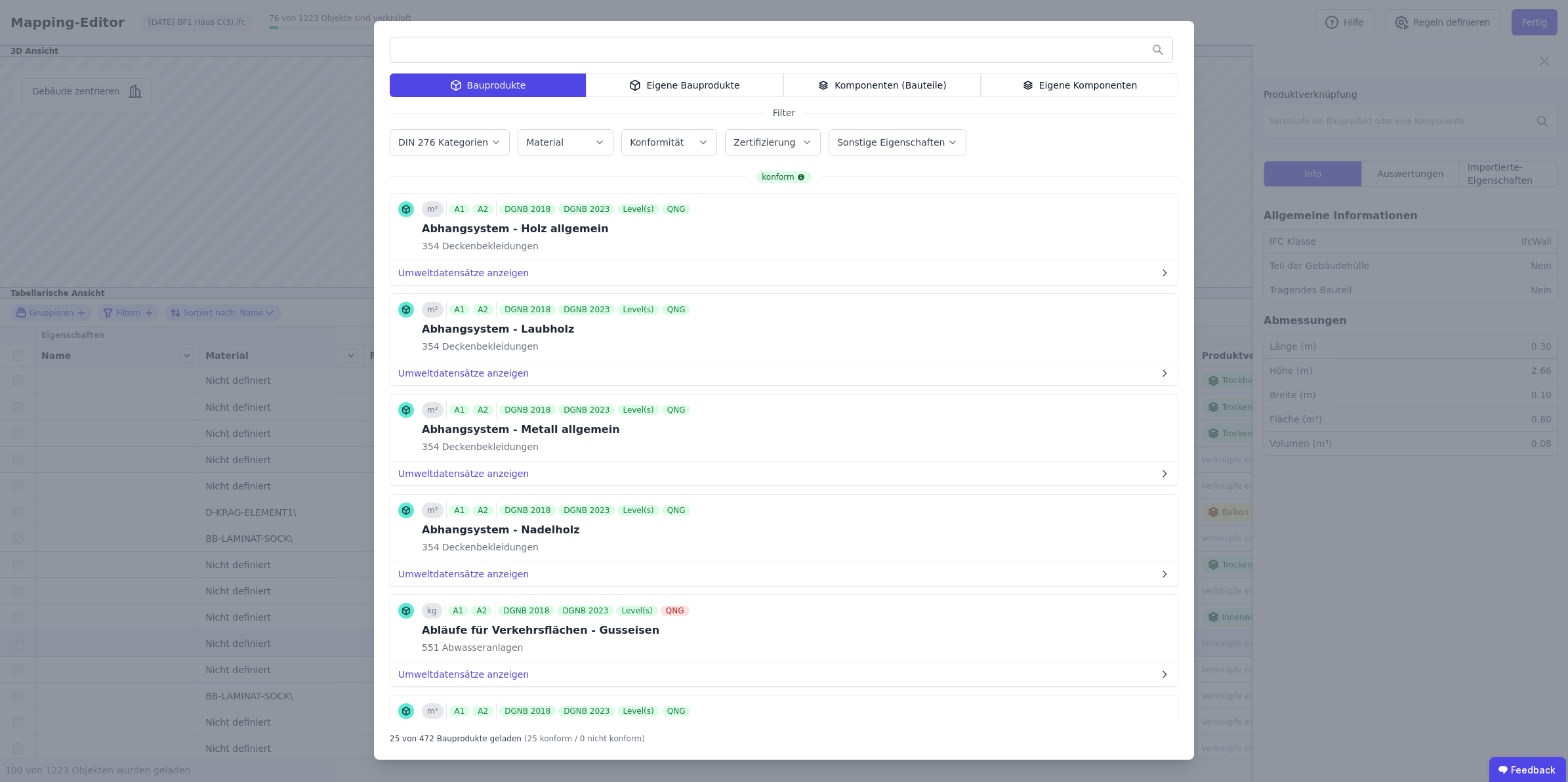
click at [1083, 86] on div "Eigene Komponenten" at bounding box center [1080, 85] width 198 height 24
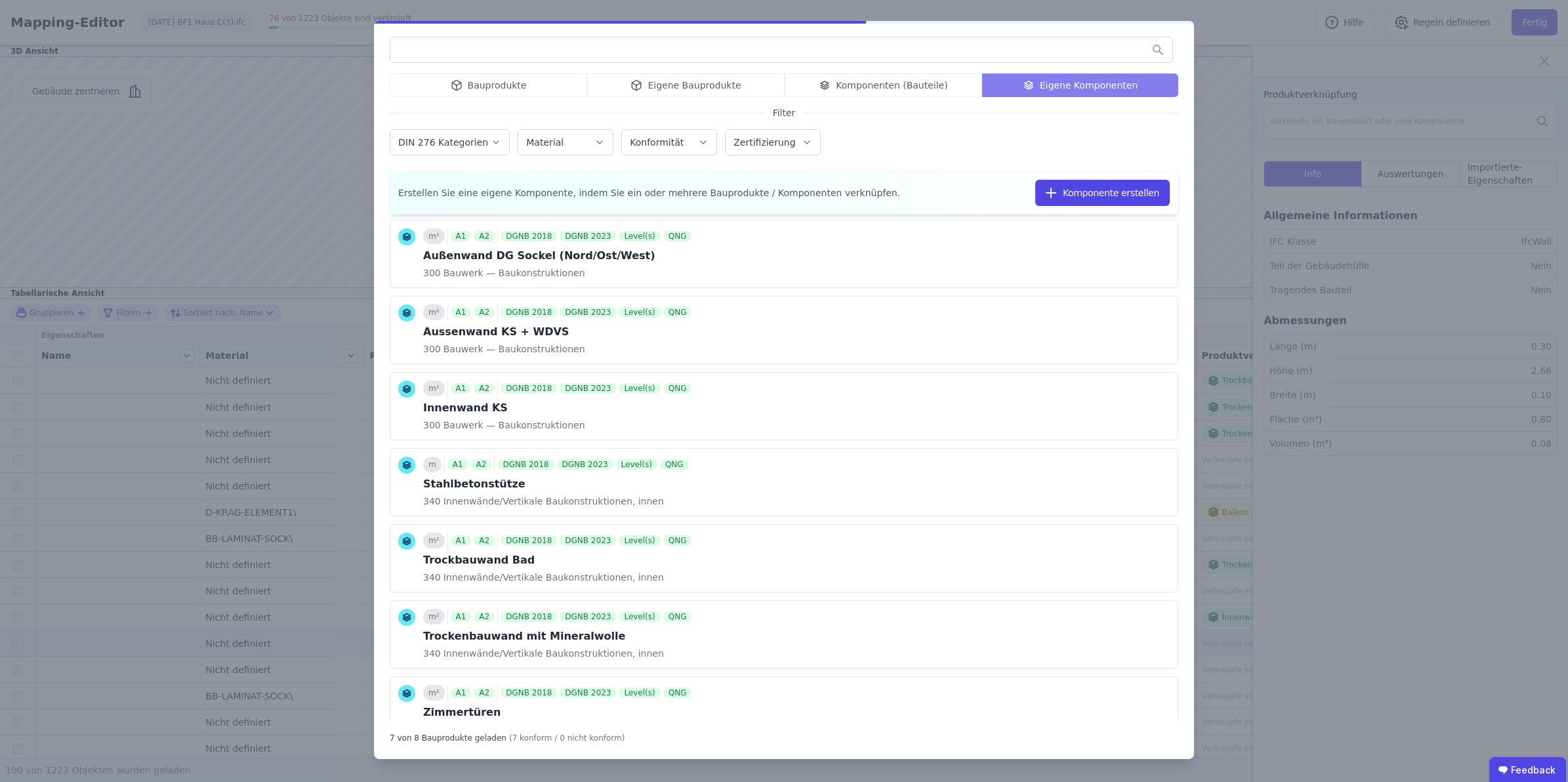
click at [1075, 54] on input "text" at bounding box center [781, 49] width 782 height 24
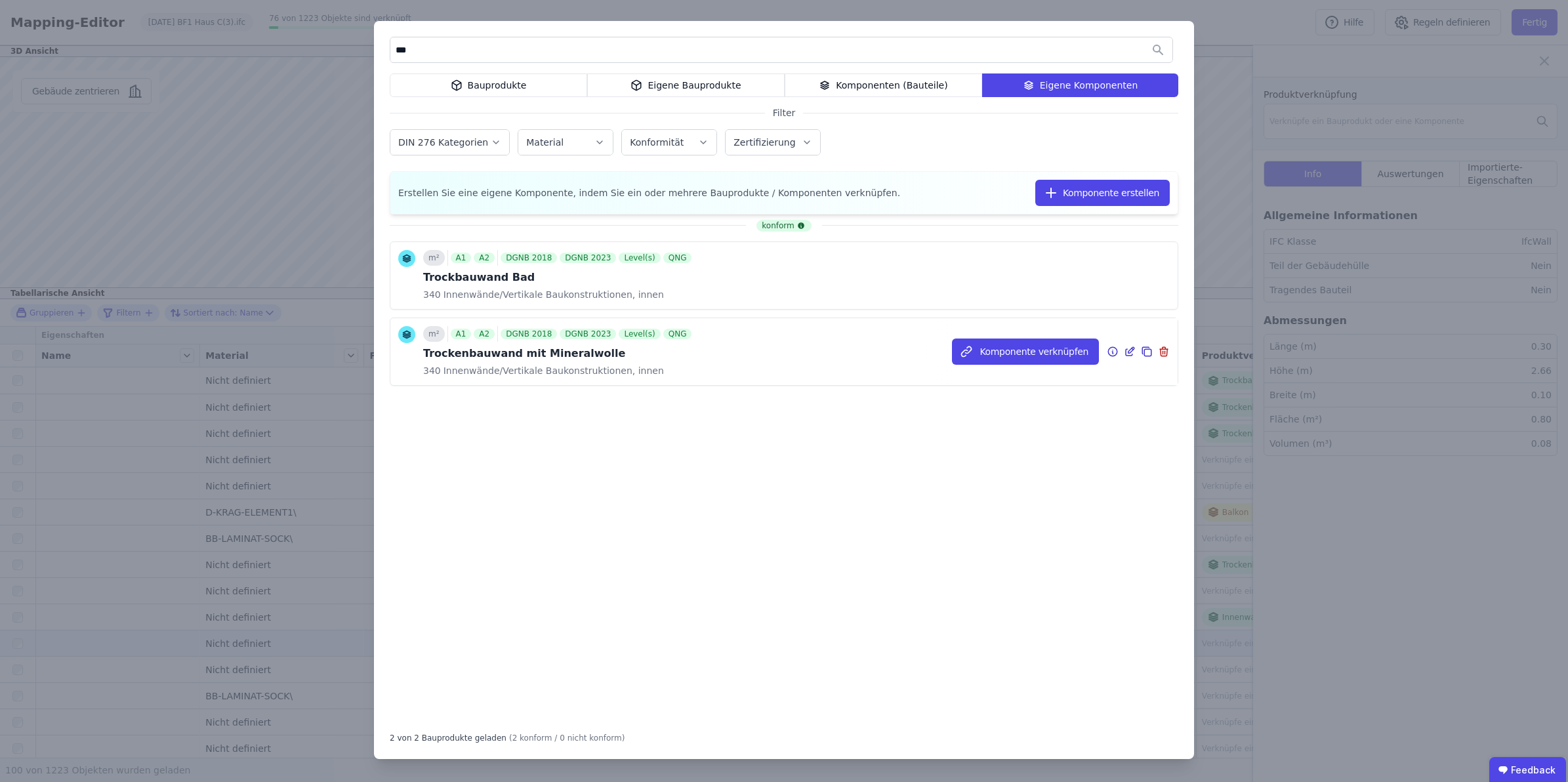
type input "***"
click at [556, 342] on div "A1 A2 DGNB 2018 DGNB 2023 Level(s) QNG" at bounding box center [571, 334] width 247 height 16
click at [996, 355] on button "Komponente verknüpfen" at bounding box center [1025, 352] width 147 height 26
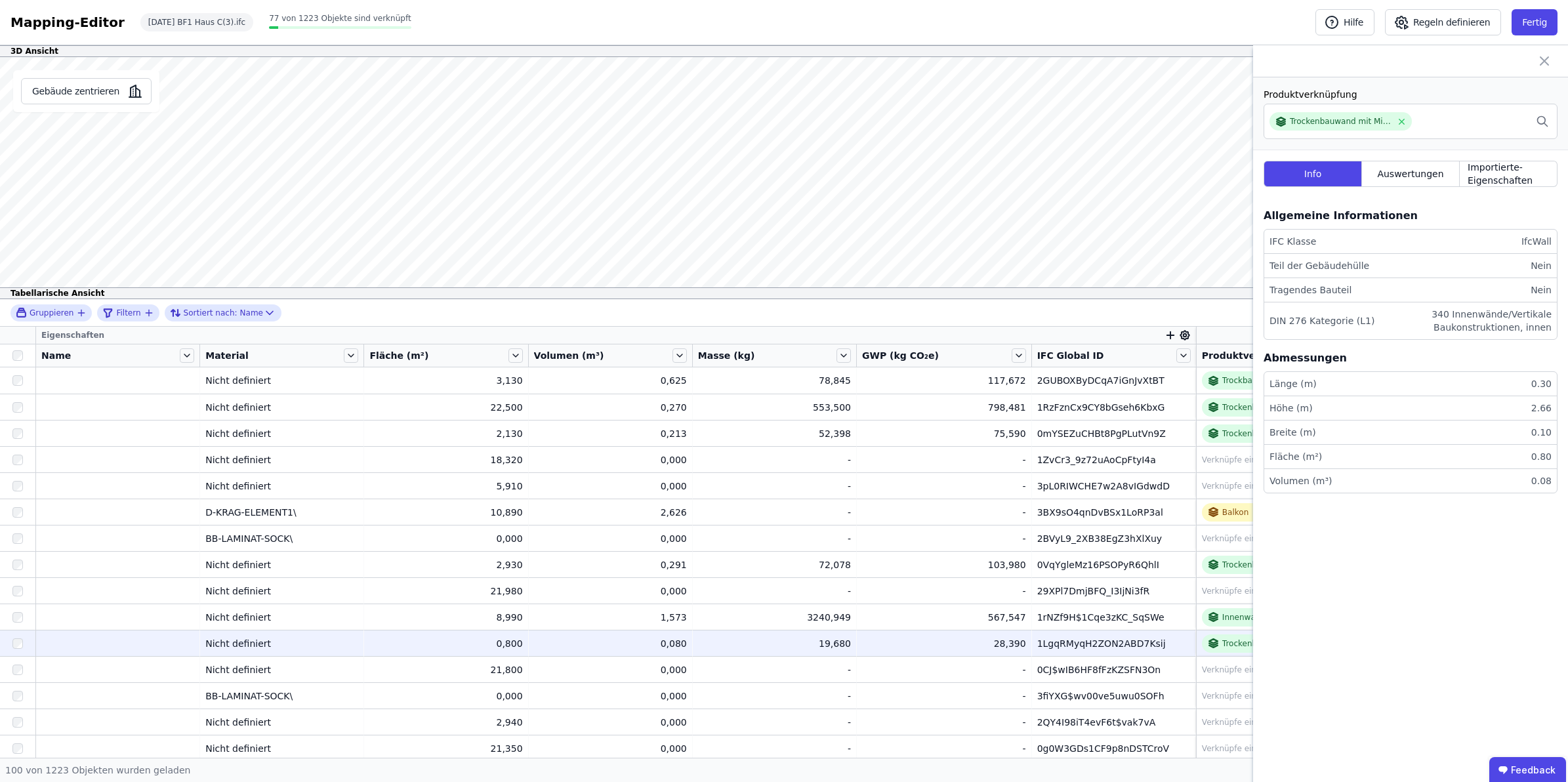
scroll to position [273, 0]
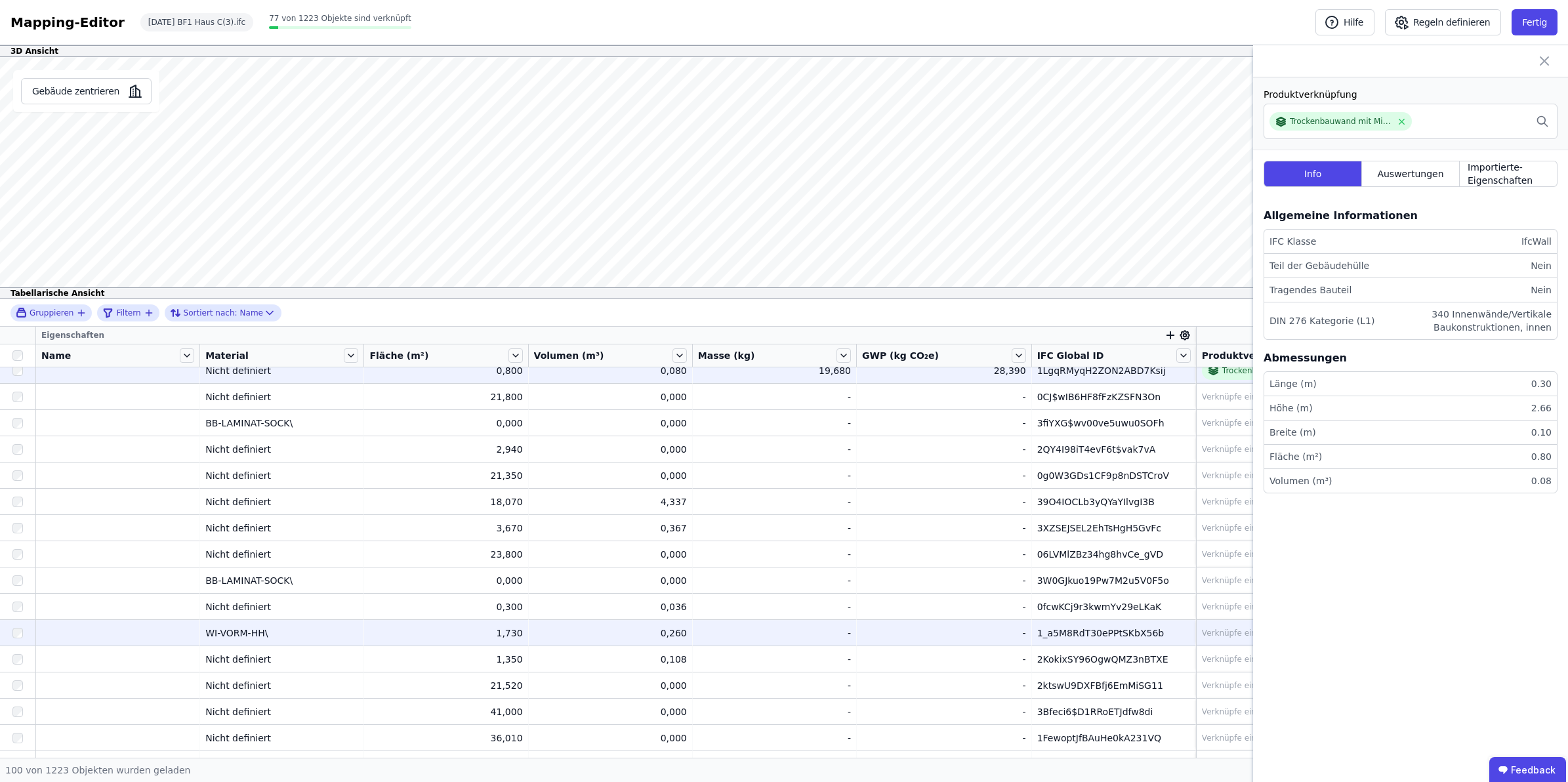
click at [1131, 630] on div "1_a5M8RdT30ePPtSKbX56b" at bounding box center [1114, 633] width 153 height 13
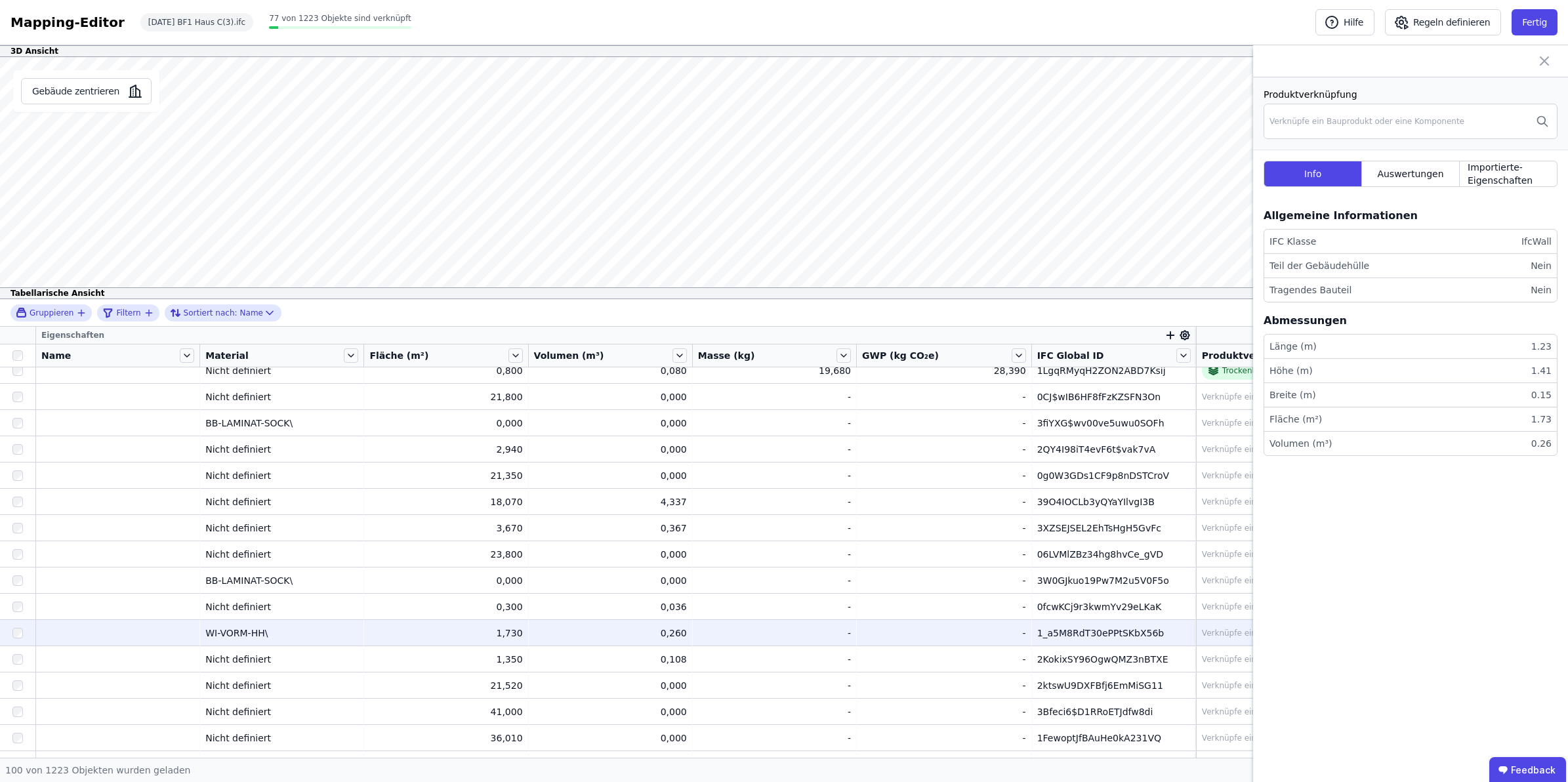
click at [1208, 627] on div "Verknüpfe ein Bauprodukt oder eine Komponente" at bounding box center [1382, 634] width 360 height 16
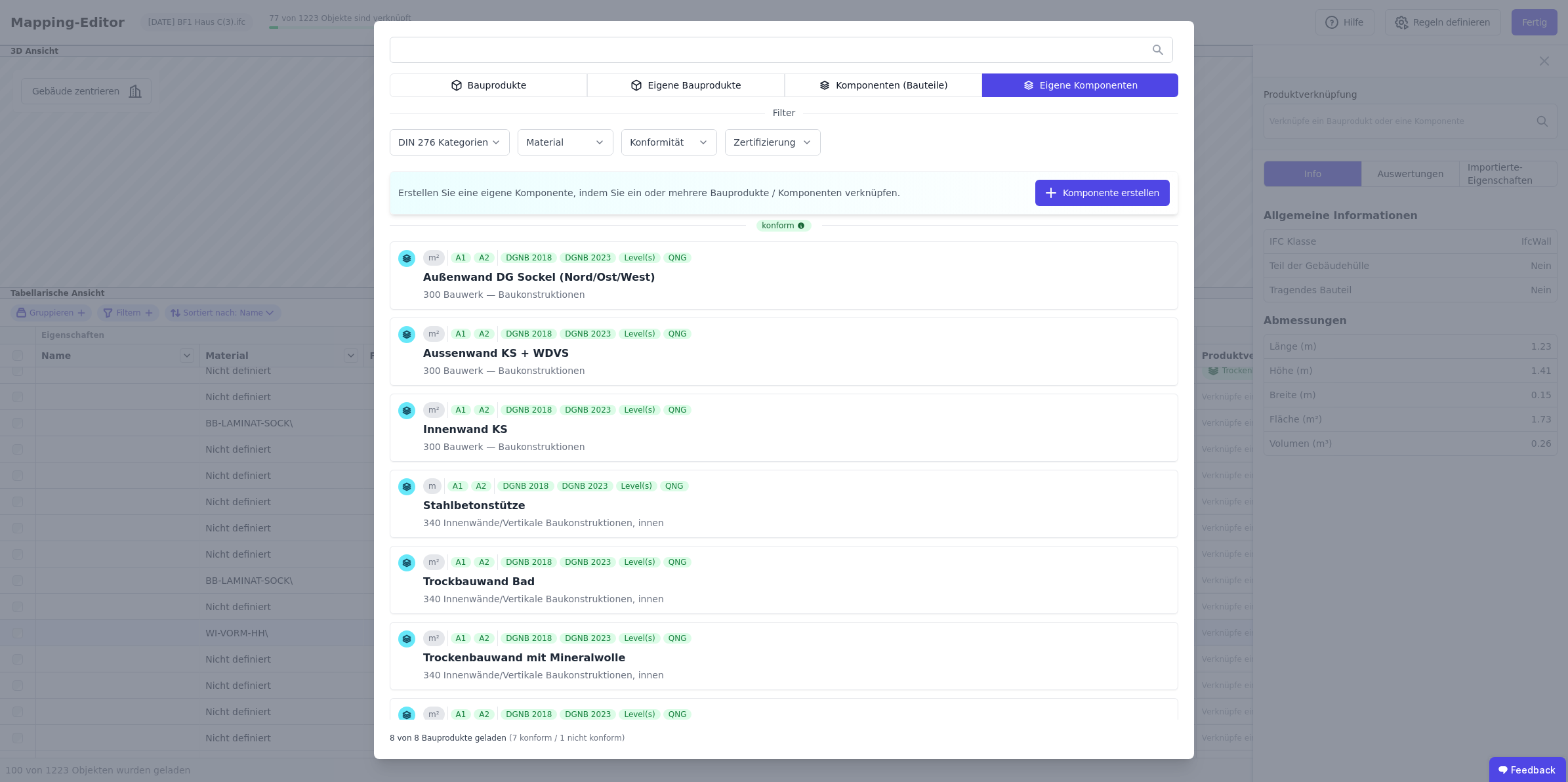
click at [729, 56] on input "text" at bounding box center [781, 49] width 782 height 24
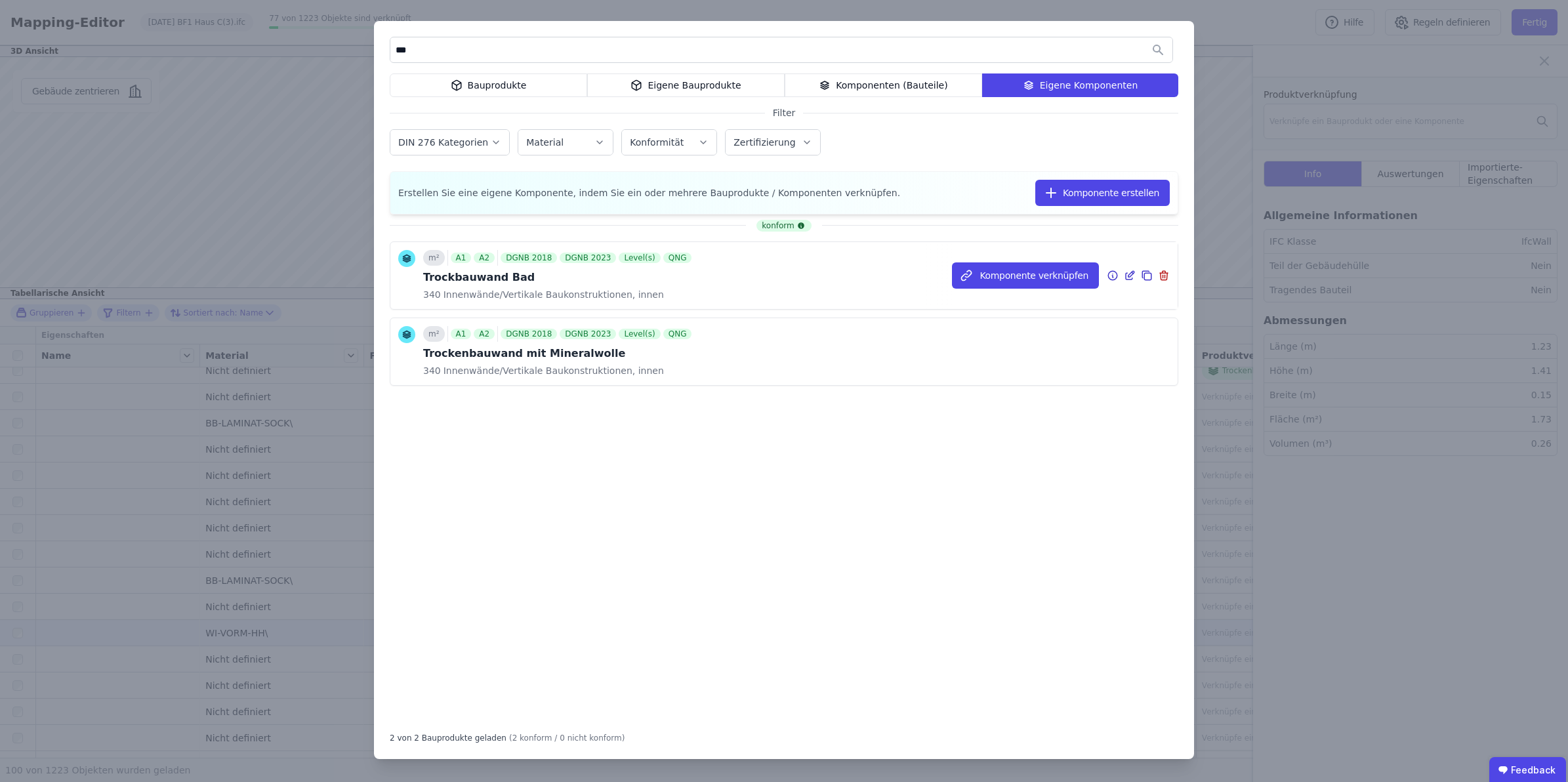
type input "***"
click at [555, 288] on span "Innenwände/Vertikale Baukonstruktionen, innen" at bounding box center [552, 294] width 223 height 13
click at [1014, 276] on button "Komponente verknüpfen" at bounding box center [1025, 275] width 147 height 26
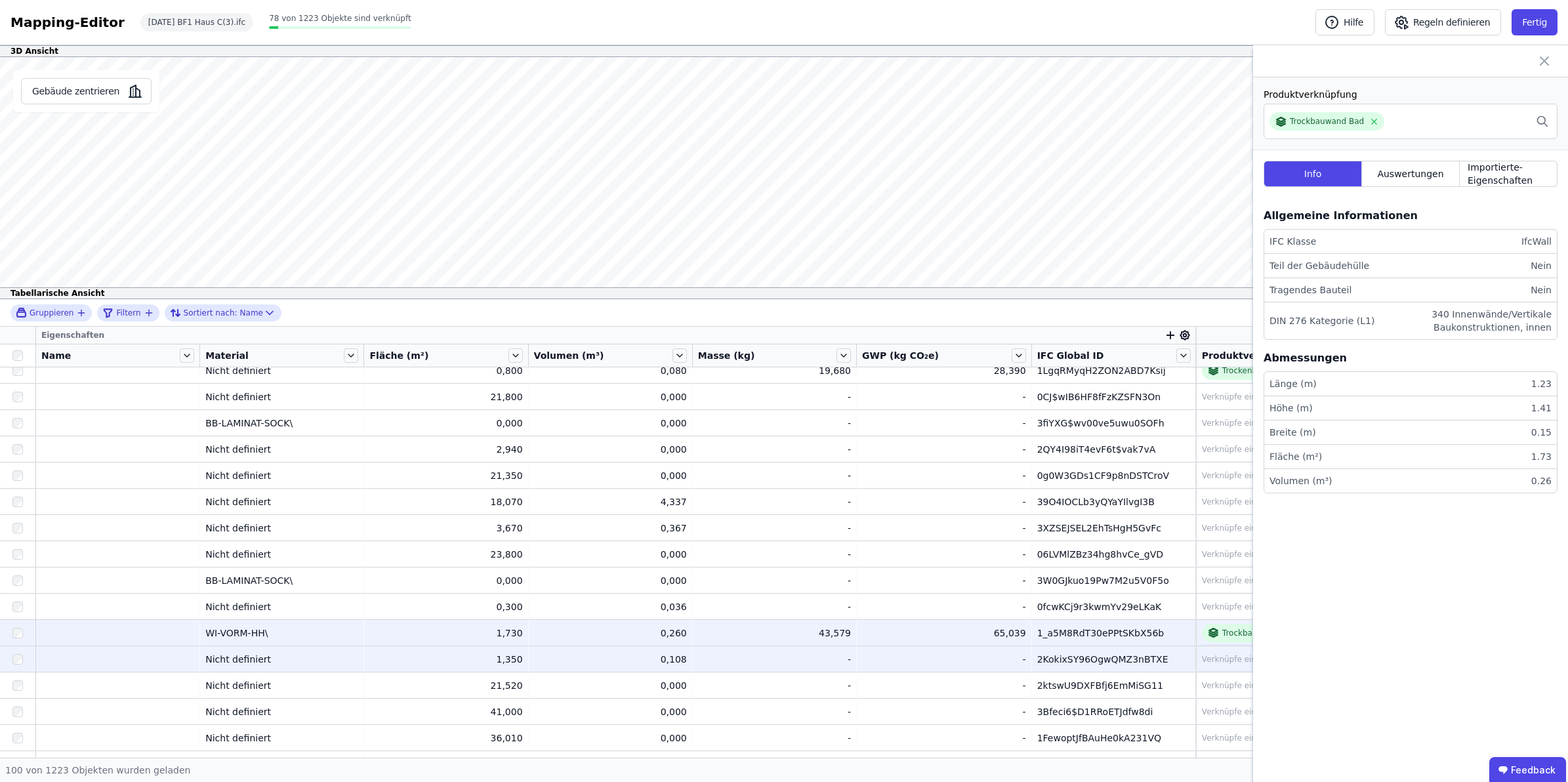
click at [1111, 654] on div "2KokixSY96OgwQMZ3nBTXE" at bounding box center [1114, 659] width 153 height 13
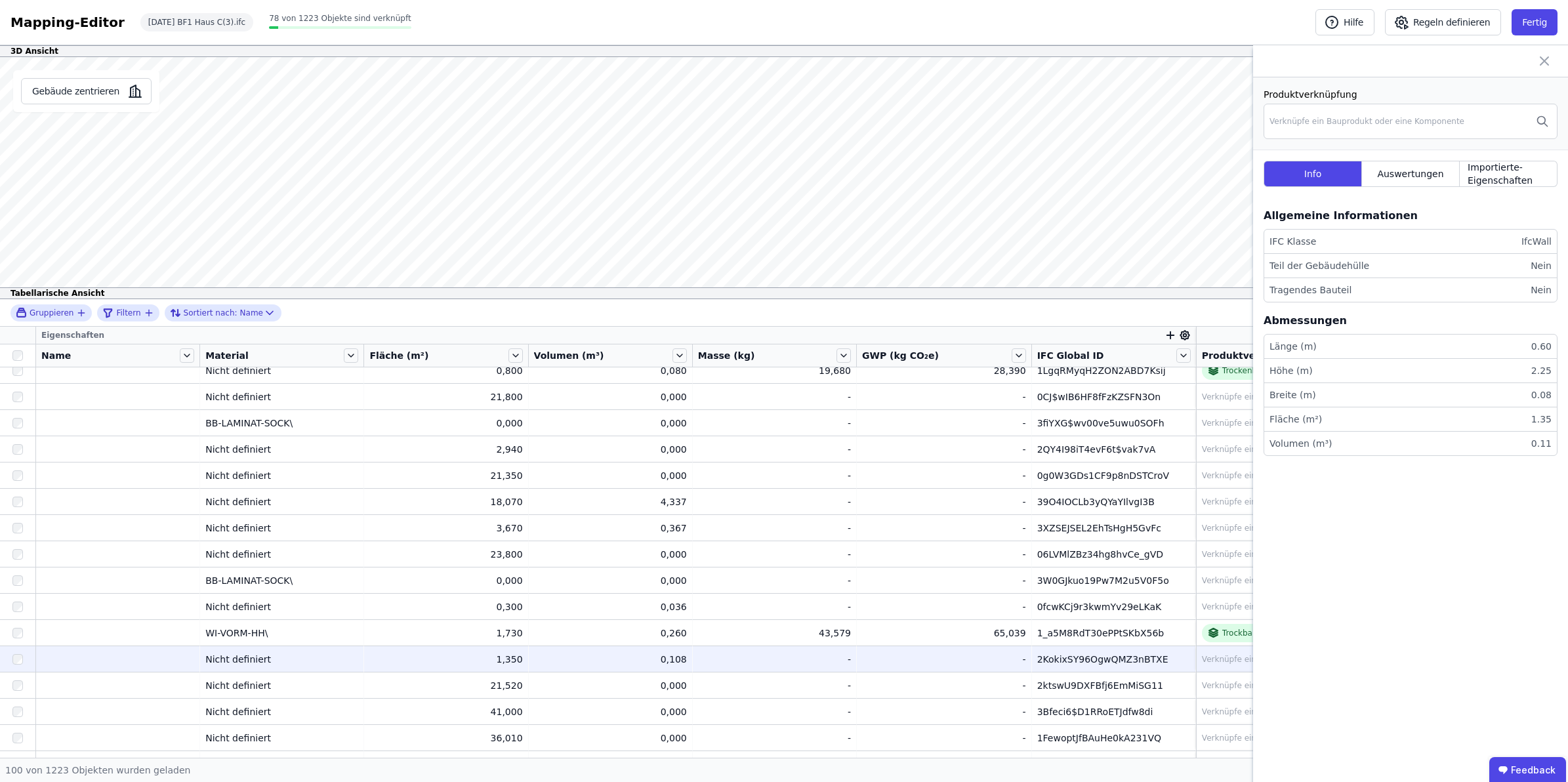
click at [1202, 656] on div "Verknüpfe ein Bauprodukt oder eine Komponente" at bounding box center [1299, 659] width 195 height 10
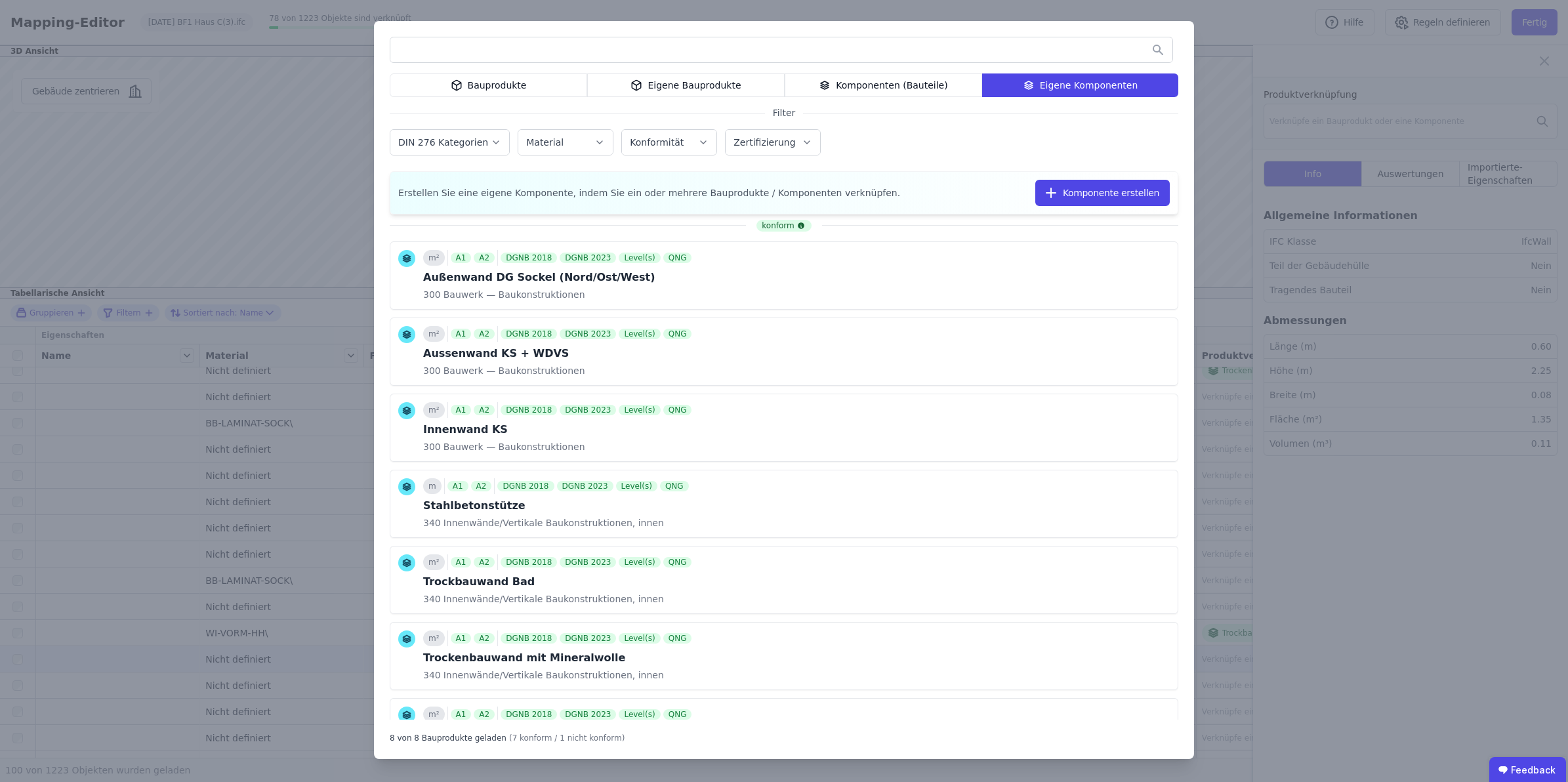
click at [781, 49] on input "text" at bounding box center [781, 49] width 782 height 24
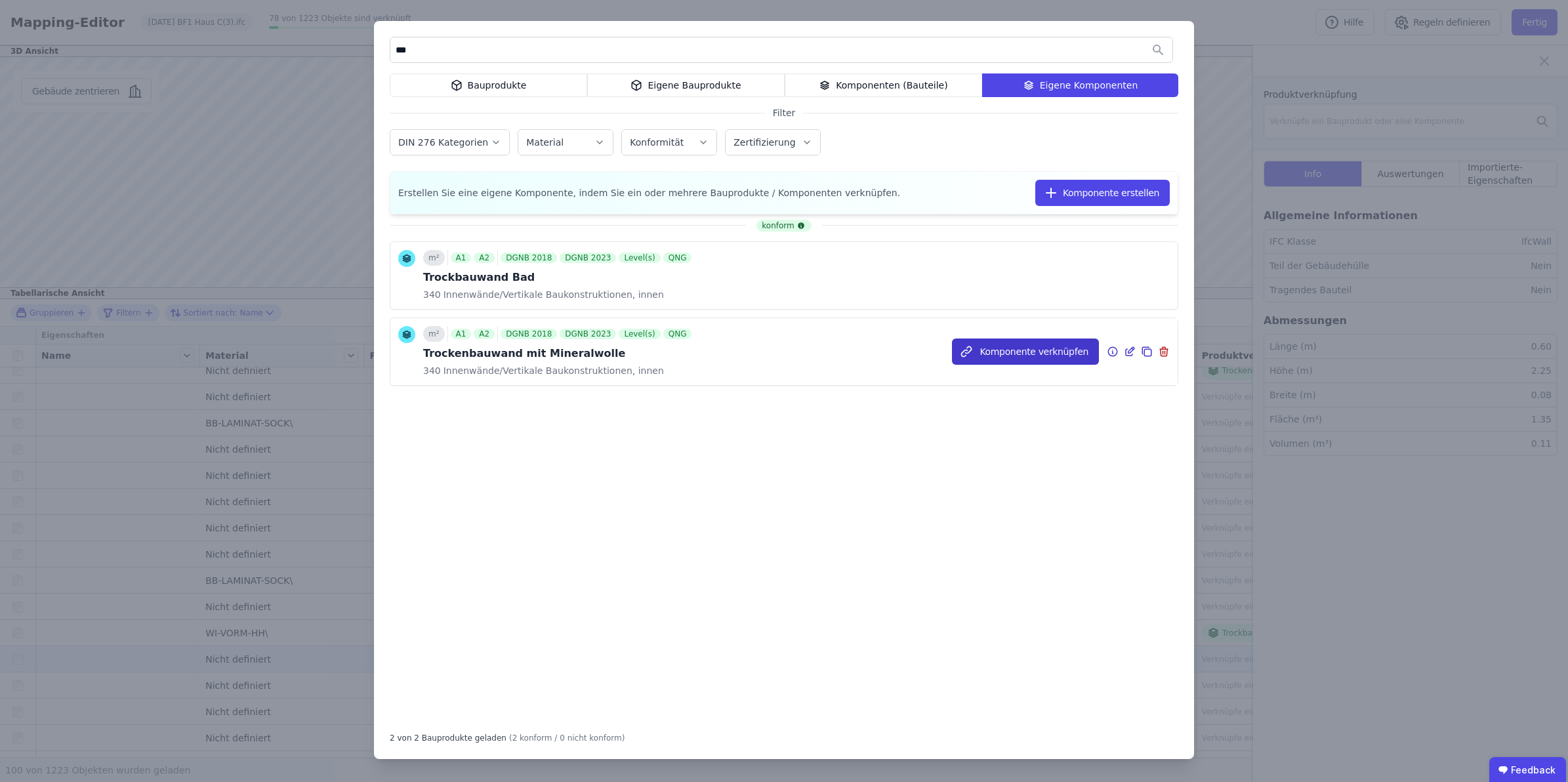
type input "***"
click at [1011, 342] on button "Komponente verknüpfen" at bounding box center [1025, 352] width 147 height 26
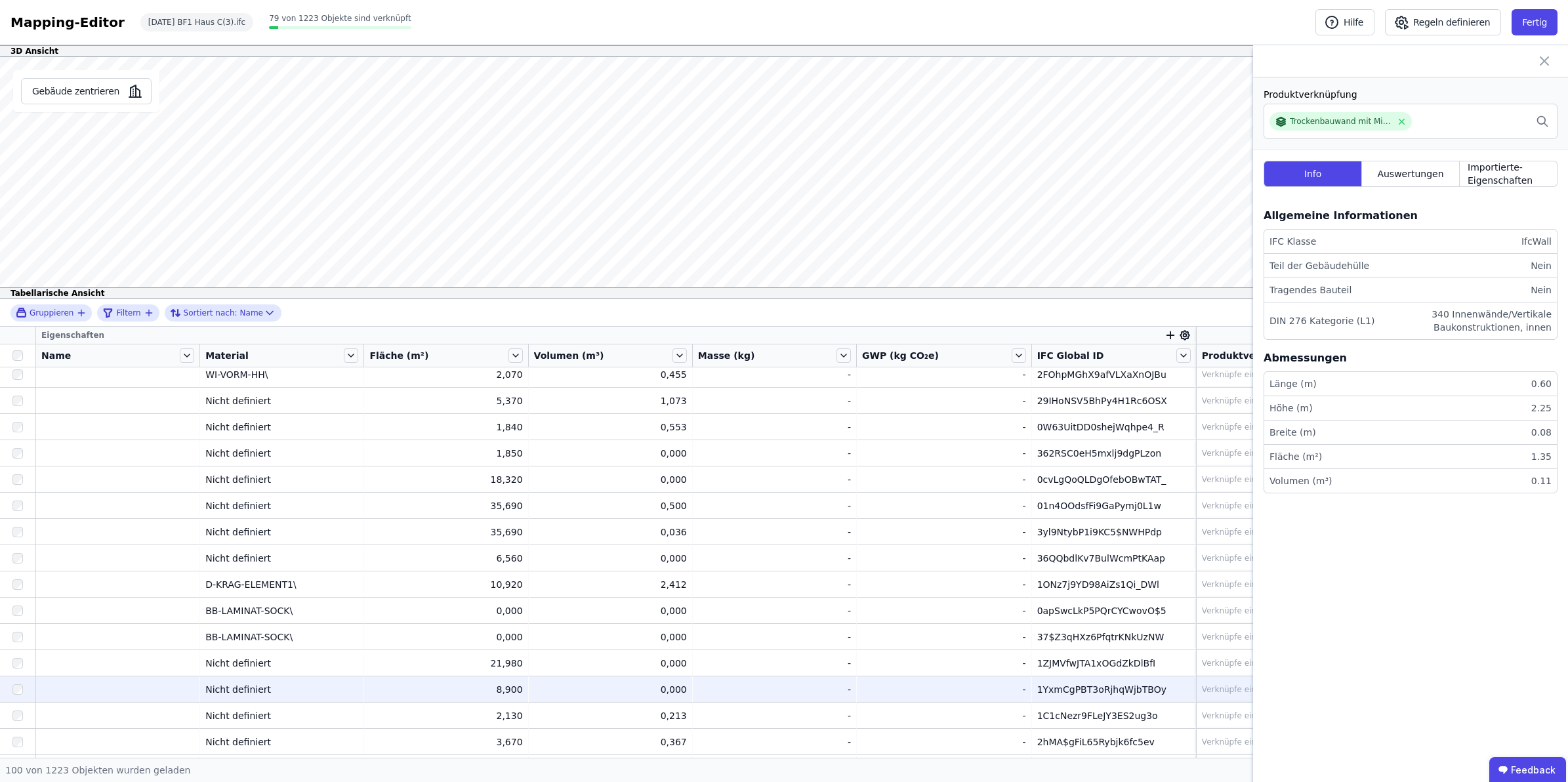
scroll to position [1367, 0]
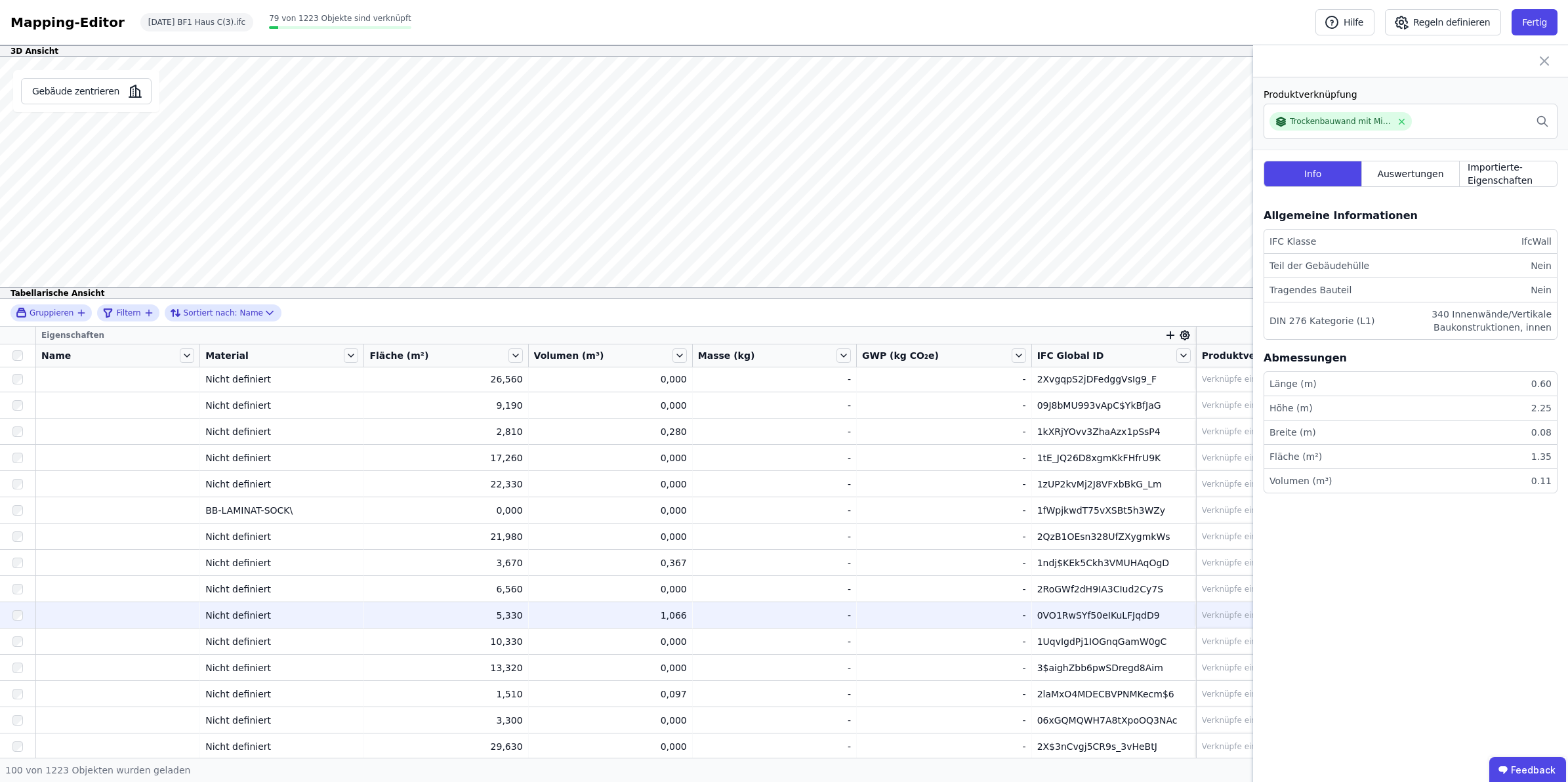
click at [1084, 616] on div "0VO1RwSYf50eIKuLFJqdD9" at bounding box center [1114, 616] width 153 height 13
click at [1132, 612] on div "0VO1RwSYf50eIKuLFJqdD9" at bounding box center [1114, 616] width 153 height 13
click at [1202, 609] on div "Verknüpfe ein Bauprodukt oder eine Komponente" at bounding box center [1382, 616] width 360 height 16
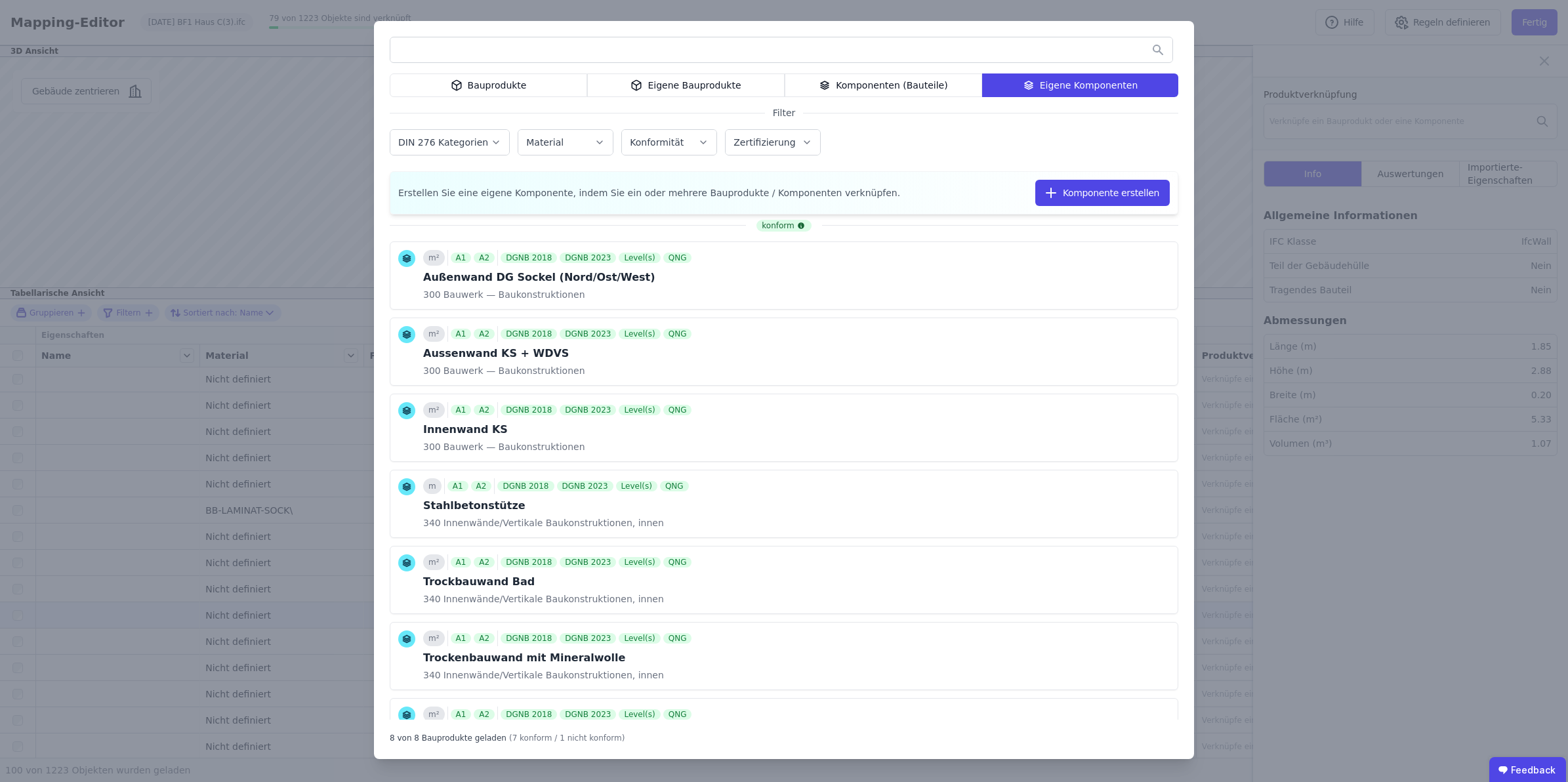
click at [509, 55] on input "text" at bounding box center [781, 49] width 782 height 24
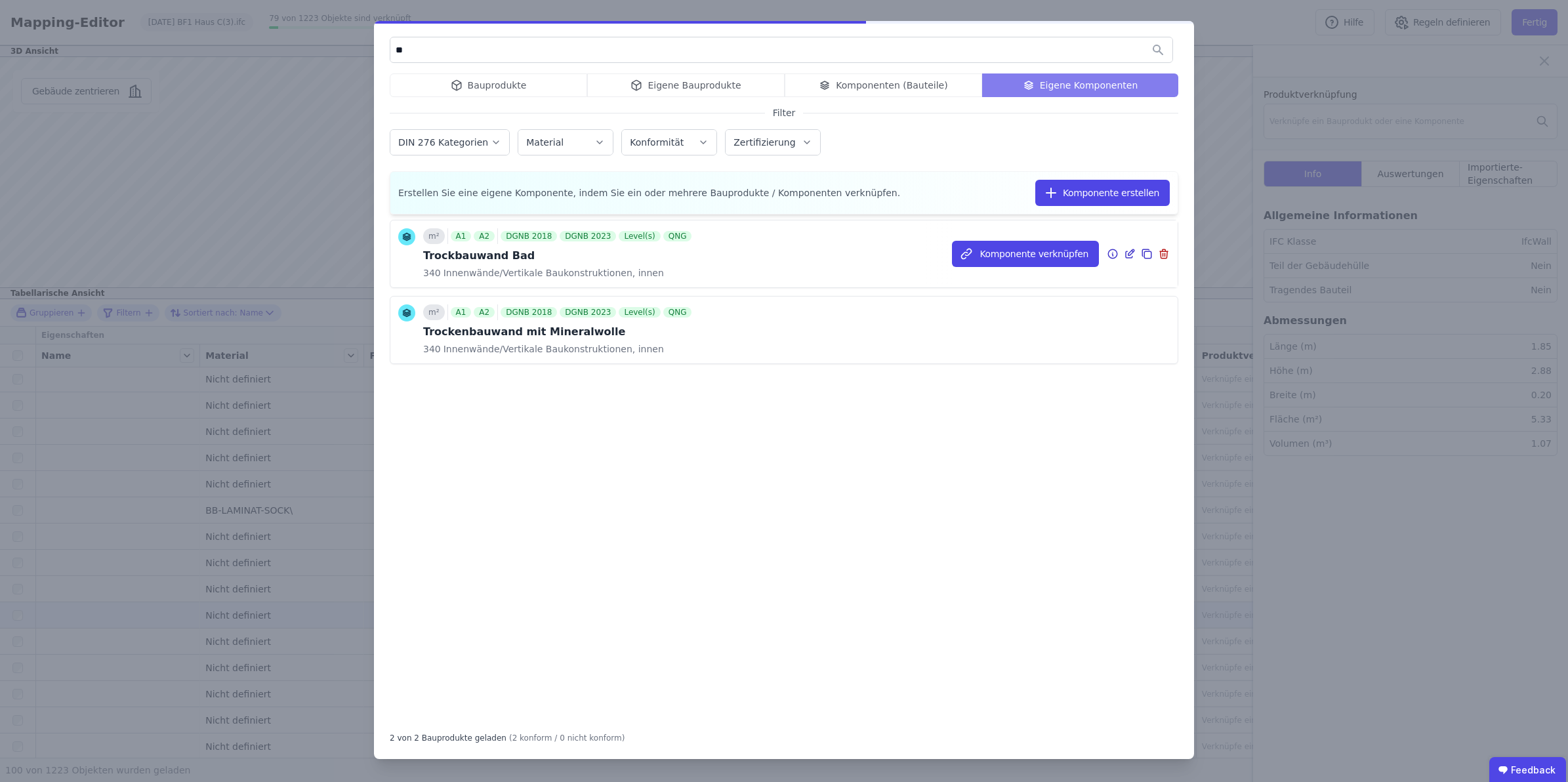
type input "**"
click at [530, 264] on div "m² A1 A2 DGNB 2018 DGNB 2023 Level(s) QNG Trockbauwand Bad 340 Innenwände/Verti…" at bounding box center [558, 254] width 271 height 51
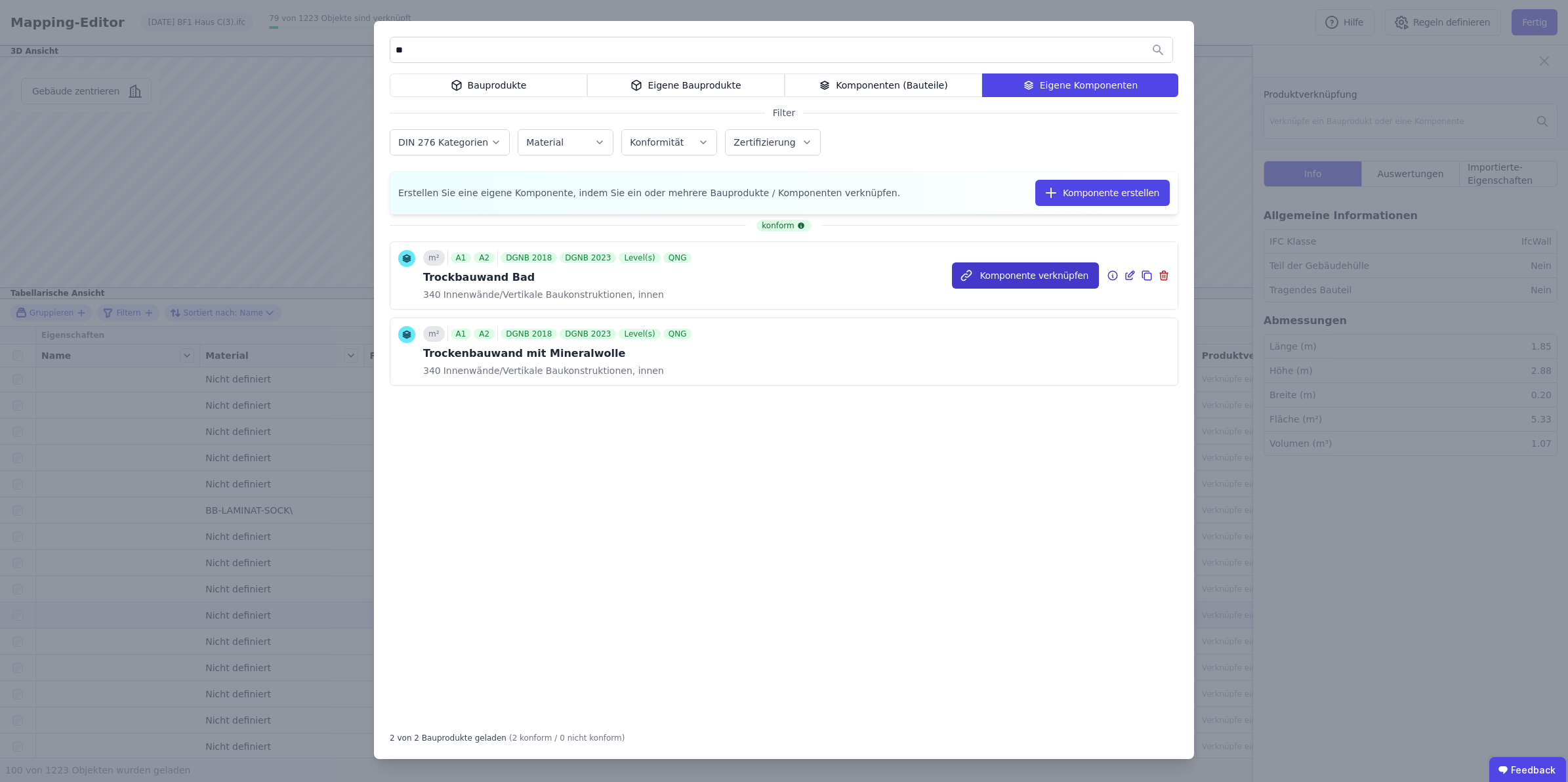
click at [1035, 274] on button "Komponente verknüpfen" at bounding box center [1025, 275] width 147 height 26
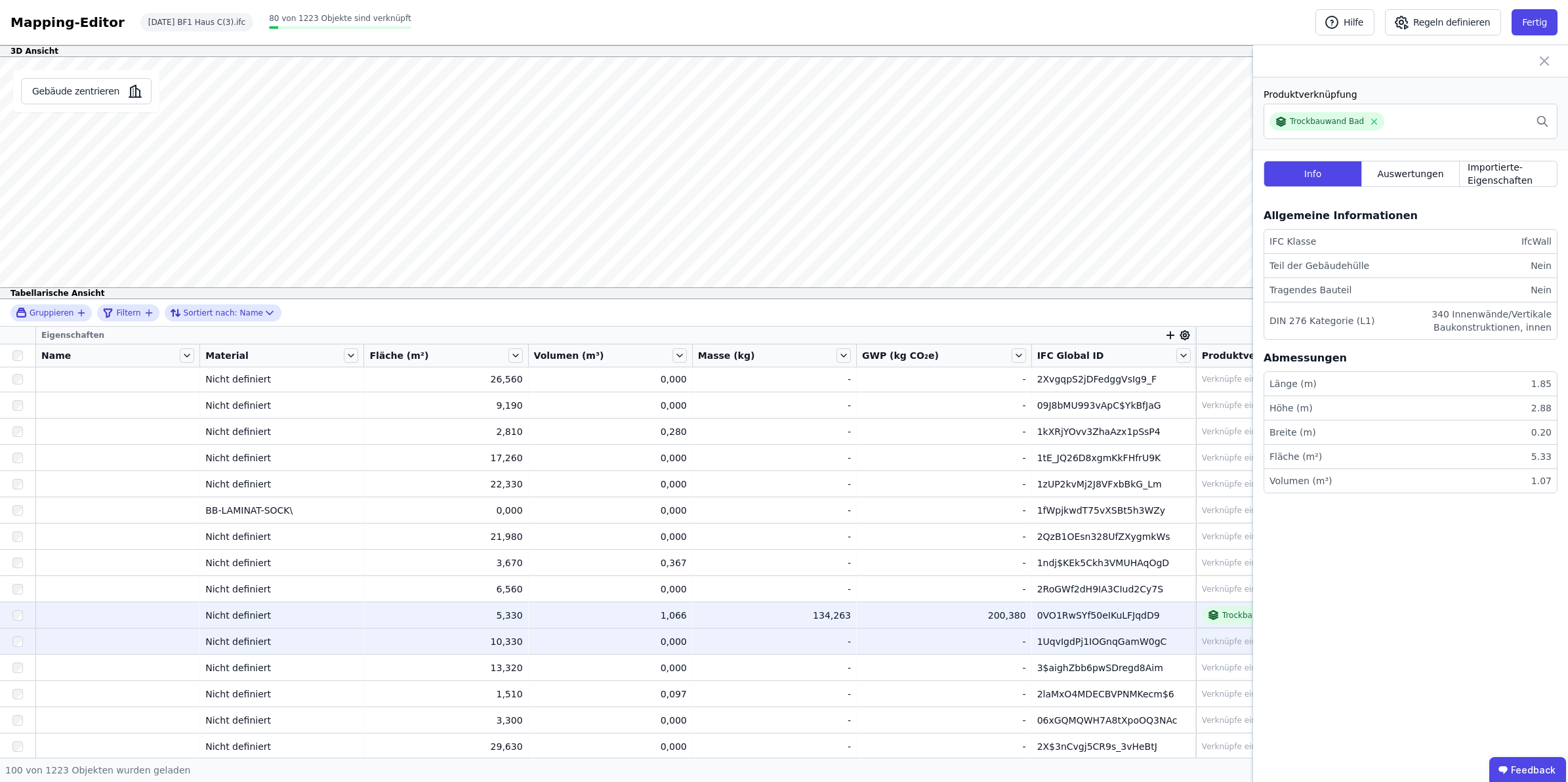
click at [1050, 635] on div "1UqvIgdPj1IOGnqGamW0gC" at bounding box center [1114, 642] width 153 height 13
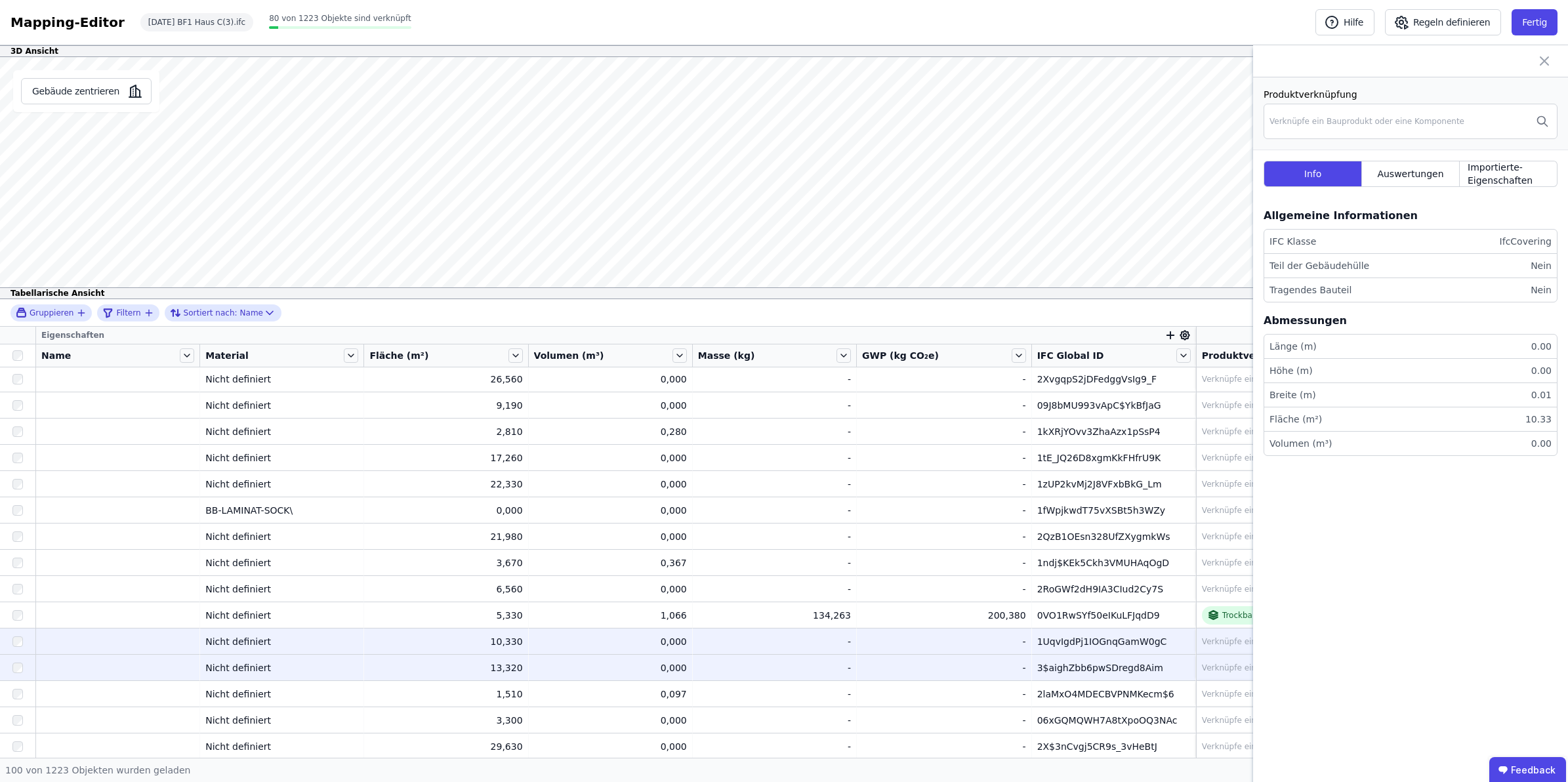
click at [1038, 664] on div "3$aighZbb6pwSDregd8Aim" at bounding box center [1114, 668] width 153 height 13
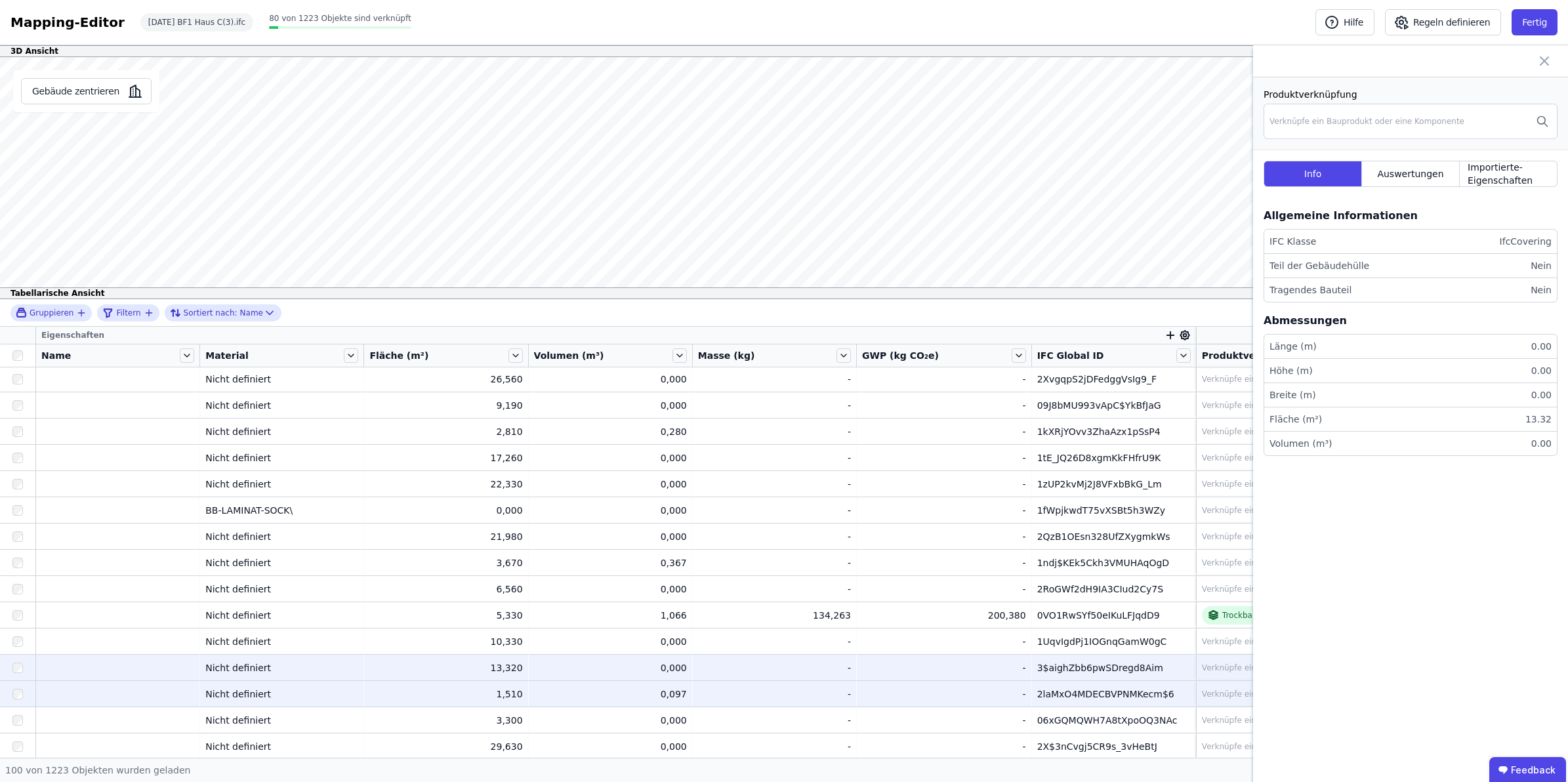
click at [1051, 694] on div "2laMxO4MDECBVPNMKecm$6" at bounding box center [1114, 694] width 153 height 13
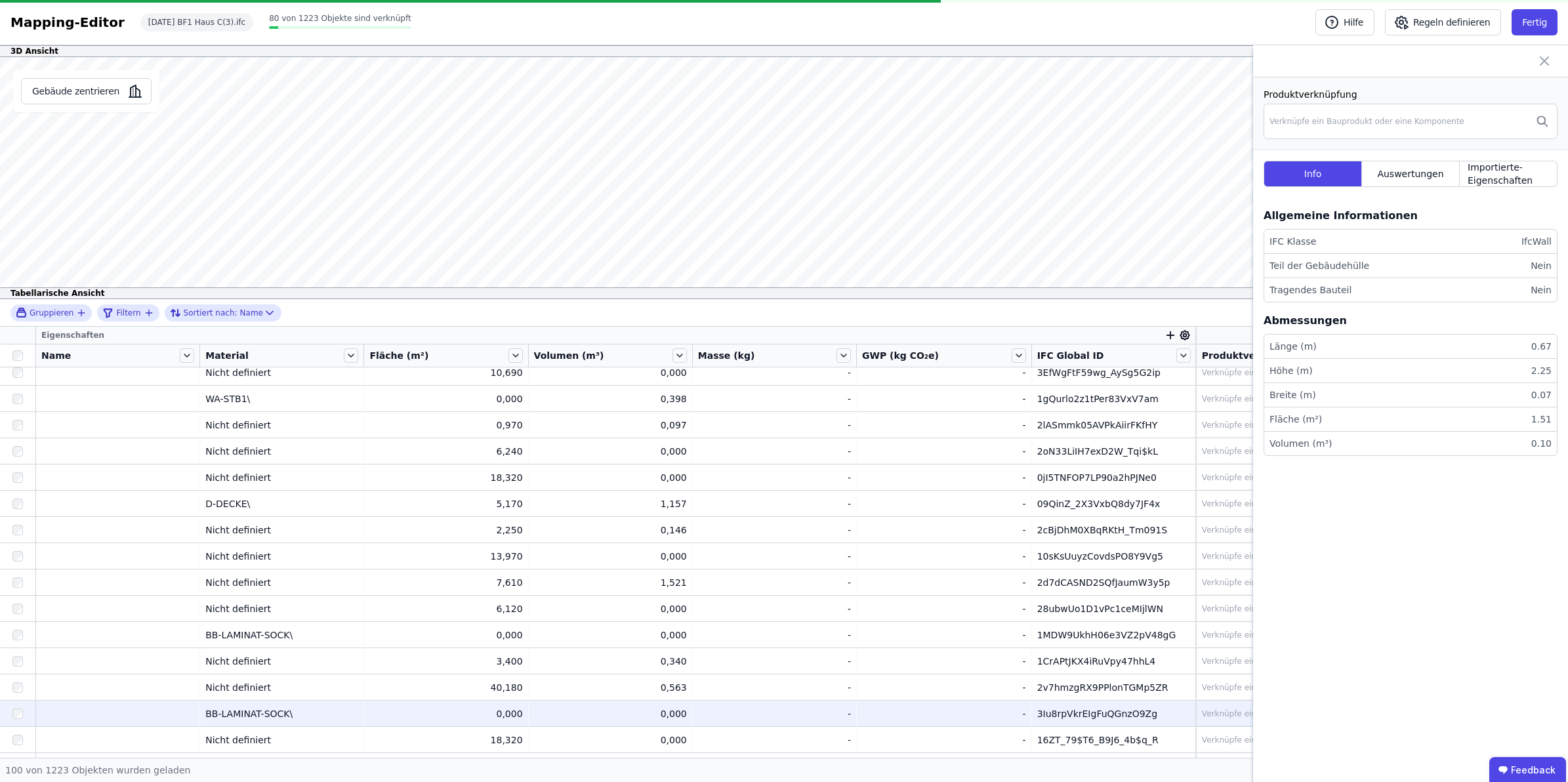
scroll to position [2236, 0]
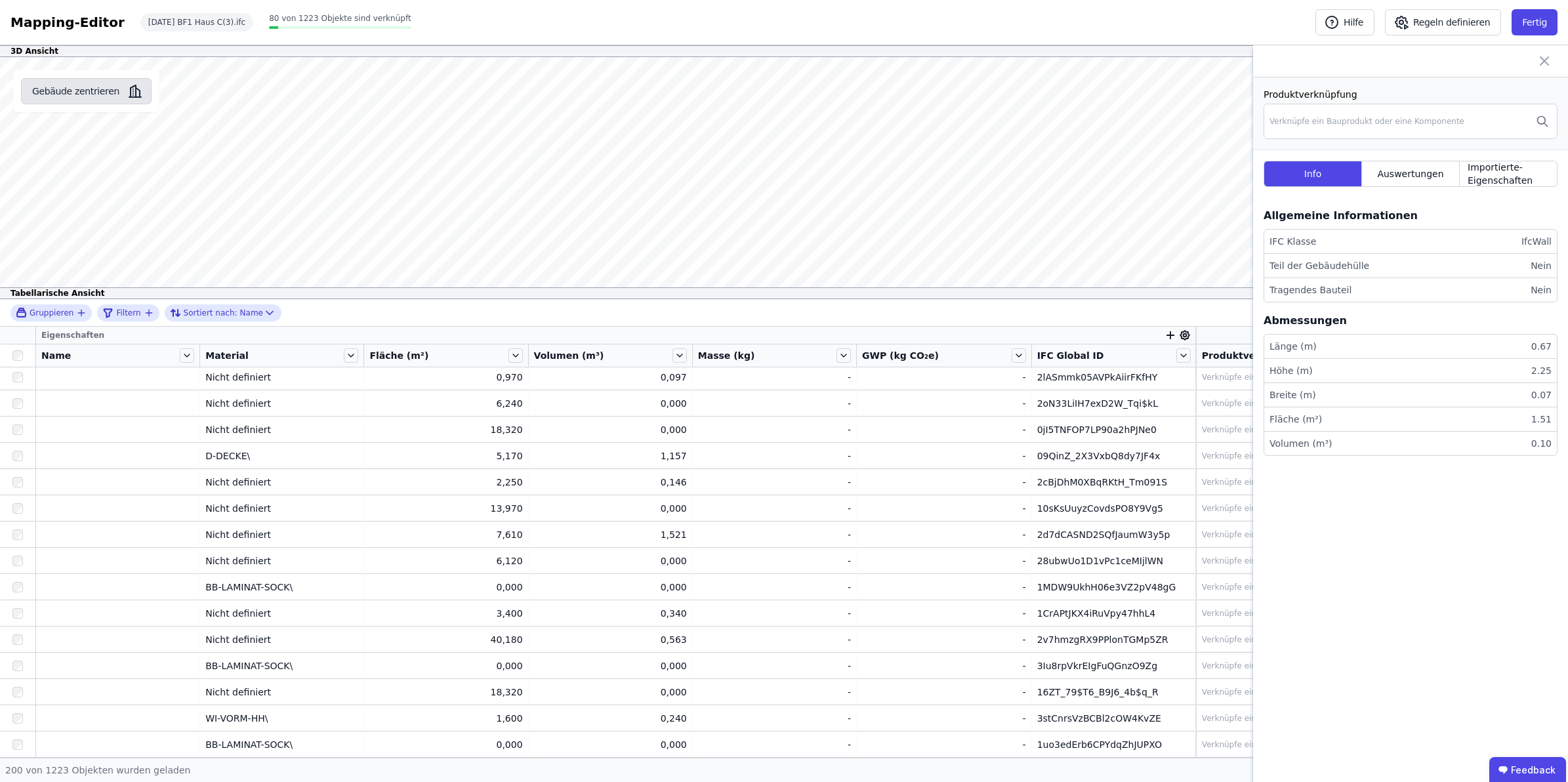
click at [89, 102] on button "Gebäude zentrieren" at bounding box center [86, 91] width 131 height 26
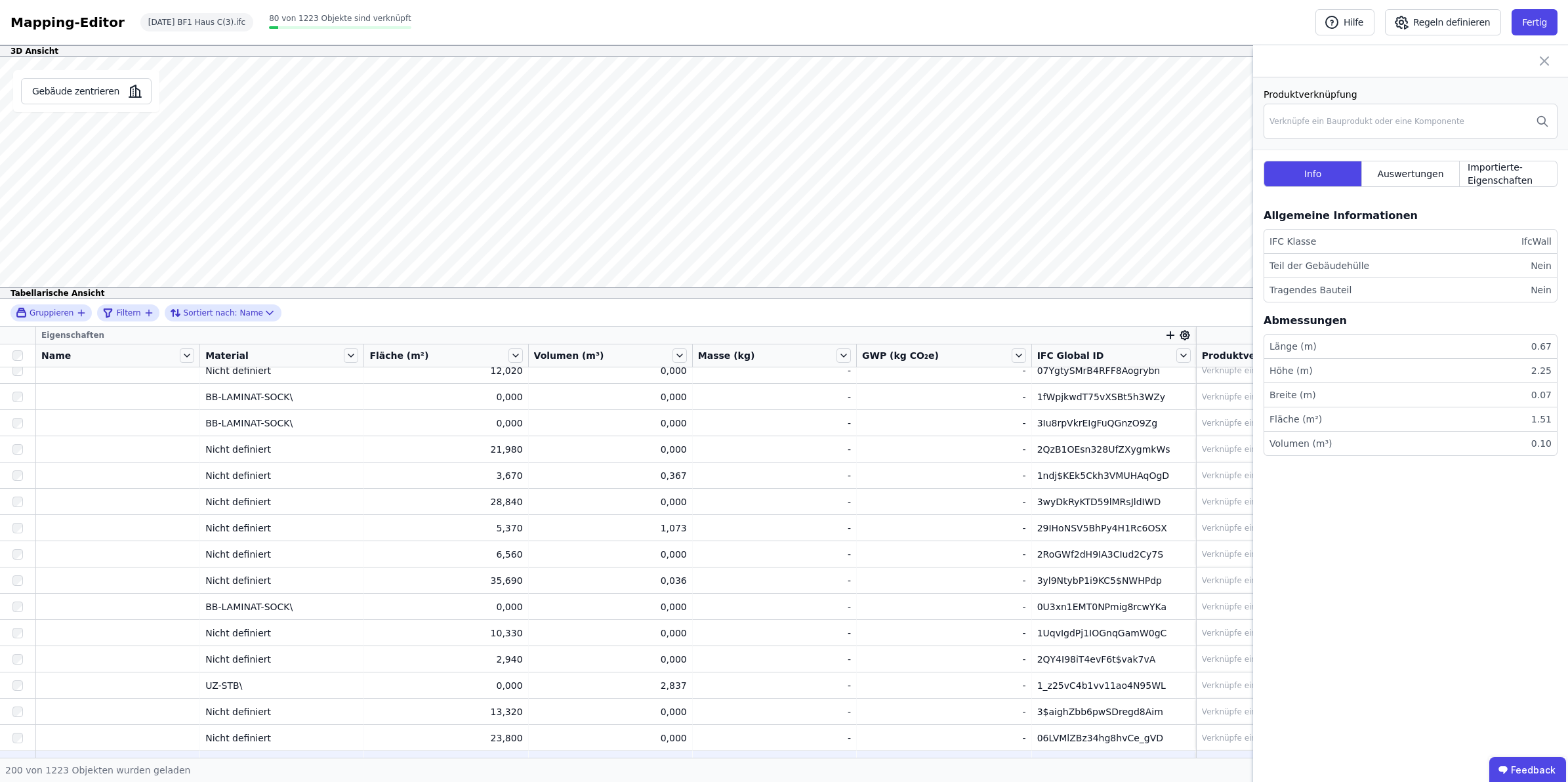
scroll to position [3603, 0]
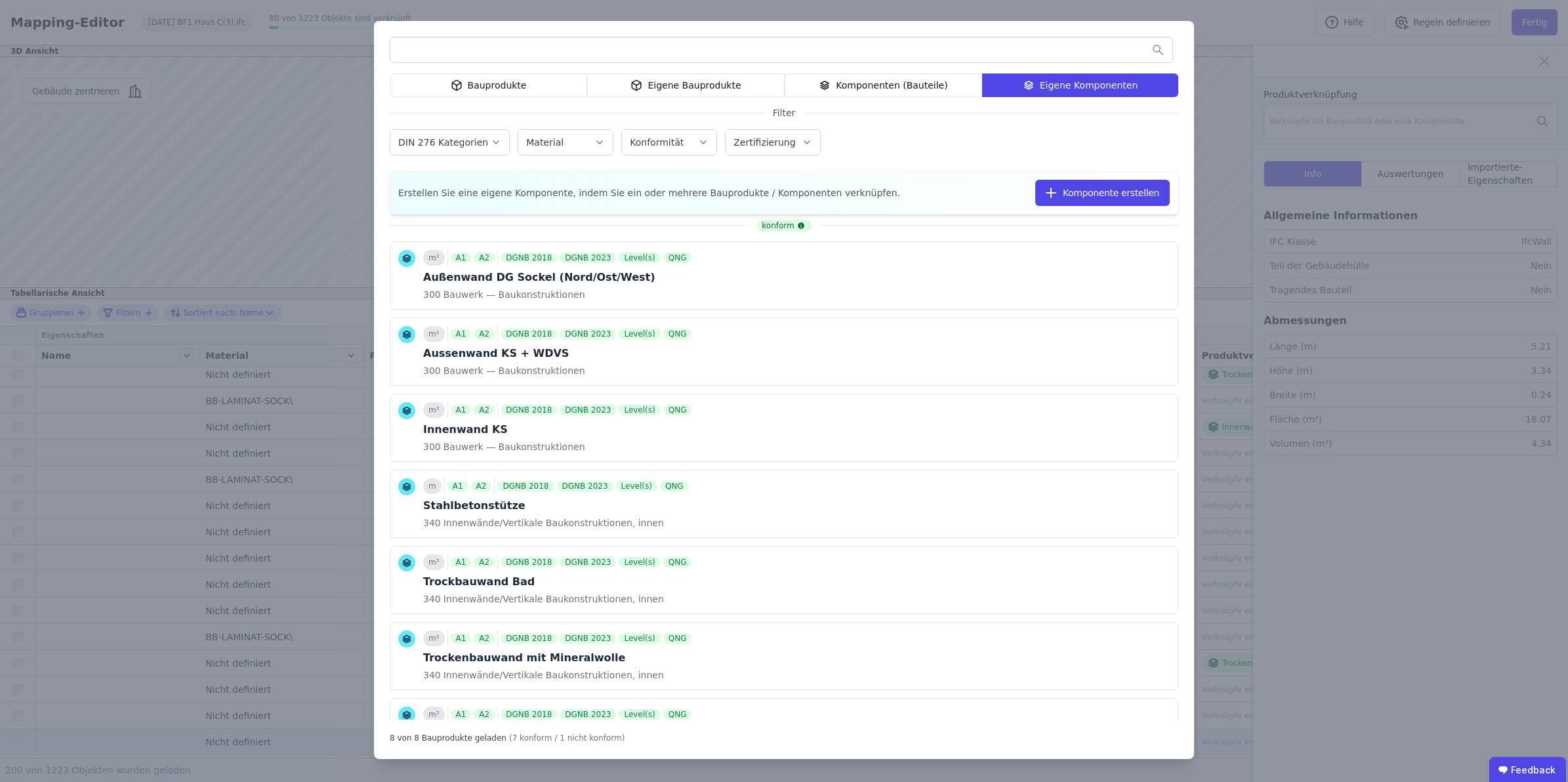
click at [1096, 86] on div "Eigene Komponenten" at bounding box center [1080, 85] width 196 height 24
click at [1141, 425] on icon at bounding box center [1147, 428] width 12 height 16
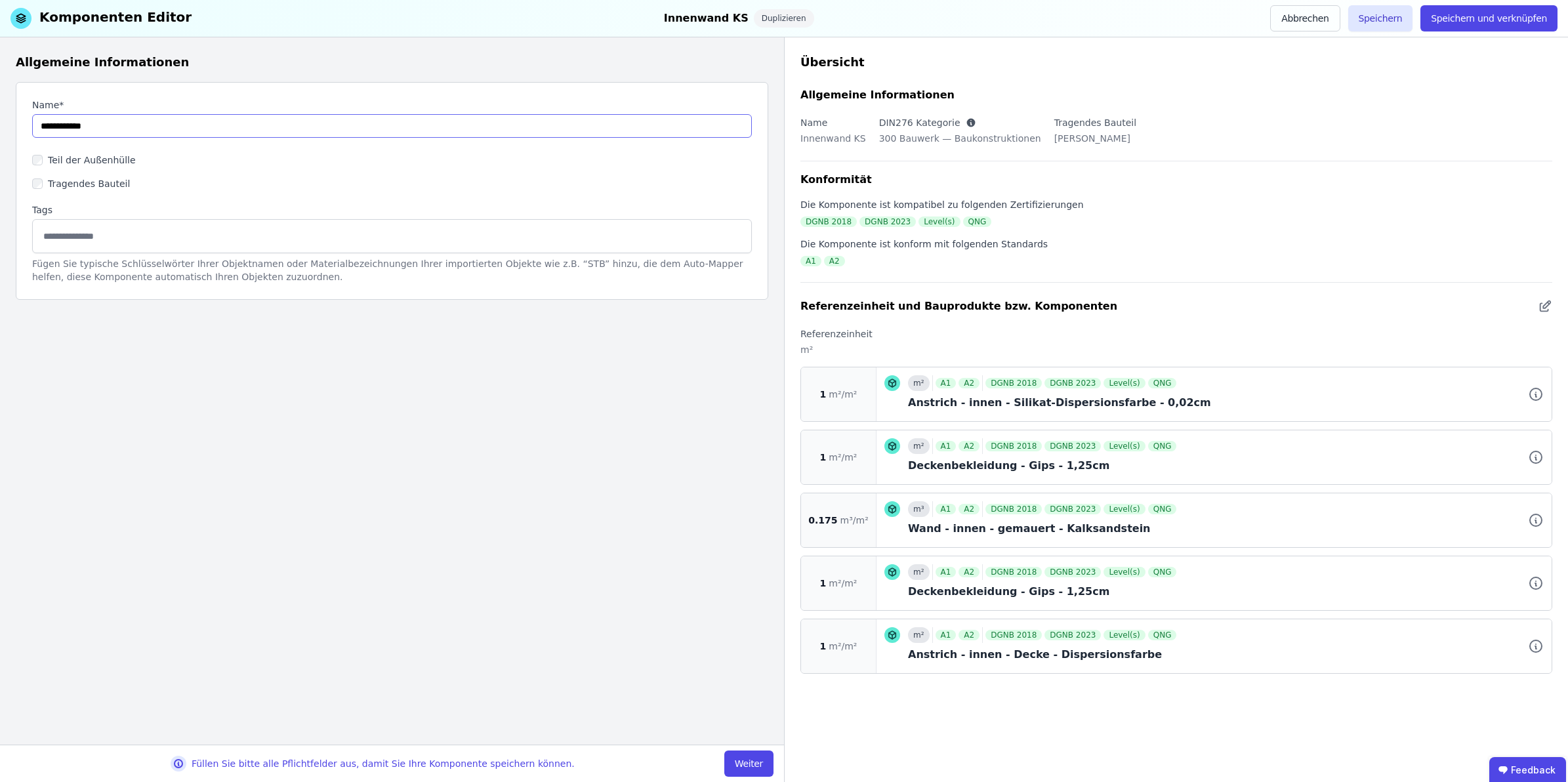
click at [192, 129] on input "string" at bounding box center [392, 126] width 720 height 24
type input "**********"
click at [1003, 520] on div "m³ A1 A2 DGNB 2018 DGNB 2023 Level(s) QNG Wand - innen - gemauert - Kalksandste…" at bounding box center [1226, 520] width 636 height 38
click at [735, 695] on button "Weiter" at bounding box center [749, 764] width 49 height 26
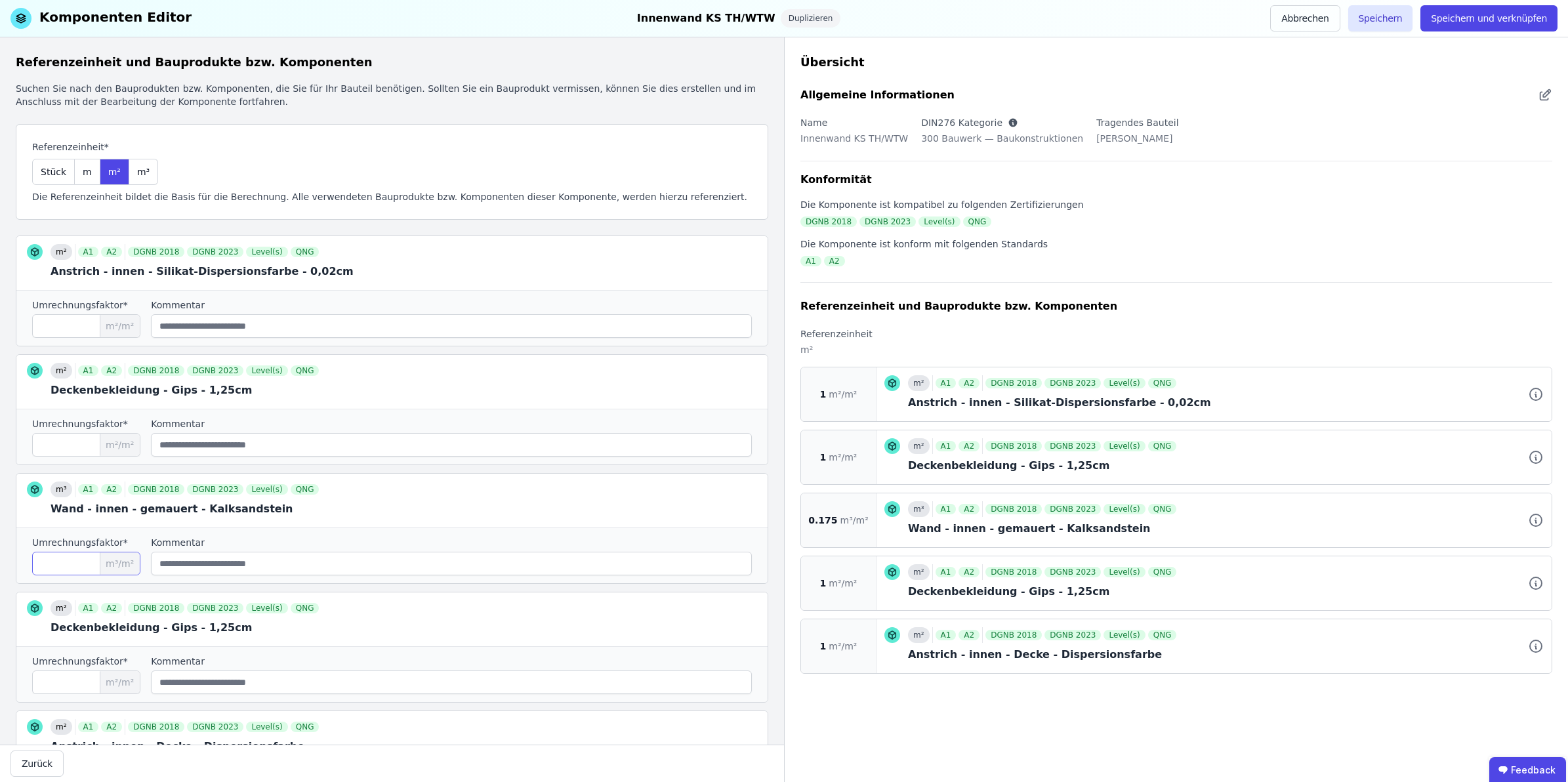
drag, startPoint x: 73, startPoint y: 565, endPoint x: 0, endPoint y: 555, distance: 73.7
click at [0, 555] on html "S Sachverständigenbüro Norbert Komsthöft 1 Gebäude Dashboard 1 Gebäude W Wohnha…" at bounding box center [784, 391] width 1568 height 782
type input "****"
click at [1393, 15] on button "Speichern und verknüpfen" at bounding box center [1489, 18] width 137 height 26
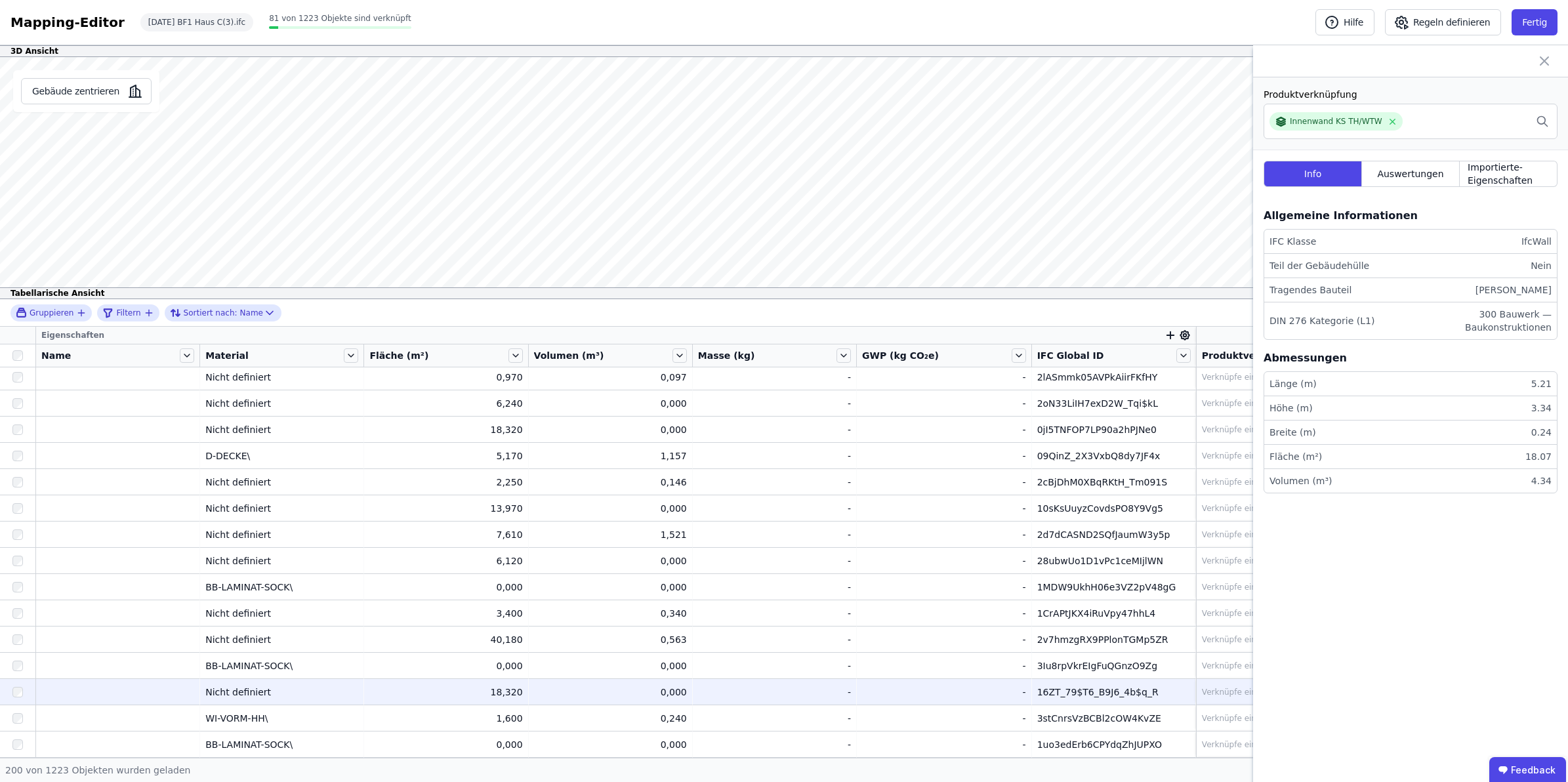
scroll to position [2508, 0]
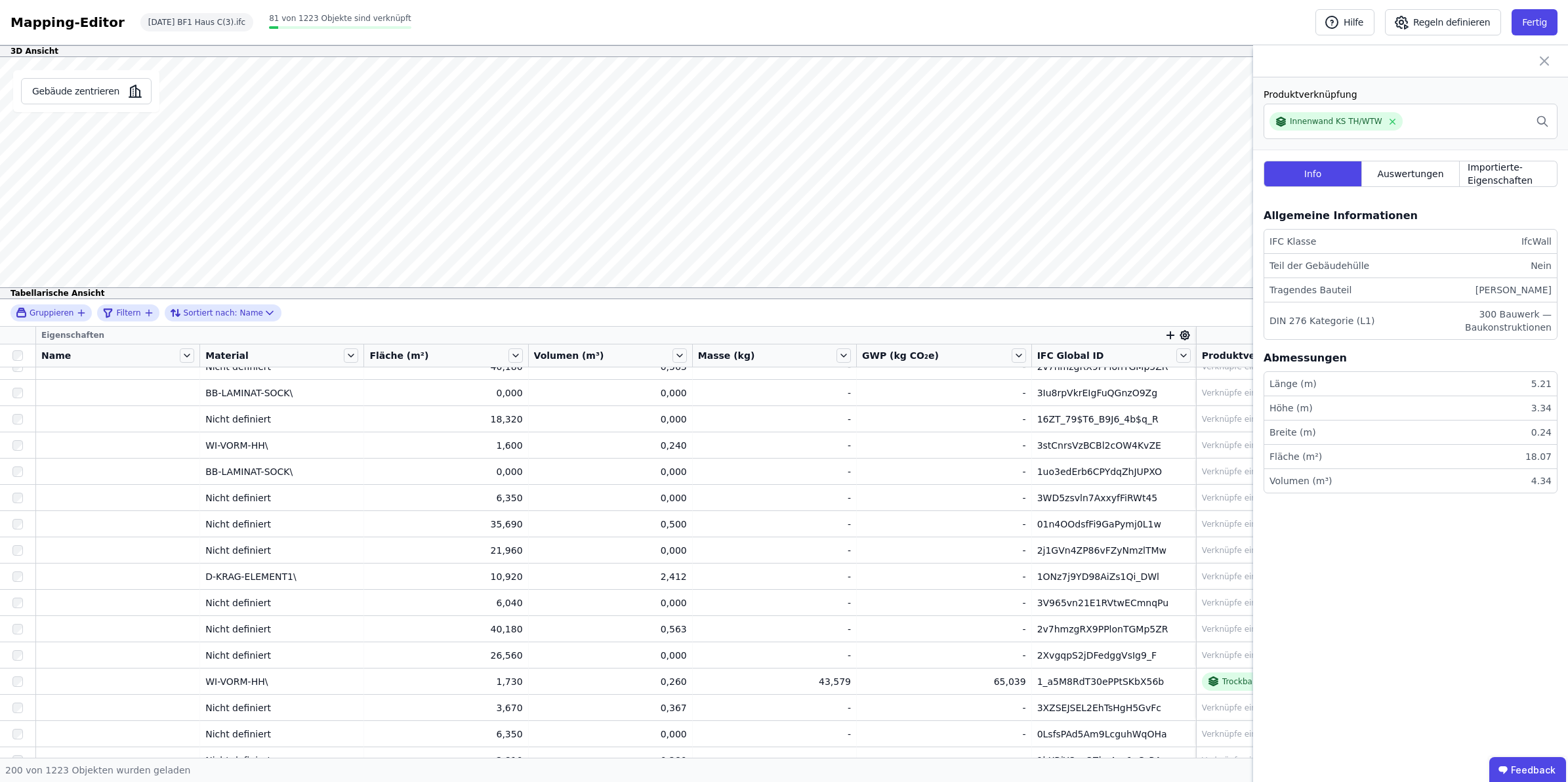
click at [1393, 64] on div at bounding box center [1410, 61] width 315 height 32
click at [1393, 57] on icon at bounding box center [1545, 61] width 16 height 16
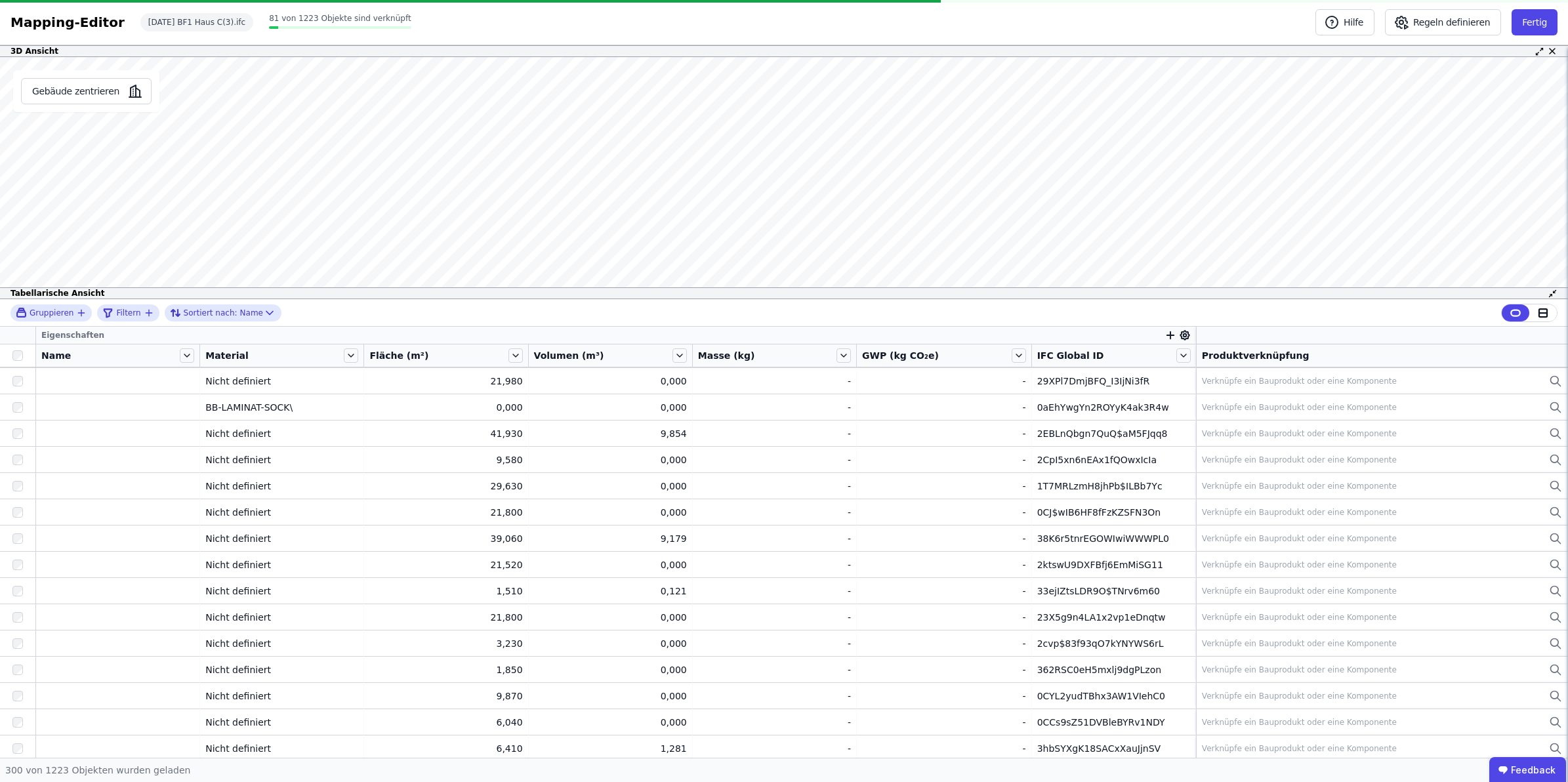
scroll to position [7485, 0]
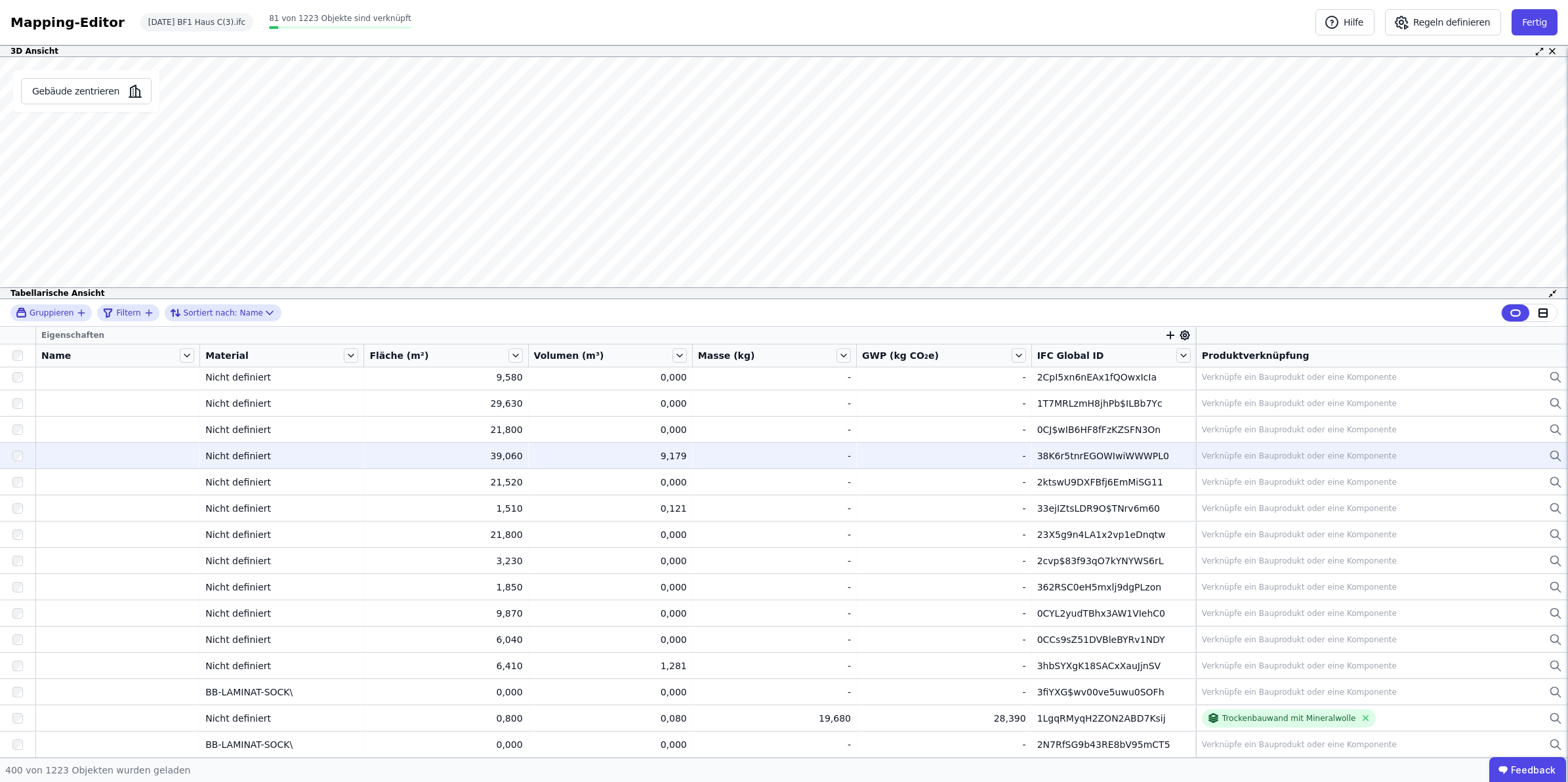
click at [1084, 453] on div "38K6r5tnrEGOWIwiWWWPL0" at bounding box center [1114, 456] width 153 height 13
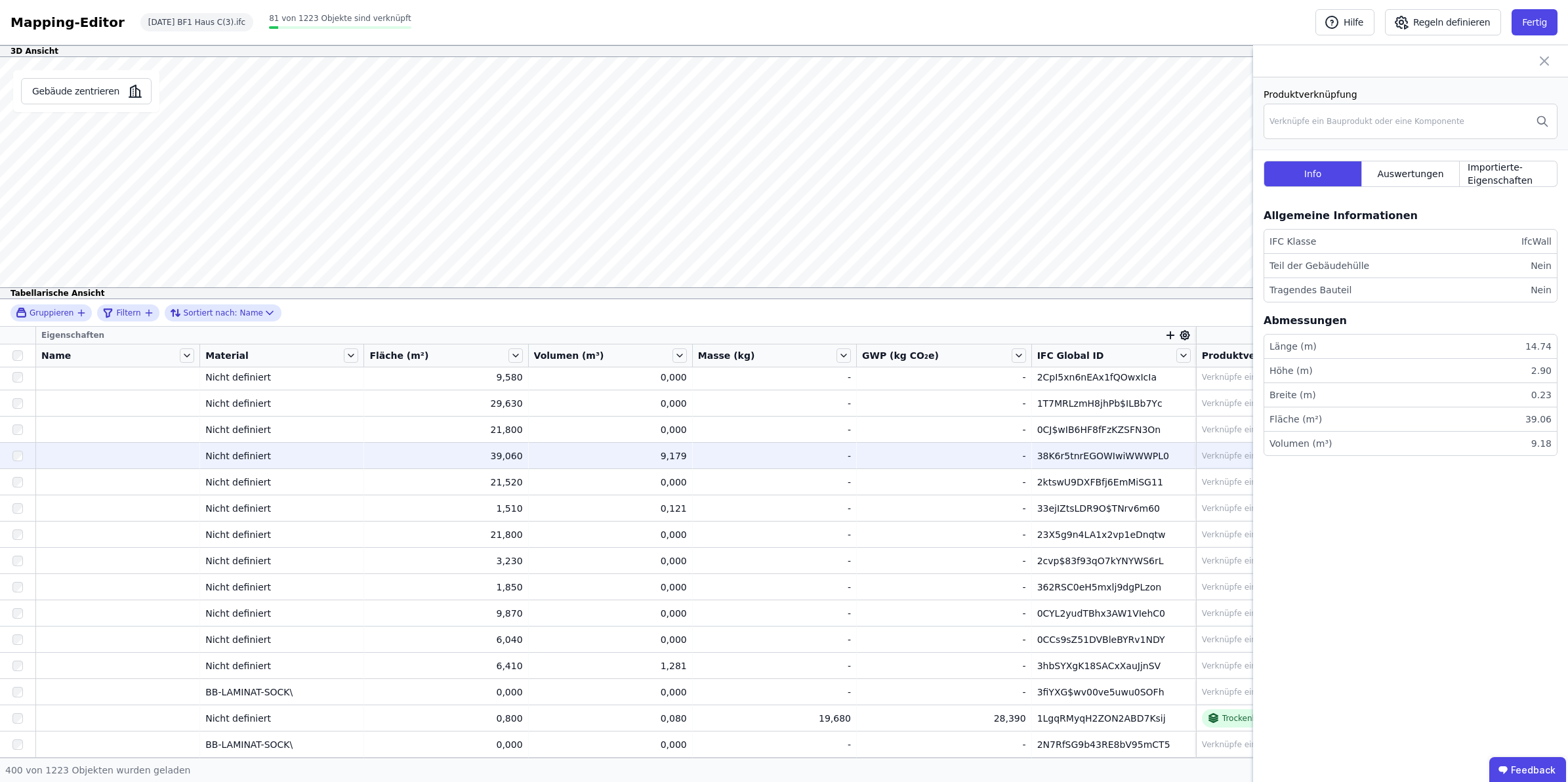
click at [1084, 453] on div "38K6r5tnrEGOWIwiWWWPL0" at bounding box center [1114, 456] width 153 height 13
click at [904, 454] on div "-" at bounding box center [944, 456] width 164 height 13
click at [974, 456] on div "-" at bounding box center [944, 456] width 164 height 13
click at [896, 450] on div "-" at bounding box center [944, 456] width 164 height 13
click at [1215, 447] on td "Verknüpfe ein Bauprodukt oder eine Komponente Verknüpfe ein Bauprodukt oder ein…" at bounding box center [1382, 456] width 372 height 26
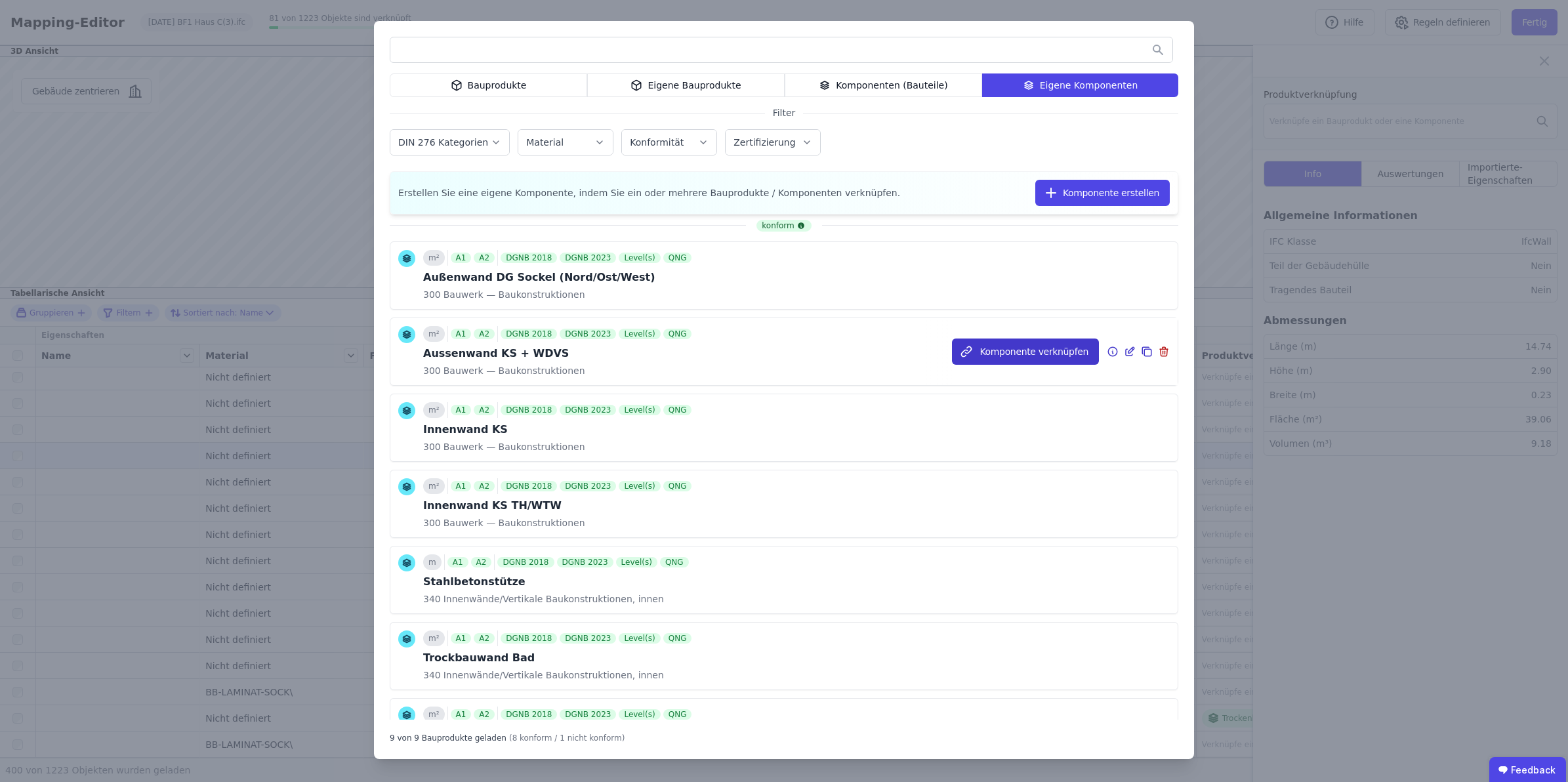
click at [1012, 347] on button "Komponente verknüpfen" at bounding box center [1025, 352] width 147 height 26
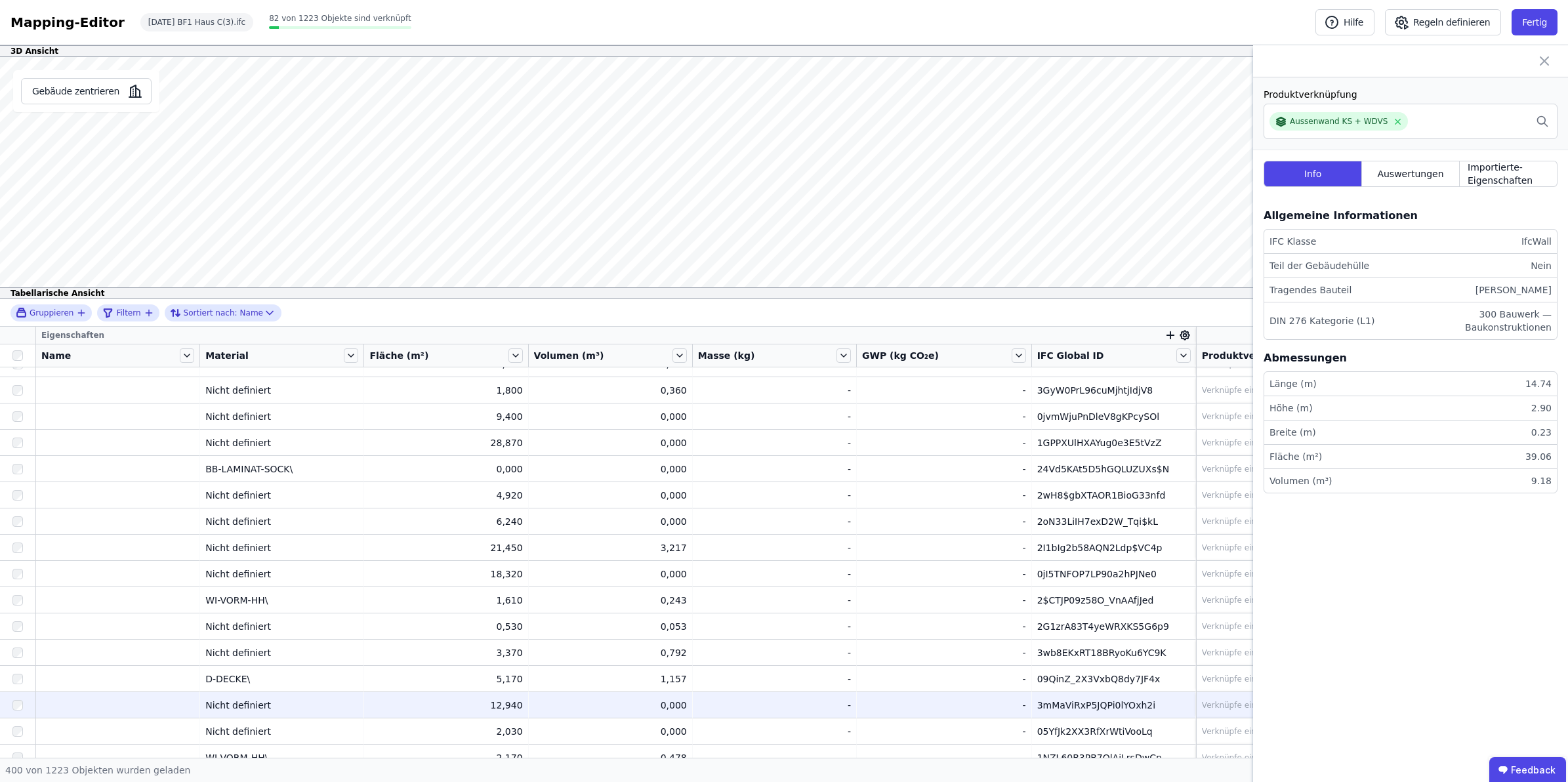
scroll to position [9399, 0]
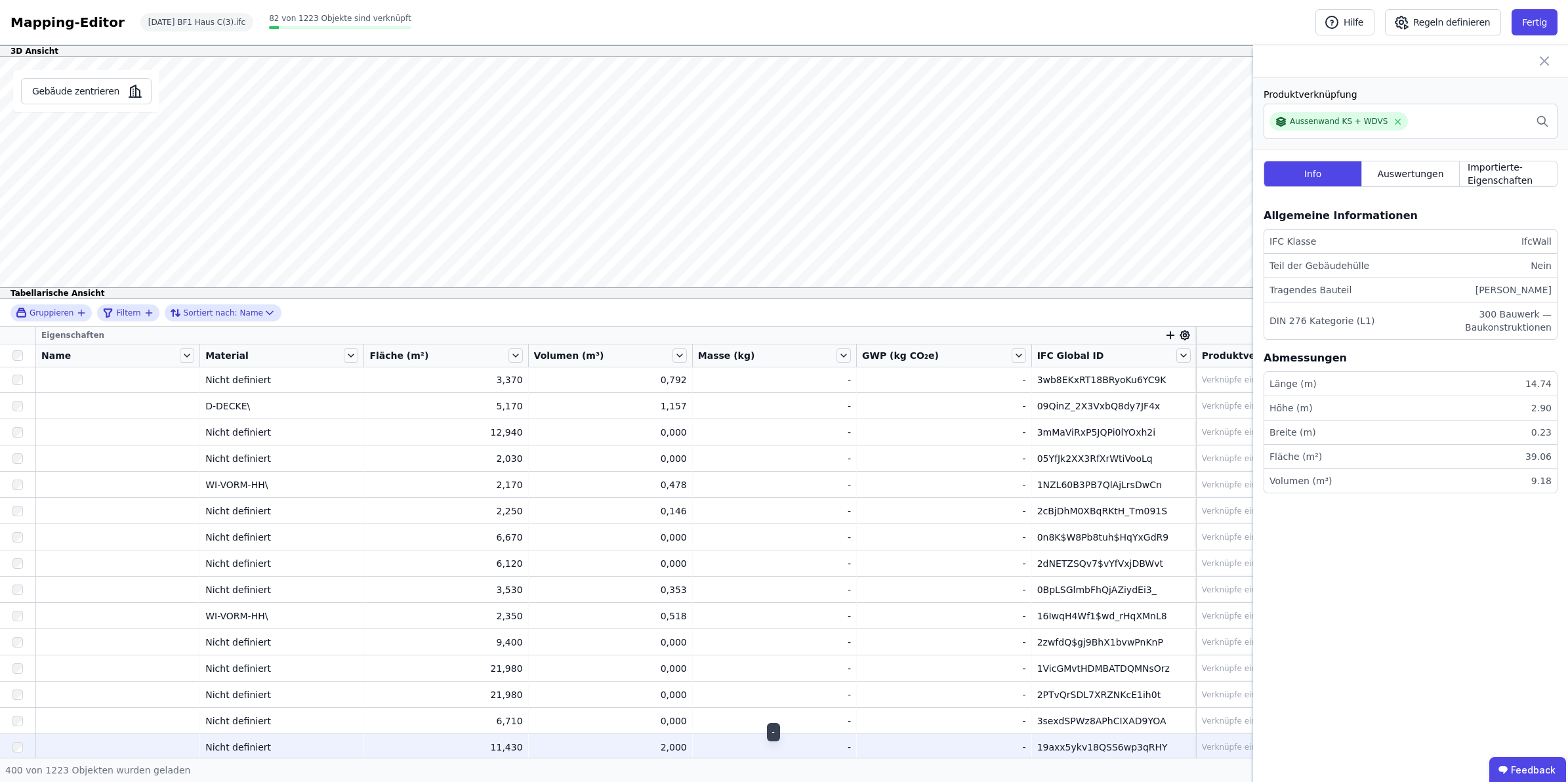
click at [818, 695] on div "-" at bounding box center [775, 747] width 153 height 13
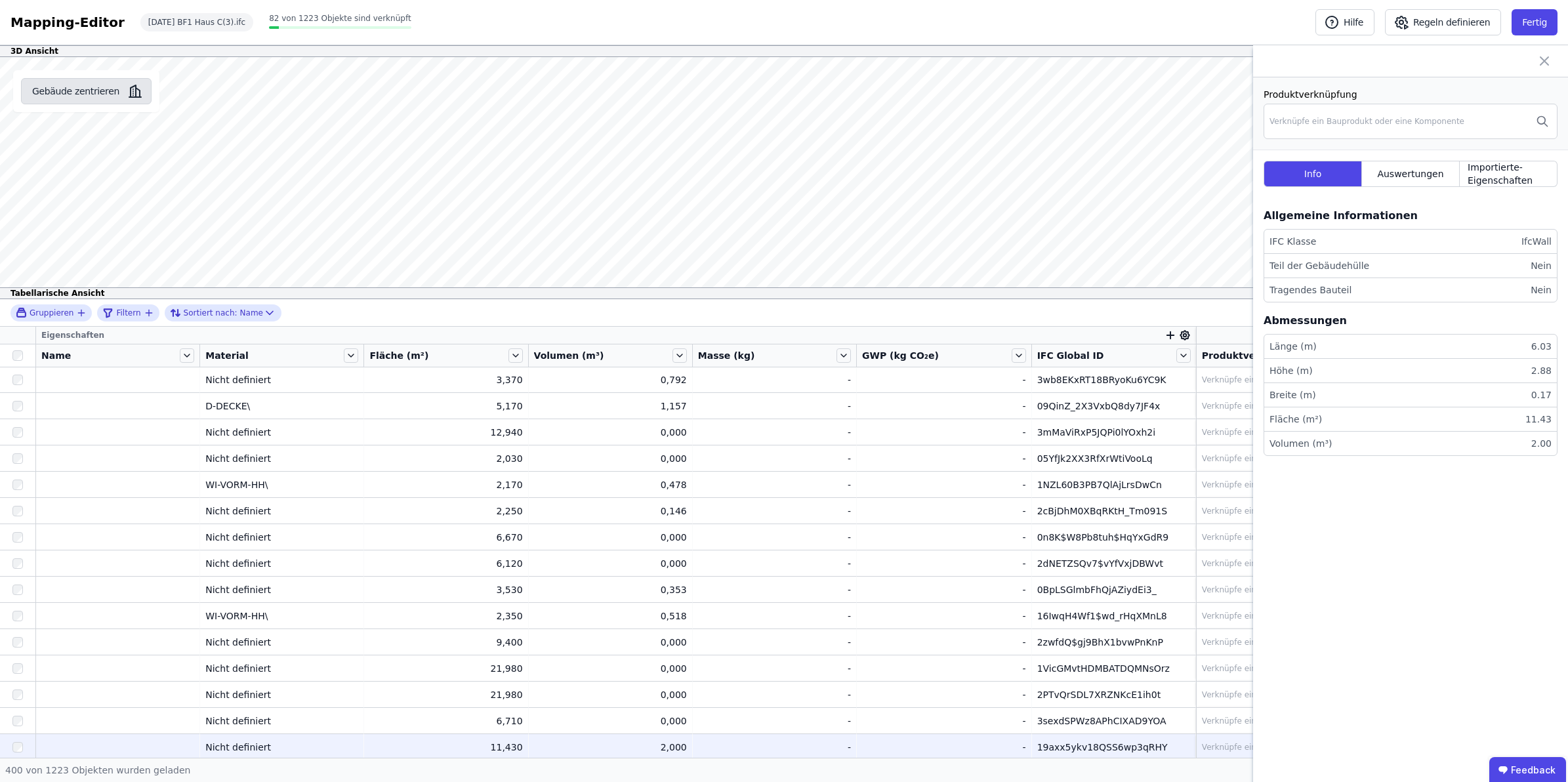
click at [68, 93] on button "Gebäude zentrieren" at bounding box center [86, 91] width 131 height 26
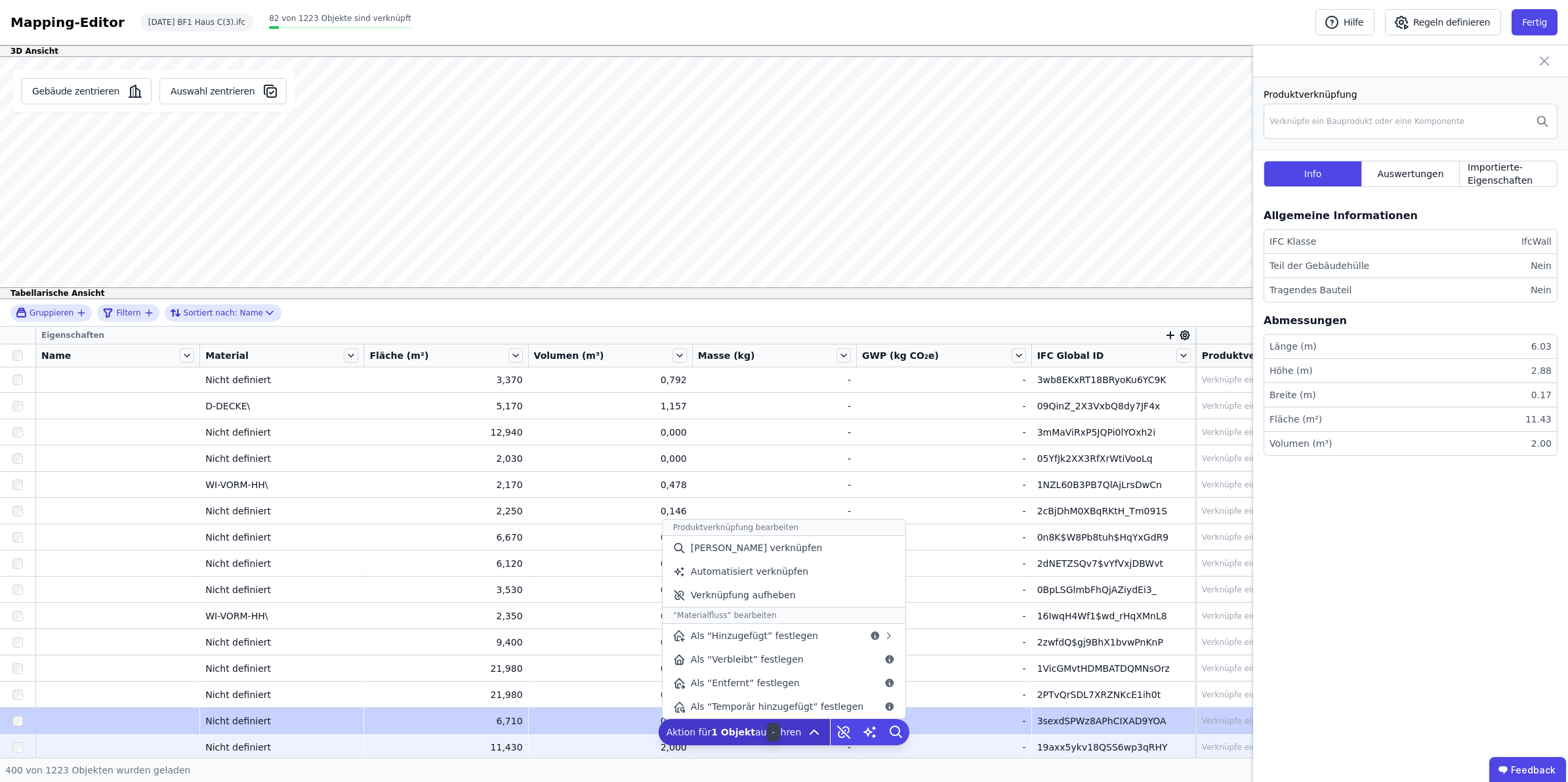
drag, startPoint x: 760, startPoint y: 740, endPoint x: 751, endPoint y: 737, distance: 9.5
click at [751, 695] on div "Gruppieren Filtern Sortiert nach: Name Eigenschaften Name Material Fläche (m²) …" at bounding box center [784, 528] width 1568 height 459
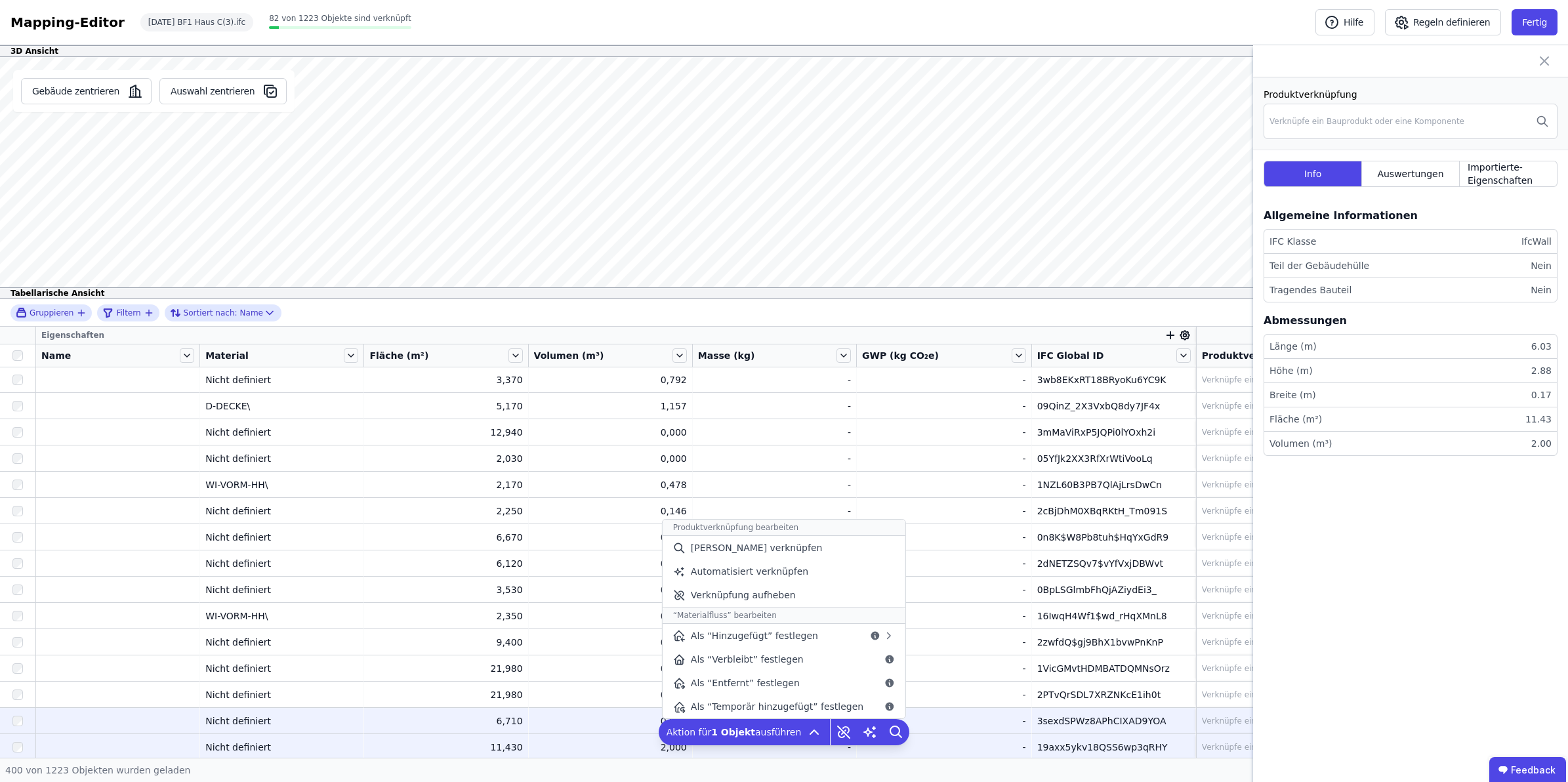
click at [657, 695] on div "0,000" at bounding box center [610, 721] width 153 height 13
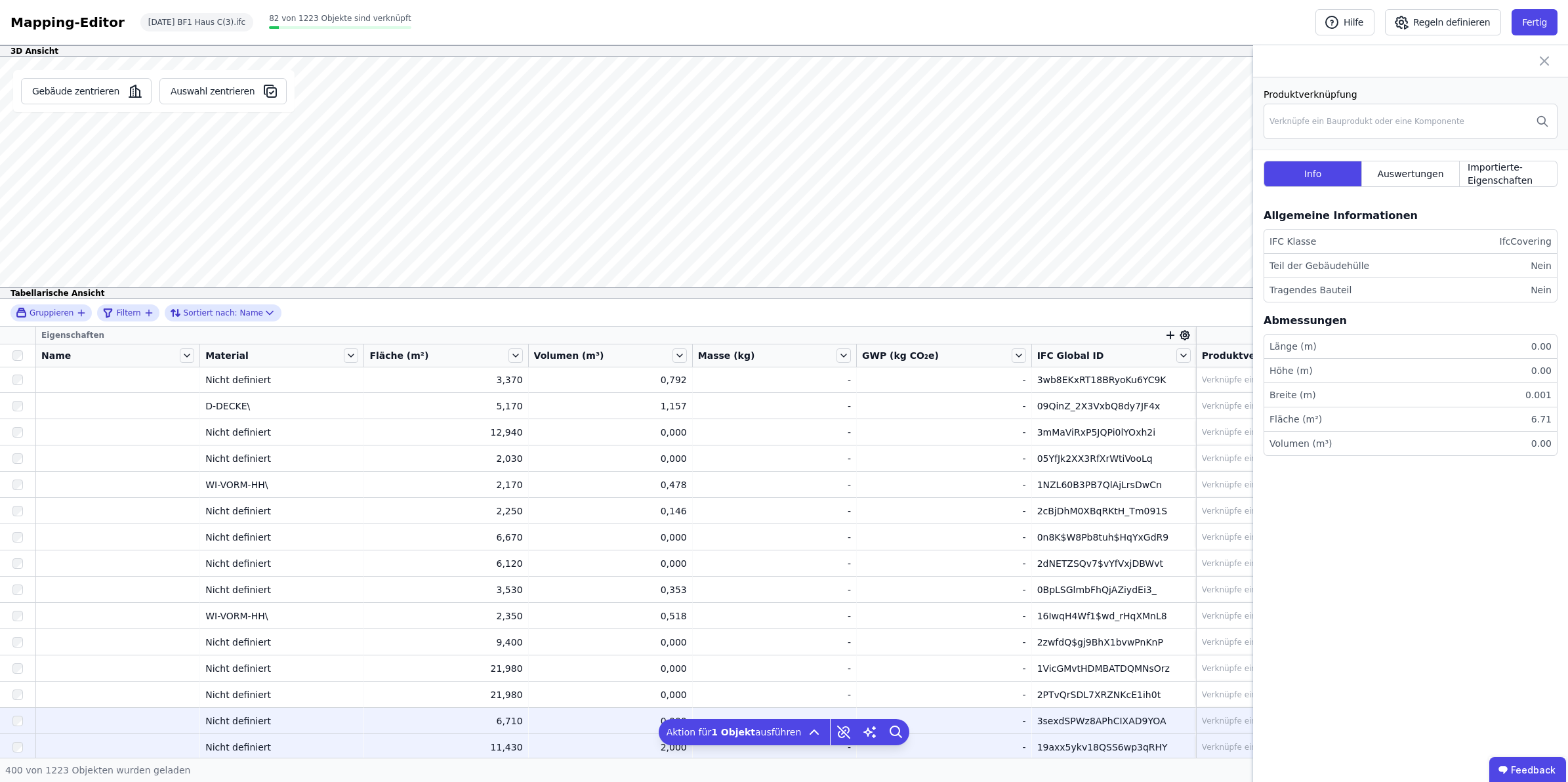
click at [905, 695] on div "-" at bounding box center [944, 747] width 164 height 13
click at [942, 695] on td "- -" at bounding box center [944, 720] width 175 height 26
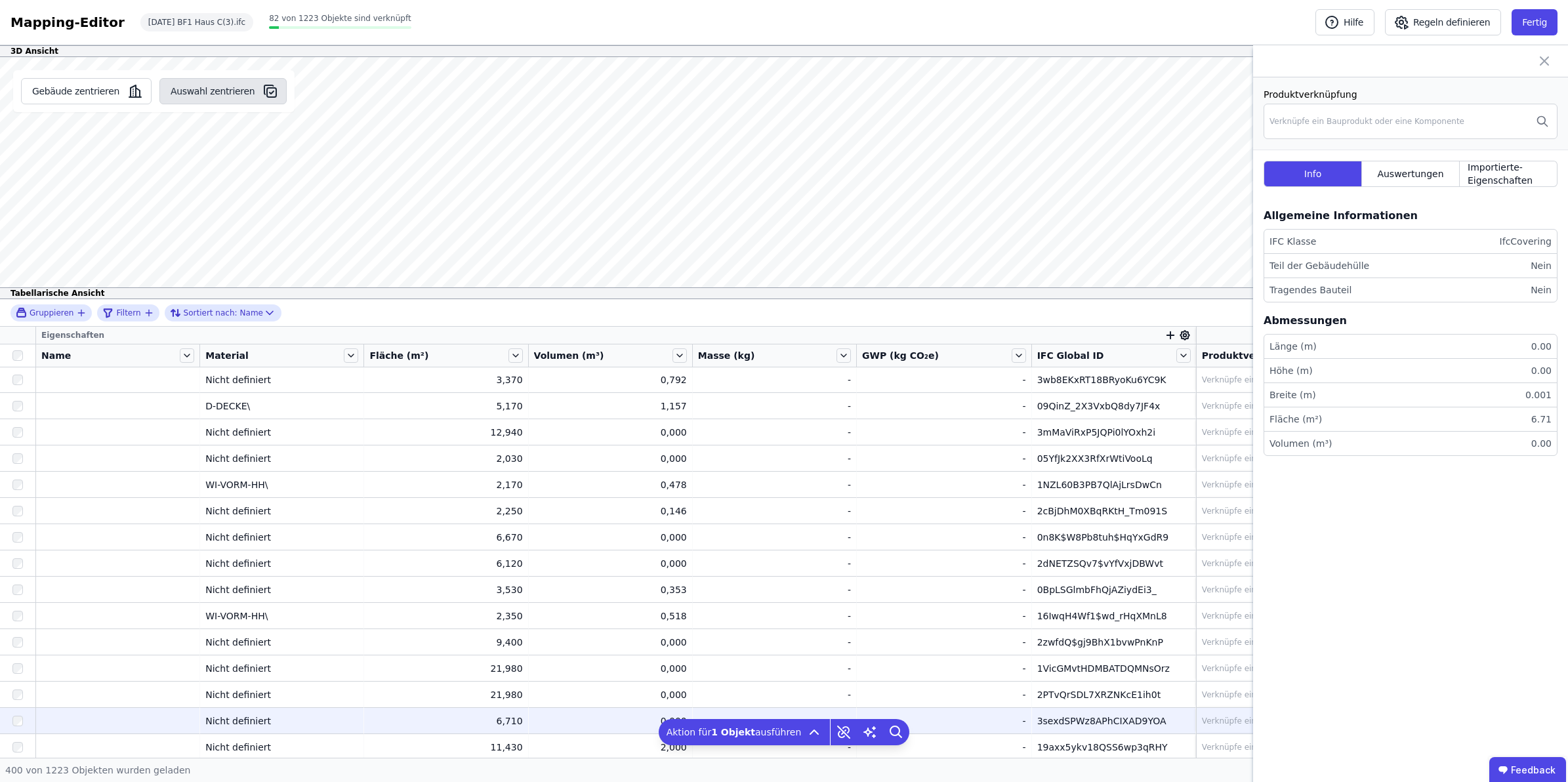
click at [264, 86] on icon "button" at bounding box center [269, 89] width 9 height 9
click at [211, 86] on button "Auswahl zentrieren" at bounding box center [222, 91] width 127 height 26
click at [602, 695] on div "0,000" at bounding box center [610, 721] width 153 height 13
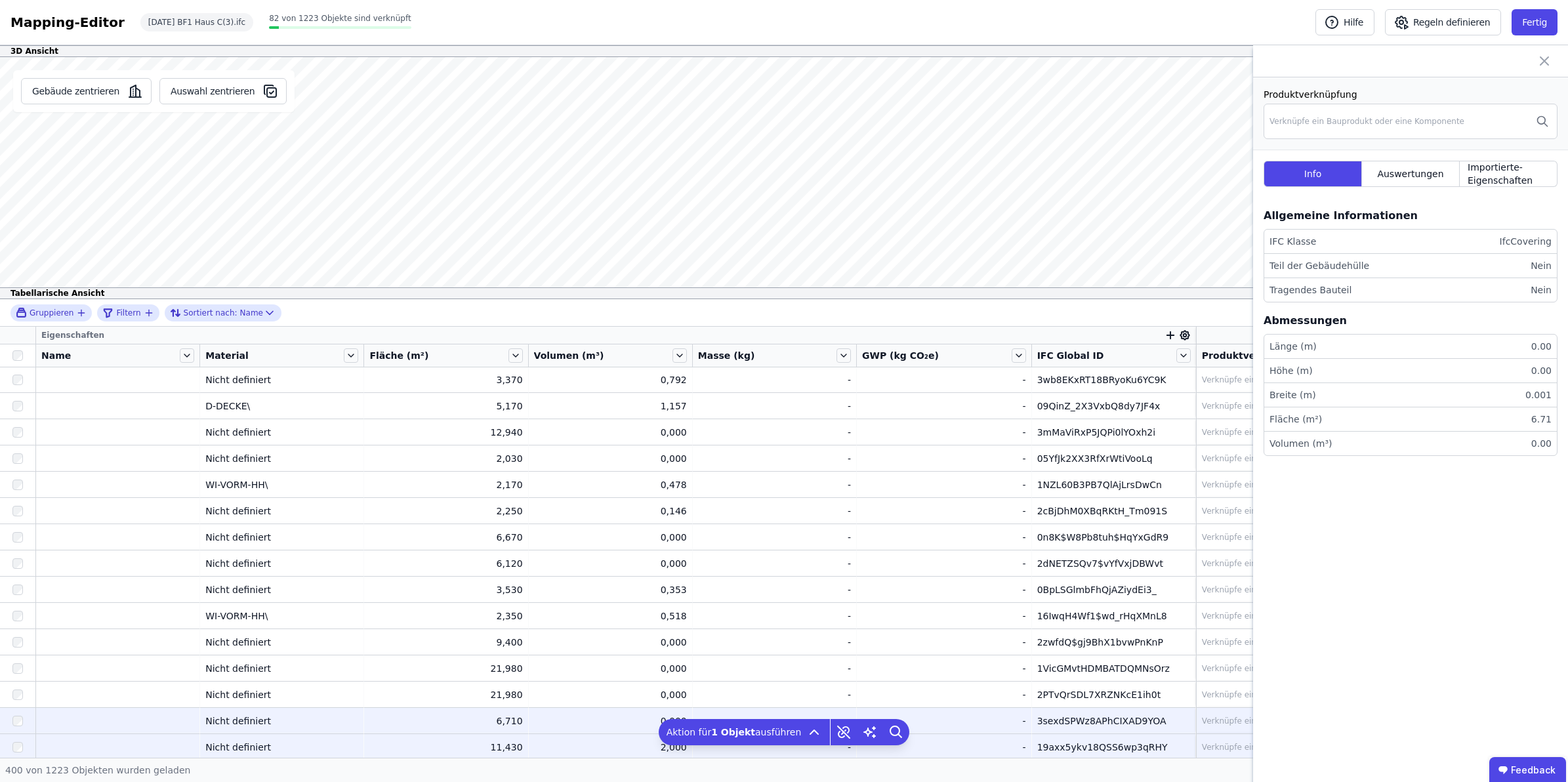
click at [591, 695] on div "2,000" at bounding box center [610, 747] width 153 height 13
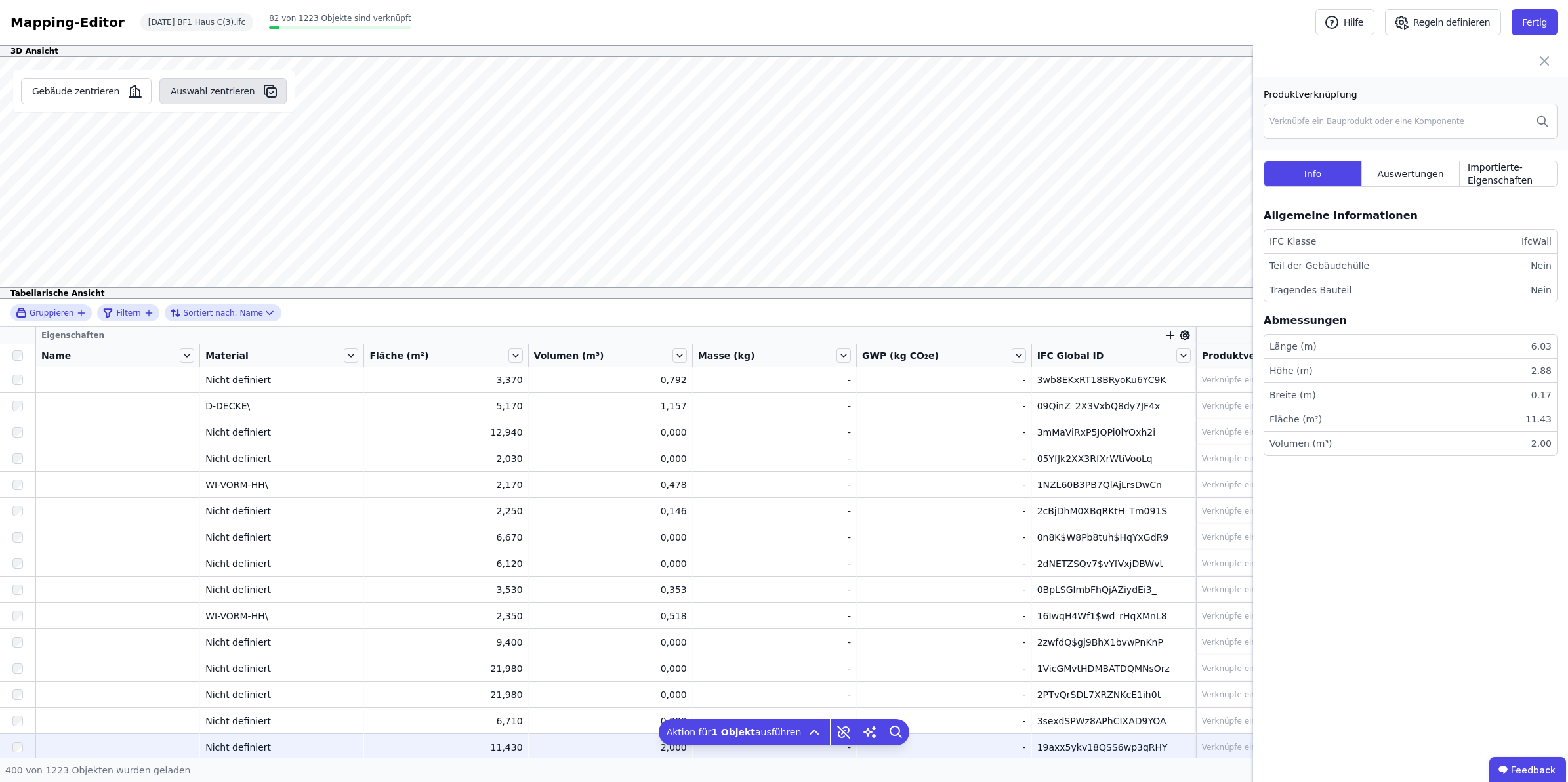
click at [262, 89] on icon "button" at bounding box center [270, 92] width 16 height 16
click at [136, 89] on icon "button" at bounding box center [137, 92] width 4 height 9
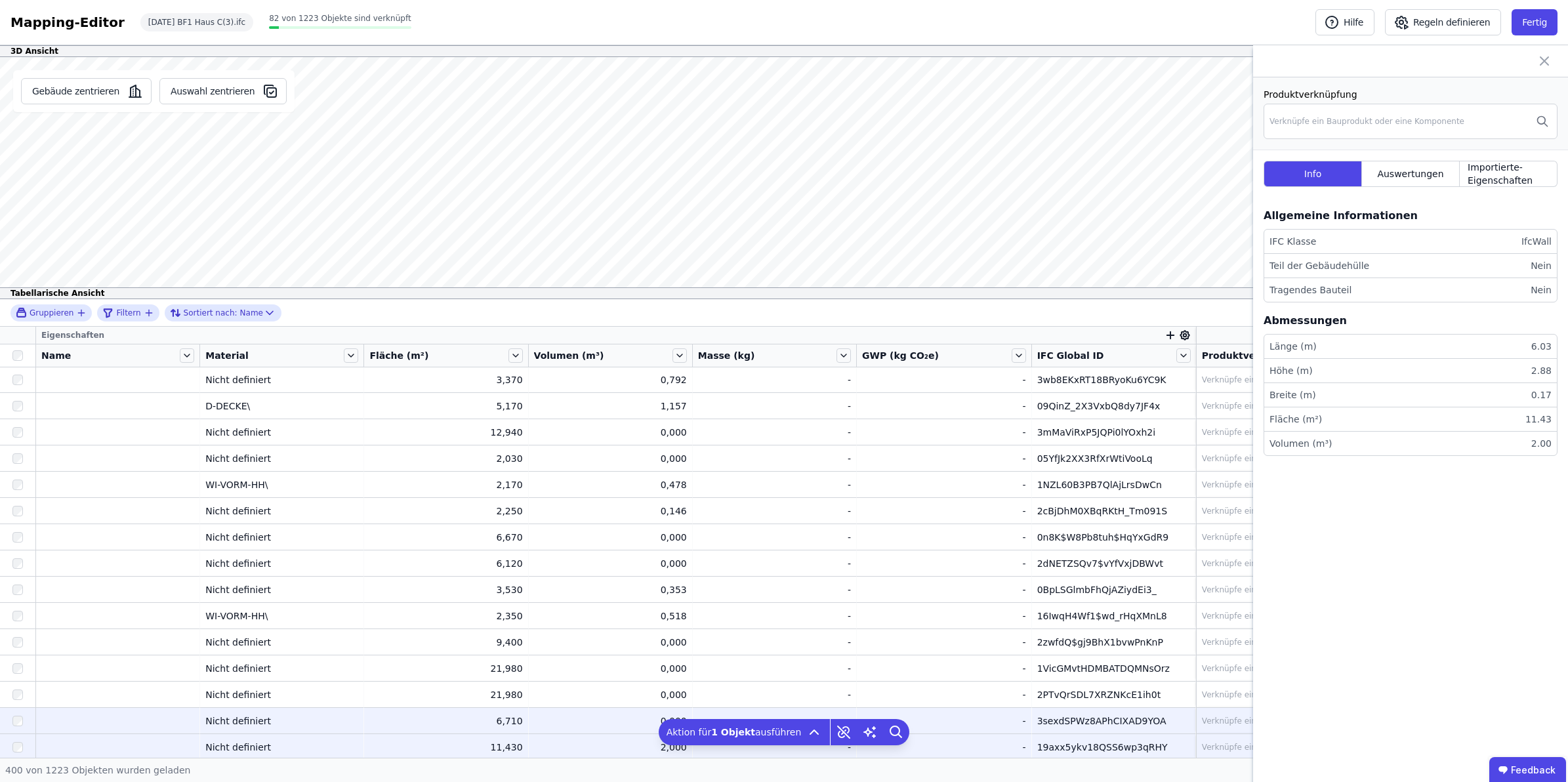
click at [643, 695] on div "0,000" at bounding box center [610, 721] width 153 height 13
click at [611, 695] on div "2,000" at bounding box center [610, 747] width 153 height 13
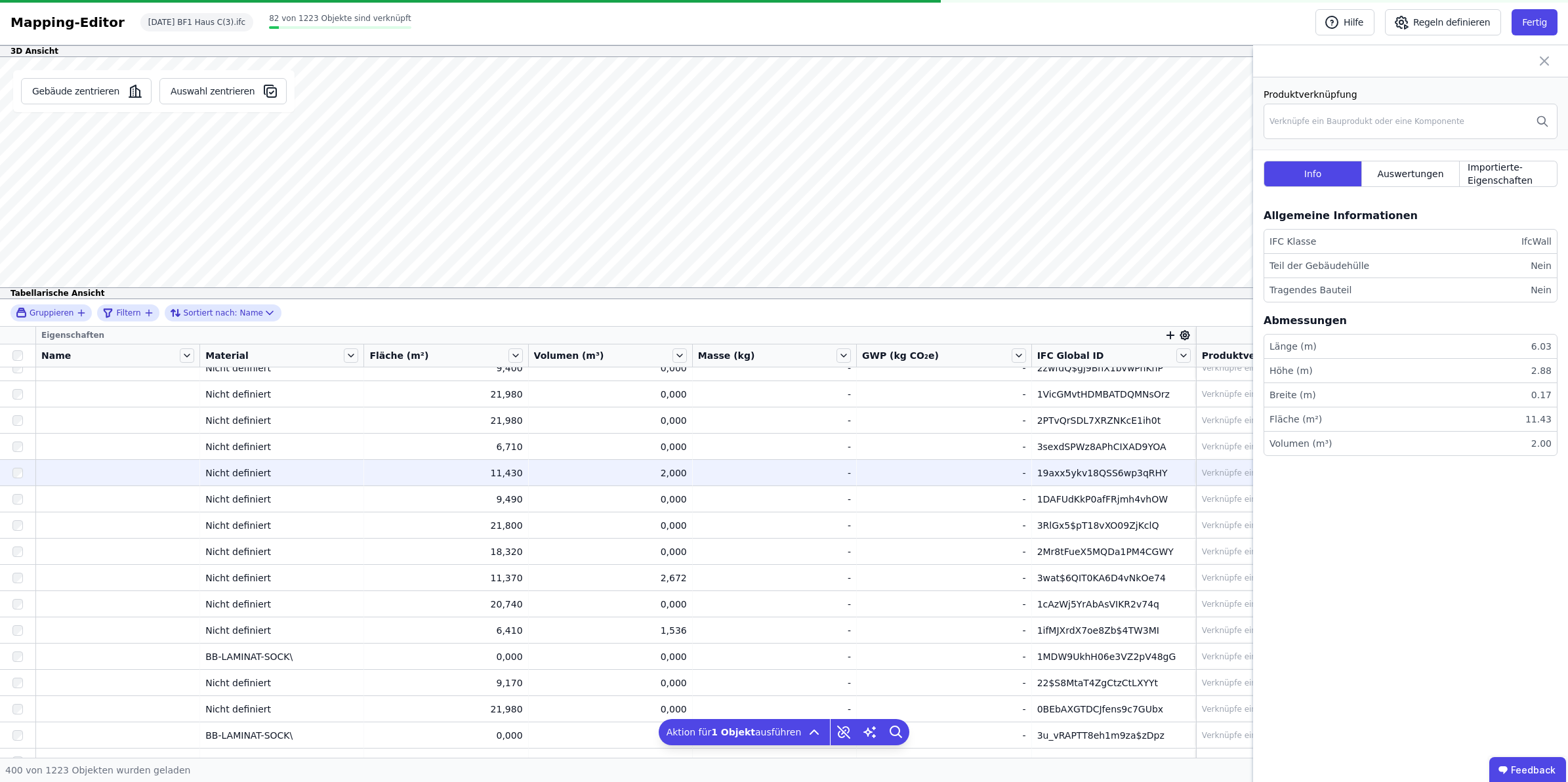
scroll to position [10110, 0]
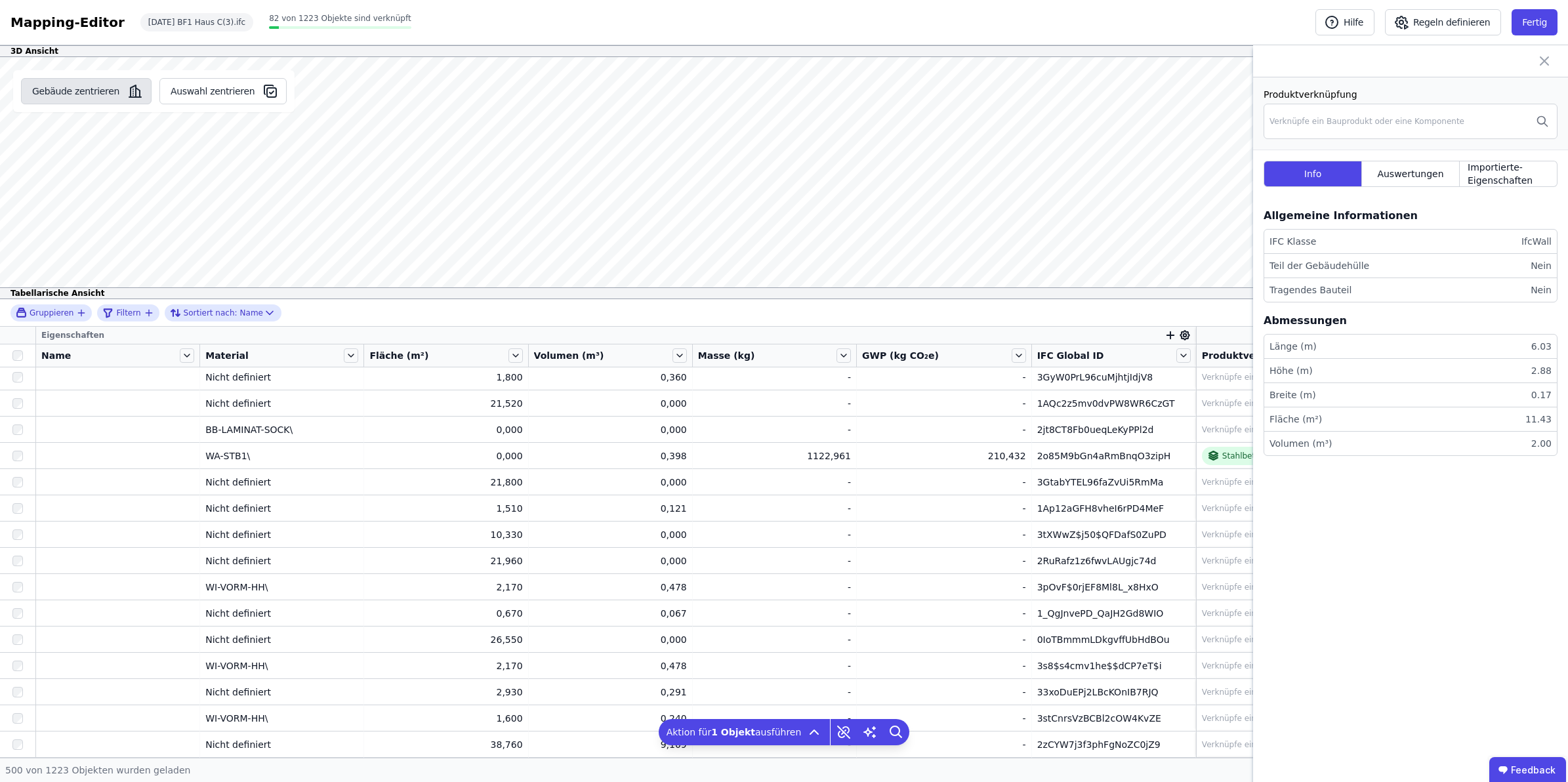
click at [94, 79] on button "Gebäude zentrieren" at bounding box center [86, 91] width 131 height 26
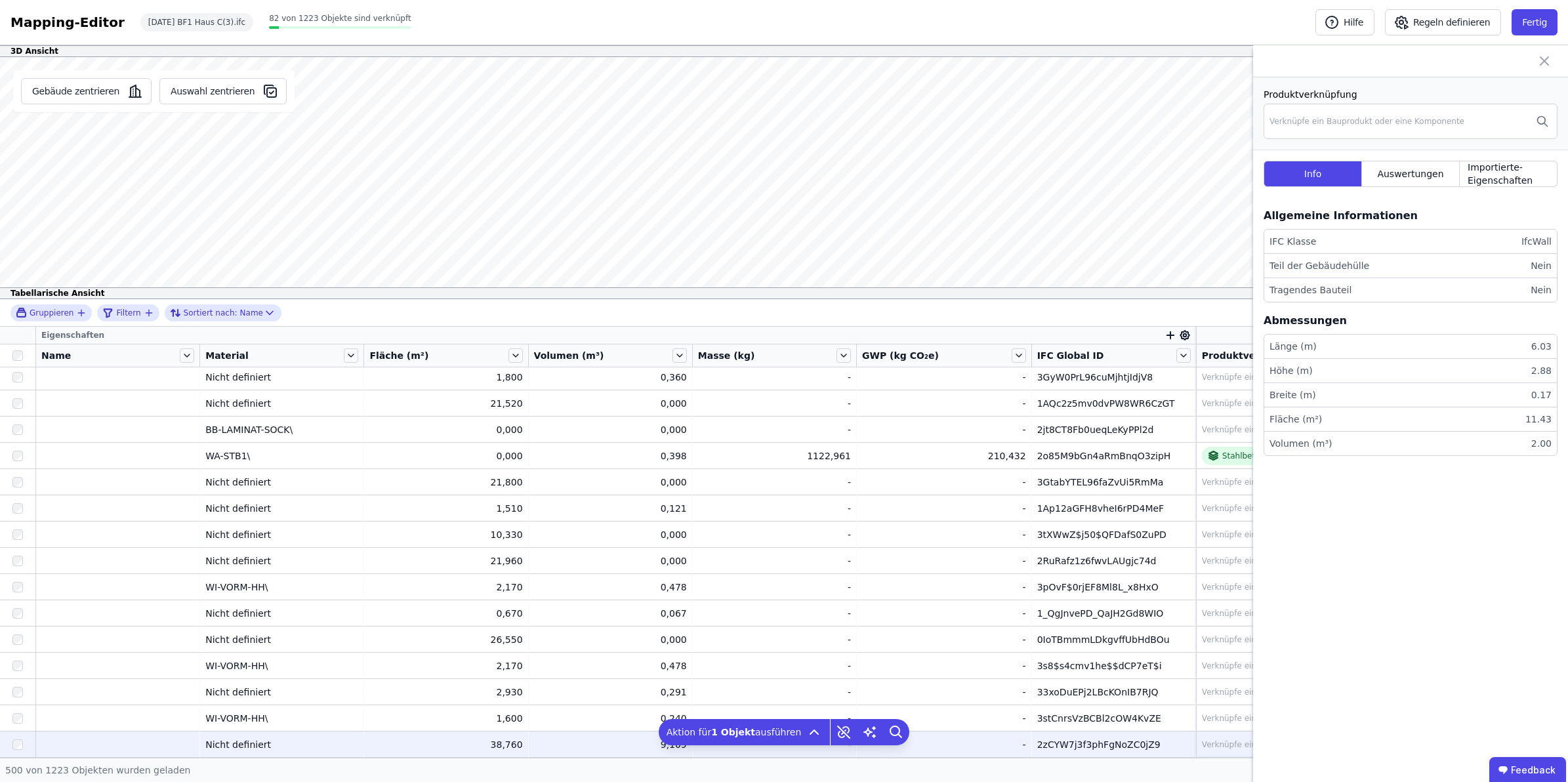
click at [1100, 695] on div "2zCYW7j3f3phFgNoZC0jZ9" at bounding box center [1114, 745] width 153 height 13
click at [1068, 695] on div "2zCYW7j3f3phFgNoZC0jZ9" at bounding box center [1114, 745] width 153 height 13
click at [1214, 695] on div "Verknüpfe ein Bauprodukt oder eine Komponente" at bounding box center [1299, 745] width 195 height 10
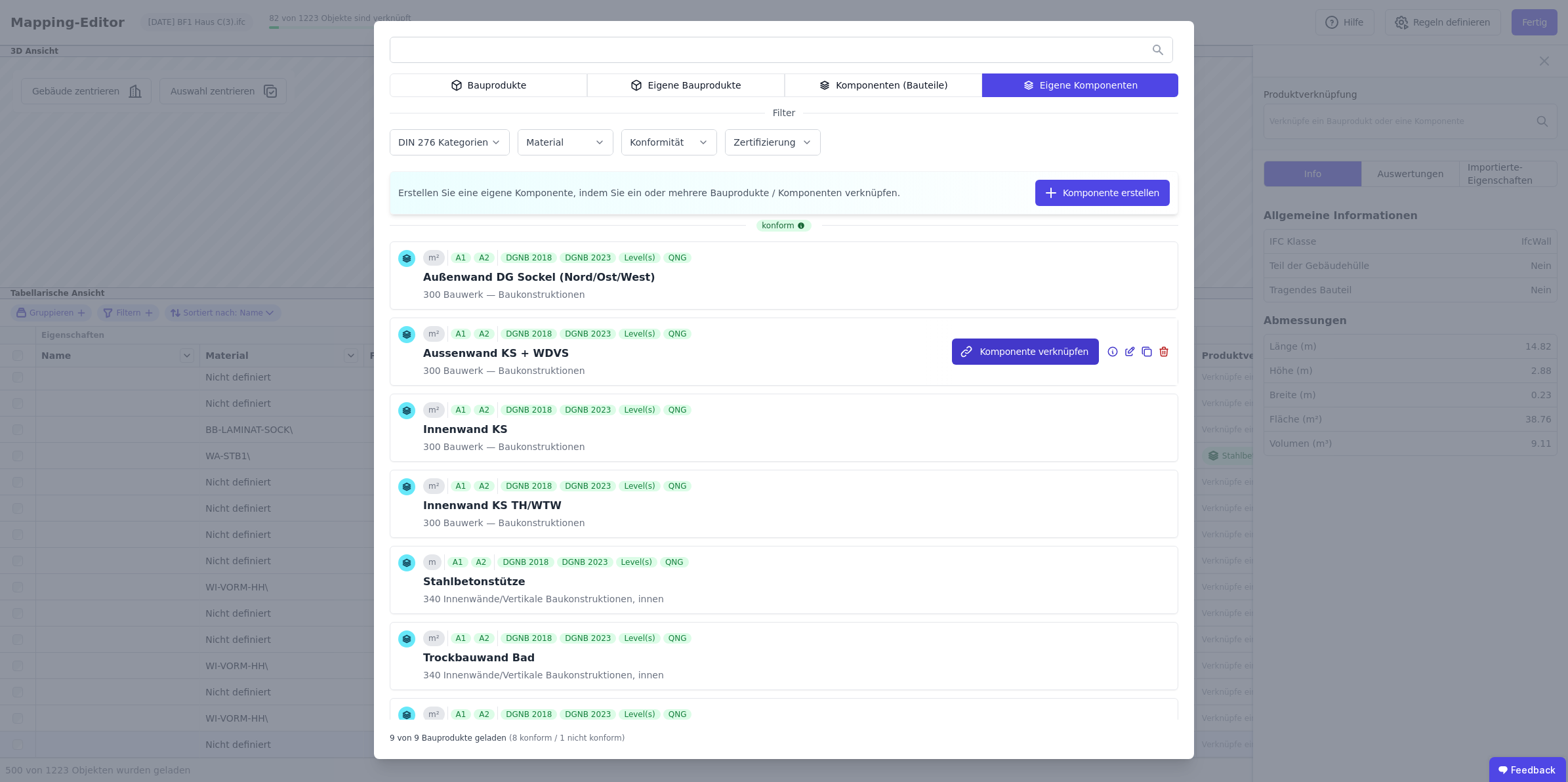
click at [1067, 348] on button "Komponente verknüpfen" at bounding box center [1025, 352] width 147 height 26
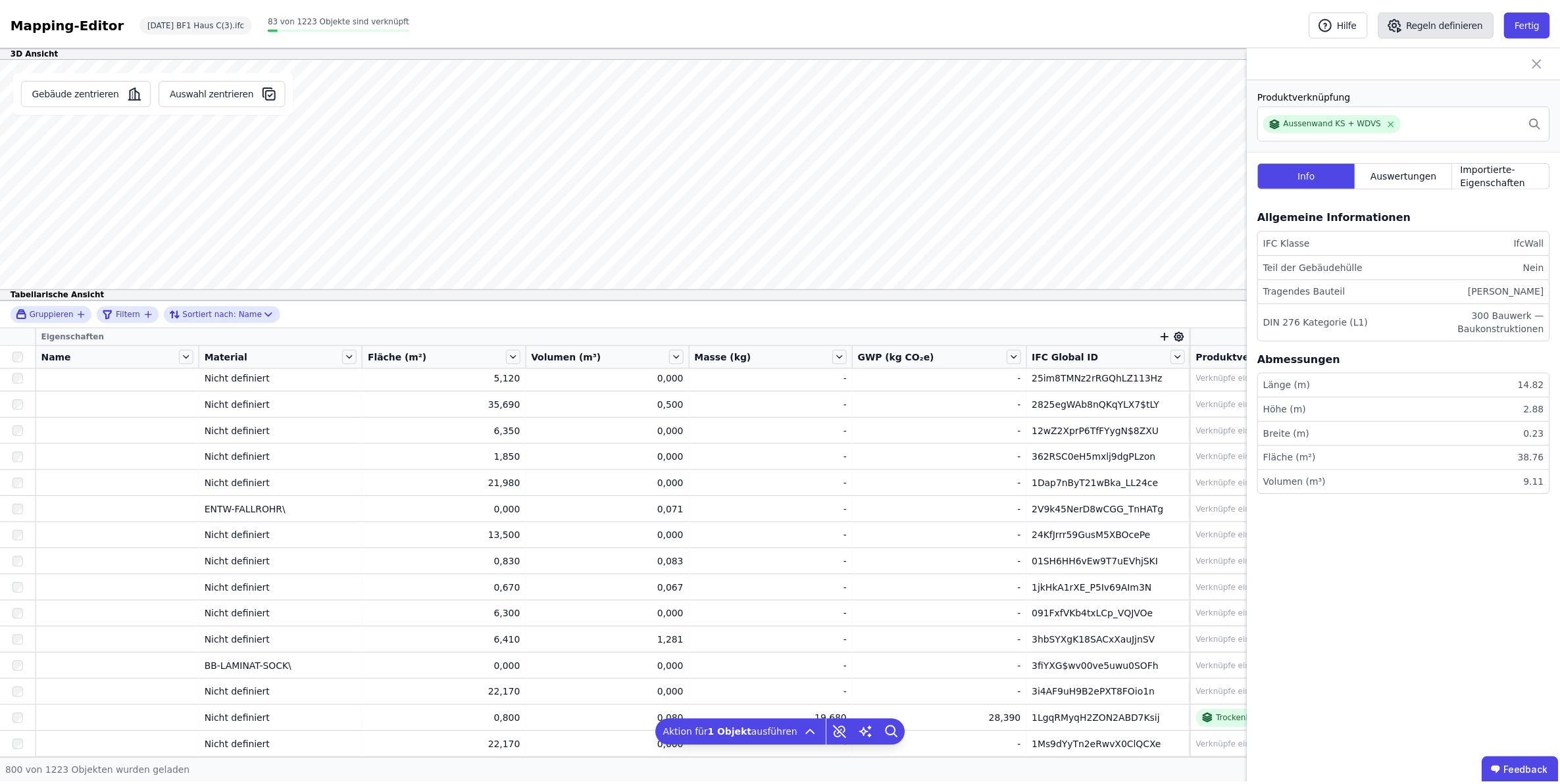
scroll to position [18031, 0]
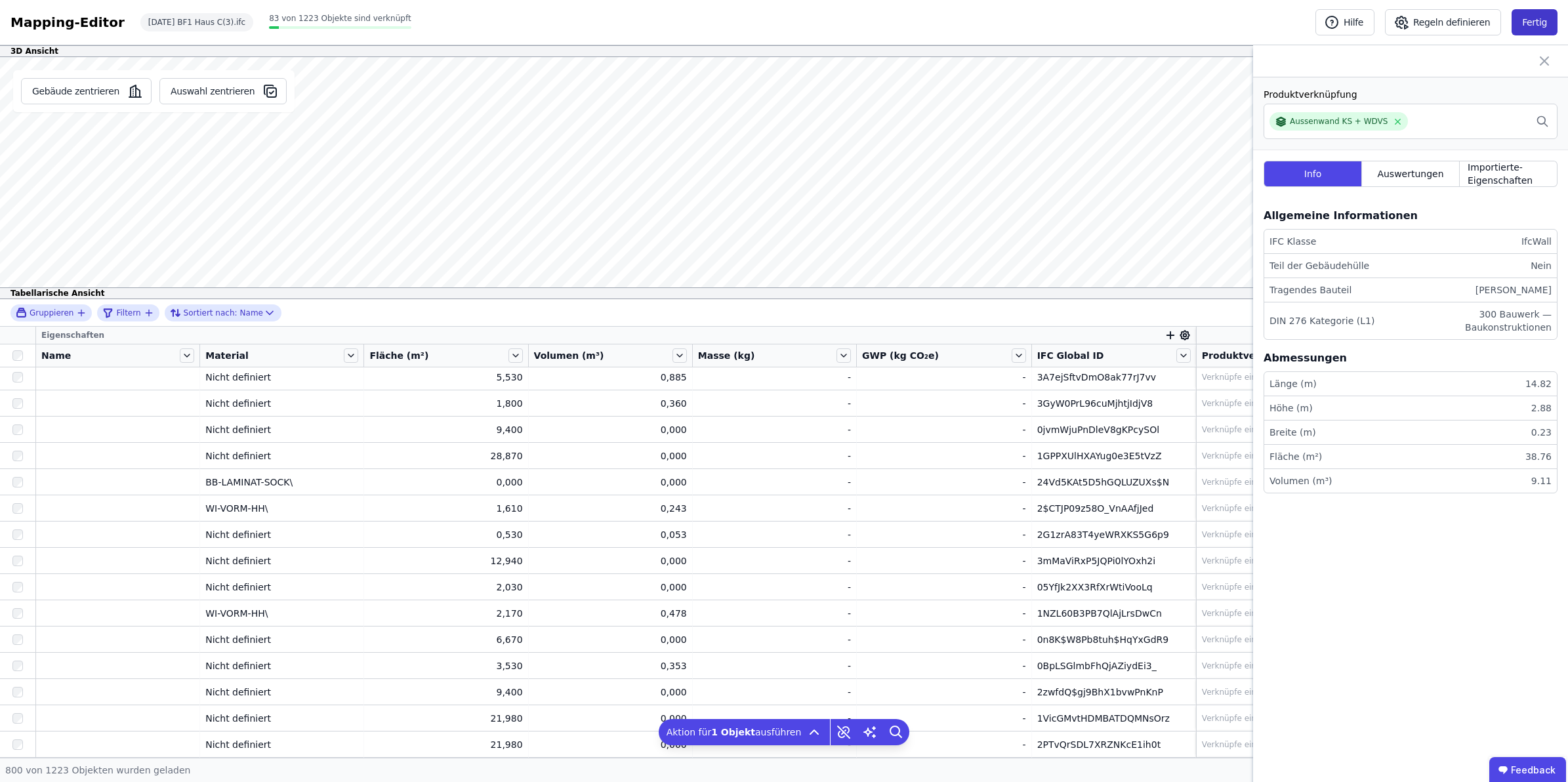
click at [1393, 22] on button "Fertig" at bounding box center [1534, 23] width 46 height 26
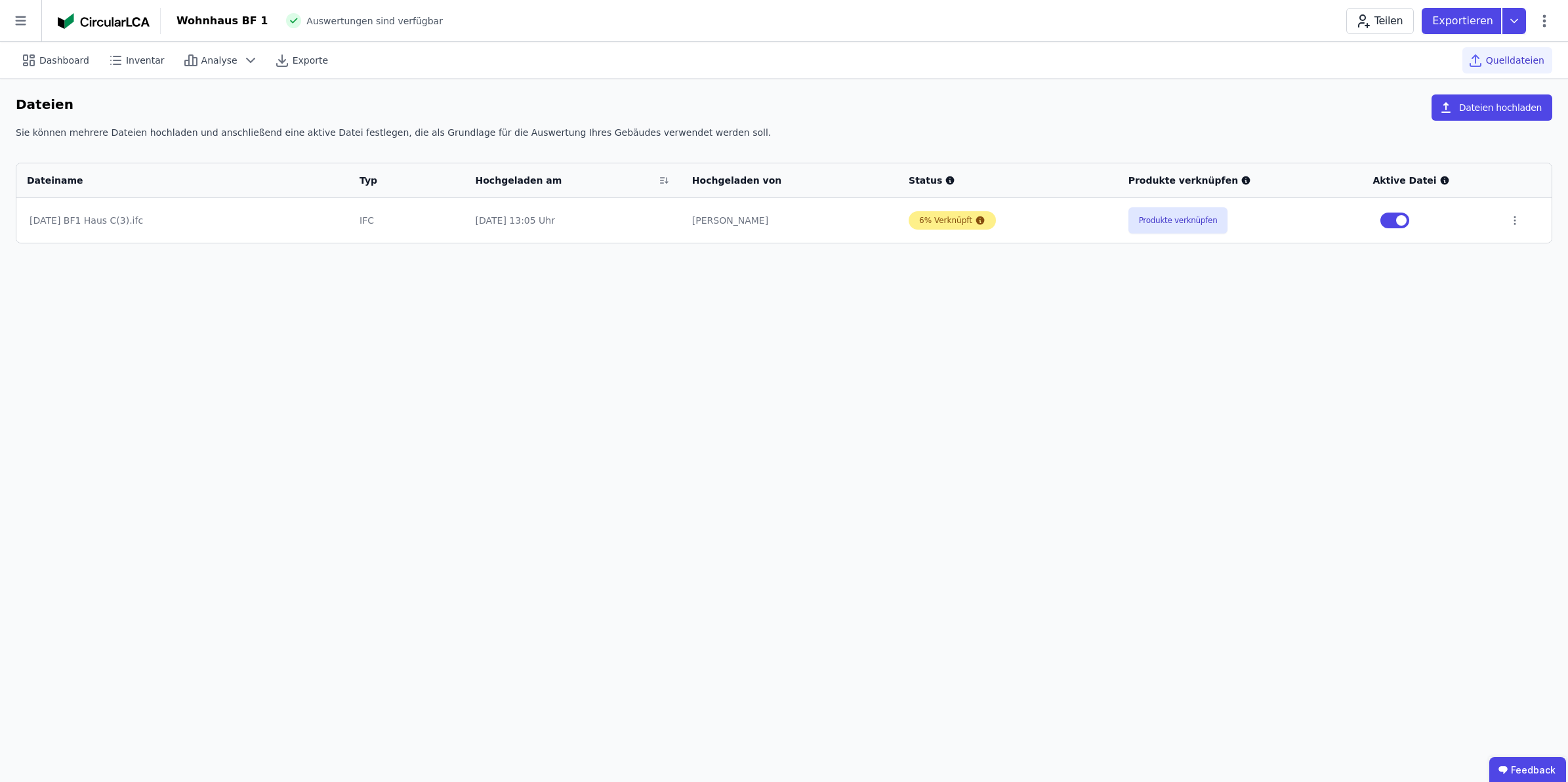
click at [938, 221] on div "6% Verknüpft" at bounding box center [945, 220] width 53 height 10
click at [966, 218] on div "6% Verknüpft" at bounding box center [953, 220] width 87 height 18
click at [776, 307] on div "Dashboard Inventar Analyse Exporte Quelldateien Dateien Dateien hochladen Sie k…" at bounding box center [784, 412] width 1568 height 741
click at [203, 57] on span "Analyse" at bounding box center [219, 60] width 36 height 13
click at [57, 51] on div "Dashboard" at bounding box center [57, 60] width 81 height 26
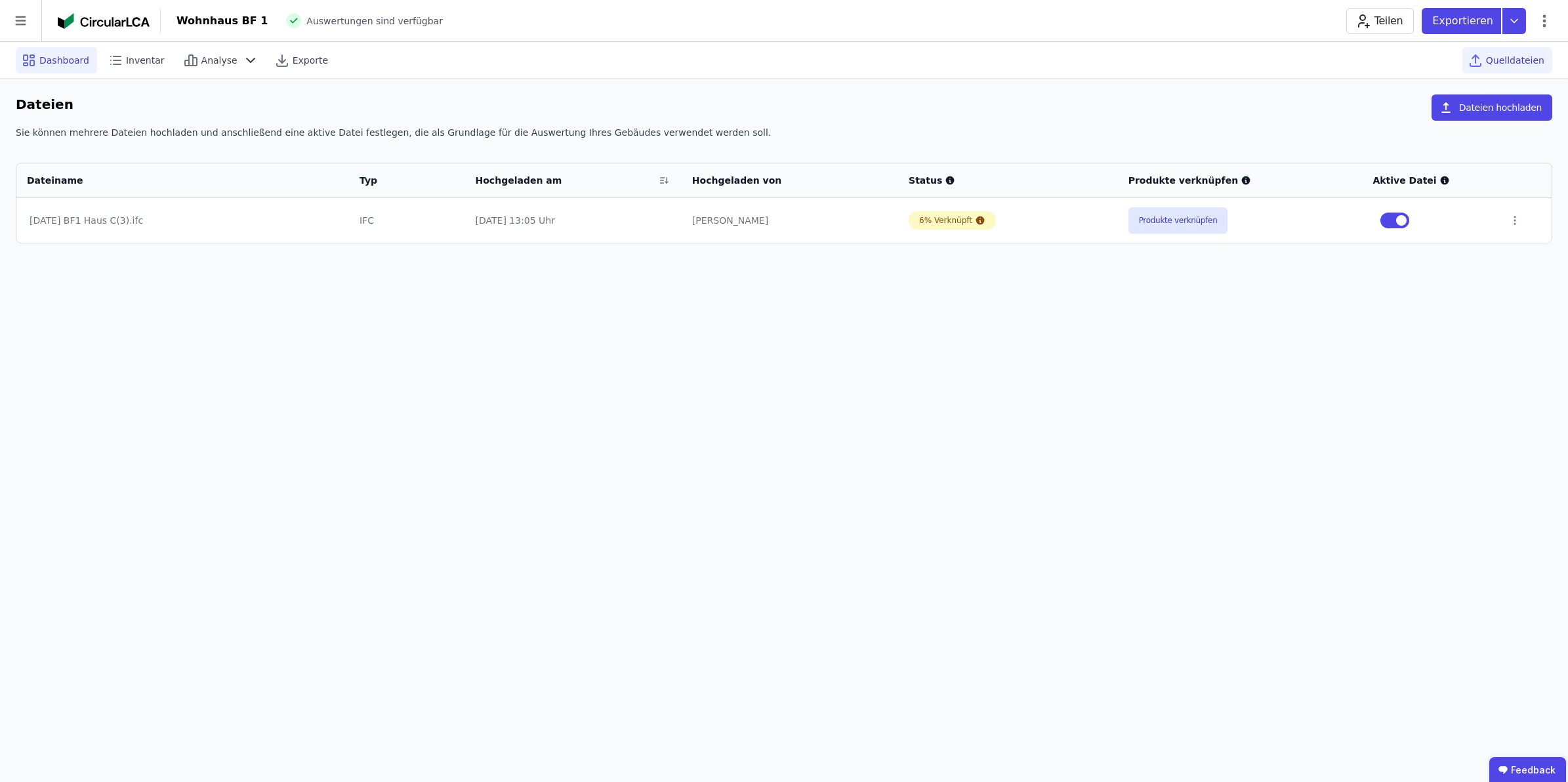
select select "*"
